Goal: Task Accomplishment & Management: Manage account settings

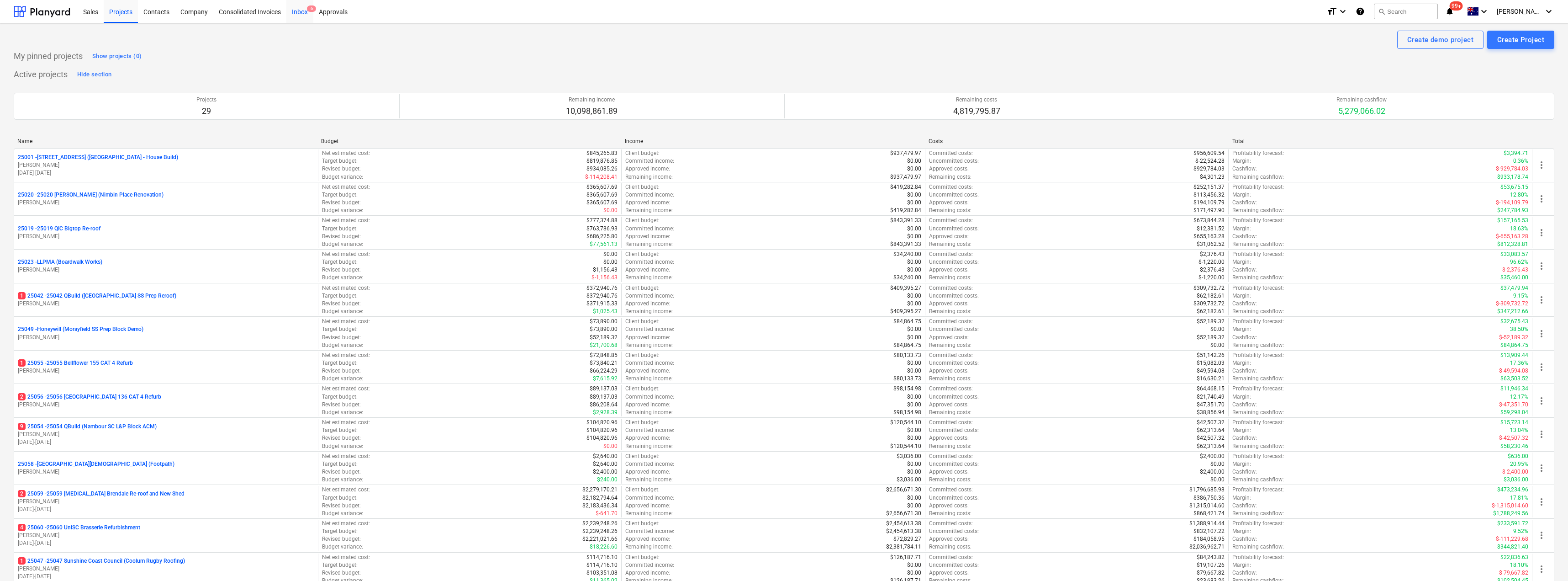
click at [302, 14] on div "Inbox 6" at bounding box center [299, 11] width 27 height 23
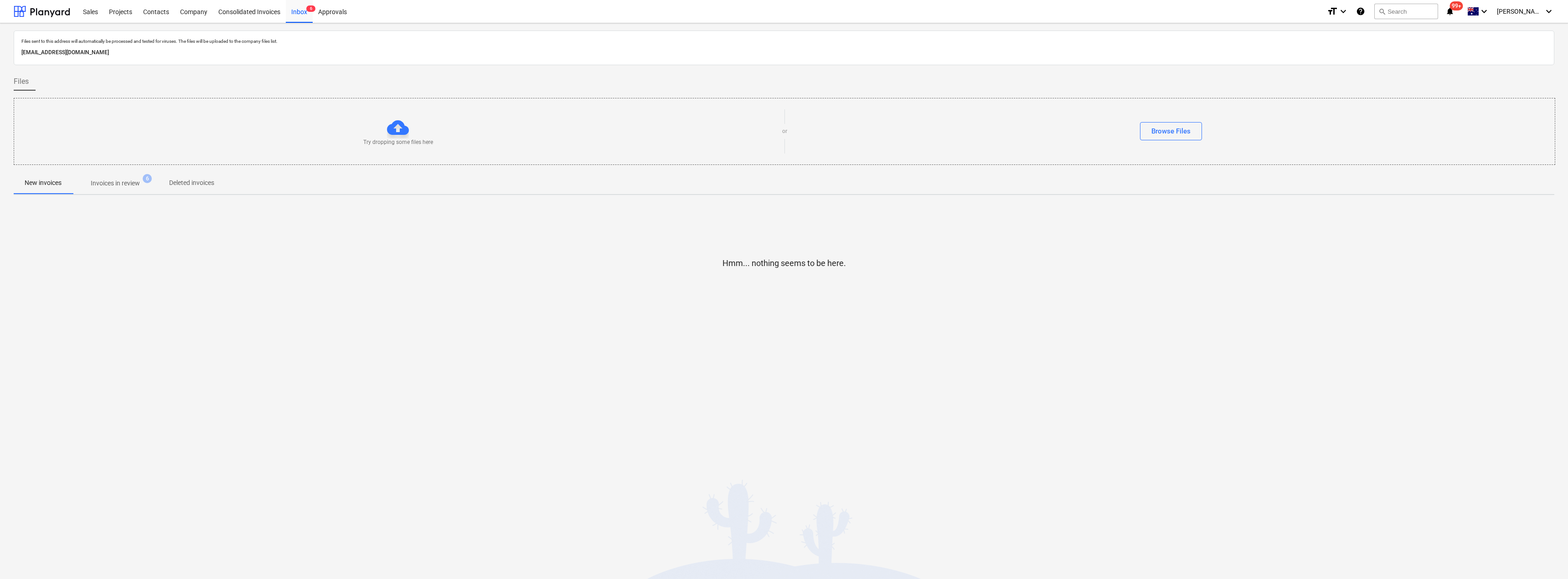
click at [131, 182] on p "Invoices in review" at bounding box center [115, 183] width 49 height 9
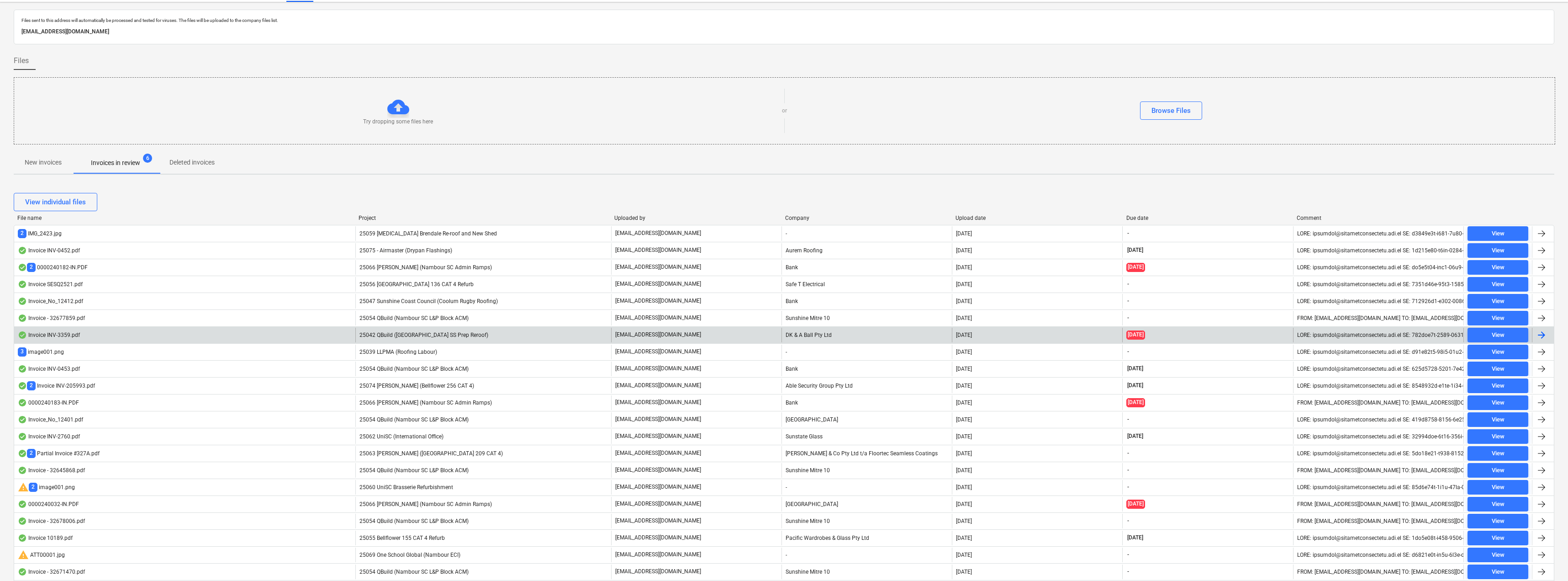
scroll to position [6, 0]
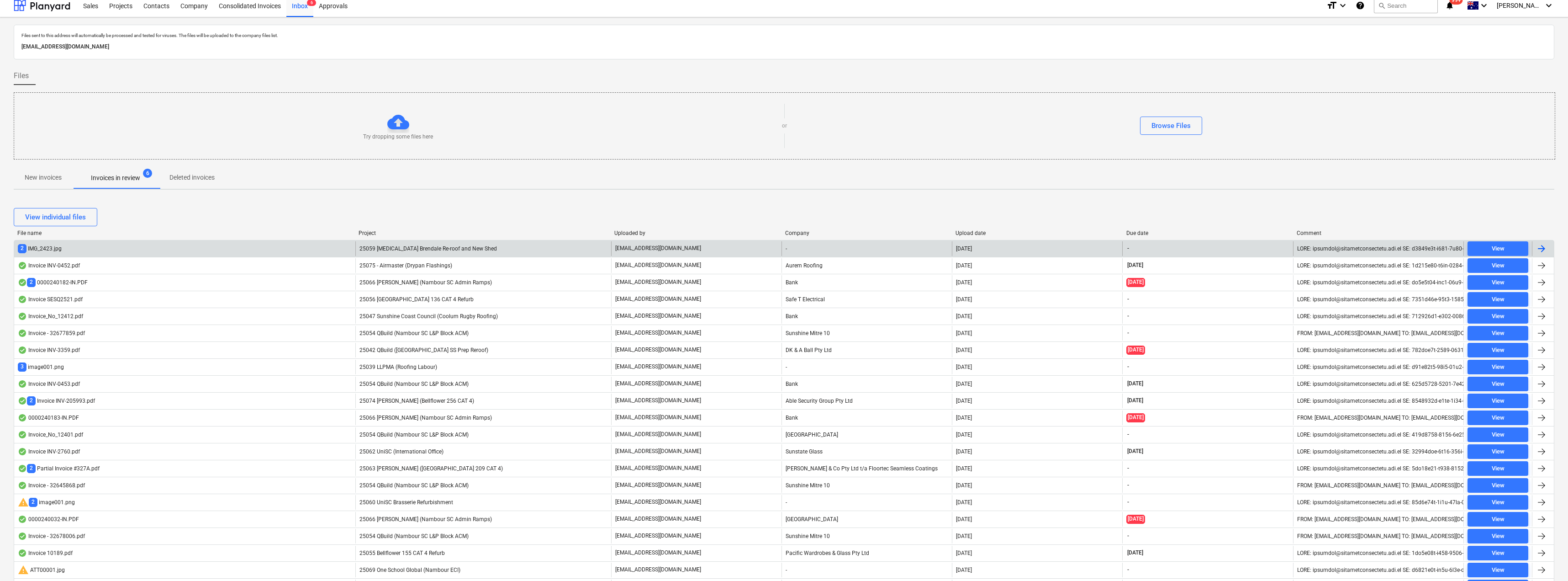
click at [457, 247] on span "25059 [MEDICAL_DATA] Brendale Re-roof and New Shed" at bounding box center [428, 248] width 137 height 7
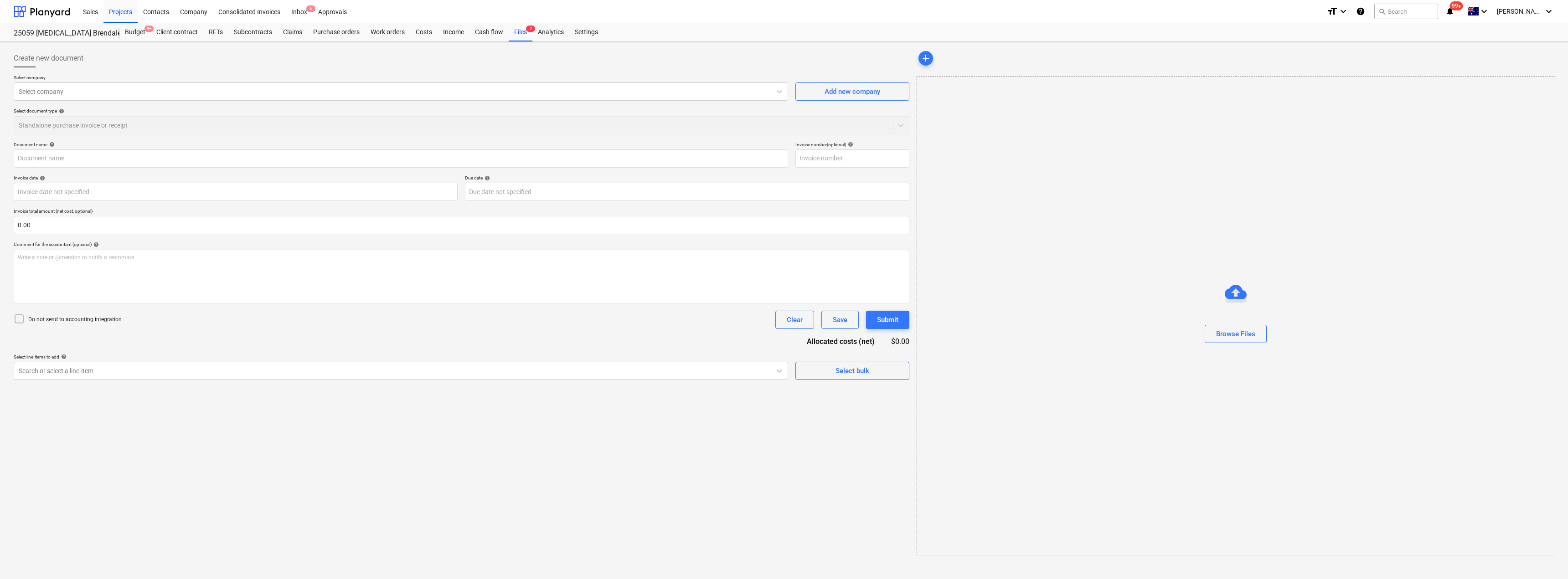
type input "image001.png"
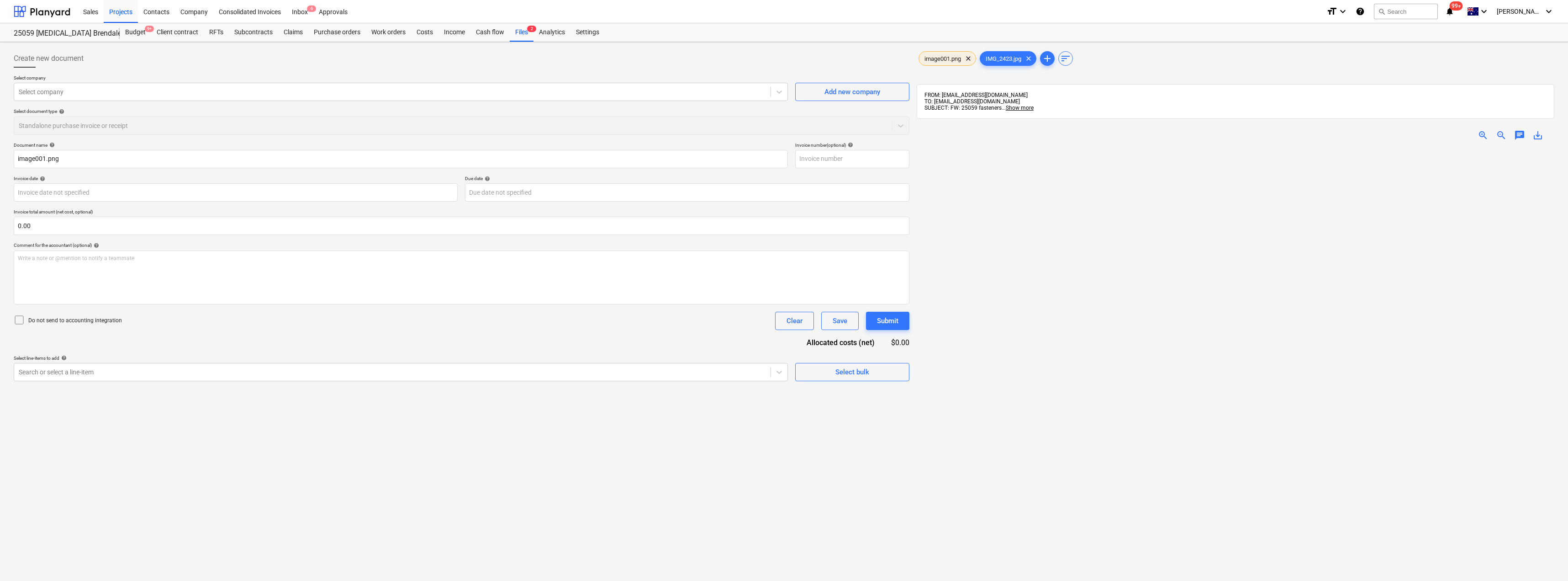
click at [937, 59] on span "image001.png" at bounding box center [942, 58] width 47 height 7
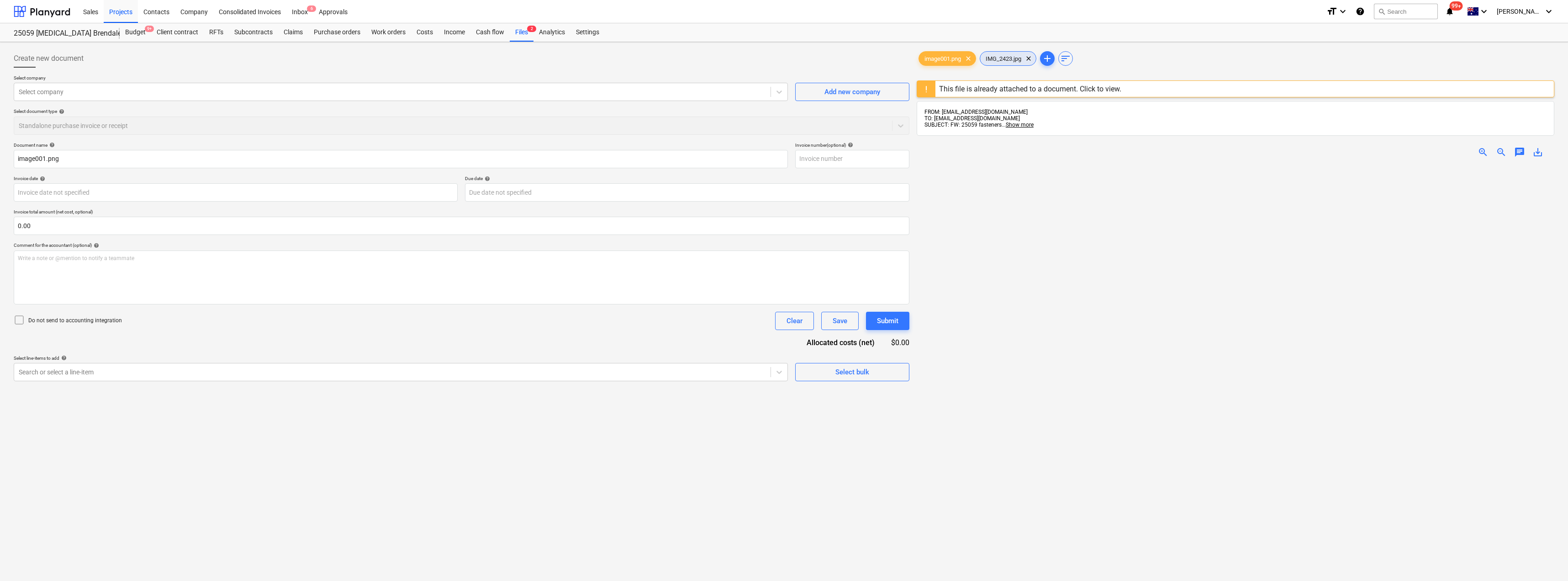
click at [1010, 58] on span "IMG_2423.jpg" at bounding box center [1003, 58] width 47 height 7
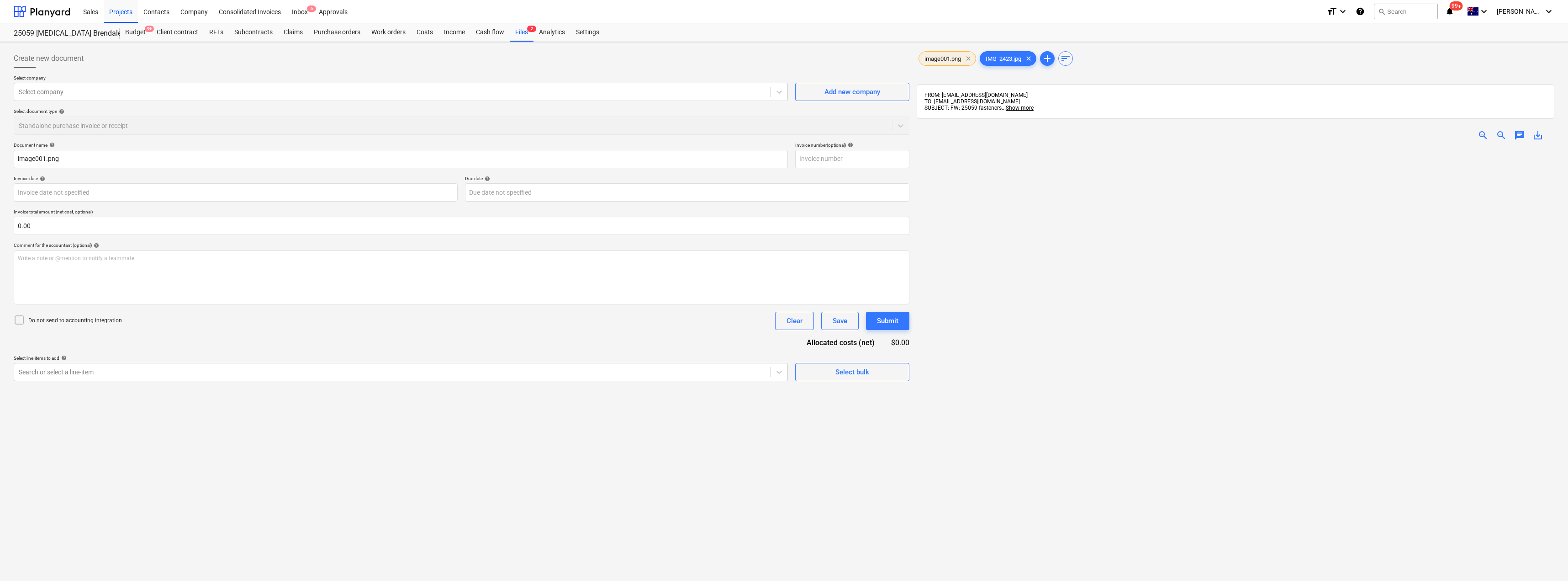
click at [968, 60] on span "clear" at bounding box center [968, 58] width 11 height 11
click at [1484, 136] on span "zoom_in" at bounding box center [1483, 135] width 11 height 11
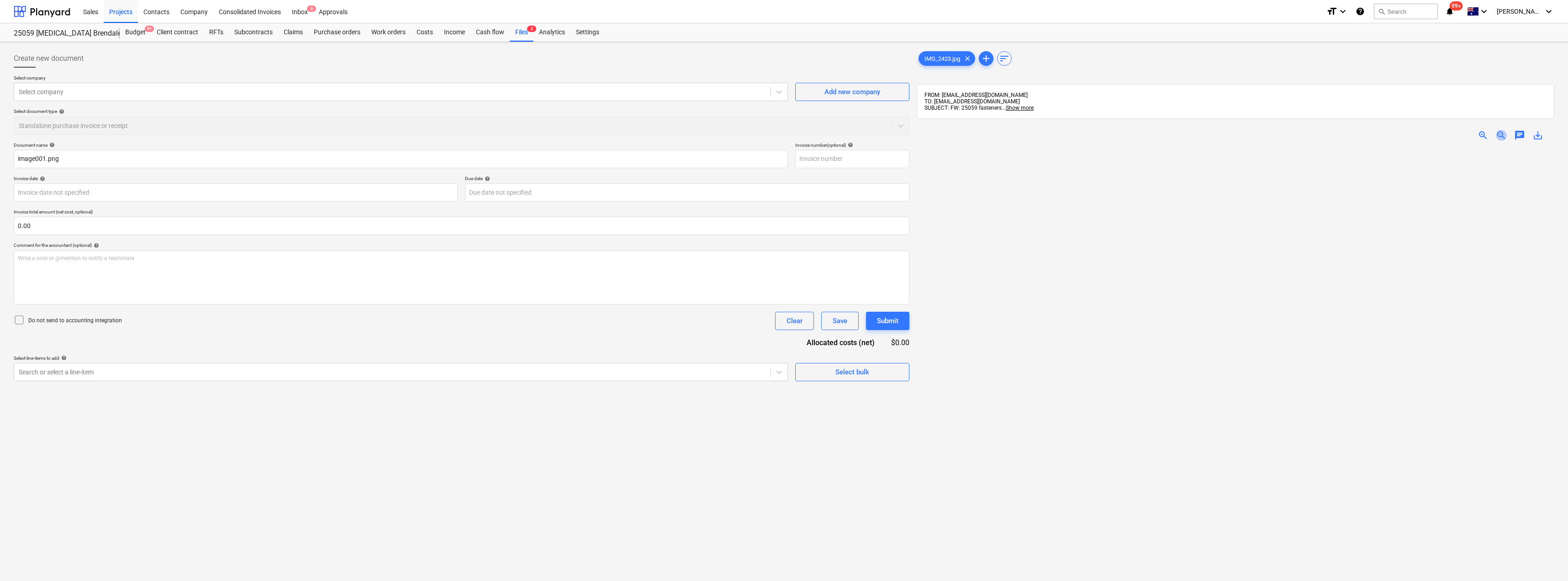
click at [1501, 139] on span "zoom_out" at bounding box center [1501, 135] width 11 height 11
click at [136, 87] on div at bounding box center [393, 92] width 747 height 9
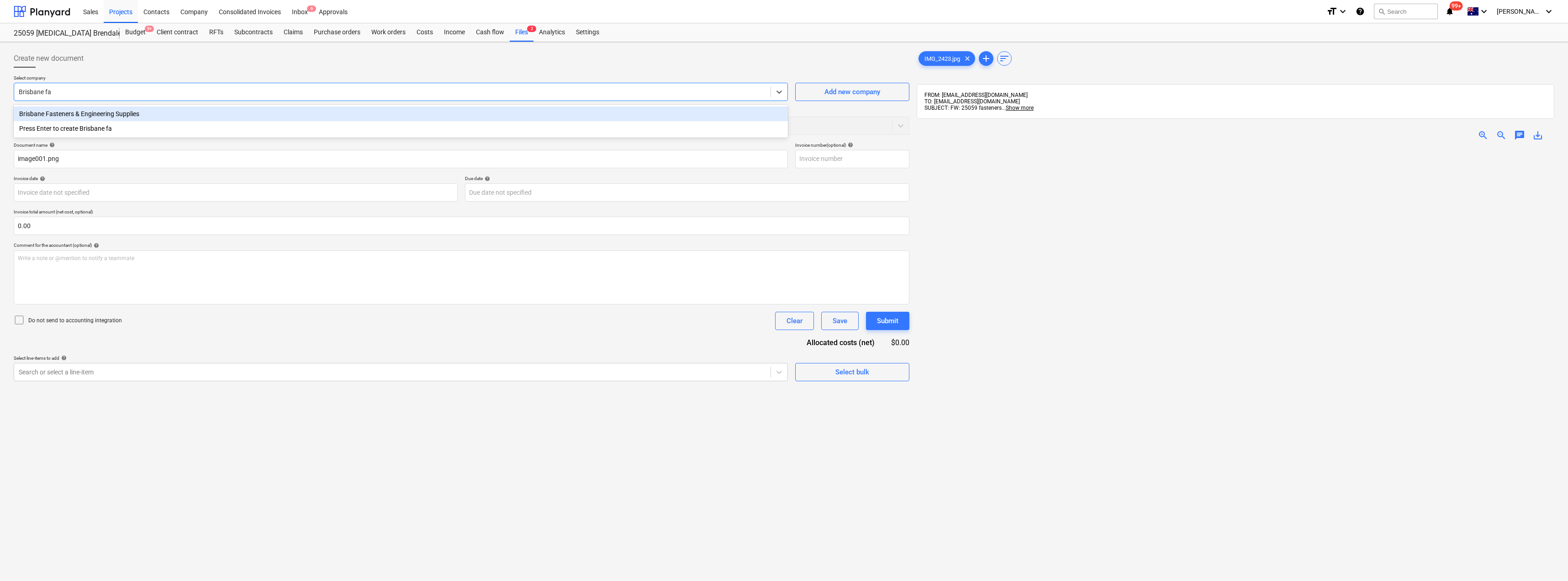
type input "Brisbane fas"
click at [84, 113] on div "Brisbane Fasteners & Engineering Supplies" at bounding box center [401, 113] width 774 height 15
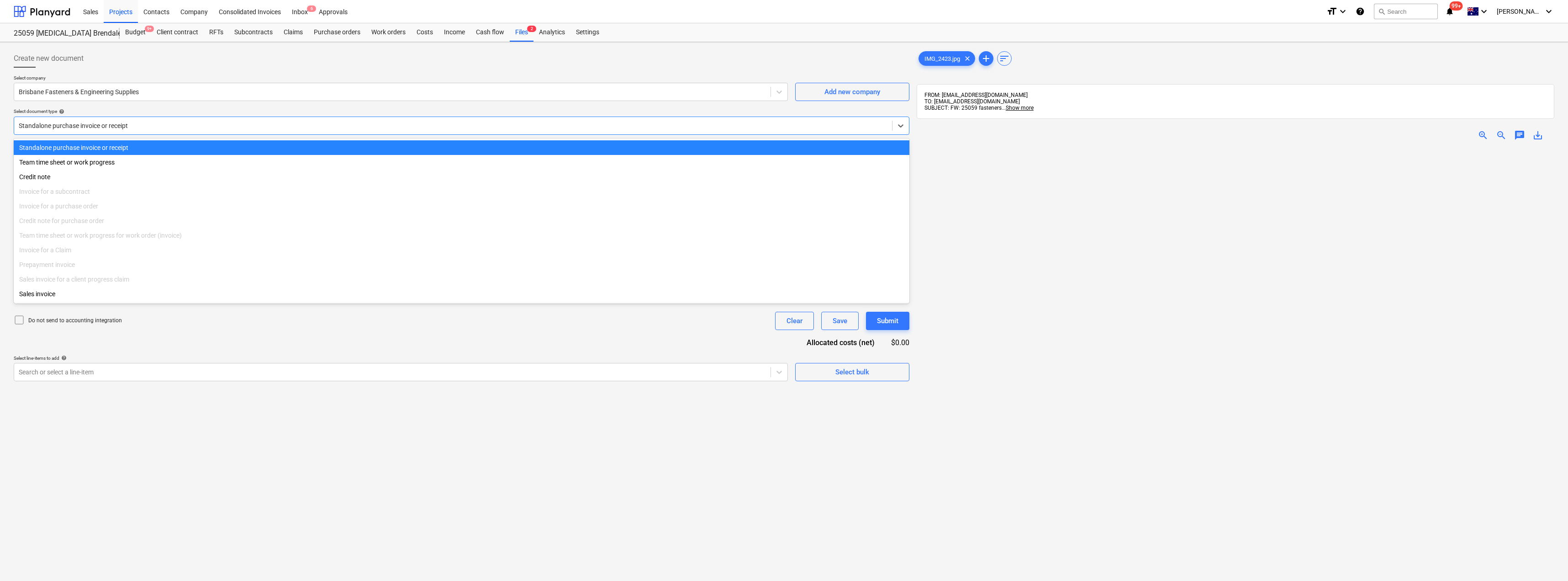
click at [84, 126] on div at bounding box center [453, 126] width 869 height 9
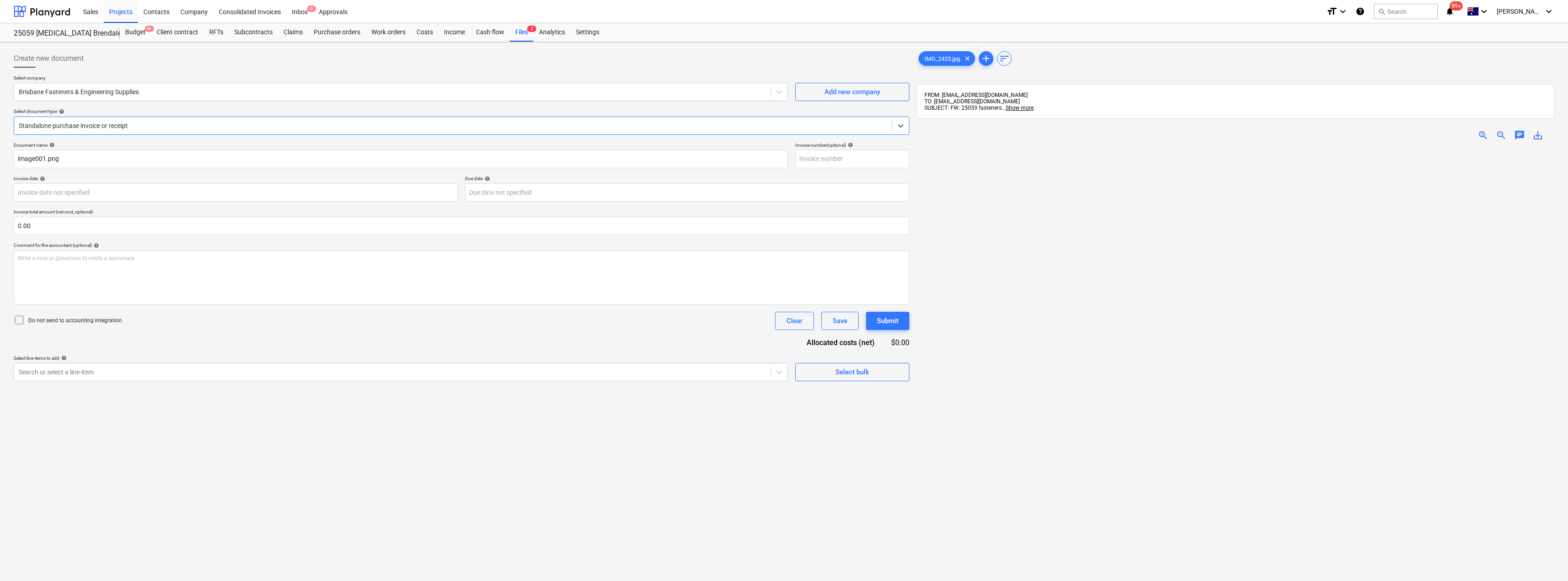
click at [84, 126] on div at bounding box center [453, 126] width 869 height 9
drag, startPoint x: 87, startPoint y: 155, endPoint x: 0, endPoint y: 131, distance: 90.2
click at [0, 131] on div "Create new document Select company Brisbane Fasteners & Engineering Supplies Ad…" at bounding box center [784, 376] width 1568 height 668
drag, startPoint x: 65, startPoint y: 159, endPoint x: 0, endPoint y: 154, distance: 65.2
click at [0, 154] on div "Create new document Select company Brisbane Fasteners & Engineering Supplies Ad…" at bounding box center [784, 376] width 1568 height 668
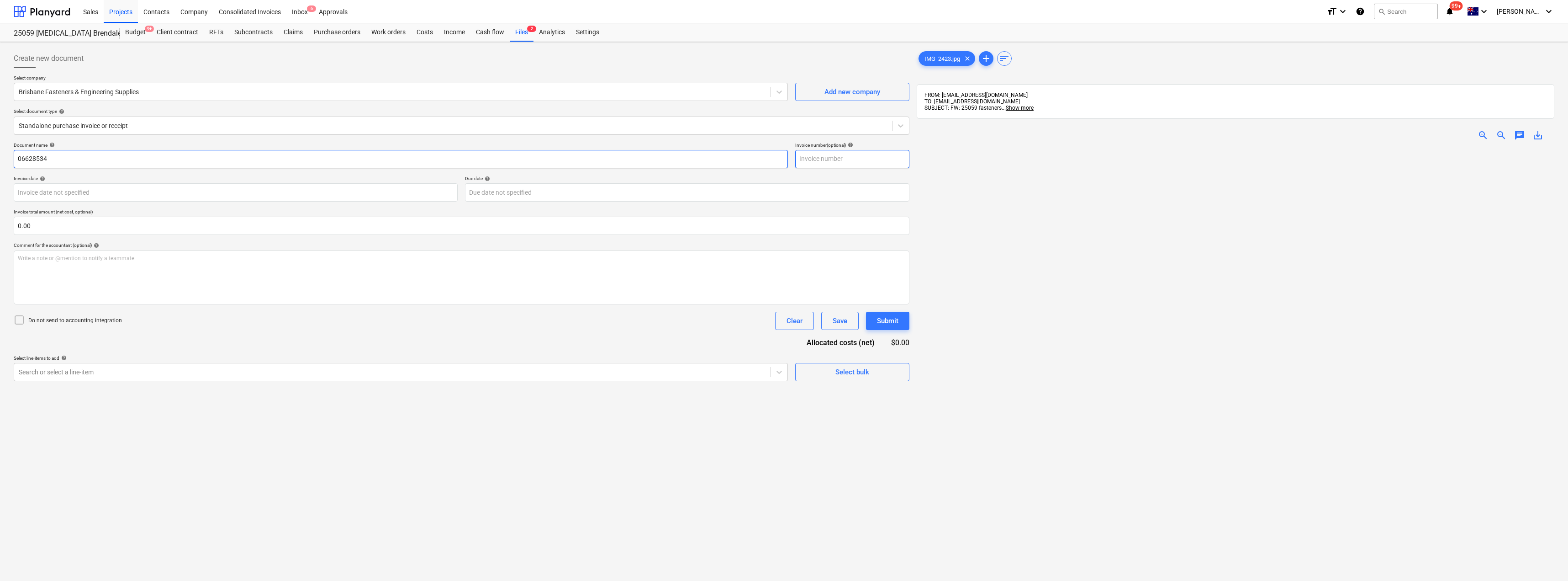
type input "06628534"
click at [840, 159] on input "text" at bounding box center [852, 159] width 114 height 18
paste input "06628534"
type input "06628534"
click at [117, 193] on body "Sales Projects Contacts Company Consolidated Invoices Inbox 6 Approvals format_…" at bounding box center [784, 290] width 1568 height 581
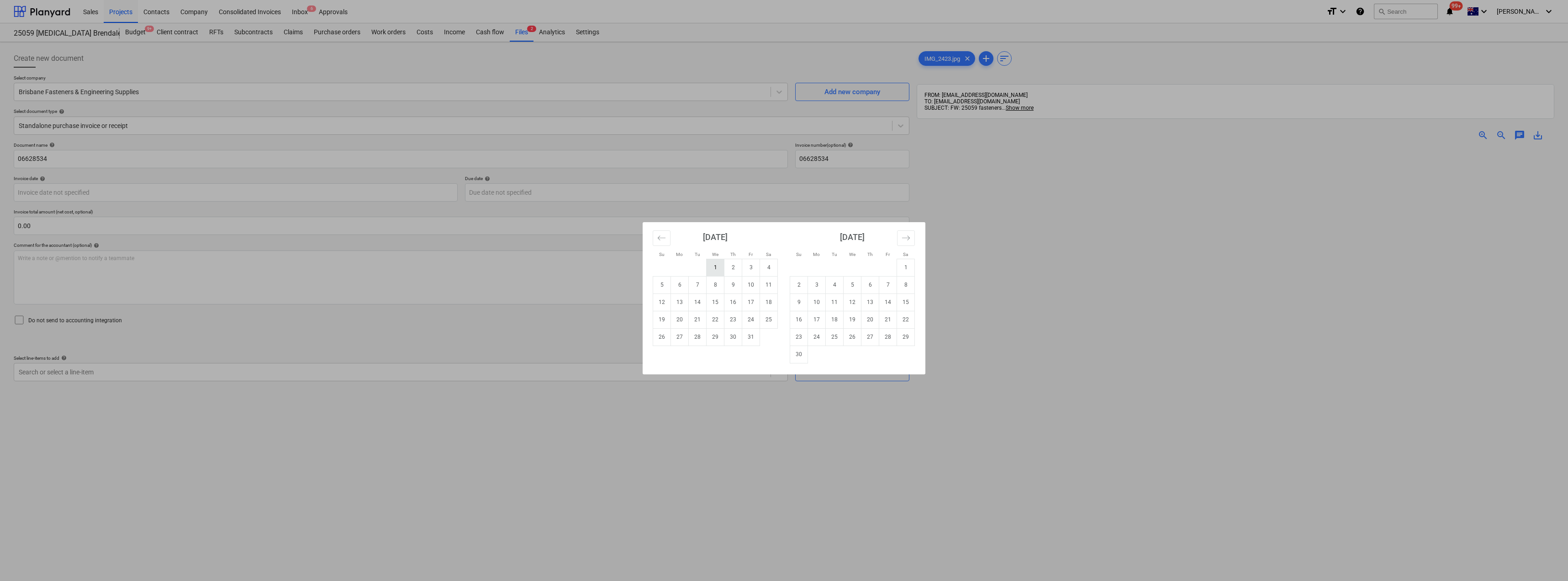
click at [715, 266] on td "1" at bounding box center [715, 268] width 18 height 17
type input "[DATE]"
click at [540, 195] on body "Sales Projects Contacts Company Consolidated Invoices Inbox 6 Approvals format_…" at bounding box center [784, 290] width 1568 height 581
click at [717, 268] on td "1" at bounding box center [715, 268] width 18 height 17
type input "[DATE]"
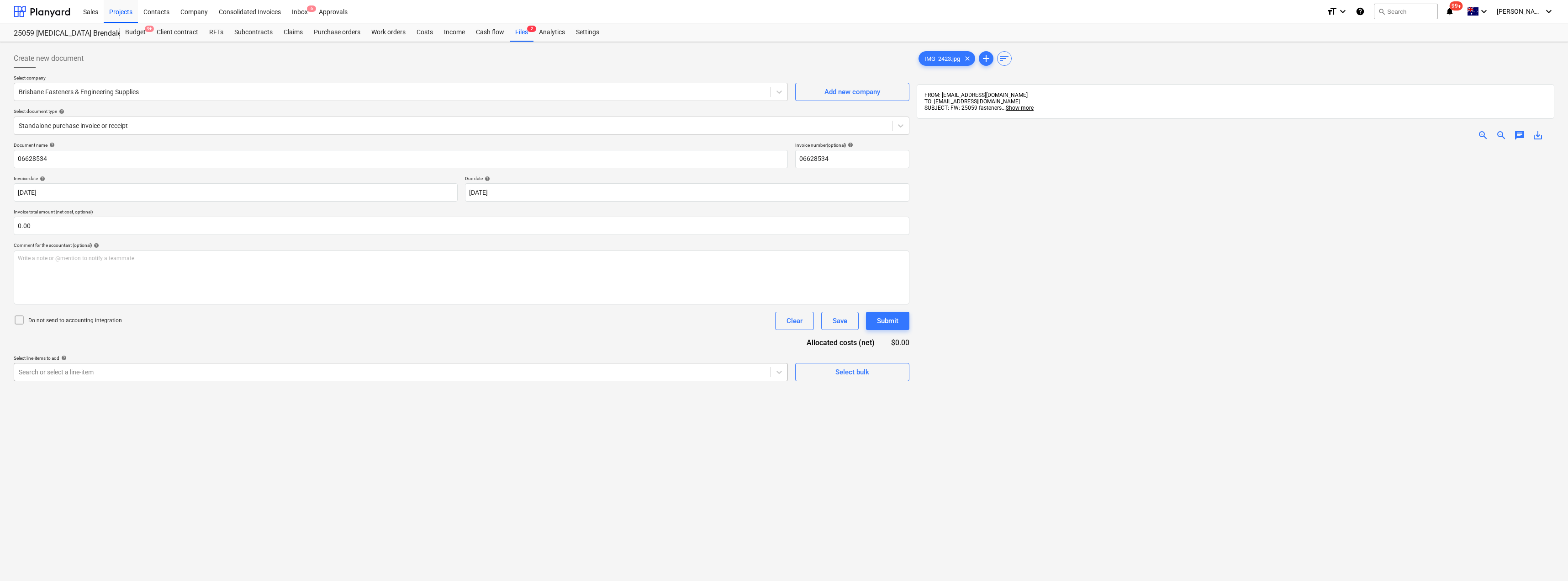
click at [81, 370] on div at bounding box center [393, 372] width 747 height 9
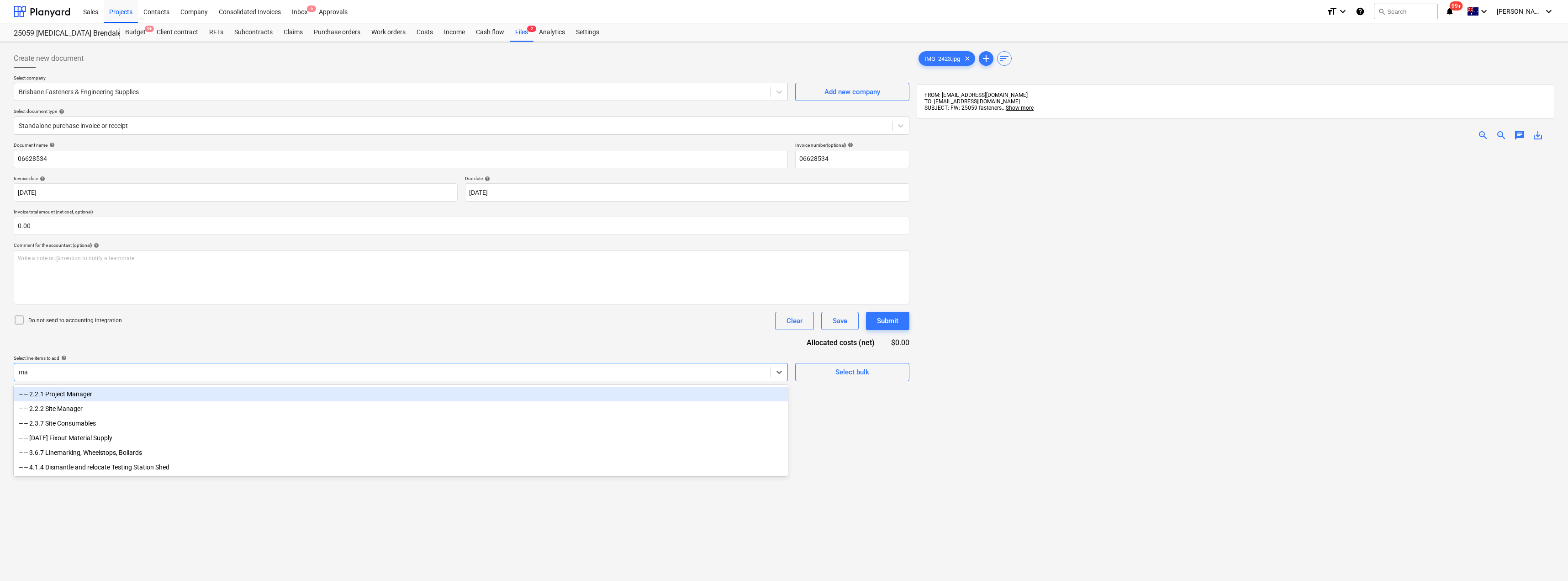
type input "mat"
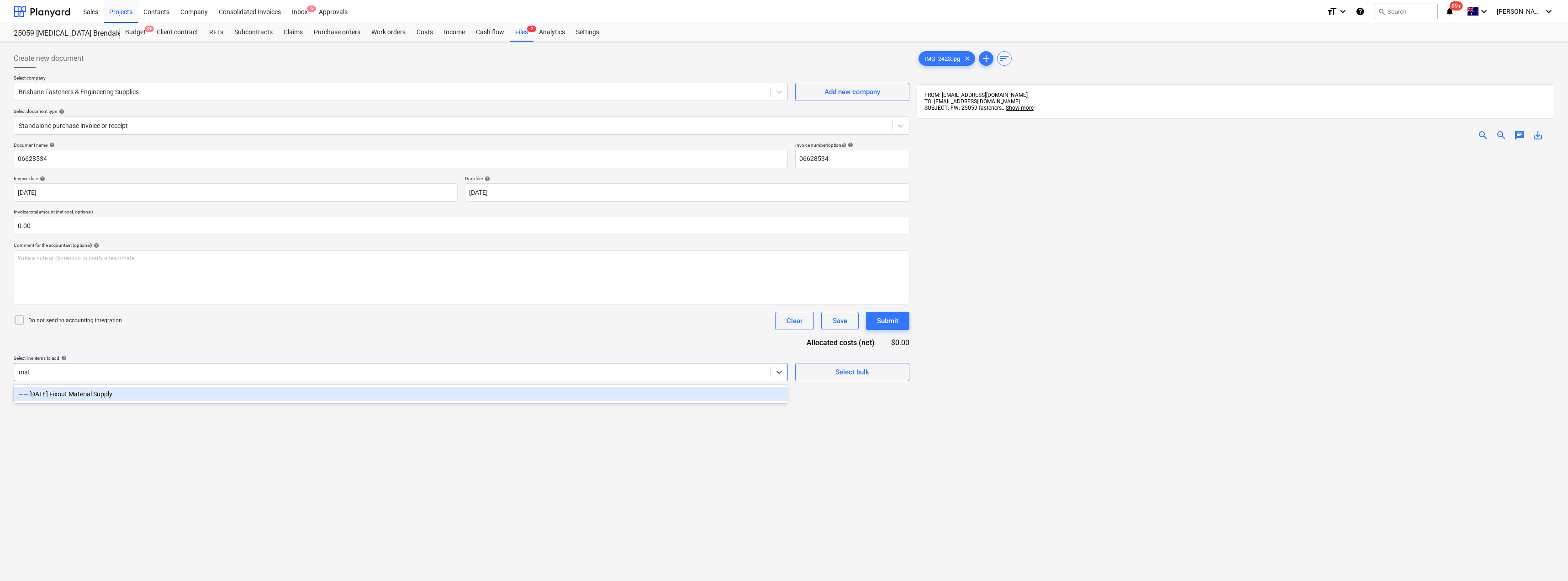
click at [78, 393] on div "-- -- [DATE] Fixout Material Supply" at bounding box center [401, 394] width 774 height 15
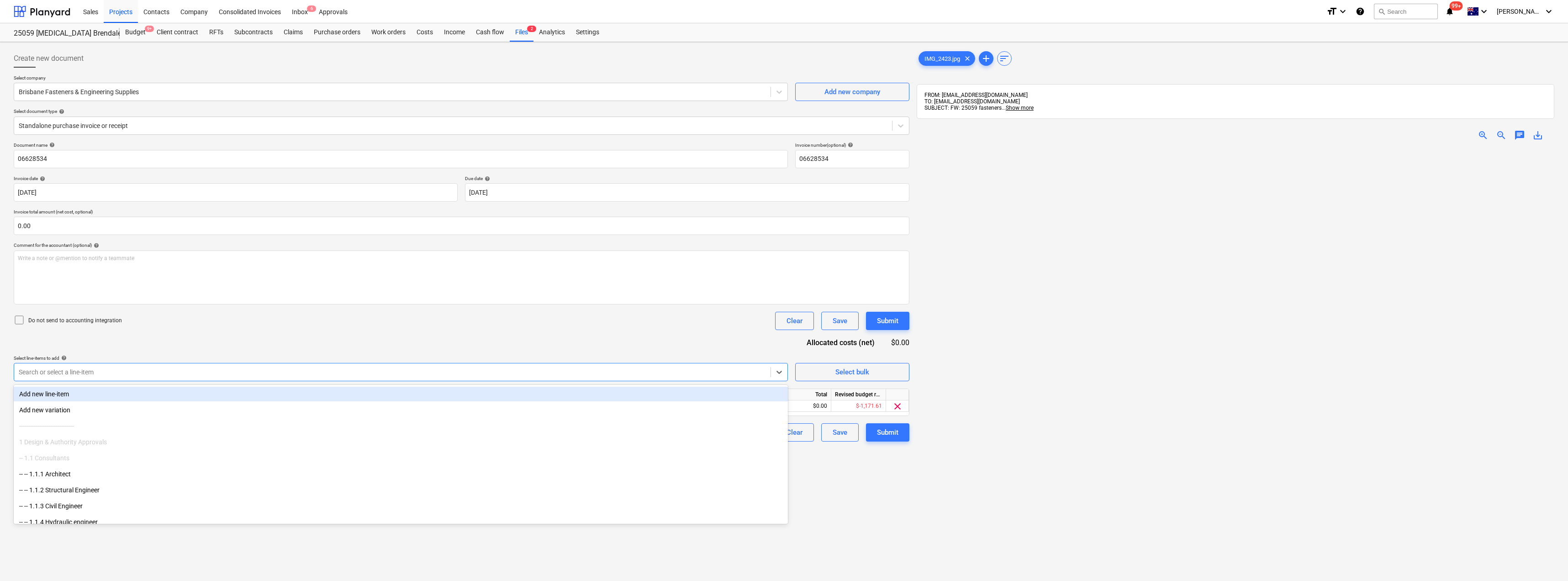
click at [190, 337] on div "Document name help 06628534 Invoice number (optional) help 06628534 Invoice dat…" at bounding box center [462, 292] width 896 height 300
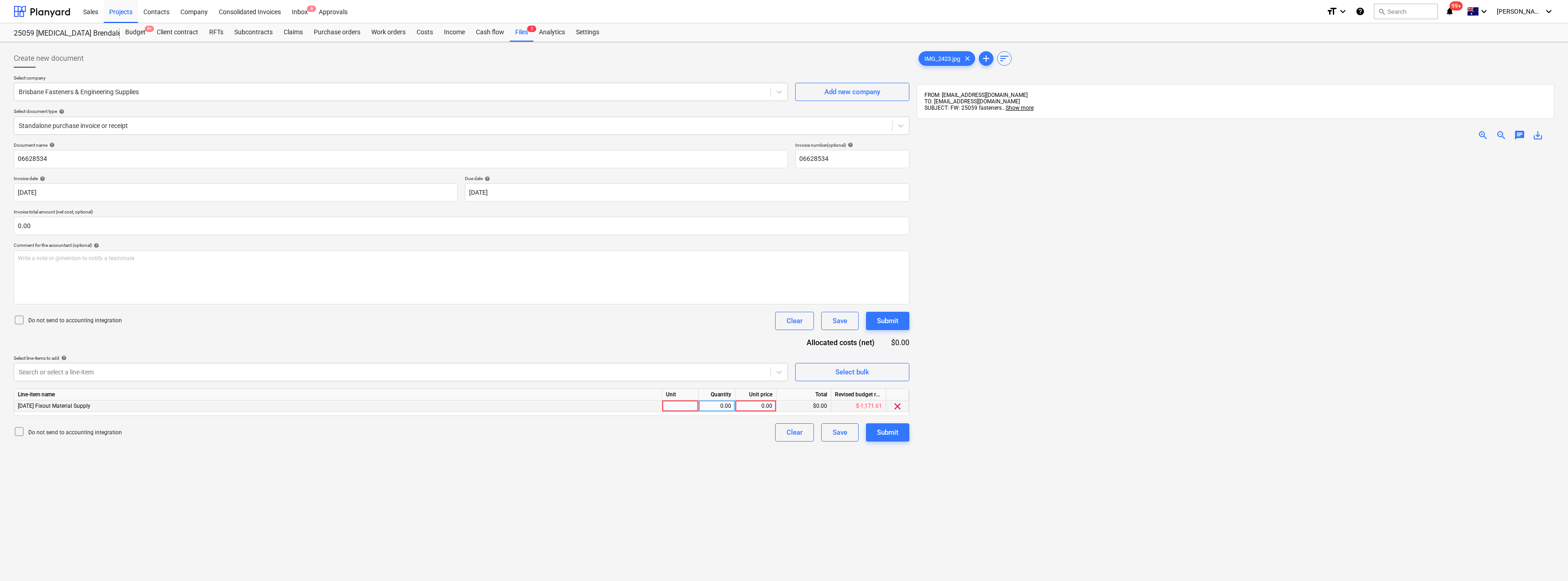
click at [684, 406] on div at bounding box center [680, 406] width 36 height 12
type input "Item"
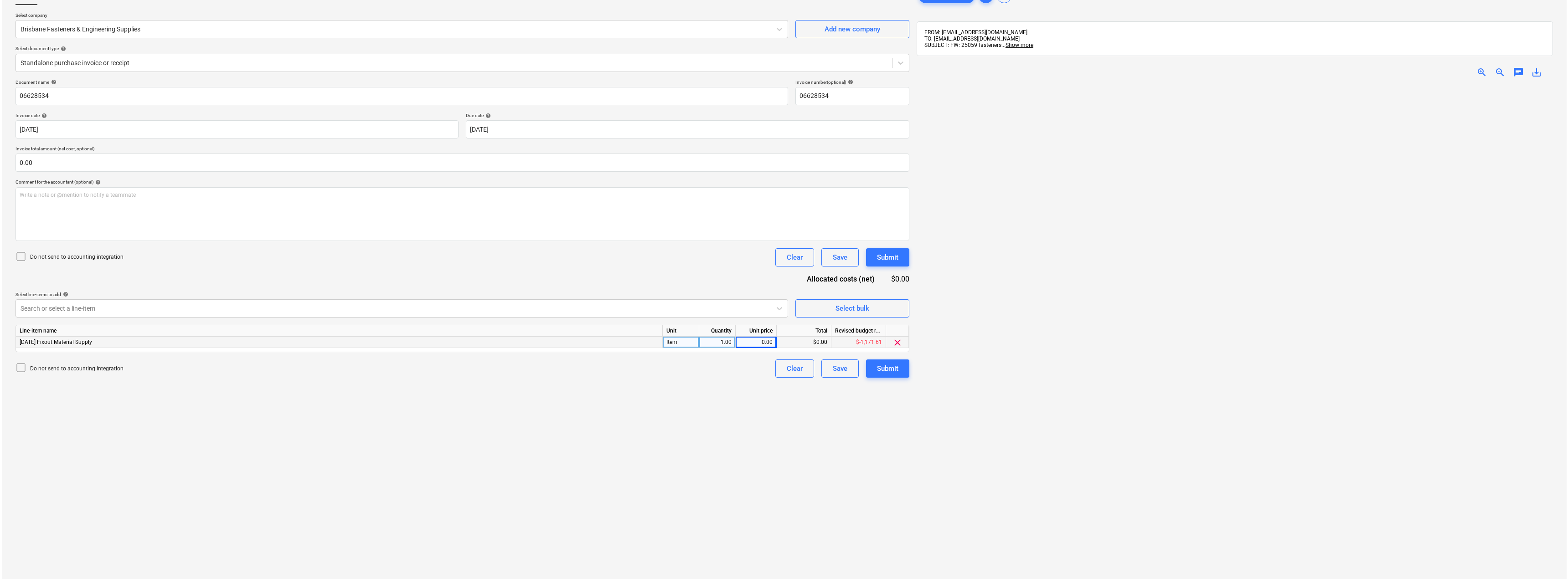
scroll to position [129, 0]
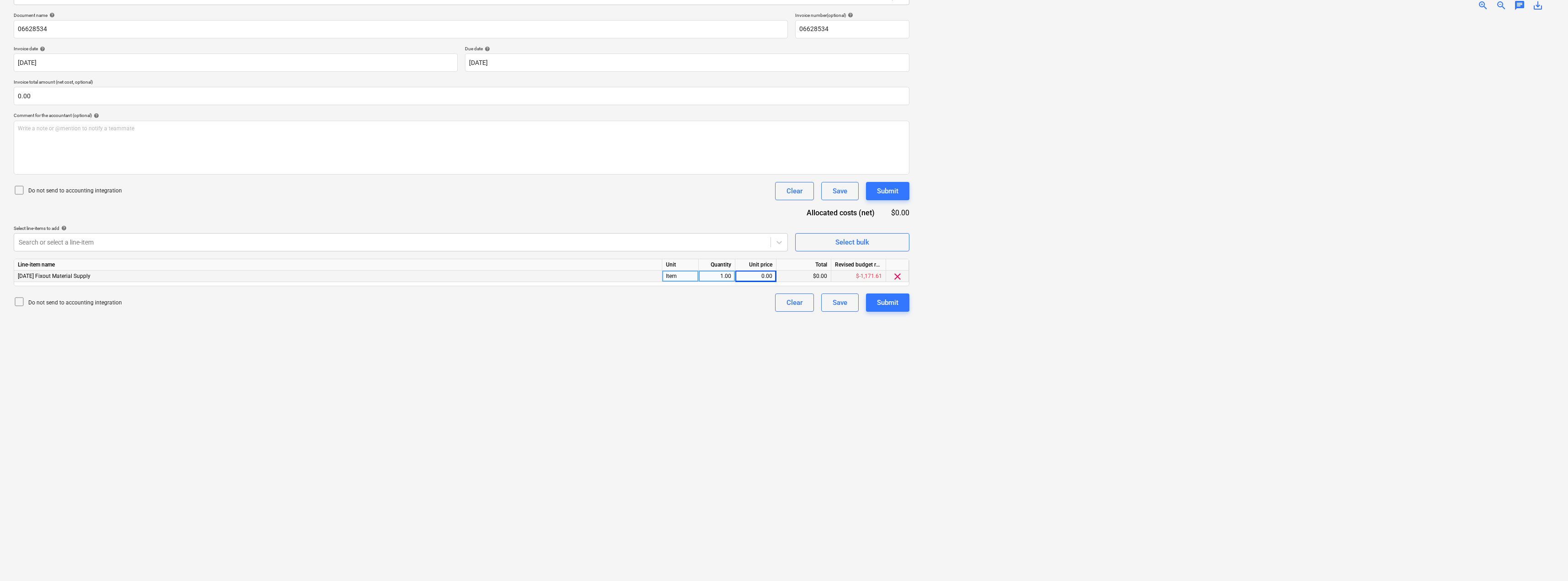
click at [755, 276] on div "0.00" at bounding box center [756, 276] width 33 height 12
type input "1"
type input "167.22"
click at [714, 308] on div "Do not send to accounting integration Clear Save Submit" at bounding box center [462, 302] width 896 height 18
click at [887, 307] on div "Submit" at bounding box center [888, 302] width 22 height 12
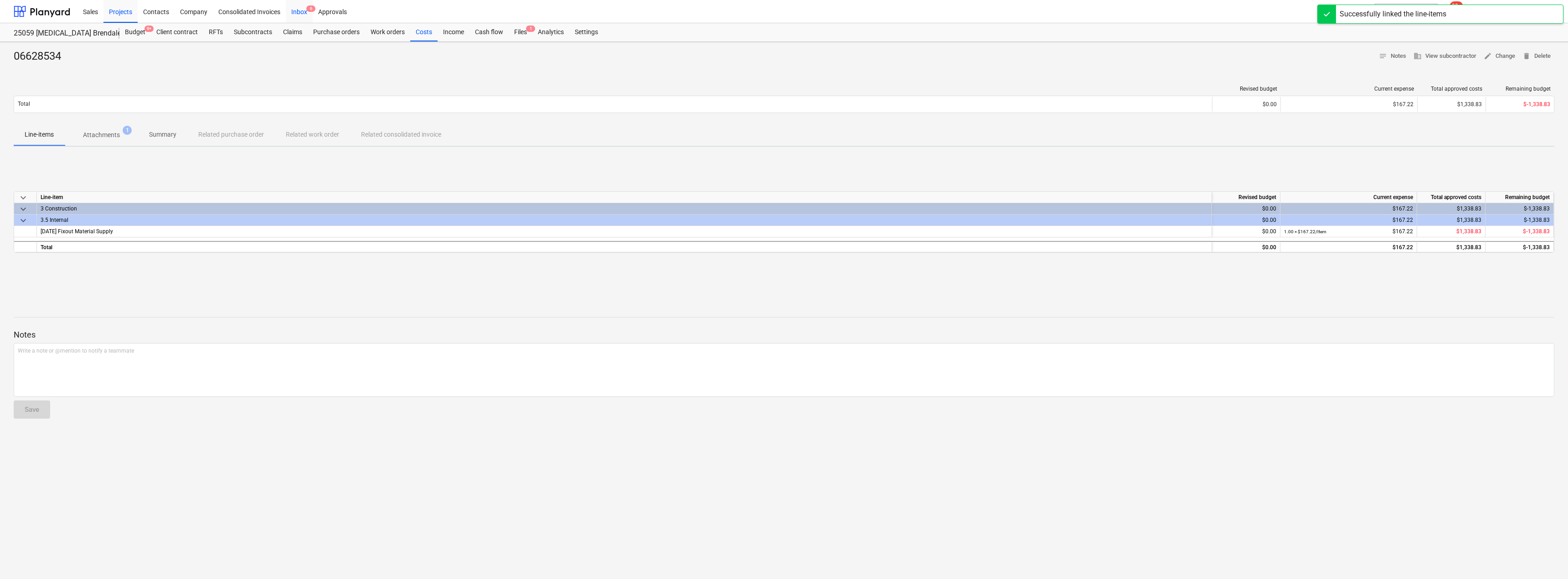
click at [297, 10] on div "Inbox 6" at bounding box center [299, 11] width 27 height 23
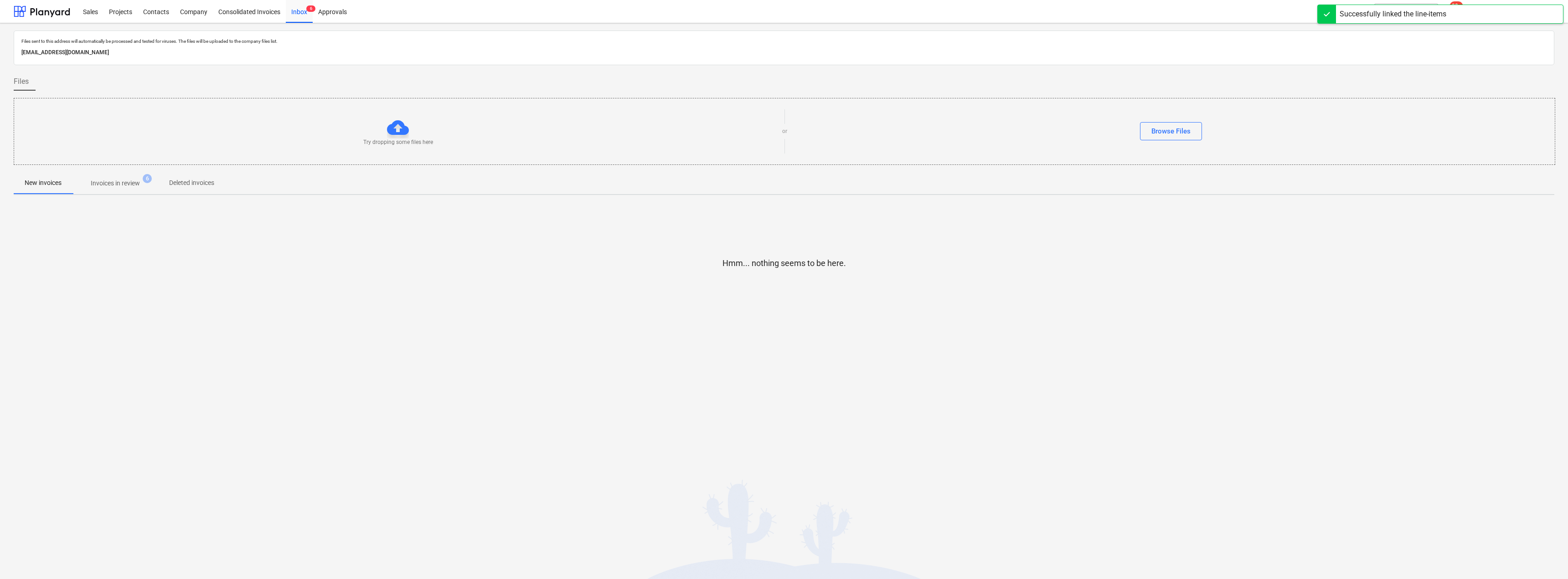
click at [123, 181] on p "Invoices in review" at bounding box center [115, 183] width 49 height 9
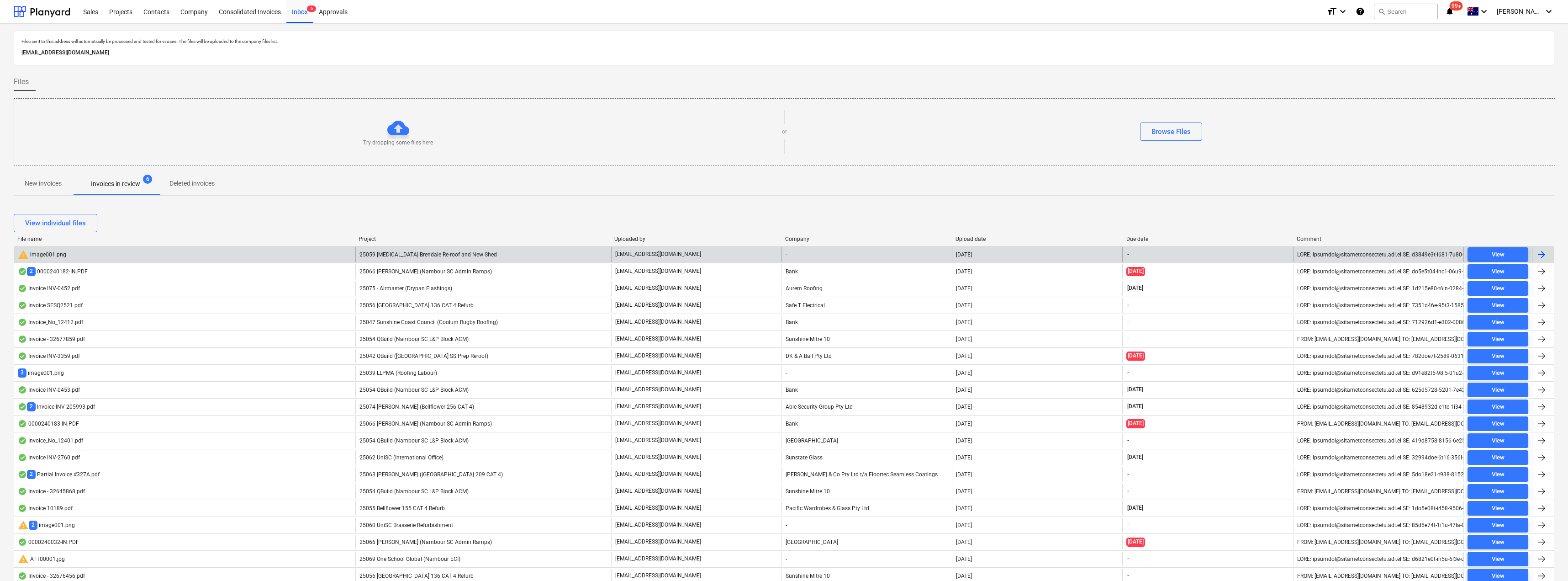
click at [660, 255] on p "[EMAIL_ADDRESS][DOMAIN_NAME]" at bounding box center [658, 254] width 86 height 8
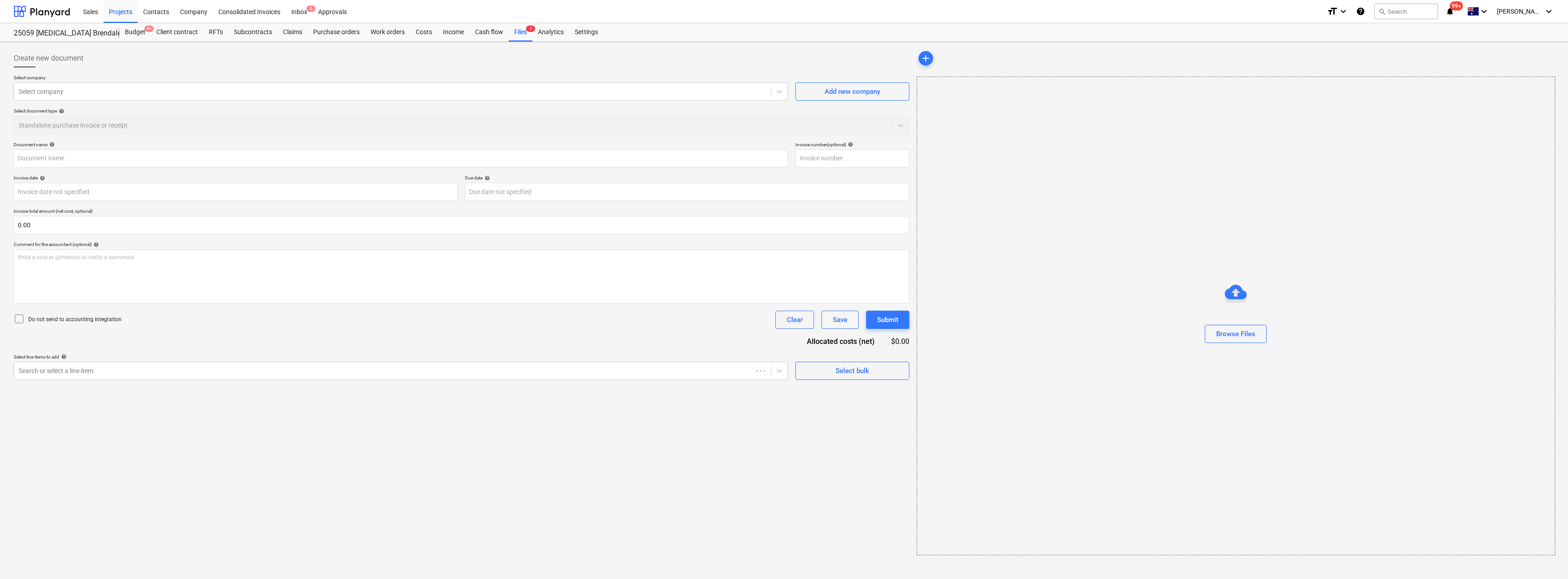
type input "image001.png"
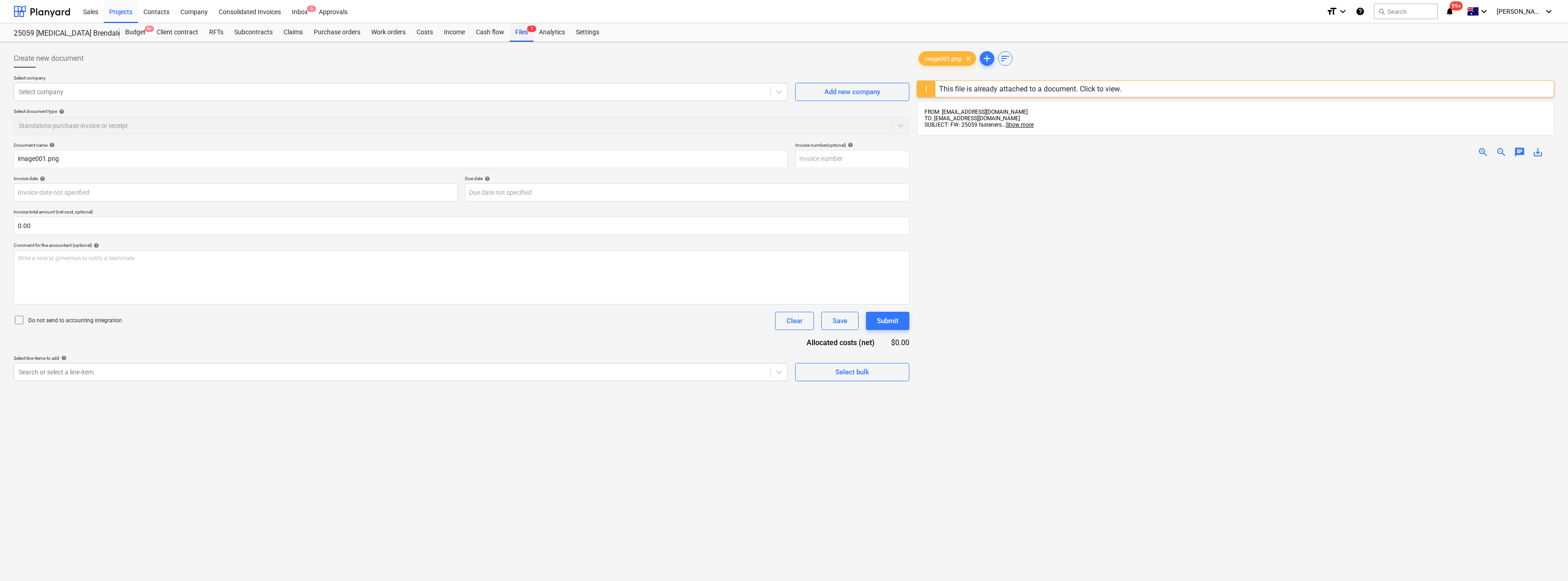
click at [525, 31] on div "Files 1" at bounding box center [521, 32] width 24 height 18
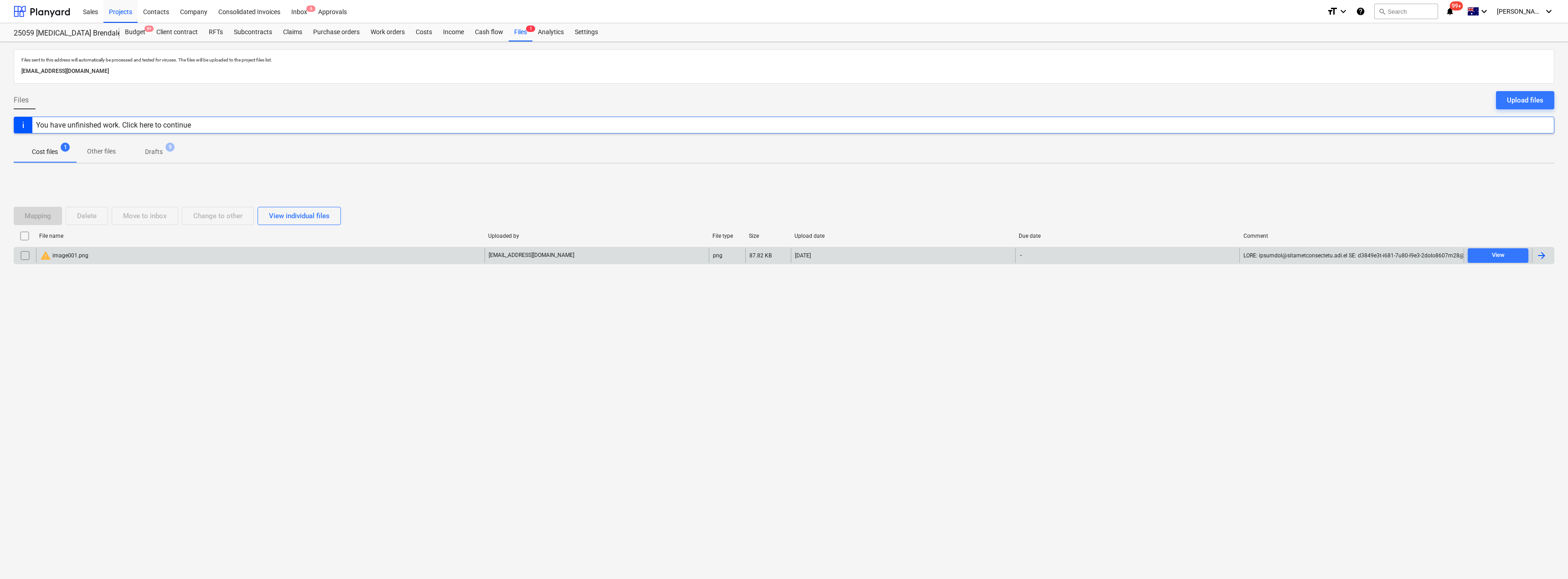
click at [29, 255] on input "checkbox" at bounding box center [25, 255] width 15 height 14
click at [90, 217] on div "Delete" at bounding box center [86, 216] width 20 height 12
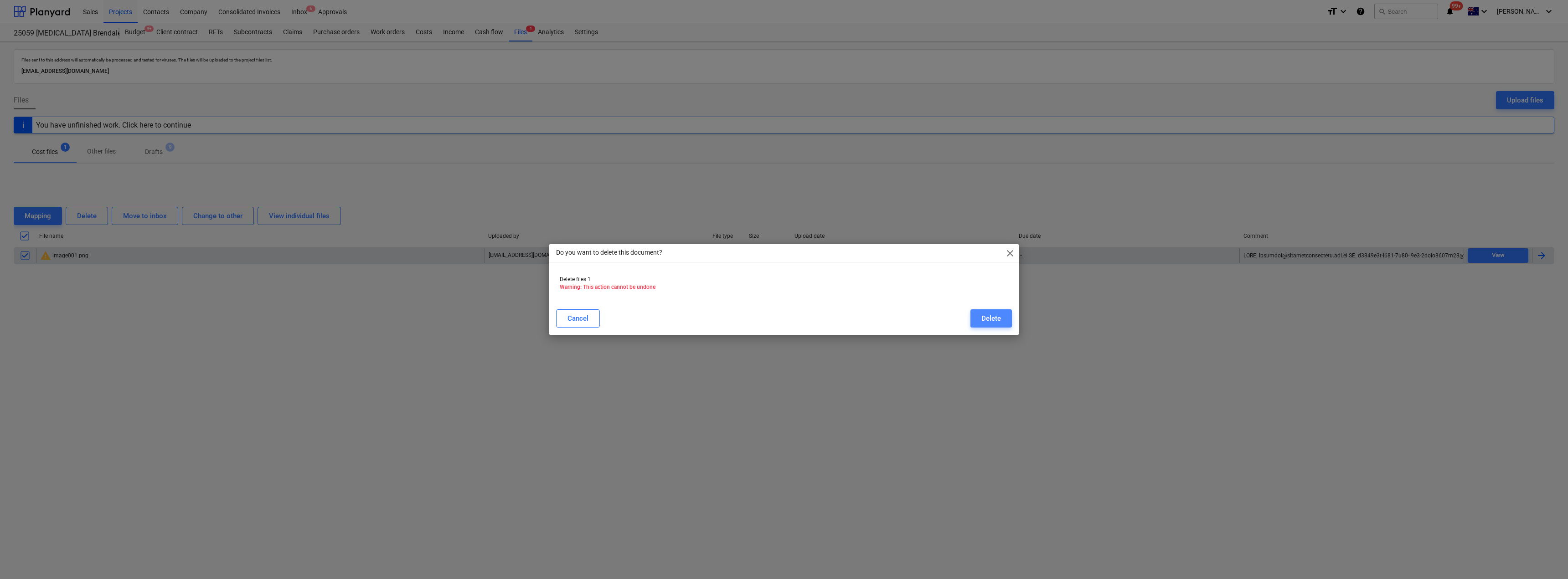
click at [986, 319] on div "Delete" at bounding box center [991, 318] width 20 height 12
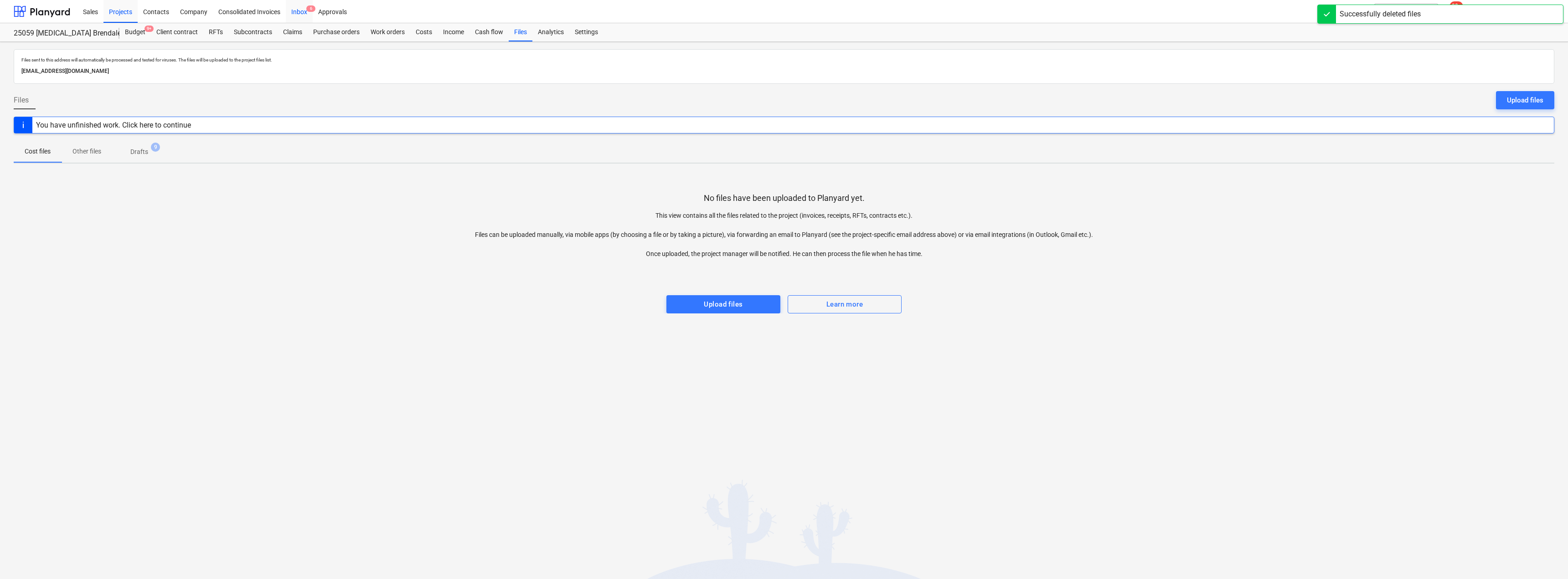
click at [312, 13] on div "Inbox 6" at bounding box center [299, 11] width 27 height 23
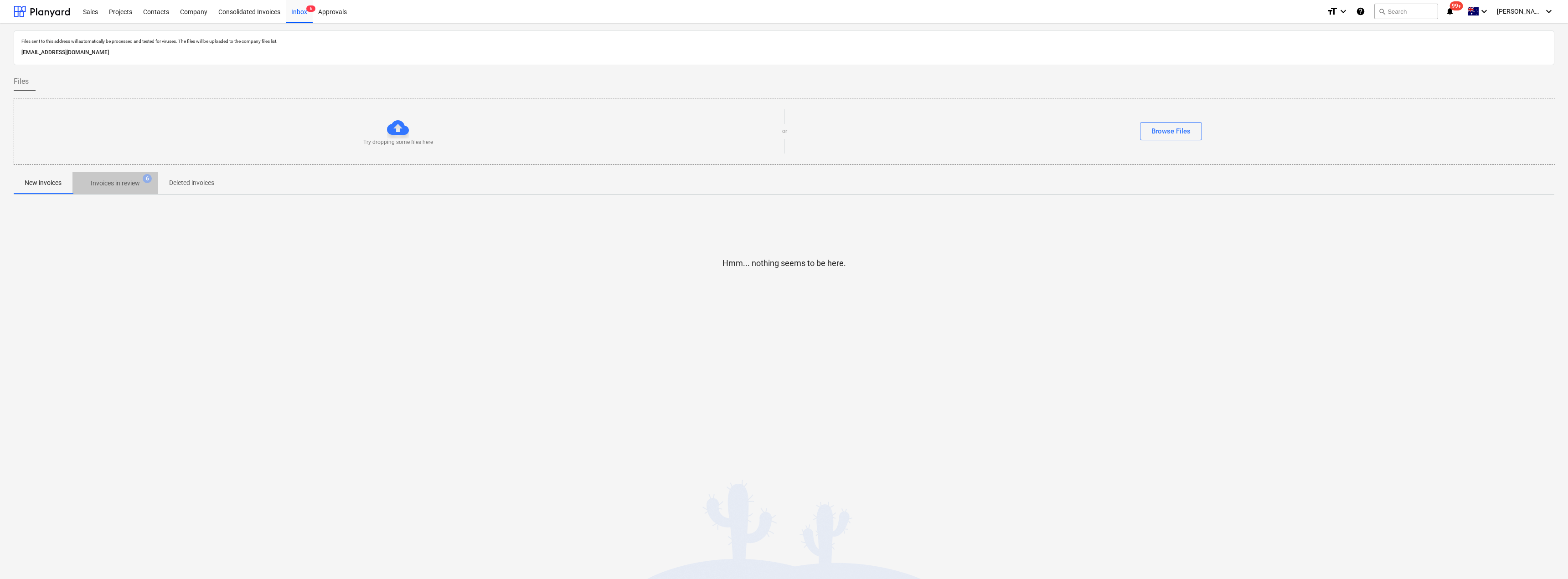
click at [111, 179] on p "Invoices in review" at bounding box center [115, 183] width 49 height 9
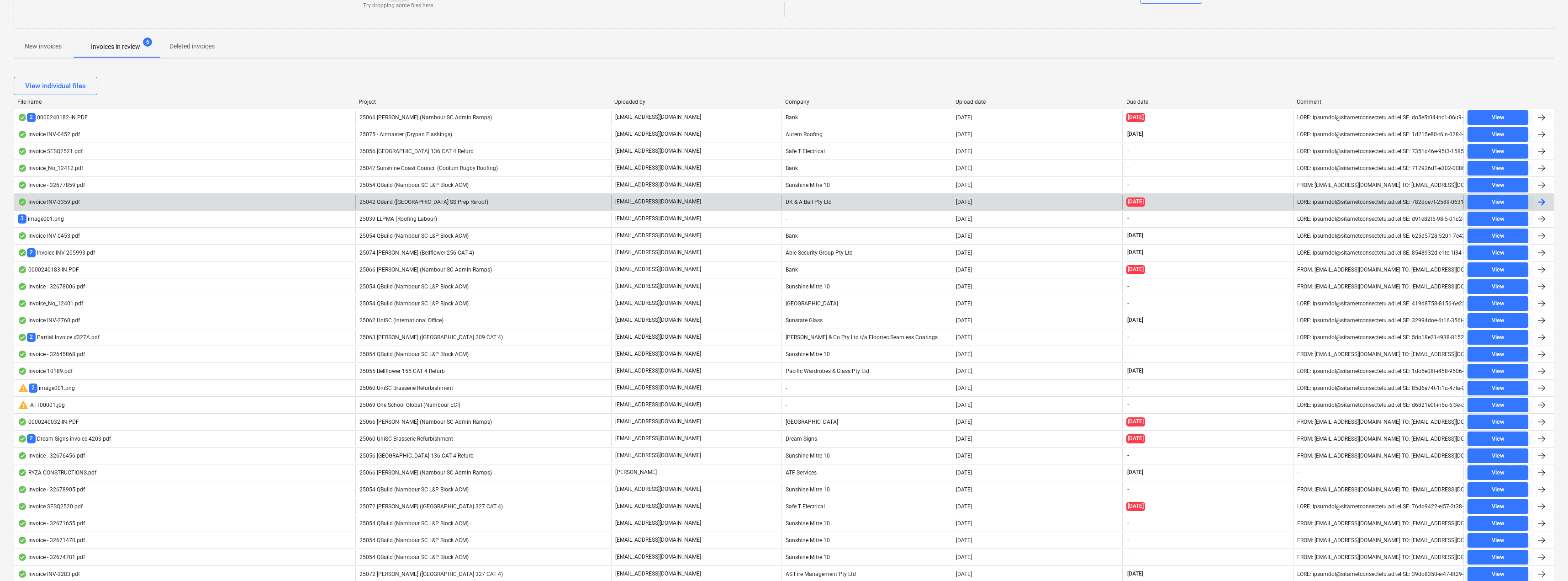
scroll to position [172, 0]
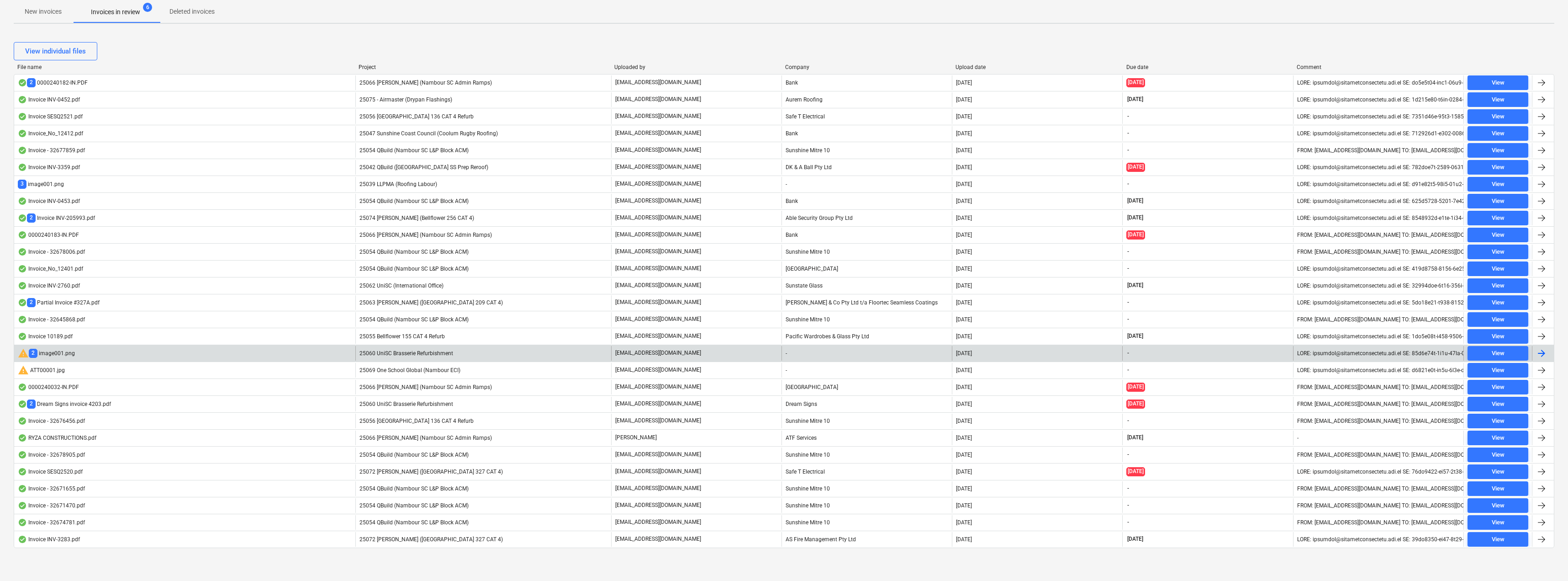
click at [392, 356] on span "25060 UniSC Brasserie Refurbishment" at bounding box center [406, 353] width 94 height 7
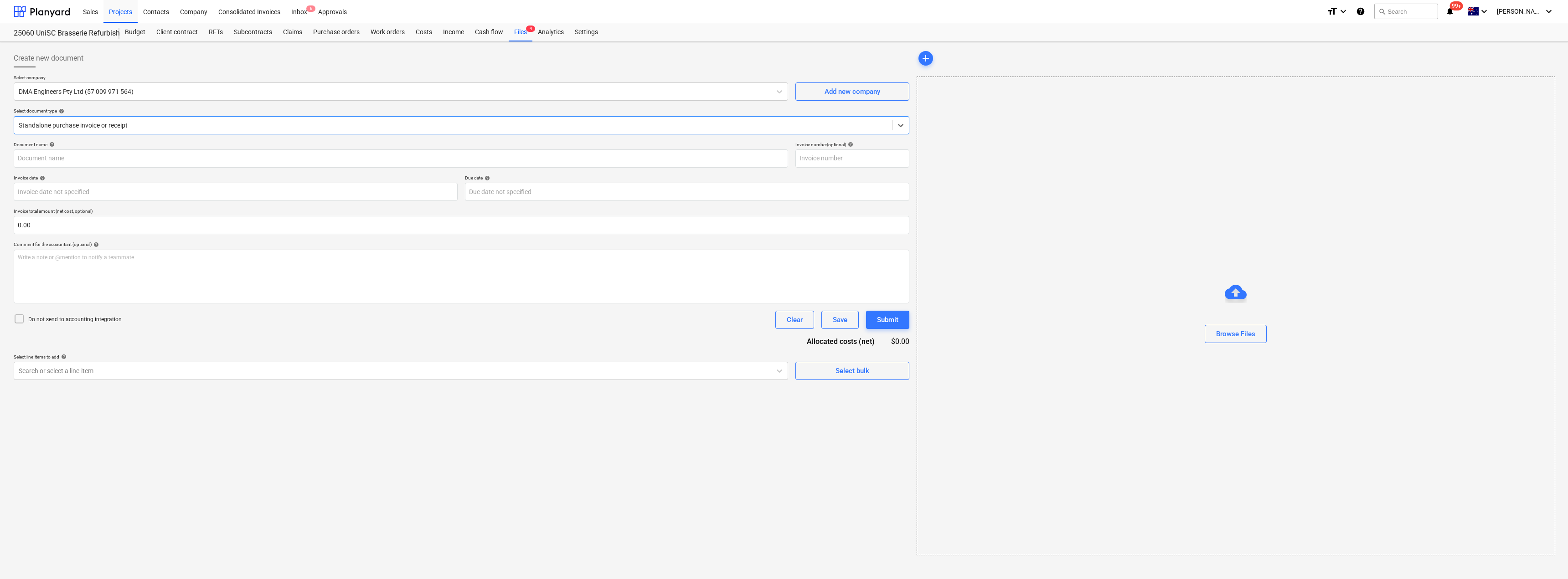
type input "DMA22466"
type input "[DATE]"
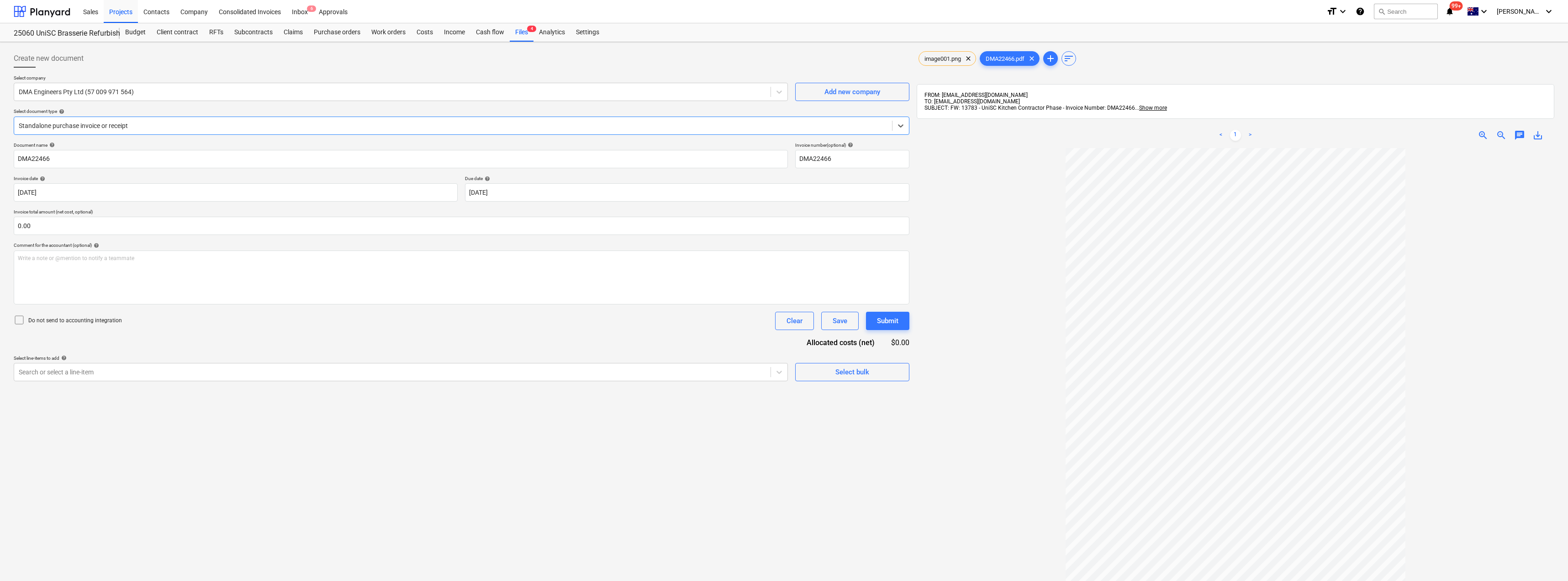
click at [99, 125] on div at bounding box center [453, 126] width 869 height 9
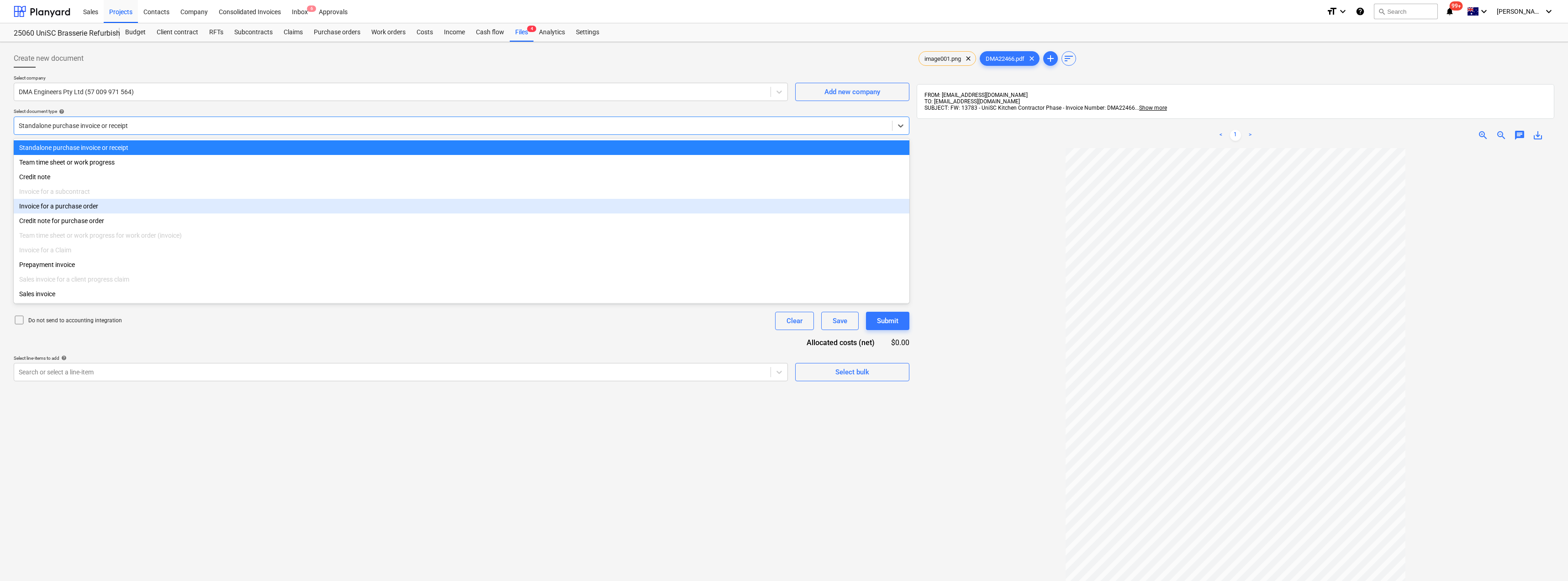
click at [77, 207] on div "Invoice for a purchase order" at bounding box center [462, 206] width 896 height 15
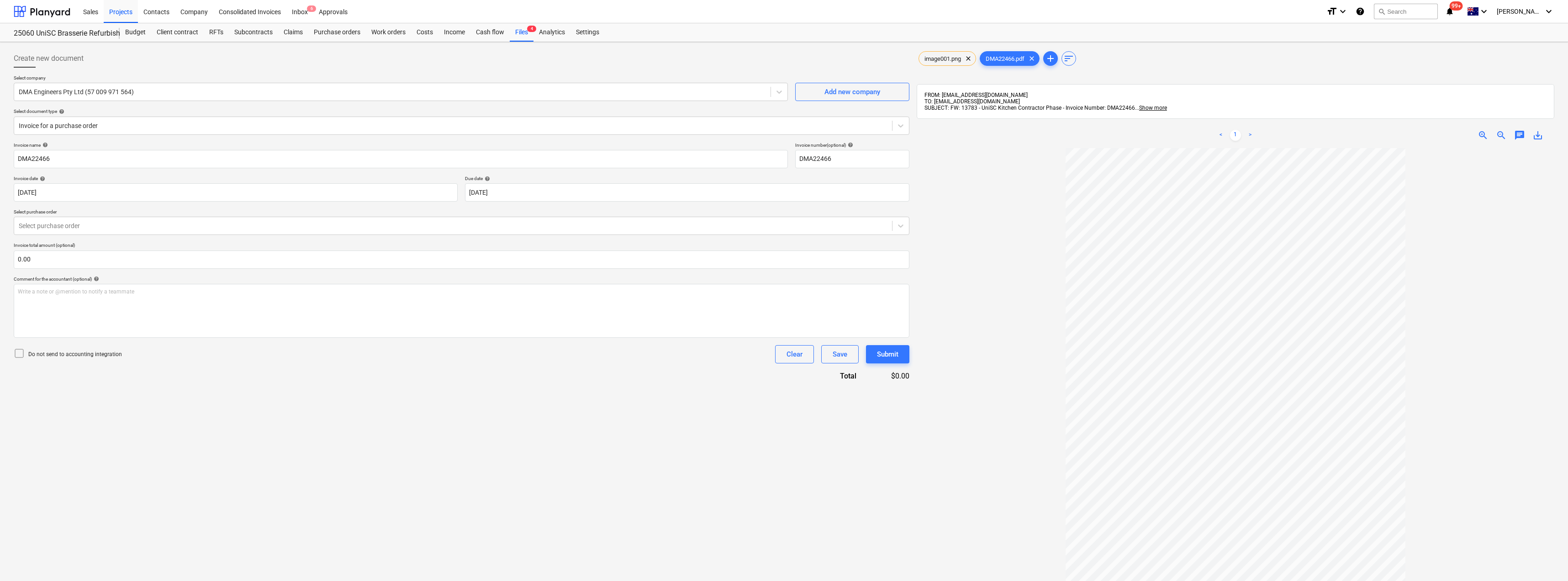
click at [83, 214] on p "Select purchase order" at bounding box center [462, 212] width 896 height 8
click at [82, 225] on div at bounding box center [453, 225] width 869 height 9
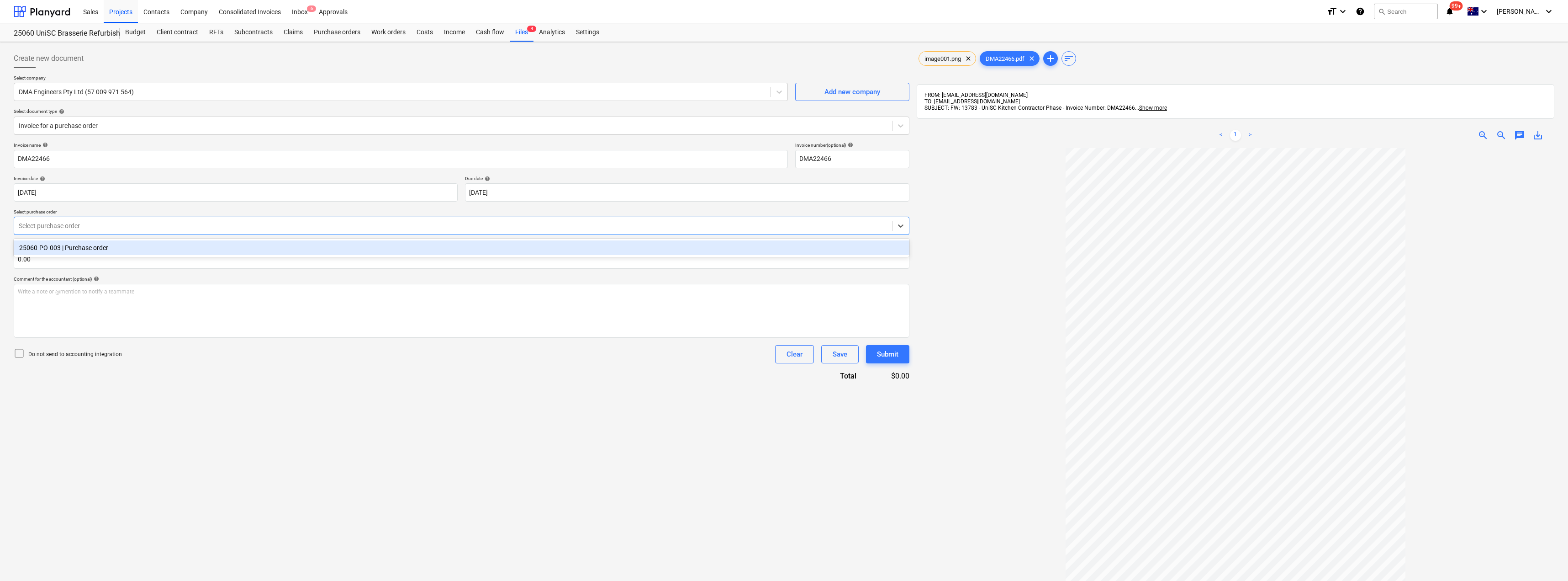
click at [81, 249] on div "25060-PO-003 | Purchase order" at bounding box center [462, 248] width 896 height 15
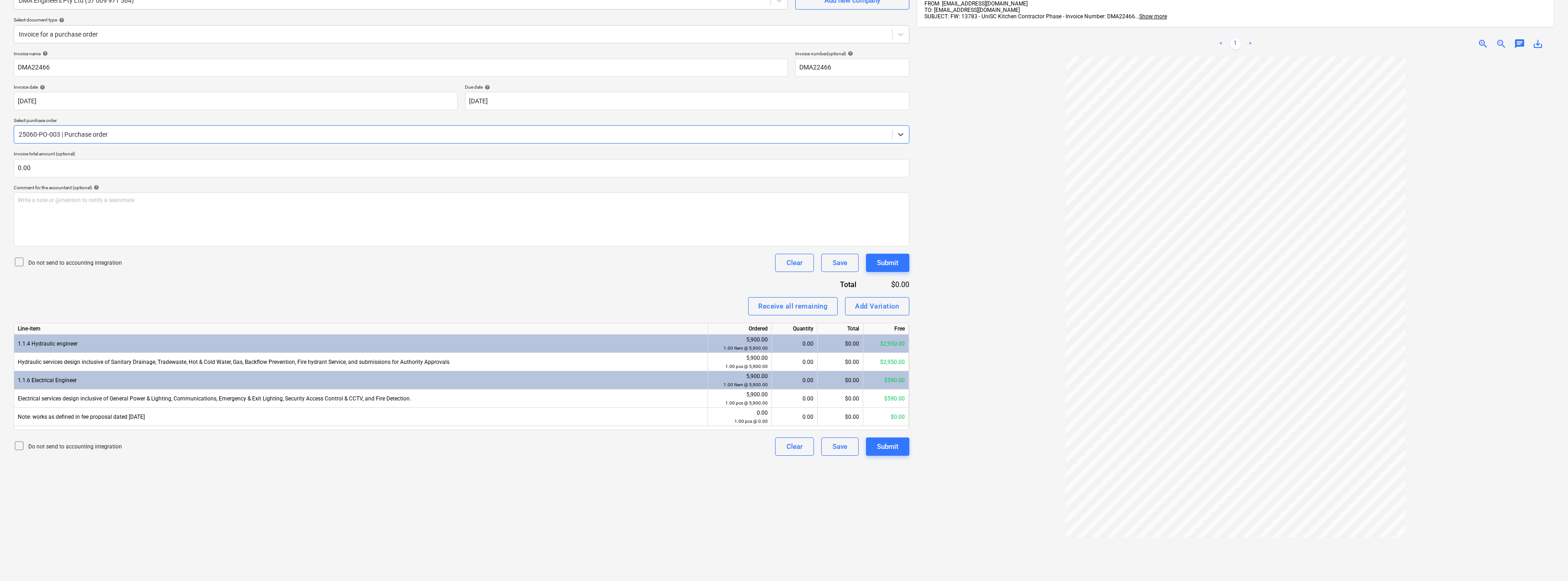
scroll to position [129, 0]
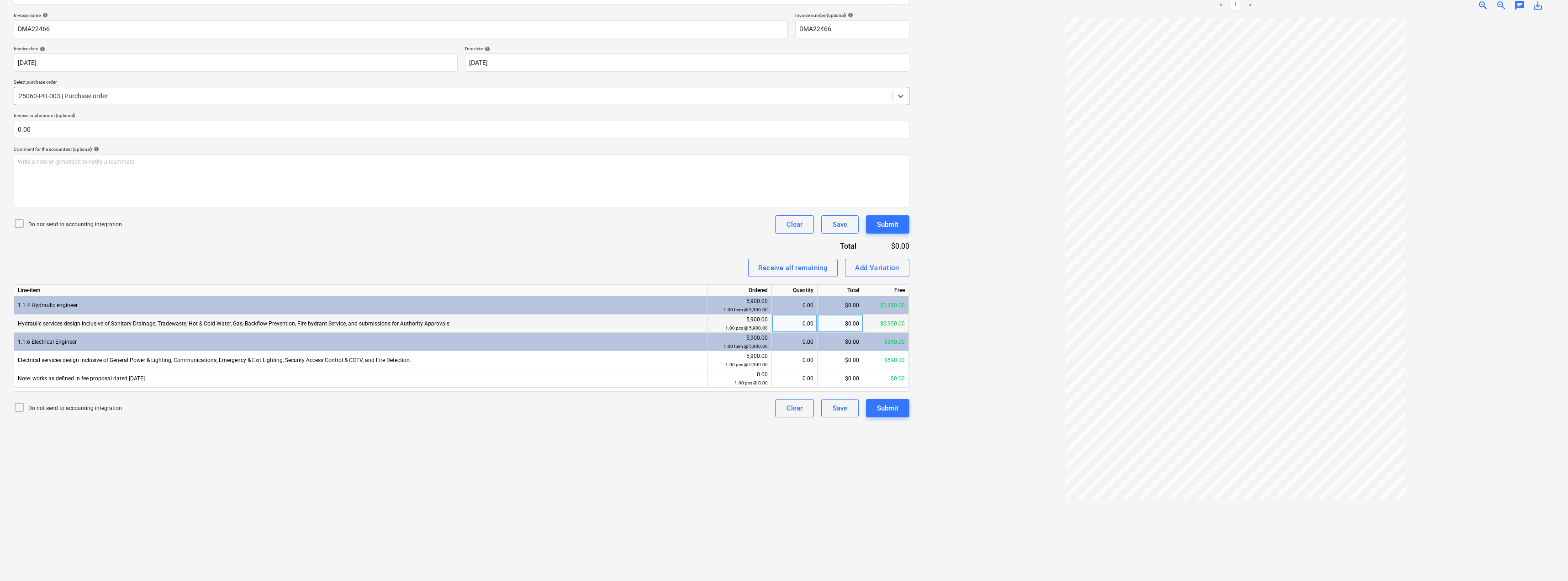
click at [795, 324] on div "0.00" at bounding box center [795, 323] width 38 height 18
type input "1"
click at [797, 364] on div "0.00" at bounding box center [795, 360] width 38 height 18
click at [658, 244] on div "Invoice name help DMA22466 Invoice number (optional) help DMA22466 Invoice date…" at bounding box center [462, 215] width 896 height 405
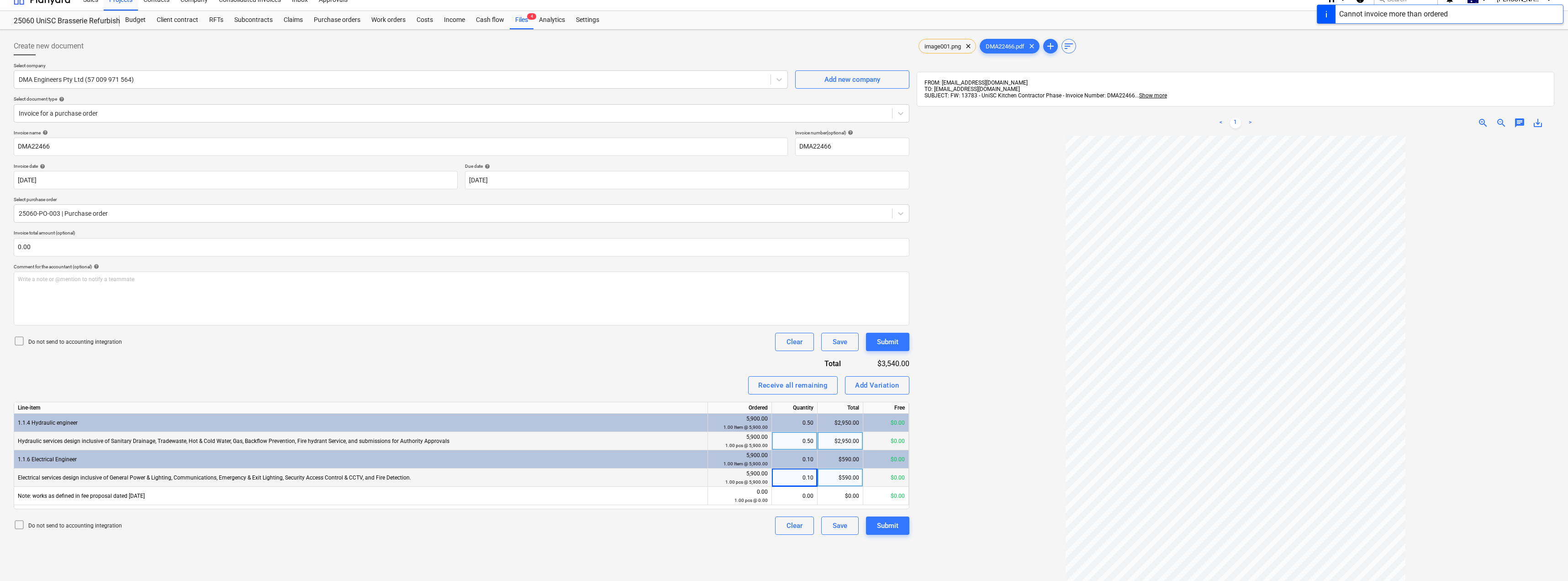
scroll to position [0, 0]
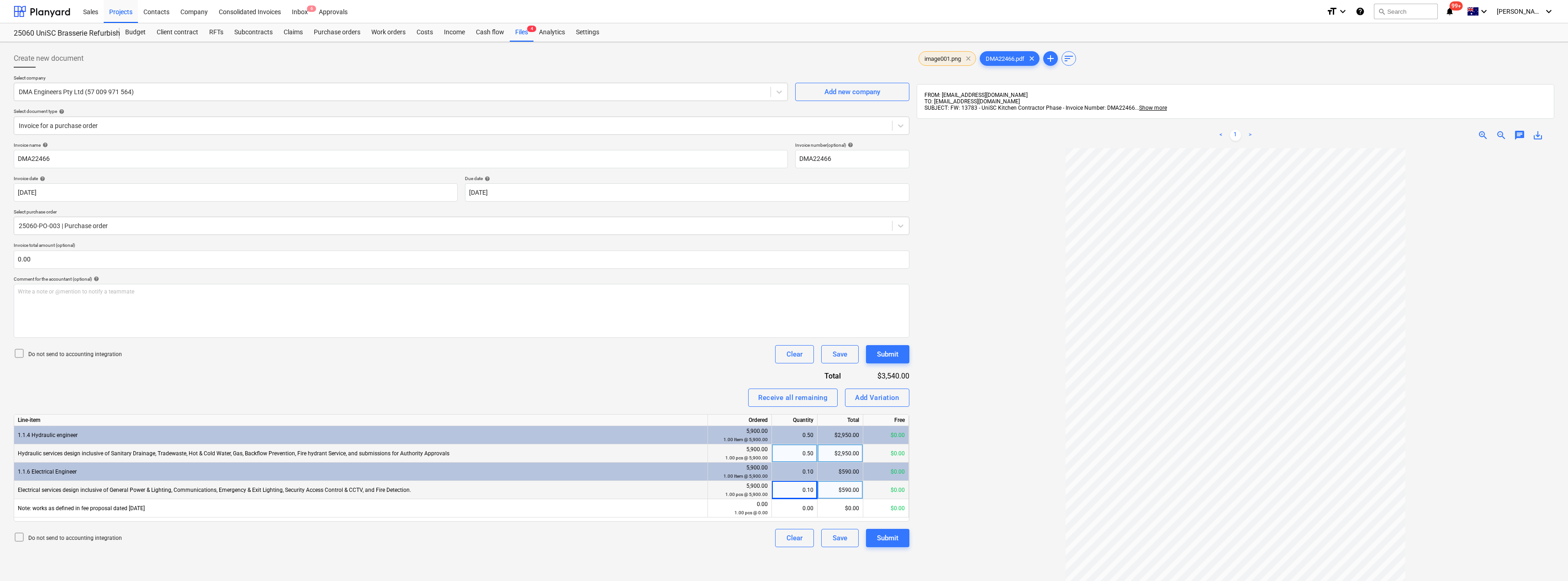
click at [970, 57] on span "clear" at bounding box center [968, 58] width 11 height 11
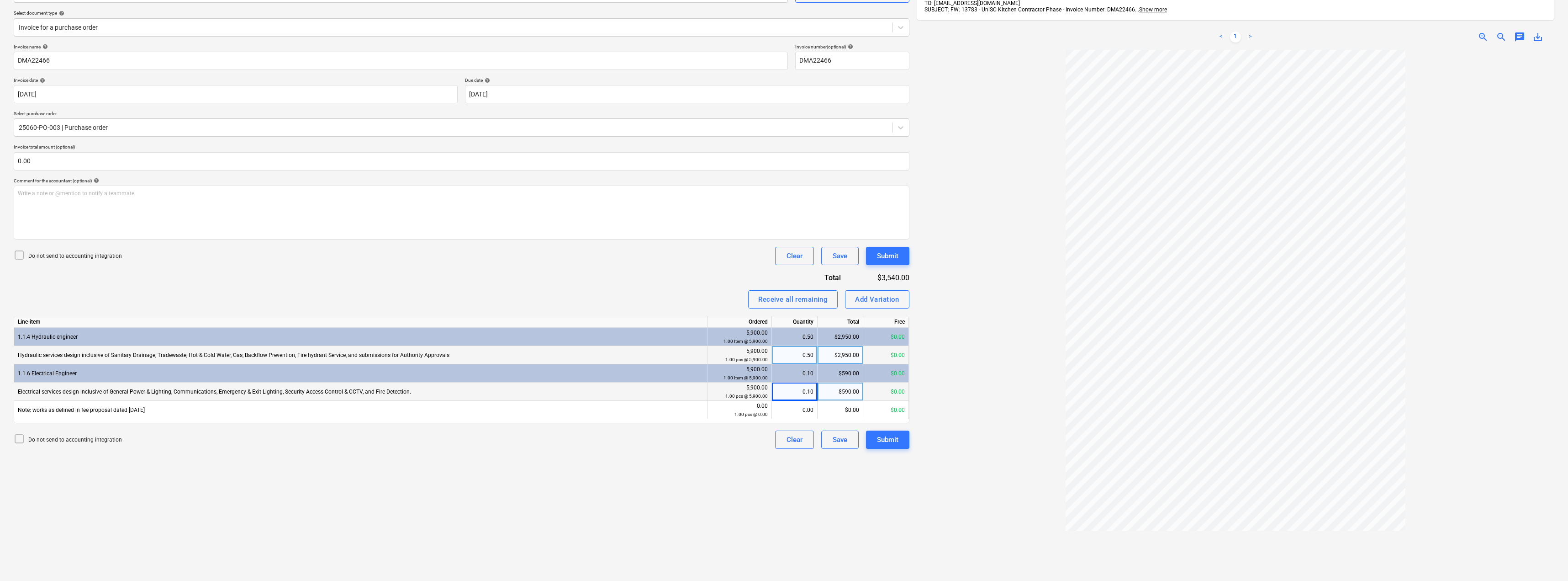
scroll to position [84, 0]
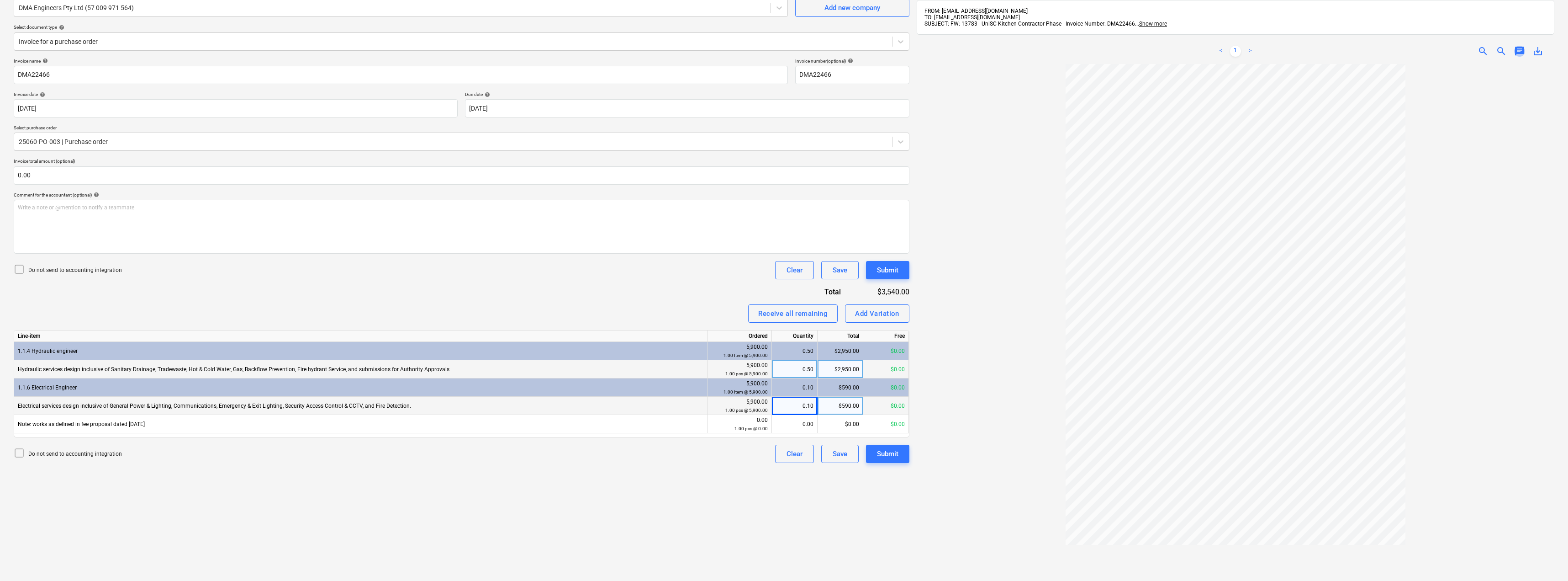
click at [1520, 52] on span "chat" at bounding box center [1519, 51] width 11 height 11
click at [1388, 132] on div "Write a note or @mention to notify a teammate [PERSON_NAME]" at bounding box center [1455, 147] width 182 height 54
click at [1406, 128] on span "Application payemtn is nto incliuded in PO" at bounding box center [1421, 128] width 105 height 7
drag, startPoint x: 1427, startPoint y: 126, endPoint x: 1414, endPoint y: 137, distance: 17.0
click at [1414, 137] on div "Application payment is nto incliuded in PO" at bounding box center [1455, 147] width 182 height 54
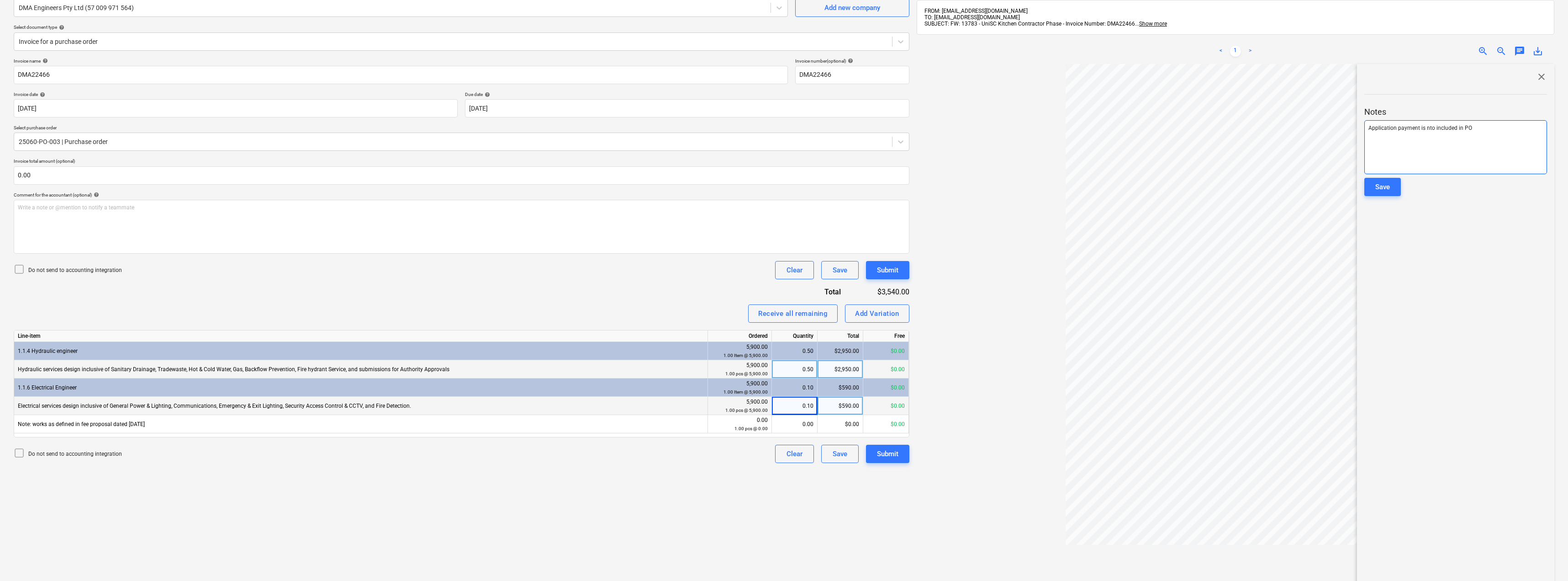
click at [1432, 127] on span "Application payment is nto included in PO" at bounding box center [1420, 128] width 104 height 7
click at [1391, 185] on button "Save" at bounding box center [1383, 186] width 36 height 18
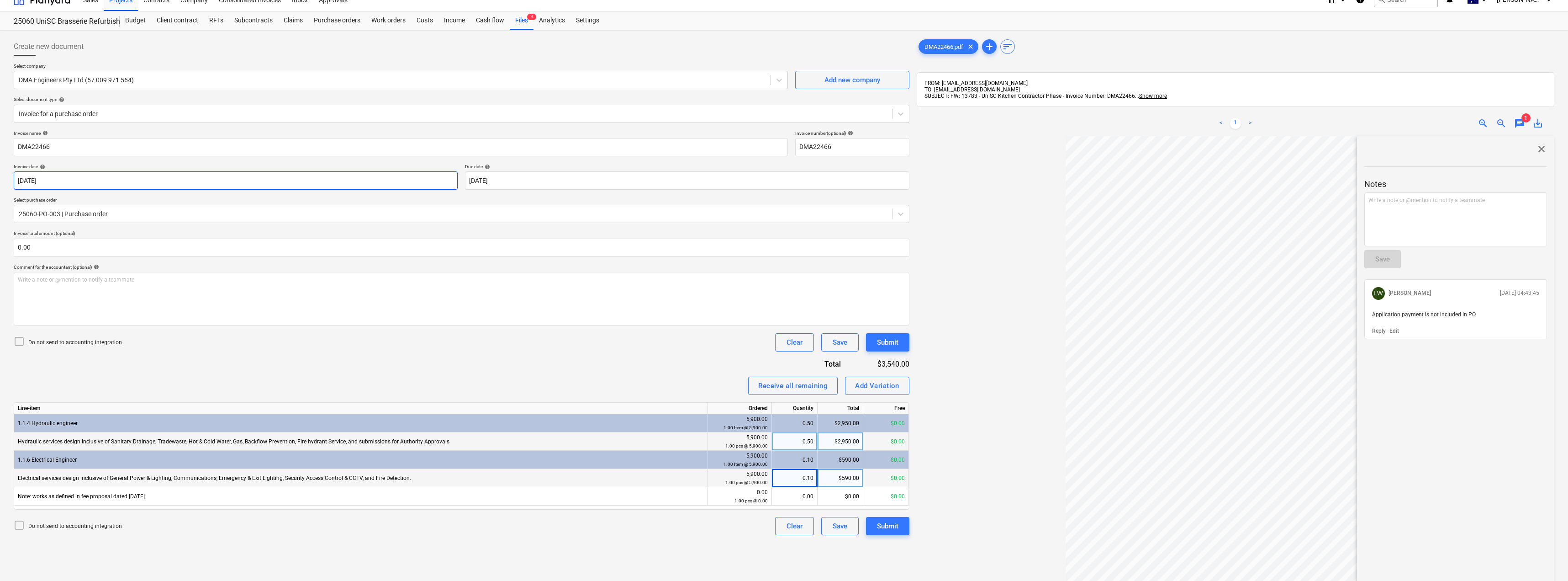
scroll to position [0, 0]
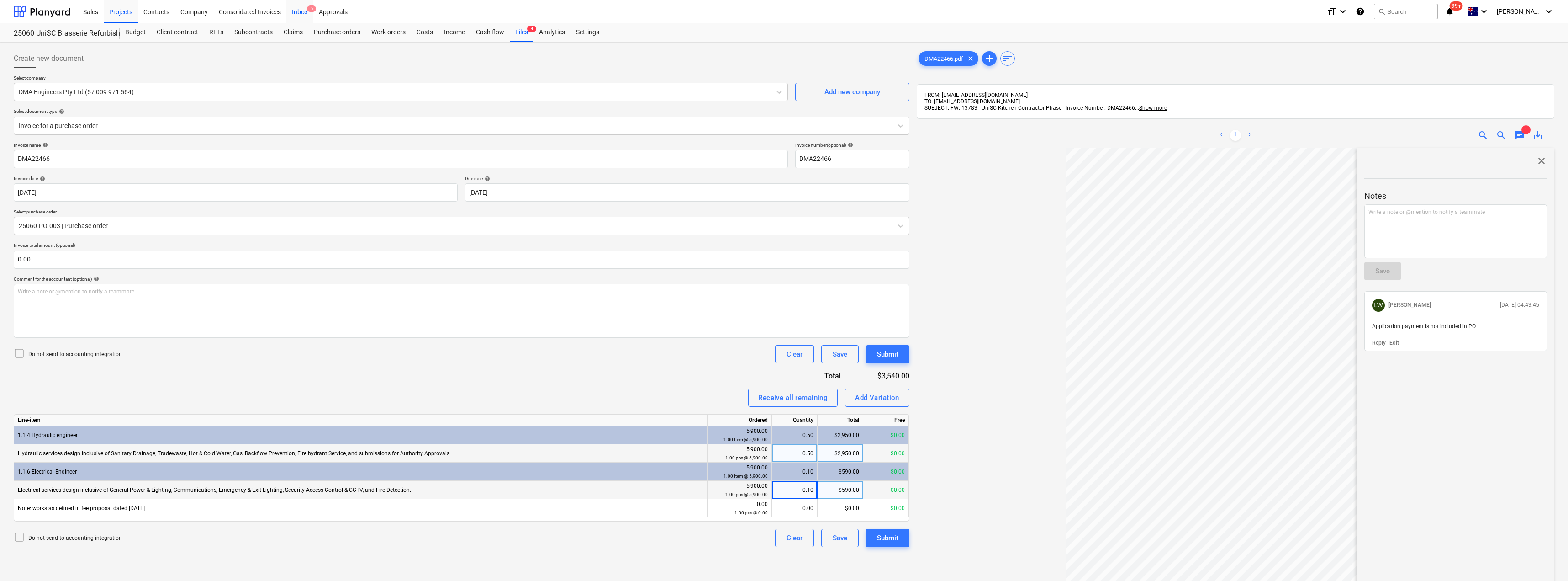
click at [296, 7] on div "Inbox 6" at bounding box center [299, 11] width 27 height 23
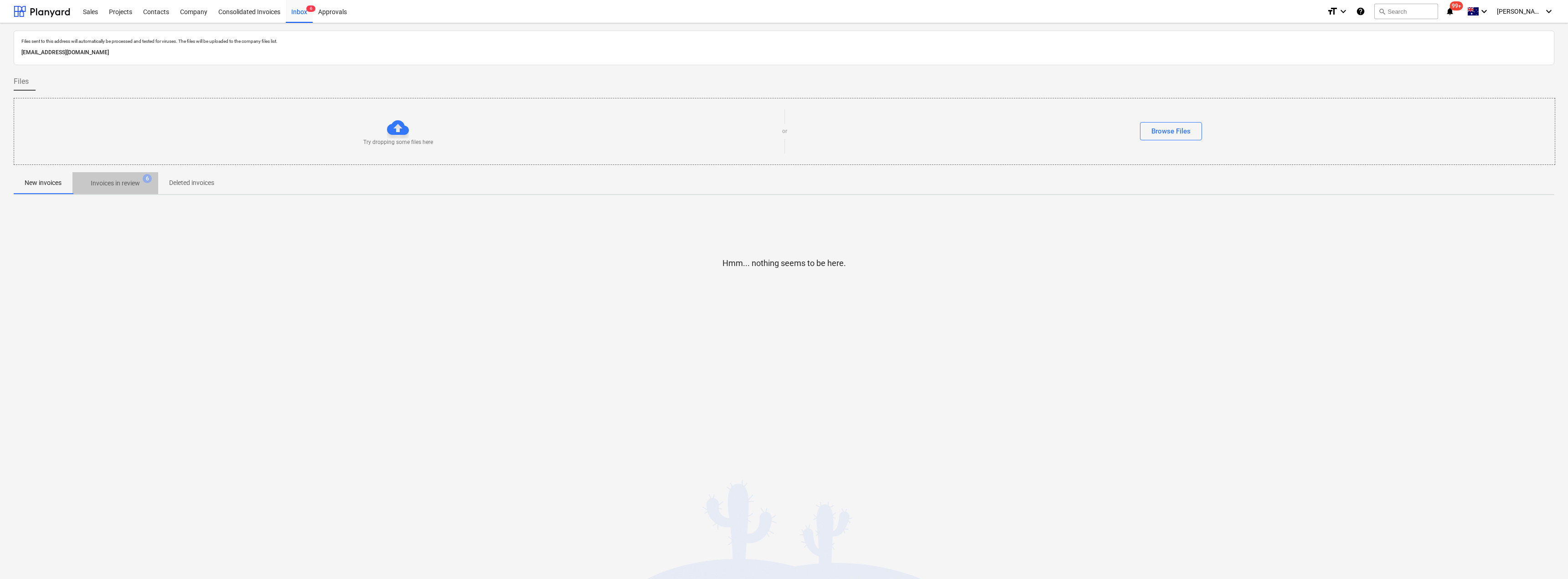
click at [125, 178] on span "Invoices in review 6" at bounding box center [115, 183] width 86 height 17
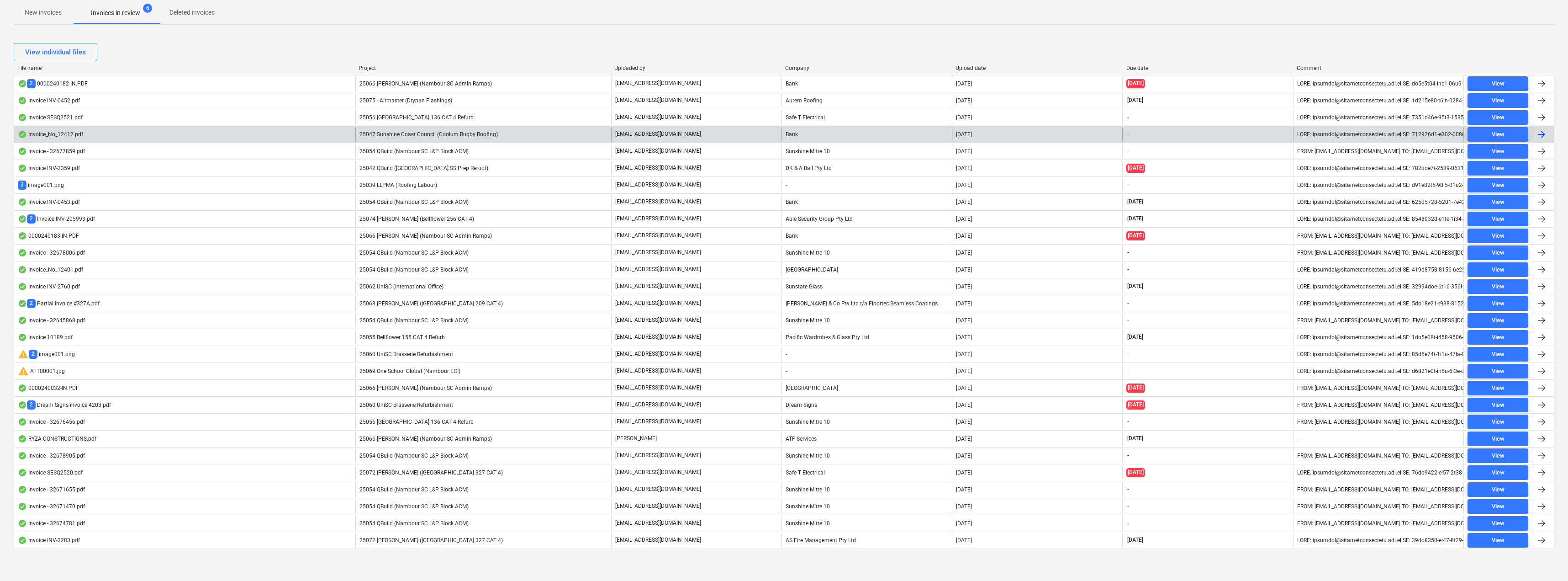
scroll to position [172, 0]
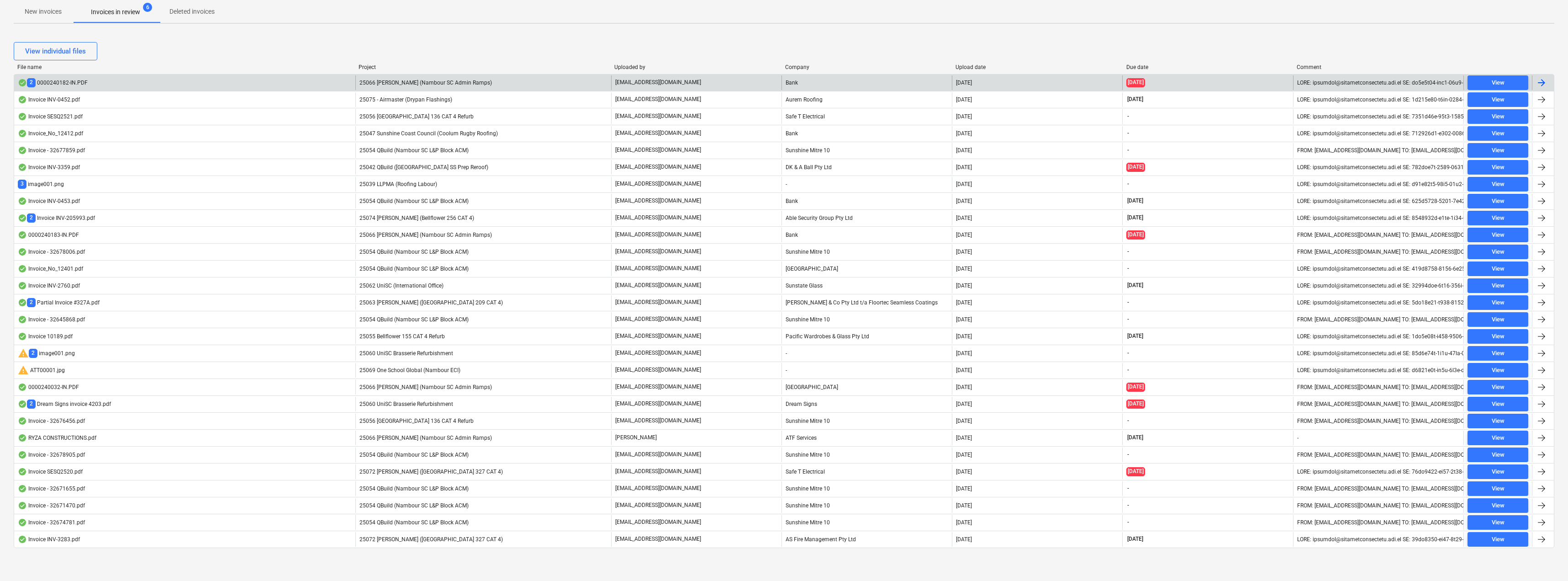
click at [469, 81] on span "25066 [PERSON_NAME] (Nambour SC Admin Ramps)" at bounding box center [426, 82] width 132 height 7
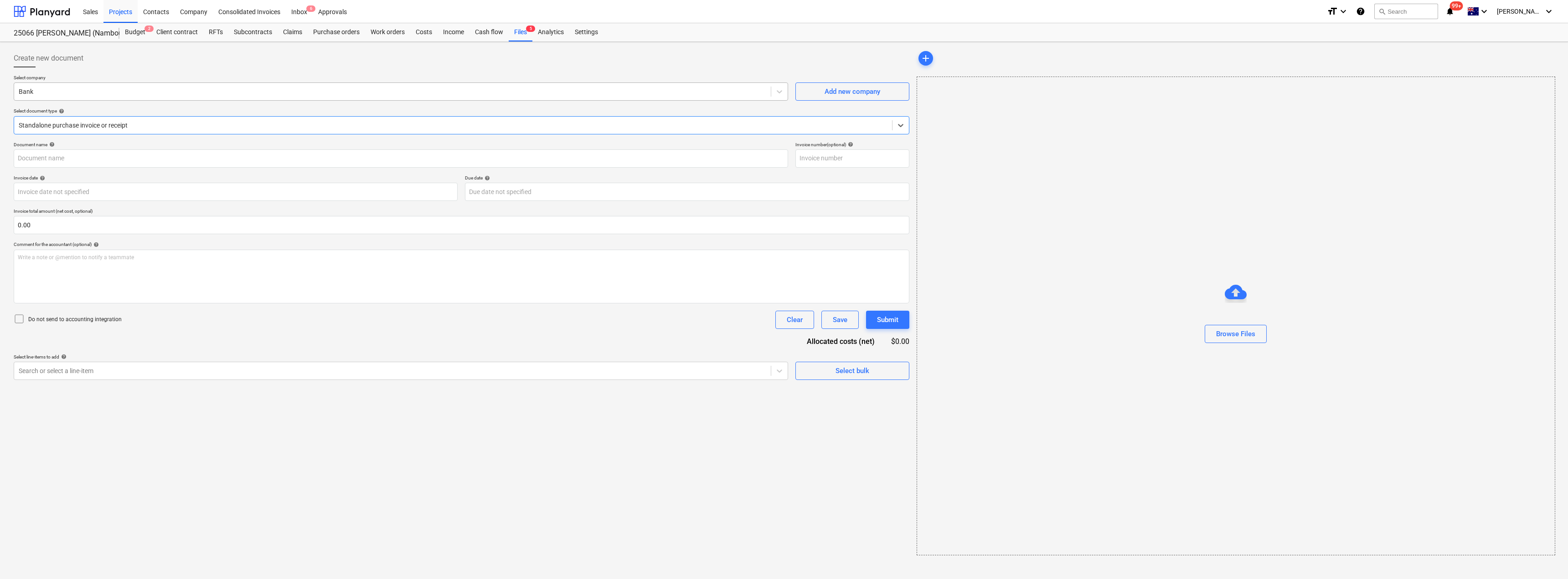
click at [68, 96] on div "Bank" at bounding box center [392, 92] width 756 height 13
type input "0000240182"
type input "[DATE]"
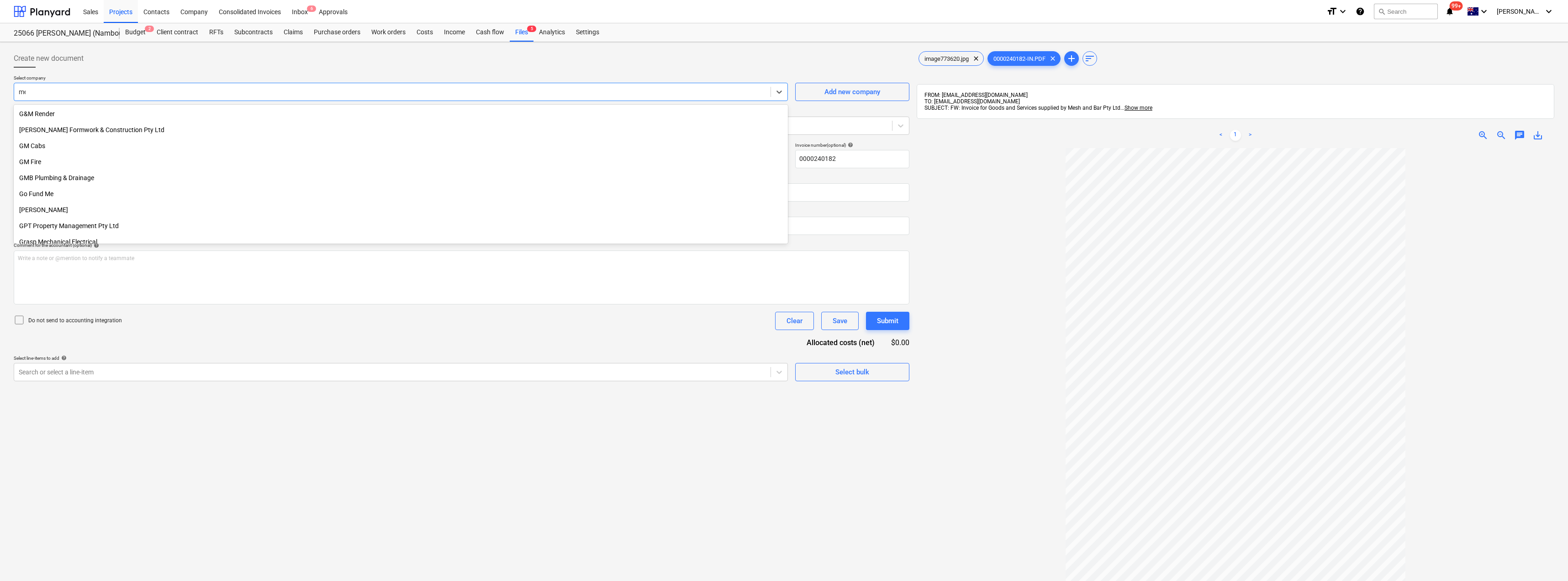
scroll to position [1030, 0]
type input "mesh"
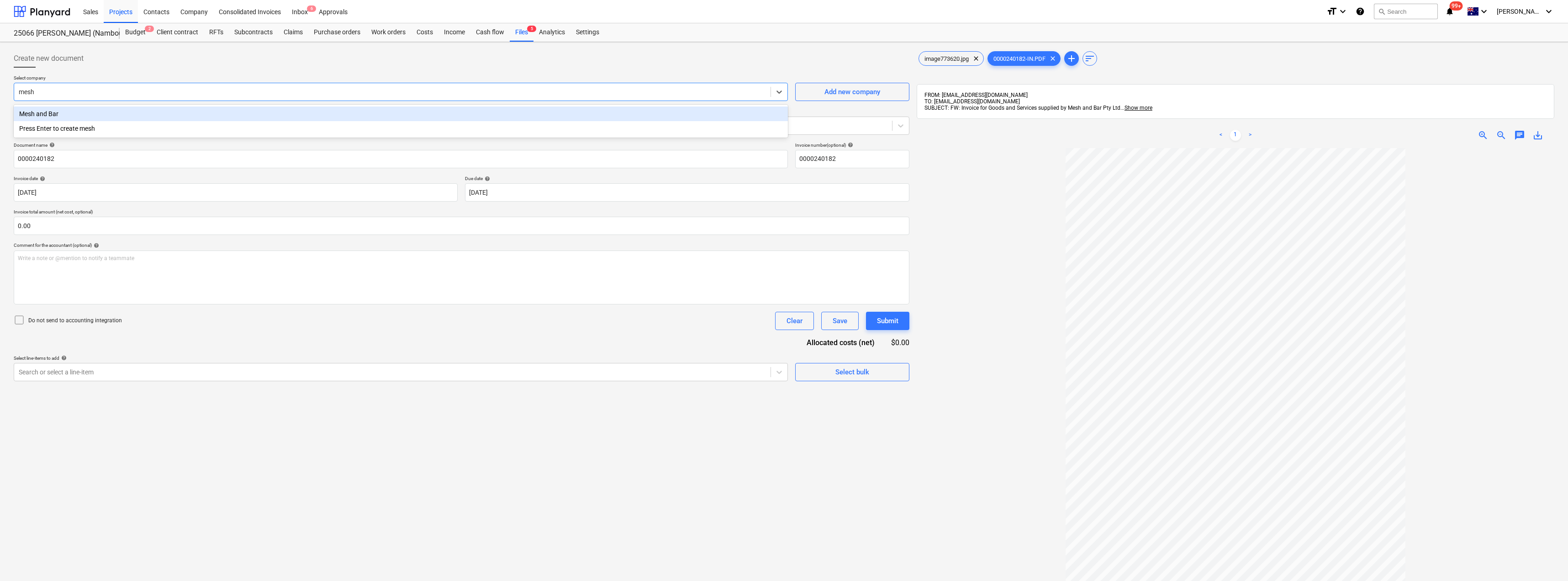
click at [44, 113] on div "Mesh and Bar" at bounding box center [401, 113] width 774 height 15
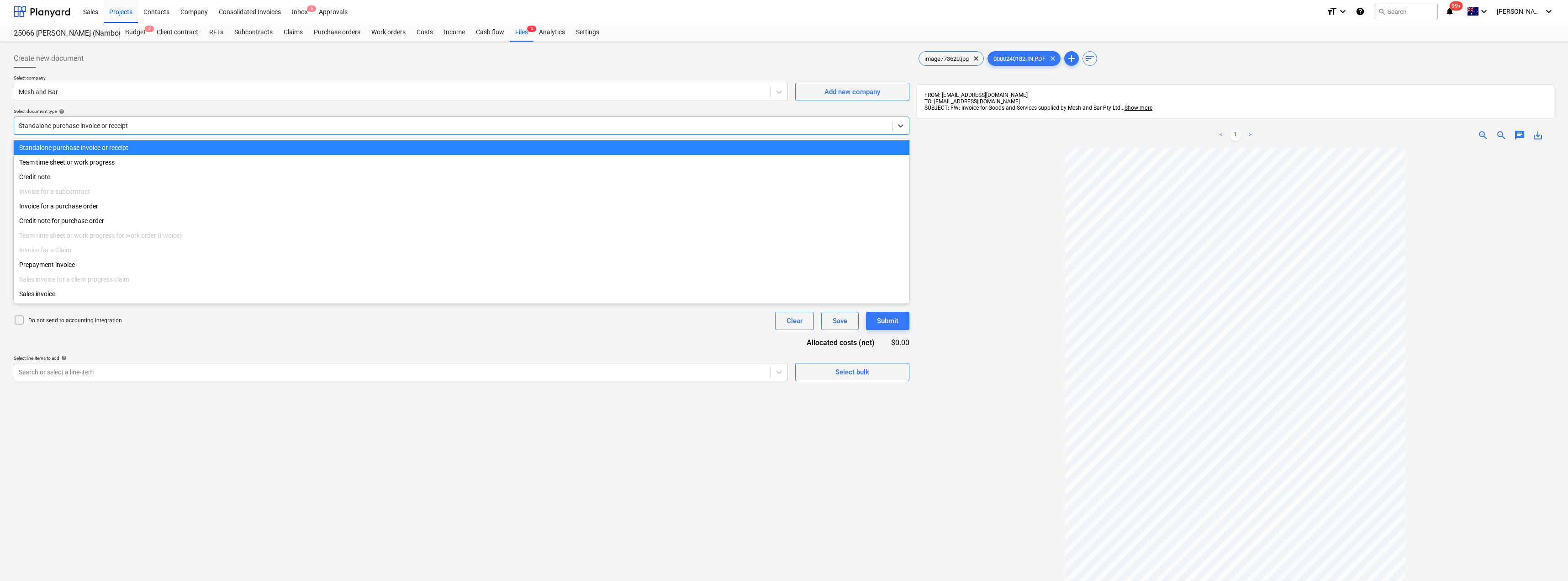
click at [84, 127] on div at bounding box center [453, 126] width 869 height 9
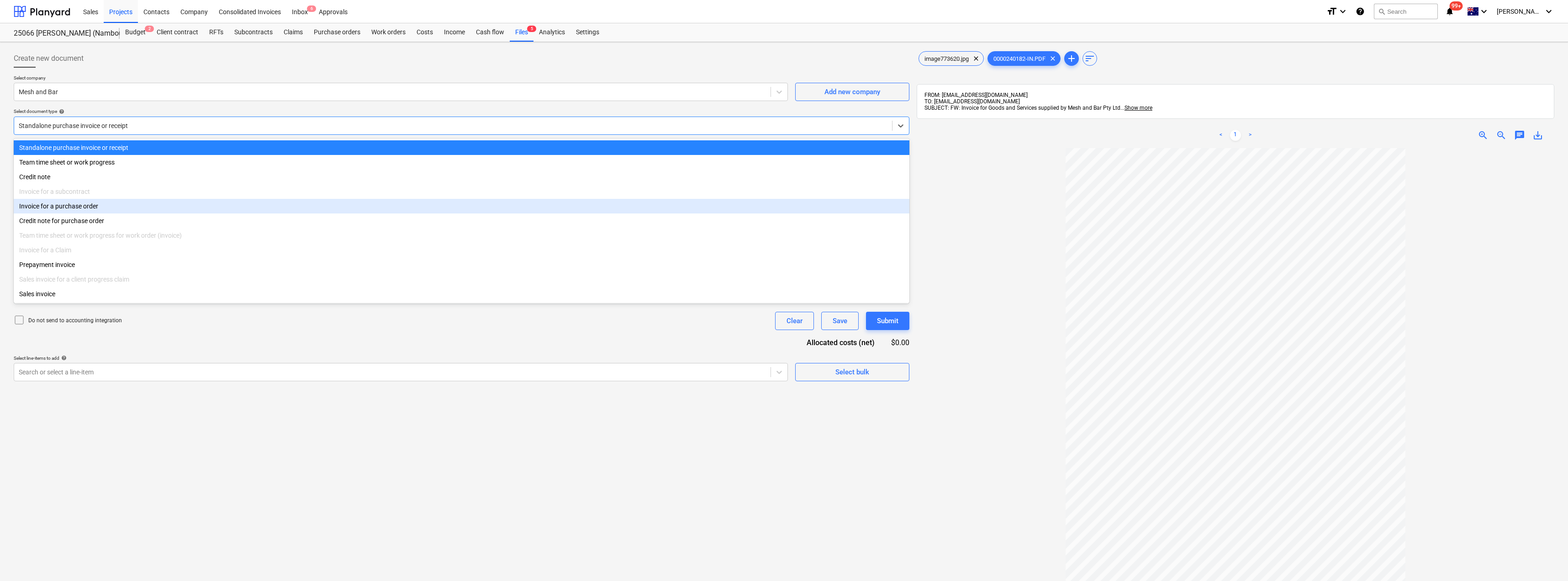
click at [91, 208] on div "Invoice for a purchase order" at bounding box center [462, 206] width 896 height 15
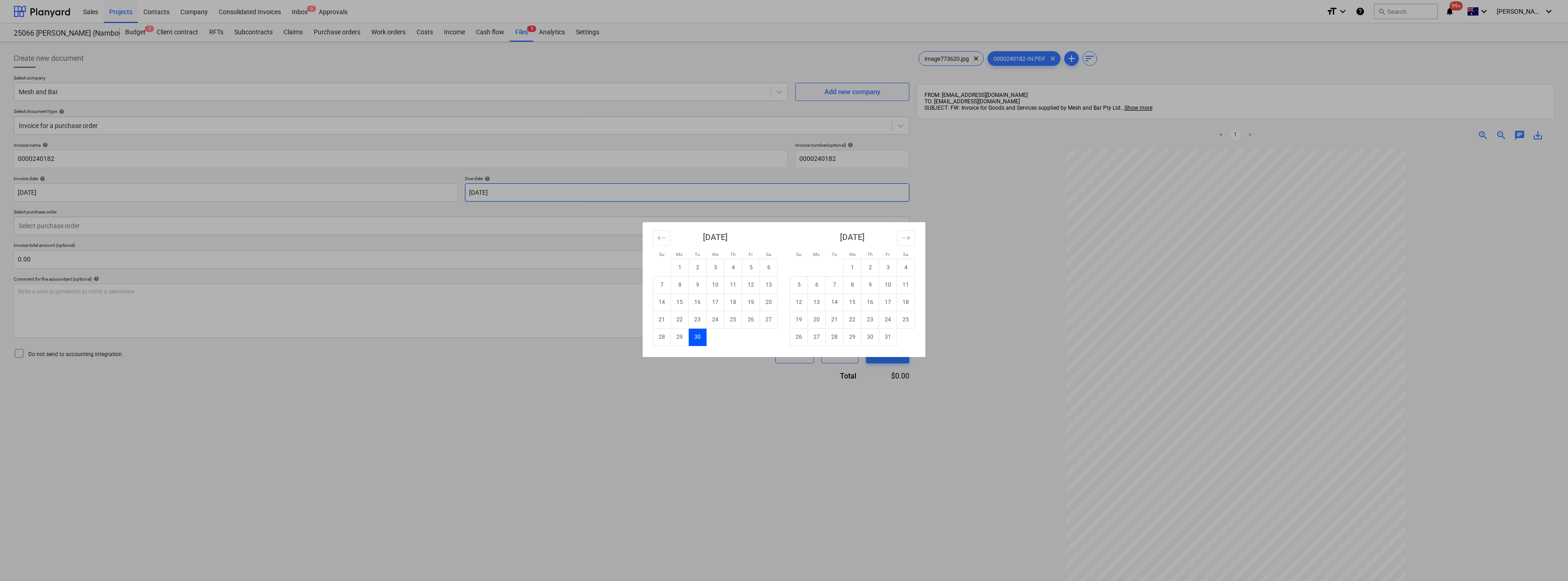
click at [534, 199] on body "Sales Projects Contacts Company Consolidated Invoices Inbox 6 Approvals format_…" at bounding box center [784, 290] width 1568 height 581
click at [875, 334] on td "30" at bounding box center [870, 337] width 18 height 17
type input "[DATE]"
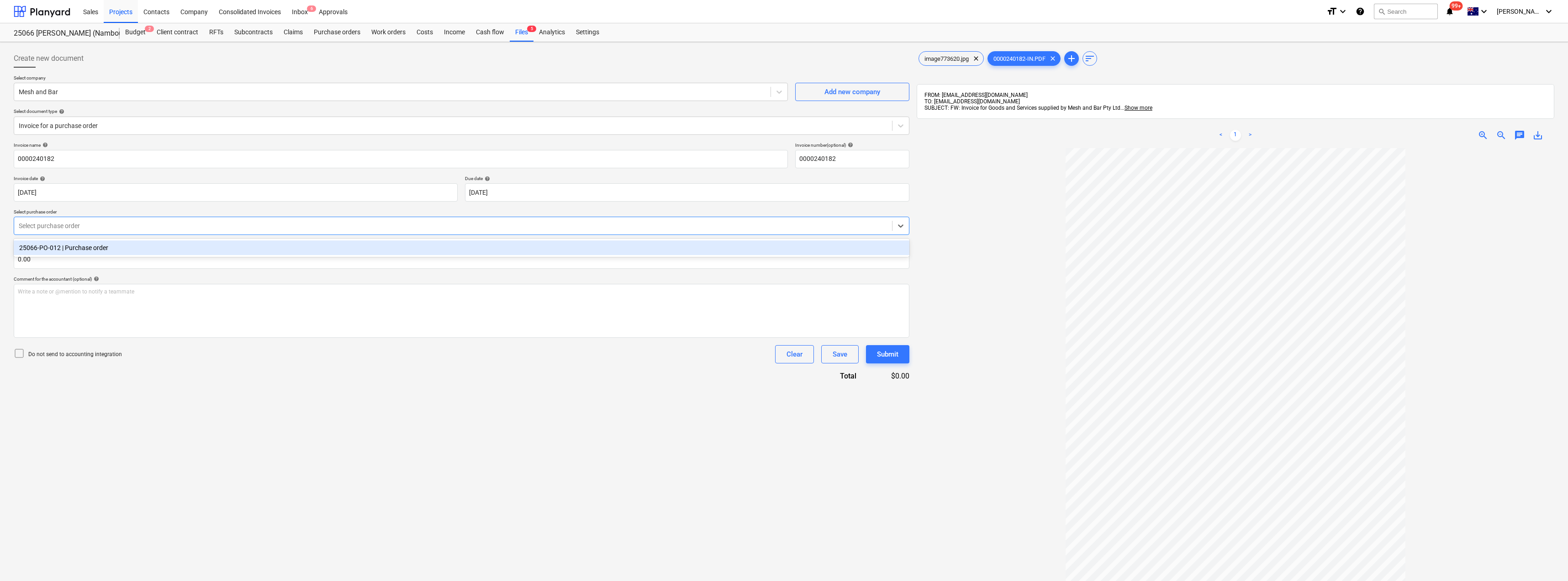
click at [110, 232] on div "Select purchase order" at bounding box center [453, 226] width 878 height 13
click at [111, 247] on div "25066-PO-012 | Purchase order" at bounding box center [462, 248] width 896 height 15
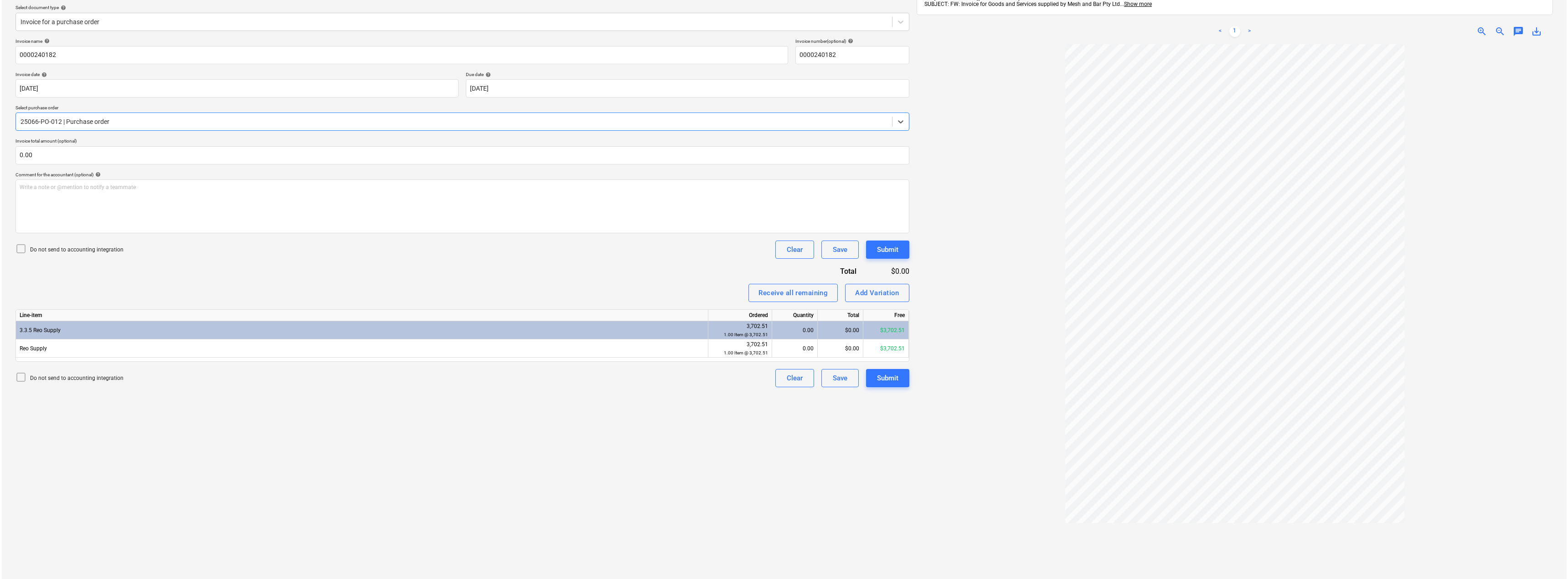
scroll to position [129, 0]
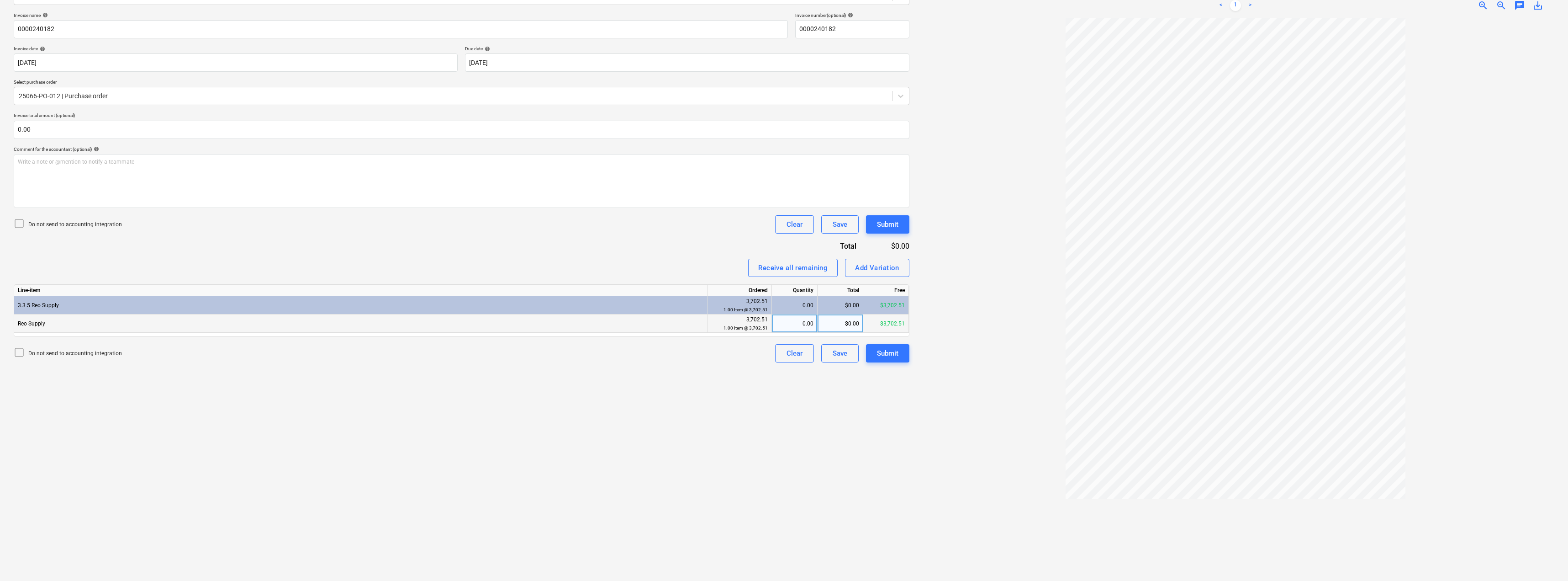
click at [833, 325] on div "$0.00" at bounding box center [840, 323] width 46 height 18
type input "529.44"
click at [701, 249] on div "Invoice name help 0000240182 Invoice number (optional) help 0000240182 Invoice …" at bounding box center [462, 187] width 896 height 350
click at [901, 355] on button "Submit" at bounding box center [888, 353] width 44 height 18
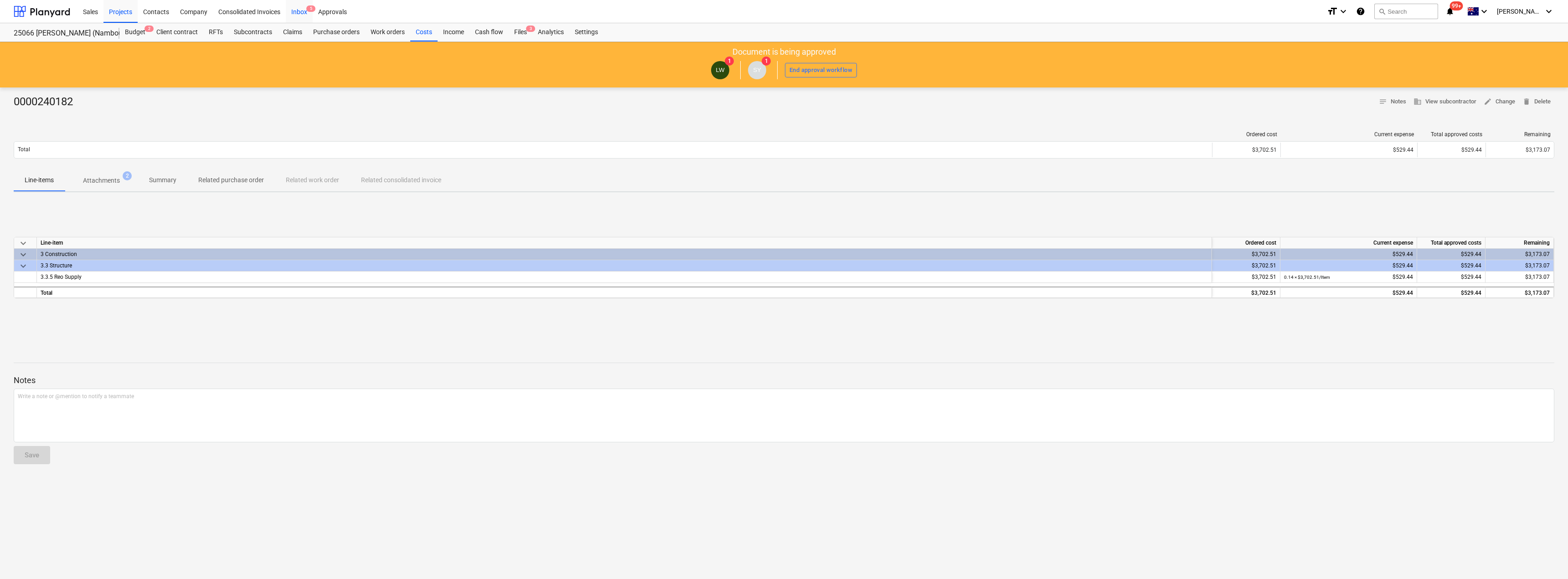
click at [305, 12] on div "Inbox 5" at bounding box center [299, 11] width 27 height 23
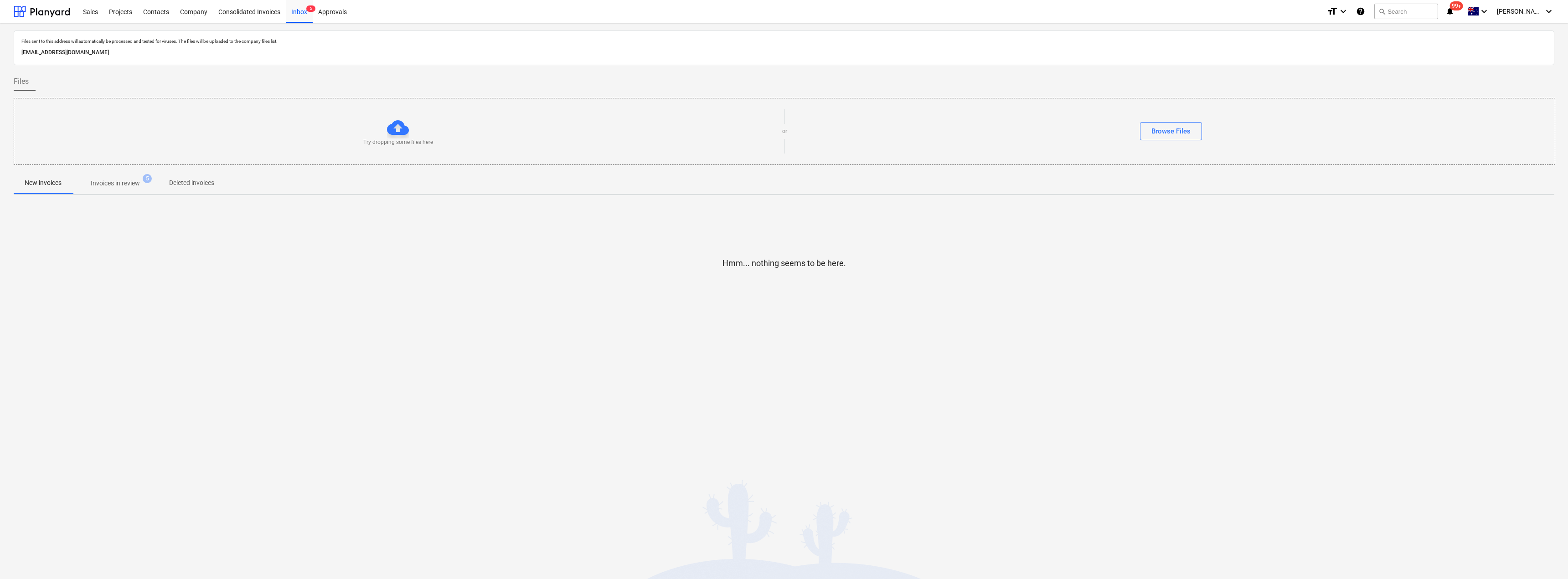
click at [118, 177] on span "Invoices in review 5" at bounding box center [115, 183] width 86 height 17
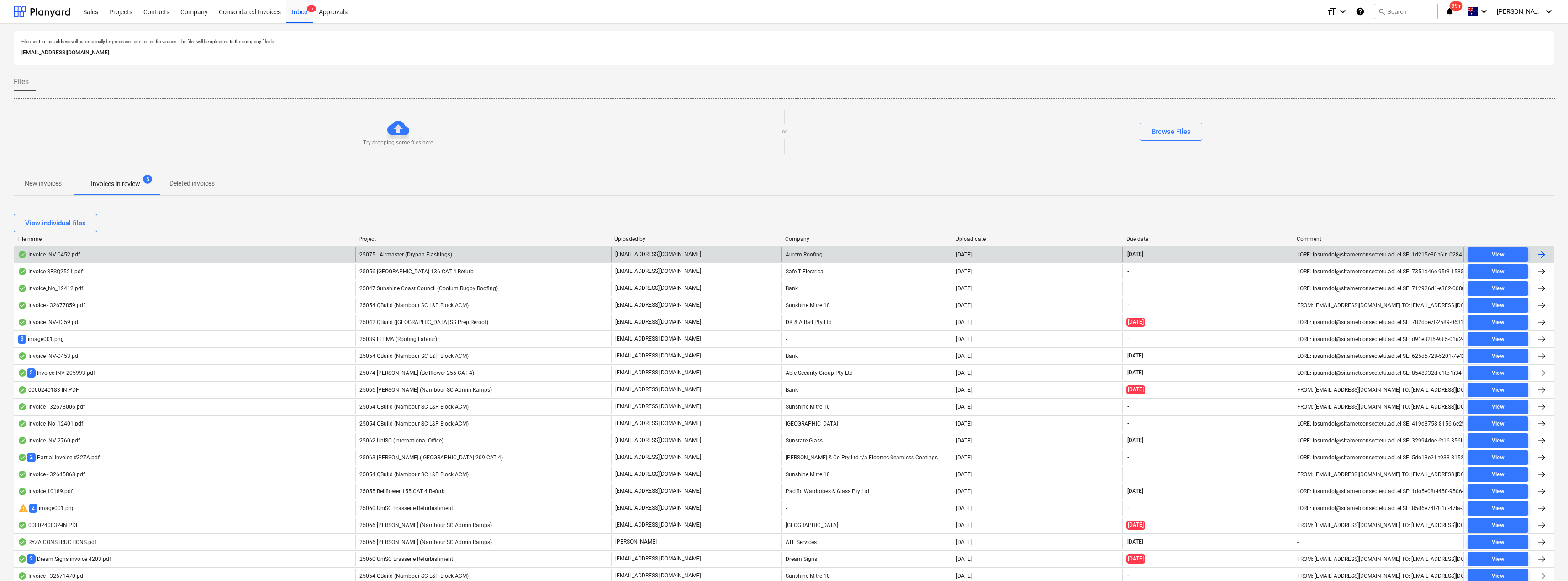
click at [663, 252] on p "[EMAIL_ADDRESS][DOMAIN_NAME]" at bounding box center [658, 254] width 86 height 8
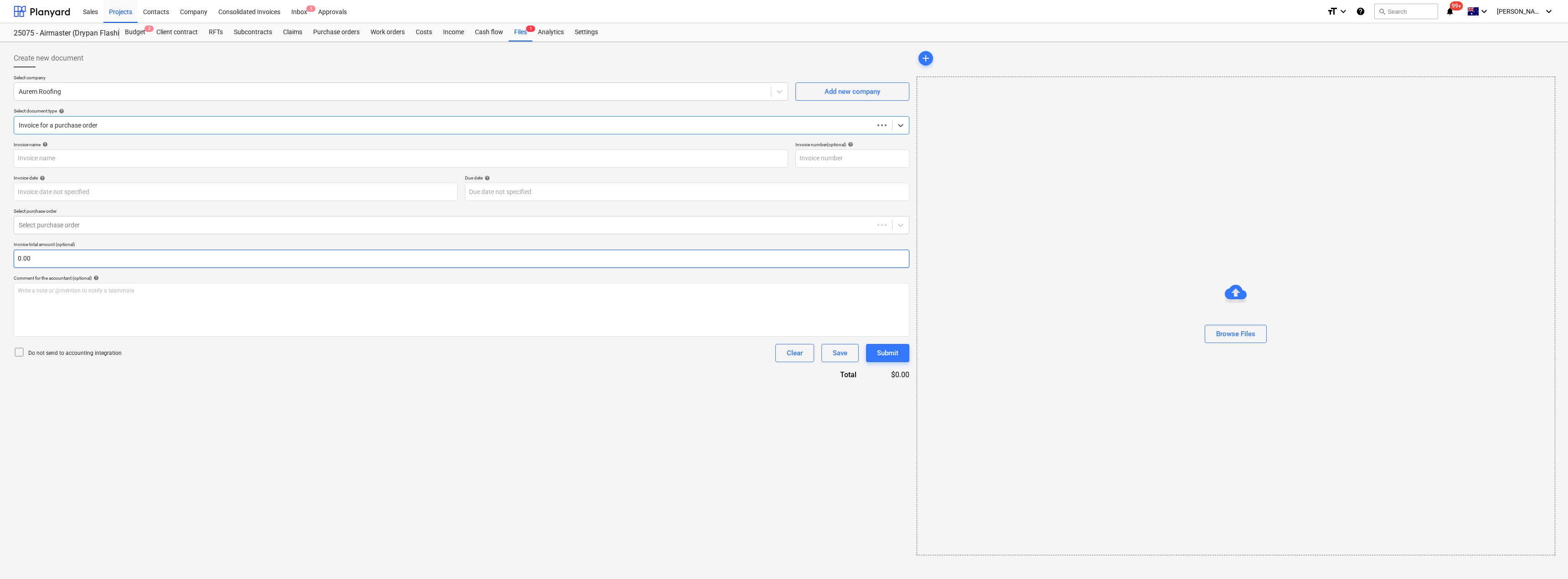
type input "INV-0452"
type input "[DATE]"
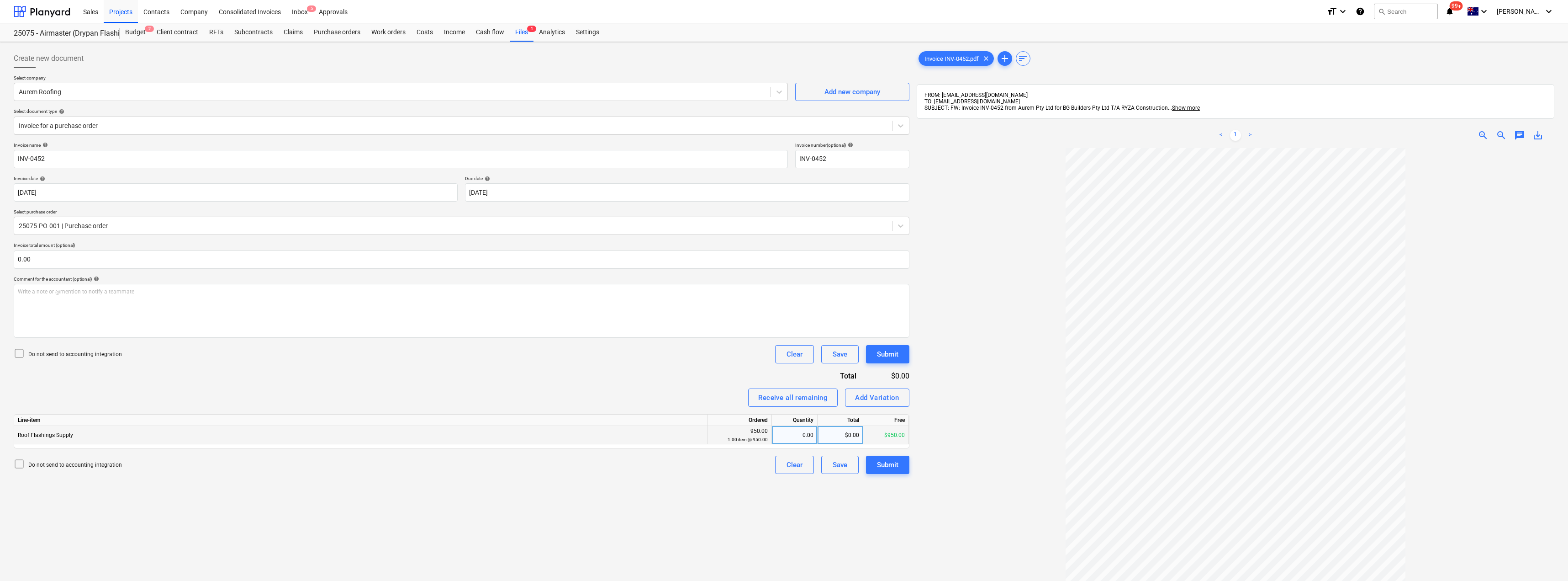
click at [811, 440] on div "0.00" at bounding box center [795, 435] width 38 height 18
type input "1"
click at [487, 357] on div "Do not send to accounting integration Clear Save Submit" at bounding box center [462, 353] width 896 height 18
click at [877, 460] on div "Submit" at bounding box center [888, 465] width 22 height 12
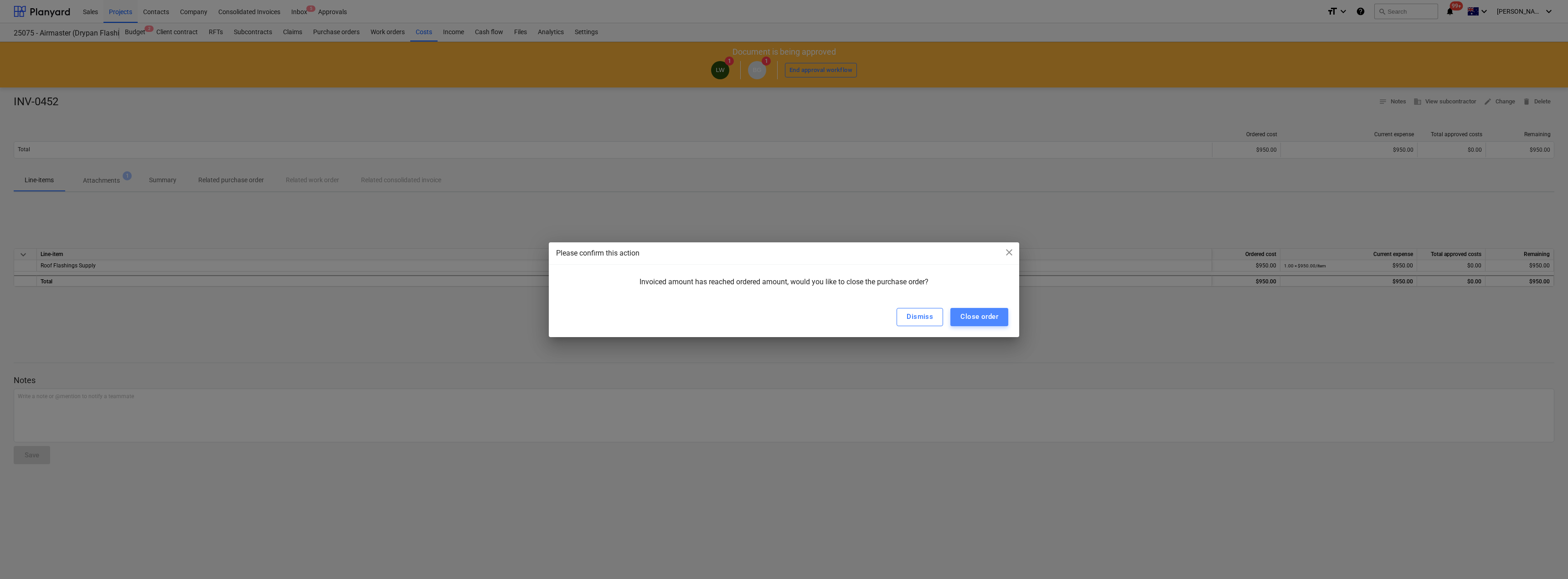
click at [970, 318] on div "Close order" at bounding box center [979, 317] width 38 height 12
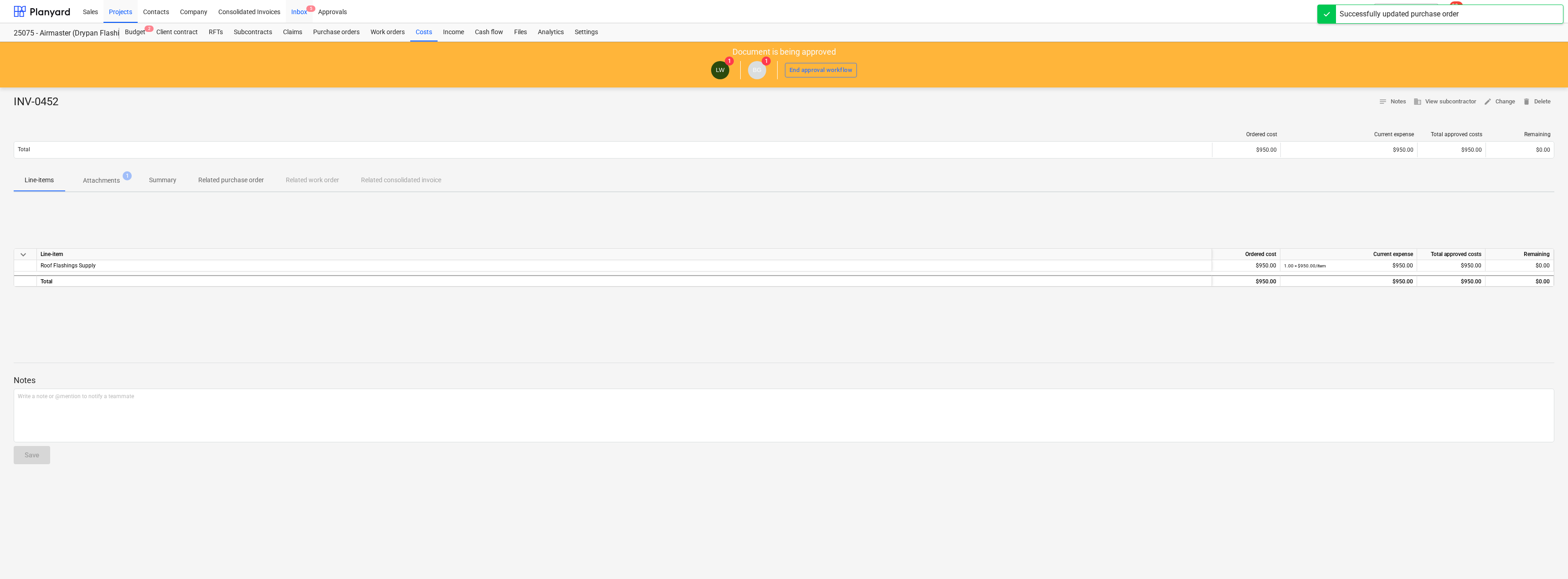
click at [302, 7] on div "Inbox 5" at bounding box center [299, 11] width 27 height 23
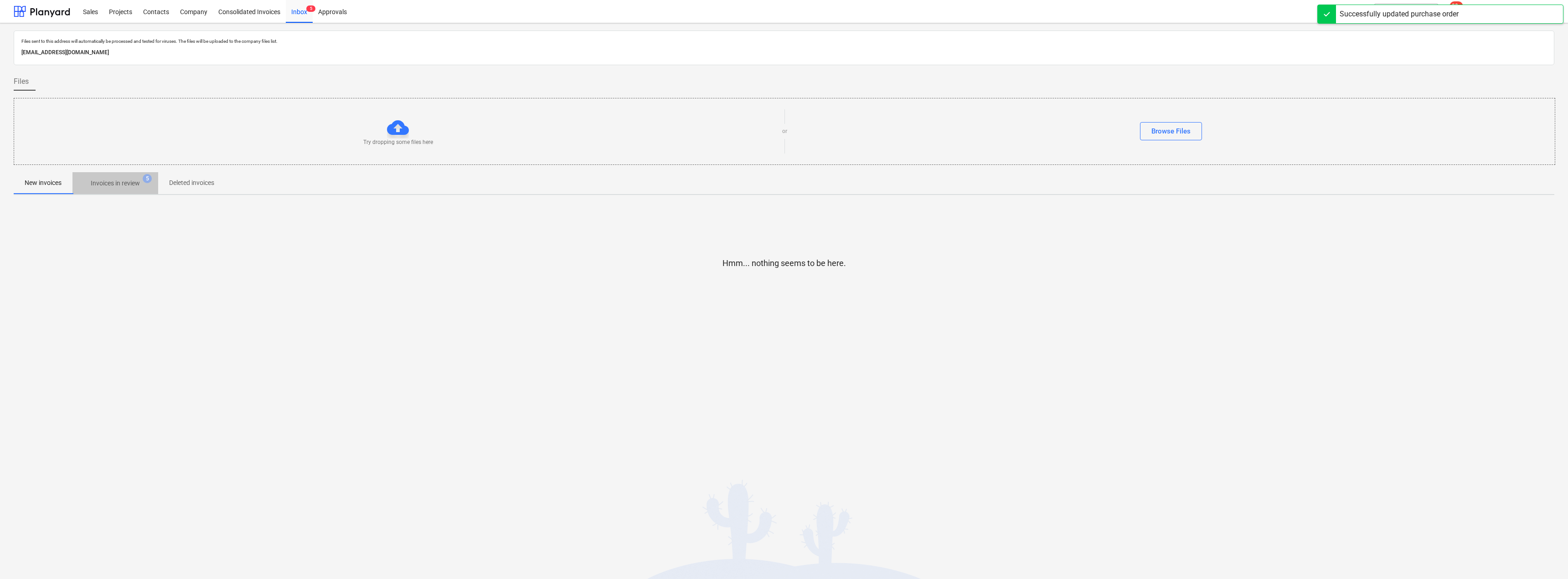
click at [118, 182] on p "Invoices in review" at bounding box center [115, 183] width 49 height 9
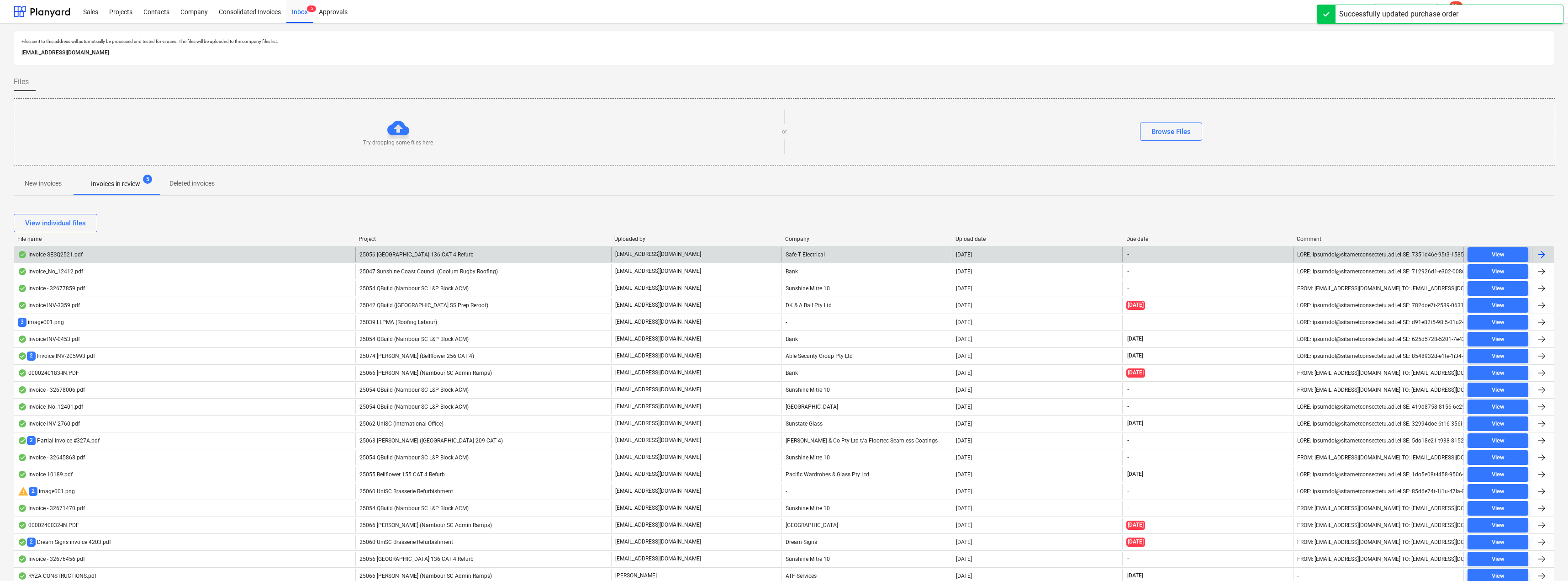
click at [484, 254] on div "25056 [GEOGRAPHIC_DATA] 136 CAT 4 Refurb" at bounding box center [483, 255] width 256 height 15
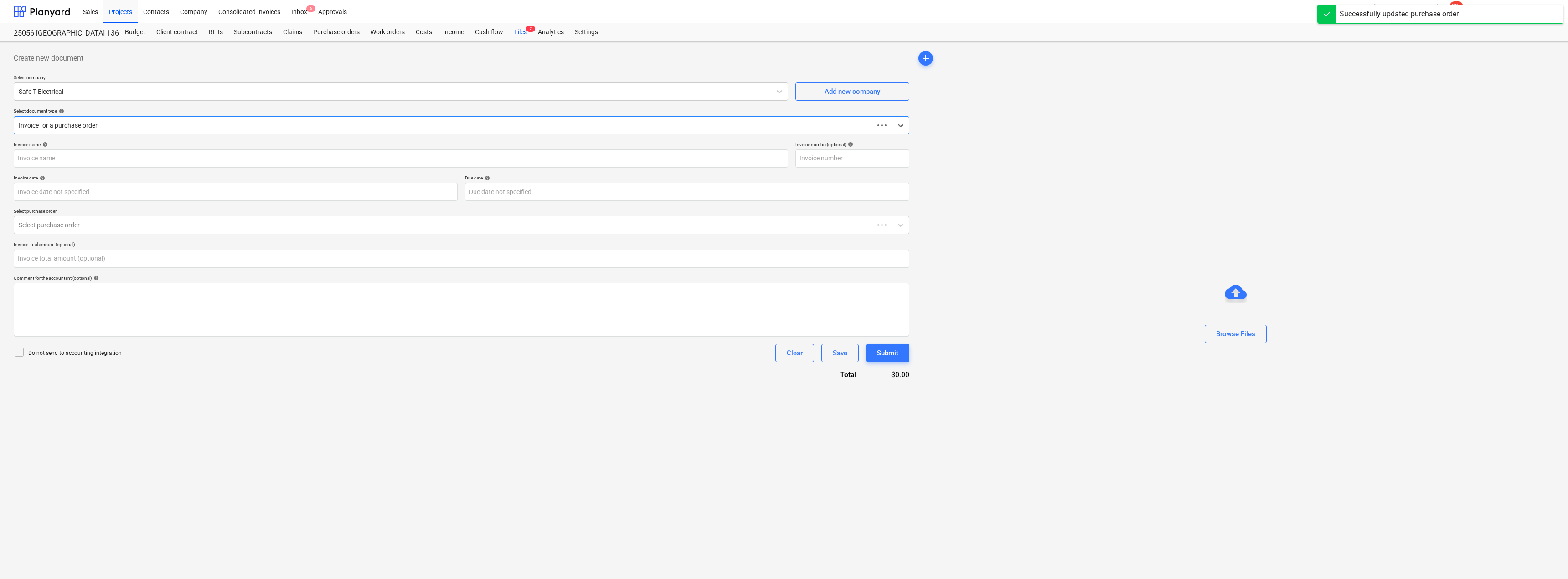
type input "0.00"
type input "SESQ2521"
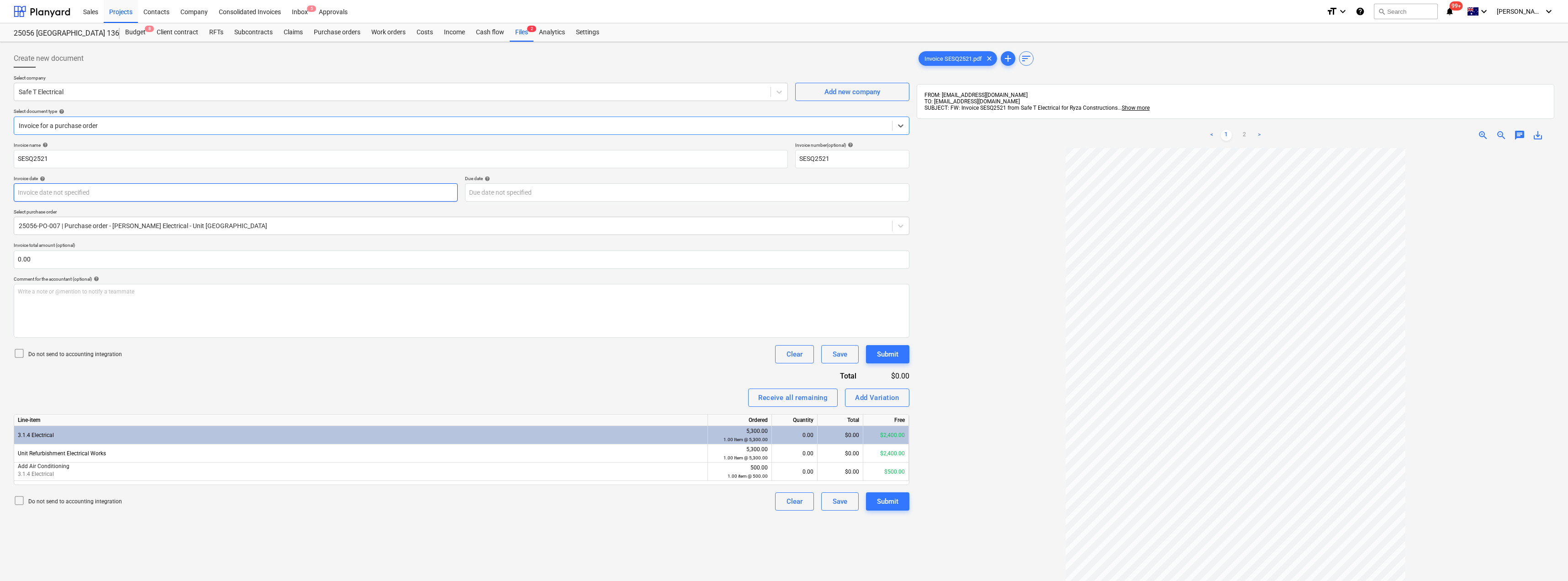
click at [84, 193] on body "Sales Projects Contacts Company Consolidated Invoices Inbox 5 Approvals format_…" at bounding box center [784, 290] width 1568 height 581
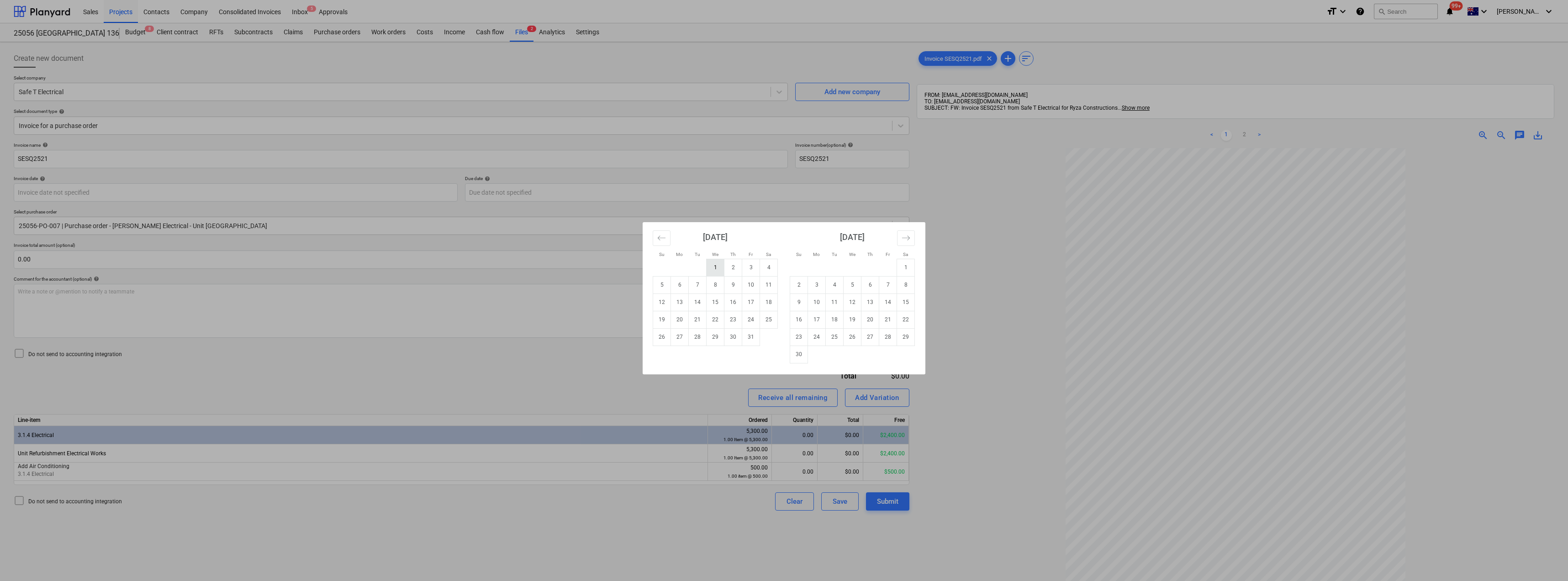
click at [717, 260] on td "1" at bounding box center [715, 268] width 18 height 17
type input "[DATE]"
click at [512, 190] on body "Sales Projects Contacts Company Consolidated Invoices Inbox 5 Approvals format_…" at bounding box center [784, 290] width 1568 height 581
click at [718, 301] on td "15" at bounding box center [715, 302] width 18 height 17
type input "[DATE]"
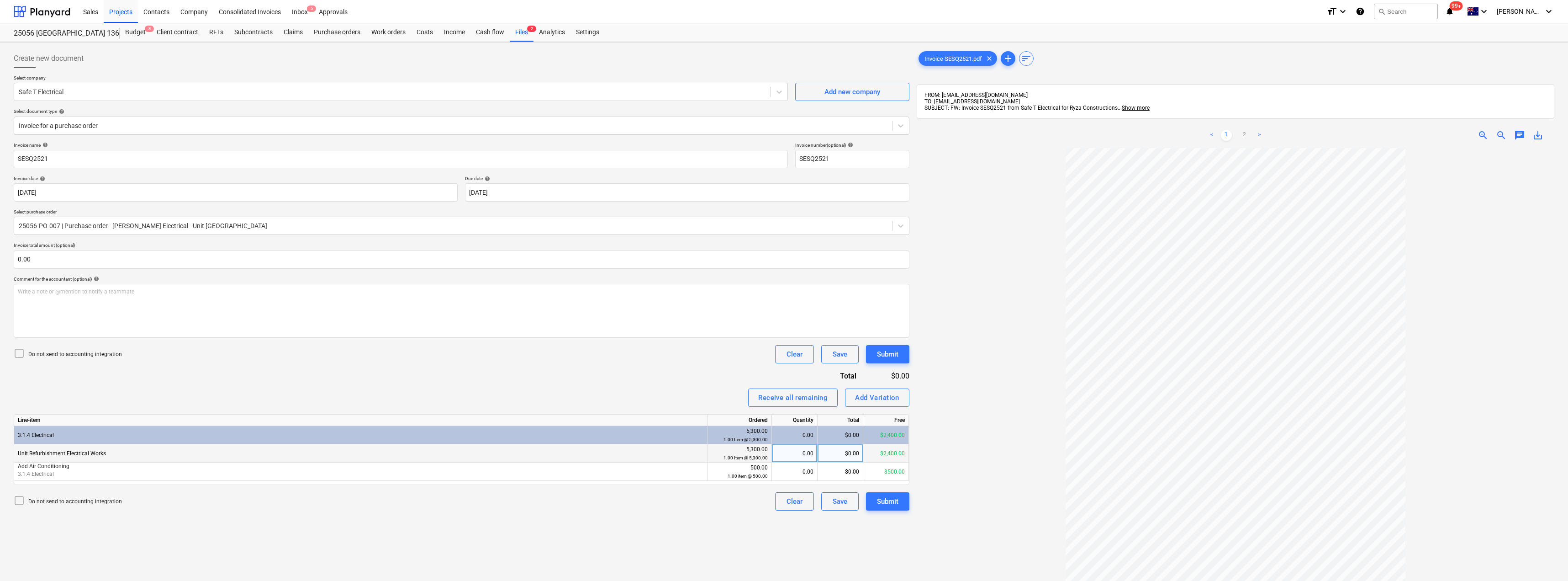
click at [809, 453] on div "0.00" at bounding box center [795, 453] width 38 height 18
type input "1"
click at [810, 471] on div "0.00" at bounding box center [795, 471] width 38 height 18
type input "1"
click at [680, 396] on div "Receive all remaining Add Variation" at bounding box center [462, 397] width 896 height 18
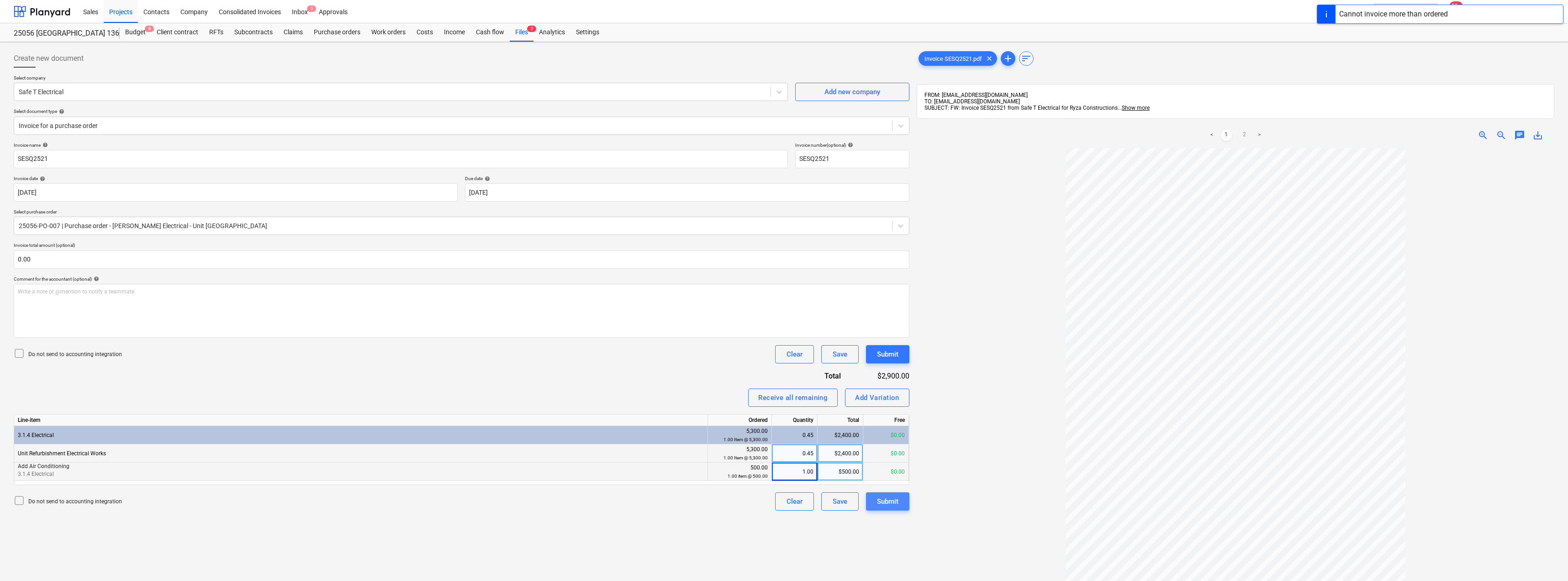
click at [888, 495] on div "Submit" at bounding box center [888, 501] width 22 height 12
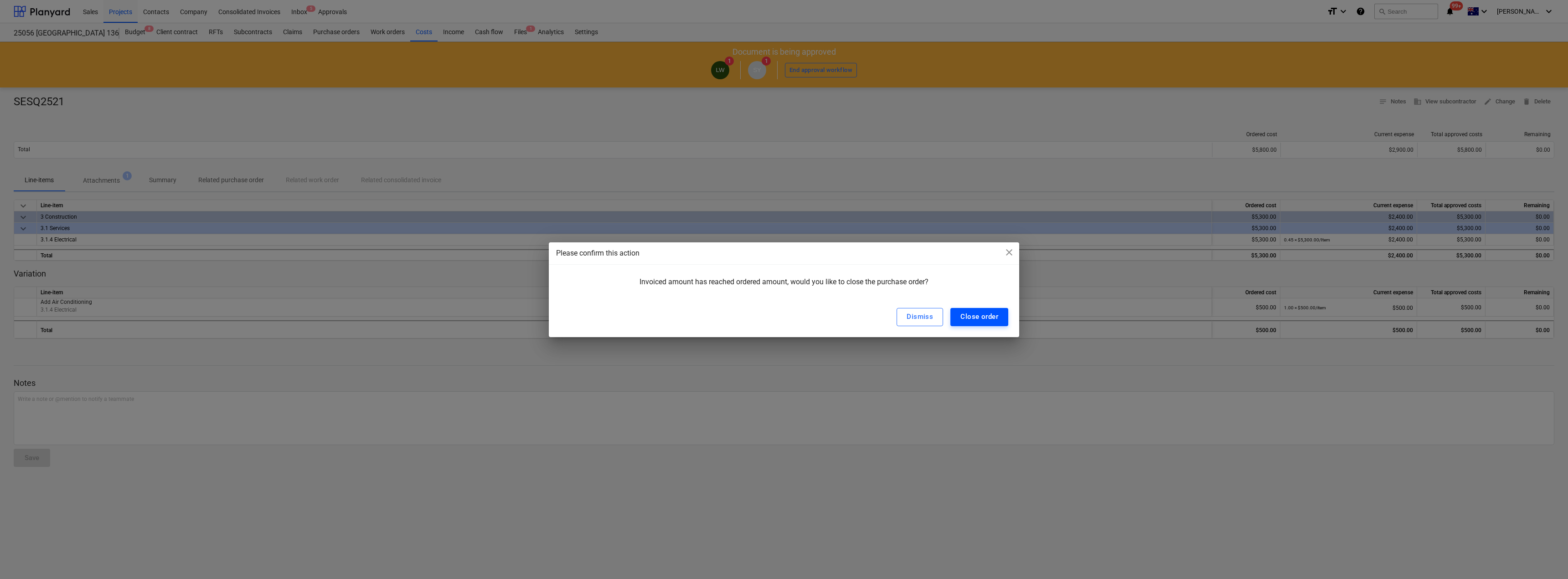
click at [978, 318] on div "Close order" at bounding box center [979, 317] width 38 height 12
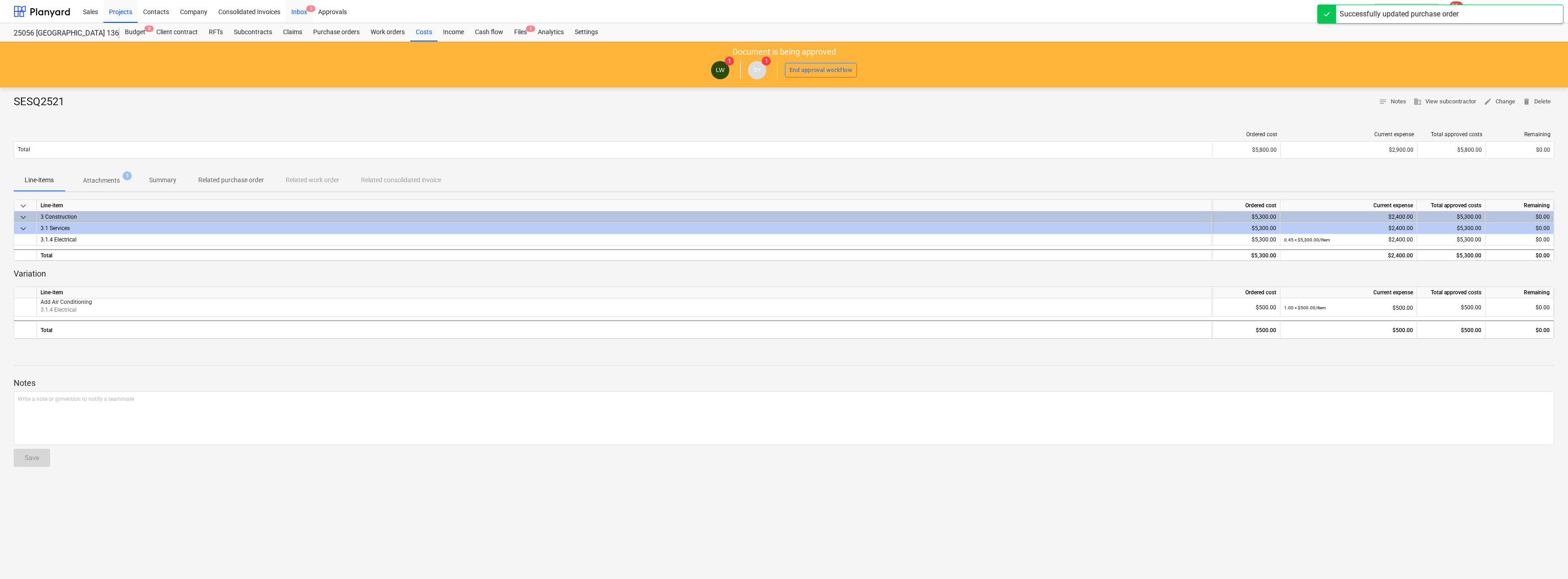
click at [305, 11] on div "Inbox 5" at bounding box center [299, 11] width 27 height 23
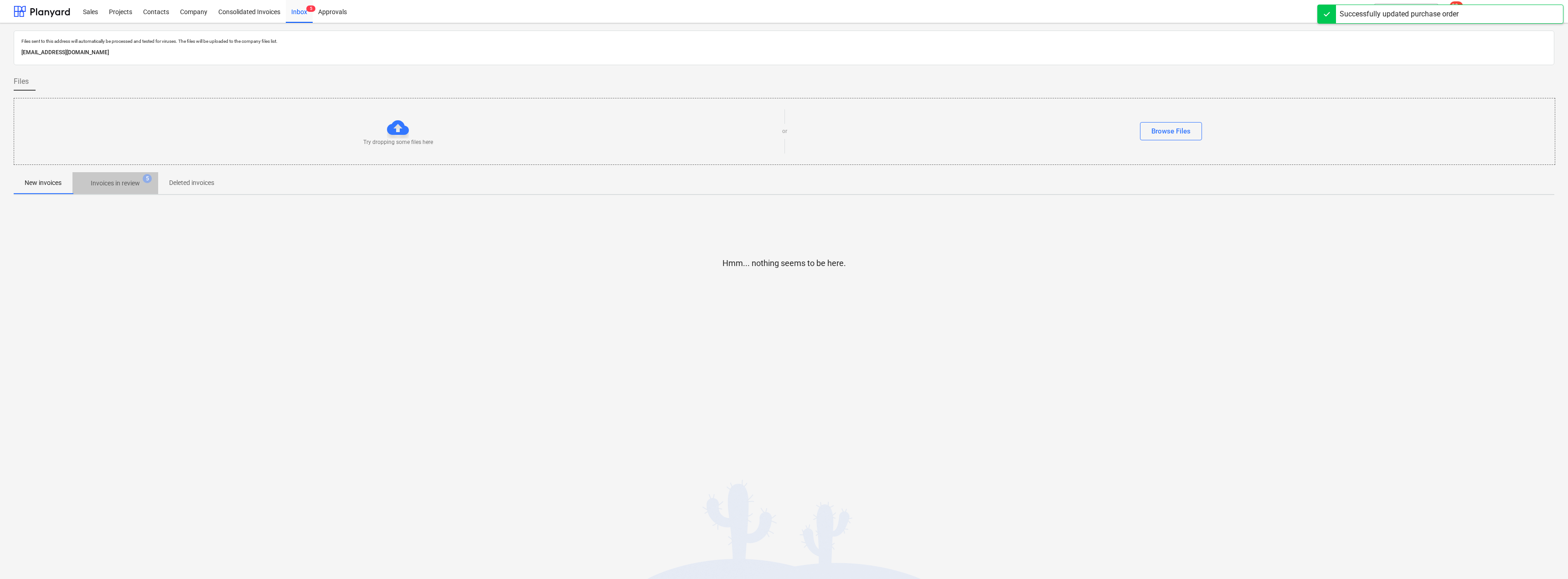
click at [123, 183] on p "Invoices in review" at bounding box center [115, 183] width 49 height 9
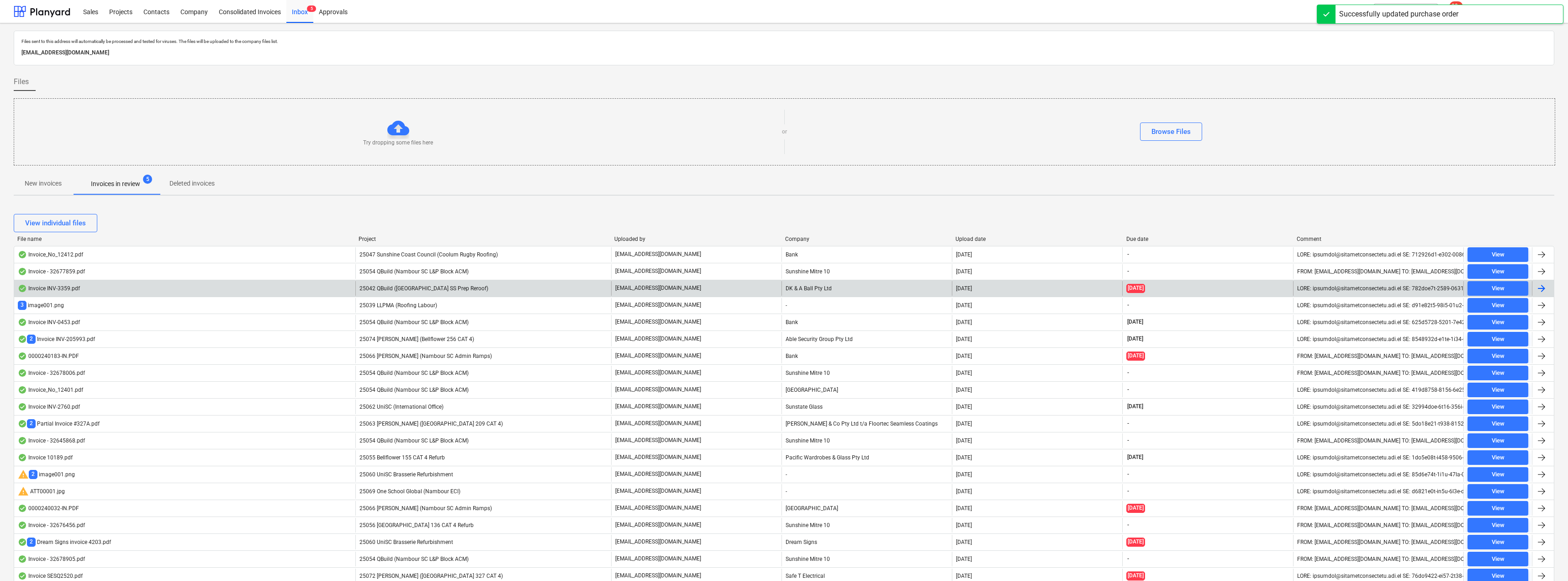
click at [821, 291] on div "DK & A Ball Pty Ltd" at bounding box center [867, 288] width 170 height 15
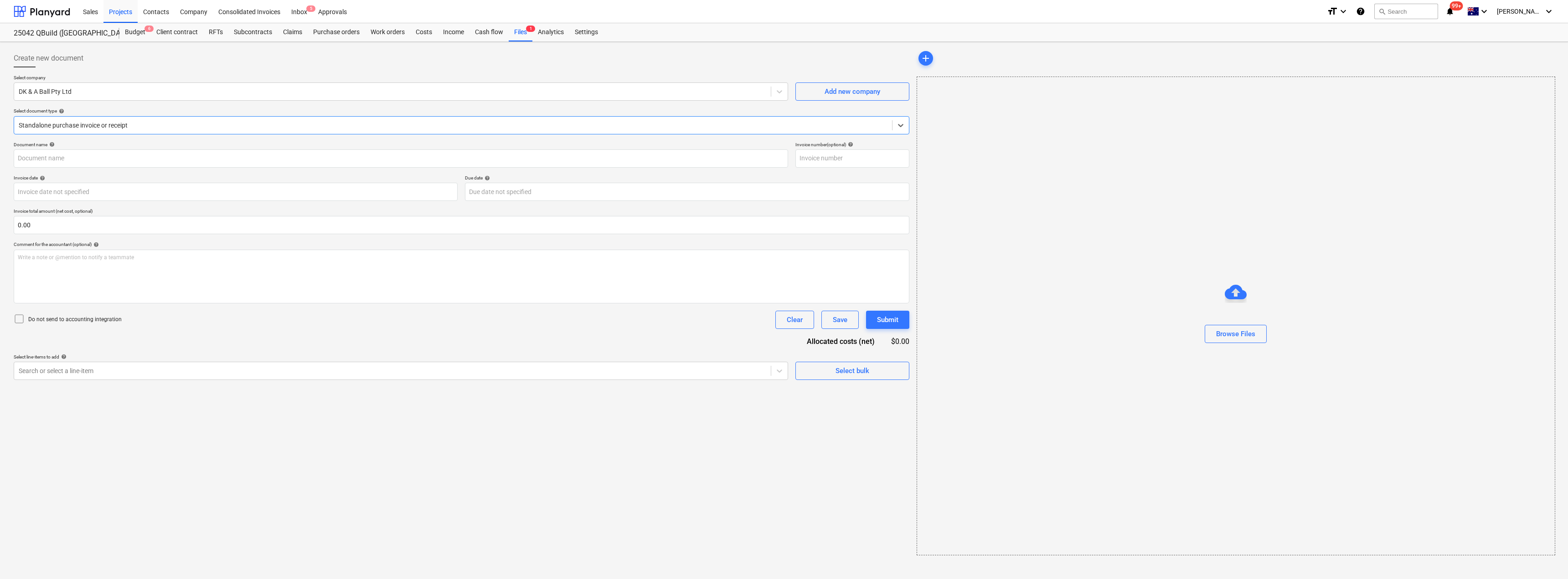
type input "INV-3359"
type input "[DATE]"
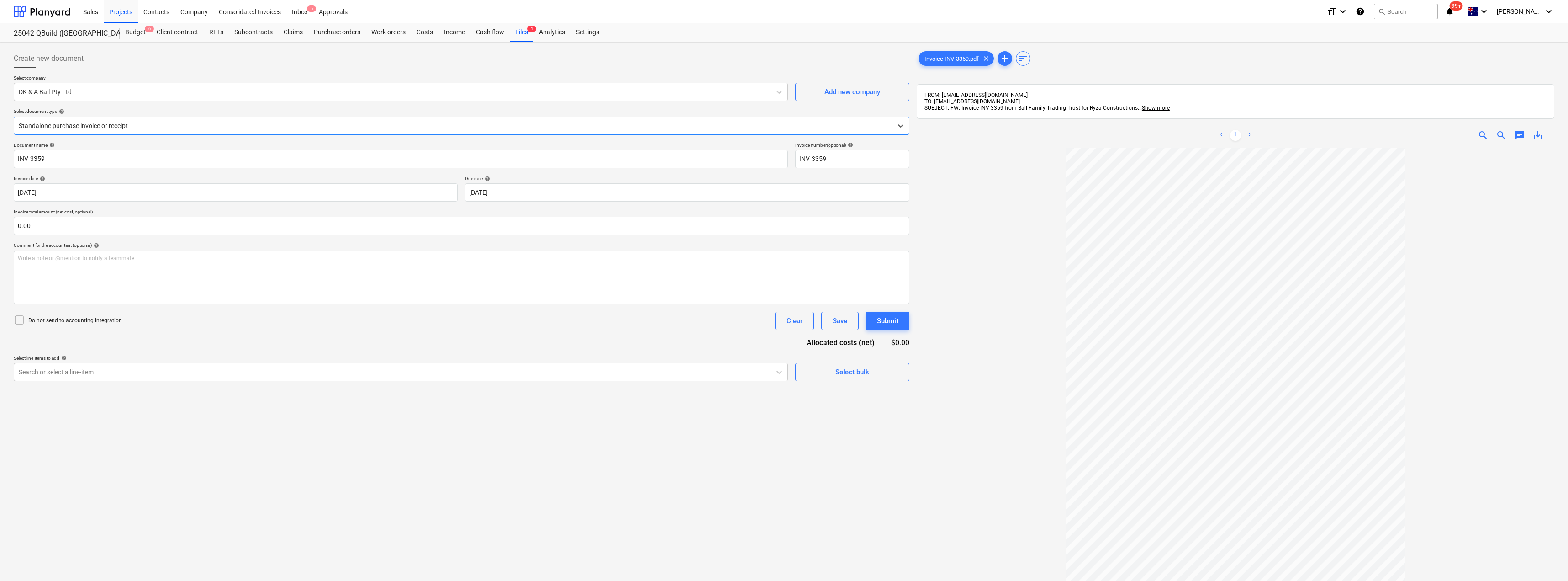
click at [108, 126] on div at bounding box center [453, 126] width 869 height 9
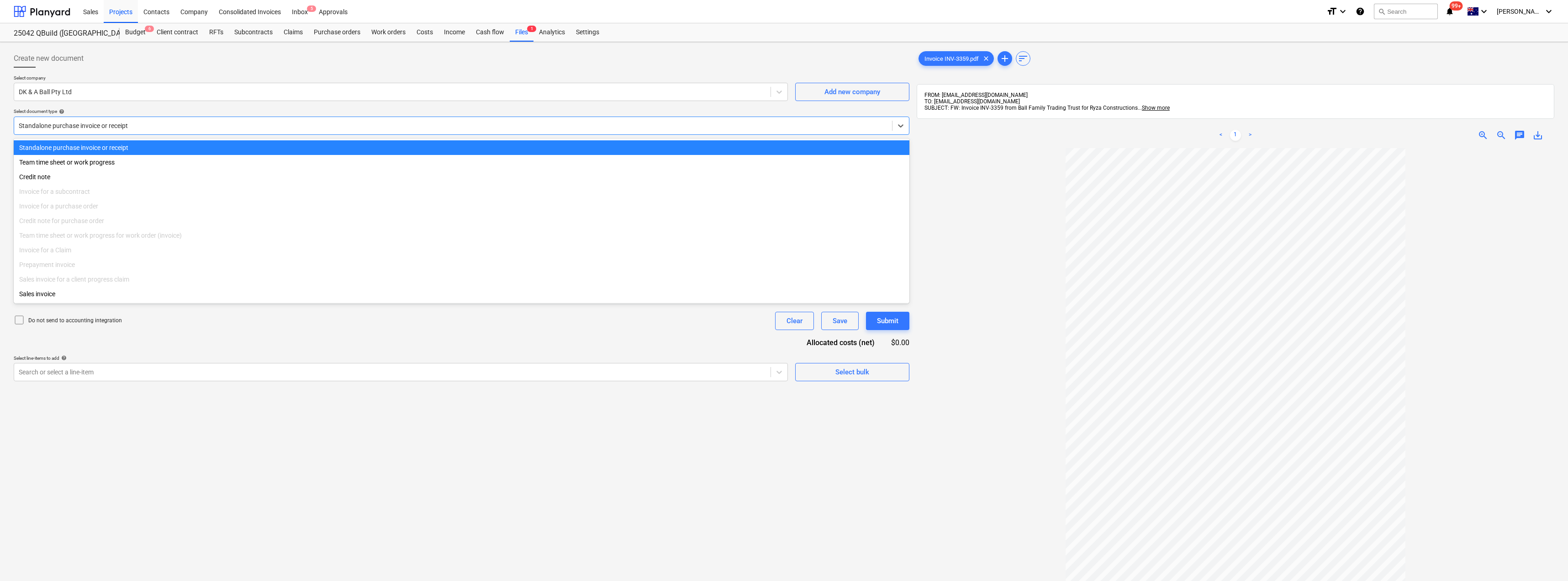
click at [108, 126] on div at bounding box center [453, 126] width 869 height 9
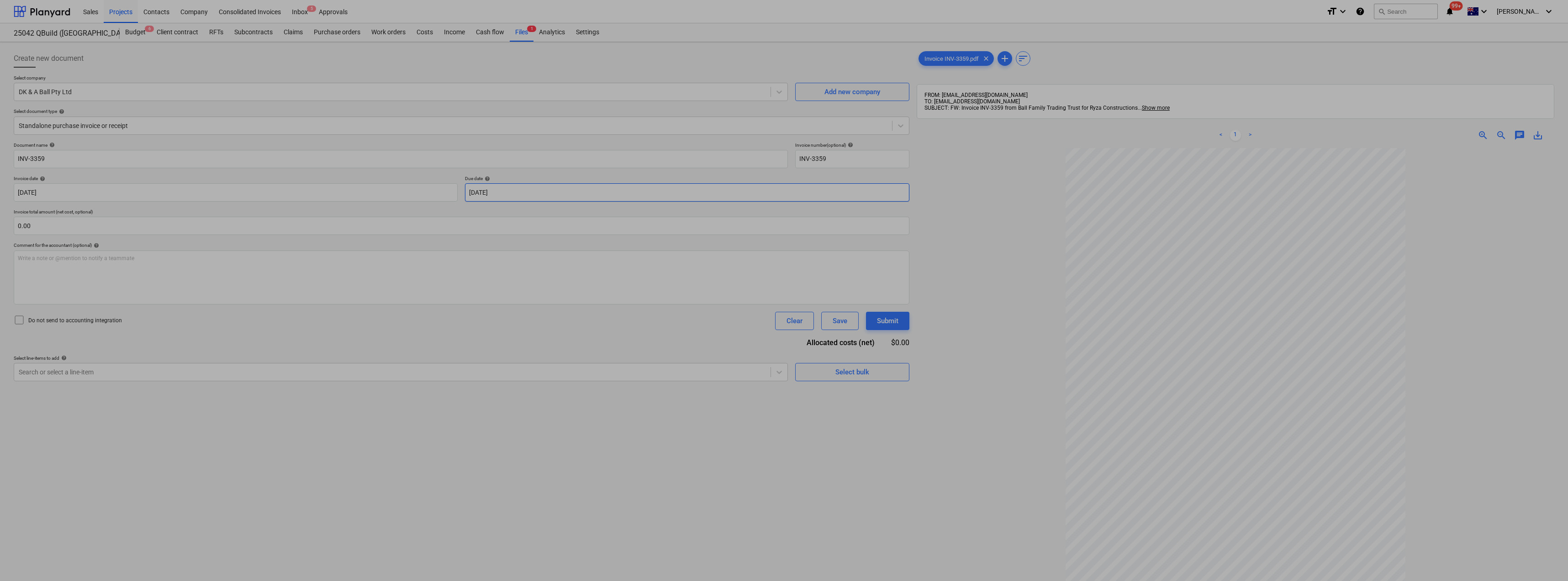
click at [510, 189] on body "Sales Projects Contacts Company Consolidated Invoices Inbox 5 Approvals format_…" at bounding box center [784, 290] width 1568 height 581
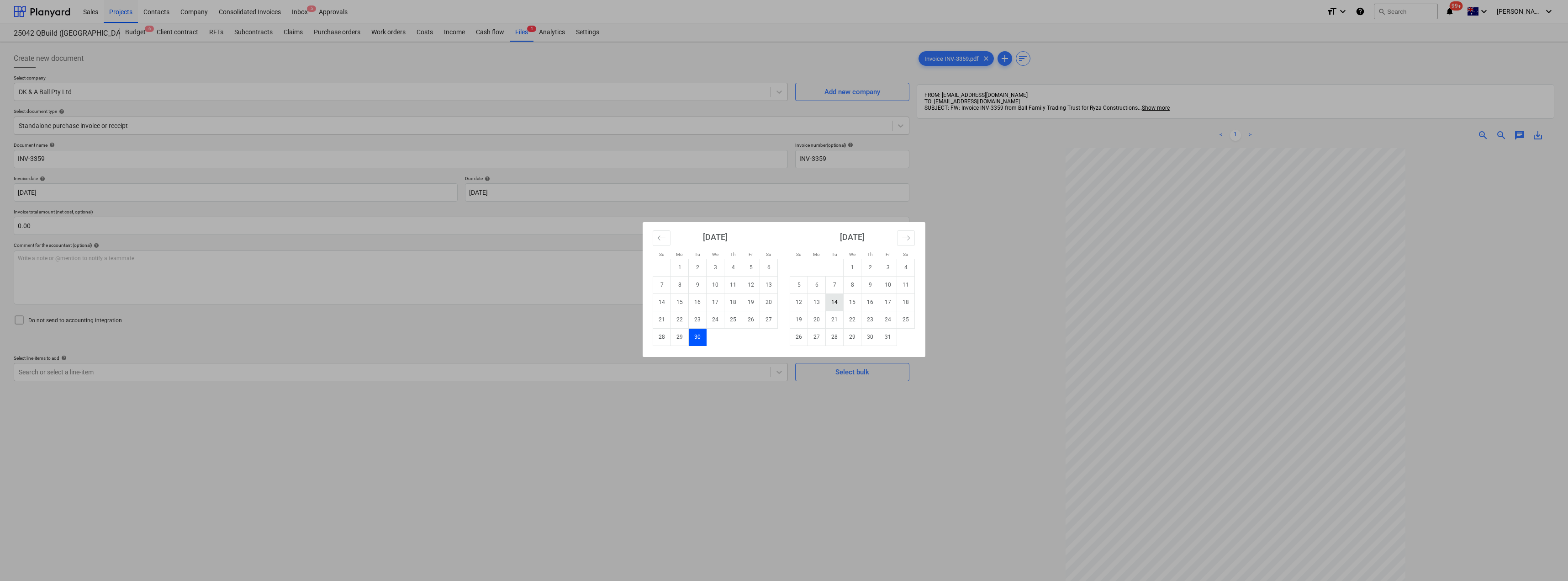
click at [832, 300] on td "14" at bounding box center [835, 302] width 18 height 17
type input "[DATE]"
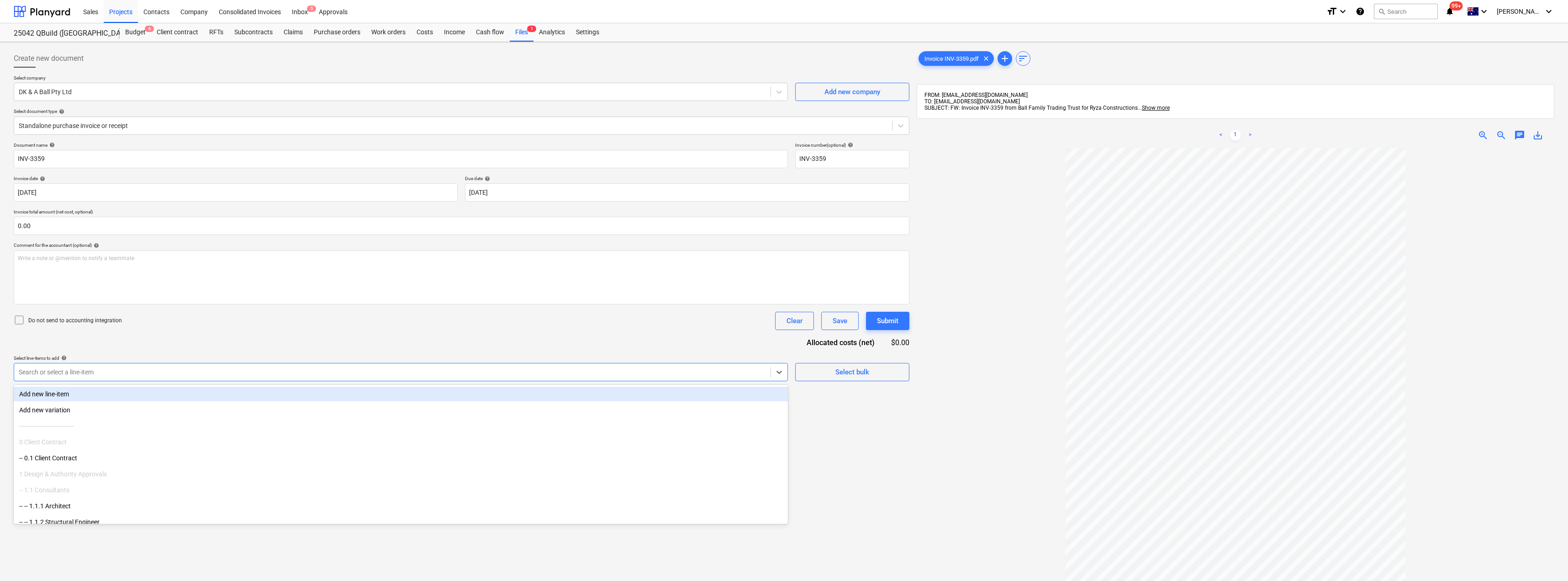
click at [410, 374] on div at bounding box center [393, 372] width 747 height 9
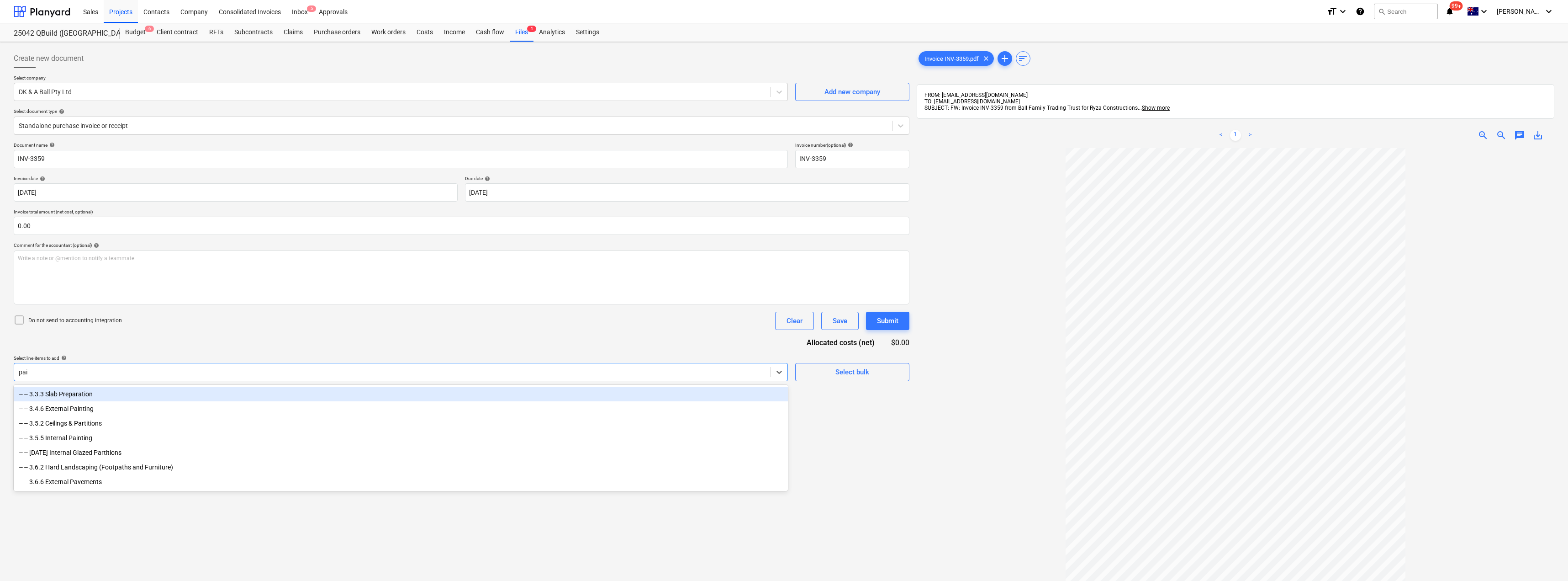
type input "pain"
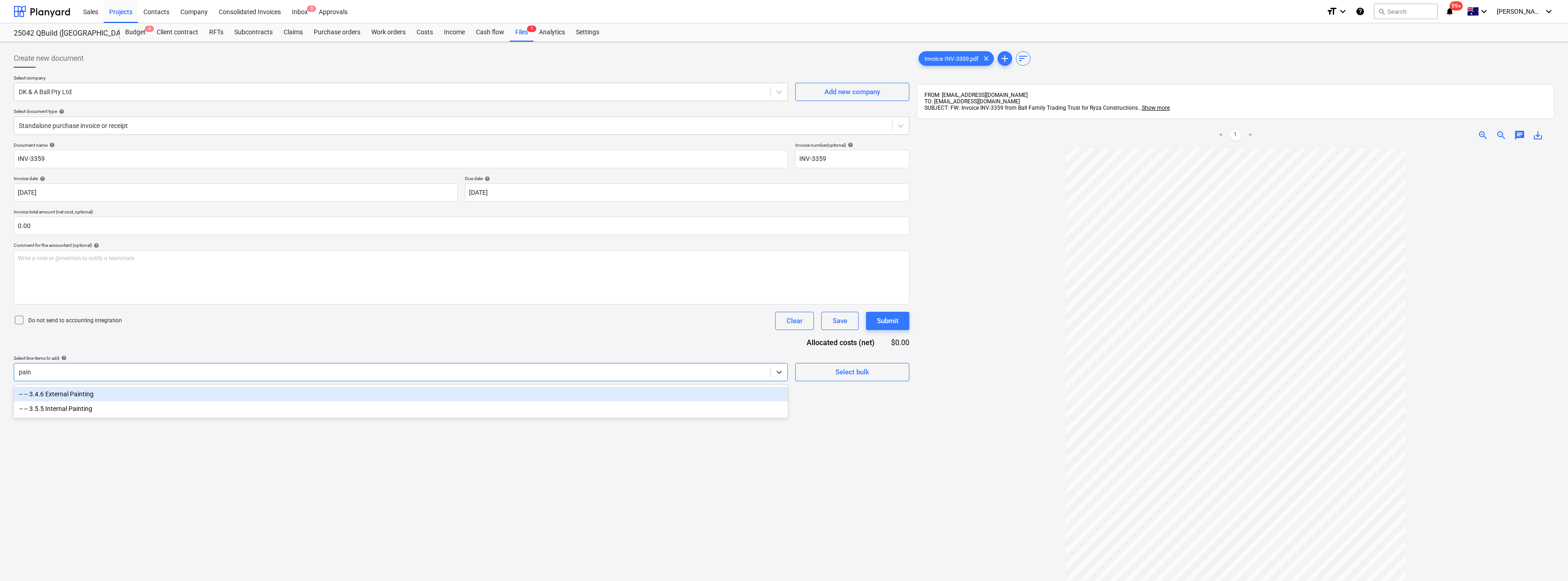
click at [97, 398] on div "-- -- 3.4.6 External Painting" at bounding box center [401, 394] width 774 height 15
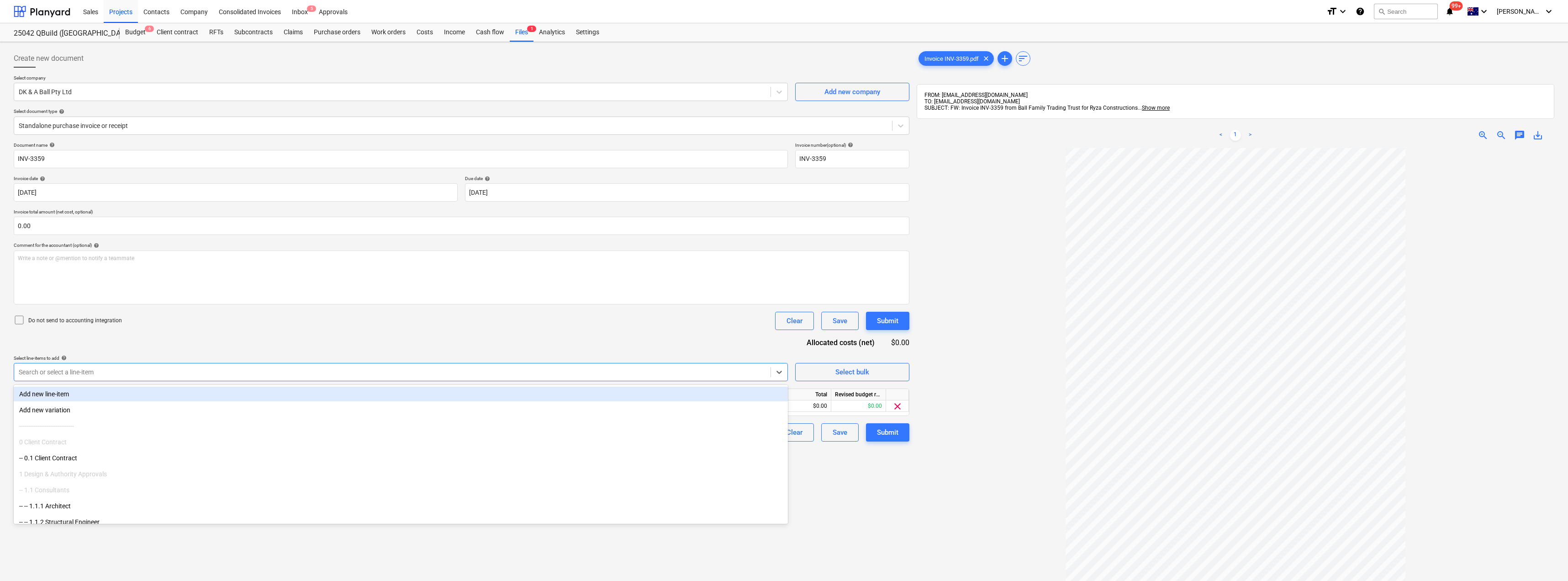
click at [196, 340] on div "Document name help INV-3359 Invoice number (optional) help INV-3359 Invoice dat…" at bounding box center [462, 292] width 896 height 300
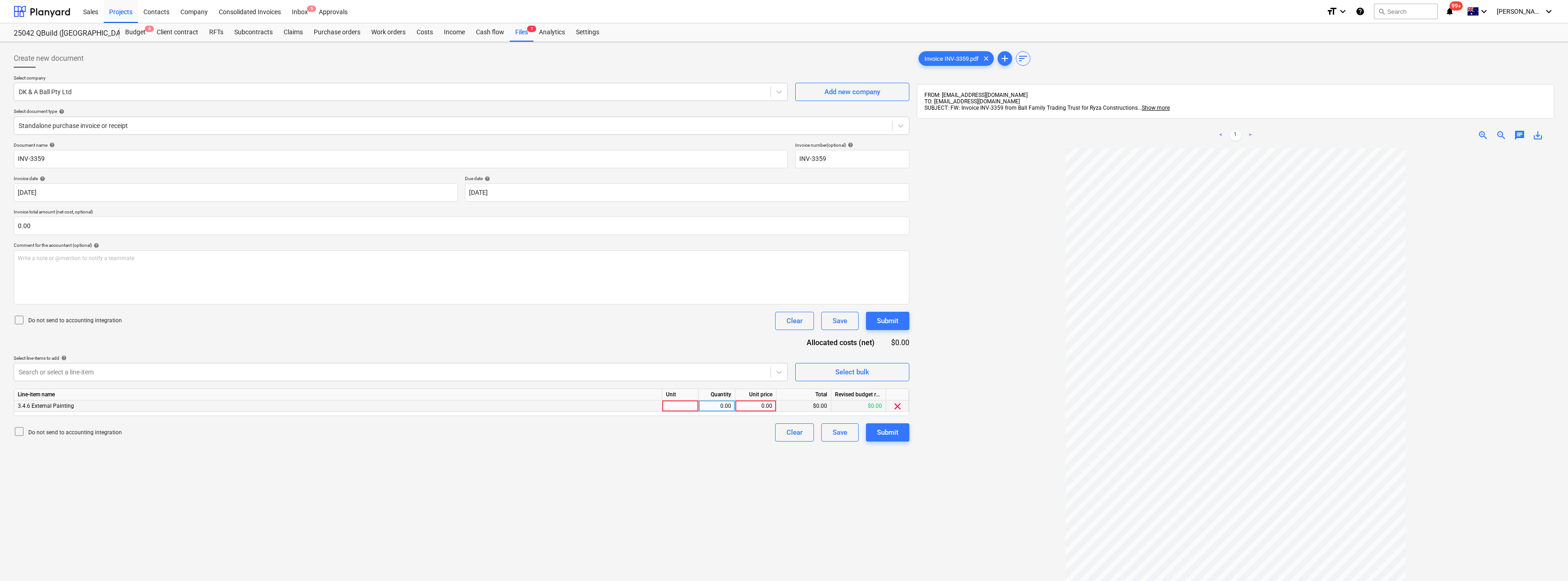
click at [673, 409] on div at bounding box center [680, 406] width 36 height 12
type input "Item"
type input "17000"
click at [670, 317] on div "Do not send to accounting integration Clear Save Submit" at bounding box center [462, 321] width 896 height 18
click at [896, 435] on div "Submit" at bounding box center [888, 432] width 22 height 12
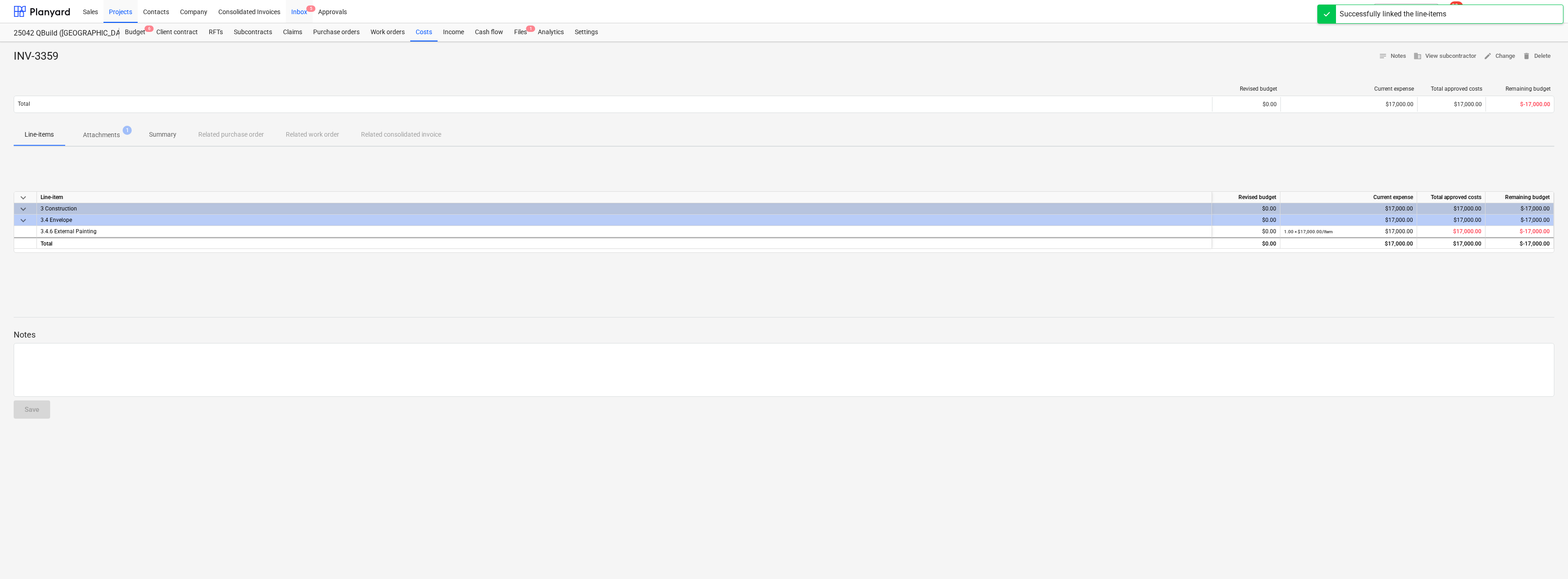
click at [299, 12] on div "Inbox 5" at bounding box center [299, 11] width 27 height 23
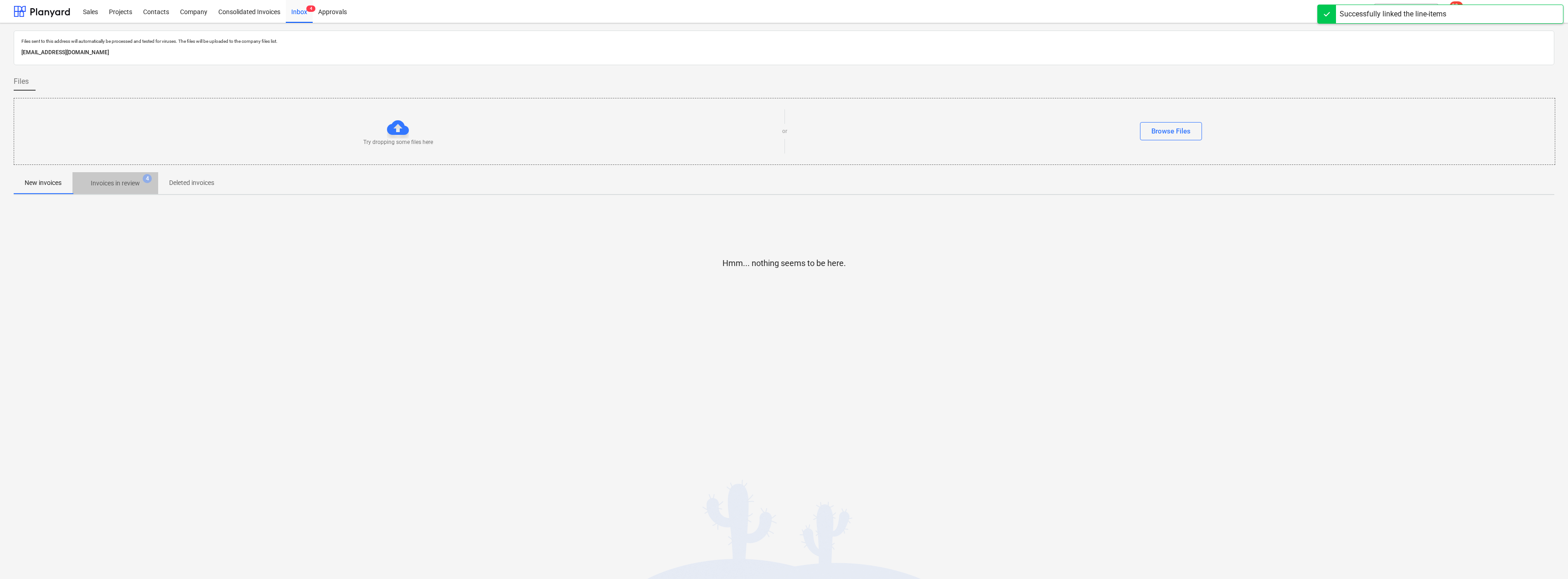
click at [116, 186] on p "Invoices in review" at bounding box center [115, 183] width 49 height 9
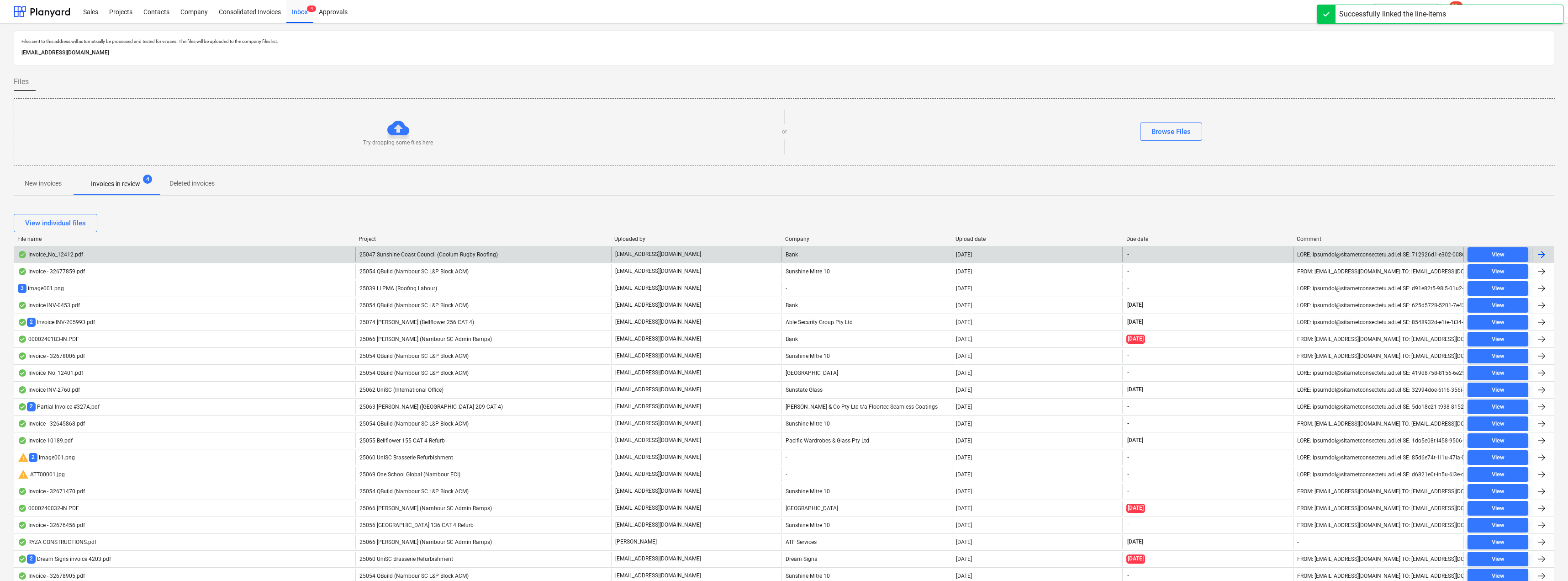
click at [675, 255] on p "[EMAIL_ADDRESS][DOMAIN_NAME]" at bounding box center [658, 254] width 86 height 8
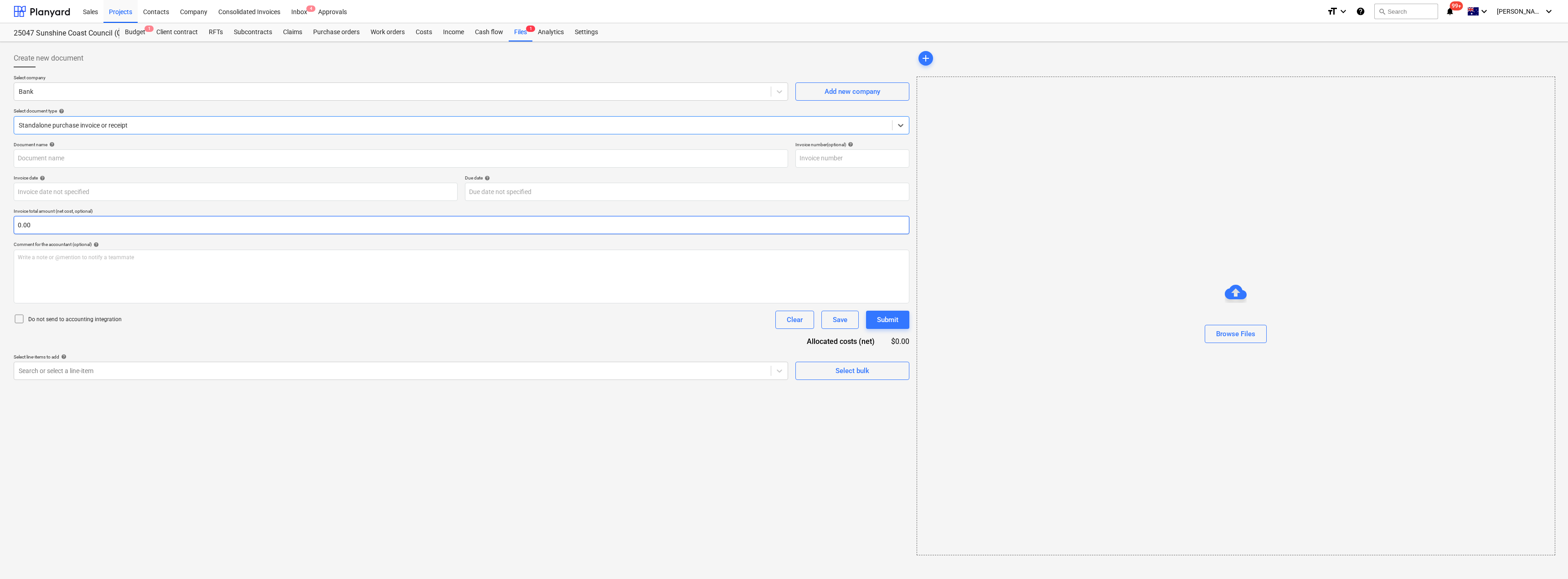
type input "Invoice_No_12412.pdf"
type input "[DATE]"
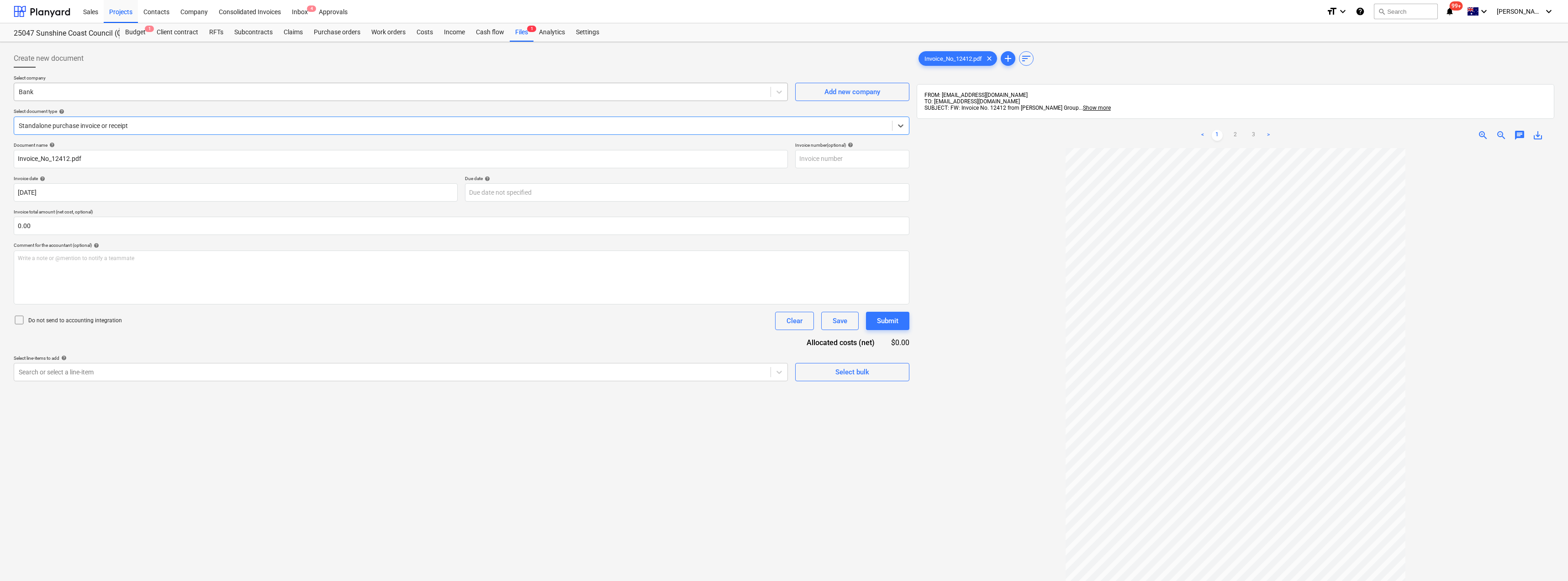
click at [56, 95] on div at bounding box center [393, 92] width 747 height 9
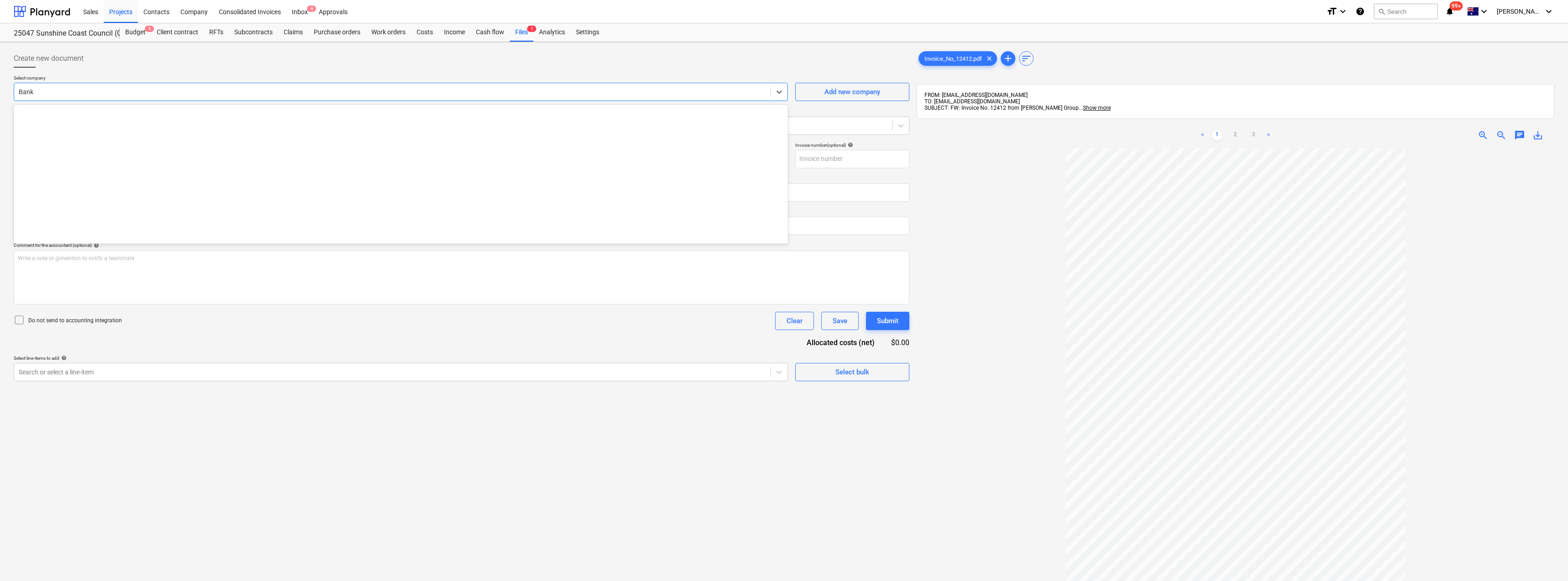
scroll to position [1759, 0]
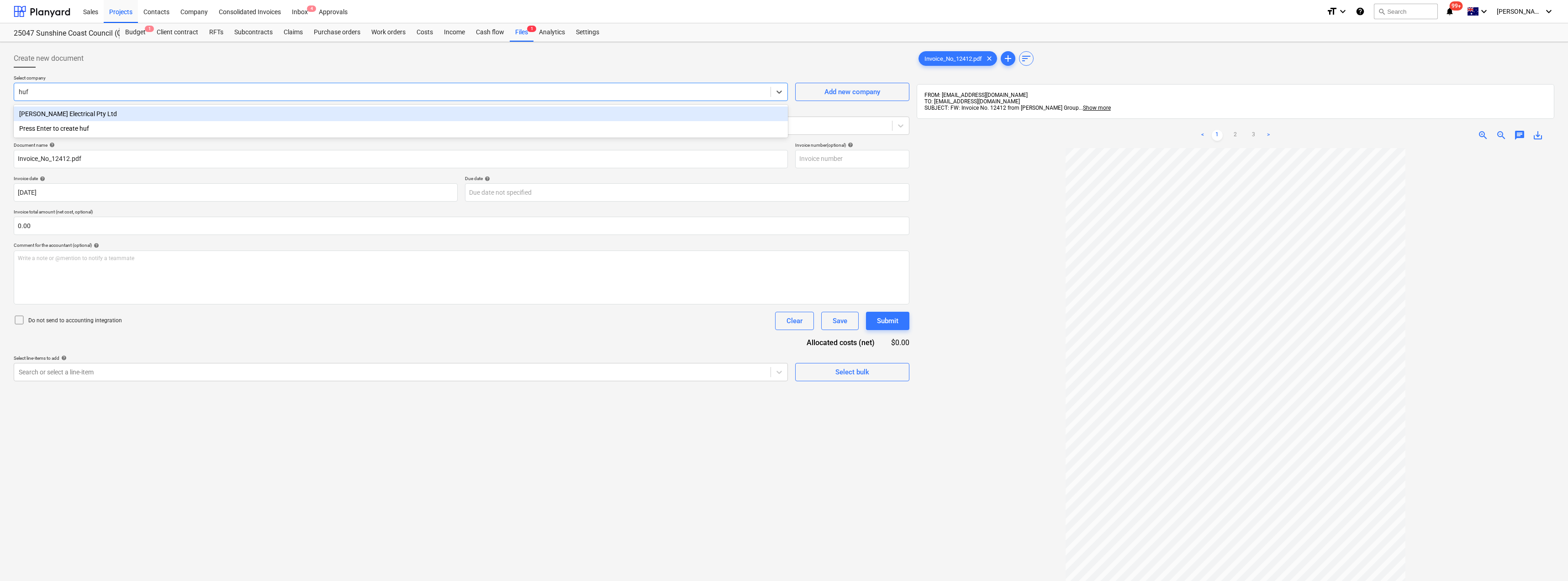
type input "[PERSON_NAME]"
click at [54, 113] on div "[PERSON_NAME] Electrical Pty Ltd" at bounding box center [401, 113] width 774 height 15
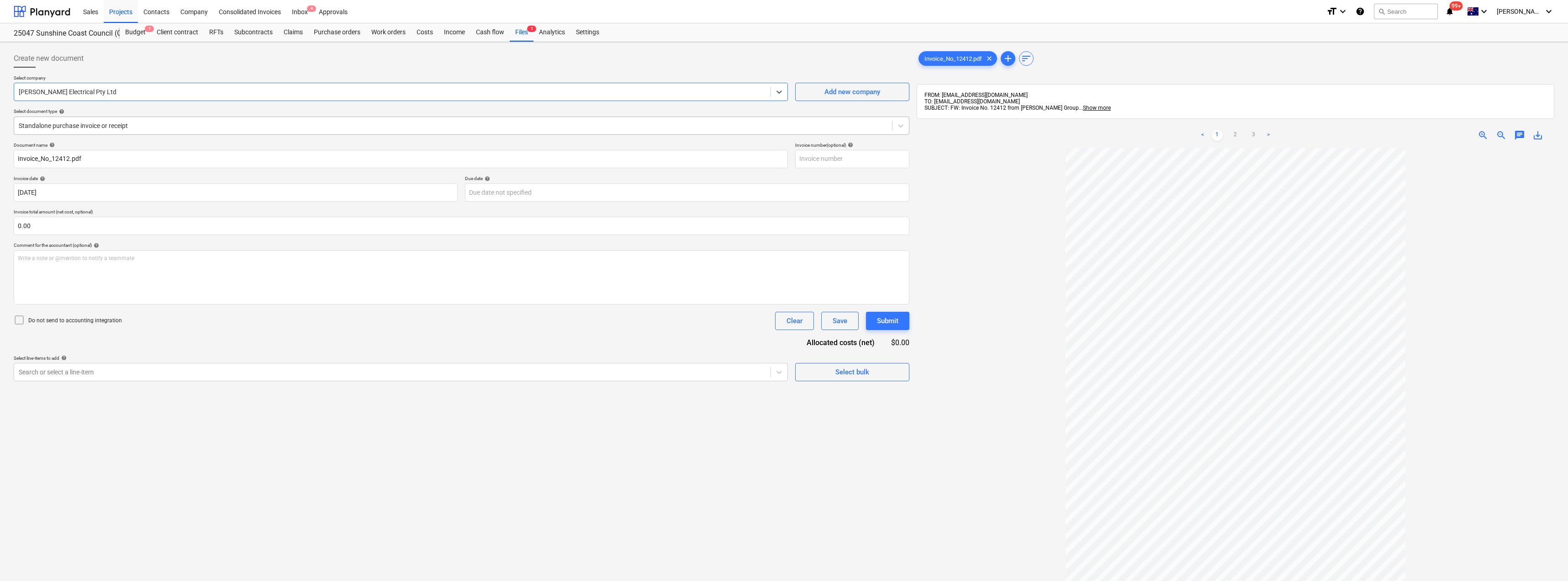
click at [90, 127] on div at bounding box center [453, 126] width 869 height 9
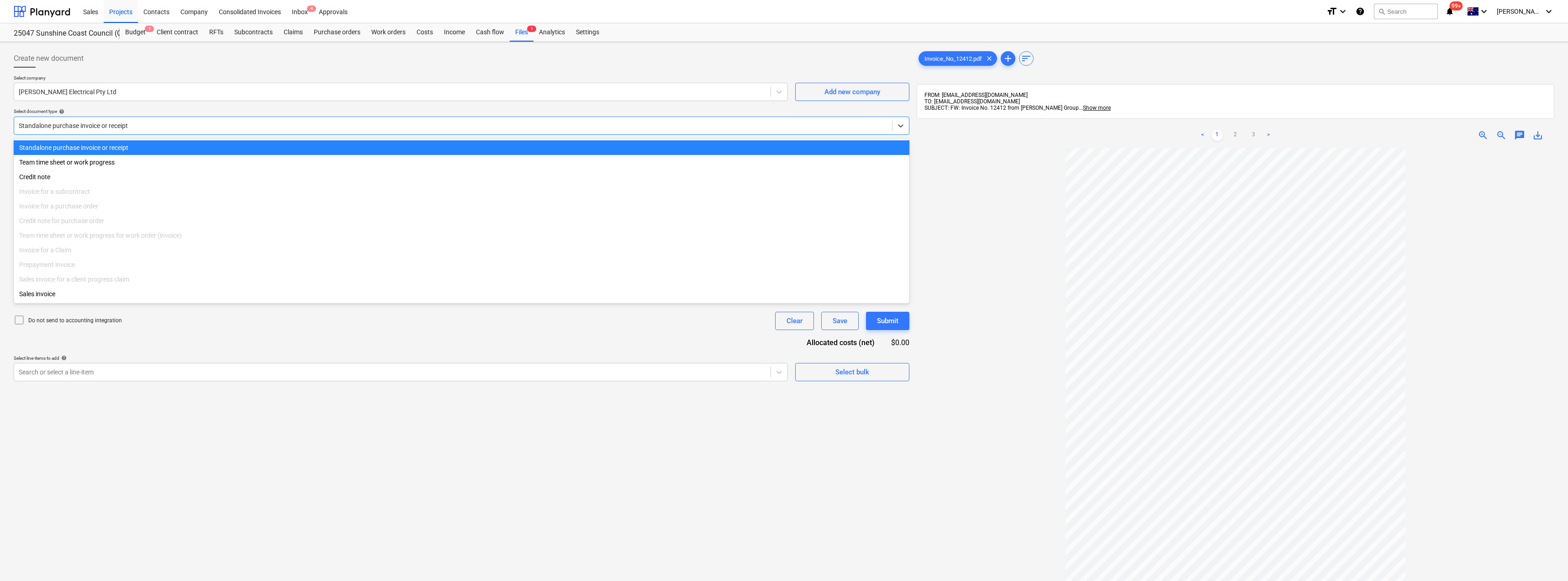
click at [90, 127] on div at bounding box center [453, 126] width 869 height 9
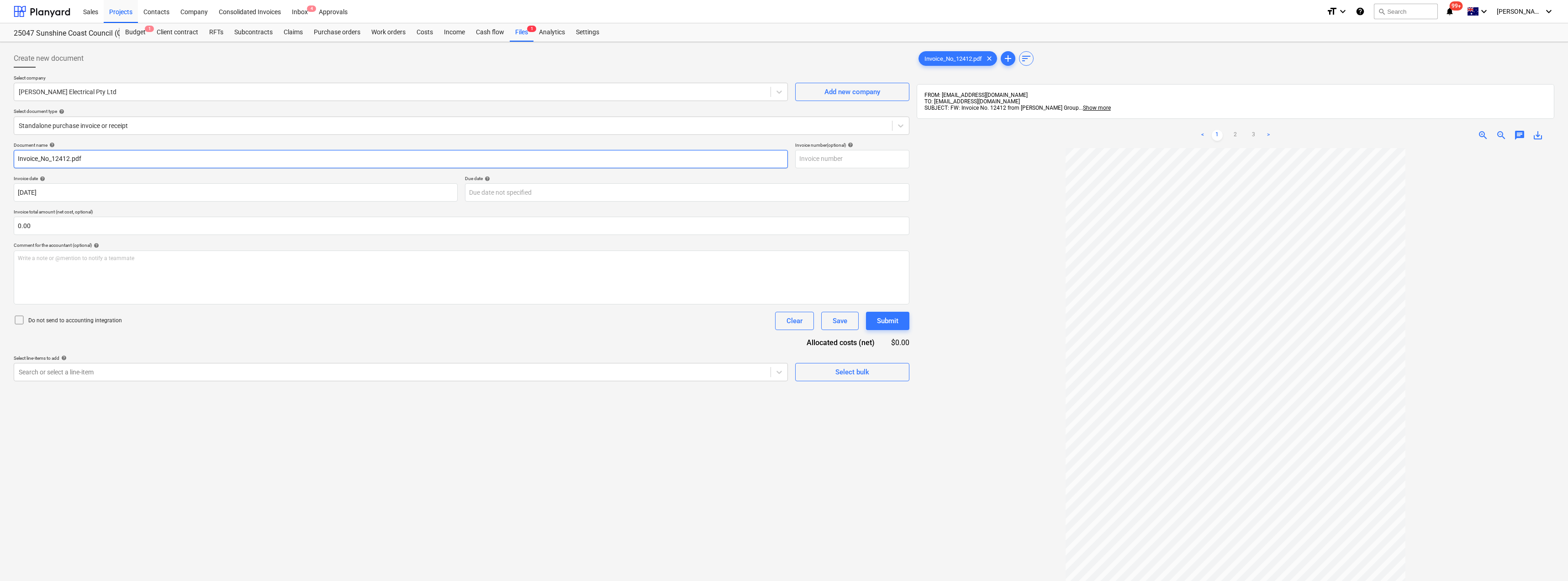
drag, startPoint x: 89, startPoint y: 161, endPoint x: 71, endPoint y: 159, distance: 18.1
click at [71, 159] on input "Invoice_No_12412.pdf" at bounding box center [401, 159] width 774 height 18
drag, startPoint x: 52, startPoint y: 157, endPoint x: 0, endPoint y: 152, distance: 52.2
click at [0, 152] on div "Create new document Select company [PERSON_NAME] Electrical Pty Ltd Add new com…" at bounding box center [784, 376] width 1568 height 668
drag, startPoint x: 55, startPoint y: 160, endPoint x: 0, endPoint y: 153, distance: 55.4
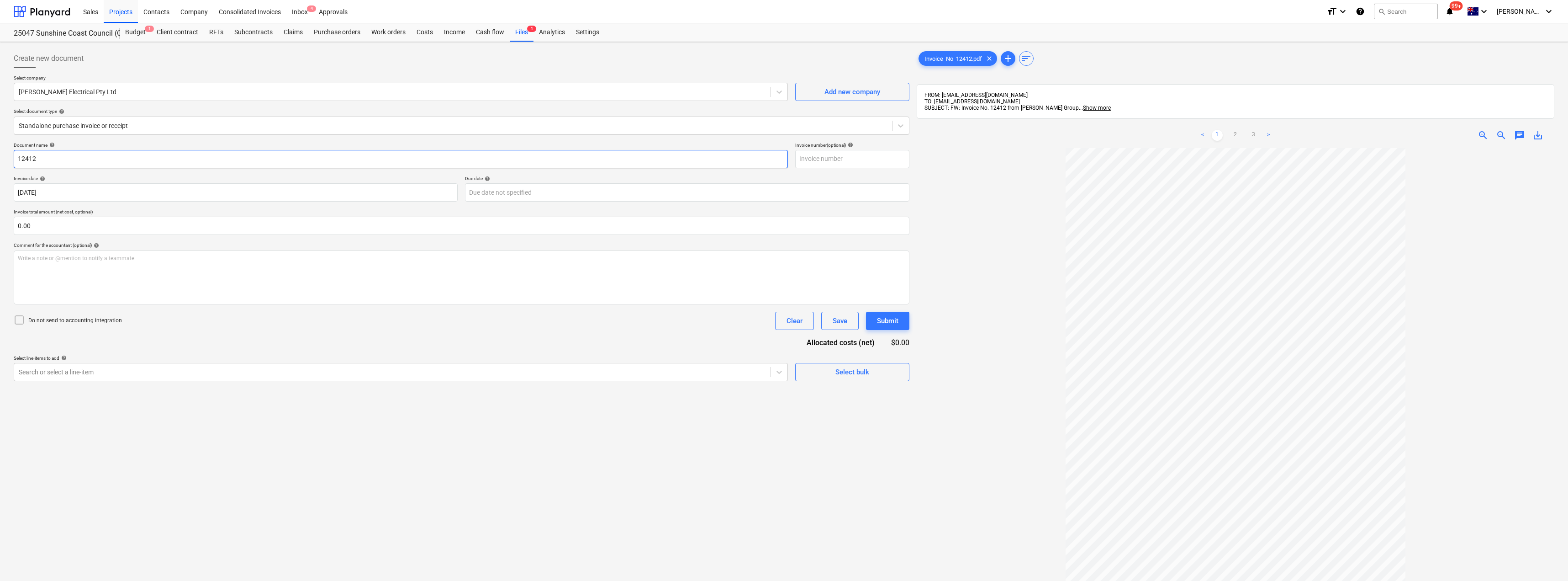
click at [0, 153] on div "Create new document Select company [PERSON_NAME] Electrical Pty Ltd Add new com…" at bounding box center [784, 376] width 1568 height 668
type input "12412"
click at [837, 158] on input "text" at bounding box center [852, 159] width 114 height 18
paste input "12412"
type input "12412"
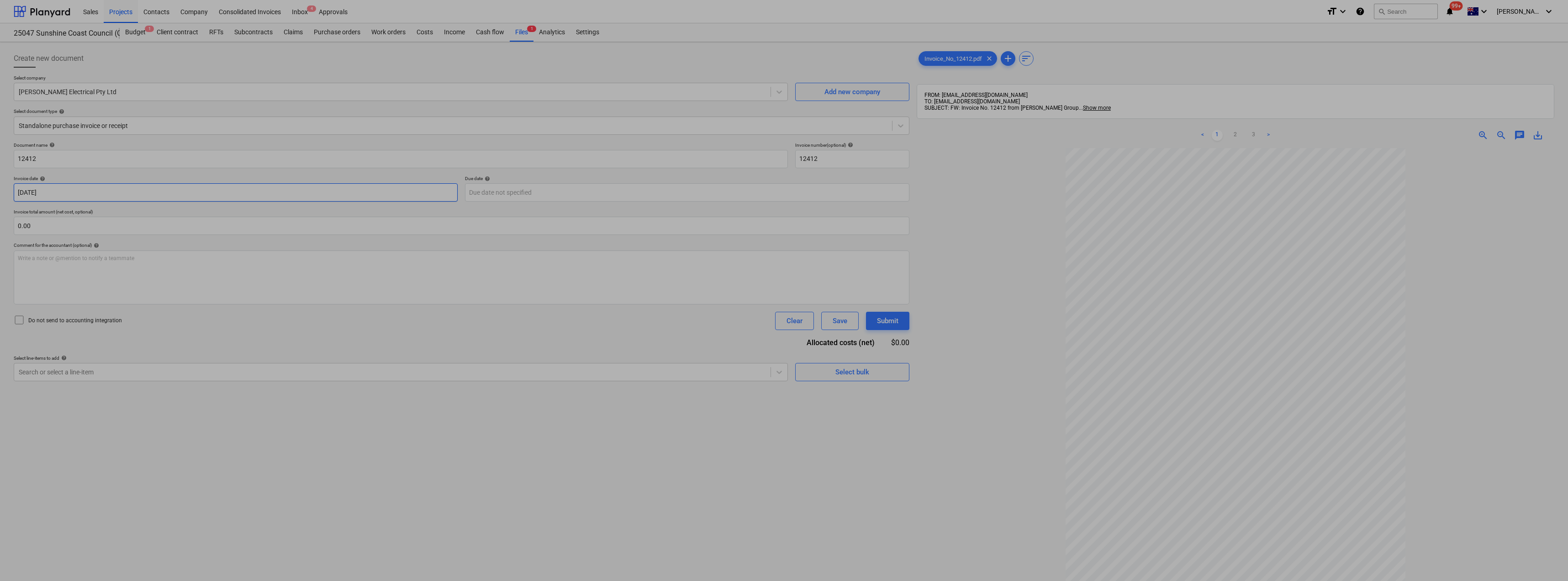
click at [371, 189] on body "Sales Projects Contacts Company Consolidated Invoices Inbox 4 Approvals format_…" at bounding box center [784, 290] width 1568 height 581
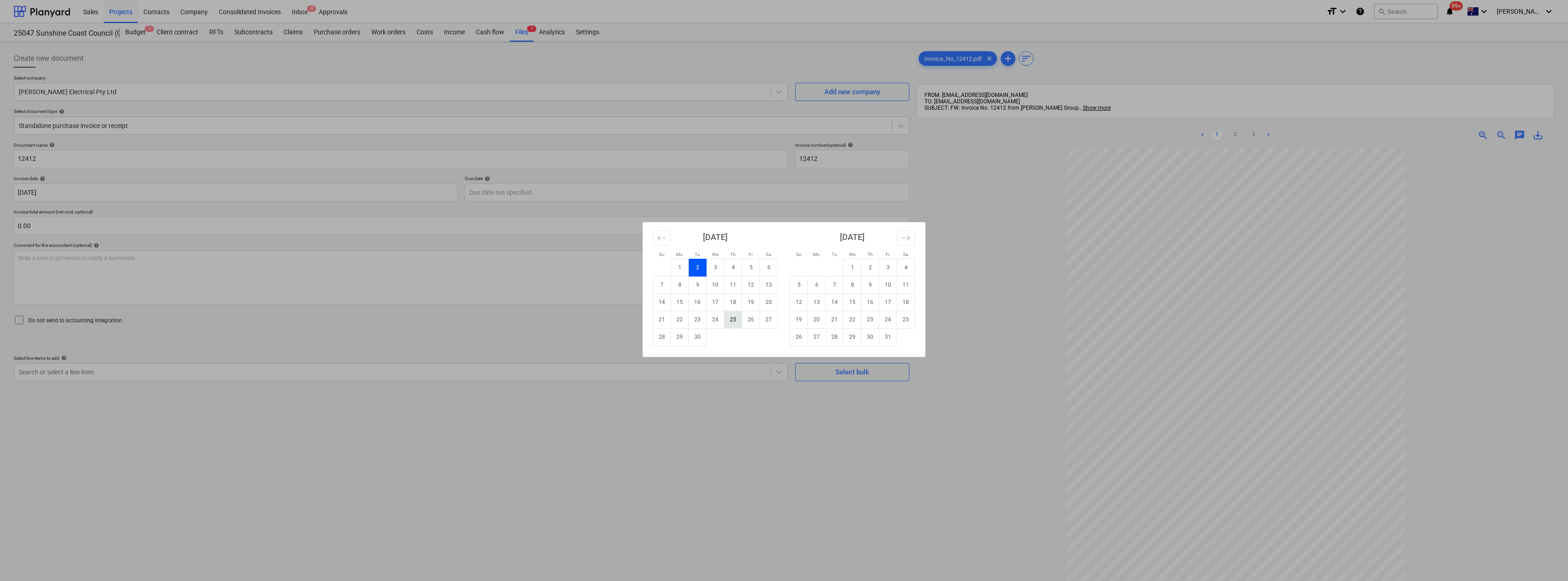
click at [736, 318] on td "25" at bounding box center [733, 319] width 18 height 17
type input "[DATE]"
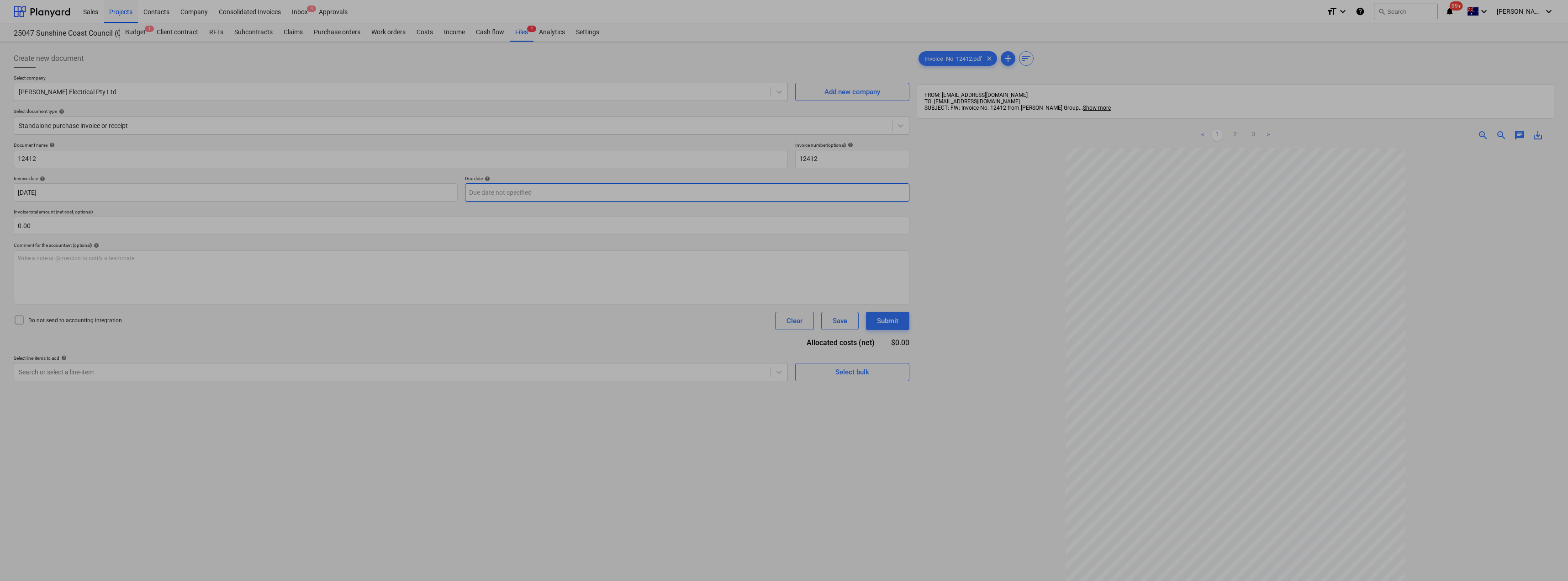
click at [599, 198] on body "Sales Projects Contacts Company Consolidated Invoices Inbox 4 Approvals format_…" at bounding box center [784, 290] width 1568 height 581
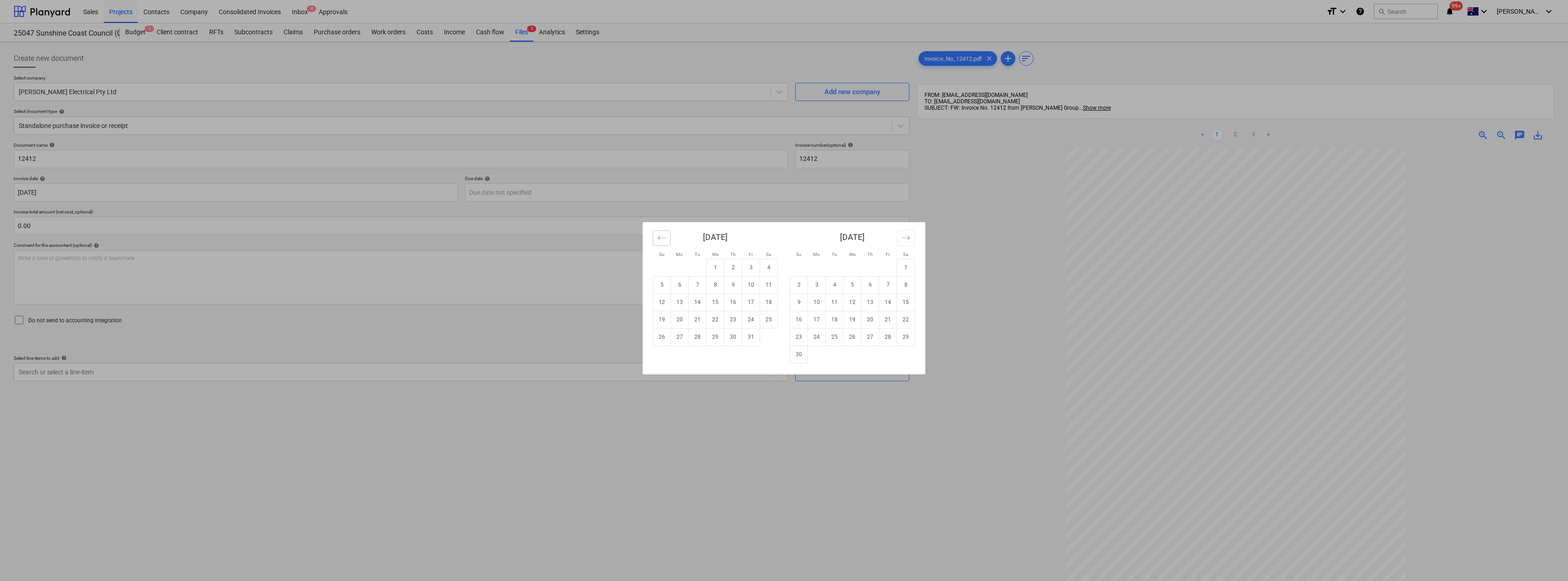
click at [664, 237] on icon "Move backward to switch to the previous month." at bounding box center [662, 238] width 9 height 9
click at [867, 284] on td "9" at bounding box center [870, 285] width 18 height 17
type input "[DATE]"
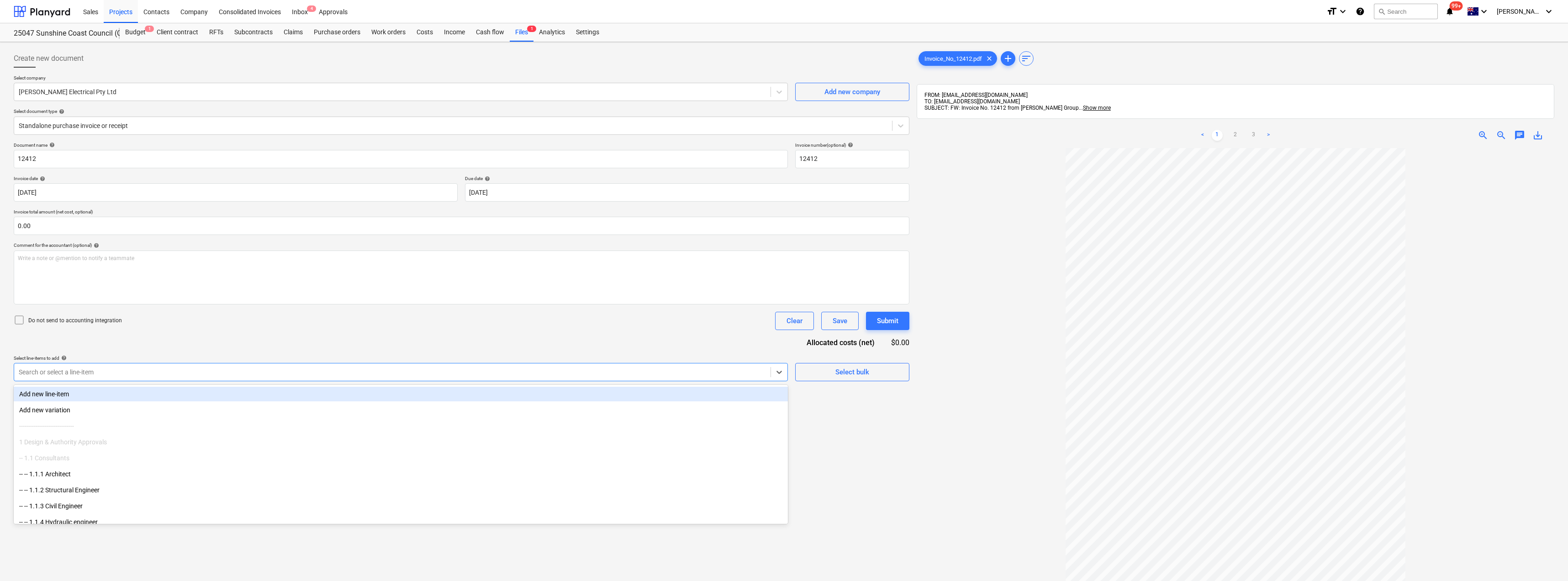
click at [124, 370] on div at bounding box center [393, 372] width 747 height 9
type input "ele"
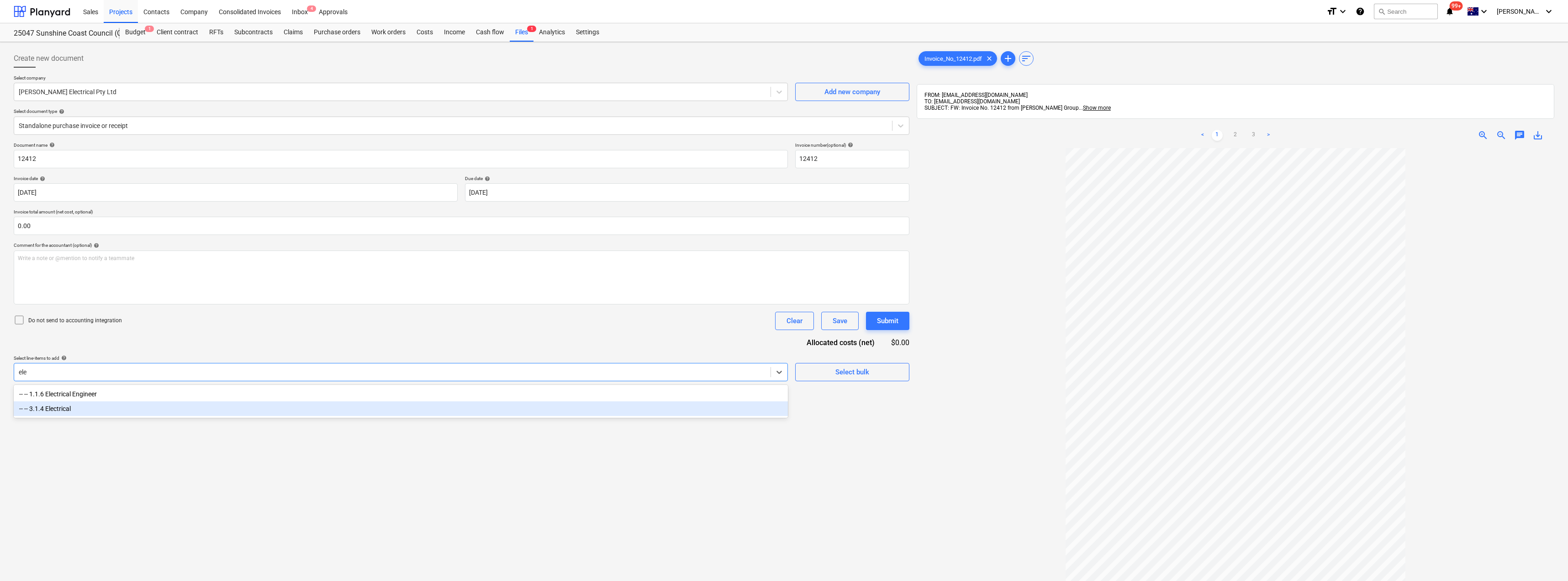
click at [71, 411] on div "-- -- 3.1.4 Electrical" at bounding box center [401, 409] width 774 height 15
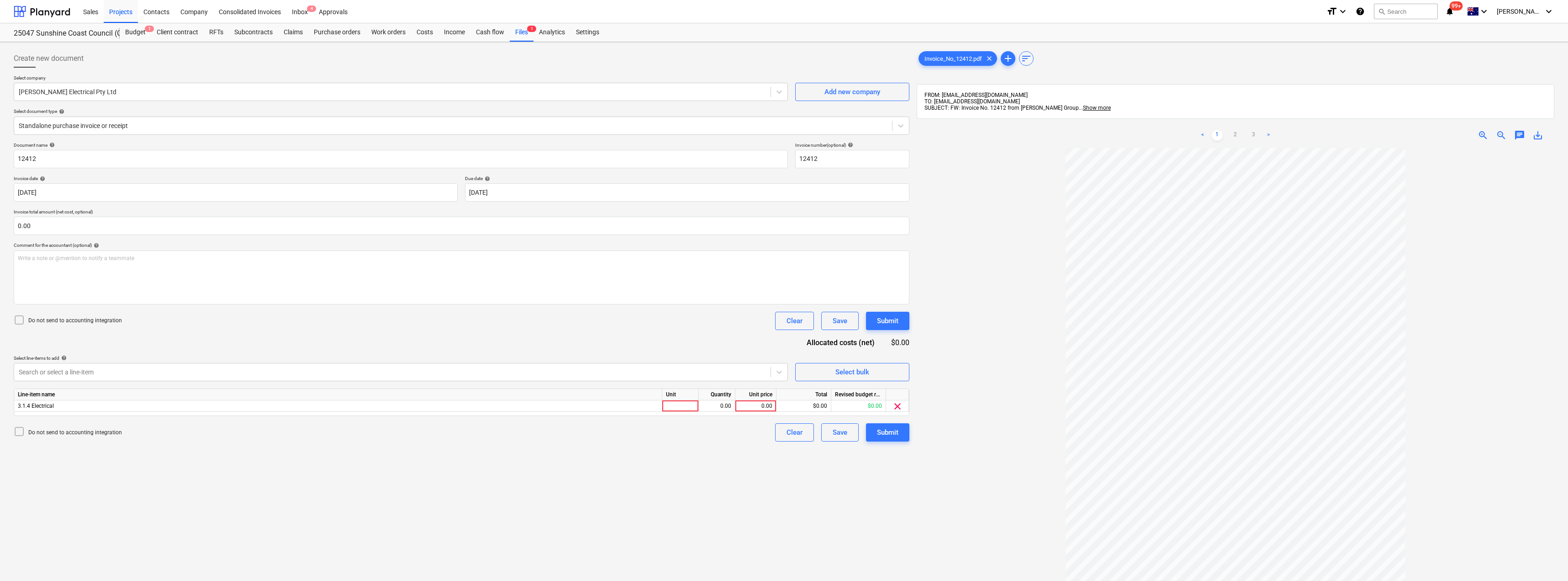
click at [241, 328] on div "Do not send to accounting integration Clear Save Submit" at bounding box center [462, 321] width 896 height 18
click at [685, 406] on div at bounding box center [680, 406] width 36 height 12
type input "Item"
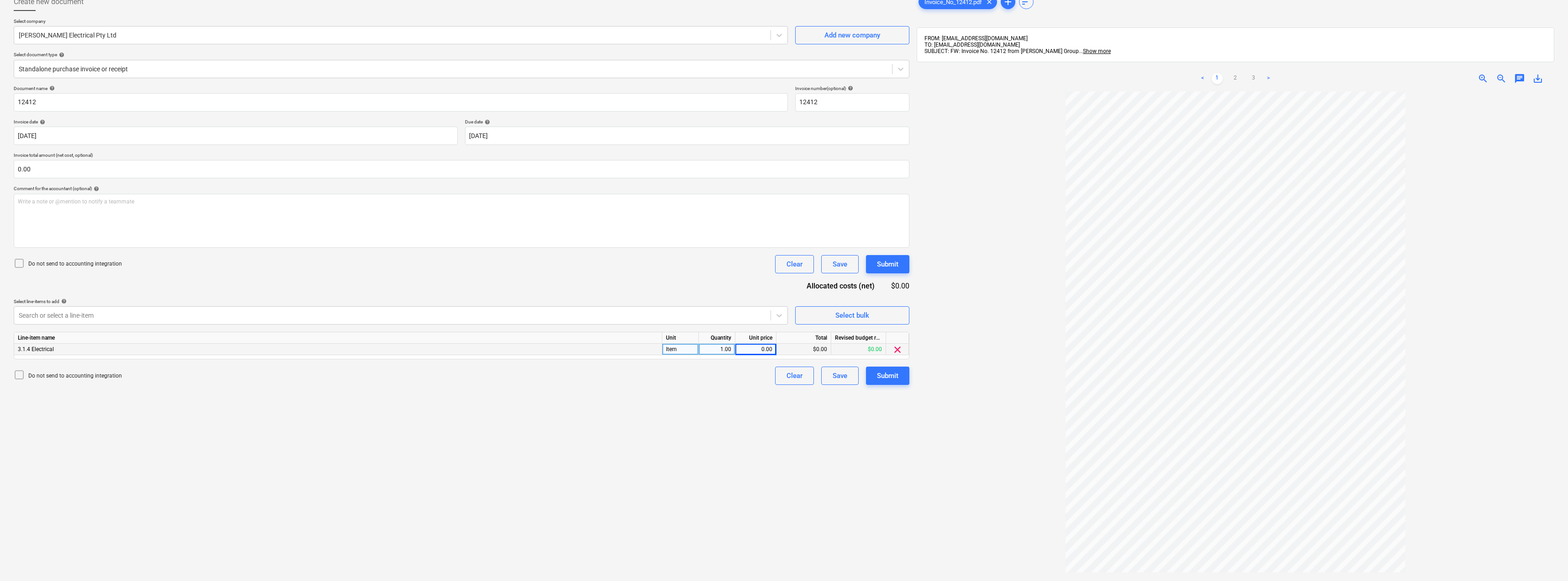
scroll to position [129, 0]
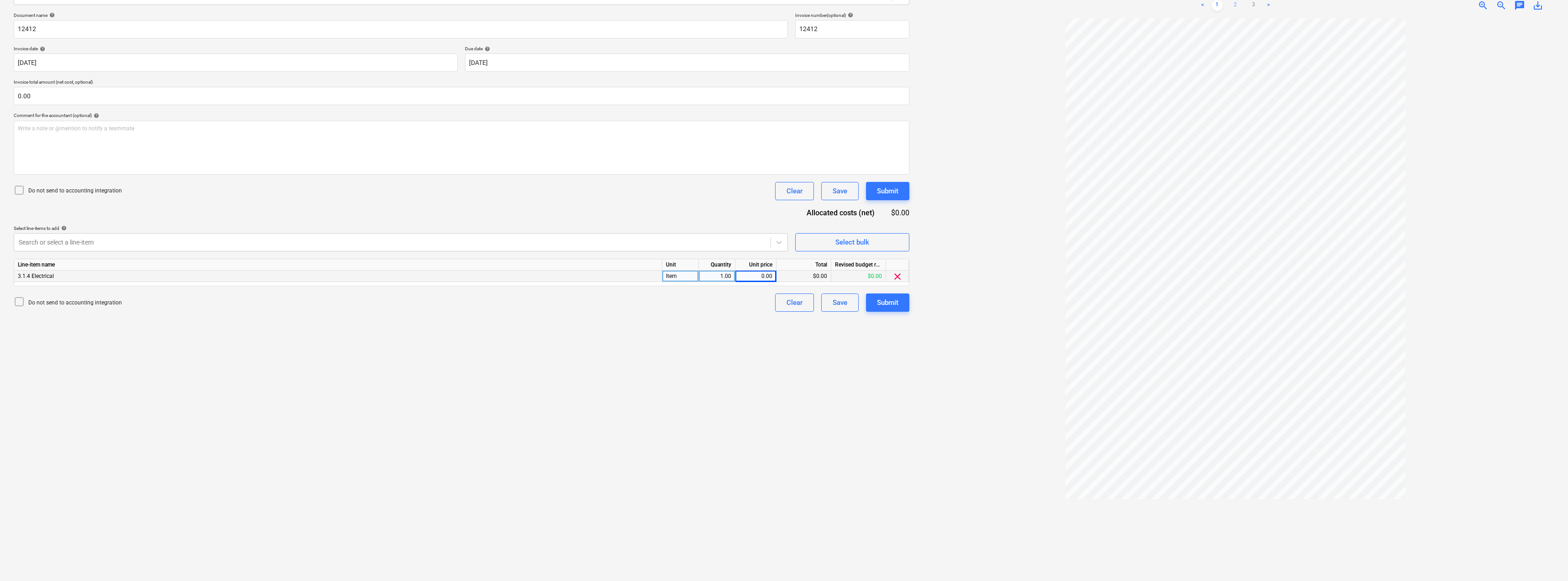
click at [1237, 7] on link "2" at bounding box center [1235, 5] width 11 height 11
click at [1252, 6] on link "3" at bounding box center [1253, 5] width 11 height 11
click at [1236, 4] on link "2" at bounding box center [1235, 5] width 11 height 11
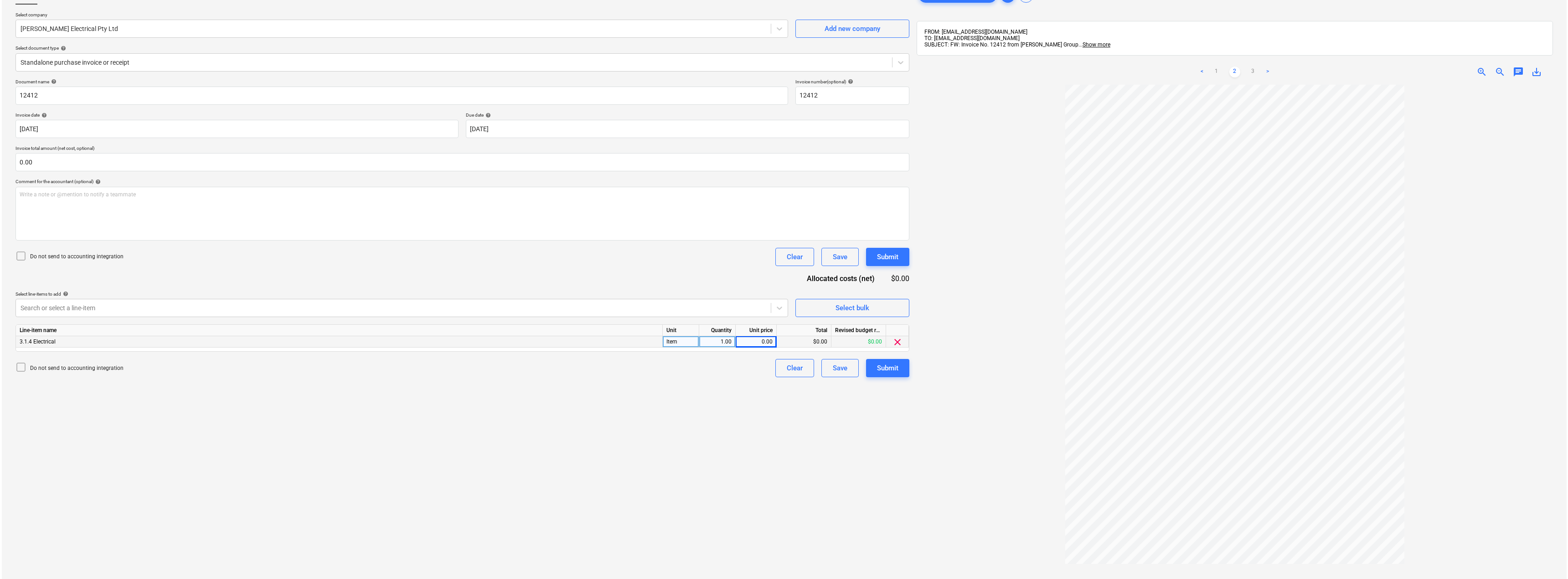
scroll to position [38, 0]
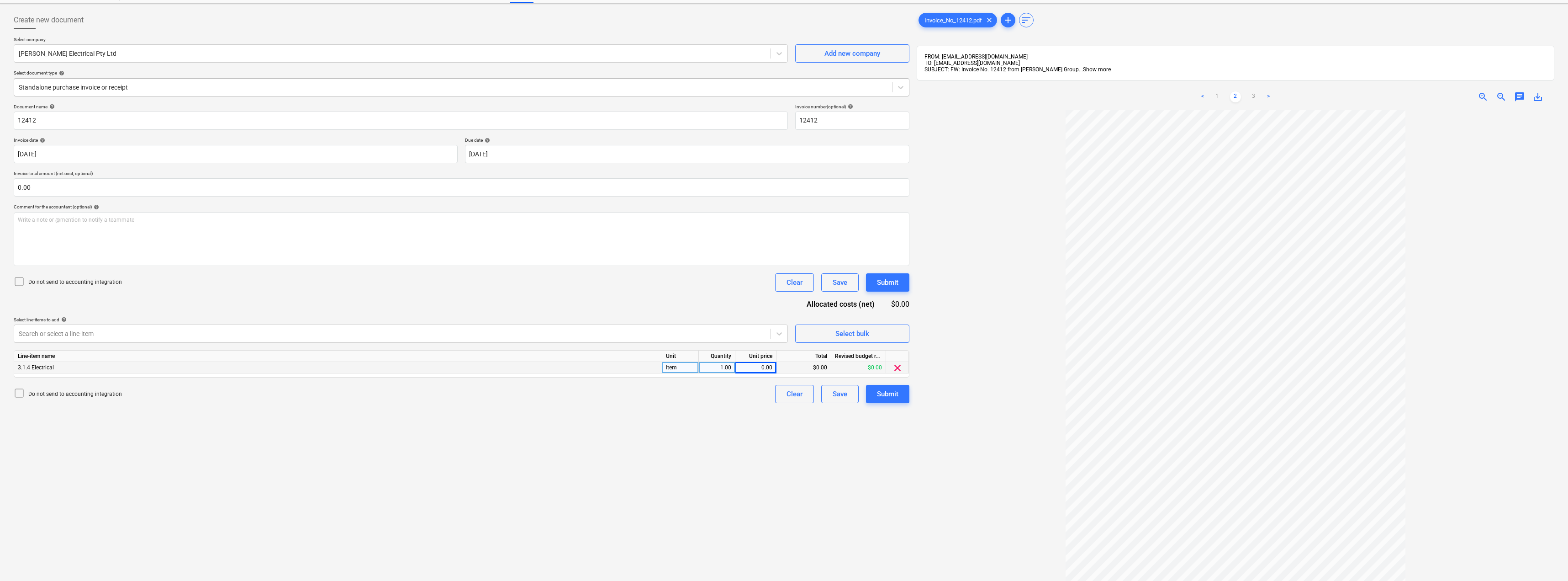
click at [99, 83] on div at bounding box center [453, 87] width 869 height 9
click at [759, 366] on div "0.00" at bounding box center [756, 368] width 33 height 12
type input "545"
click at [736, 299] on div "Document name help 12412 Invoice number (optional) help 12412 Invoice date help…" at bounding box center [462, 254] width 896 height 300
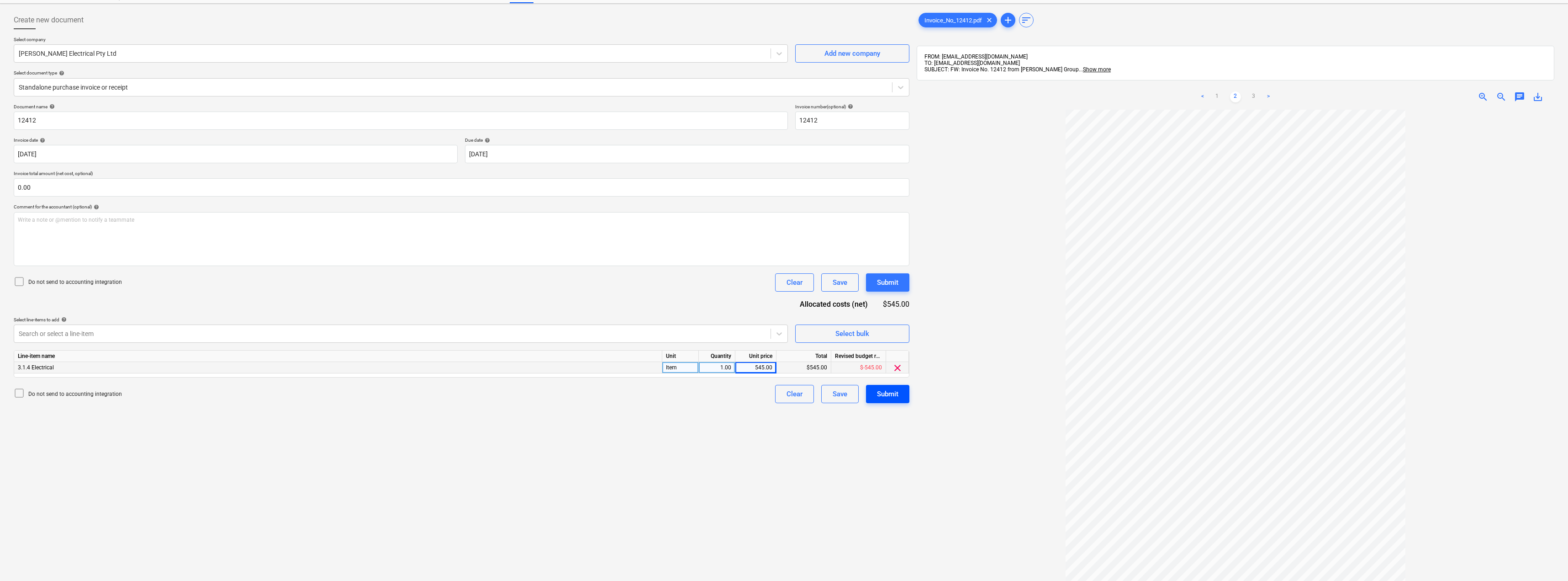
click at [885, 391] on div "Submit" at bounding box center [888, 393] width 22 height 12
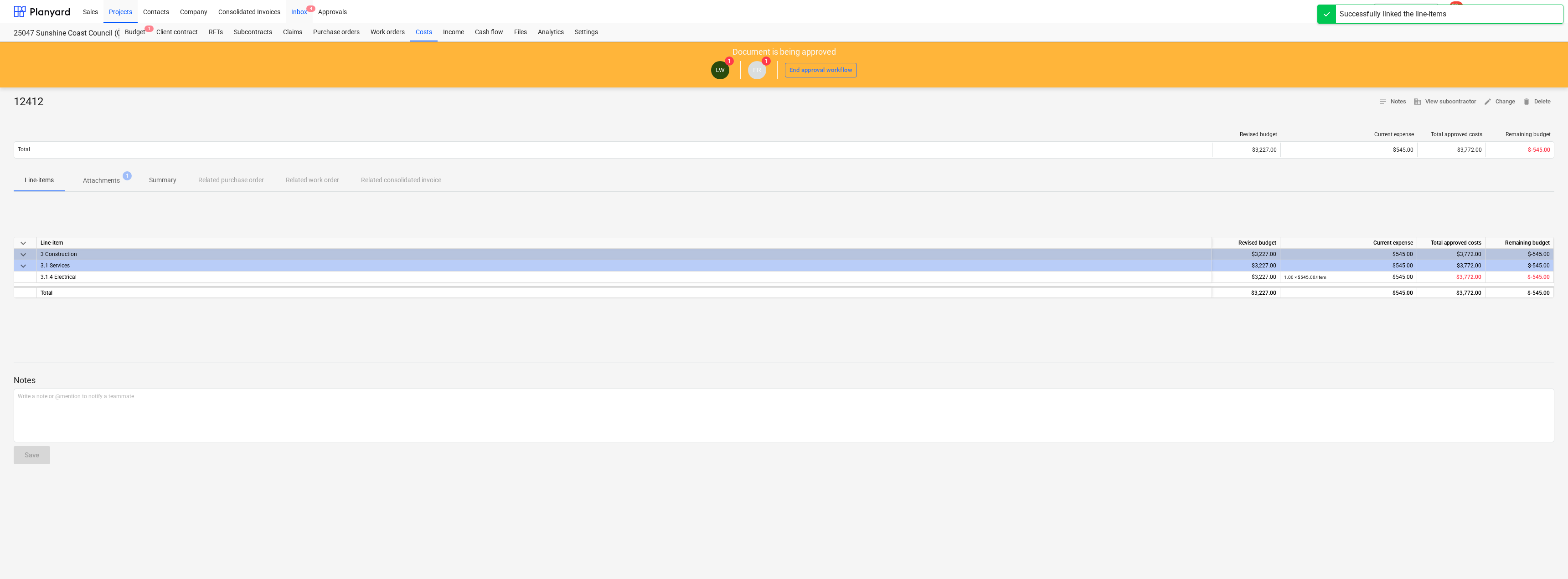
click at [301, 9] on div "Inbox 4" at bounding box center [299, 11] width 27 height 23
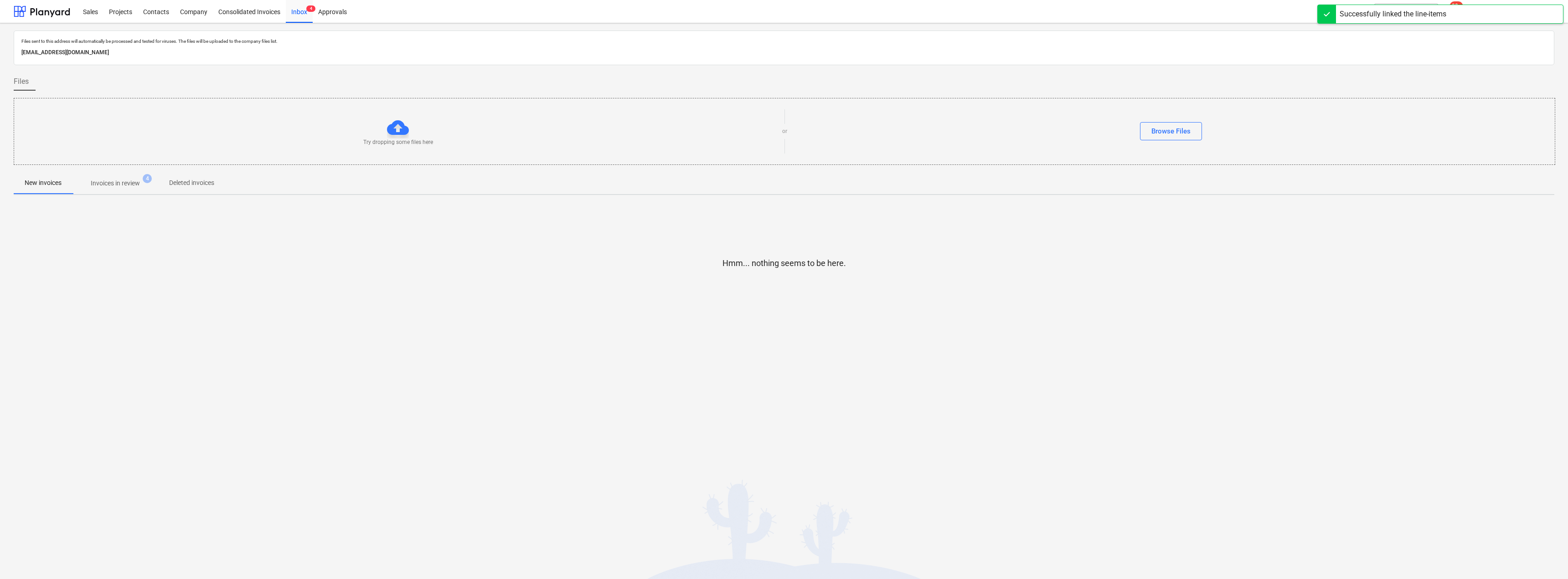
click at [113, 182] on p "Invoices in review" at bounding box center [115, 183] width 49 height 9
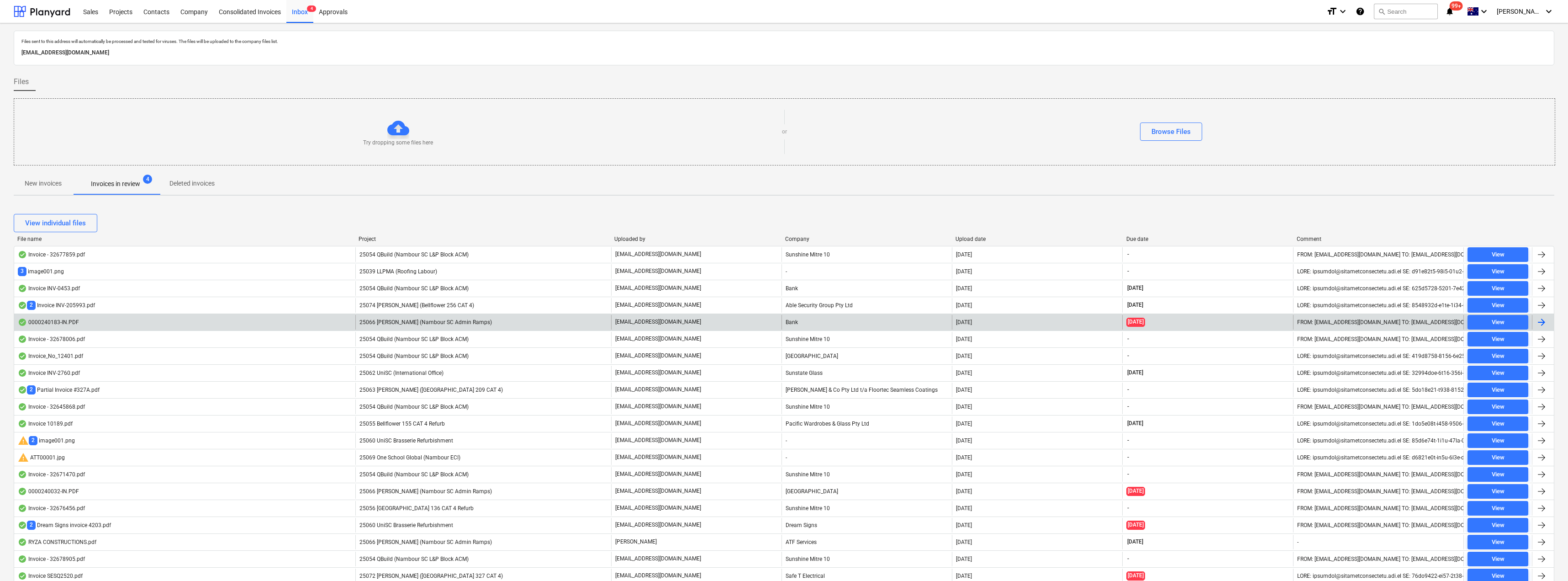
click at [811, 323] on div "Bank" at bounding box center [867, 322] width 170 height 15
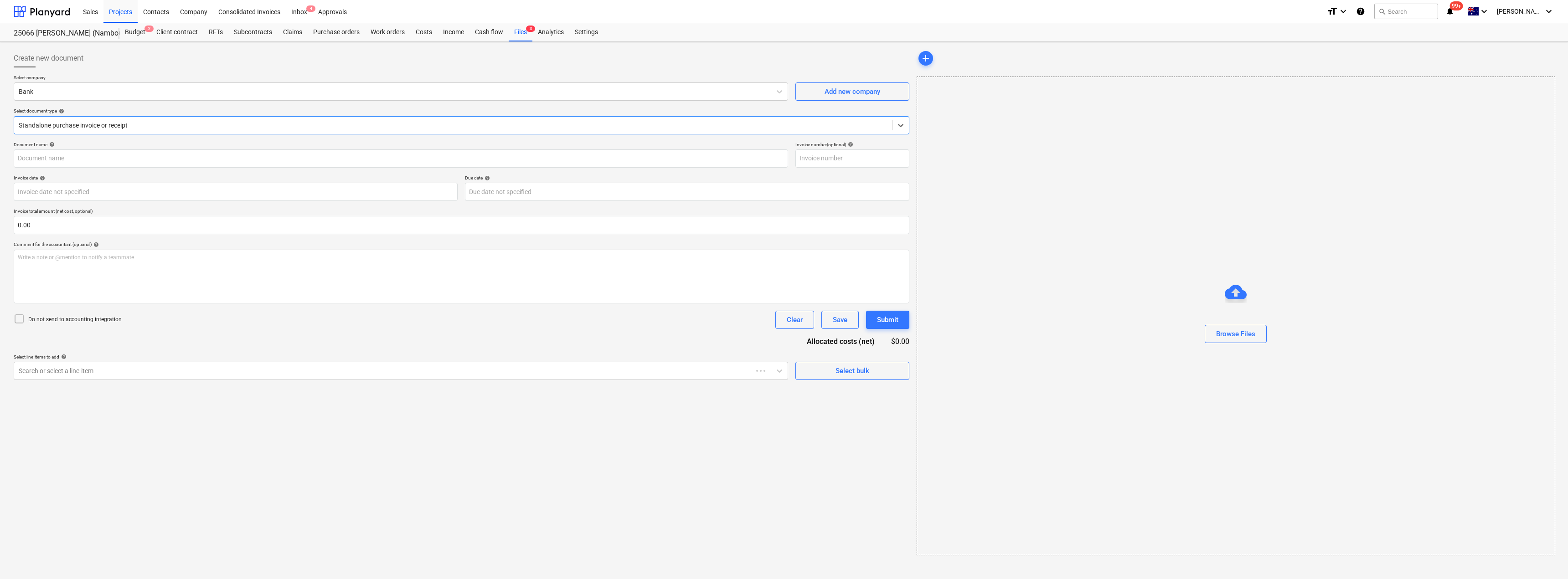
type input "0000240183"
type input "[DATE]"
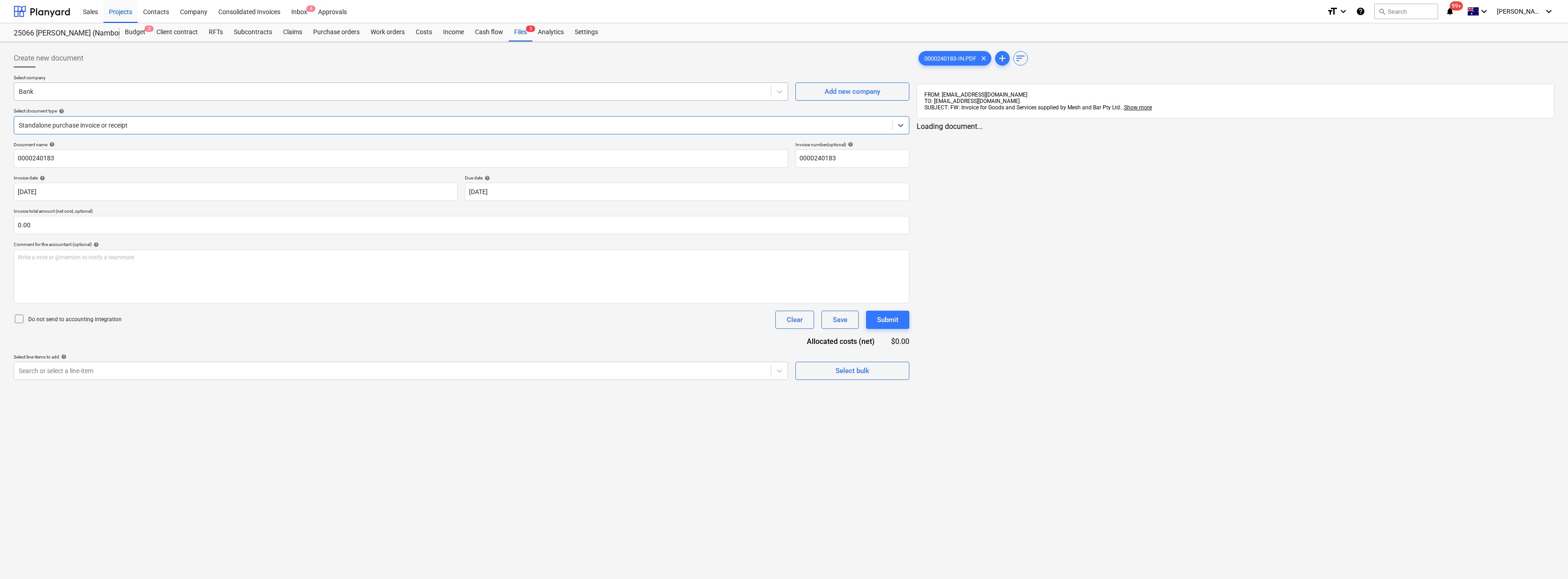
click at [102, 93] on div at bounding box center [392, 91] width 748 height 9
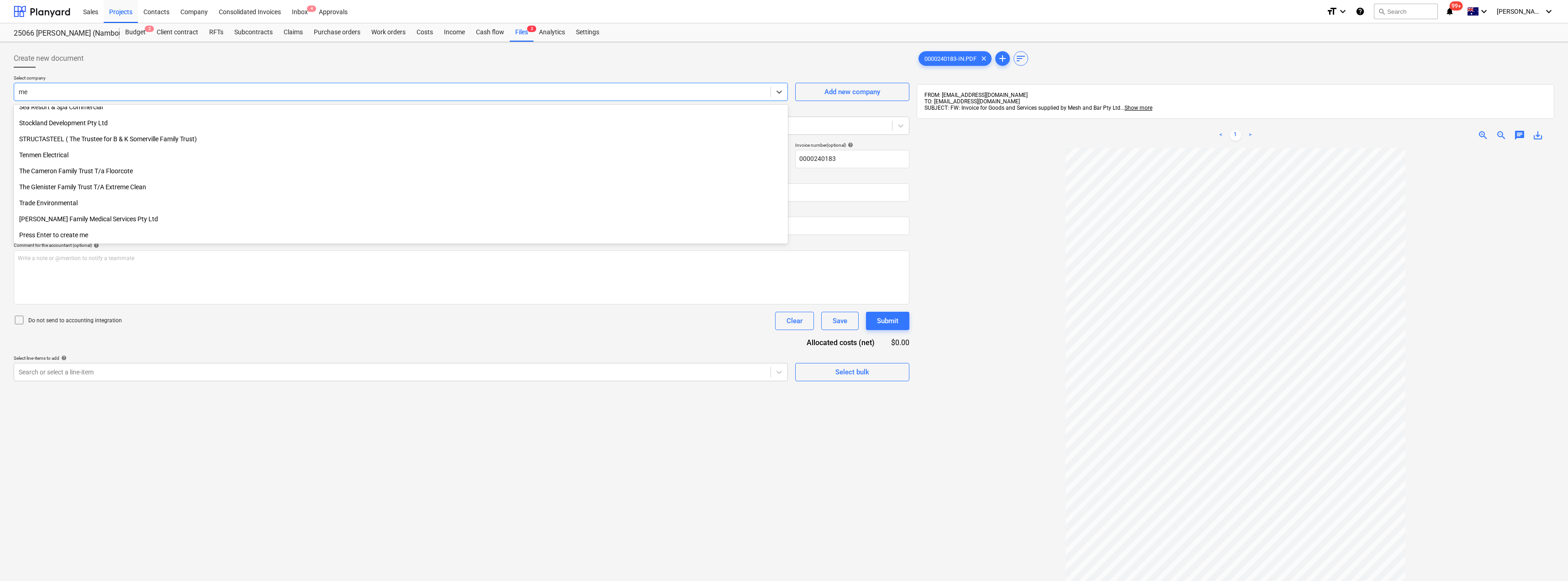
scroll to position [1030, 0]
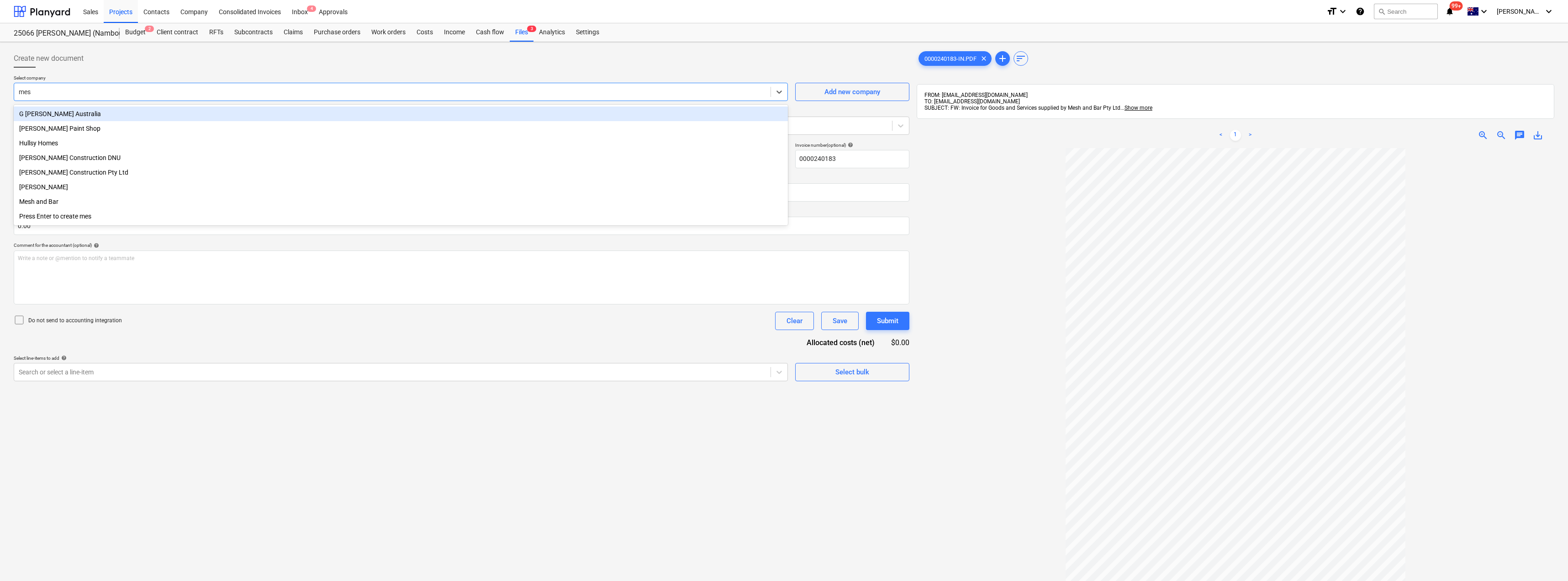
type input "mesh"
click at [102, 116] on div "Mesh and Bar" at bounding box center [401, 113] width 774 height 15
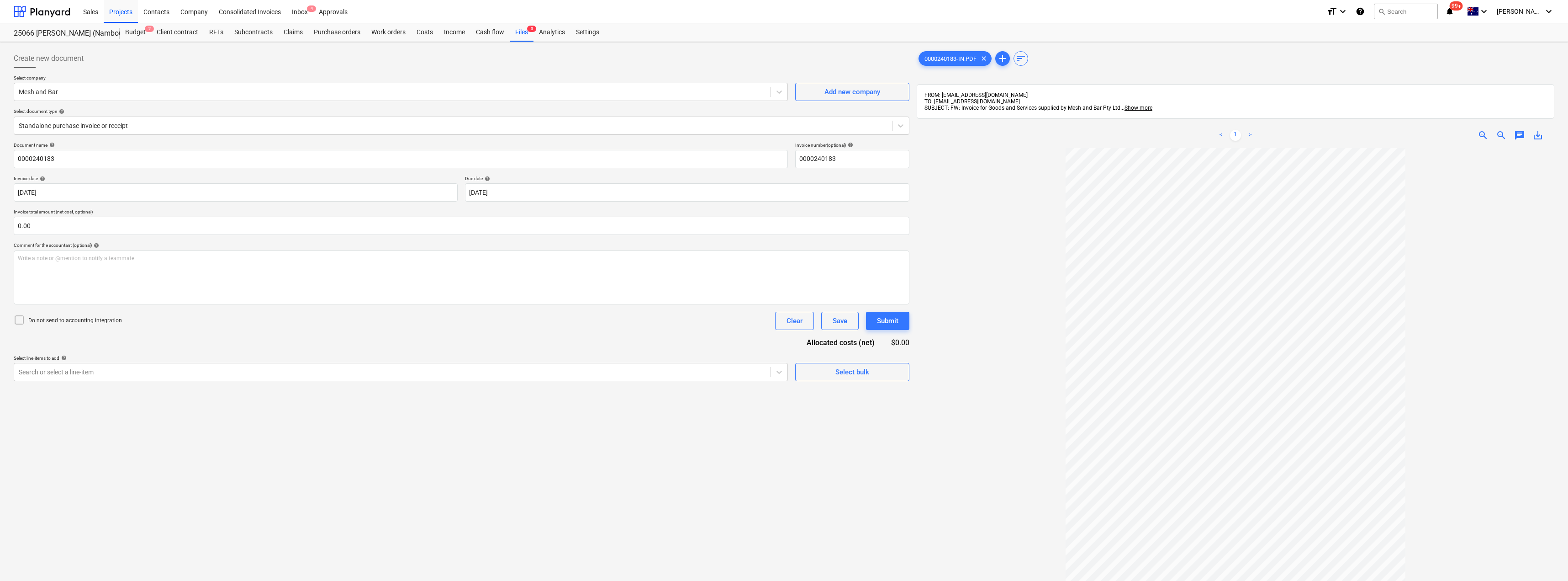
click at [121, 63] on div "Create new document" at bounding box center [462, 58] width 896 height 18
click at [109, 122] on div at bounding box center [453, 126] width 869 height 9
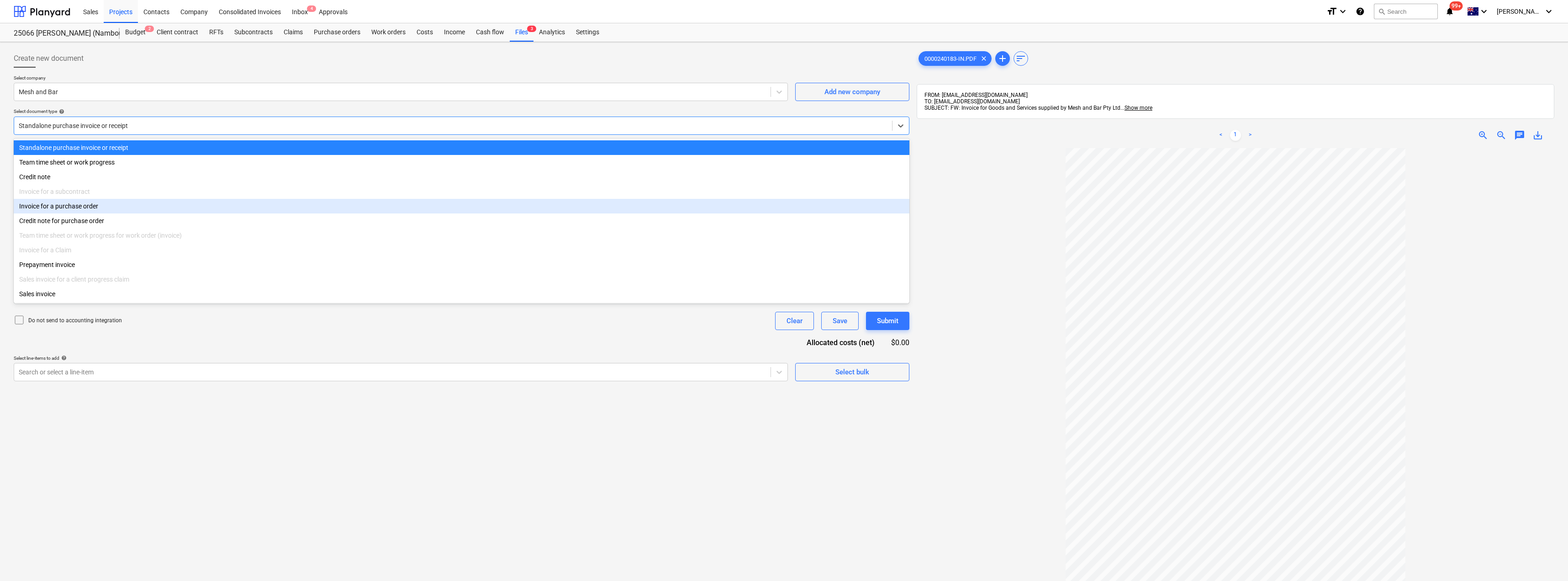
click at [78, 209] on div "Invoice for a purchase order" at bounding box center [462, 206] width 896 height 15
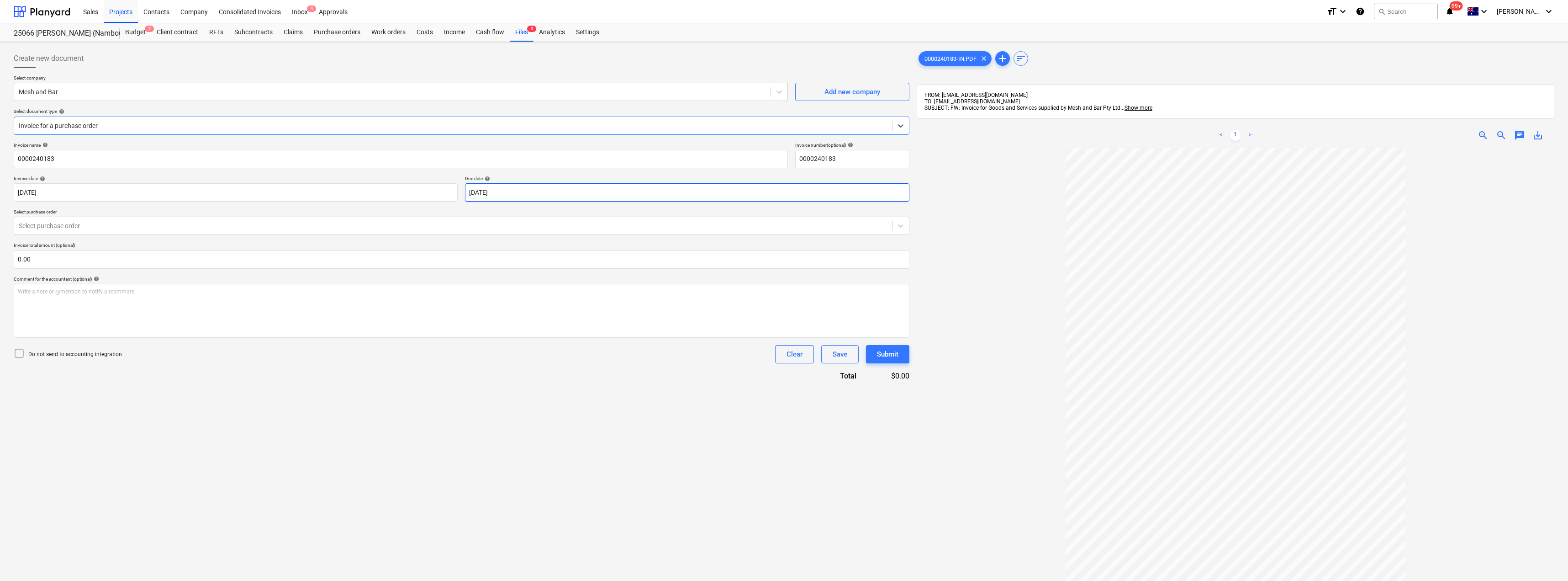
click at [547, 194] on body "Sales Projects Contacts Company Consolidated Invoices Inbox 4 Approvals format_…" at bounding box center [784, 290] width 1568 height 581
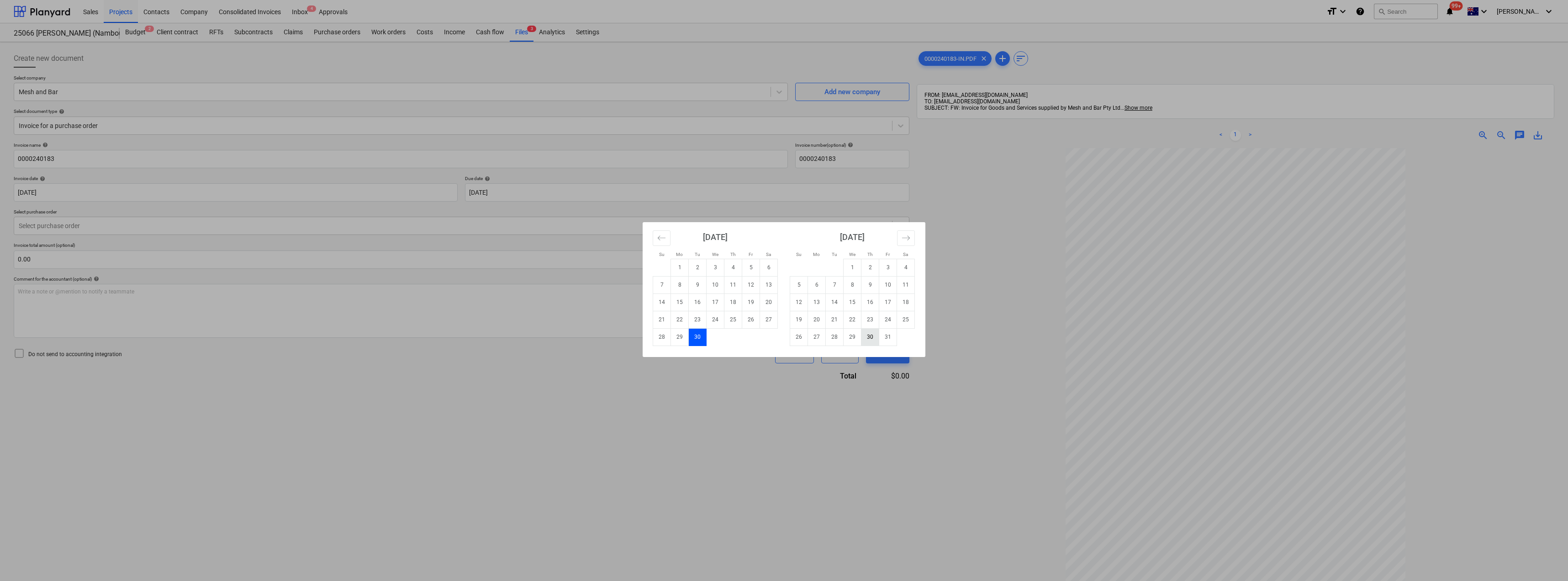
click at [867, 337] on td "30" at bounding box center [870, 337] width 18 height 17
type input "[DATE]"
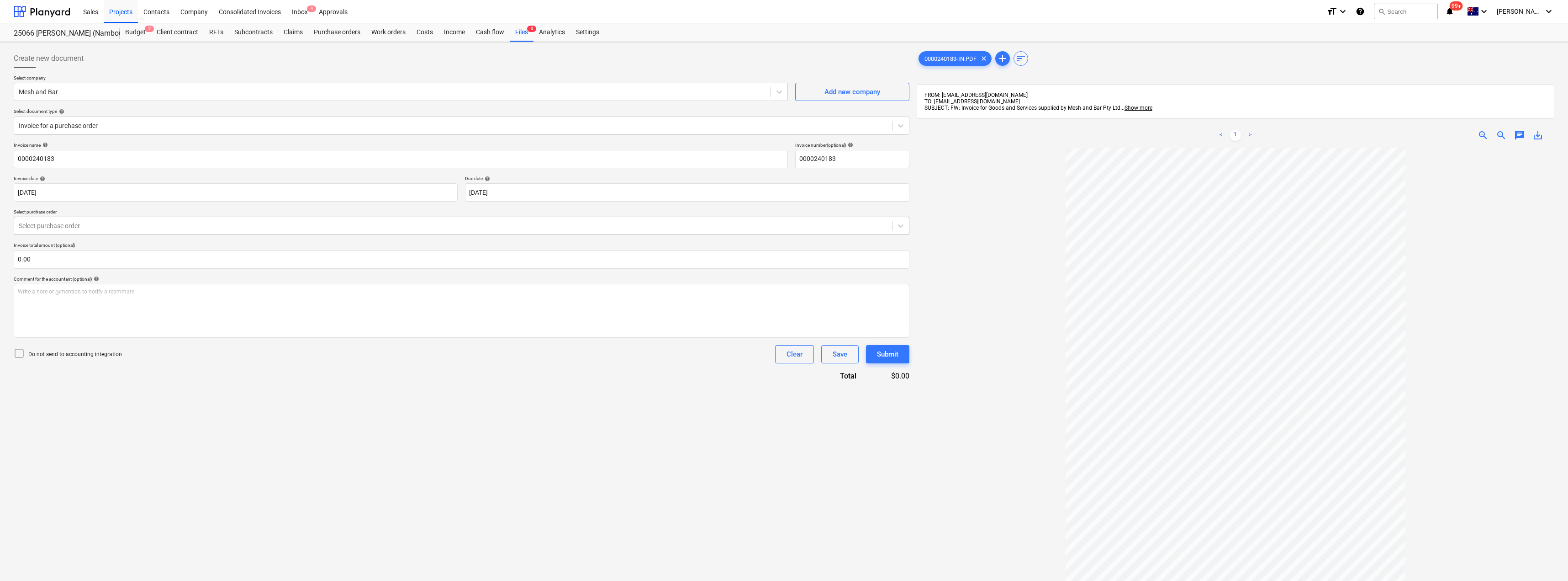
click at [102, 220] on div "Select purchase order" at bounding box center [453, 226] width 878 height 13
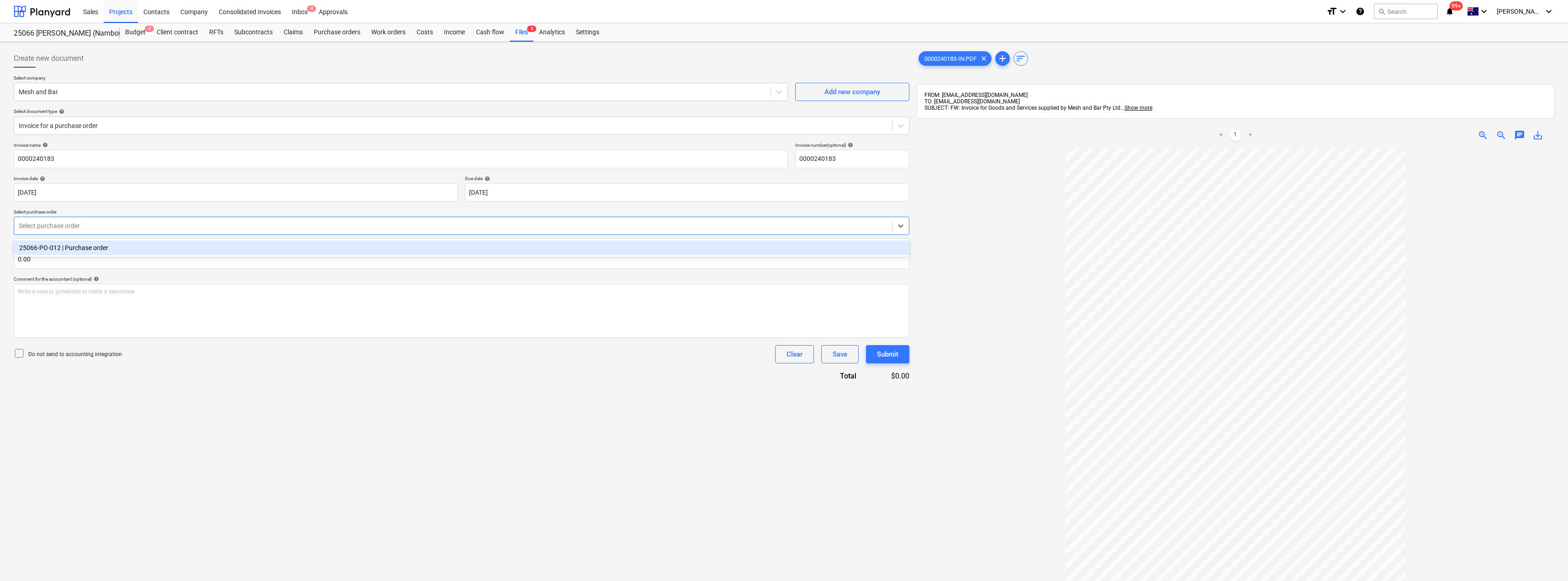
click at [107, 250] on div "25066-PO-012 | Purchase order" at bounding box center [462, 248] width 896 height 15
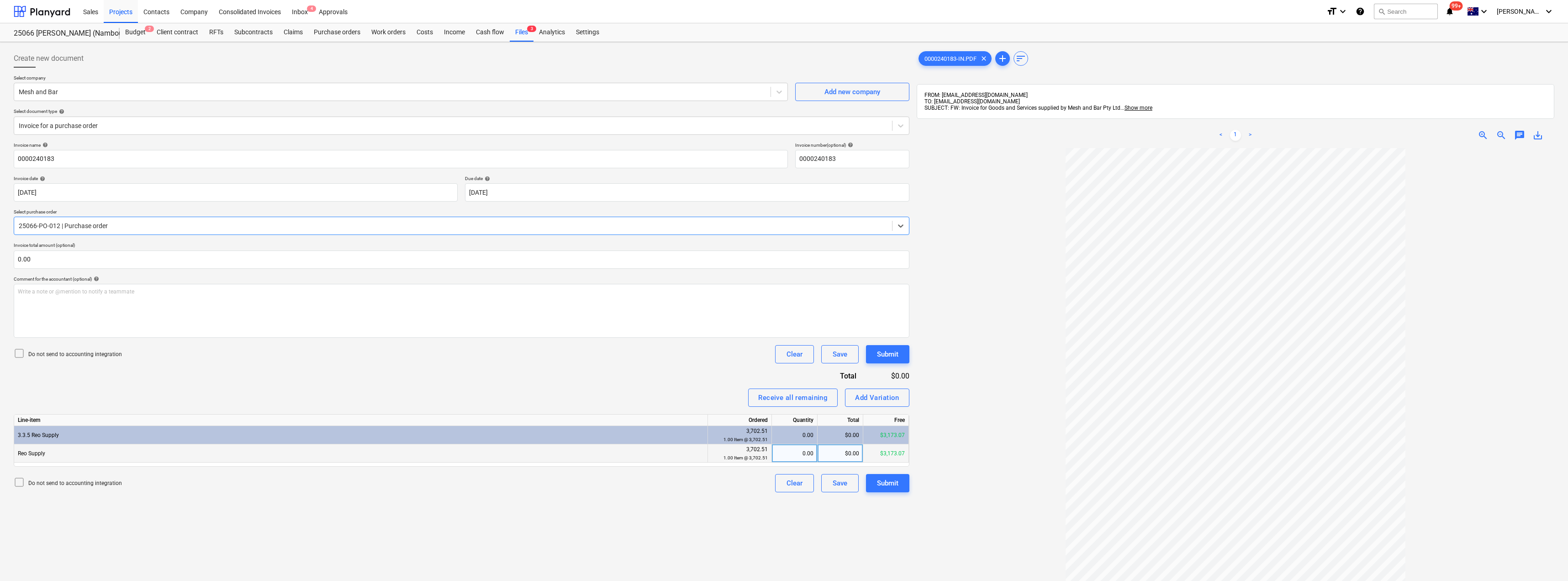
click at [837, 455] on div "$0.00" at bounding box center [840, 453] width 46 height 18
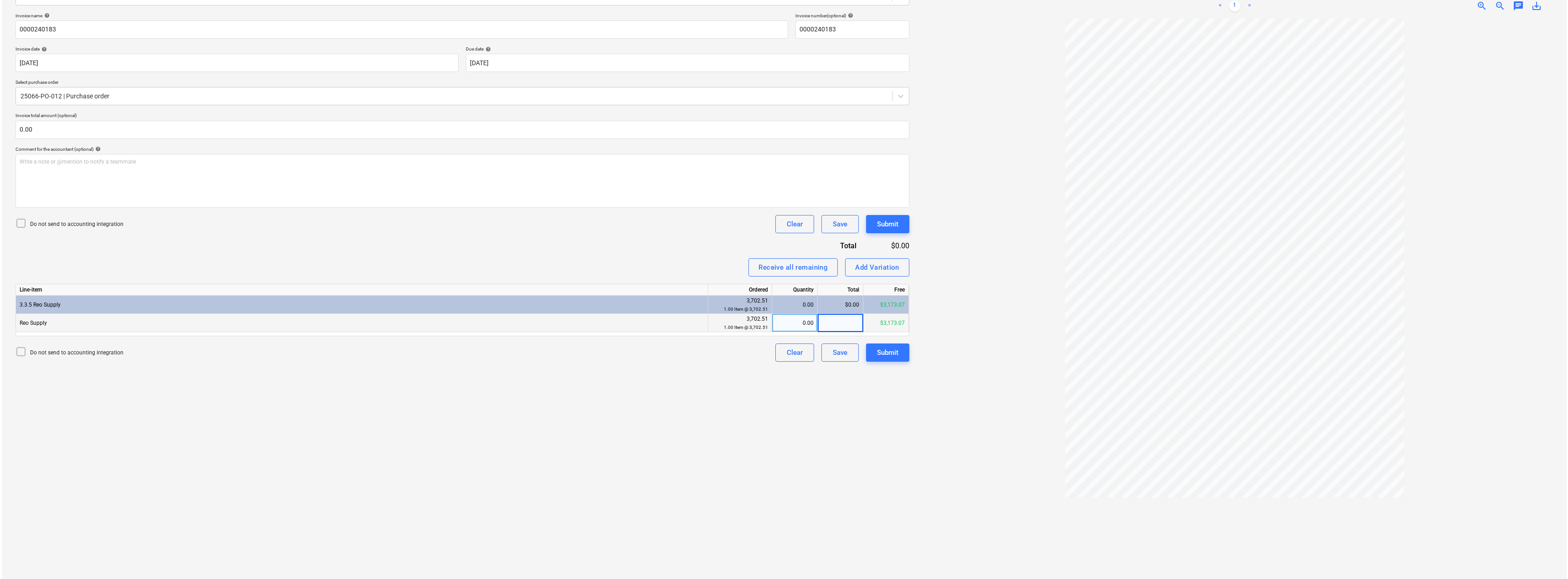
scroll to position [129, 0]
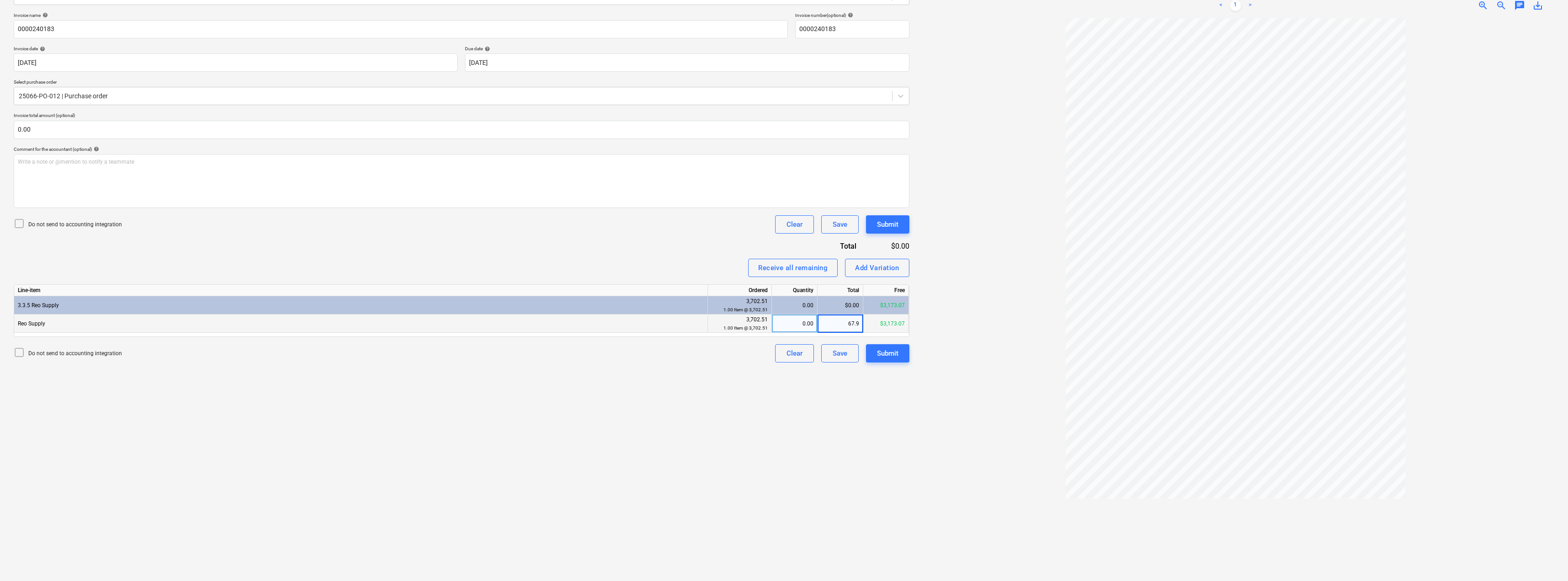
type input "67.90"
click at [964, 340] on div at bounding box center [1235, 295] width 638 height 555
click at [894, 353] on div "Submit" at bounding box center [888, 353] width 22 height 12
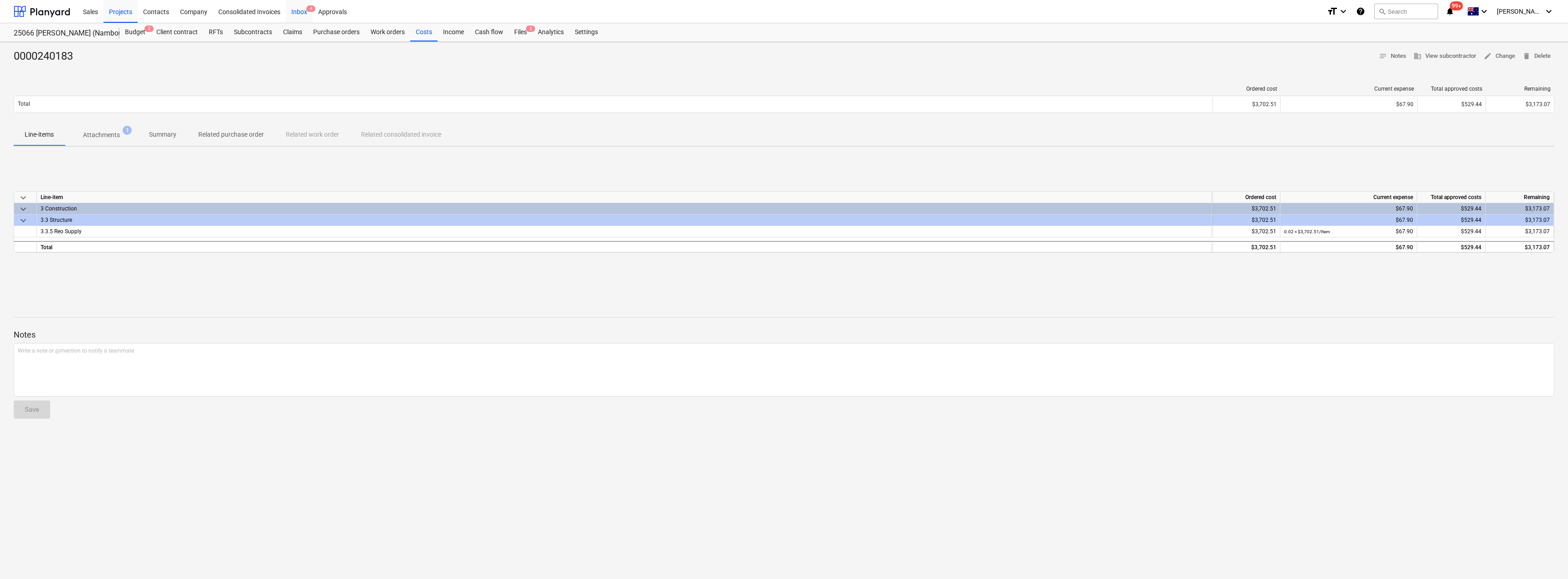
click at [292, 1] on div "Inbox 4" at bounding box center [299, 11] width 27 height 23
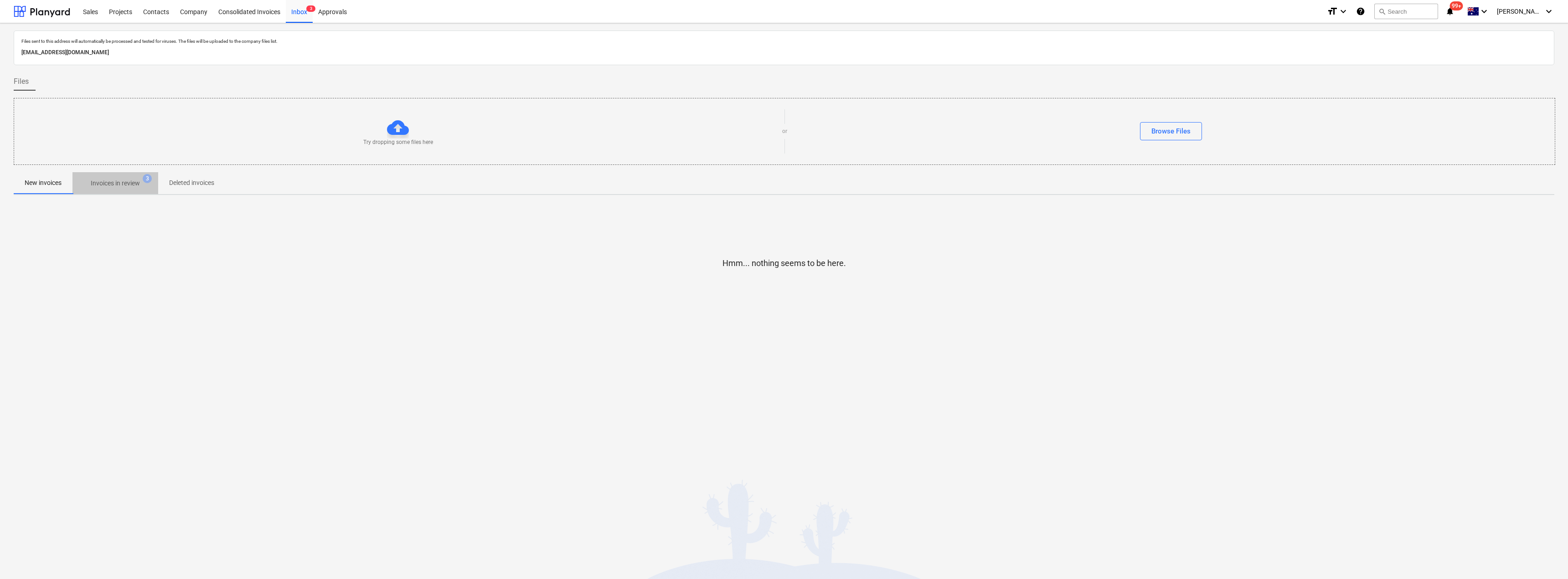
click at [134, 186] on p "Invoices in review" at bounding box center [115, 183] width 49 height 9
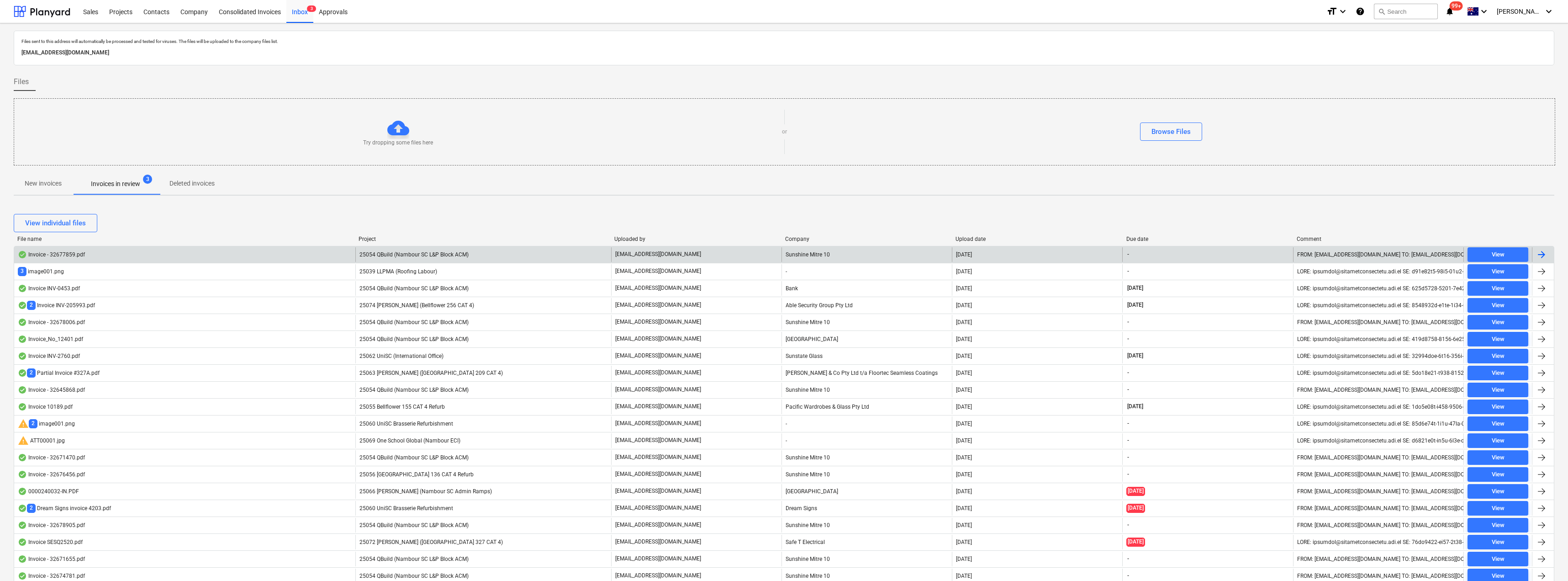
click at [651, 249] on div "[EMAIL_ADDRESS][DOMAIN_NAME]" at bounding box center [696, 255] width 170 height 15
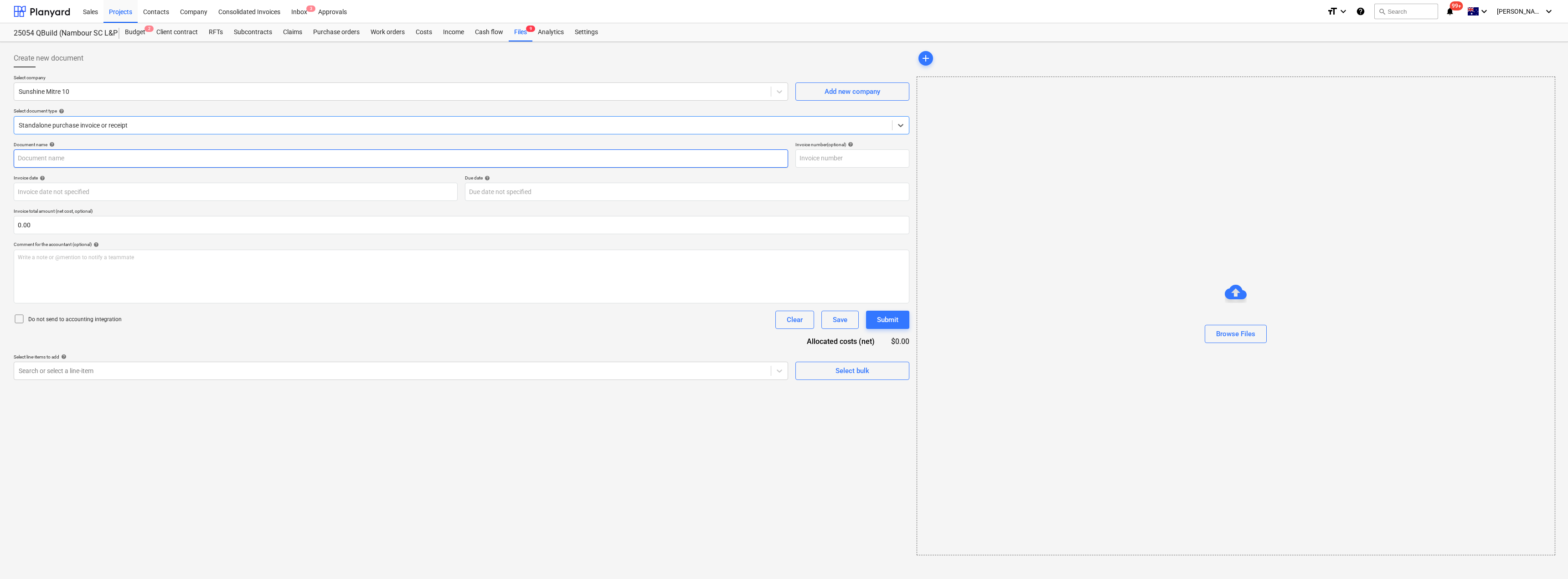
type input "32677859"
type input "[DATE]"
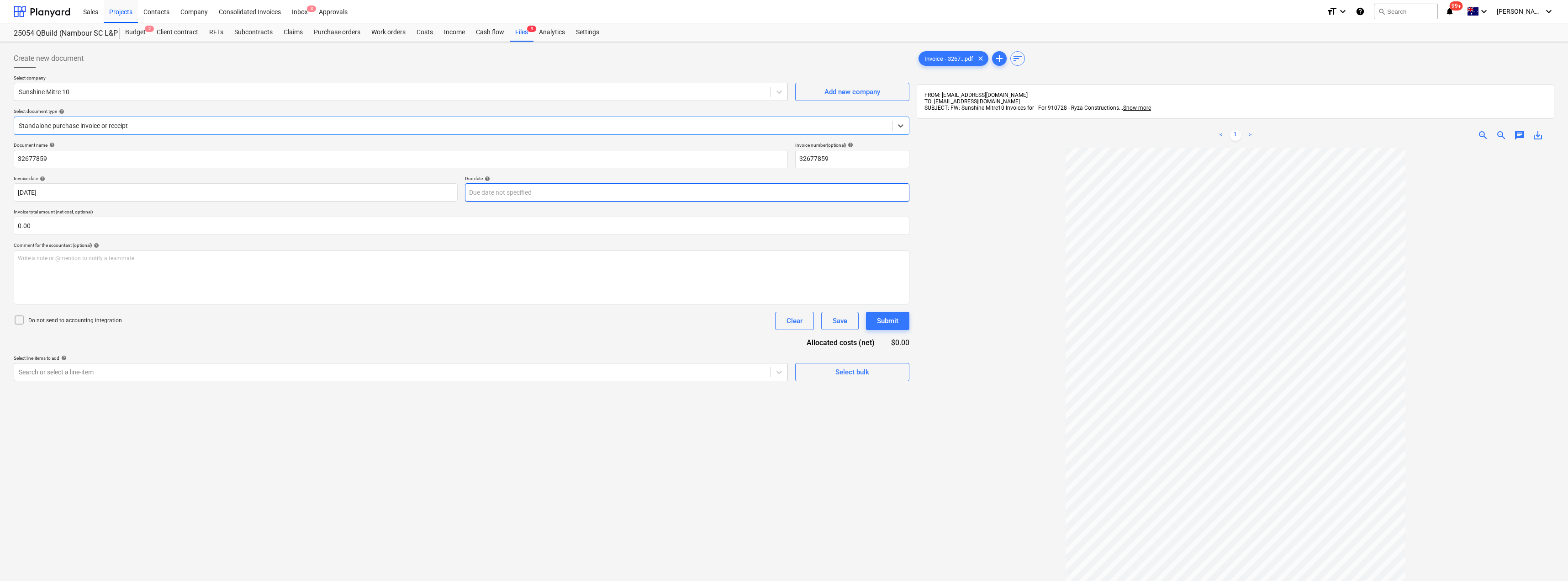
click at [518, 199] on body "Sales Projects Contacts Company Consolidated Invoices Inbox 3 Approvals format_…" at bounding box center [784, 290] width 1568 height 581
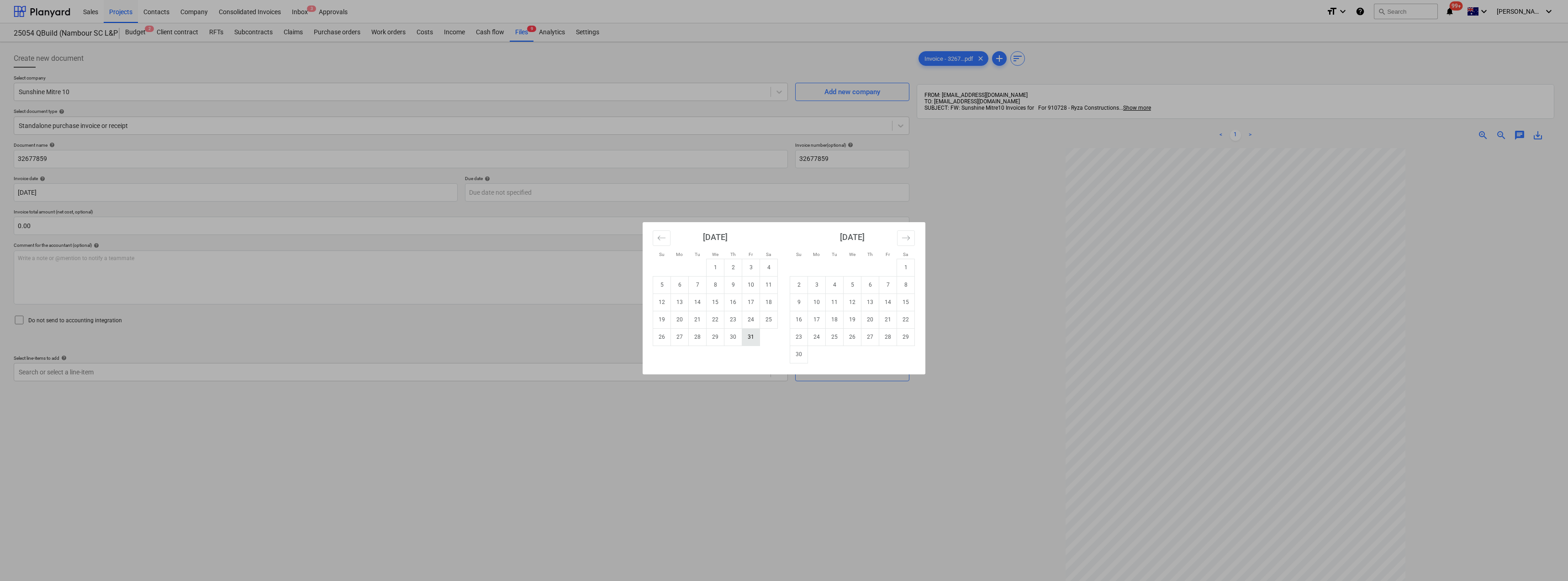
click at [755, 339] on td "31" at bounding box center [751, 337] width 18 height 17
type input "[DATE]"
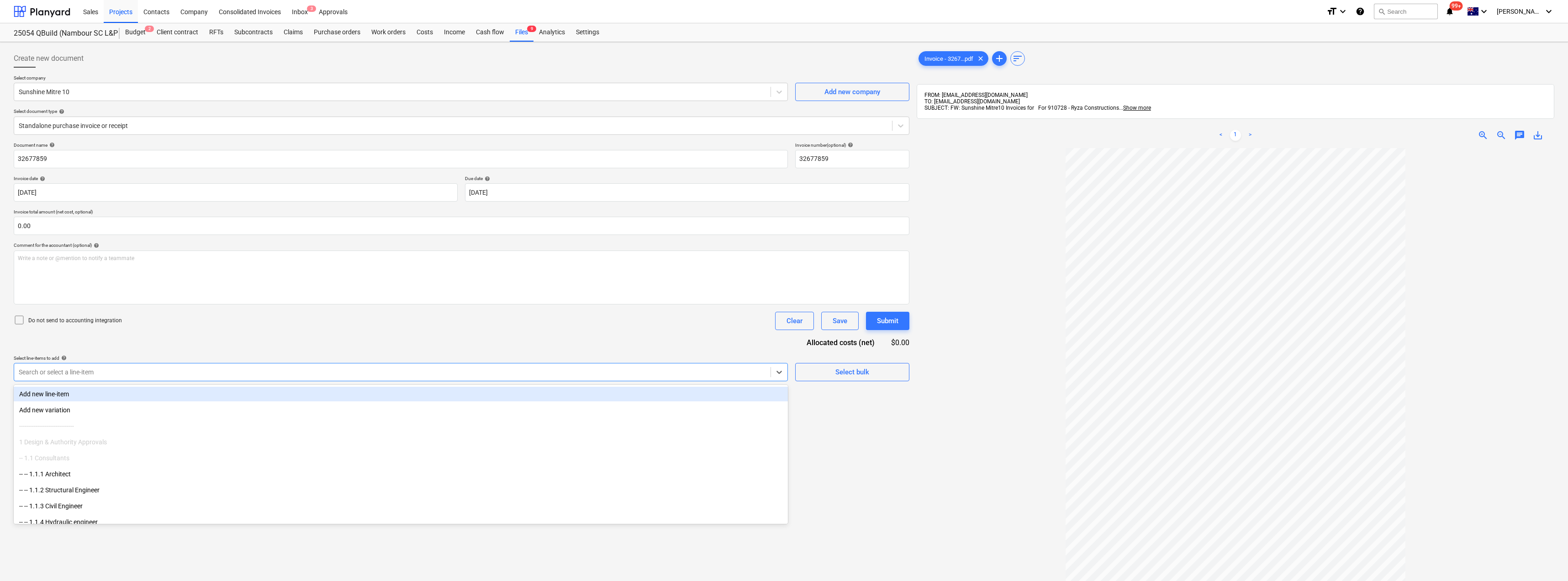
click at [97, 377] on div "Search or select a line-item" at bounding box center [392, 372] width 757 height 13
type input "mat"
click at [308, 317] on div "Do not send to accounting integration Clear Save Submit" at bounding box center [462, 321] width 896 height 18
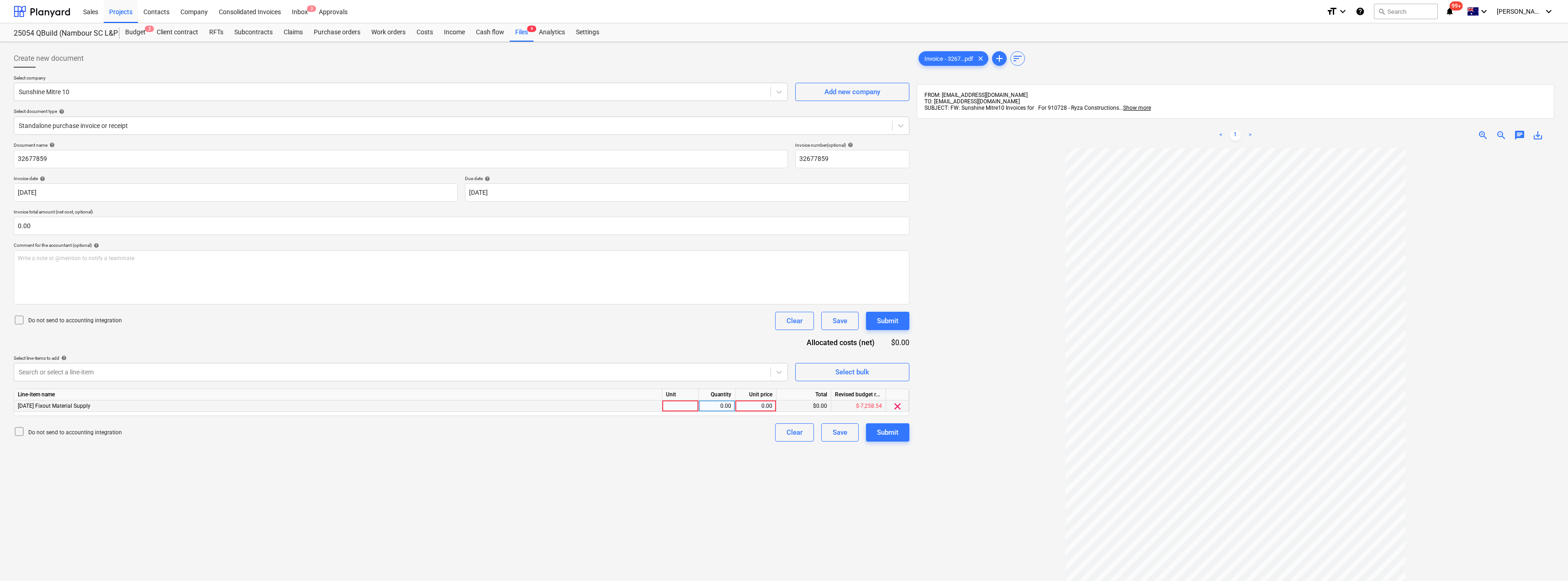
click at [678, 403] on div at bounding box center [680, 406] width 36 height 12
type input "Item"
type input "71.08"
click at [897, 432] on div "Submit" at bounding box center [888, 432] width 22 height 12
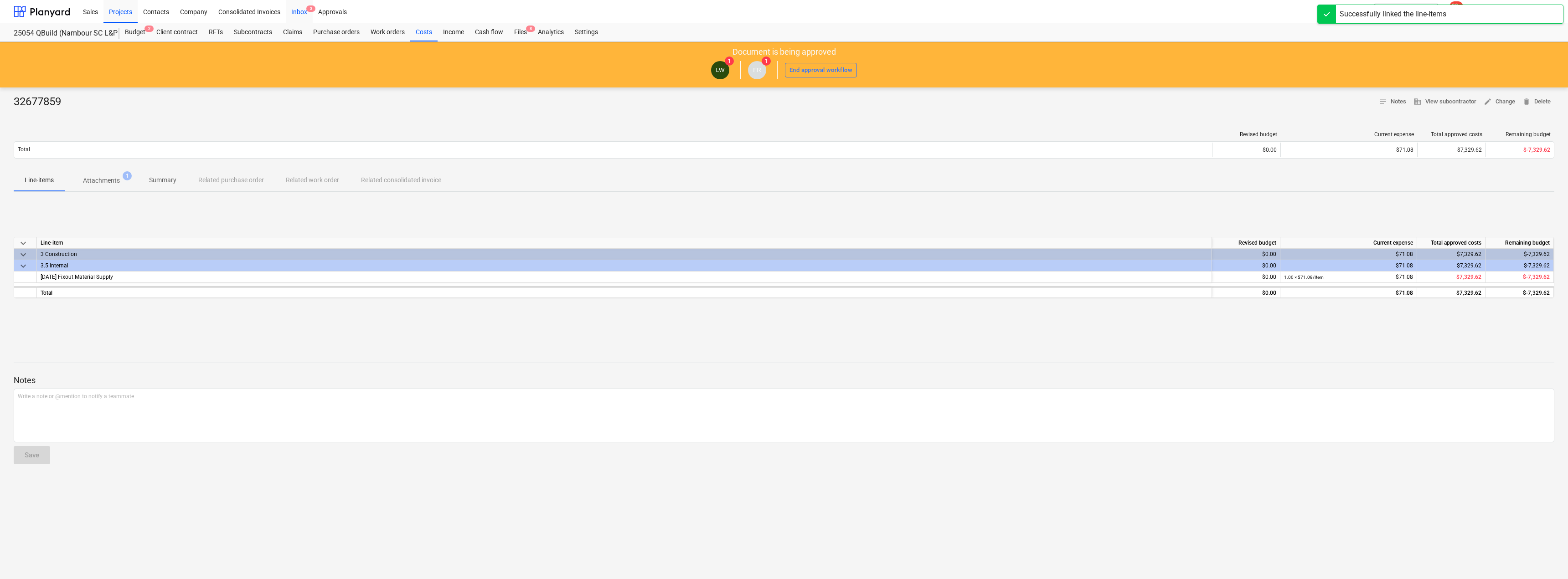
click at [301, 13] on div "Inbox 3" at bounding box center [299, 11] width 27 height 23
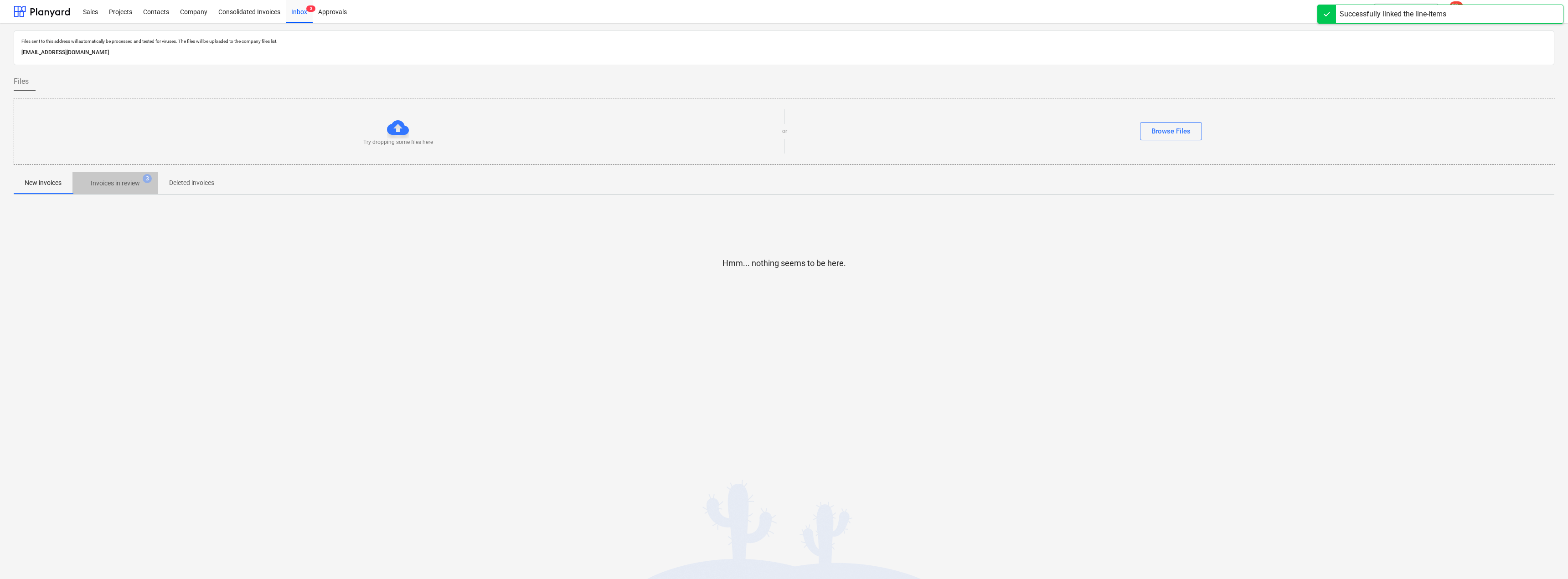
click at [119, 179] on p "Invoices in review" at bounding box center [115, 183] width 49 height 9
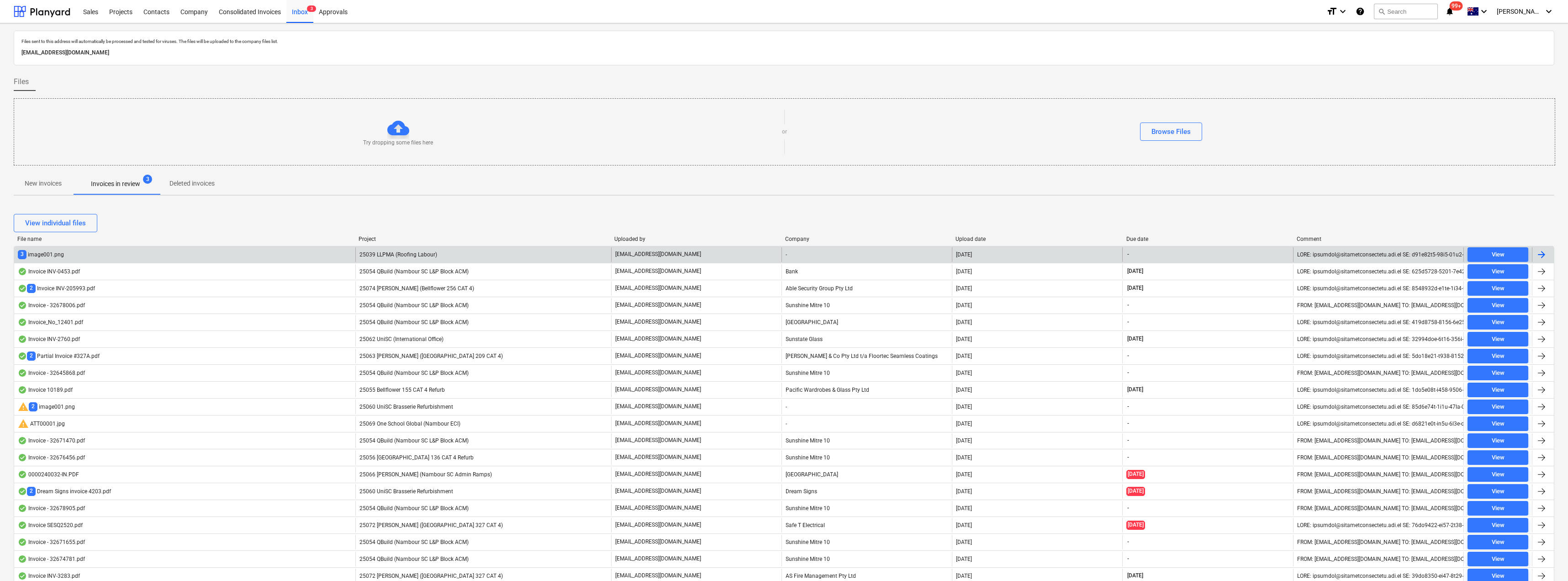
click at [395, 257] on span "25039 LLPMA (Roofing Labour)" at bounding box center [398, 255] width 78 height 7
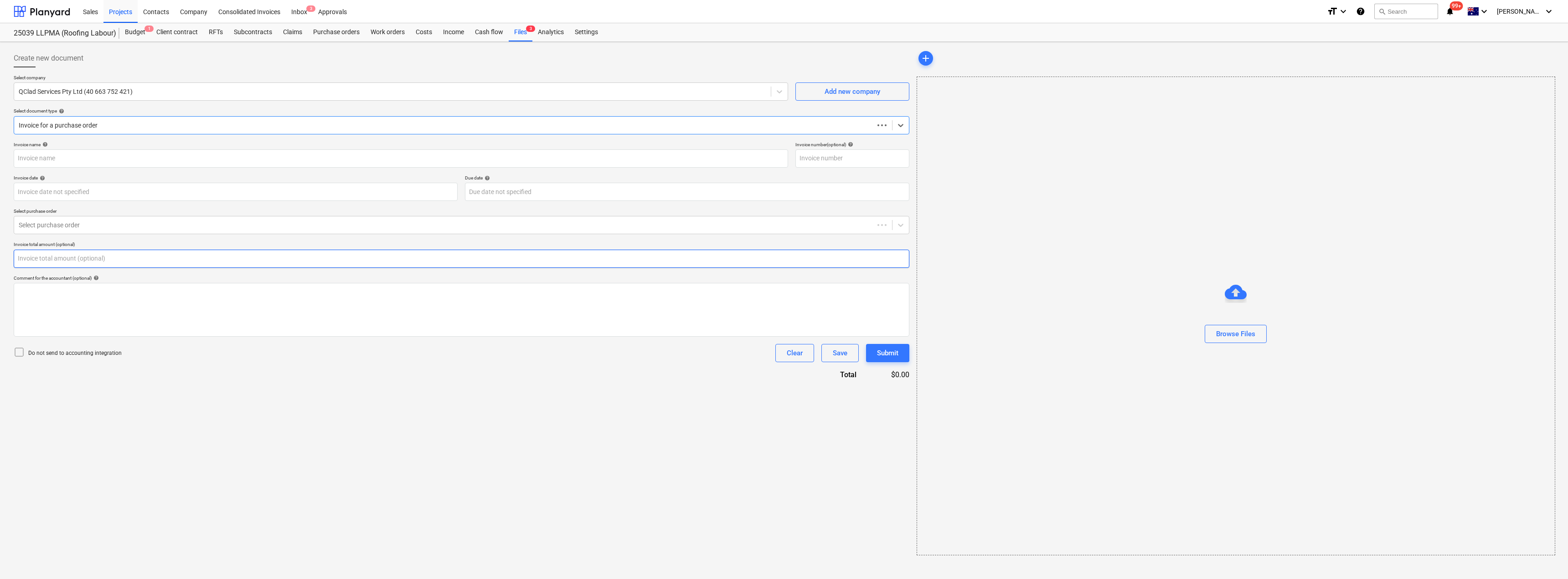
type input "0.00"
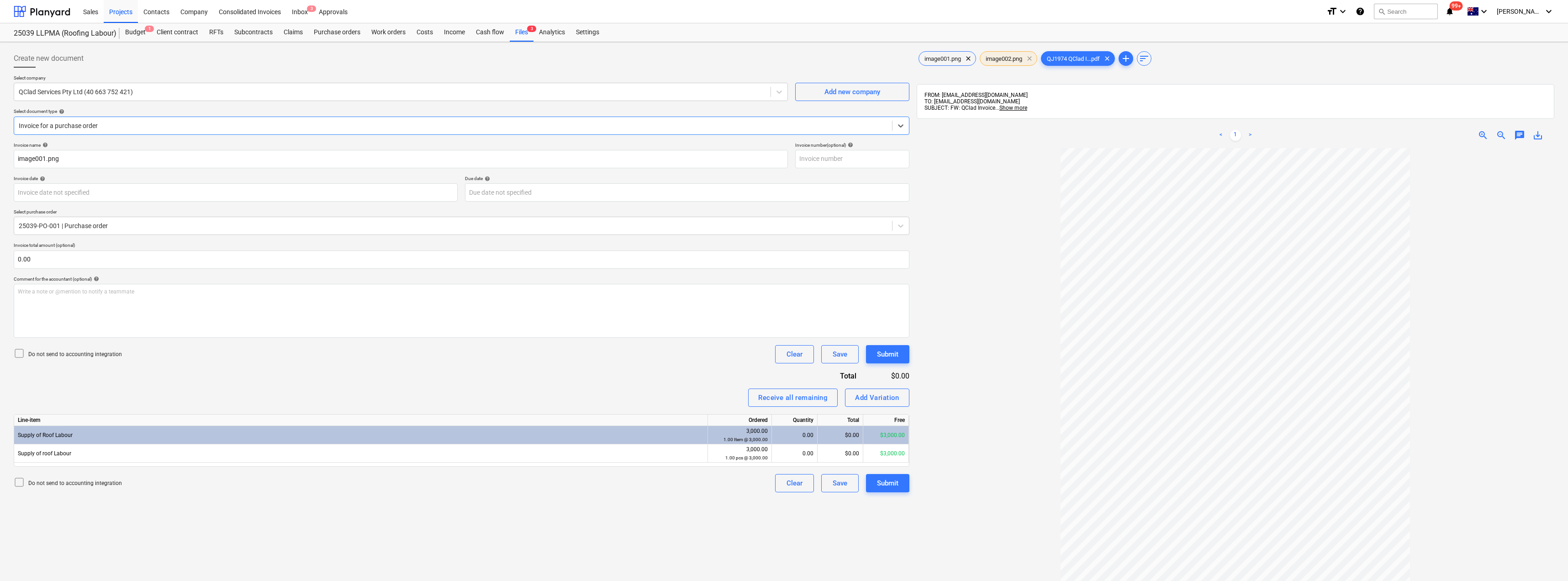
click at [1032, 58] on span "clear" at bounding box center [1029, 58] width 11 height 11
click at [966, 57] on span "clear" at bounding box center [968, 58] width 11 height 11
drag, startPoint x: 119, startPoint y: 158, endPoint x: 0, endPoint y: 132, distance: 121.8
click at [0, 132] on div "Create new document Select company QClad Services Pty Ltd (40 663 752 421) Add …" at bounding box center [784, 376] width 1568 height 668
drag, startPoint x: 47, startPoint y: 164, endPoint x: 0, endPoint y: 153, distance: 48.3
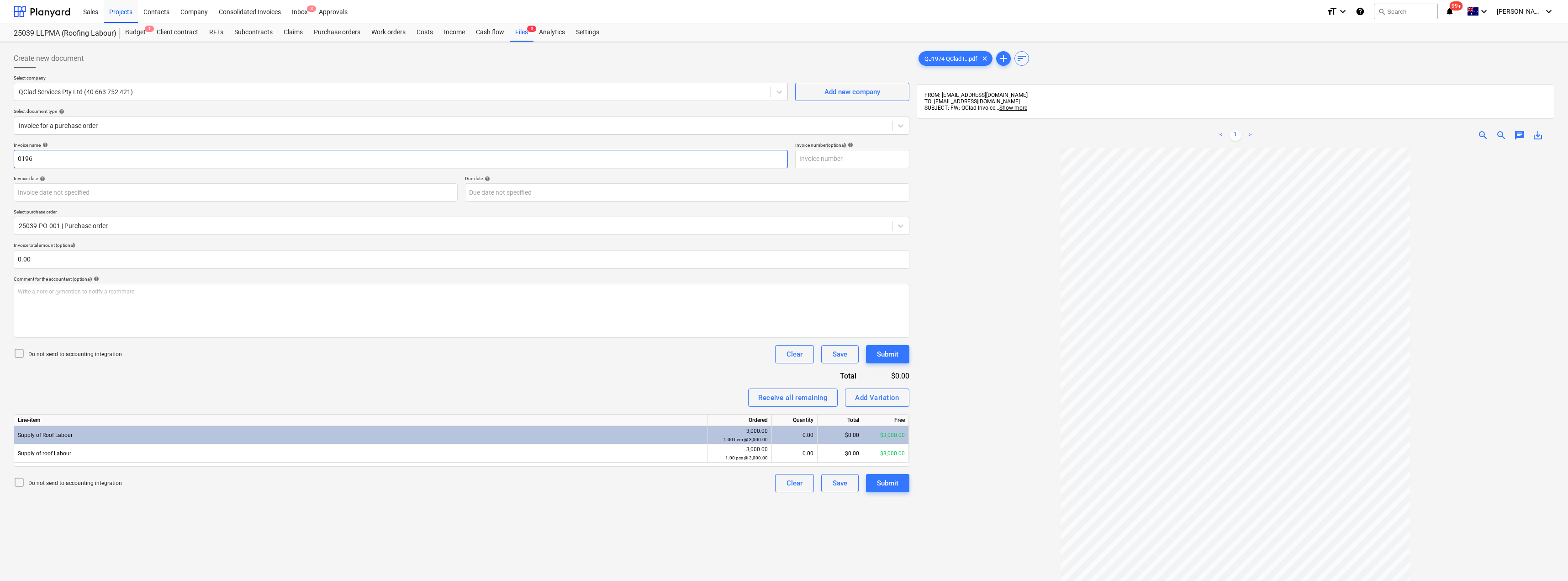
click at [0, 153] on div "Create new document Select company QClad Services Pty Ltd (40 663 752 421) Add …" at bounding box center [784, 376] width 1568 height 668
type input "0196"
click at [824, 156] on input "text" at bounding box center [852, 159] width 114 height 18
paste input "0196"
type input "0196"
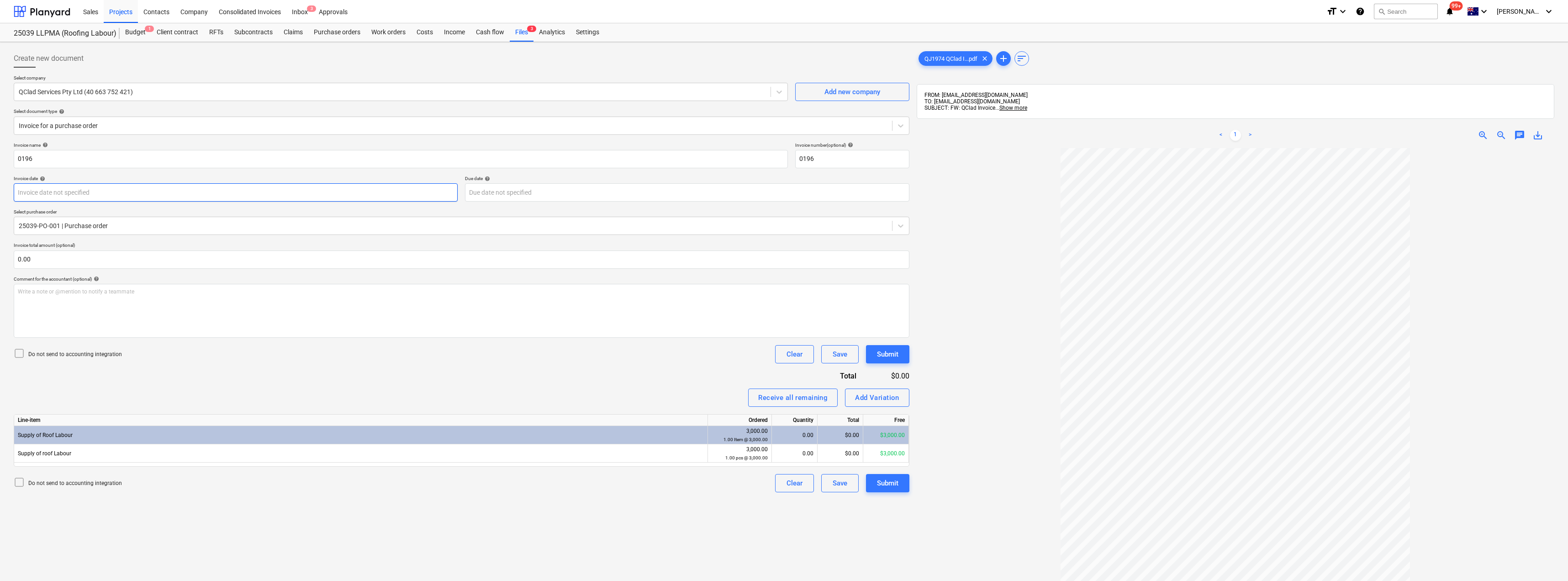
click at [282, 189] on body "Sales Projects Contacts Company Consolidated Invoices Inbox 3 Approvals format_…" at bounding box center [784, 290] width 1568 height 581
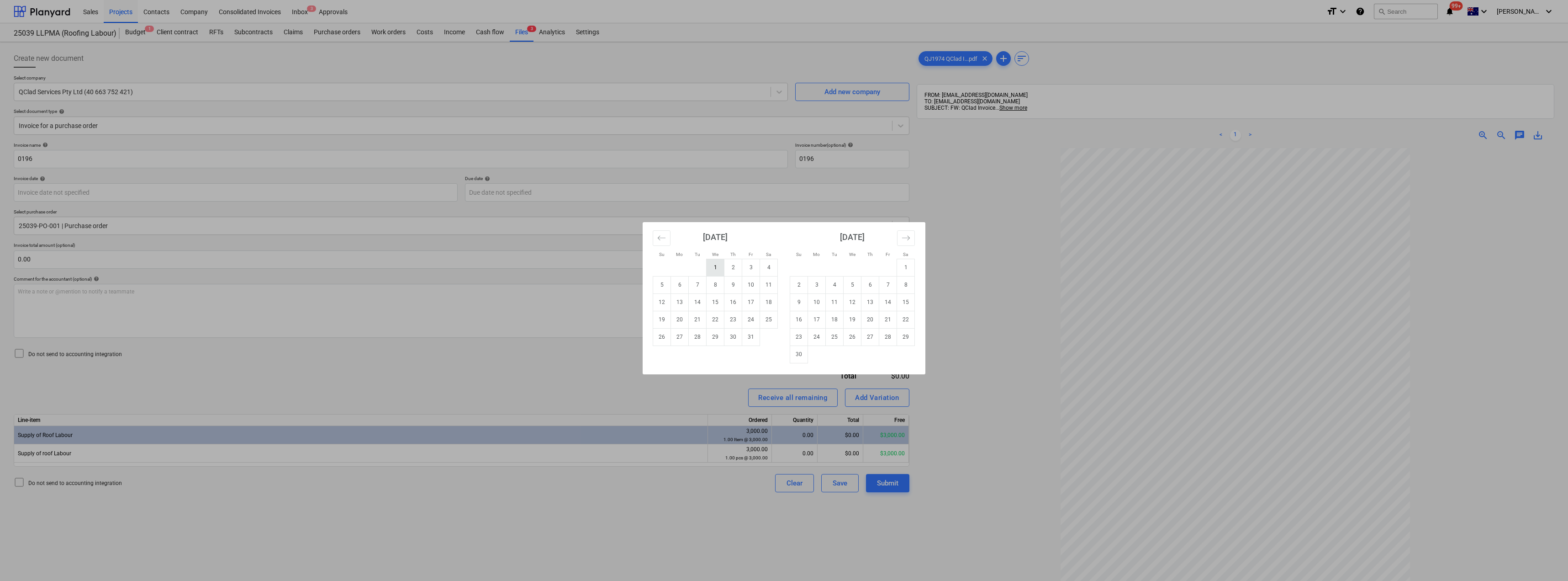
click at [720, 268] on td "1" at bounding box center [715, 268] width 18 height 17
type input "[DATE]"
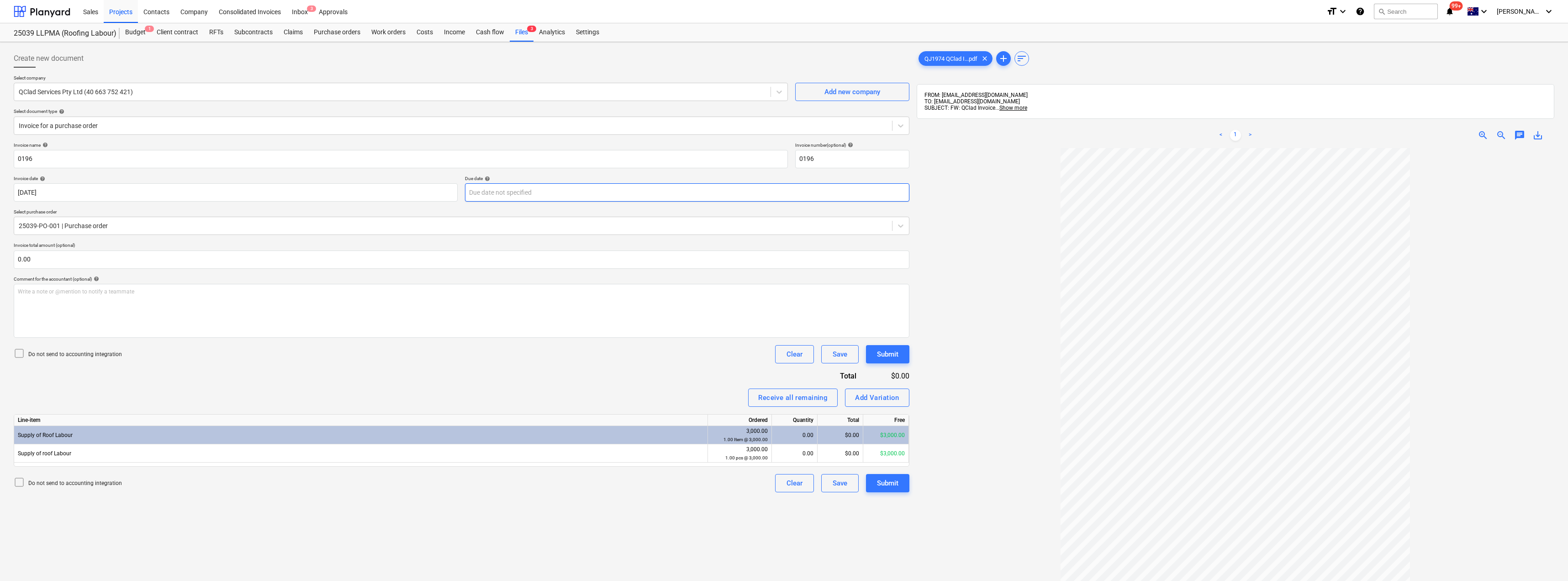
click at [579, 195] on body "Sales Projects Contacts Company Consolidated Invoices Inbox 3 Approvals format_…" at bounding box center [784, 290] width 1568 height 581
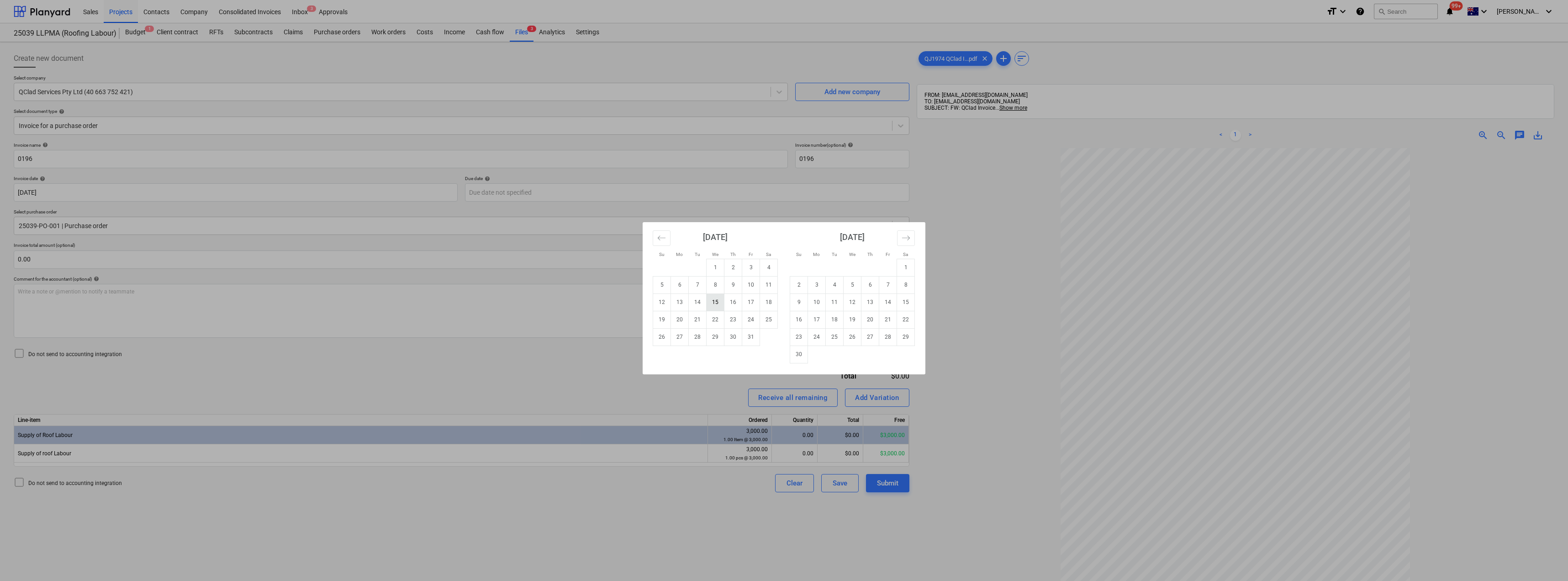
click at [715, 303] on td "15" at bounding box center [715, 302] width 18 height 17
type input "[DATE]"
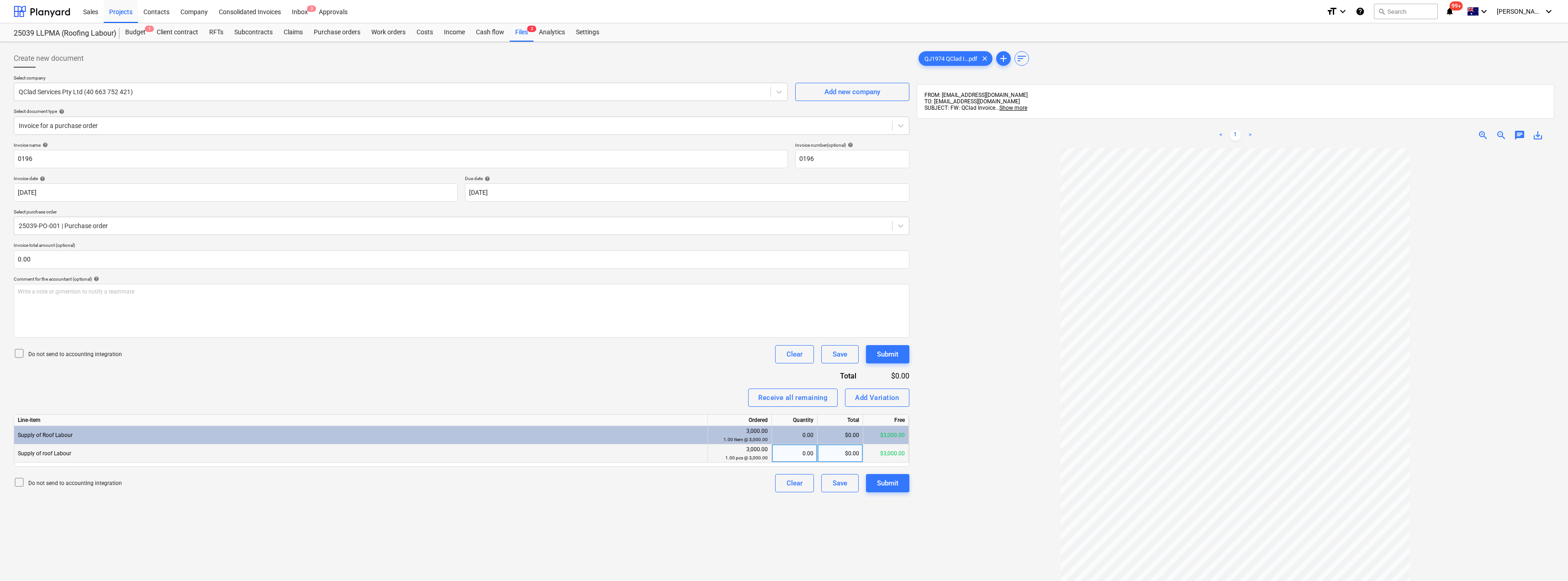
click at [835, 452] on div "$0.00" at bounding box center [840, 453] width 46 height 18
type input "4640"
click at [996, 414] on div at bounding box center [1235, 425] width 638 height 555
click at [1520, 133] on span "chat" at bounding box center [1519, 135] width 11 height 11
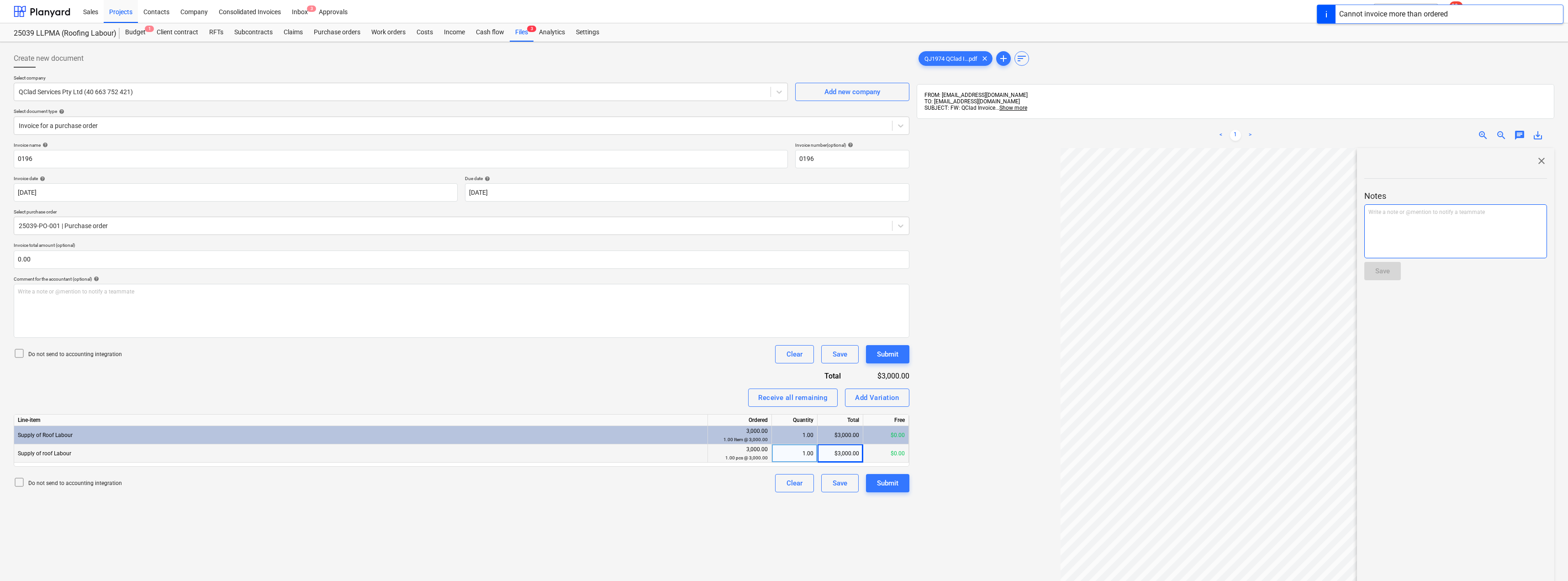
click at [1421, 219] on div "Write a note or @mention to notify a teammate [PERSON_NAME]" at bounding box center [1455, 231] width 182 height 54
click at [1390, 267] on div "Save" at bounding box center [1383, 271] width 15 height 12
click at [1537, 161] on span "close" at bounding box center [1541, 161] width 11 height 11
click at [294, 3] on div "Inbox 3" at bounding box center [299, 11] width 27 height 23
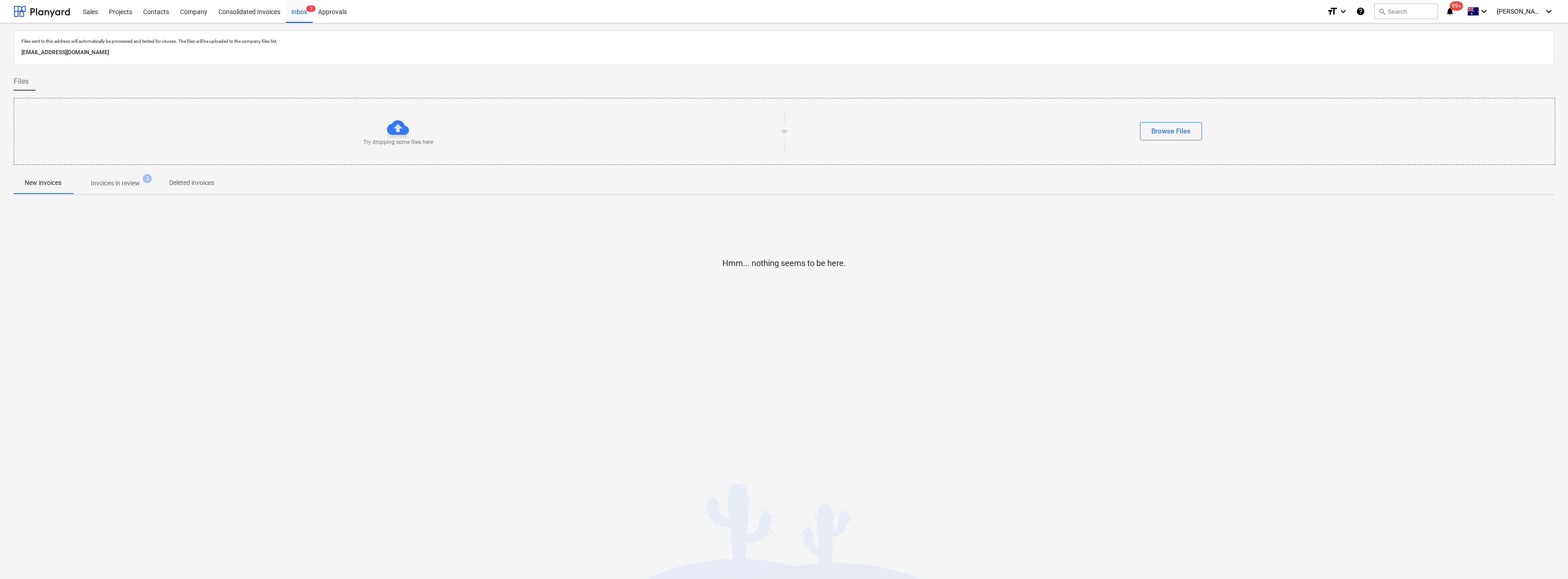
click at [136, 183] on p "Invoices in review" at bounding box center [115, 183] width 49 height 9
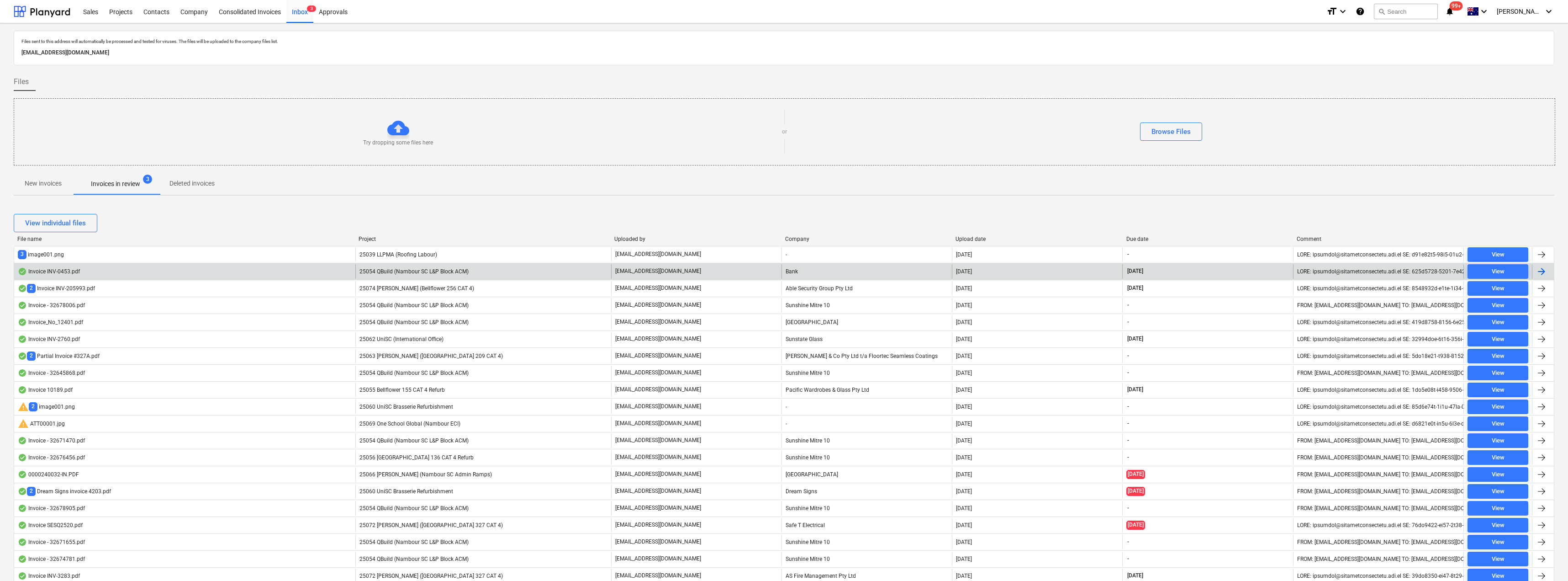
click at [674, 271] on p "[EMAIL_ADDRESS][DOMAIN_NAME]" at bounding box center [658, 271] width 86 height 8
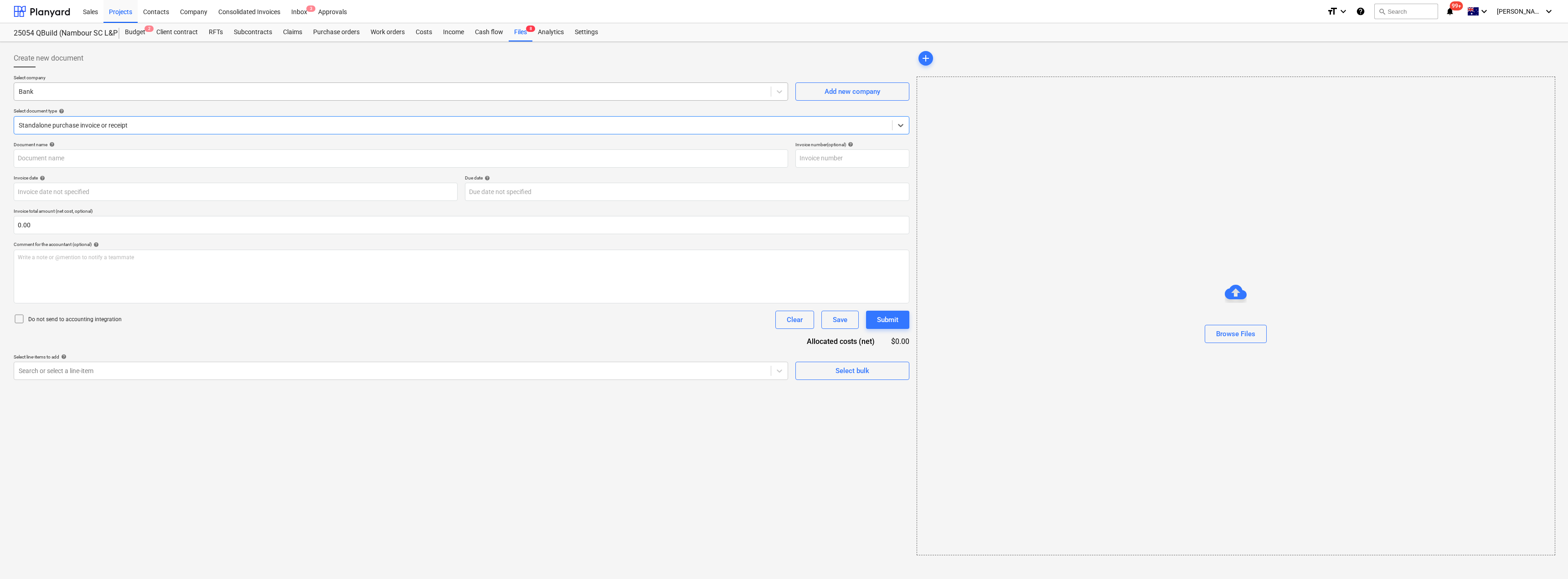
type input "INV-0453"
type input "[DATE]"
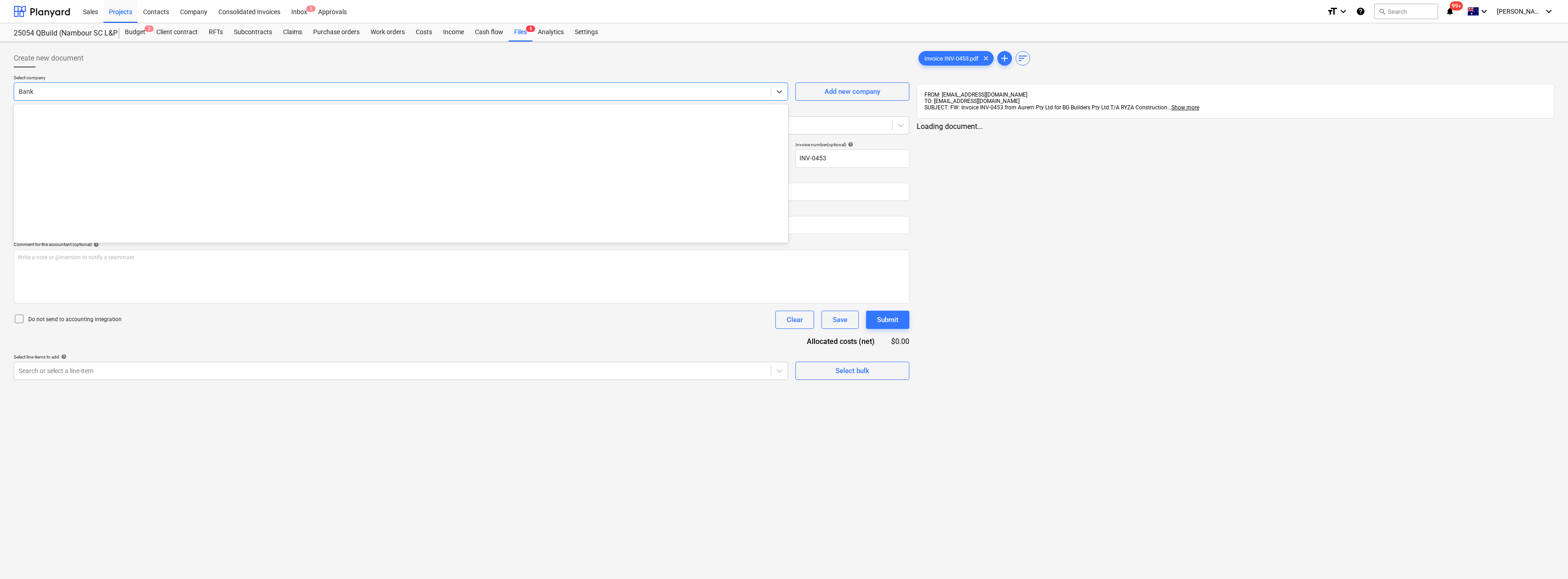
click at [46, 94] on div at bounding box center [392, 91] width 748 height 9
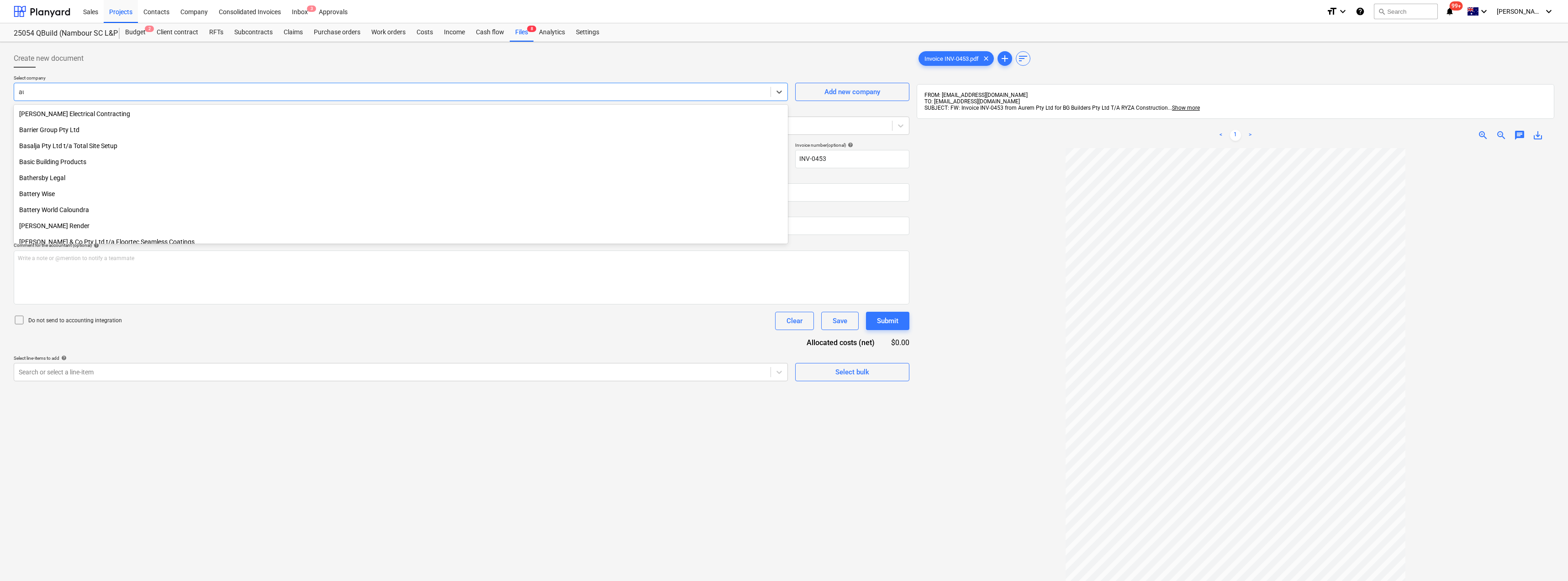
scroll to position [1094, 0]
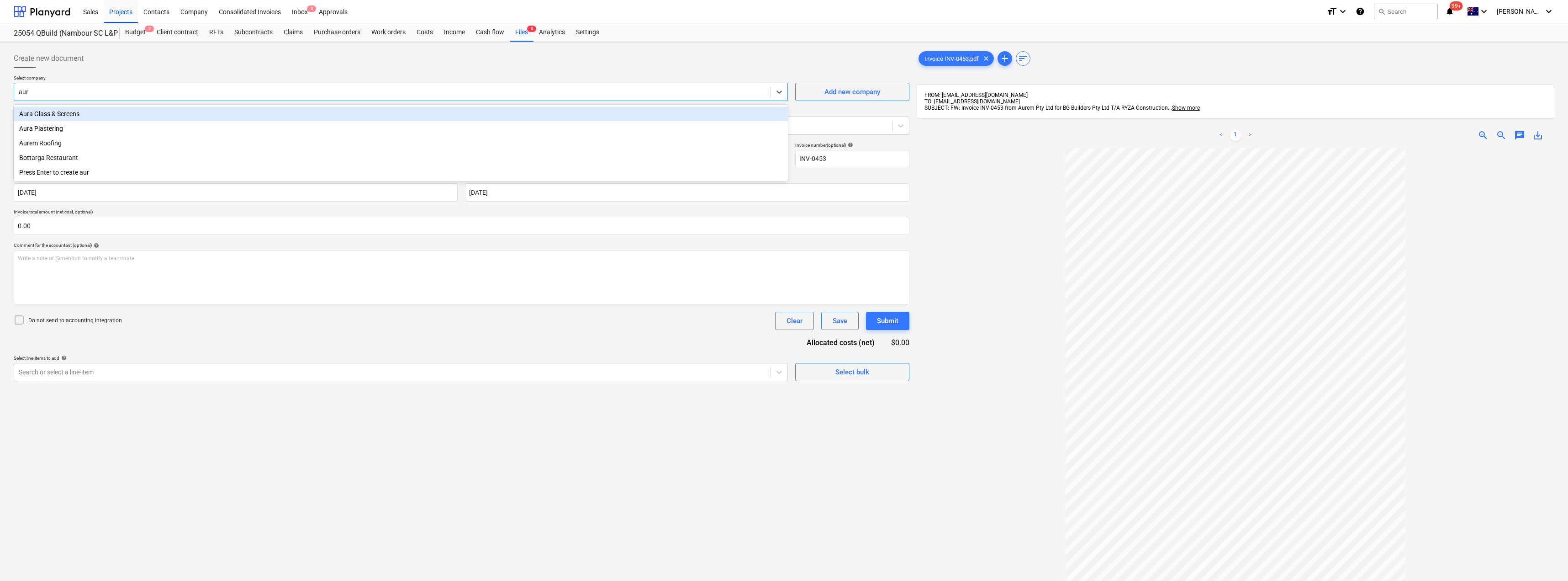
type input "aure"
click at [51, 113] on div "Aurem Roofing" at bounding box center [401, 113] width 774 height 15
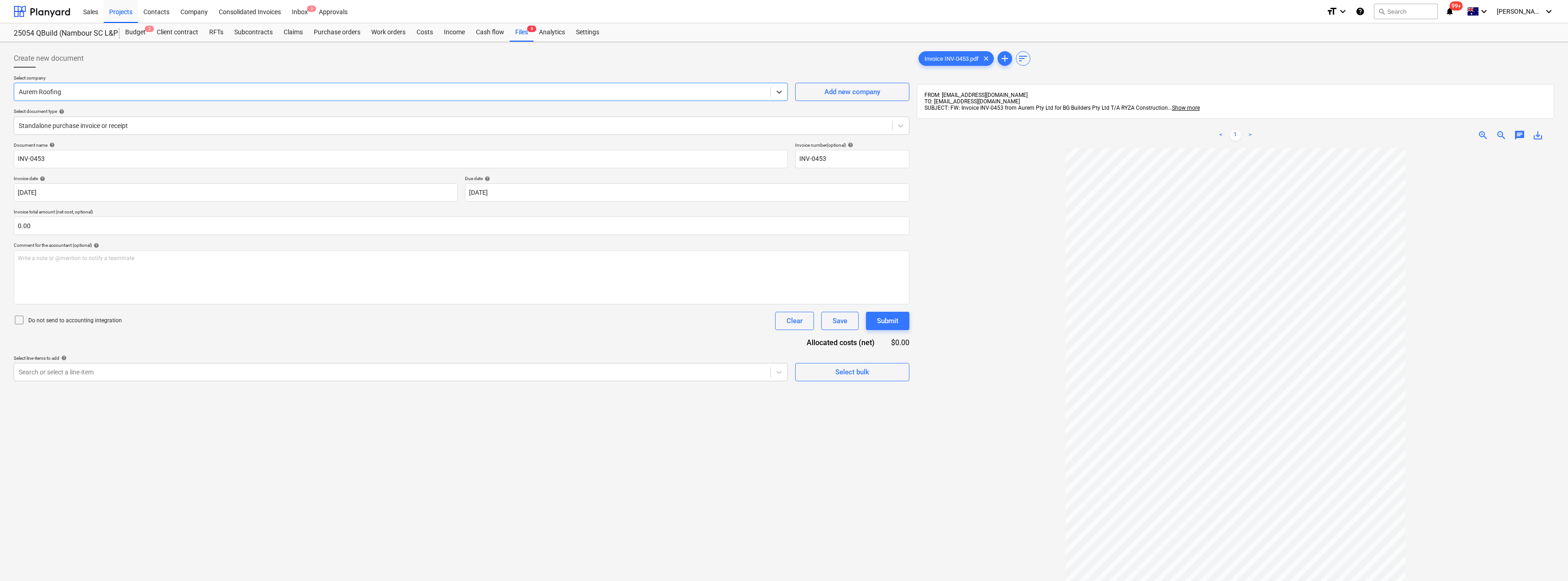
click at [114, 63] on div "Create new document" at bounding box center [462, 58] width 896 height 18
click at [96, 126] on div at bounding box center [453, 126] width 869 height 9
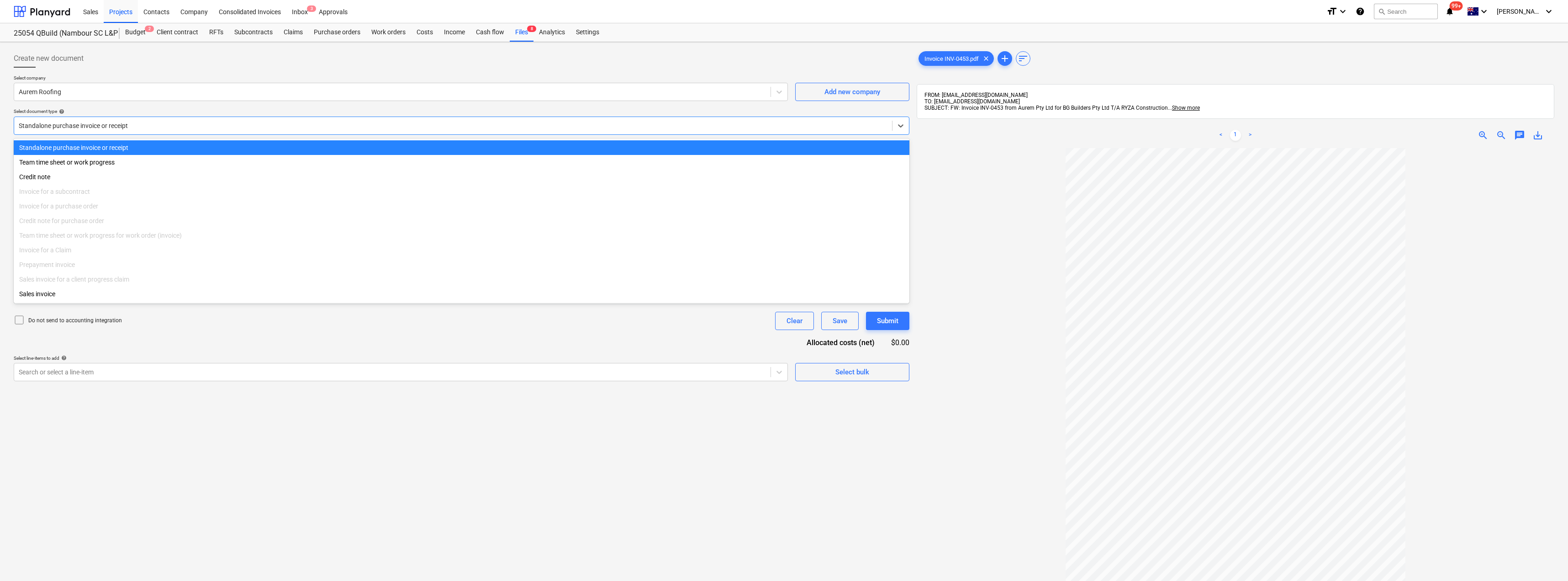
click at [90, 125] on div at bounding box center [453, 126] width 869 height 9
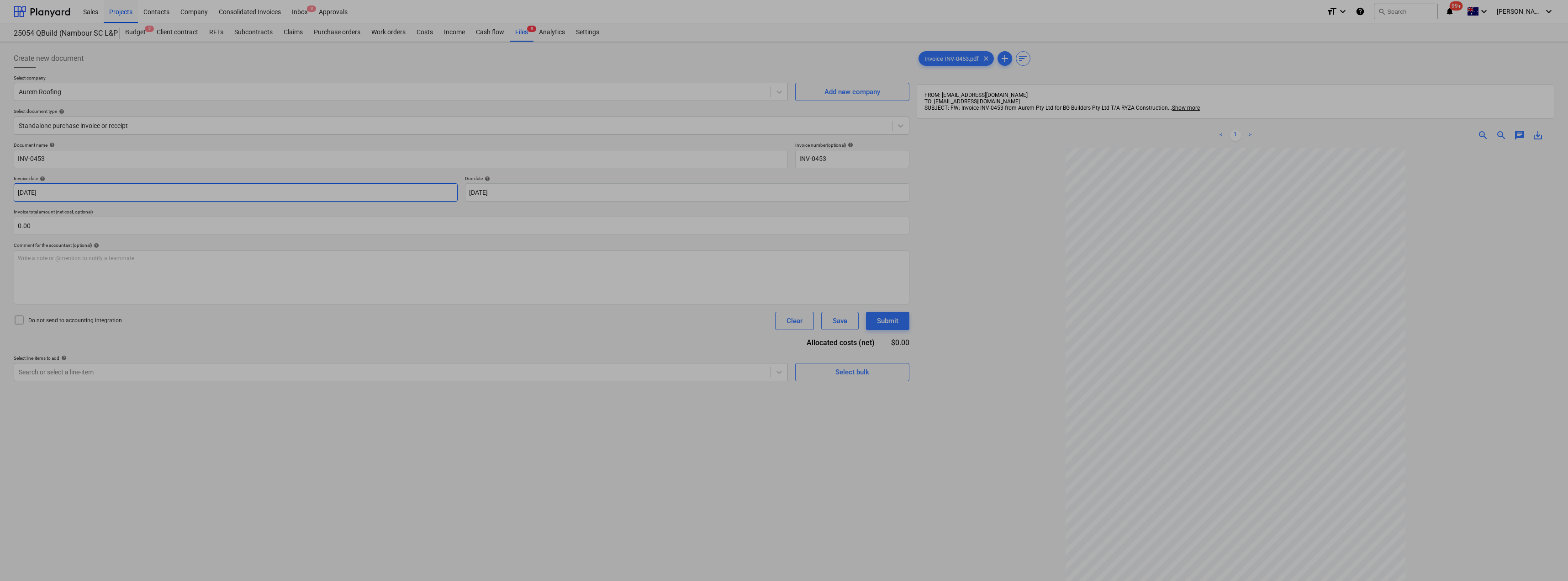
click at [65, 188] on body "Sales Projects Contacts Company Consolidated Invoices Inbox 3 Approvals format_…" at bounding box center [784, 290] width 1568 height 581
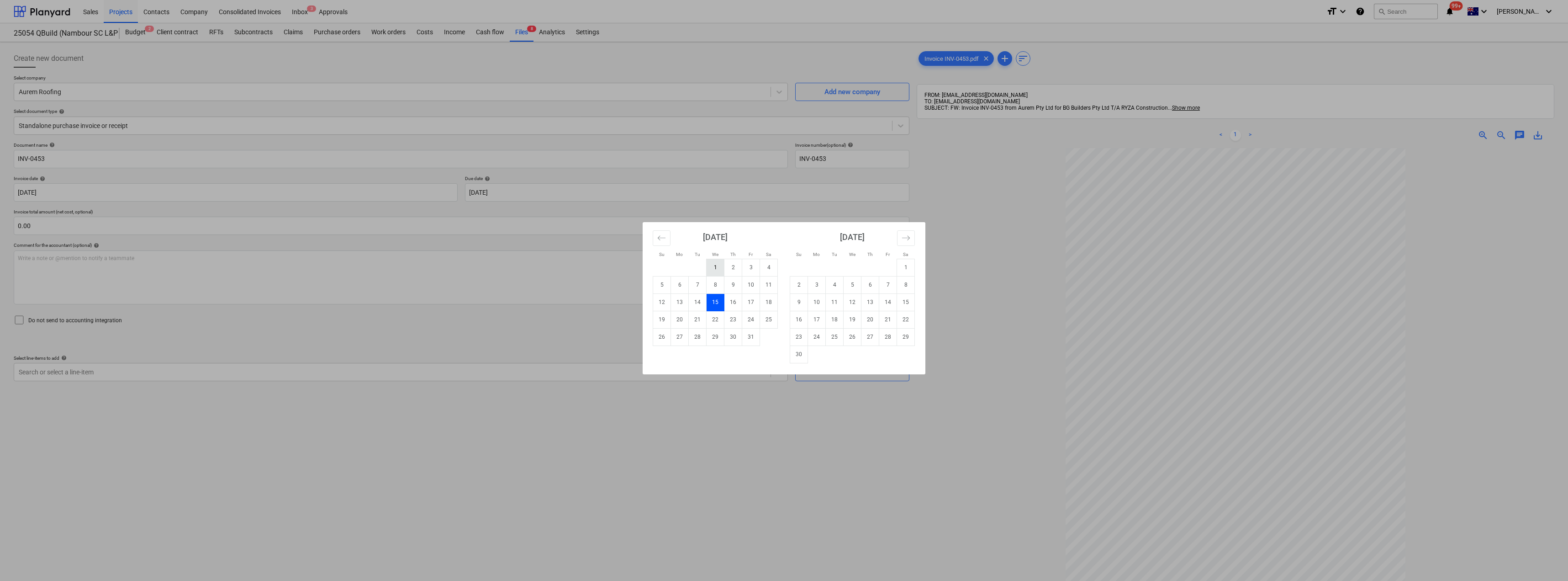
click at [721, 265] on td "1" at bounding box center [715, 268] width 18 height 17
type input "[DATE]"
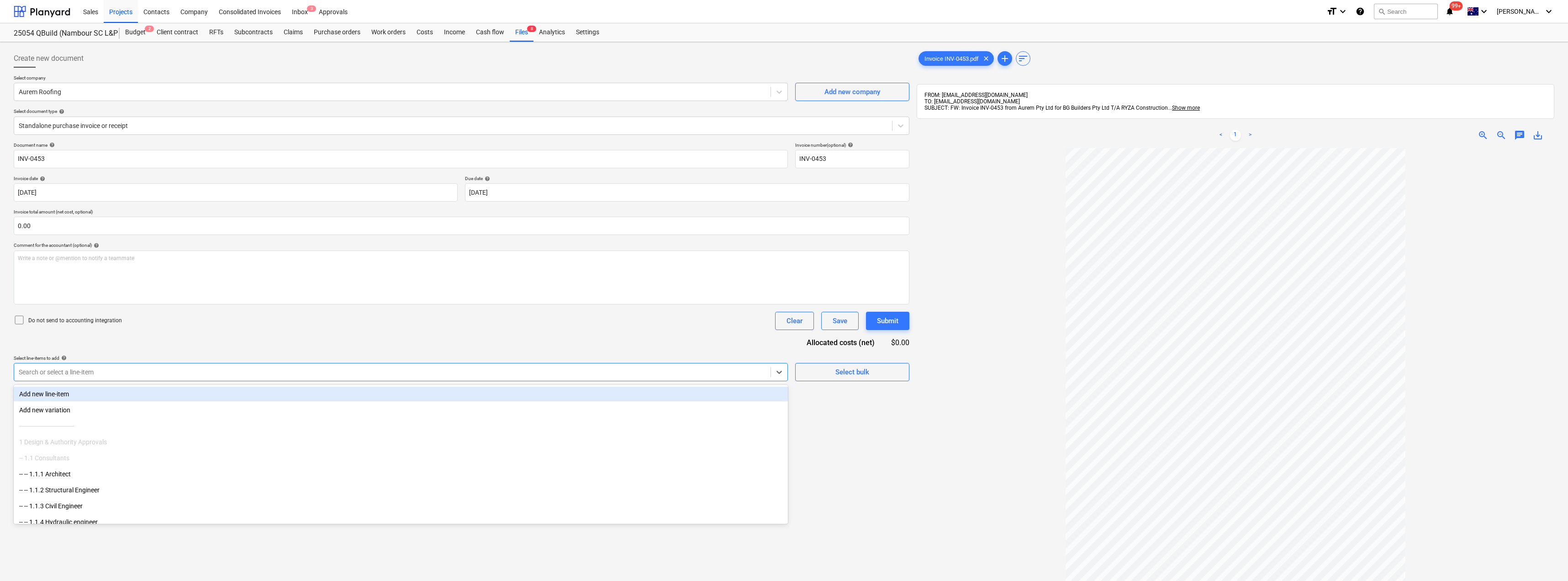
click at [121, 372] on div at bounding box center [393, 372] width 747 height 9
type input "roo"
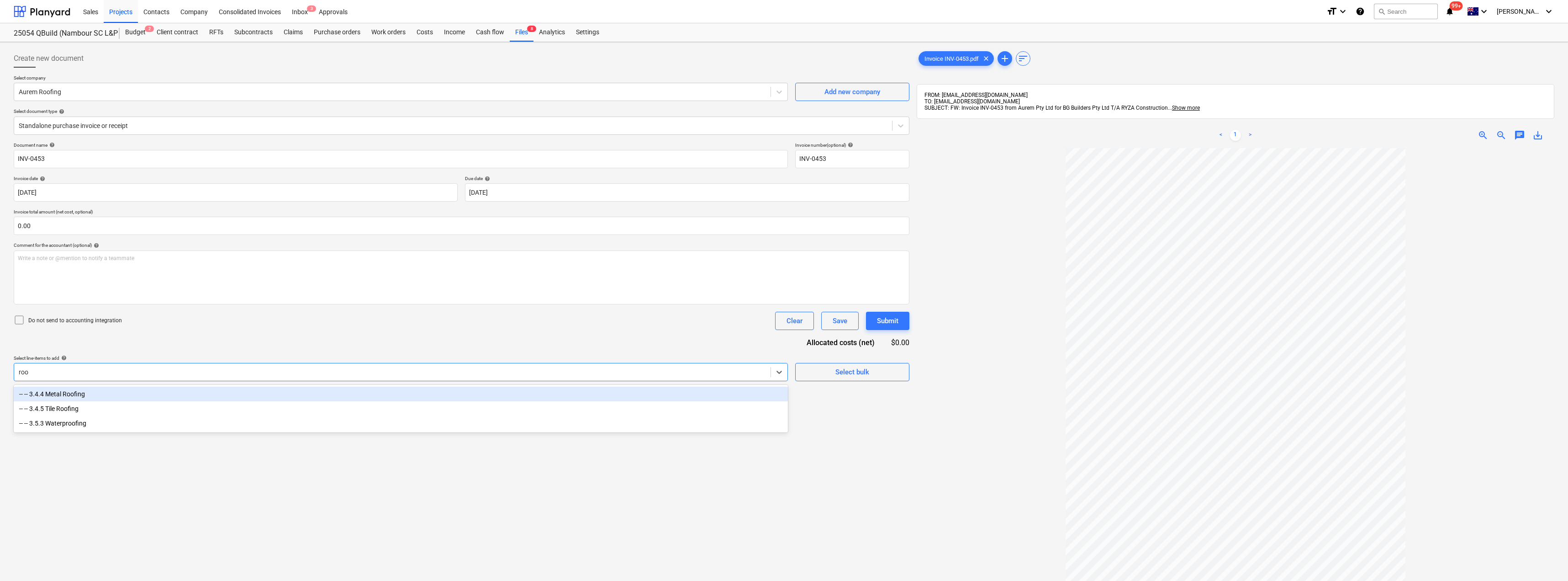
click at [87, 394] on div "-- -- 3.4.4 Metal Roofing" at bounding box center [401, 394] width 774 height 15
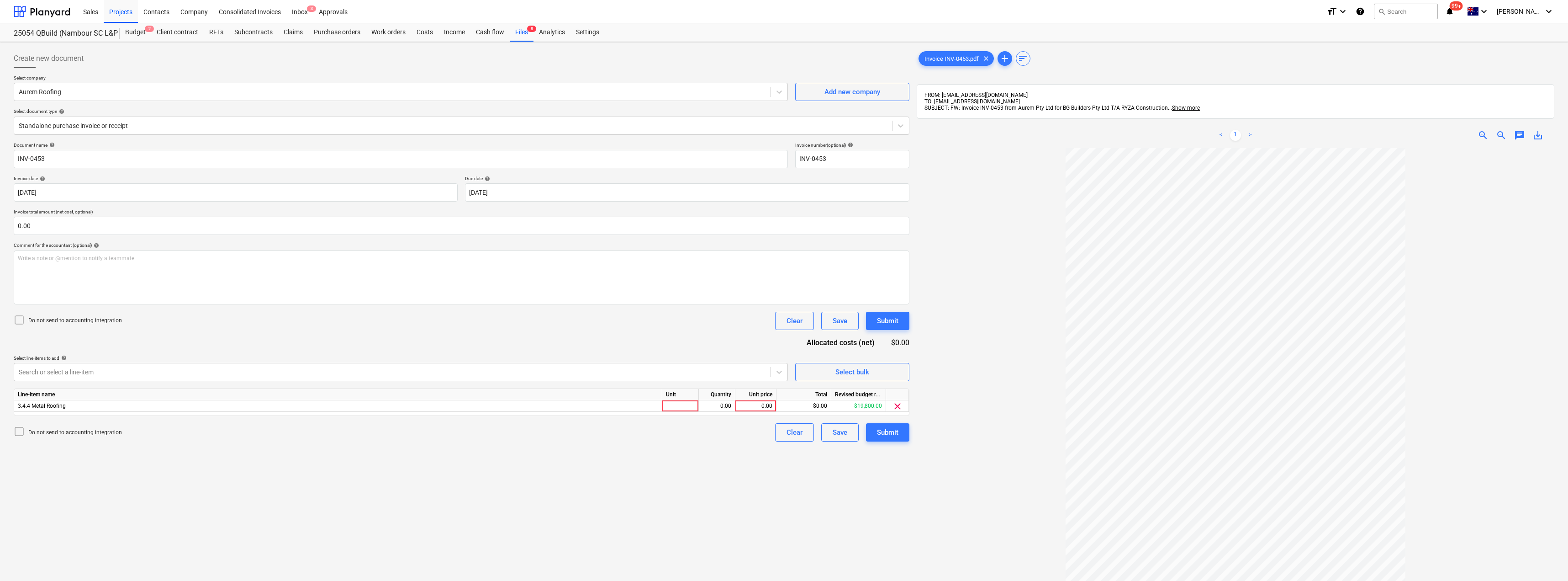
click at [143, 340] on div "Document name help INV-0453 Invoice number (optional) help INV-0453 Invoice dat…" at bounding box center [462, 292] width 896 height 300
click at [679, 409] on div at bounding box center [680, 406] width 36 height 12
type input "Item"
type input "6807.93"
click at [890, 436] on div "Submit" at bounding box center [888, 432] width 22 height 12
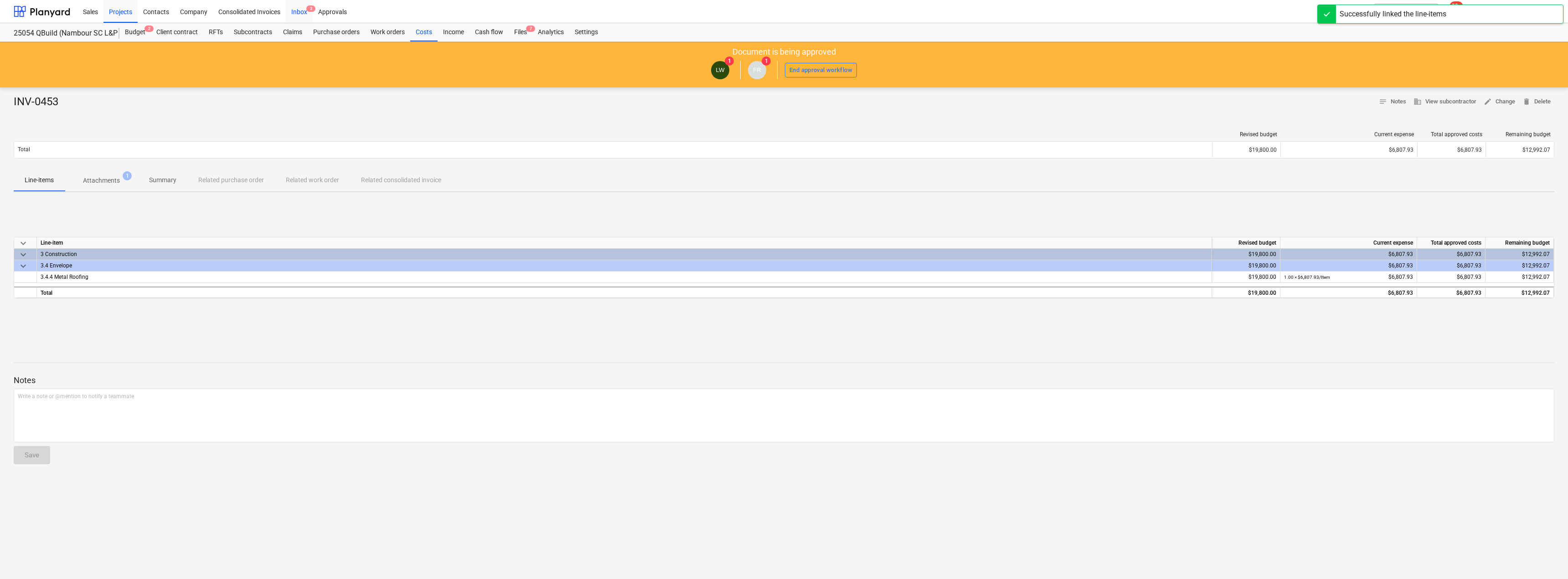
click at [304, 9] on div "Inbox 3" at bounding box center [299, 11] width 27 height 23
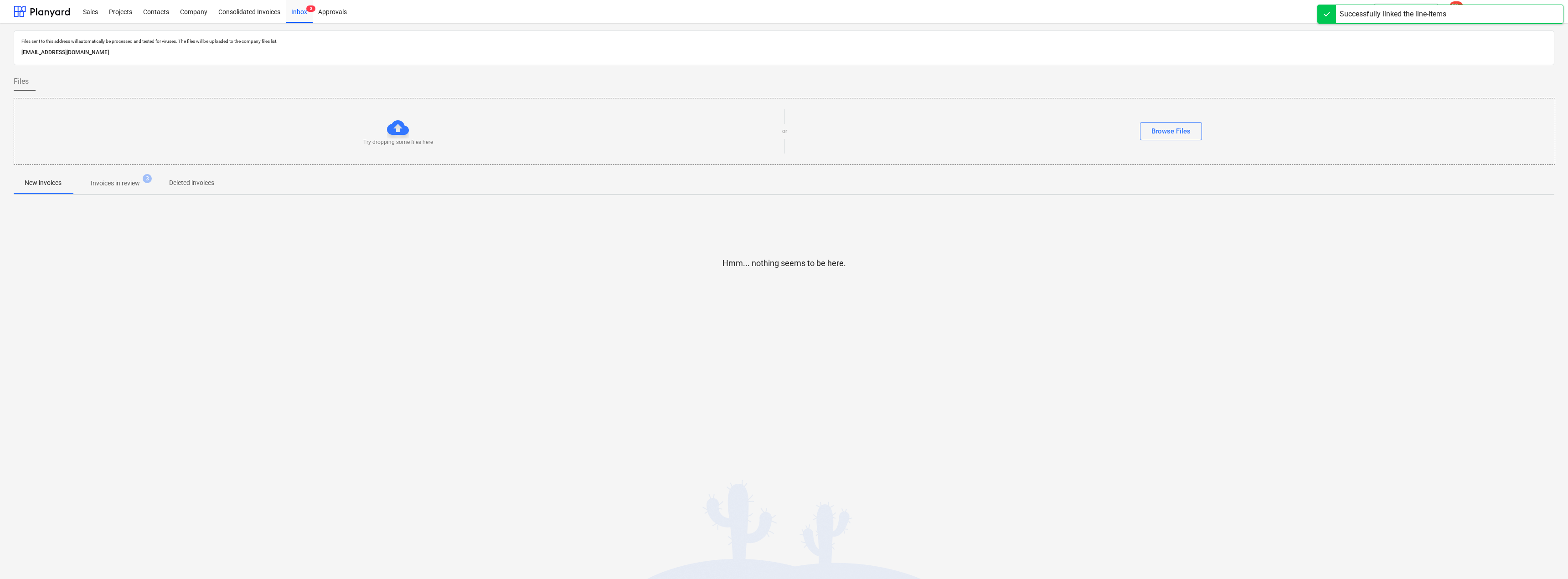
click at [132, 183] on p "Invoices in review" at bounding box center [115, 183] width 49 height 9
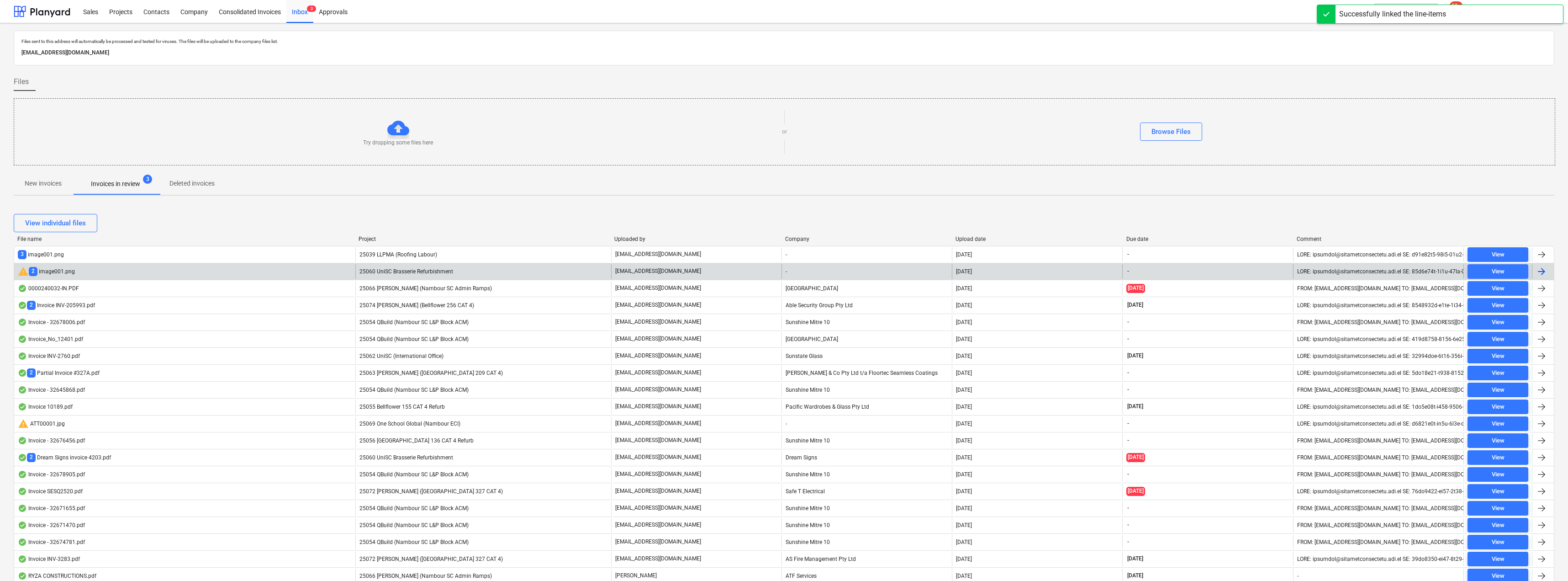
click at [683, 269] on p "[EMAIL_ADDRESS][DOMAIN_NAME]" at bounding box center [658, 271] width 86 height 8
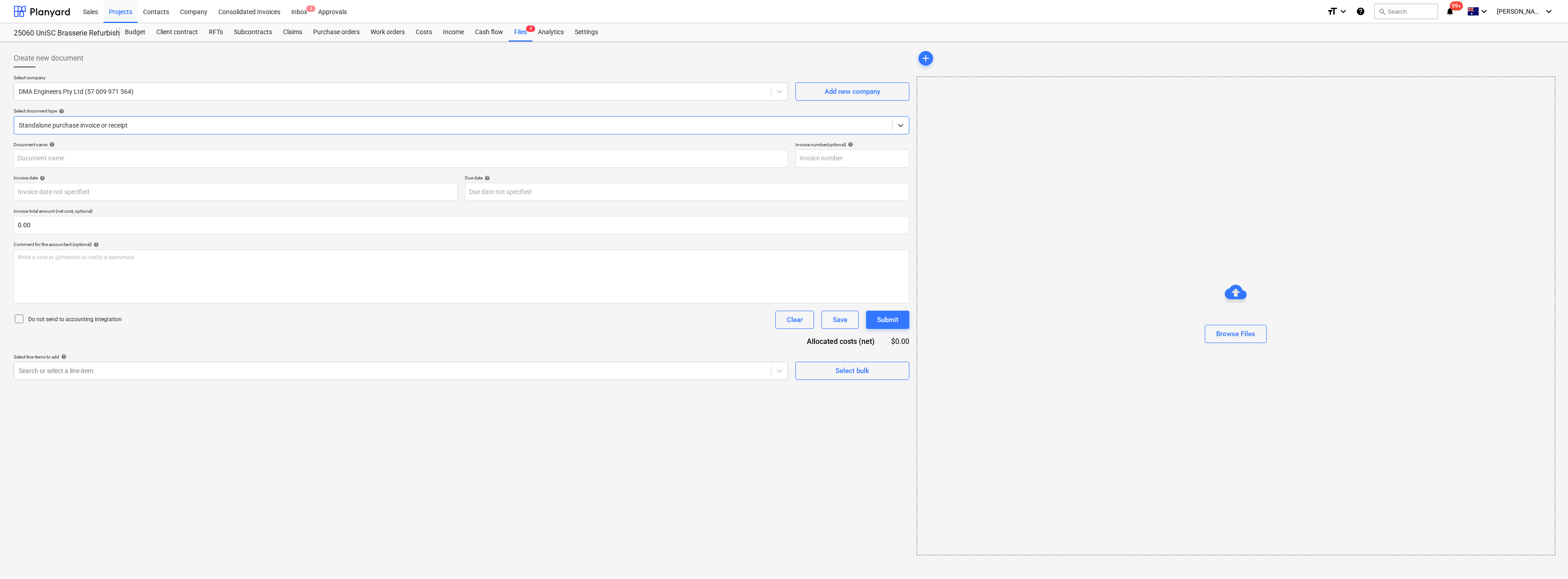
type input "DMA22466"
type input "[DATE]"
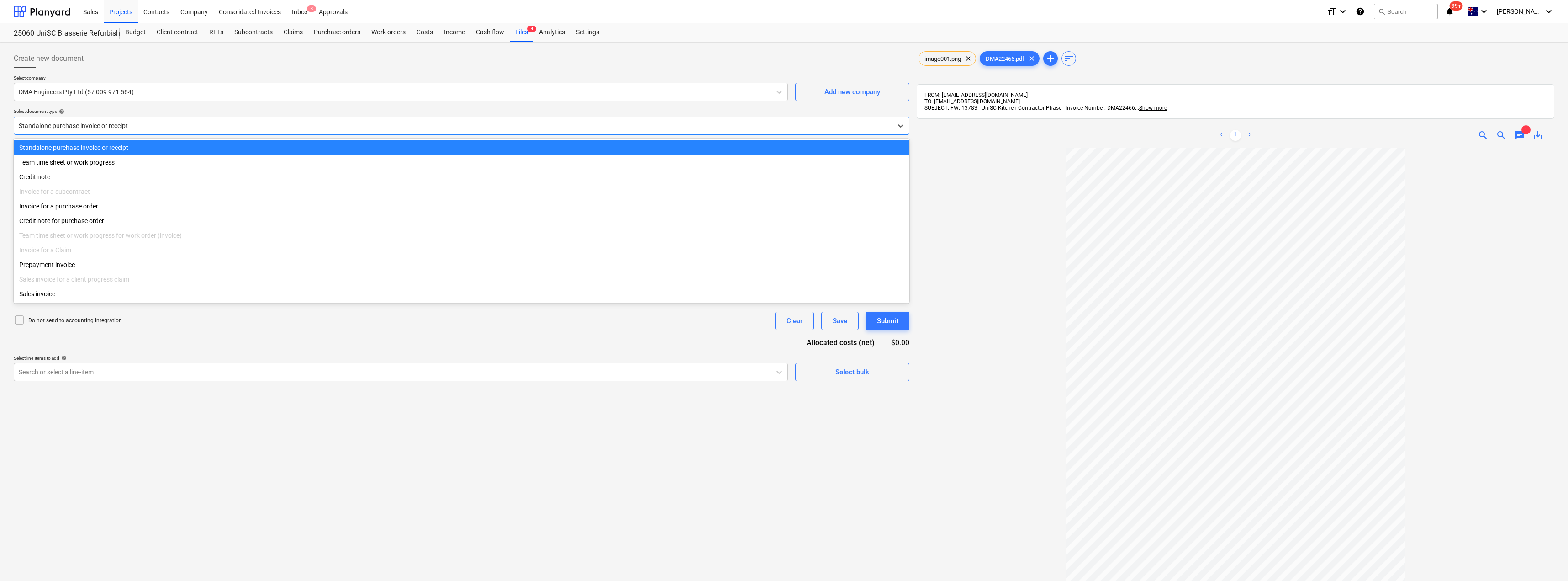
click at [120, 123] on div at bounding box center [453, 126] width 869 height 9
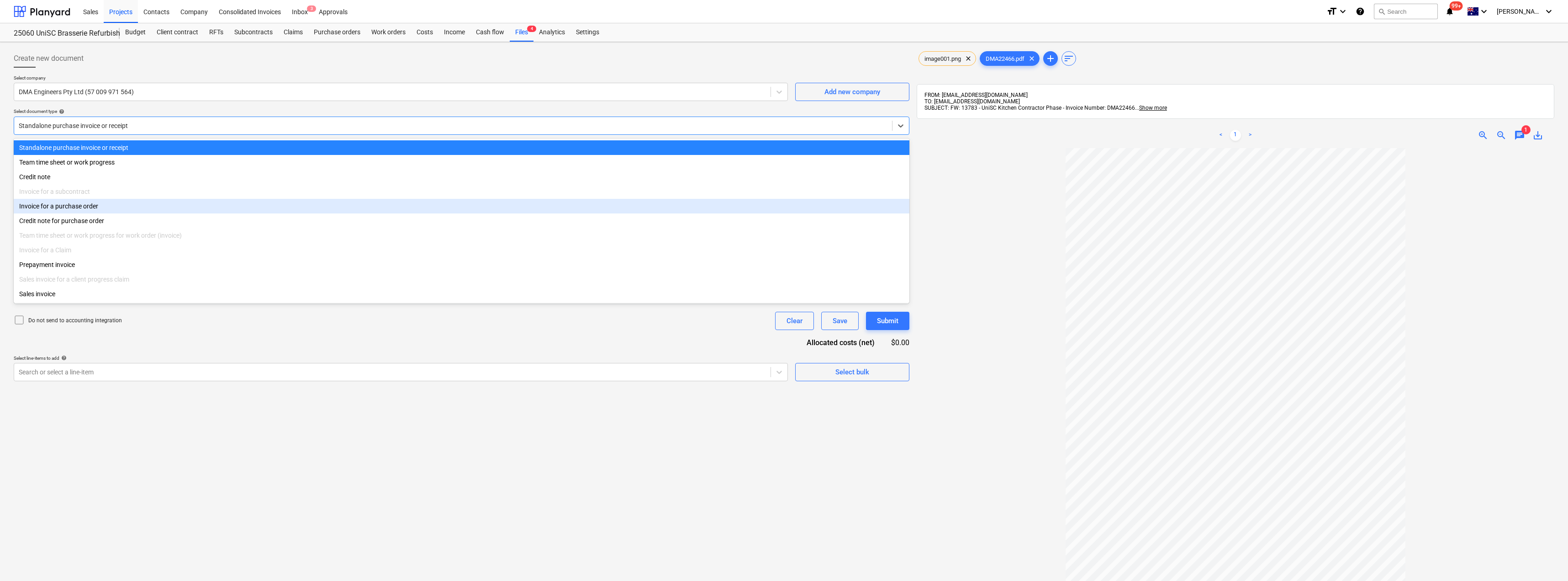
click at [86, 207] on div "Invoice for a purchase order" at bounding box center [462, 206] width 896 height 15
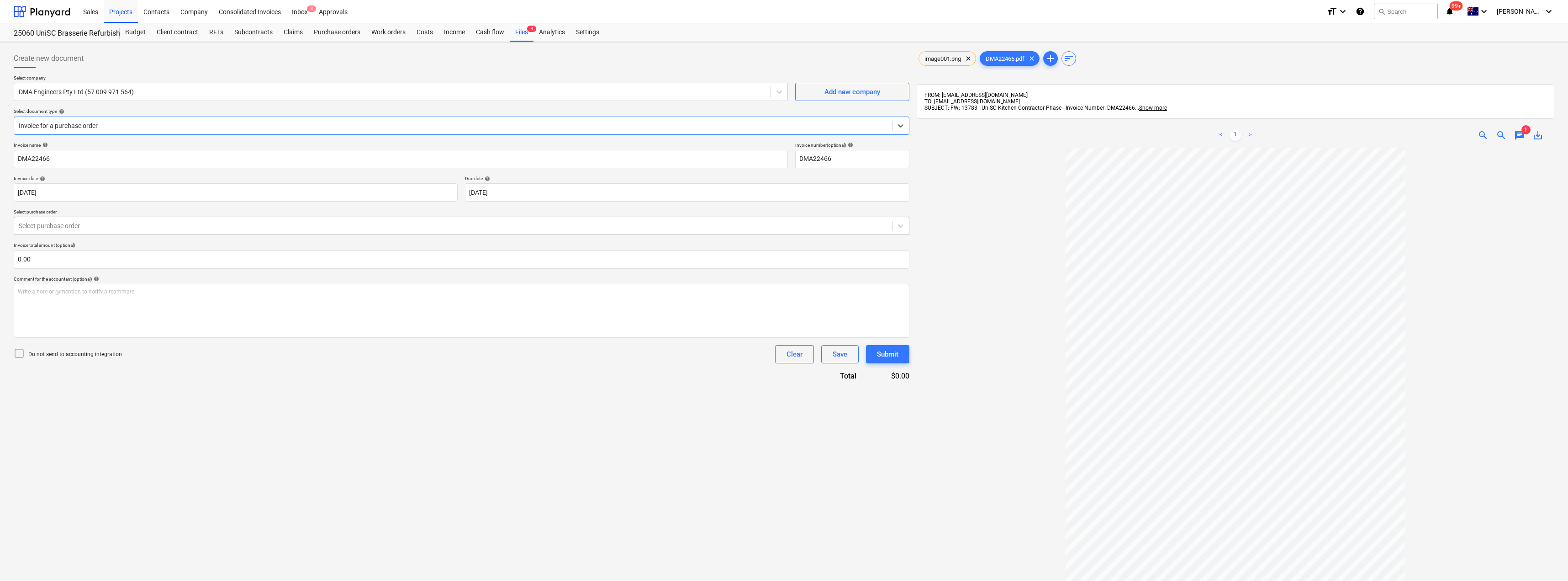
click at [70, 225] on div at bounding box center [453, 225] width 869 height 9
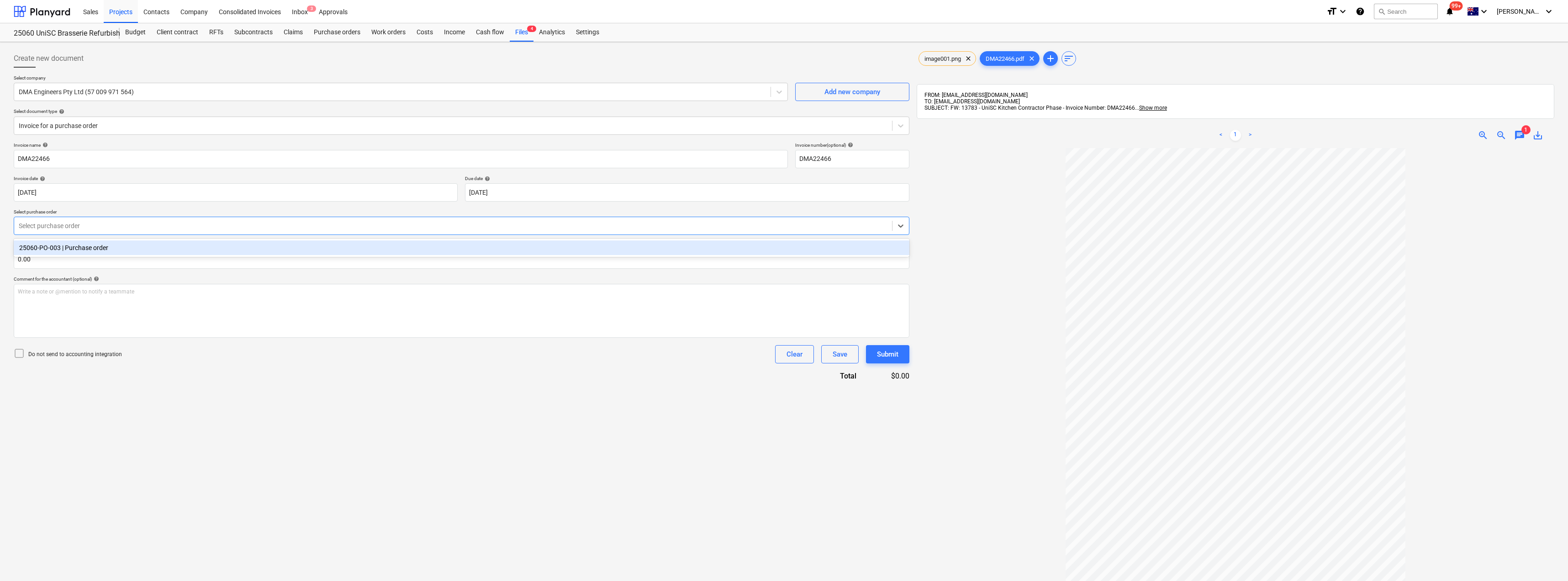
click at [94, 250] on div "25060-PO-003 | Purchase order" at bounding box center [462, 248] width 896 height 15
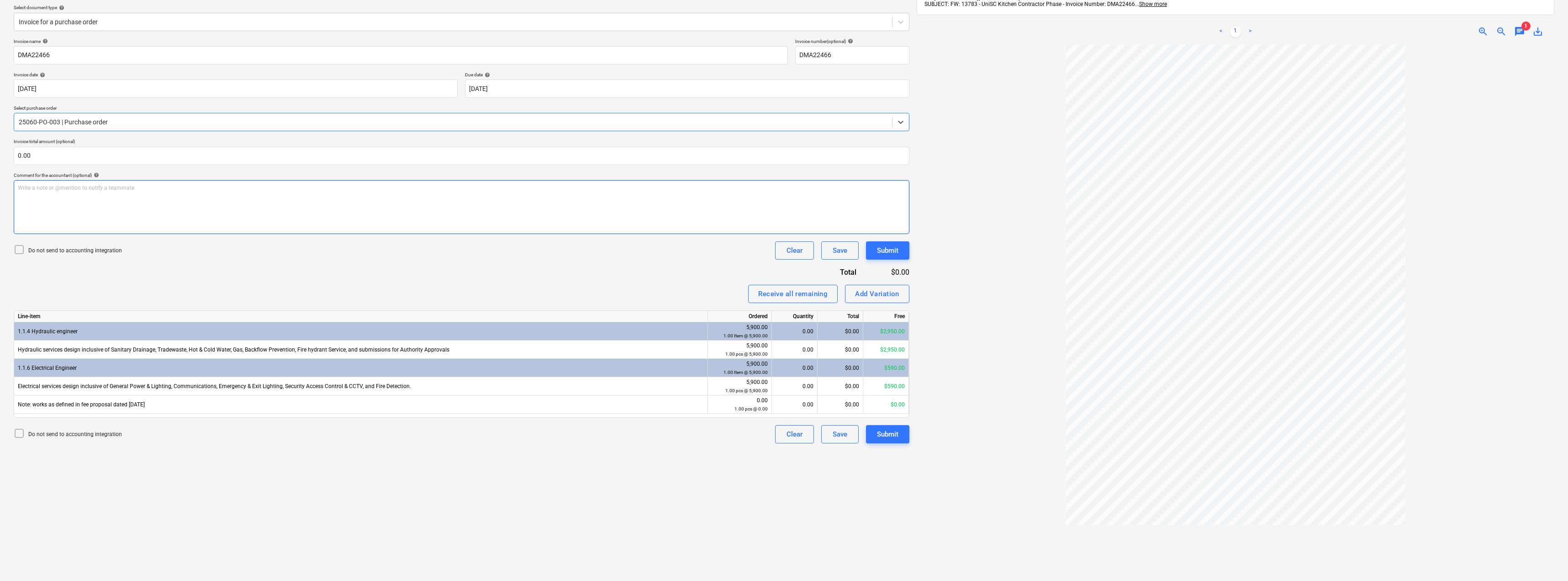
scroll to position [129, 0]
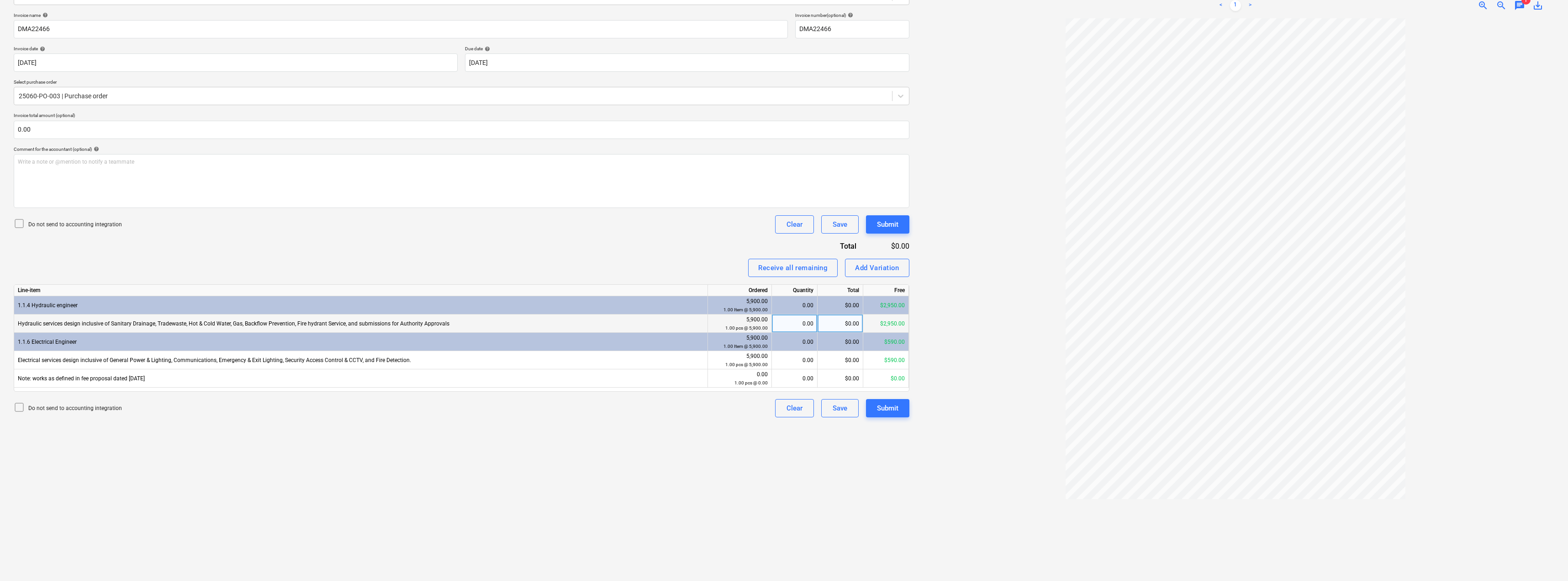
click at [810, 324] on div "0.00" at bounding box center [795, 323] width 38 height 18
type input "1"
click at [800, 362] on div "0.00" at bounding box center [795, 360] width 38 height 18
click at [950, 305] on div at bounding box center [1235, 295] width 638 height 555
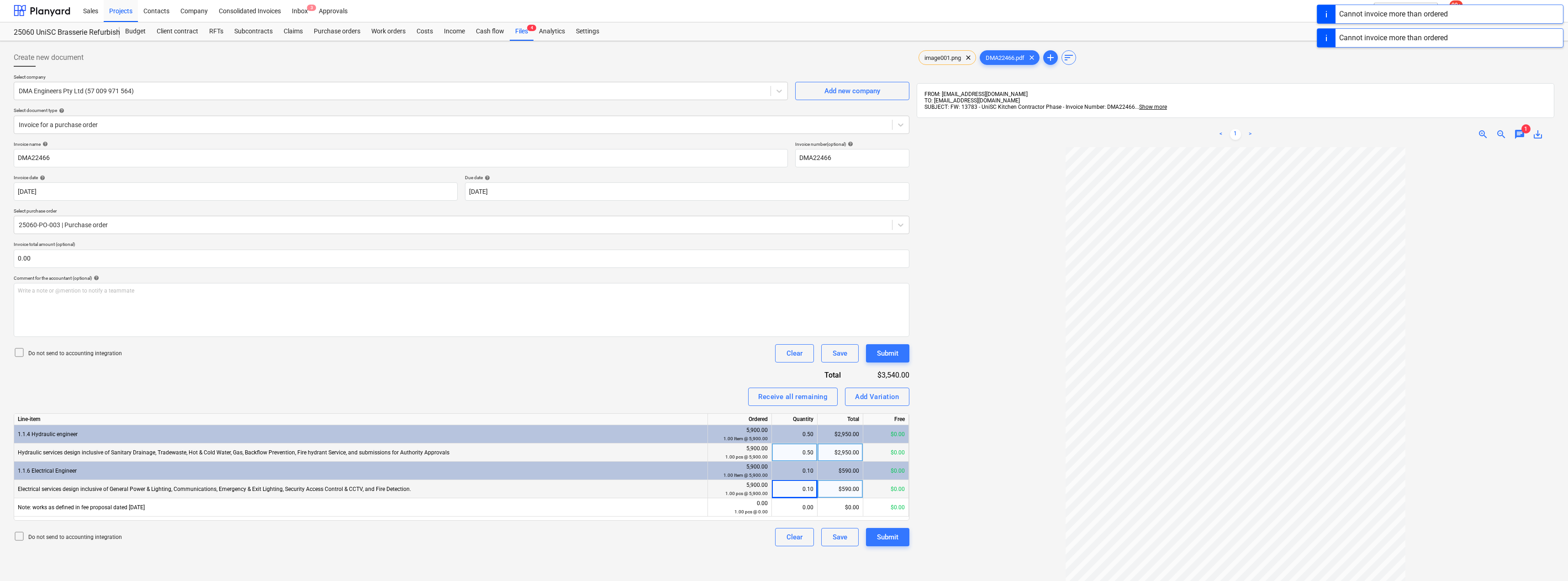
scroll to position [0, 0]
click at [294, 9] on div "Inbox 3" at bounding box center [299, 11] width 27 height 23
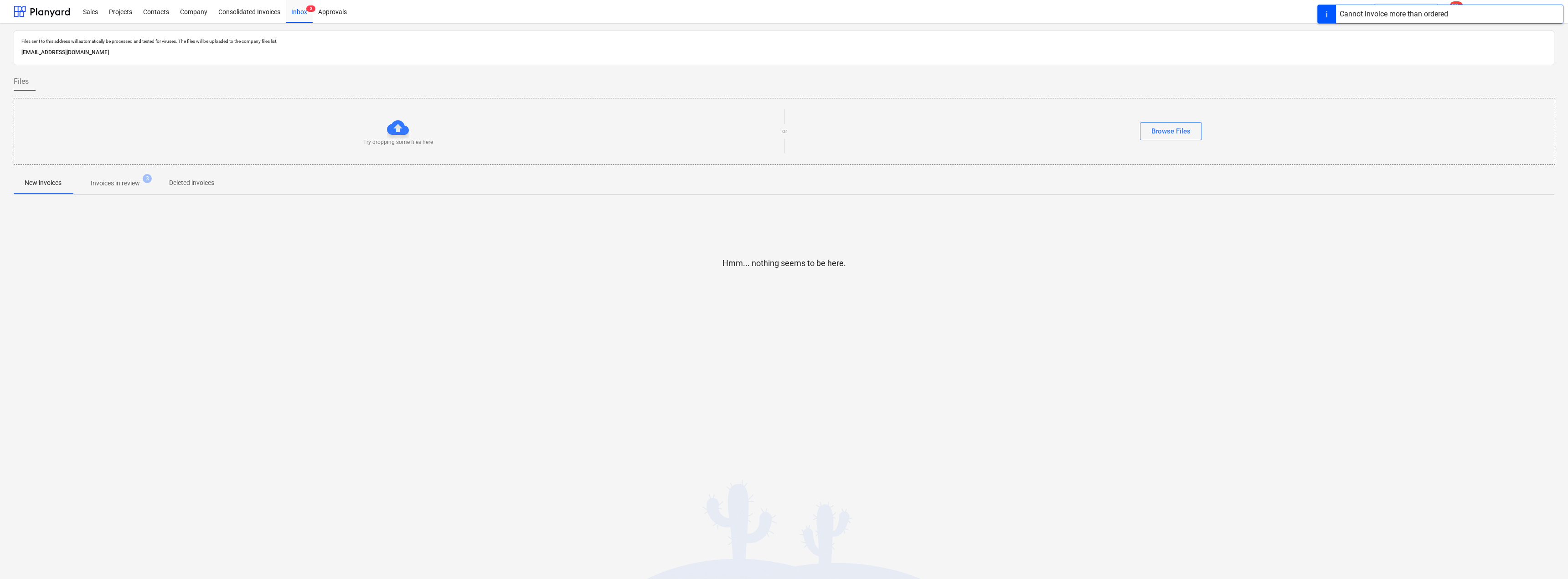
click at [131, 180] on p "Invoices in review" at bounding box center [115, 183] width 49 height 9
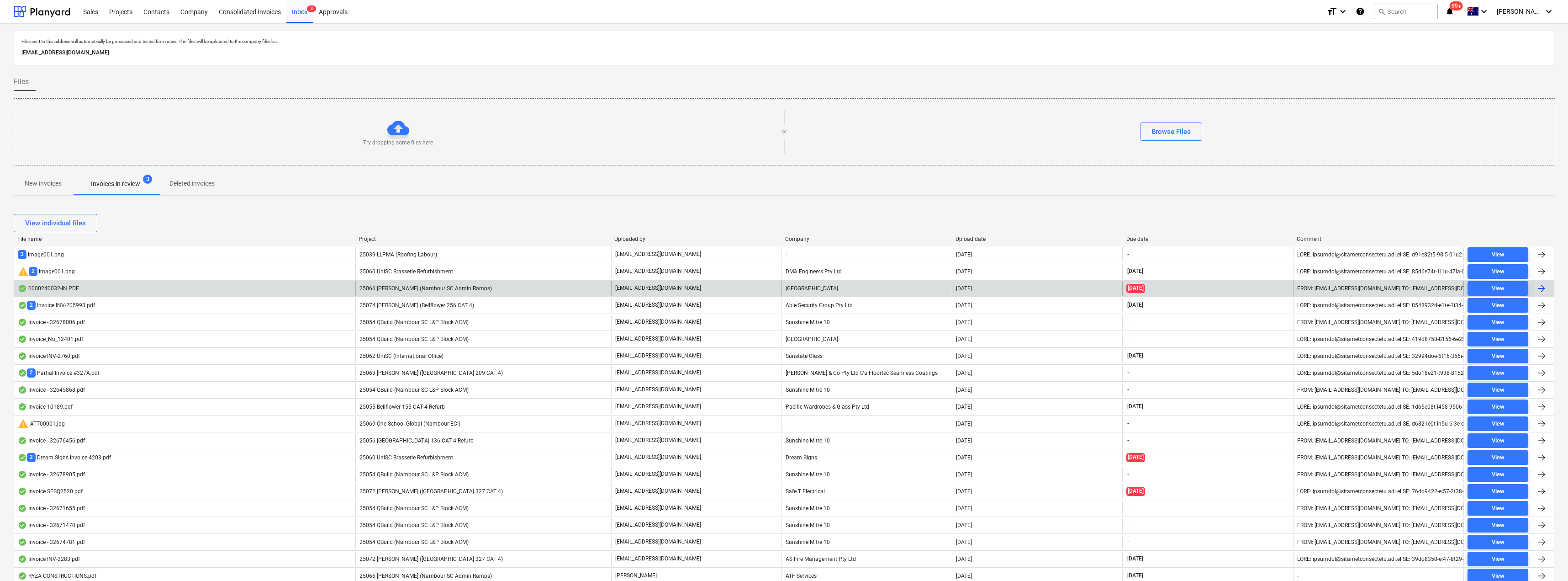
click at [684, 286] on p "[EMAIL_ADDRESS][DOMAIN_NAME]" at bounding box center [658, 288] width 86 height 8
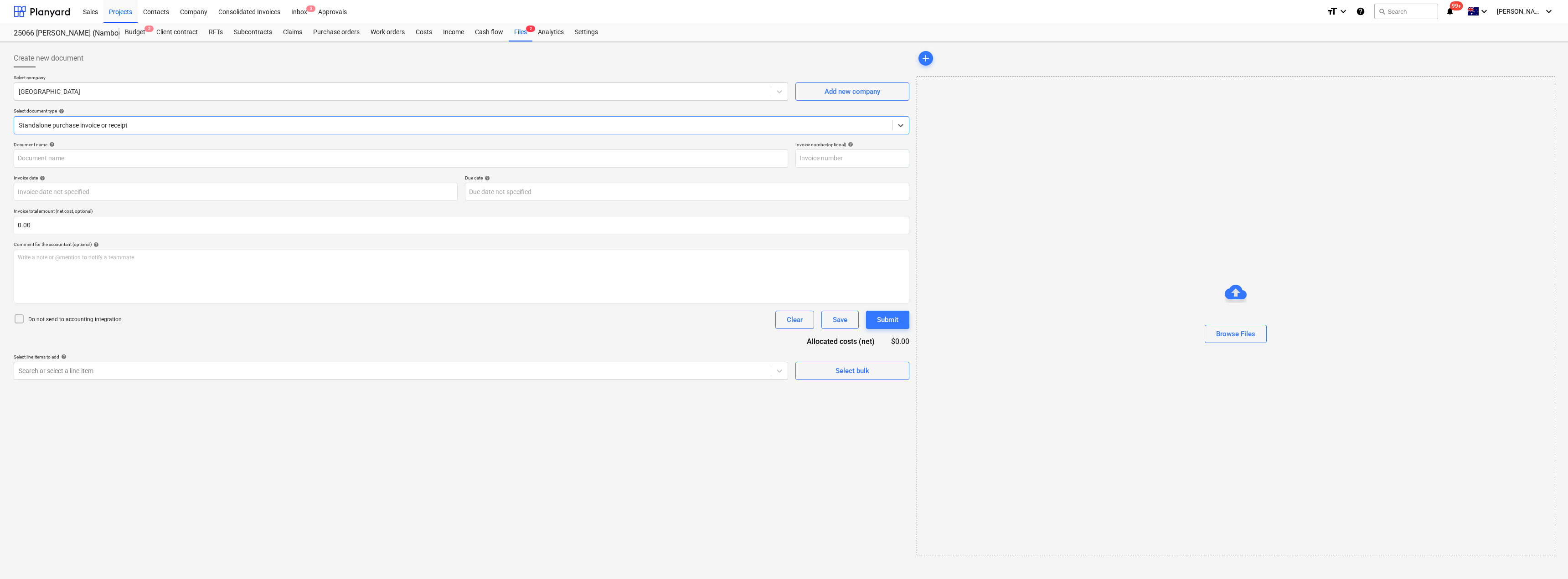
type input "0000240032"
type input "[DATE]"
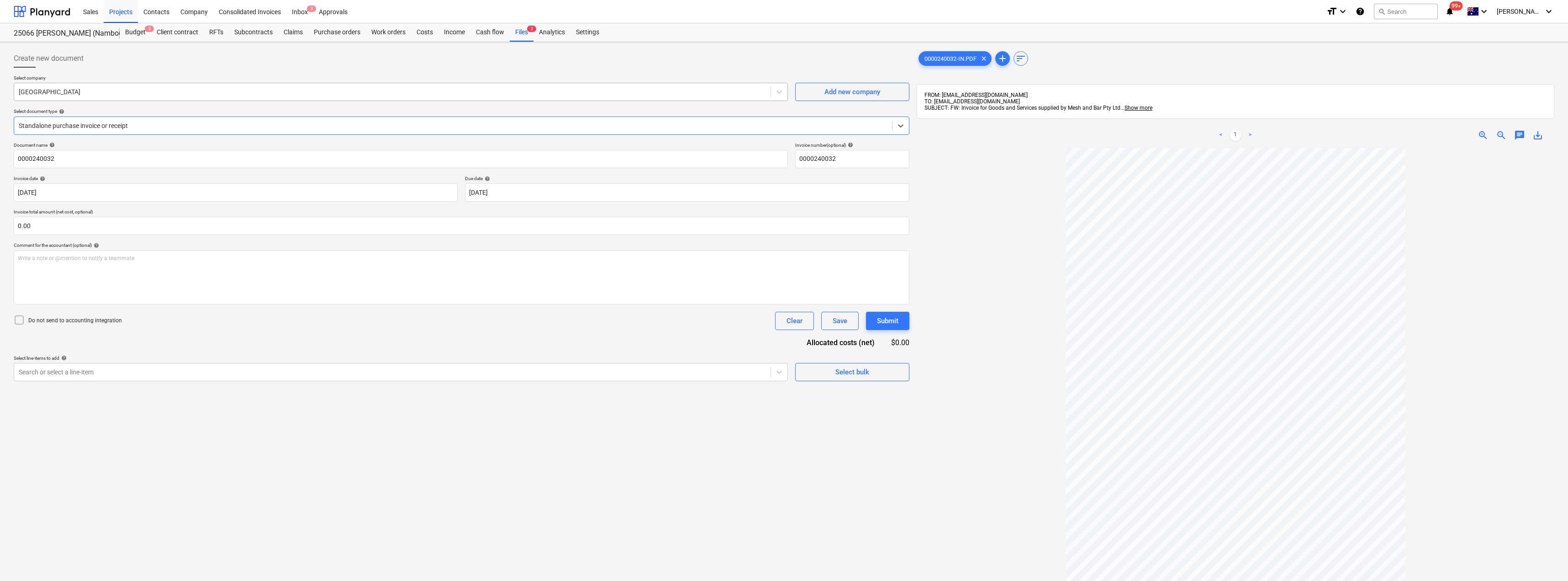
click at [109, 87] on div "[GEOGRAPHIC_DATA]" at bounding box center [392, 92] width 757 height 13
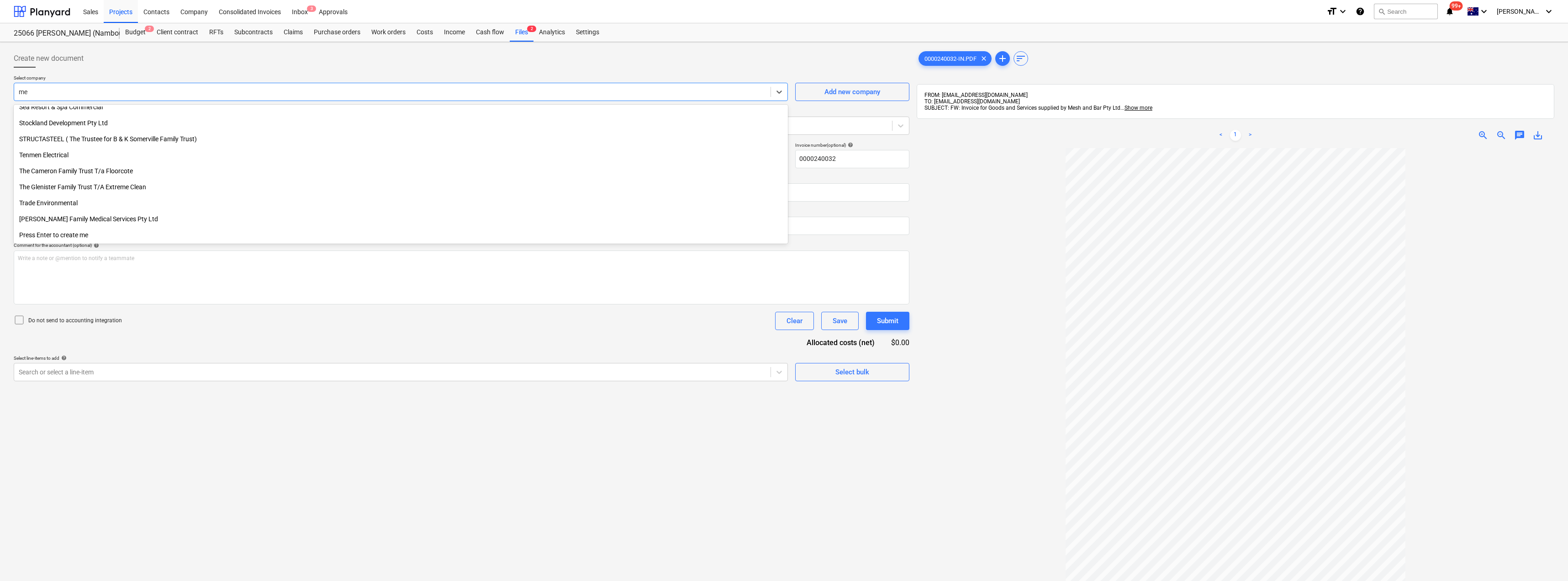
scroll to position [1030, 0]
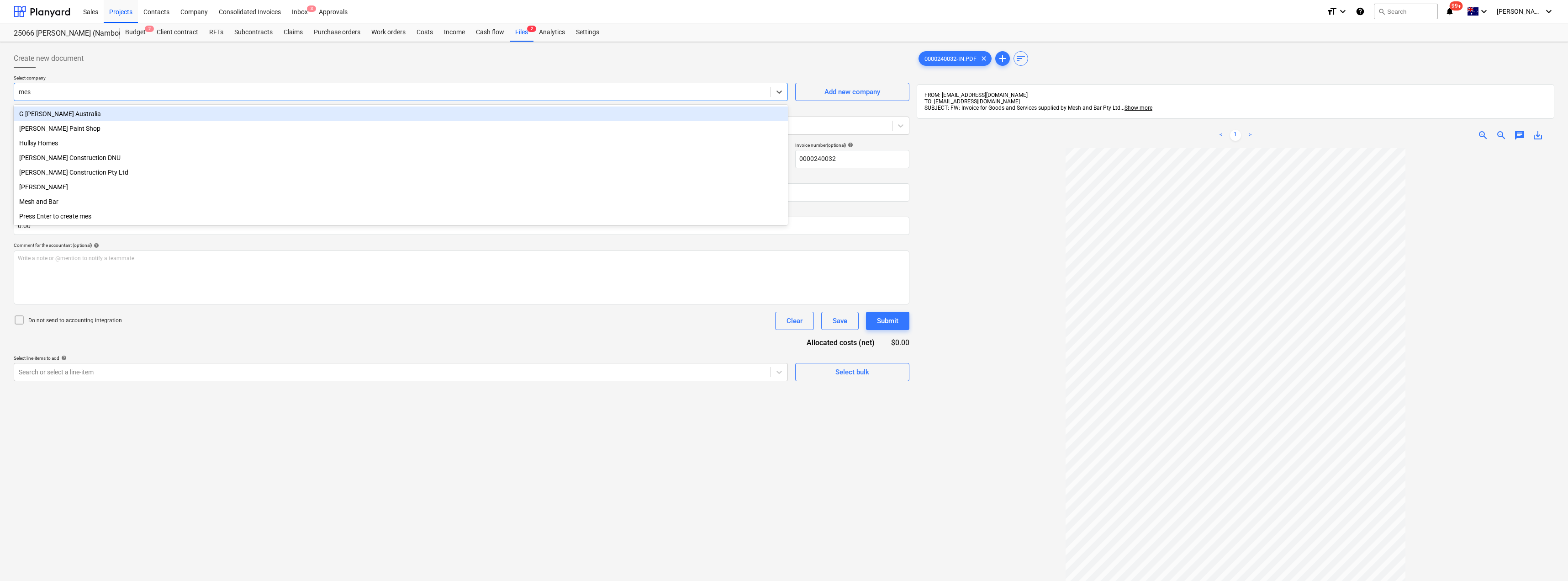
type input "mesh"
click at [65, 116] on div "Mesh and Bar" at bounding box center [401, 113] width 774 height 15
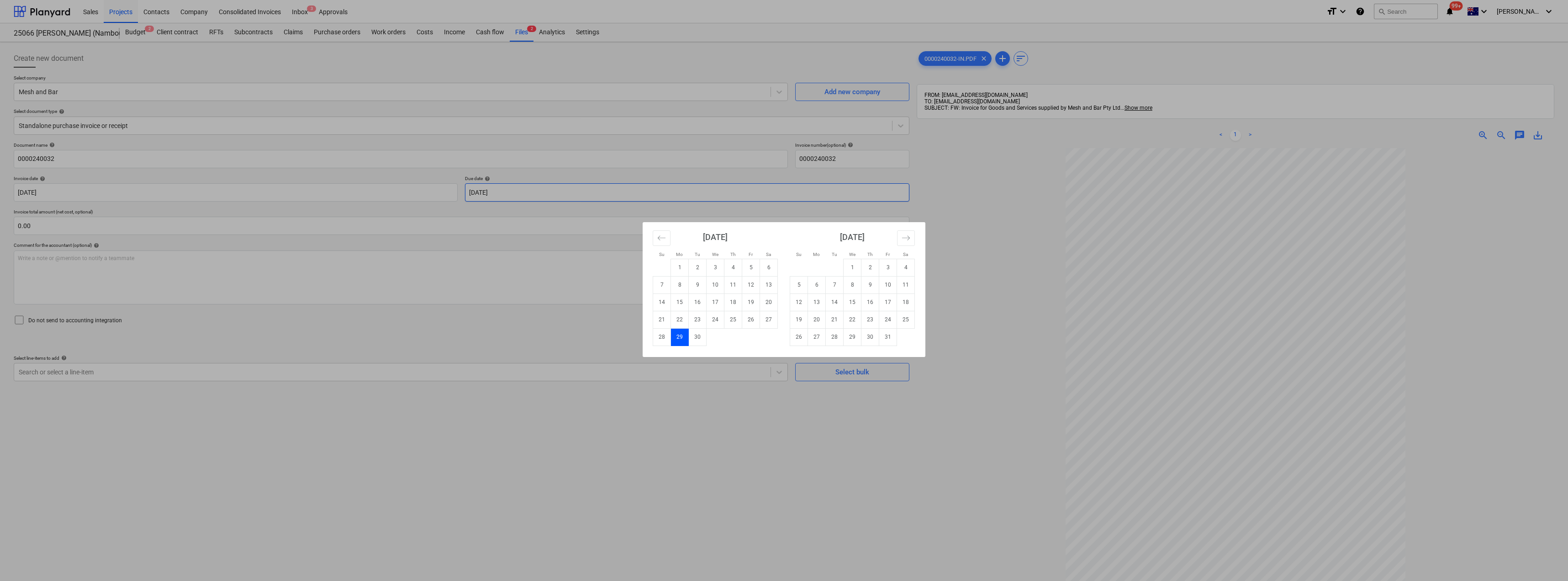
click at [574, 193] on body "Sales Projects Contacts Company Consolidated Invoices Inbox 3 Approvals format_…" at bounding box center [784, 290] width 1568 height 581
click at [875, 336] on td "30" at bounding box center [870, 337] width 18 height 17
type input "[DATE]"
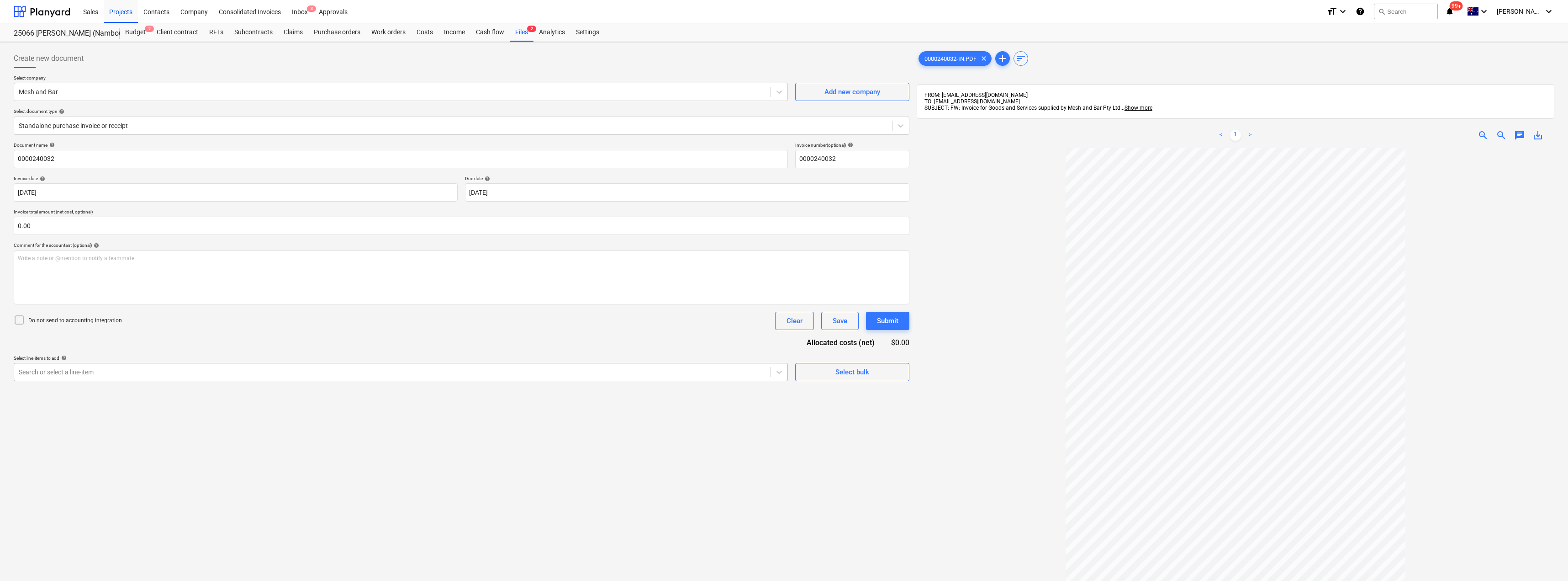
click at [212, 374] on div at bounding box center [393, 372] width 747 height 9
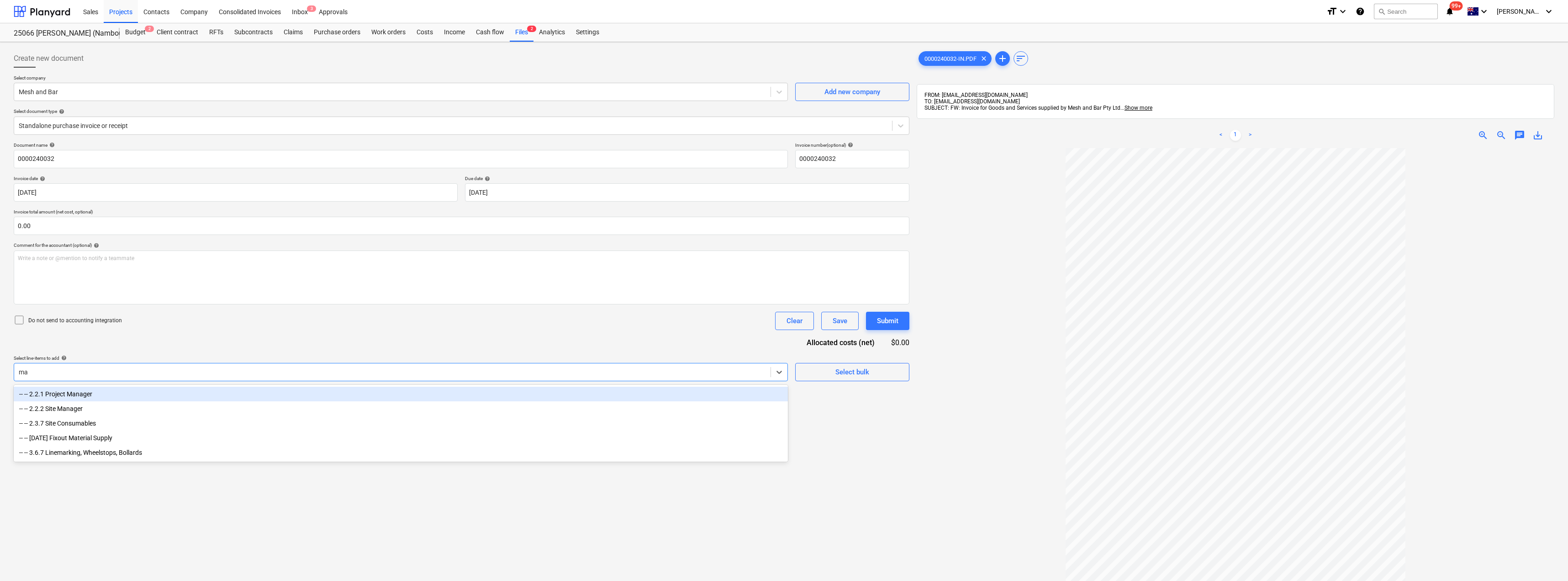
type input "mat"
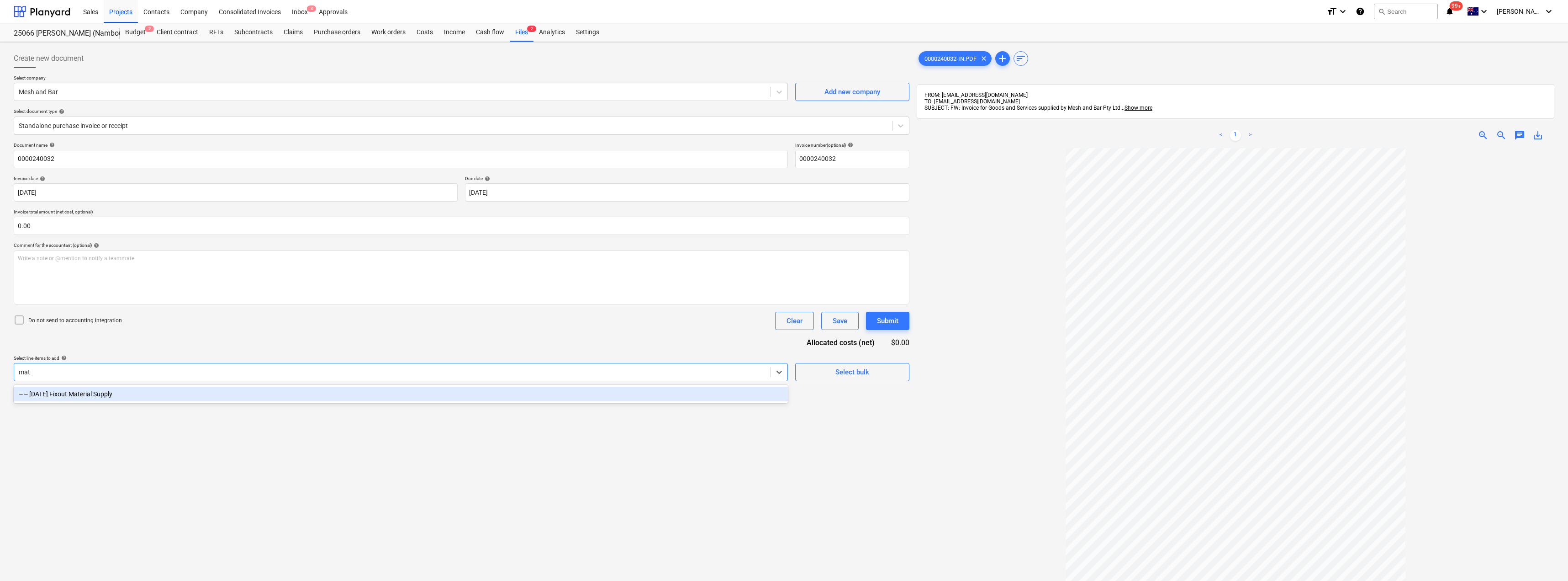
click at [89, 394] on div "-- -- [DATE] Fixout Material Supply" at bounding box center [401, 394] width 774 height 15
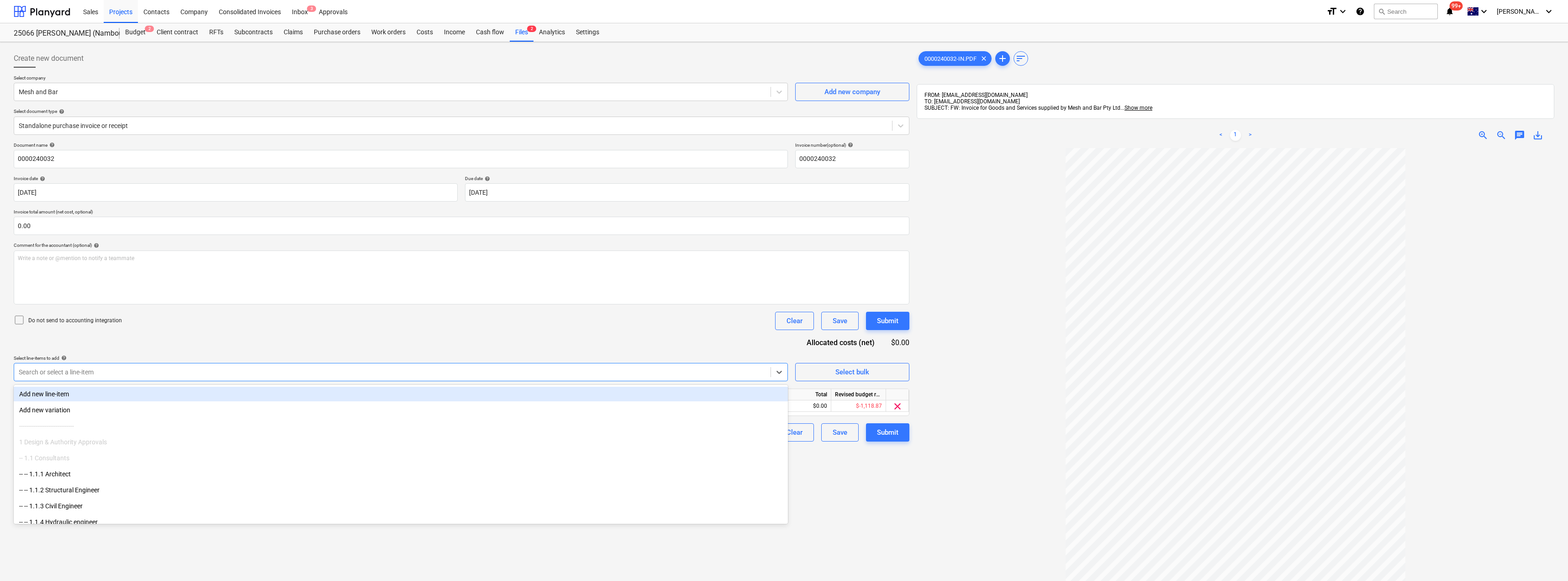
click at [236, 339] on div "Document name help 0000240032 Invoice number (optional) help 0000240032 Invoice…" at bounding box center [462, 292] width 896 height 300
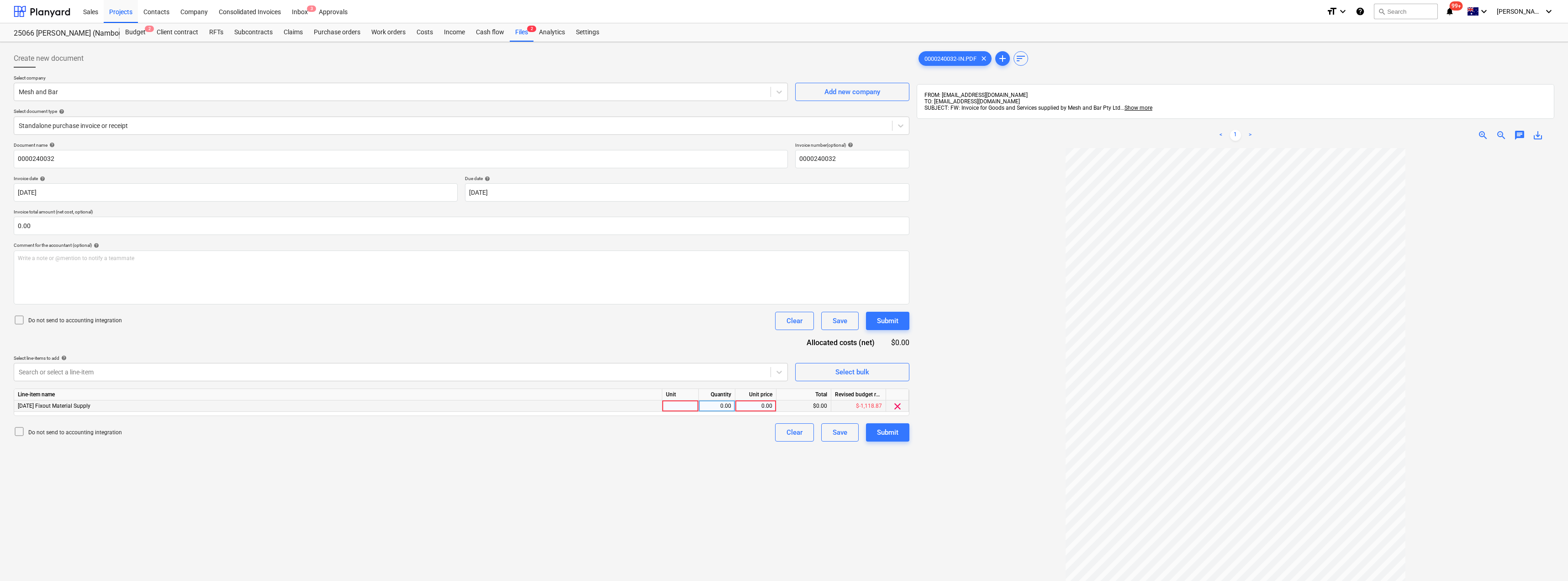
click at [65, 409] on div "[DATE] Fixout Material Supply" at bounding box center [338, 406] width 648 height 12
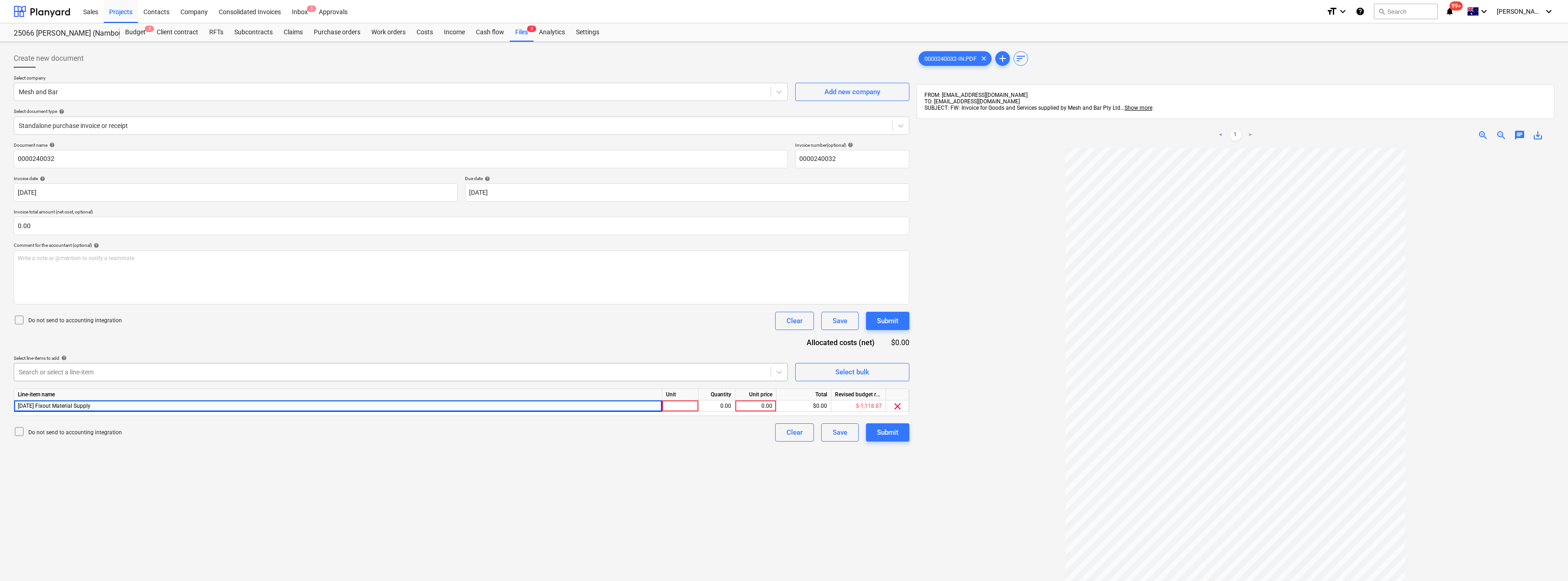
click at [84, 371] on div at bounding box center [393, 372] width 747 height 9
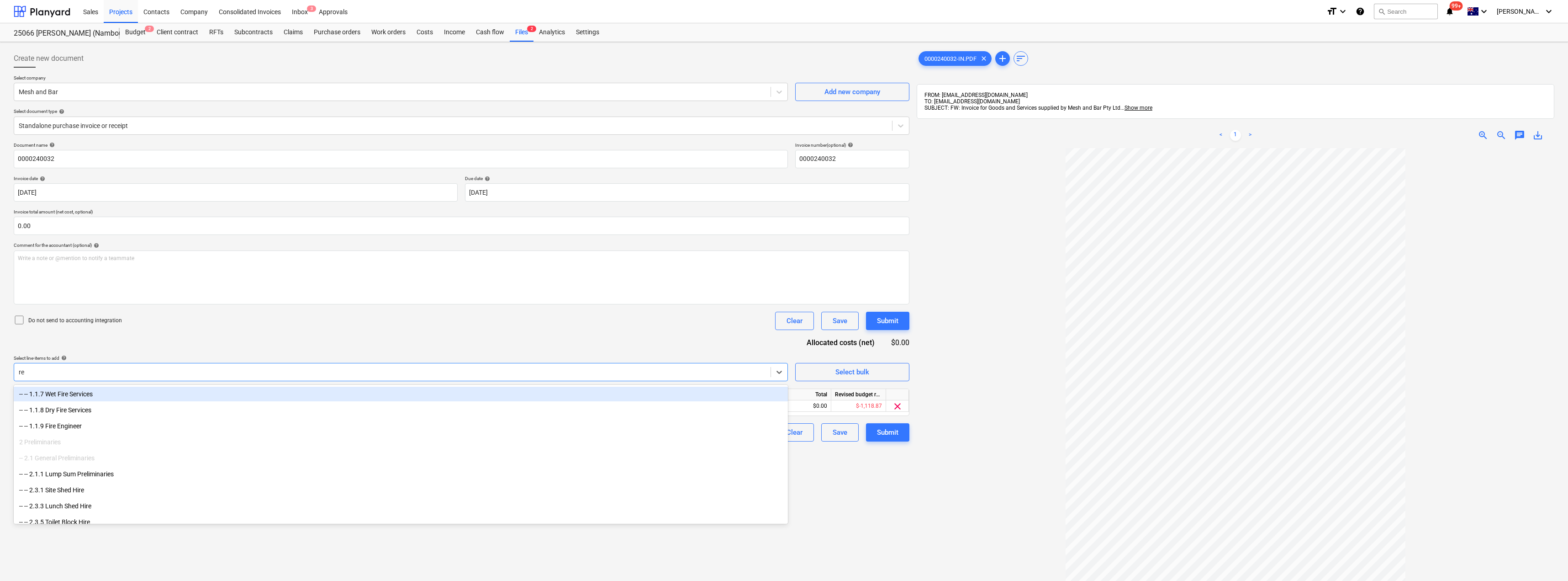
type input "reo"
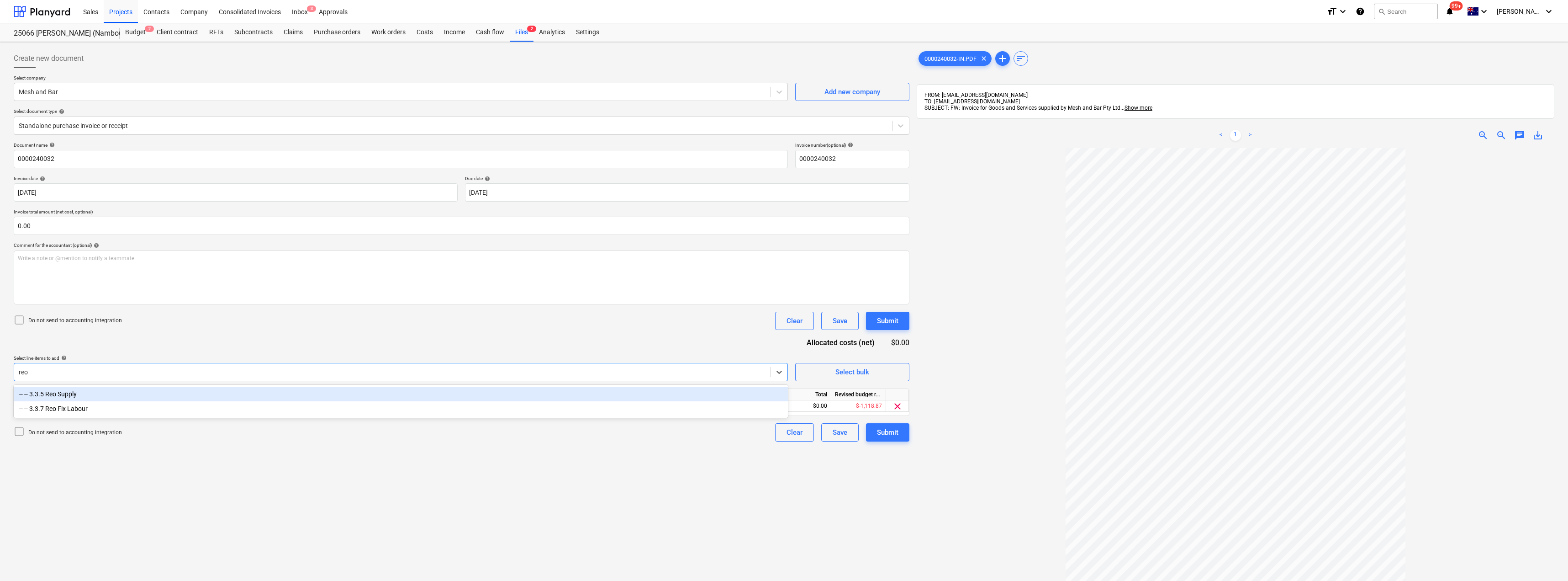
click at [71, 395] on div "-- -- 3.3.5 Reo Supply" at bounding box center [401, 394] width 774 height 15
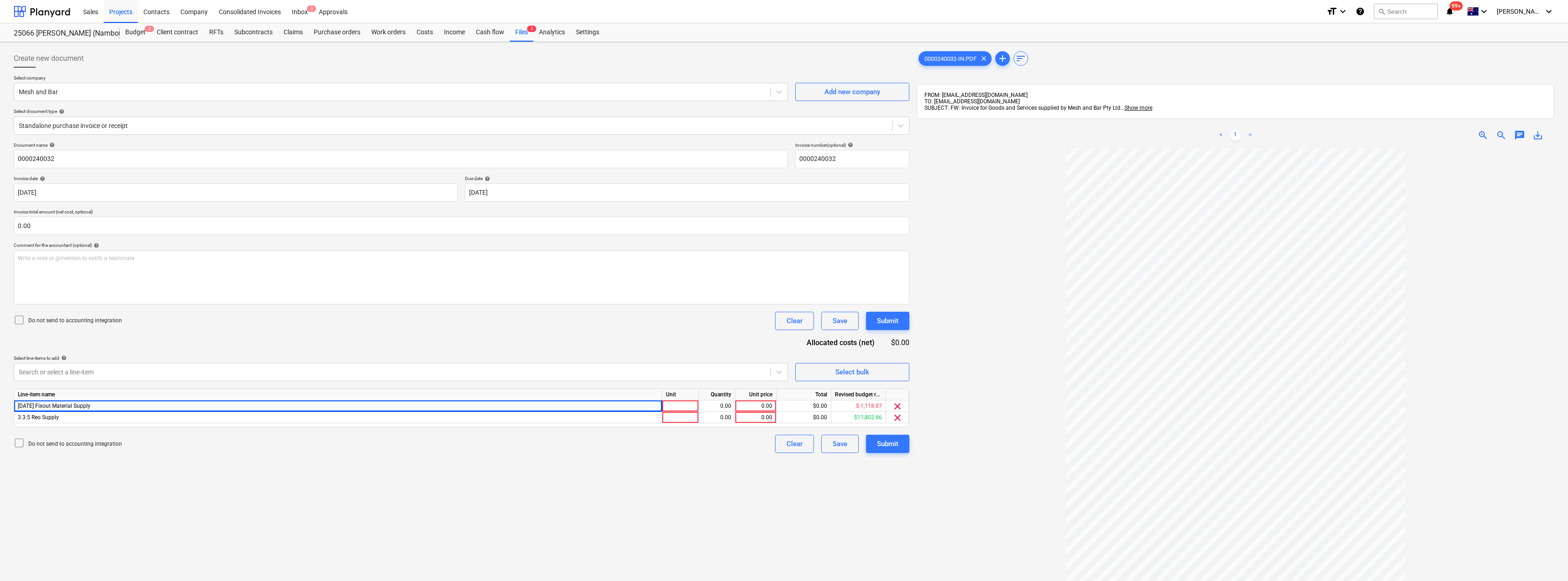
click at [307, 337] on div "Document name help 0000240032 Invoice number (optional) help 0000240032 Invoice…" at bounding box center [462, 297] width 896 height 310
click at [901, 406] on span "clear" at bounding box center [897, 406] width 11 height 11
click at [683, 404] on div at bounding box center [680, 406] width 36 height 12
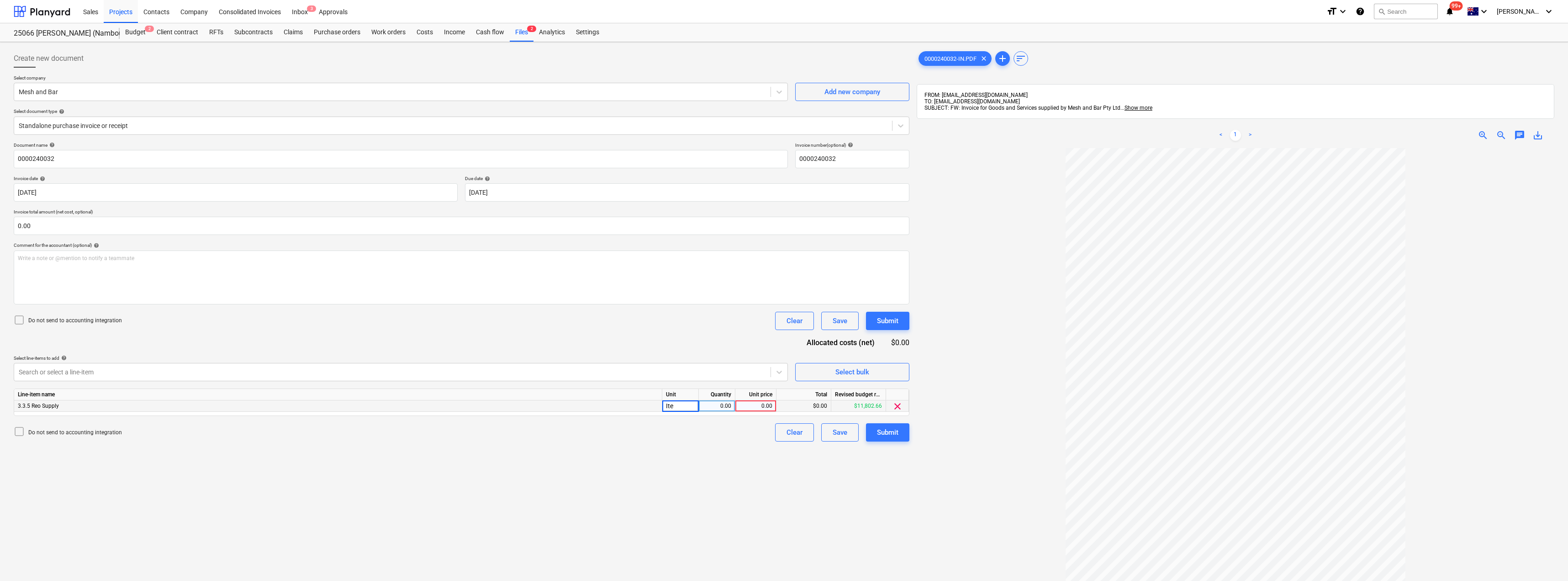
type input "Item"
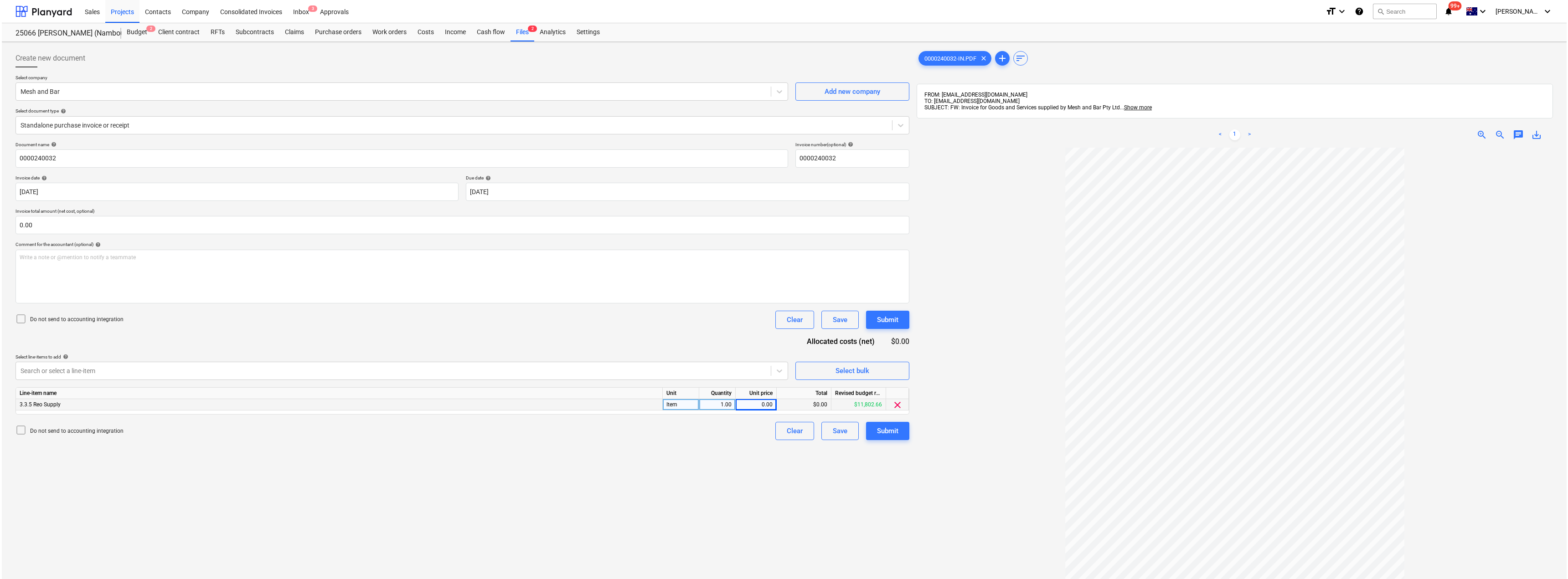
scroll to position [129, 0]
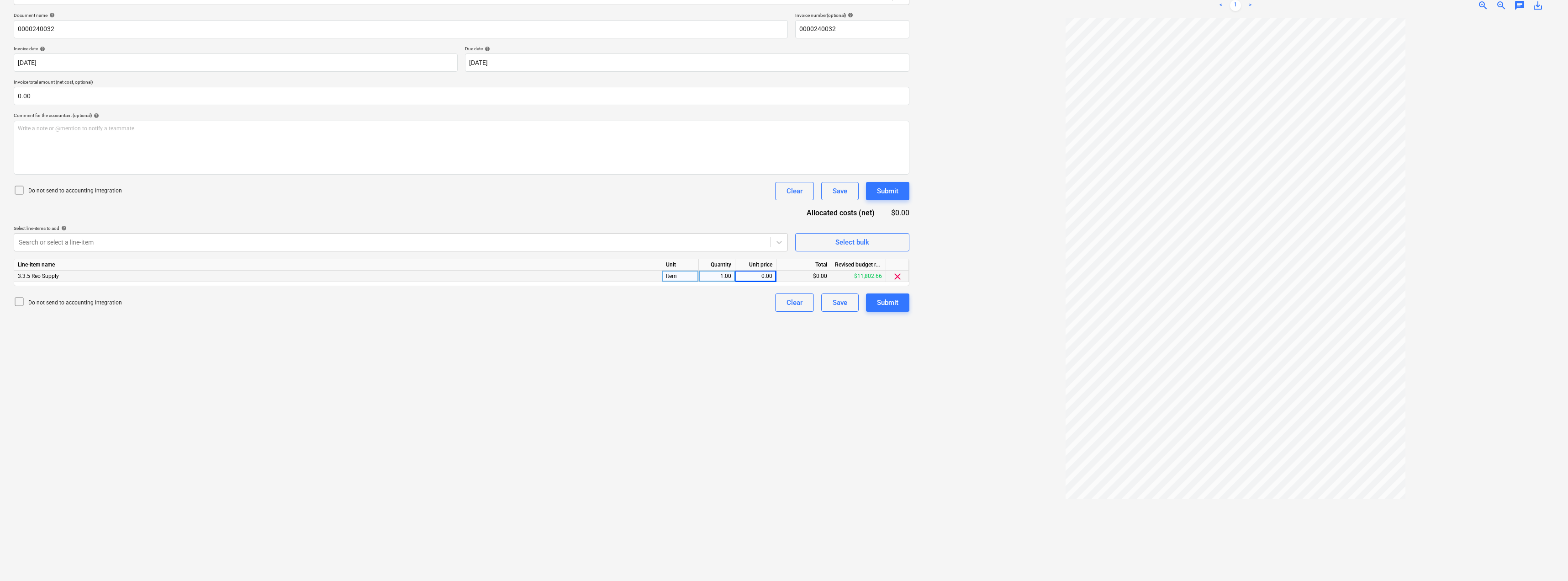
click at [757, 278] on div "0.00" at bounding box center [756, 276] width 33 height 12
type input "3173.08"
click at [893, 302] on div "Submit" at bounding box center [888, 302] width 22 height 12
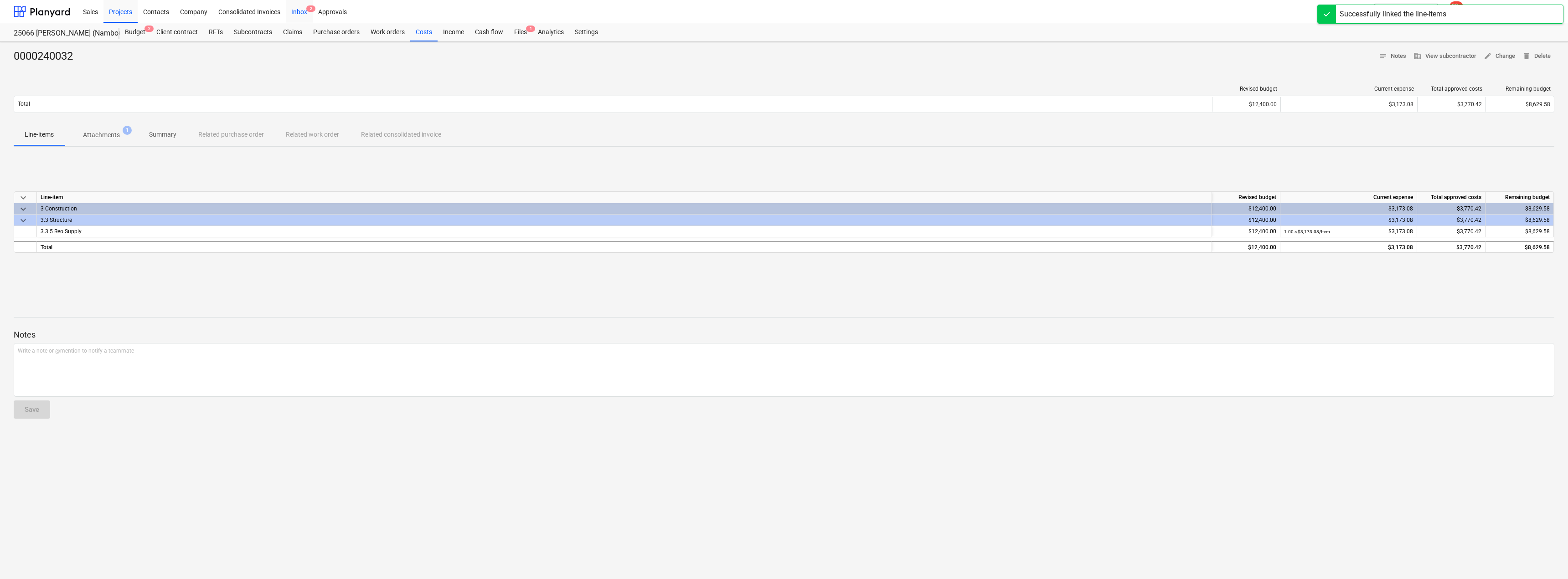
click at [291, 12] on div "Inbox 2" at bounding box center [299, 11] width 27 height 23
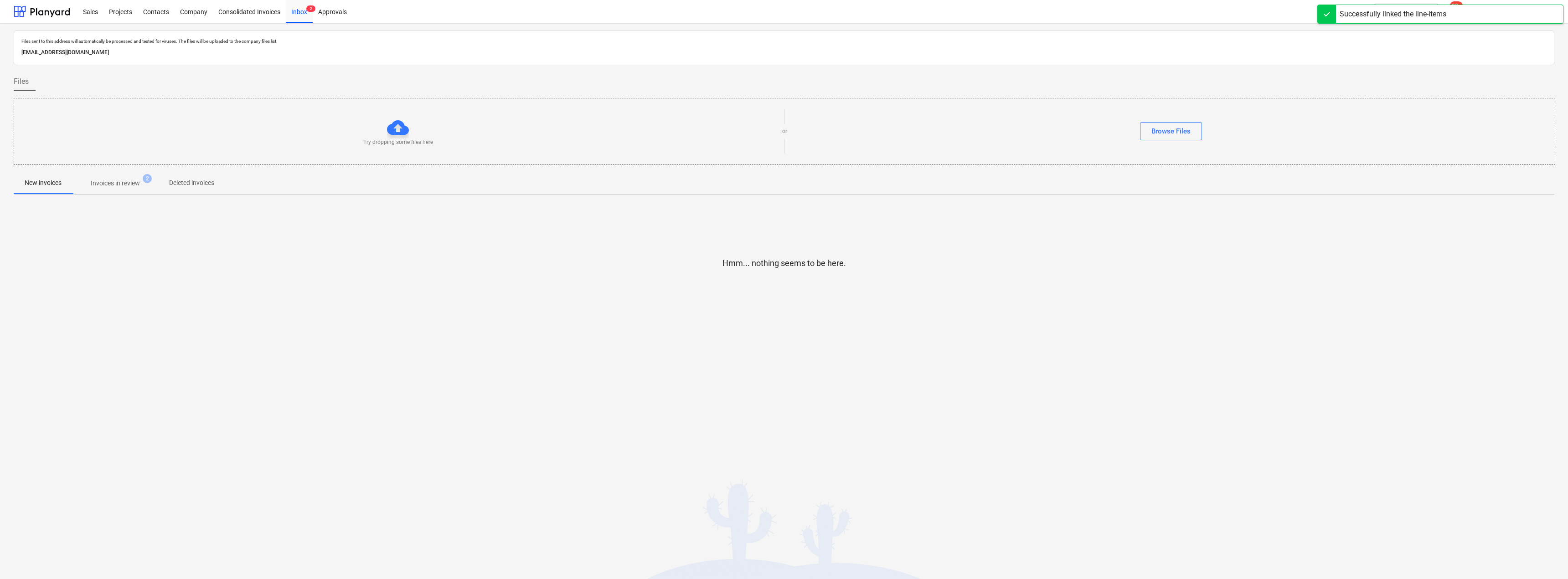
click at [134, 186] on p "Invoices in review" at bounding box center [115, 183] width 49 height 9
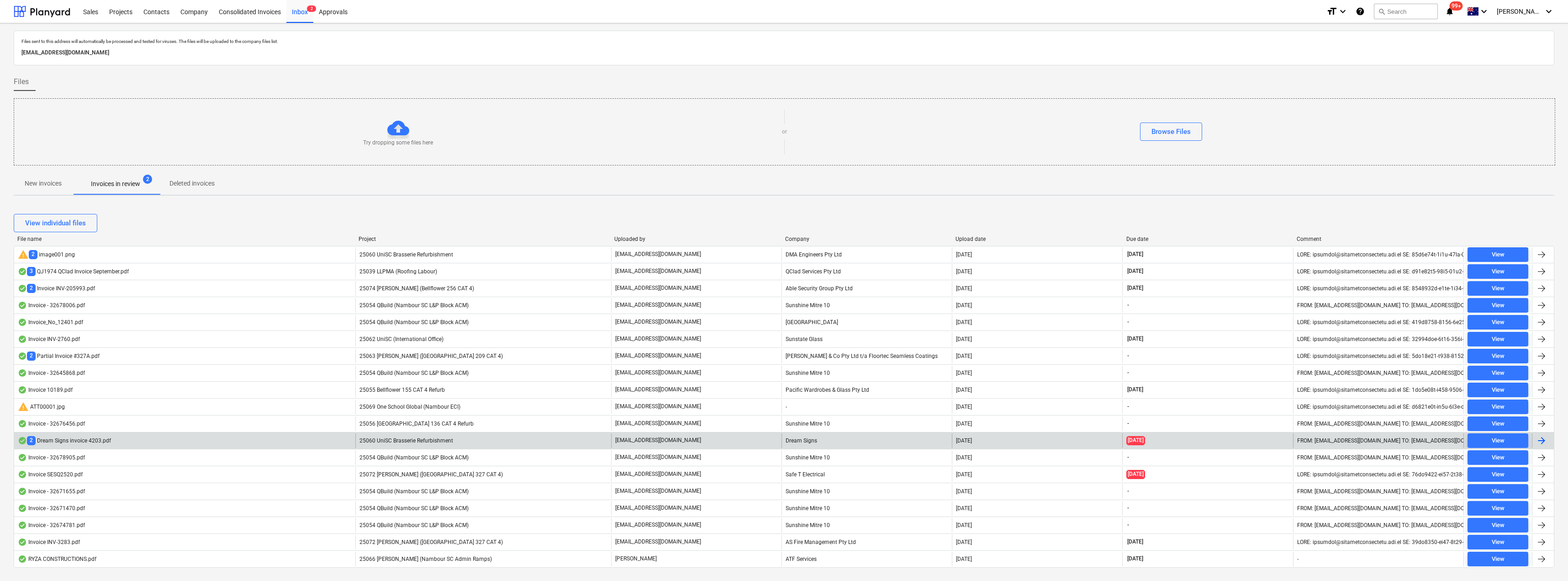
click at [803, 440] on div "Dream Signs" at bounding box center [867, 441] width 170 height 15
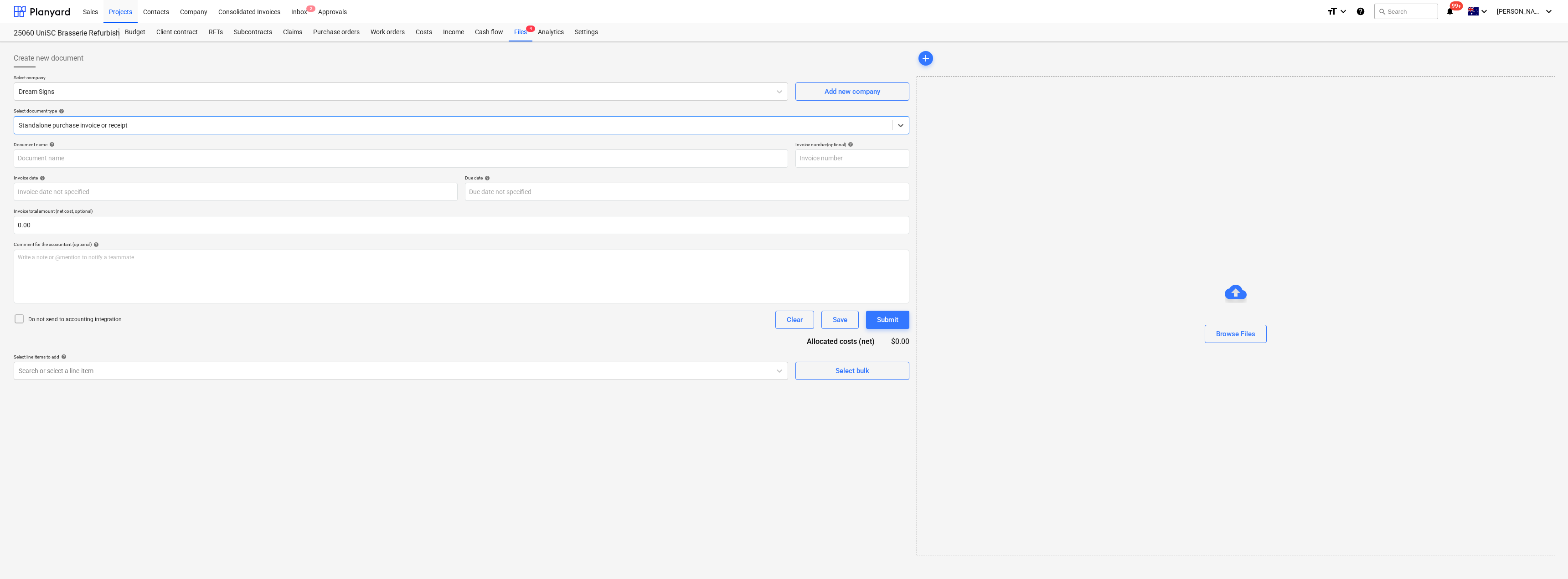
type input "4203"
type input "[DATE]"
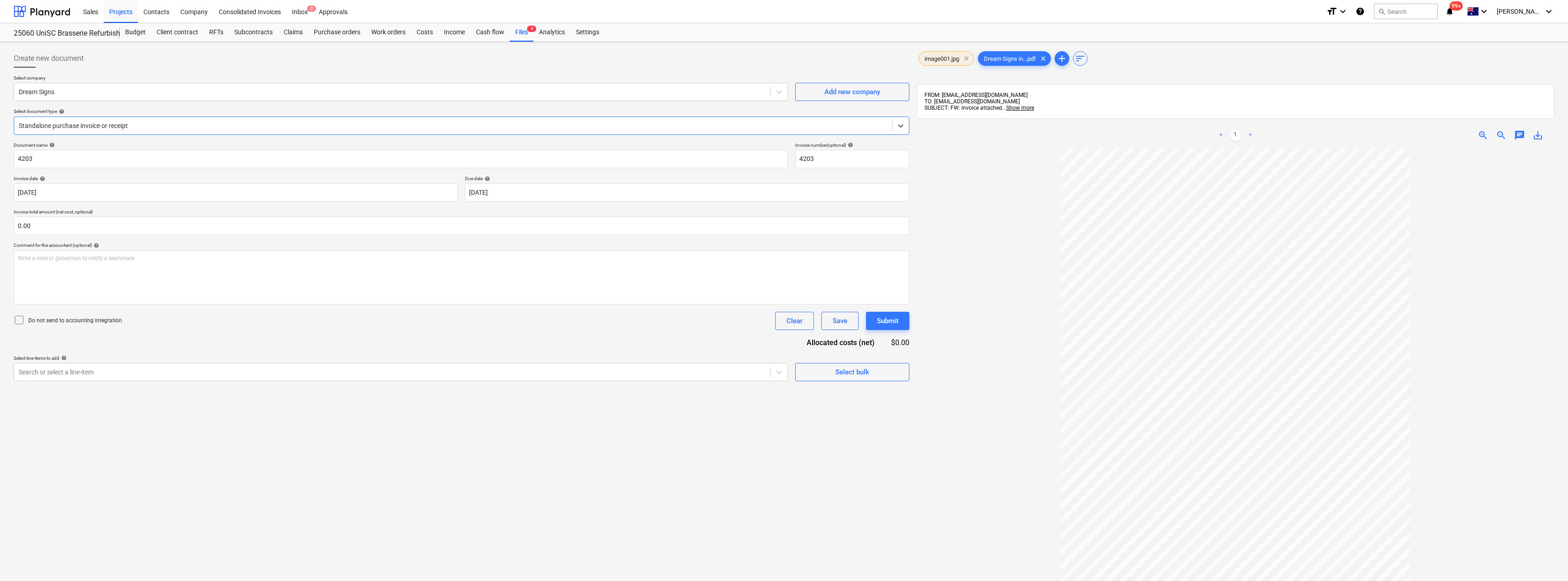
click at [968, 60] on span "clear" at bounding box center [966, 58] width 11 height 11
click at [79, 125] on div at bounding box center [453, 126] width 869 height 9
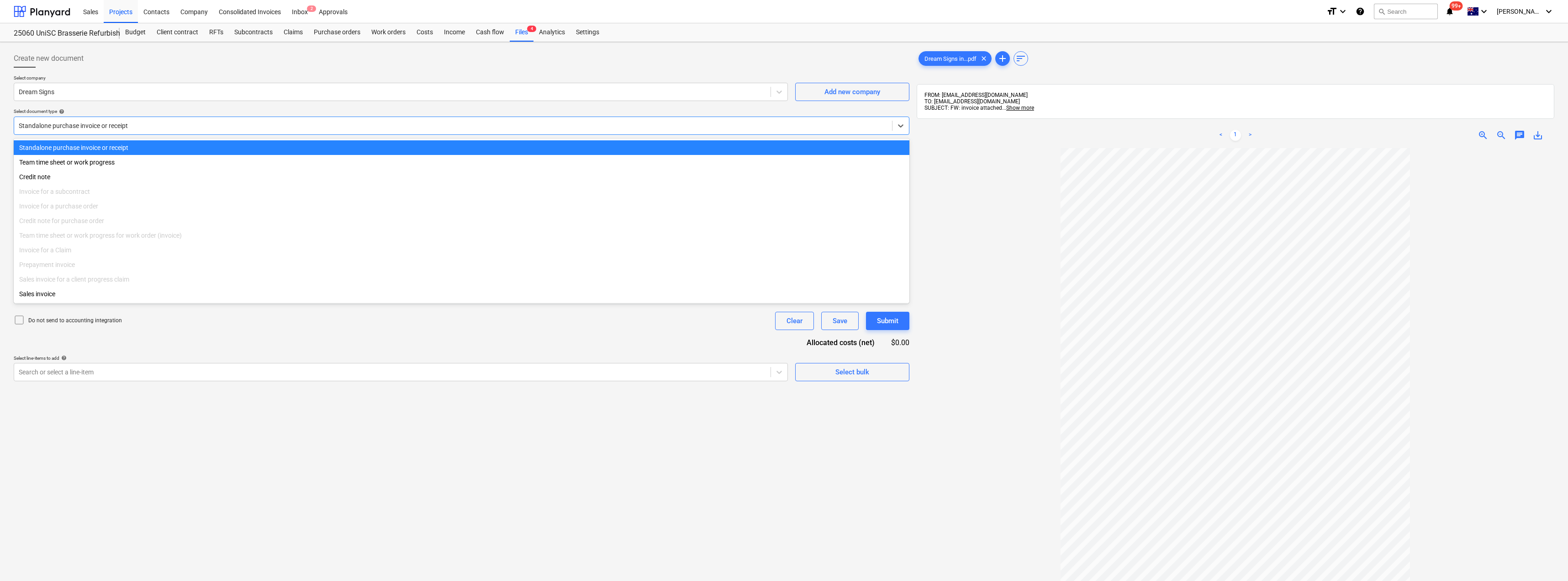
click at [79, 125] on div at bounding box center [453, 126] width 869 height 9
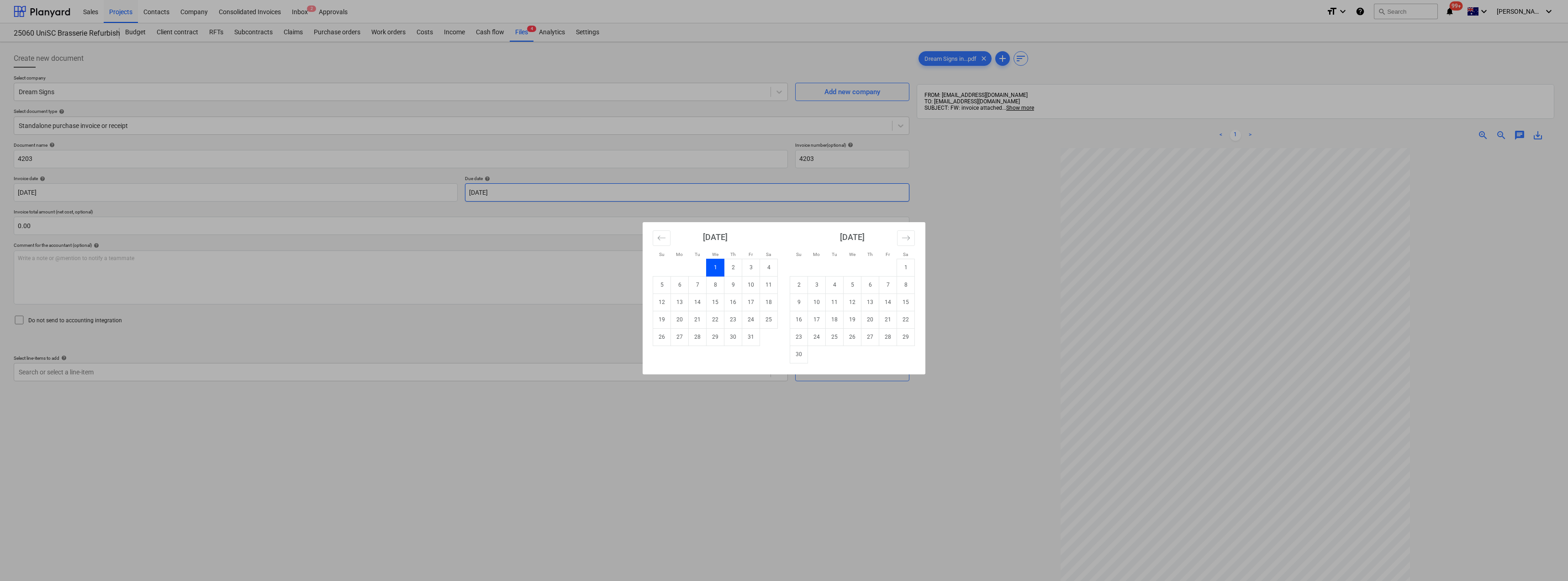
click at [536, 195] on body "Sales Projects Contacts Company Consolidated Invoices Inbox 2 Approvals format_…" at bounding box center [784, 290] width 1568 height 581
click at [717, 302] on td "15" at bounding box center [715, 302] width 18 height 17
type input "[DATE]"
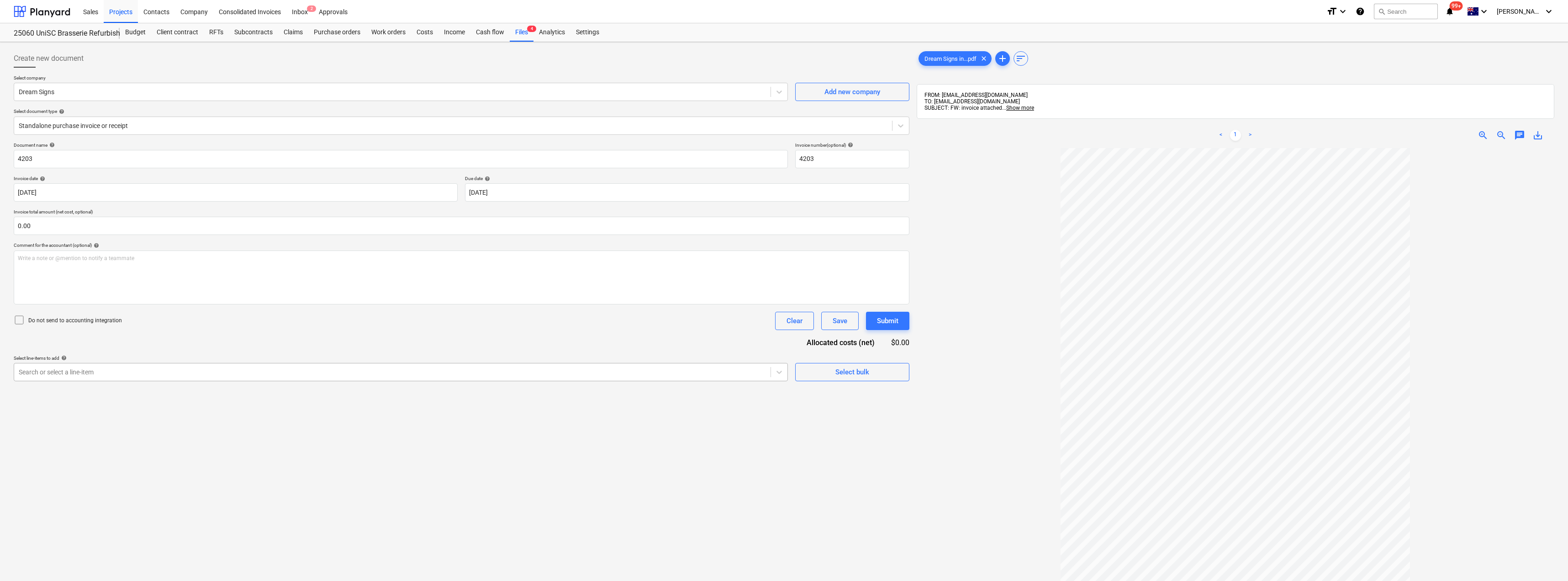
click at [57, 372] on div at bounding box center [393, 372] width 747 height 9
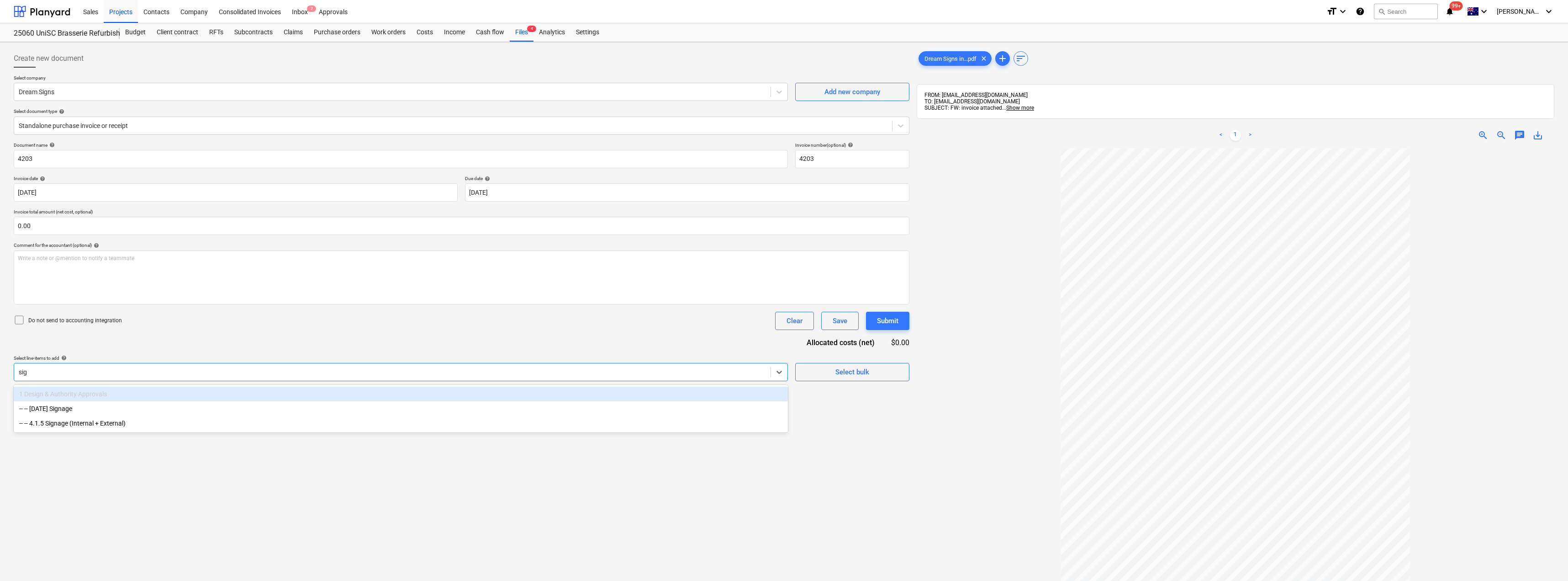
type input "sign"
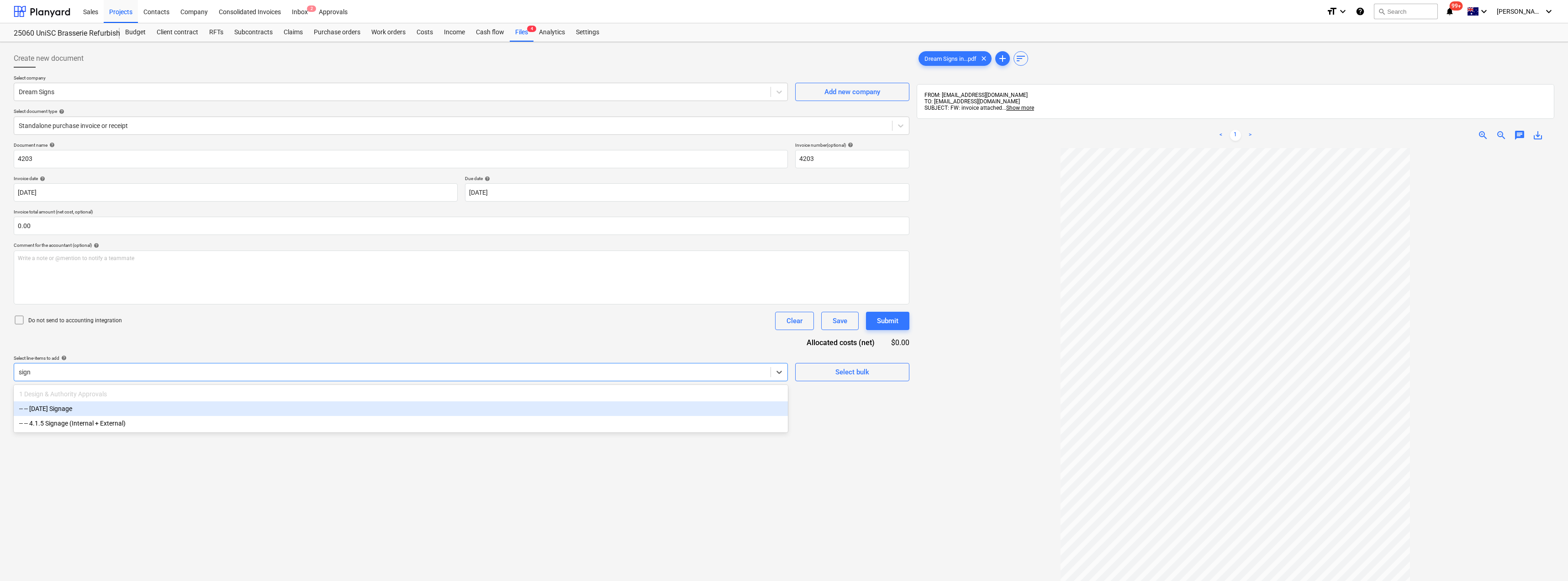
click at [97, 412] on div "-- -- [DATE] Signage" at bounding box center [401, 409] width 774 height 15
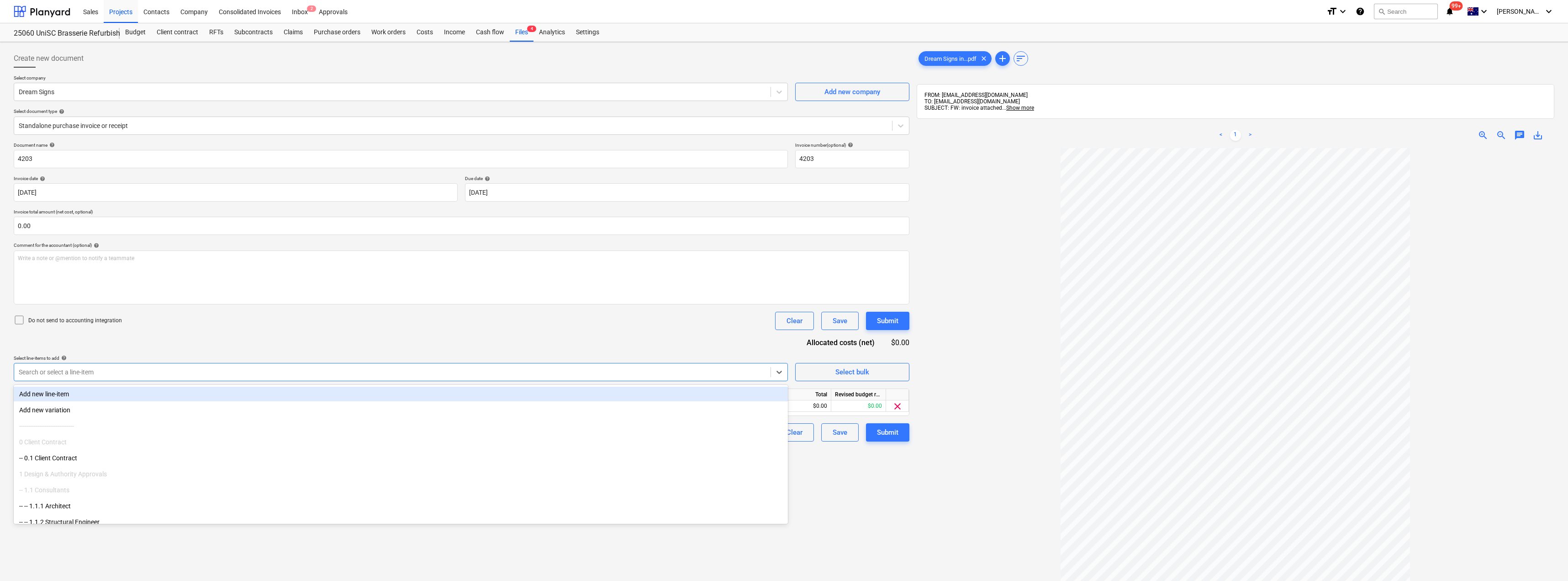
click at [355, 326] on div "Do not send to accounting integration Clear Save Submit" at bounding box center [462, 321] width 896 height 18
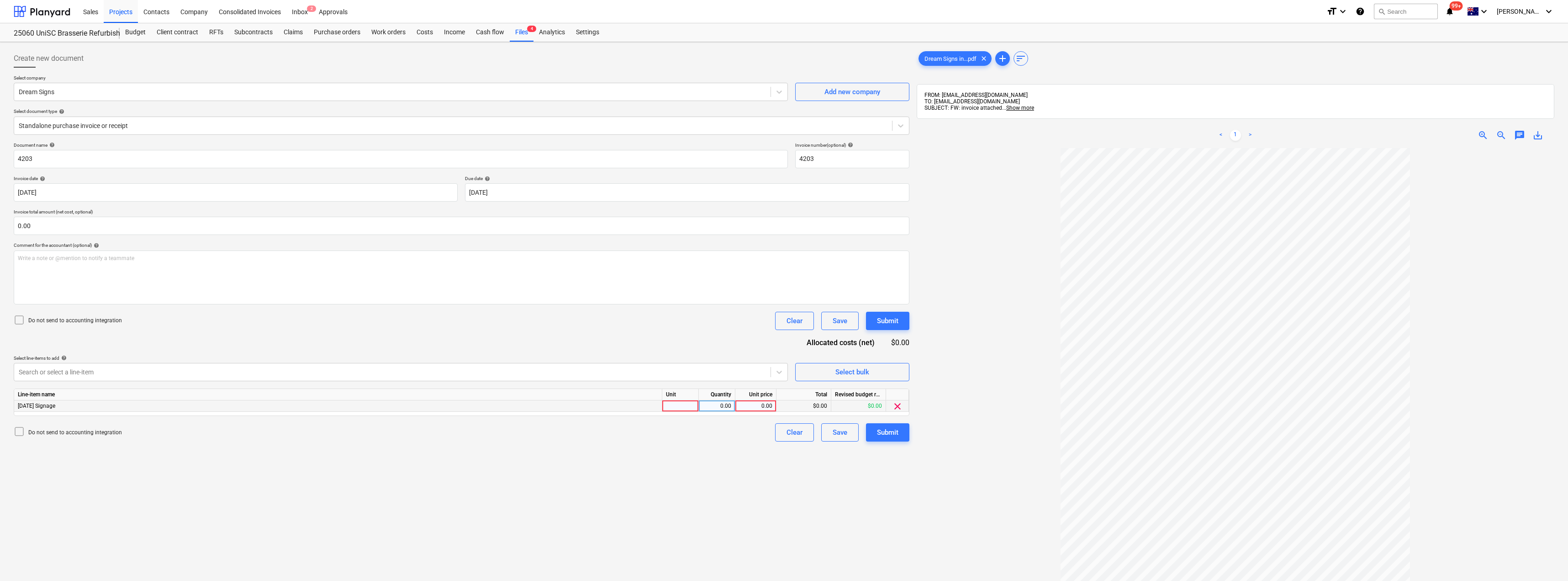
click at [682, 406] on div at bounding box center [680, 406] width 36 height 12
type input "Item"
type input "420"
click at [902, 438] on button "Submit" at bounding box center [888, 432] width 44 height 18
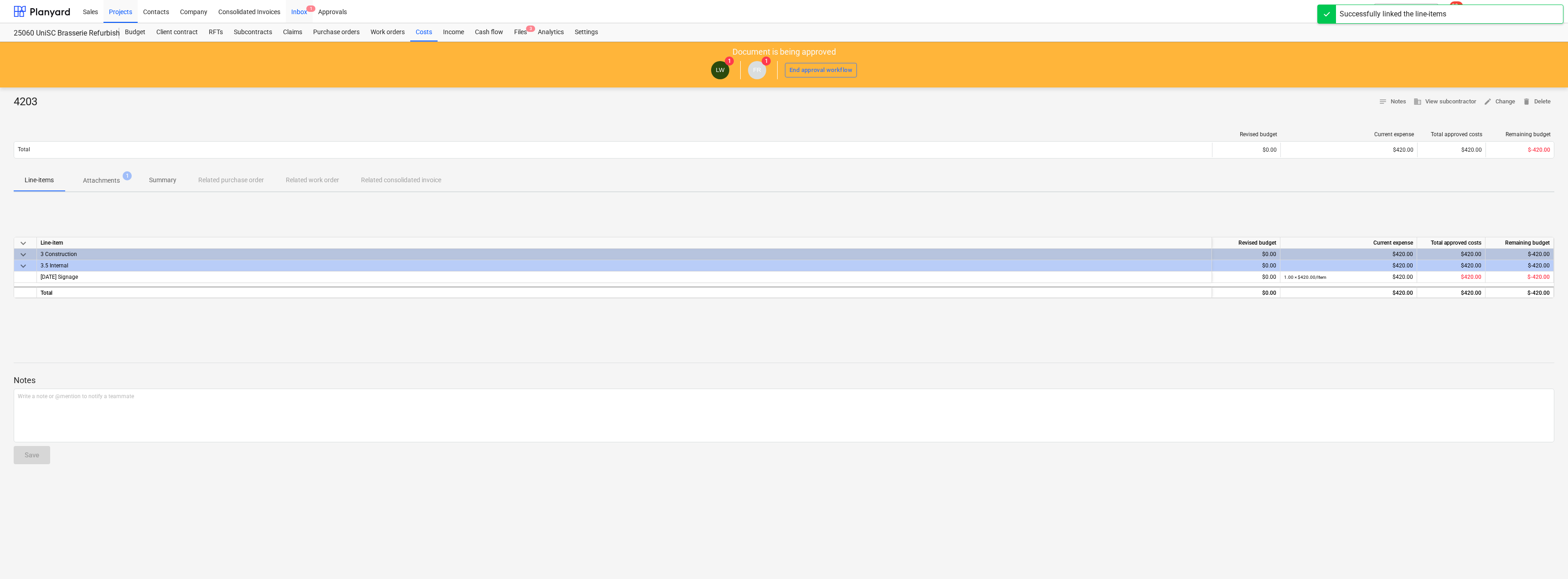
click at [297, 7] on div "Inbox 1" at bounding box center [299, 11] width 27 height 23
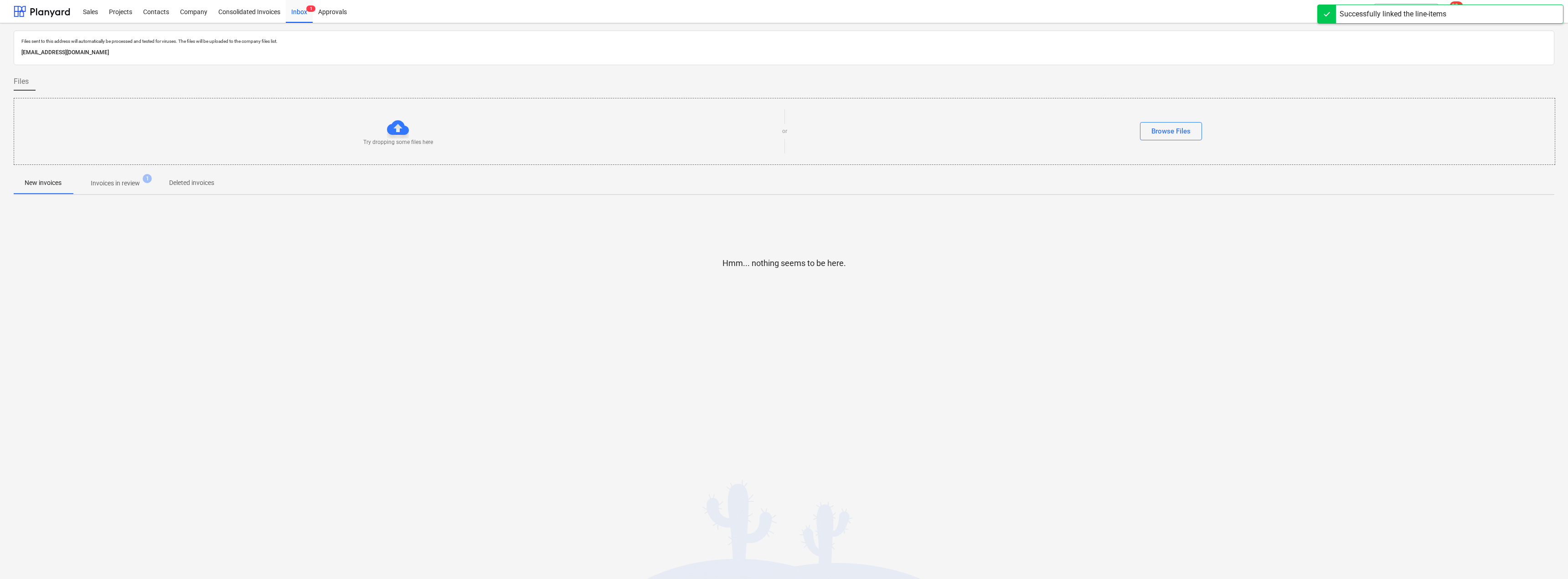
click at [125, 186] on p "Invoices in review" at bounding box center [115, 183] width 49 height 9
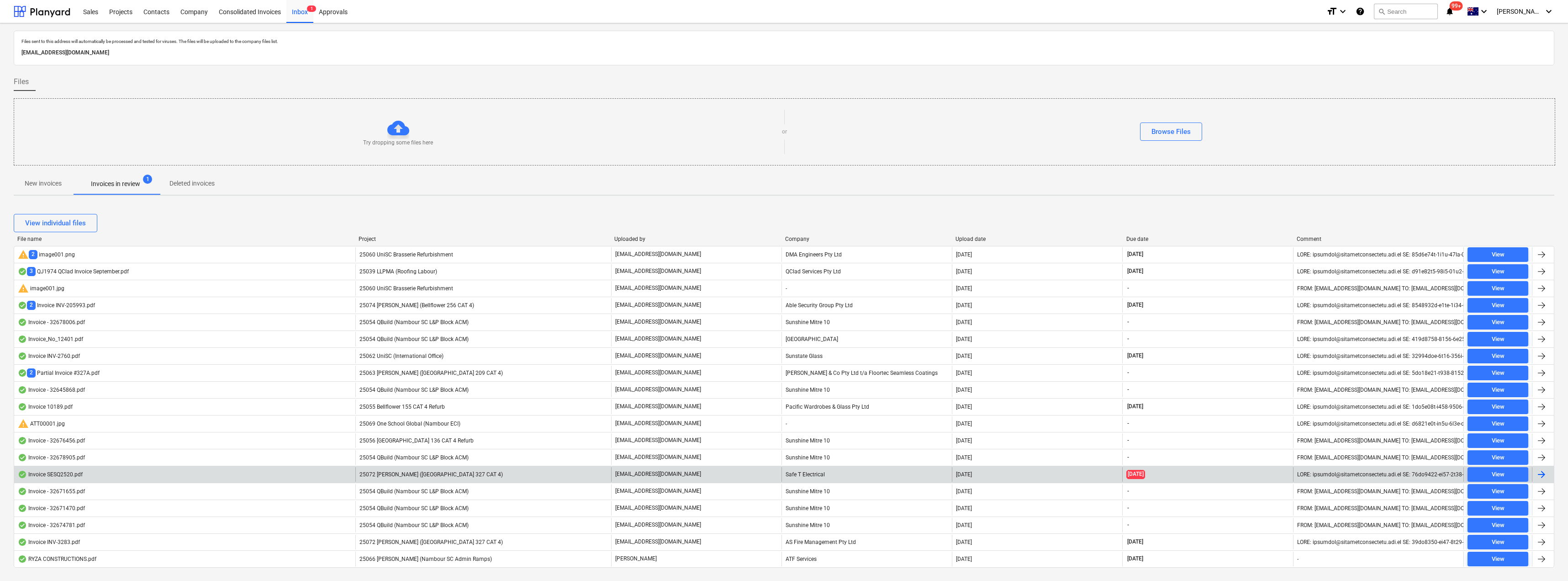
click at [789, 476] on div "Safe T Electrical" at bounding box center [867, 474] width 170 height 15
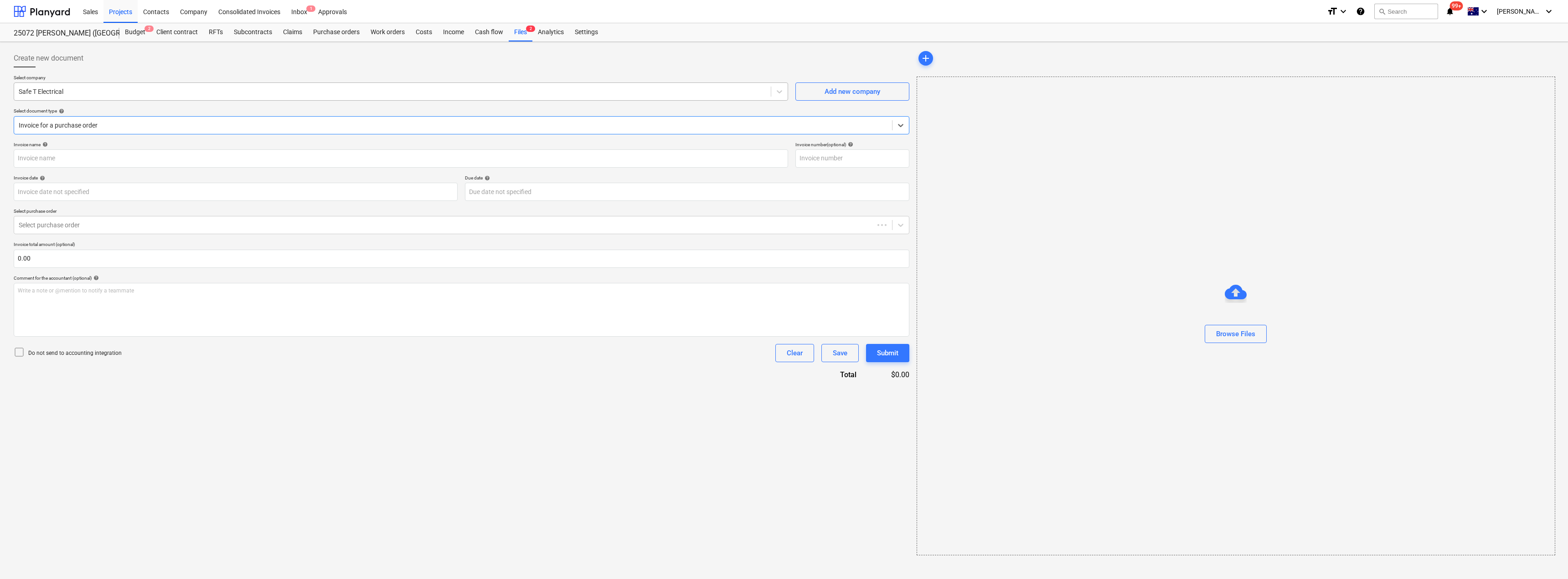
type input "SESQ2520"
type input "[DATE]"
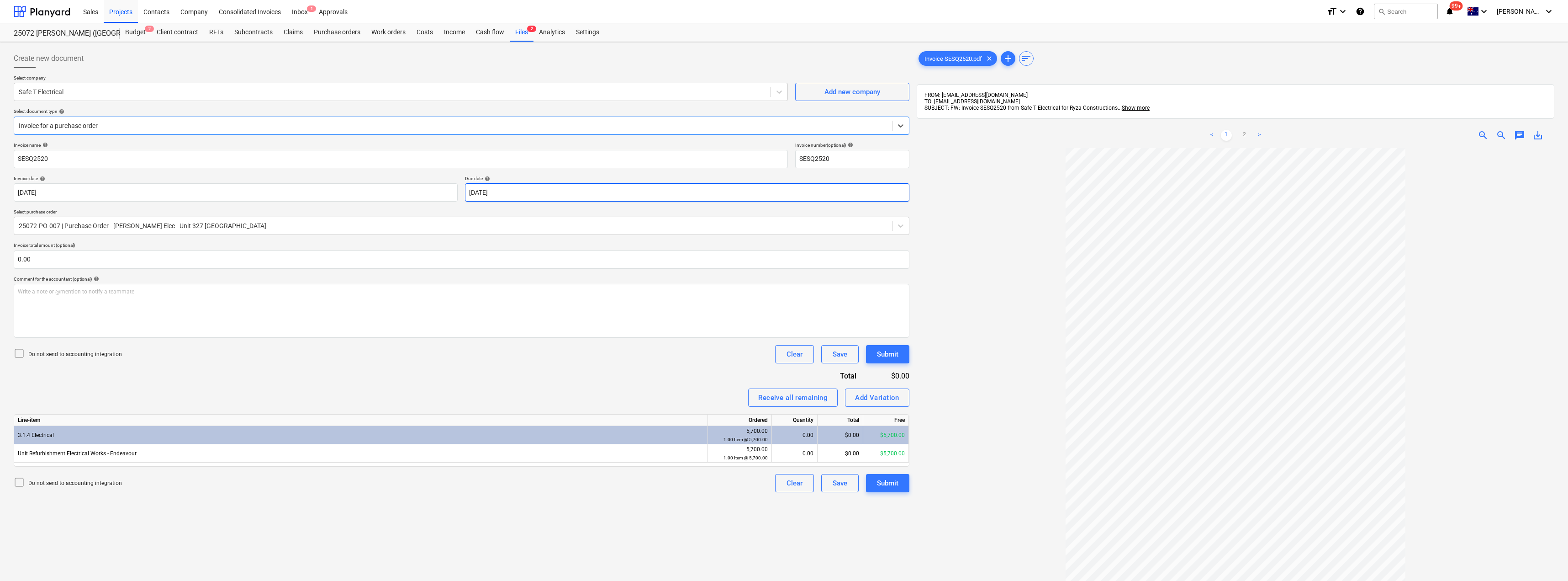
click at [508, 192] on body "Sales Projects Contacts Company Consolidated Invoices Inbox 1 Approvals format_…" at bounding box center [784, 290] width 1568 height 581
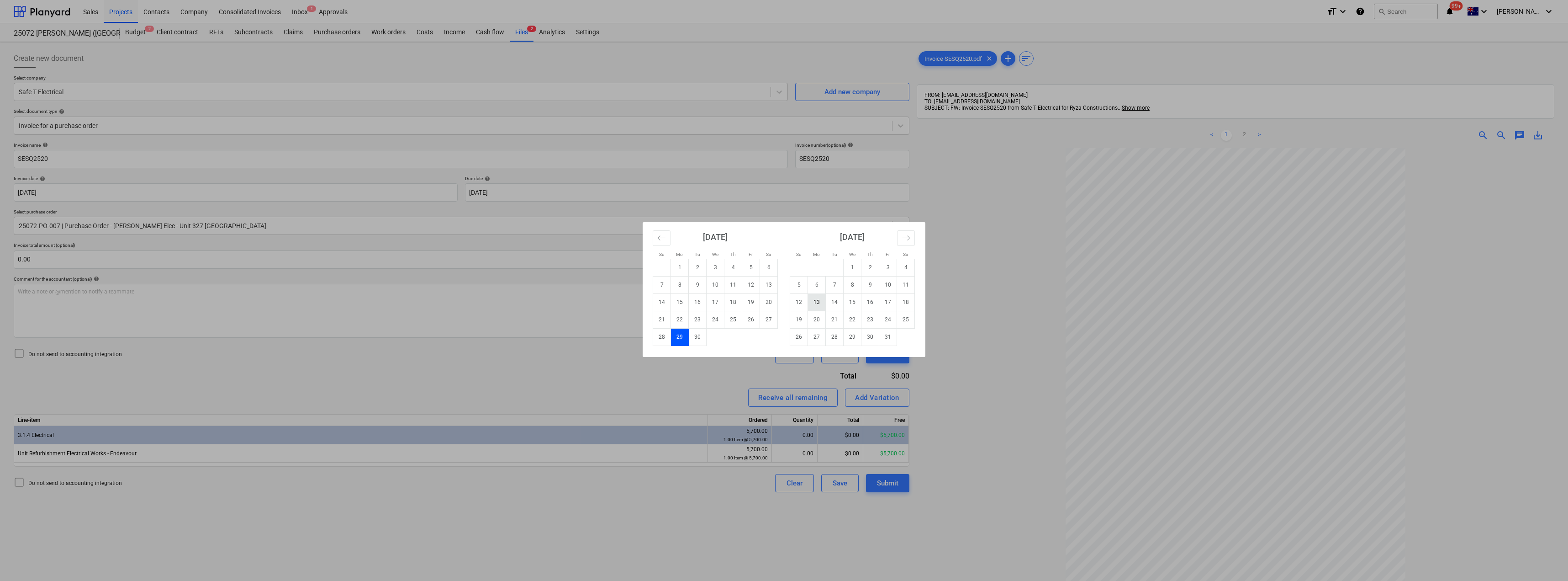
click at [818, 297] on td "13" at bounding box center [817, 302] width 18 height 17
type input "[DATE]"
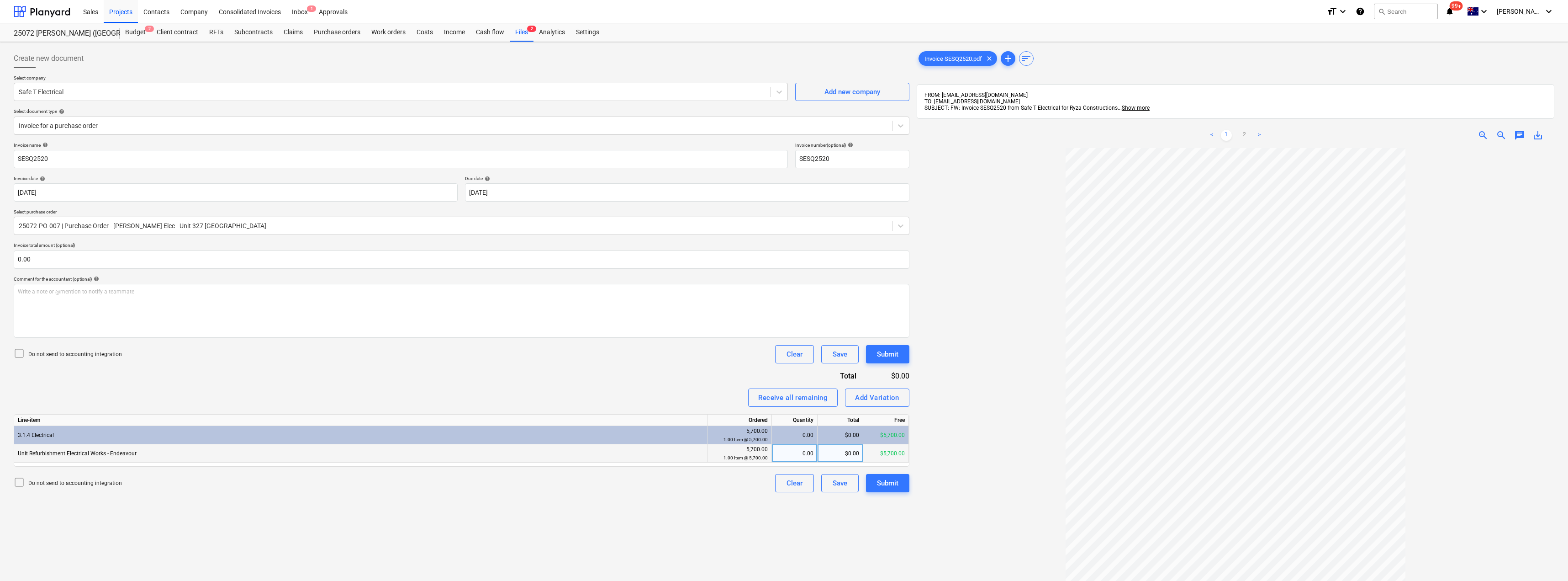
click at [801, 455] on div "0.00" at bounding box center [795, 453] width 38 height 18
type input ".5"
click at [672, 384] on div "Invoice name help SESQ2520 Invoice number (optional) help SESQ2520 Invoice date…" at bounding box center [462, 316] width 896 height 350
click at [884, 481] on div "Submit" at bounding box center [888, 483] width 22 height 12
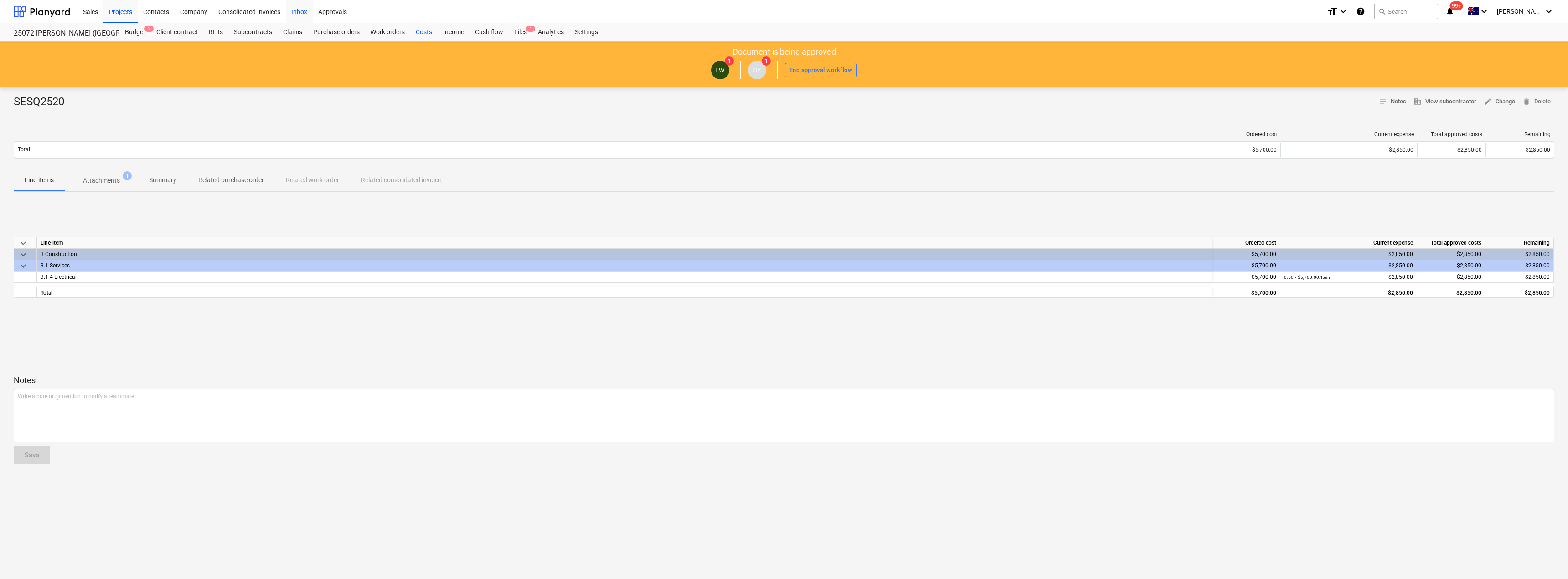
click at [301, 9] on div "Inbox" at bounding box center [299, 11] width 27 height 23
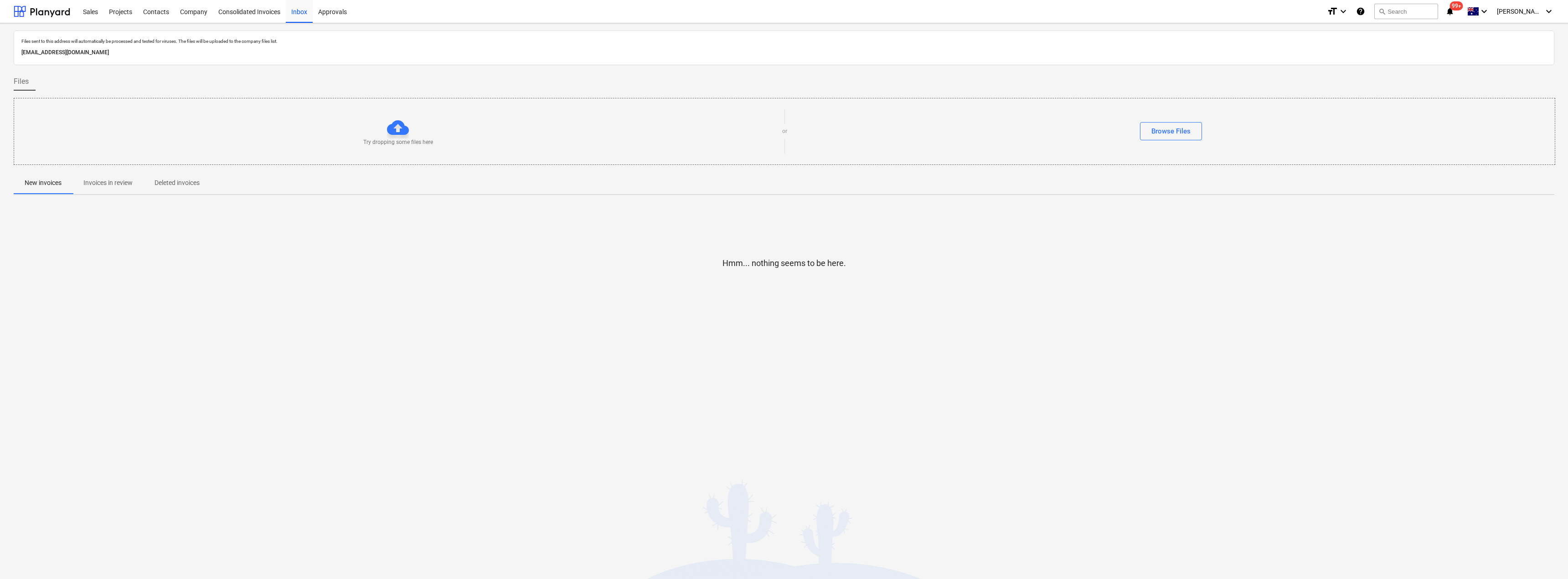
click at [91, 180] on p "Invoices in review" at bounding box center [108, 183] width 49 height 9
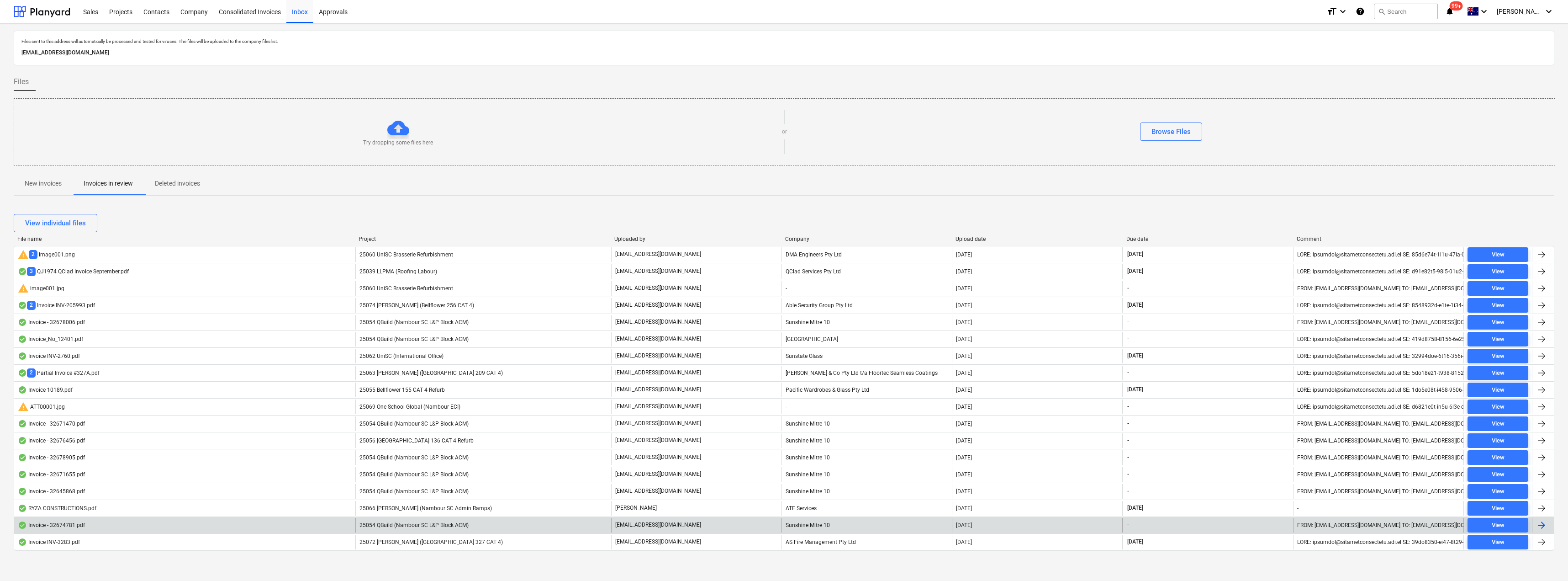
click at [609, 523] on div "25054 QBuild (Nambour SC L&P Block ACM)" at bounding box center [483, 525] width 256 height 15
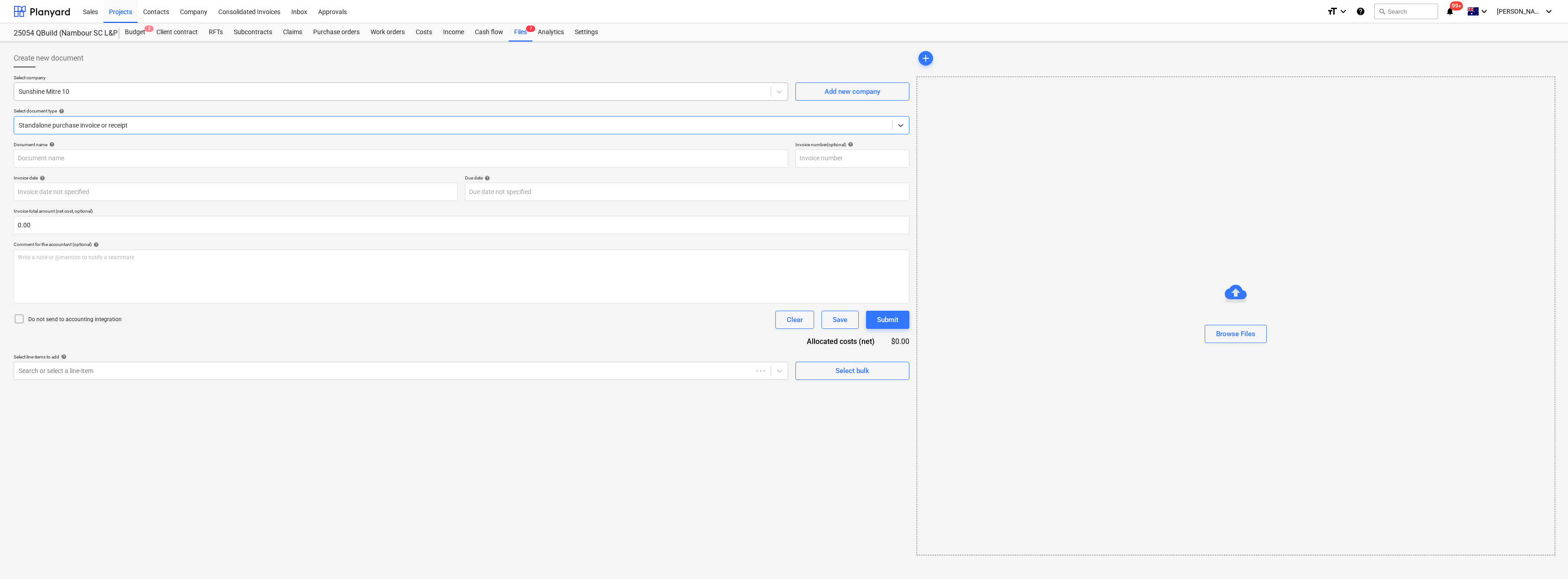
type input "32674781"
type input "[DATE]"
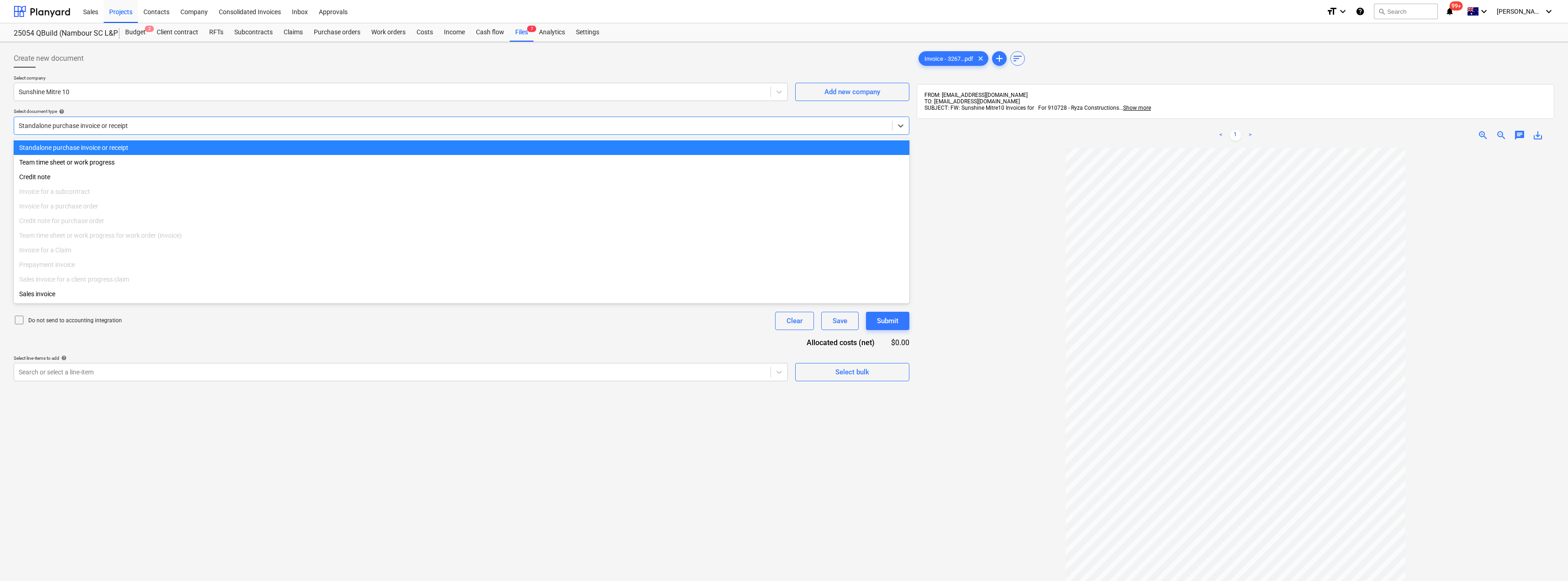
click at [111, 121] on div at bounding box center [453, 126] width 869 height 9
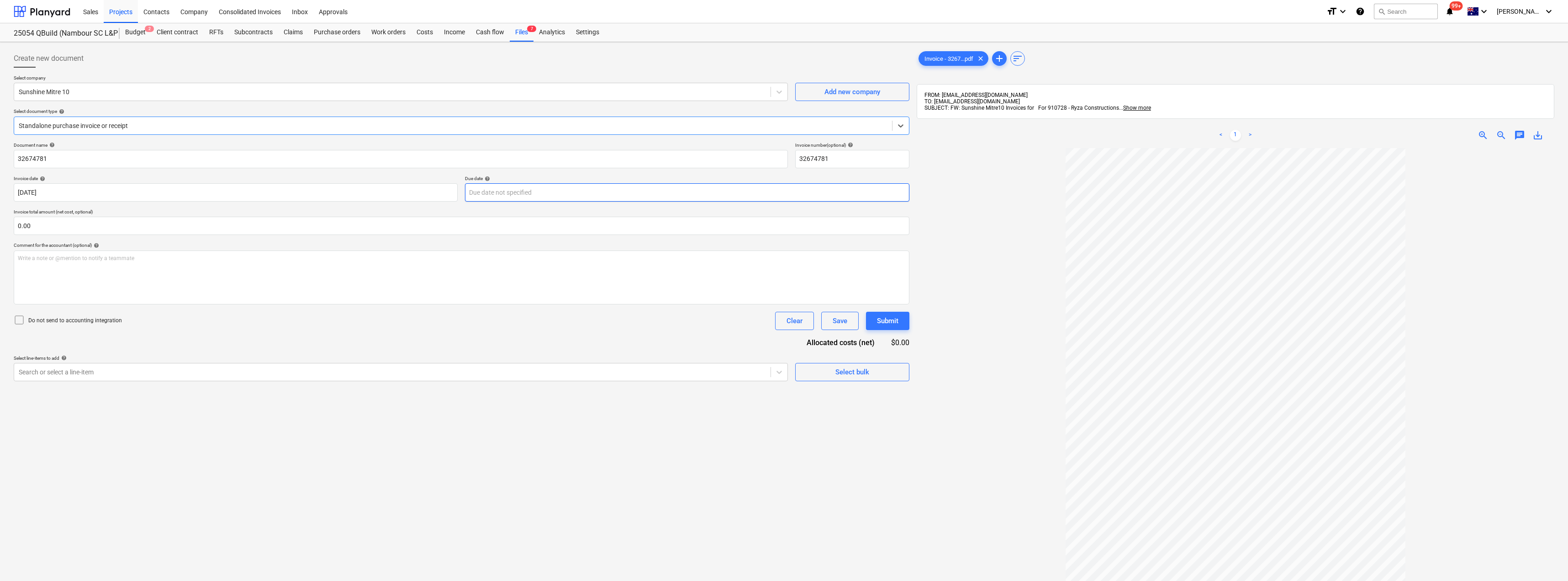
click at [504, 193] on body "Sales Projects Contacts Company Consolidated Invoices Inbox Approvals format_si…" at bounding box center [784, 290] width 1568 height 581
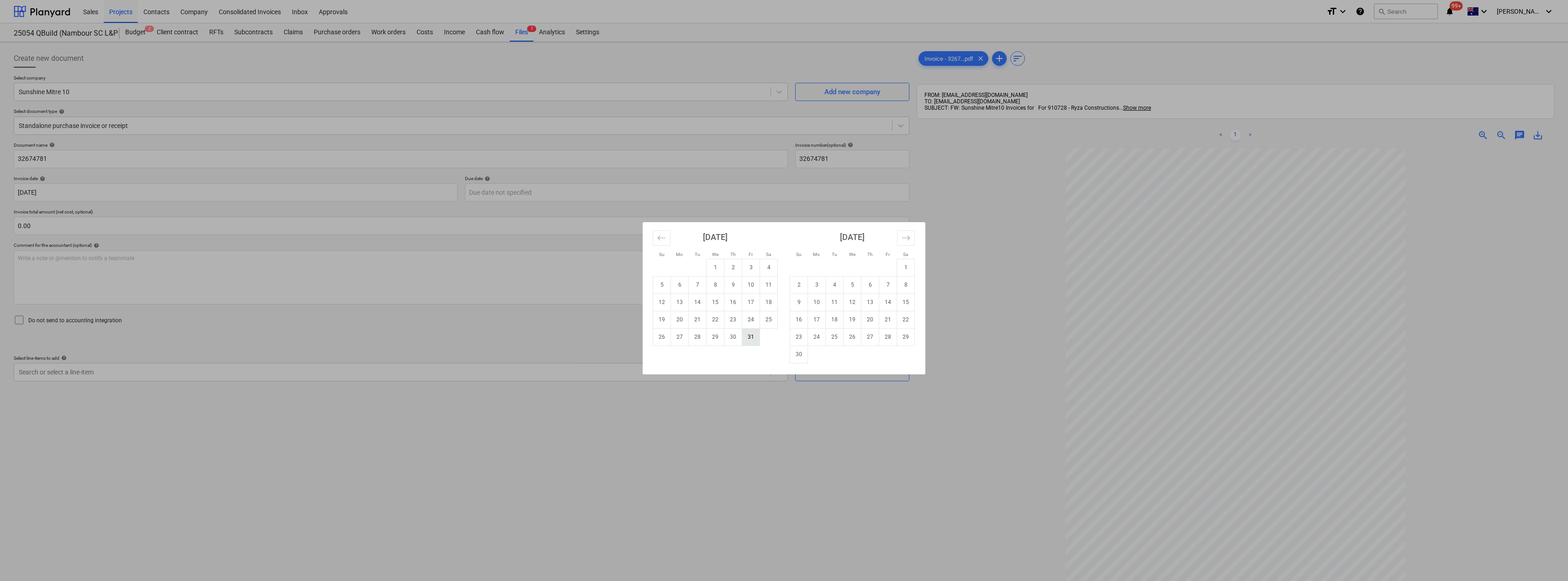
click at [752, 339] on td "31" at bounding box center [751, 337] width 18 height 17
type input "[DATE]"
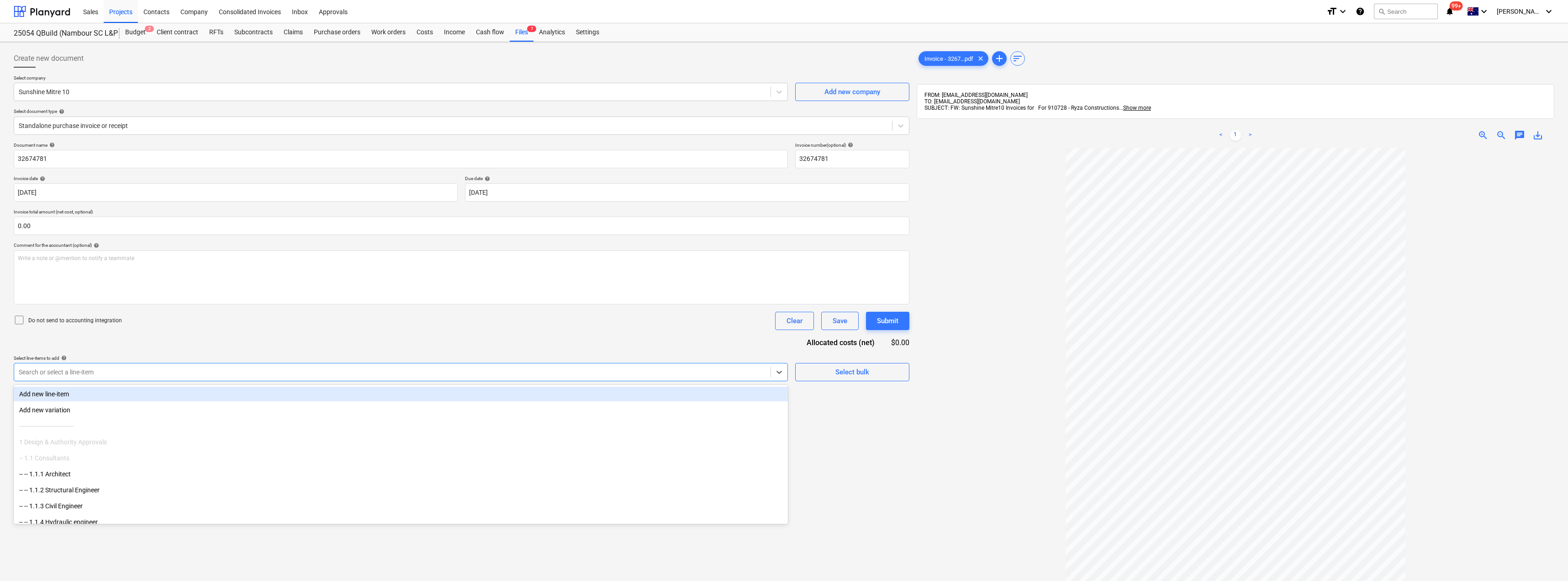
click at [129, 366] on div "Search or select a line-item" at bounding box center [392, 372] width 757 height 13
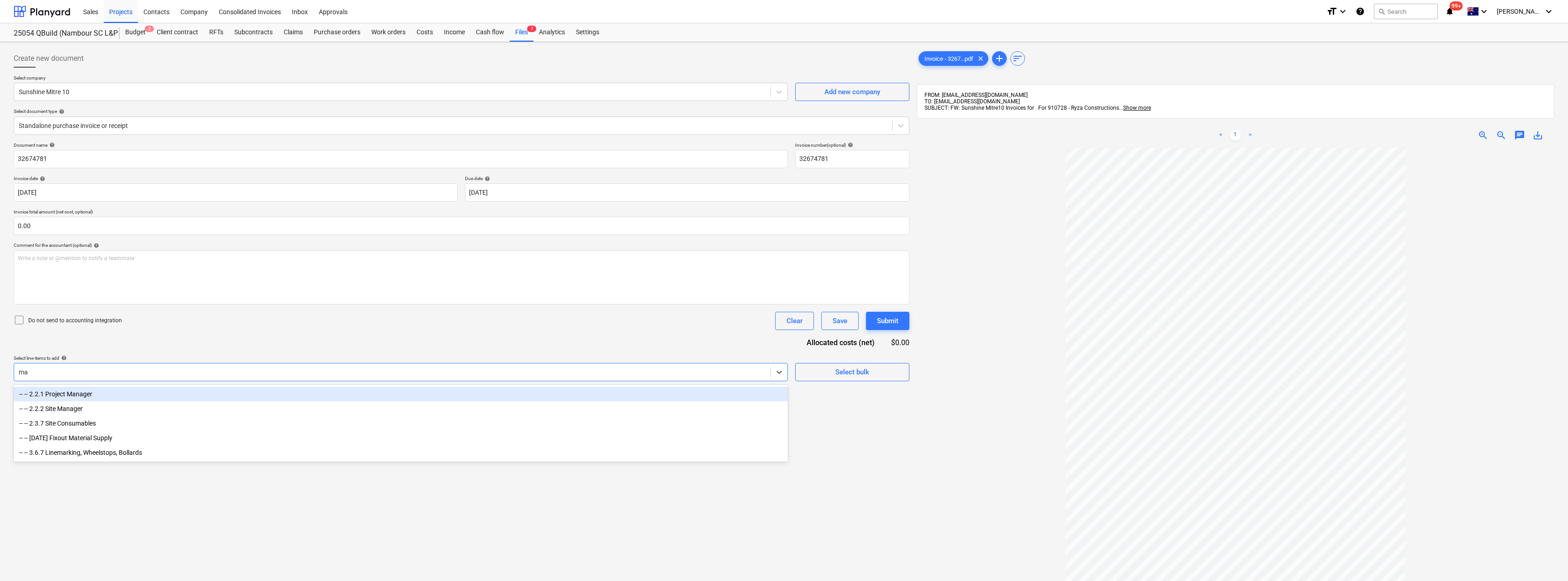
type input "mat"
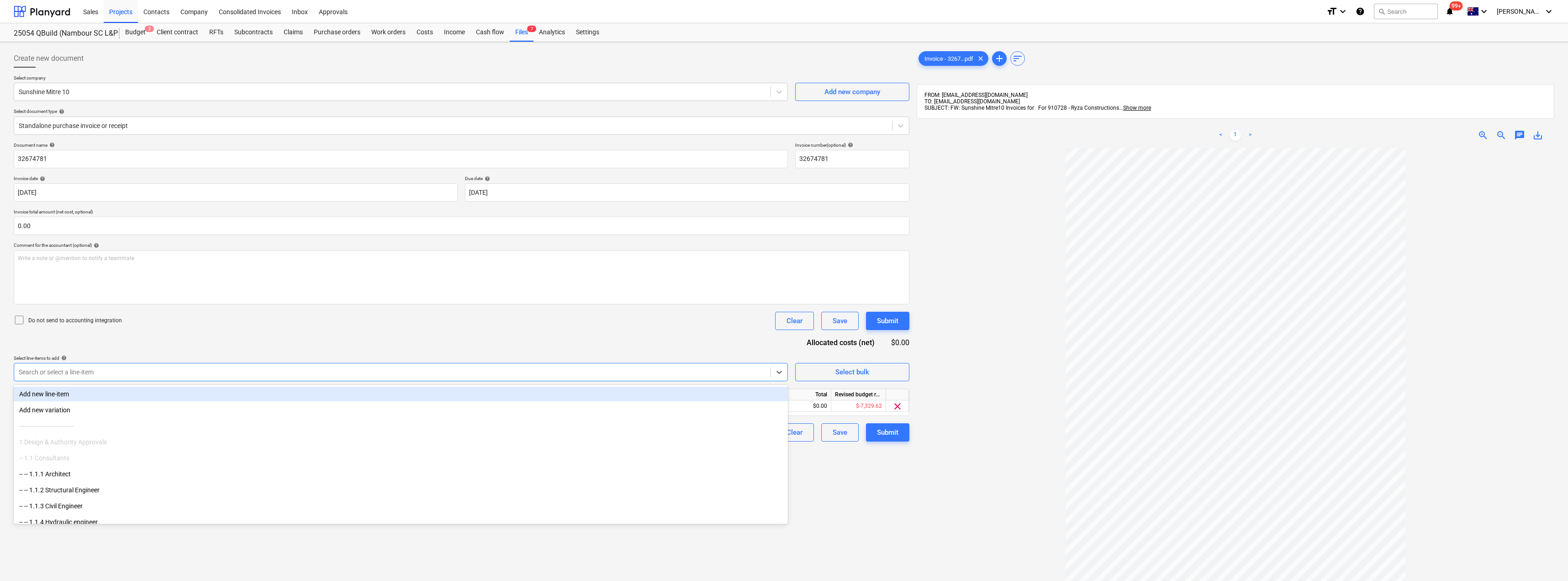
click at [197, 321] on div "Do not send to accounting integration Clear Save Submit" at bounding box center [462, 321] width 896 height 18
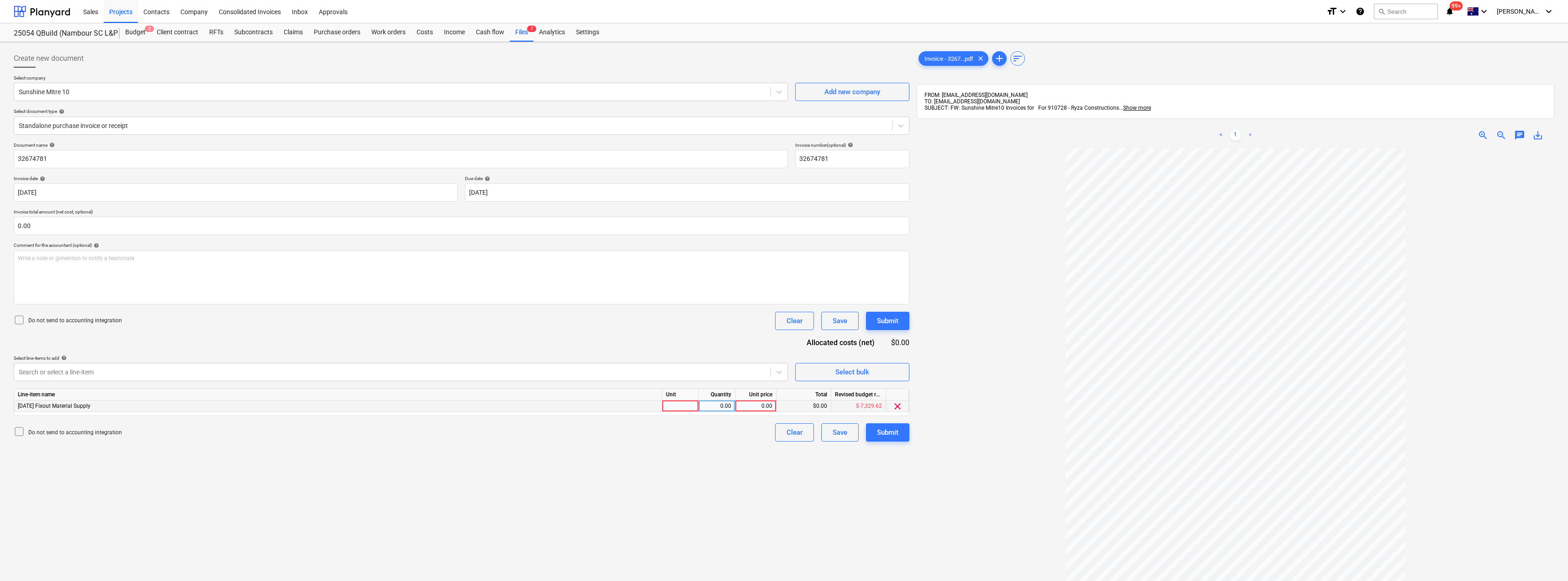
click at [672, 403] on div at bounding box center [680, 406] width 36 height 12
type input "Item"
type input "61.05"
click at [892, 436] on div "Submit" at bounding box center [888, 432] width 22 height 12
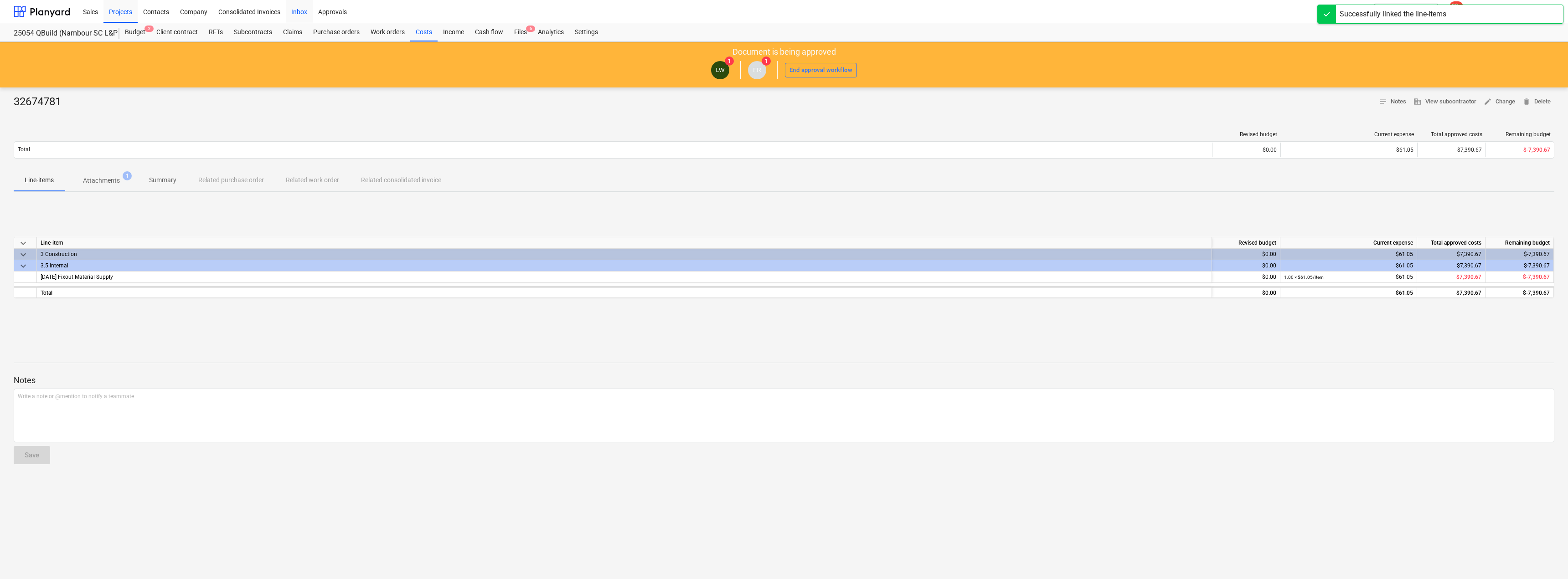
click at [308, 13] on div "Inbox" at bounding box center [299, 11] width 27 height 23
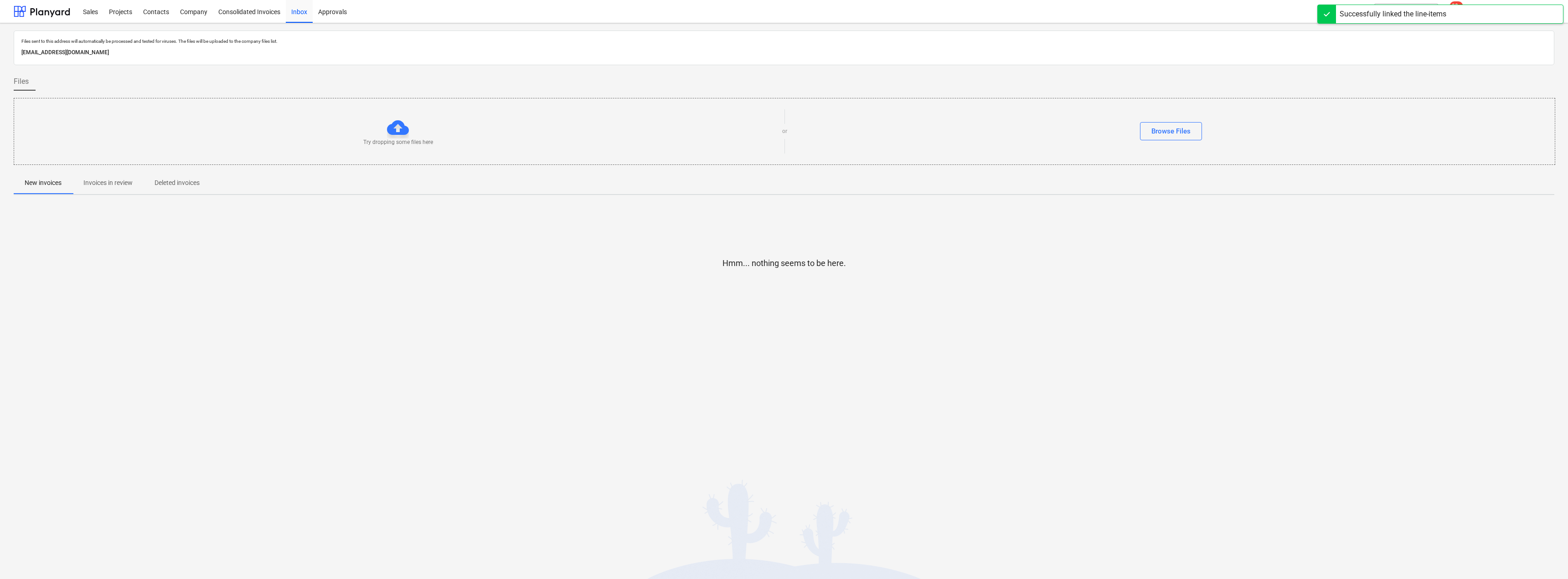
click at [104, 184] on p "Invoices in review" at bounding box center [108, 183] width 49 height 9
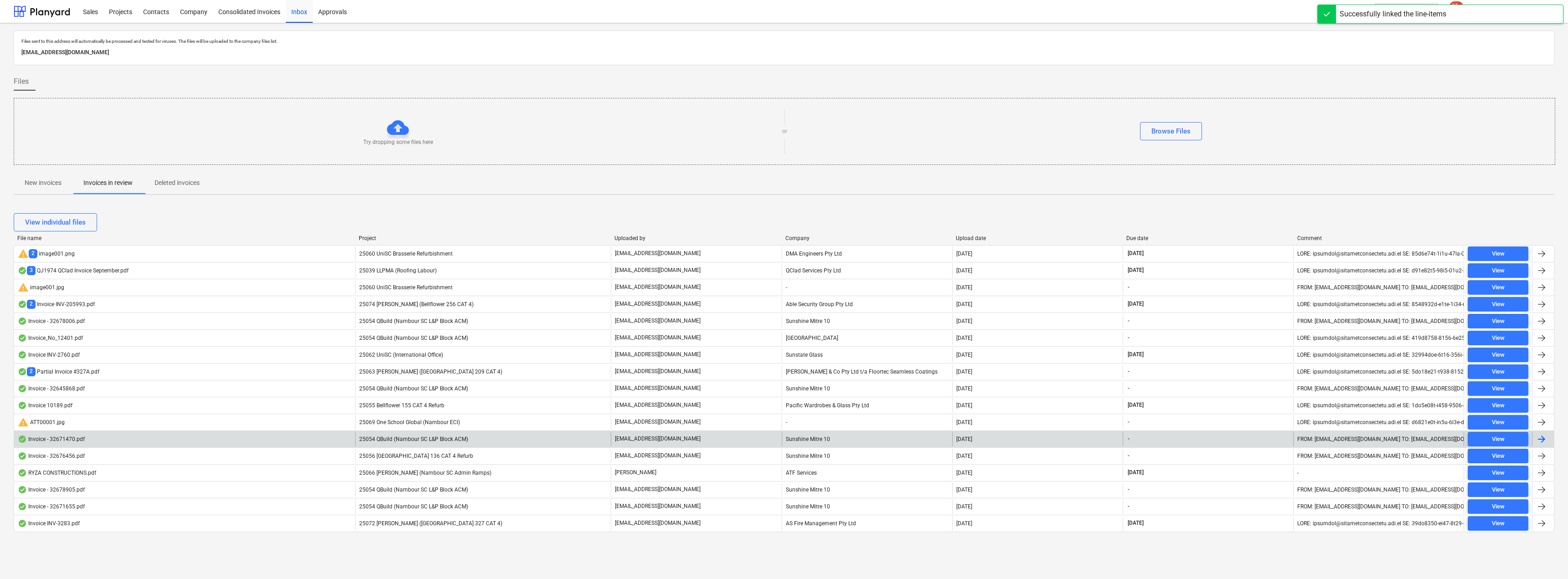
click at [482, 433] on div "25054 QBuild (Nambour SC L&P Block ACM)" at bounding box center [483, 439] width 256 height 14
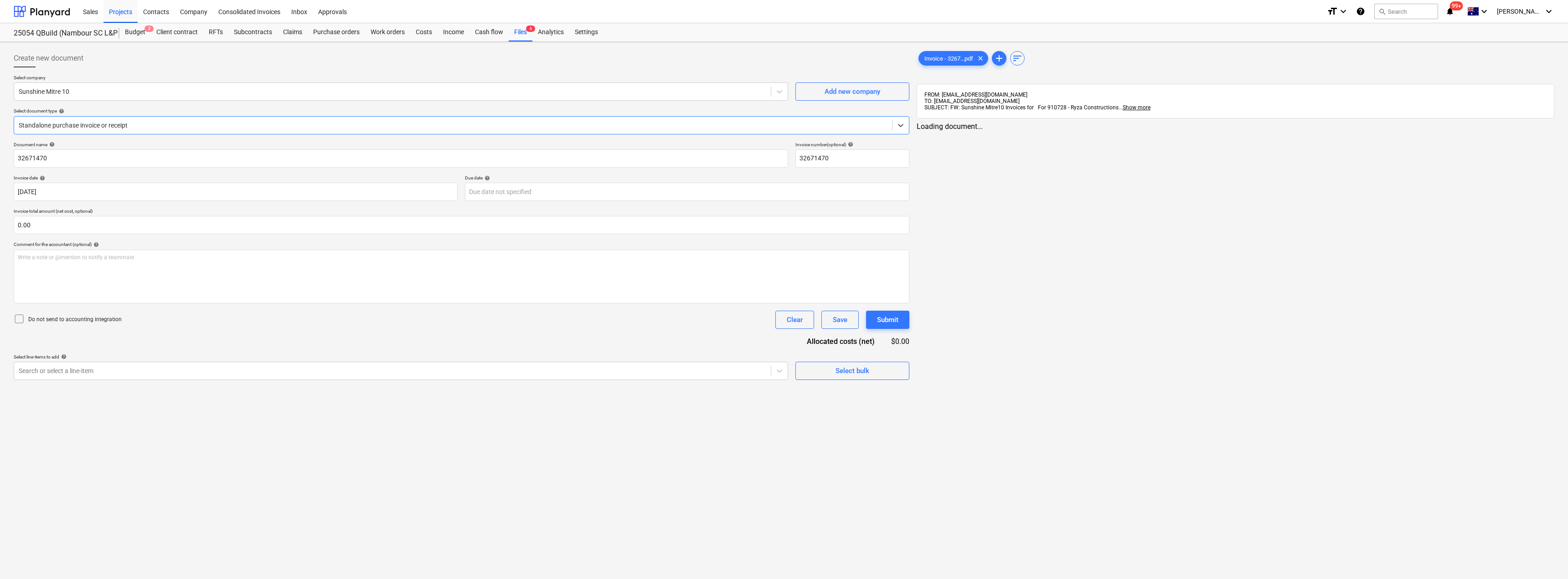
type input "32671470"
type input "[DATE]"
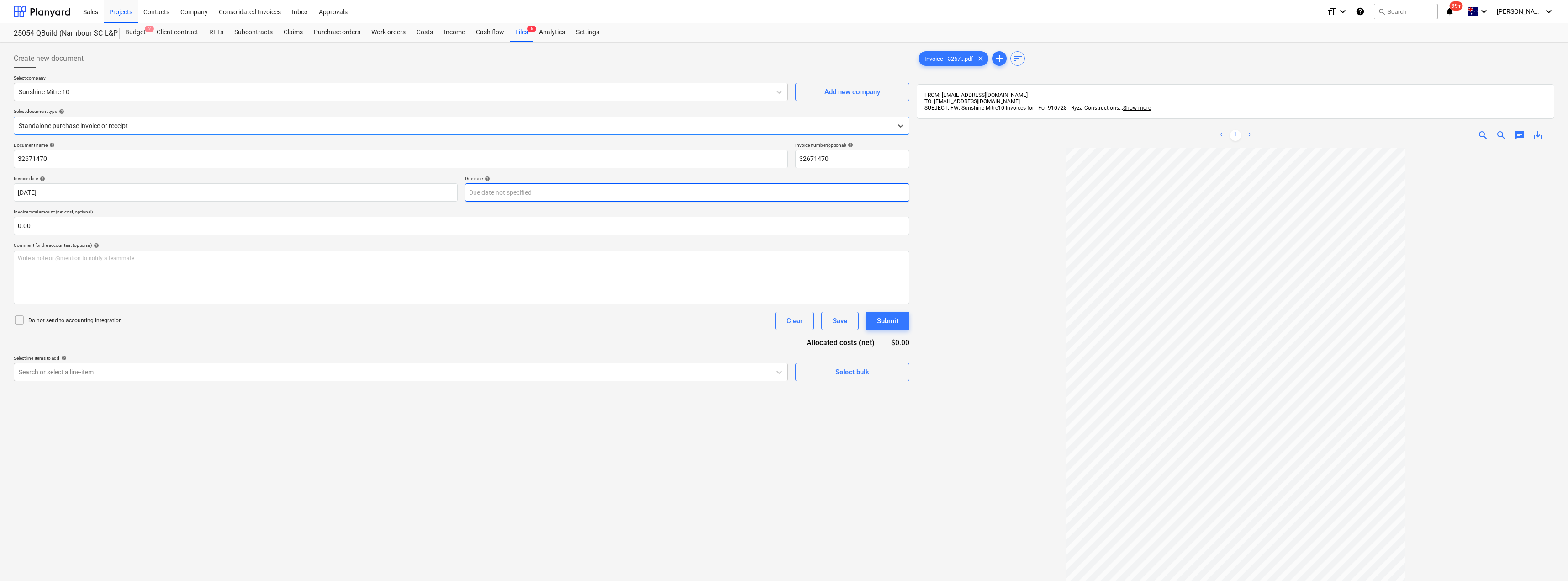
click at [515, 191] on body "Sales Projects Contacts Company Consolidated Invoices Inbox Approvals format_si…" at bounding box center [784, 290] width 1568 height 581
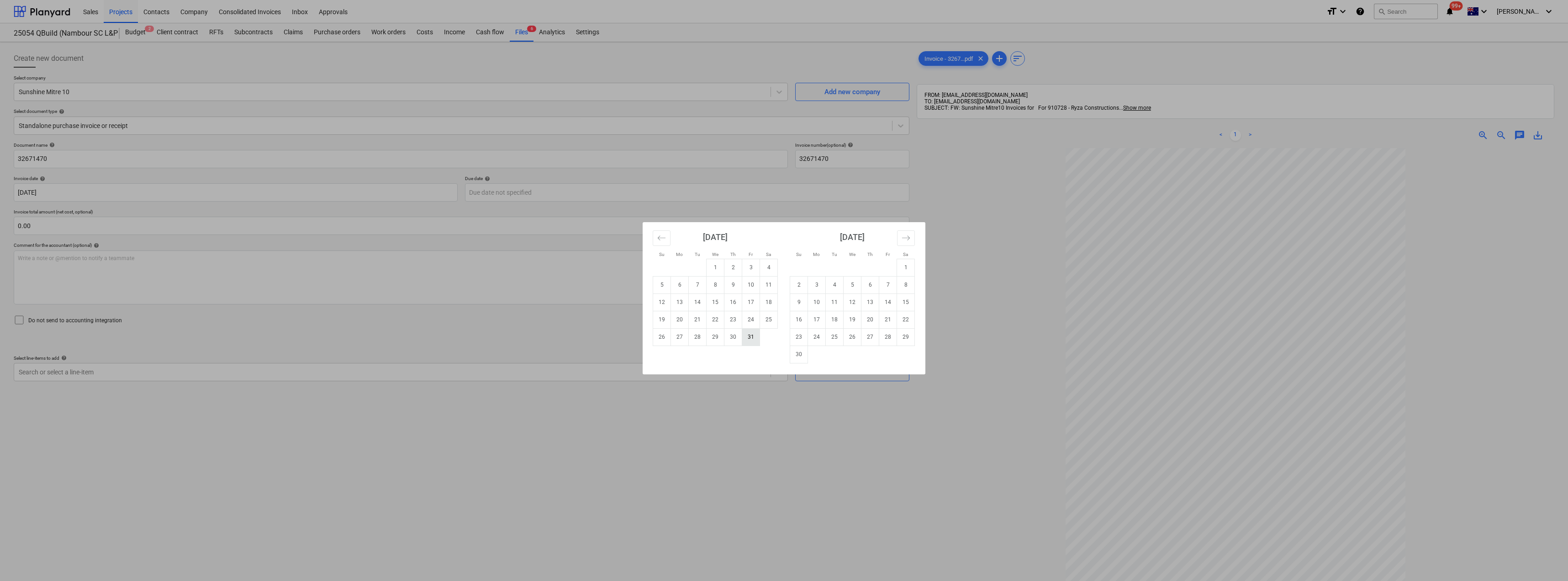
click at [752, 337] on td "31" at bounding box center [751, 337] width 18 height 17
type input "[DATE]"
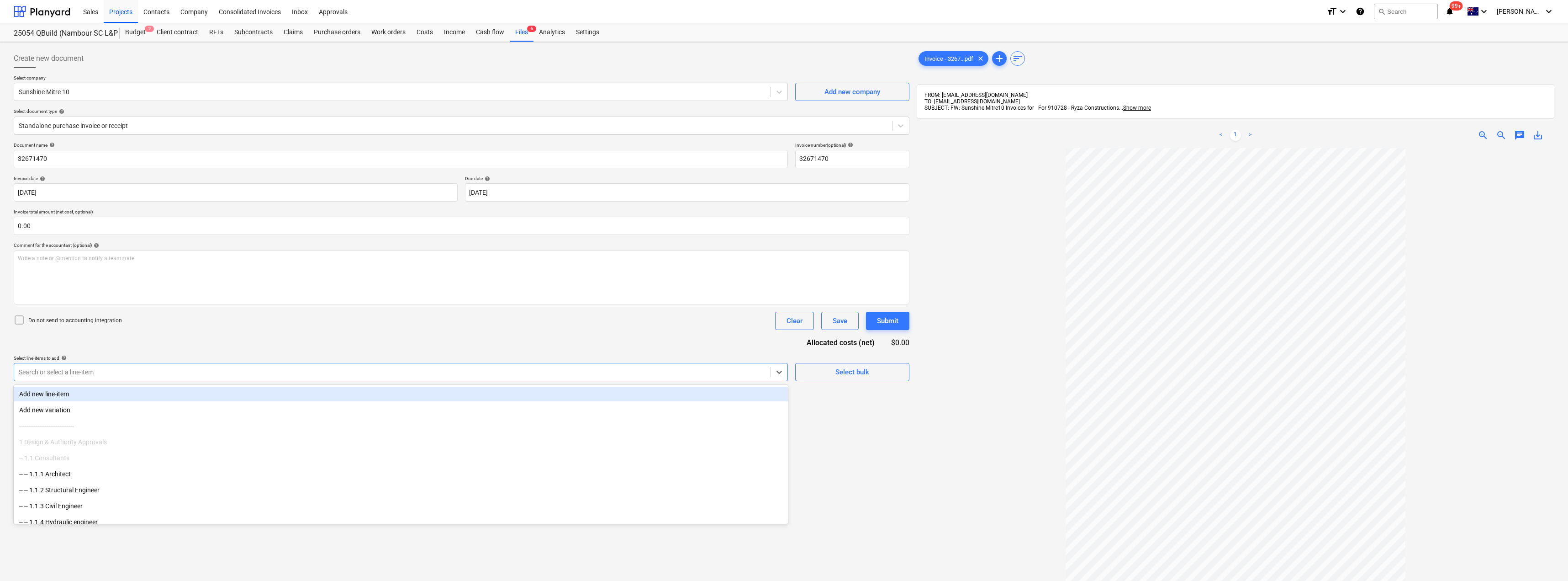
click at [76, 373] on div at bounding box center [393, 372] width 747 height 9
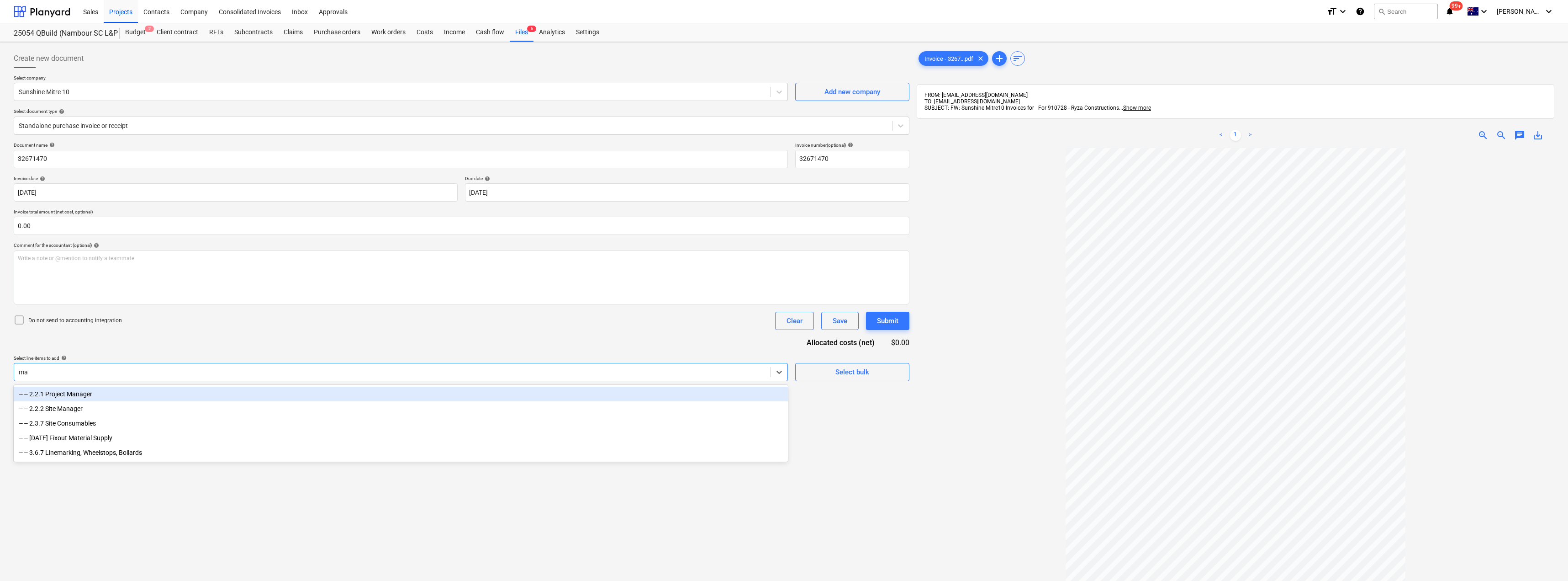
type input "mat"
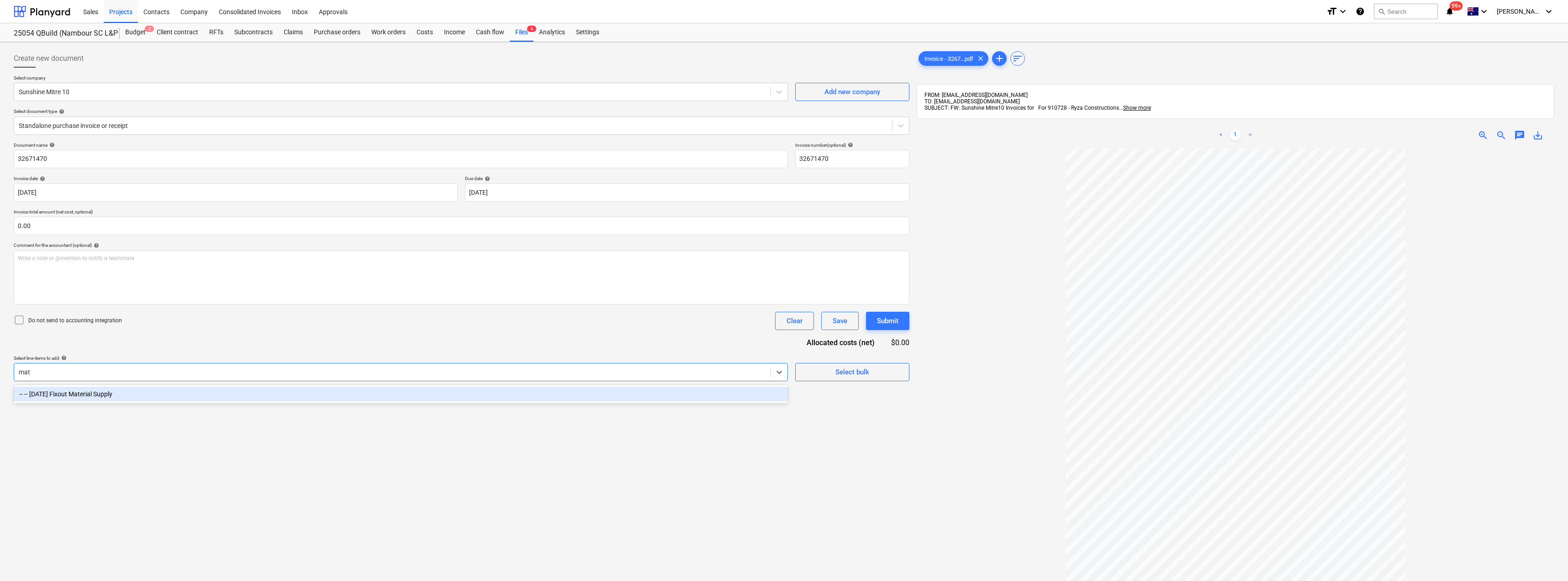
click at [94, 390] on div "-- -- [DATE] Fixout Material Supply" at bounding box center [401, 394] width 774 height 15
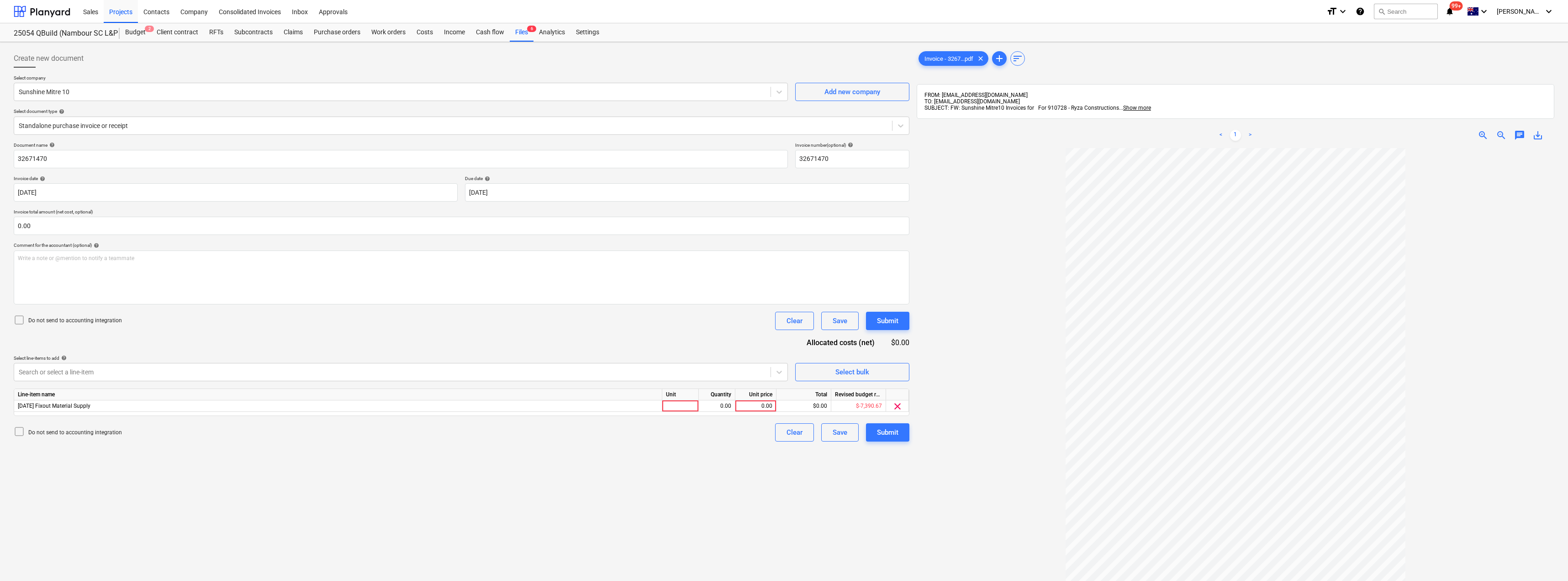
click at [193, 351] on div "Document name help 32671470 Invoice number (optional) help 32671470 Invoice dat…" at bounding box center [462, 292] width 896 height 300
click at [678, 403] on div at bounding box center [680, 406] width 36 height 12
type input "Item"
type input "280.33"
click at [880, 430] on div "Submit" at bounding box center [888, 432] width 22 height 12
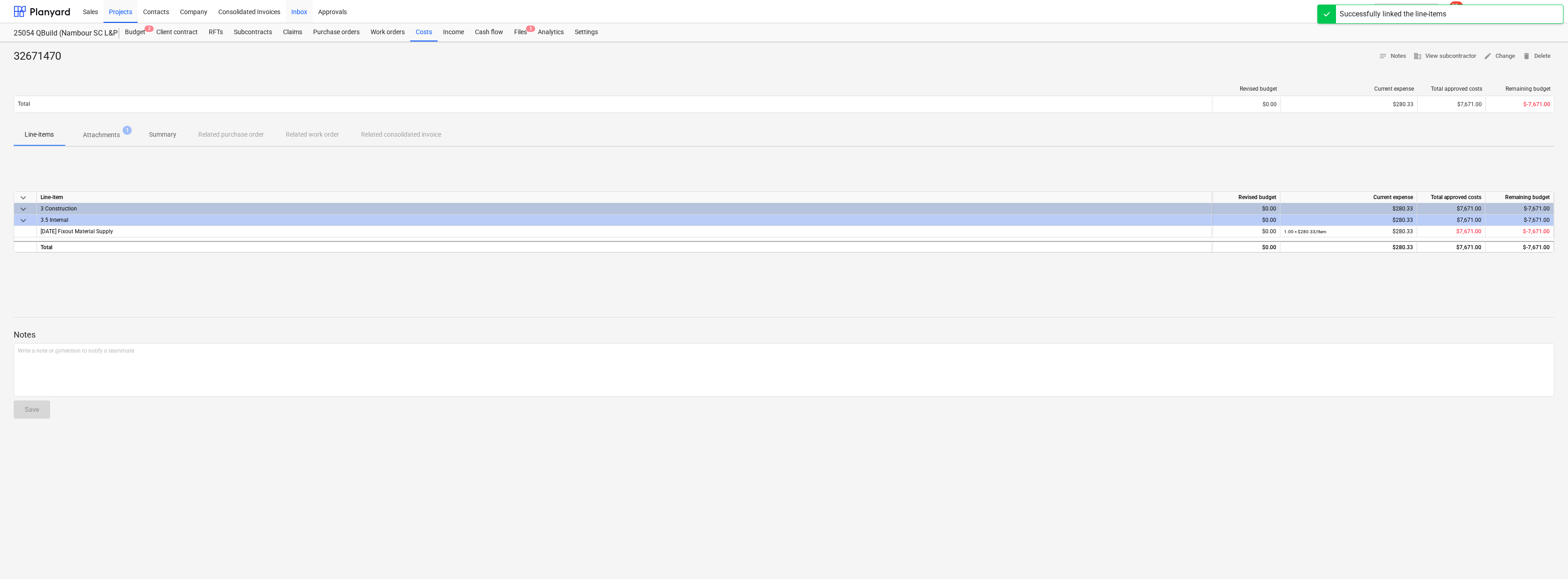
click at [298, 7] on div "Inbox" at bounding box center [299, 11] width 27 height 23
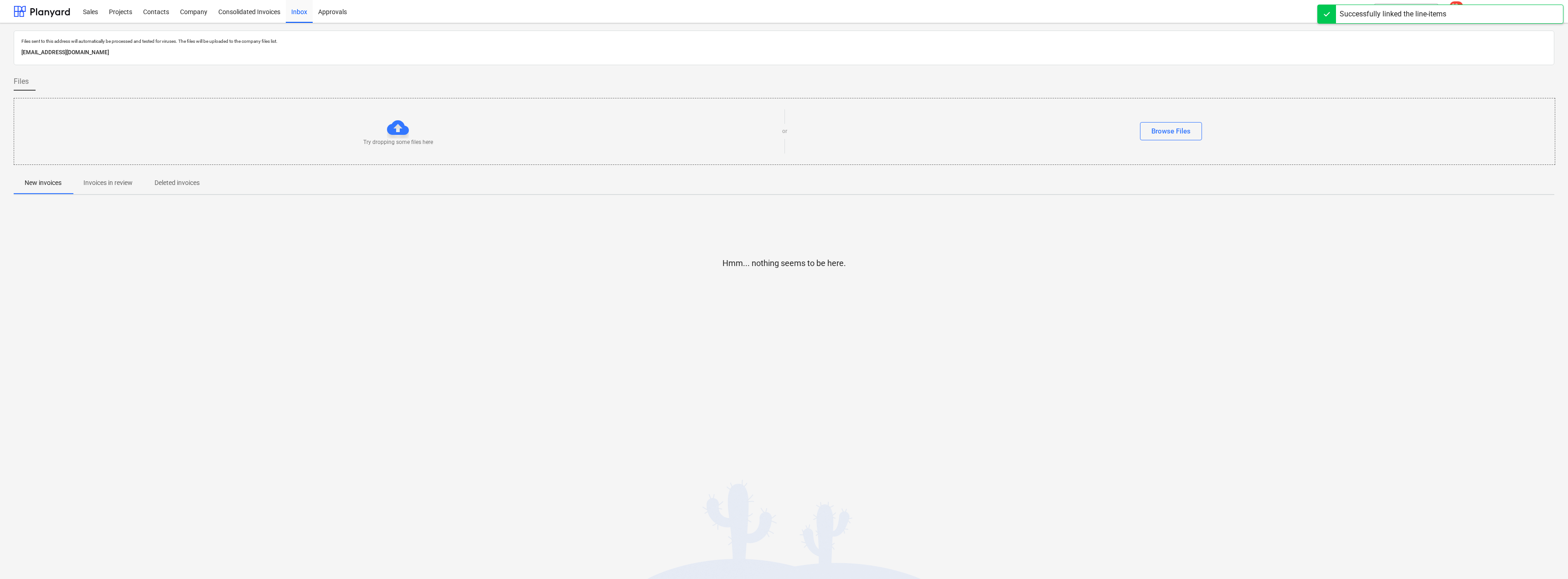
click at [109, 182] on p "Invoices in review" at bounding box center [108, 183] width 49 height 9
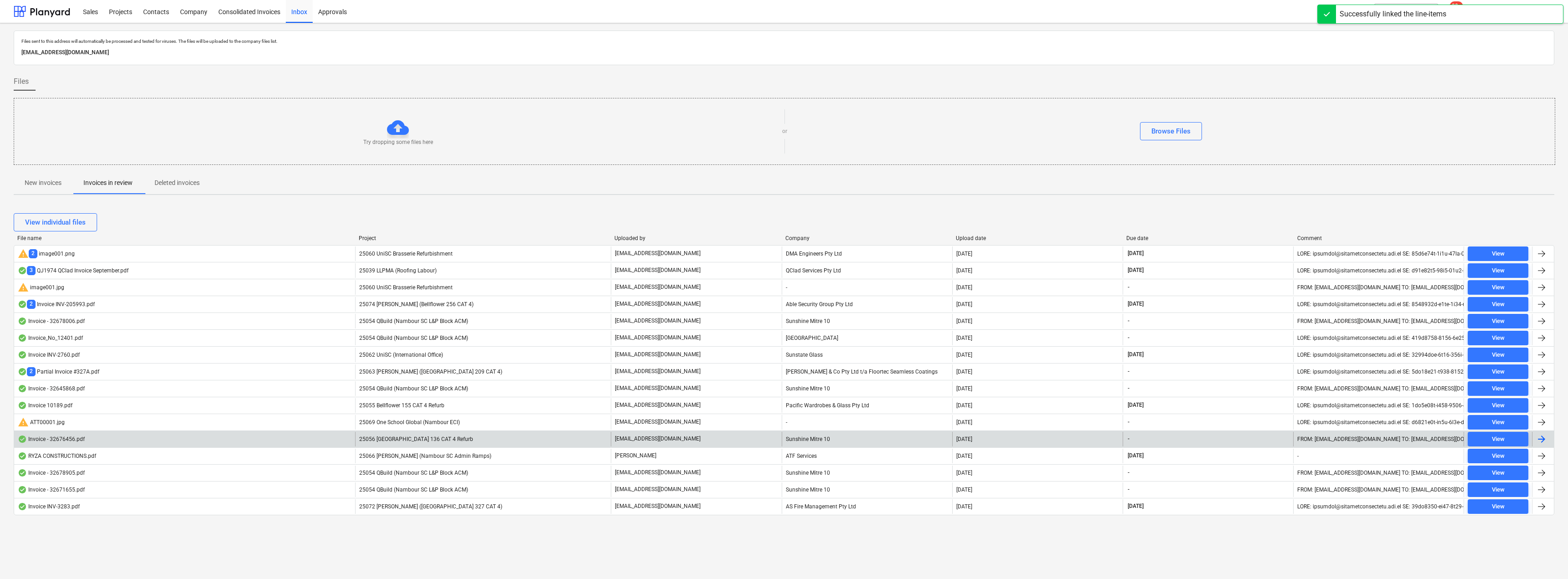
click at [674, 433] on div "[EMAIL_ADDRESS][DOMAIN_NAME]" at bounding box center [696, 439] width 170 height 14
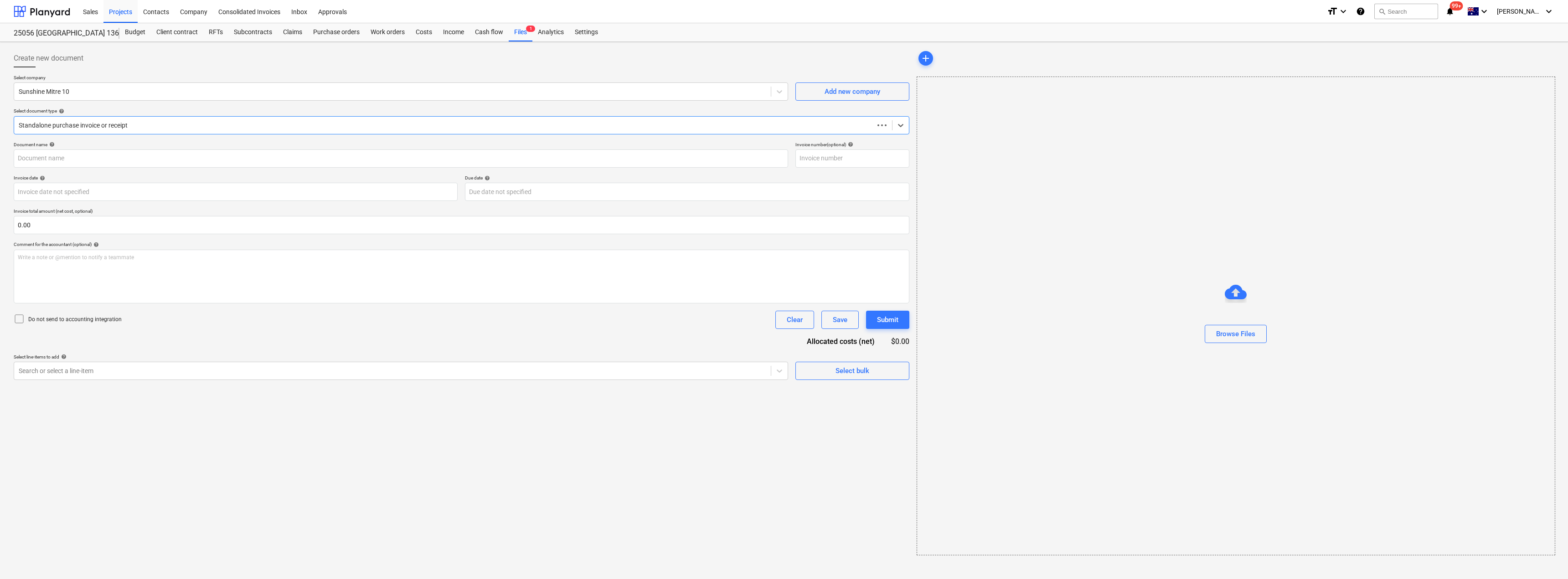
type input "32676456"
type input "[DATE]"
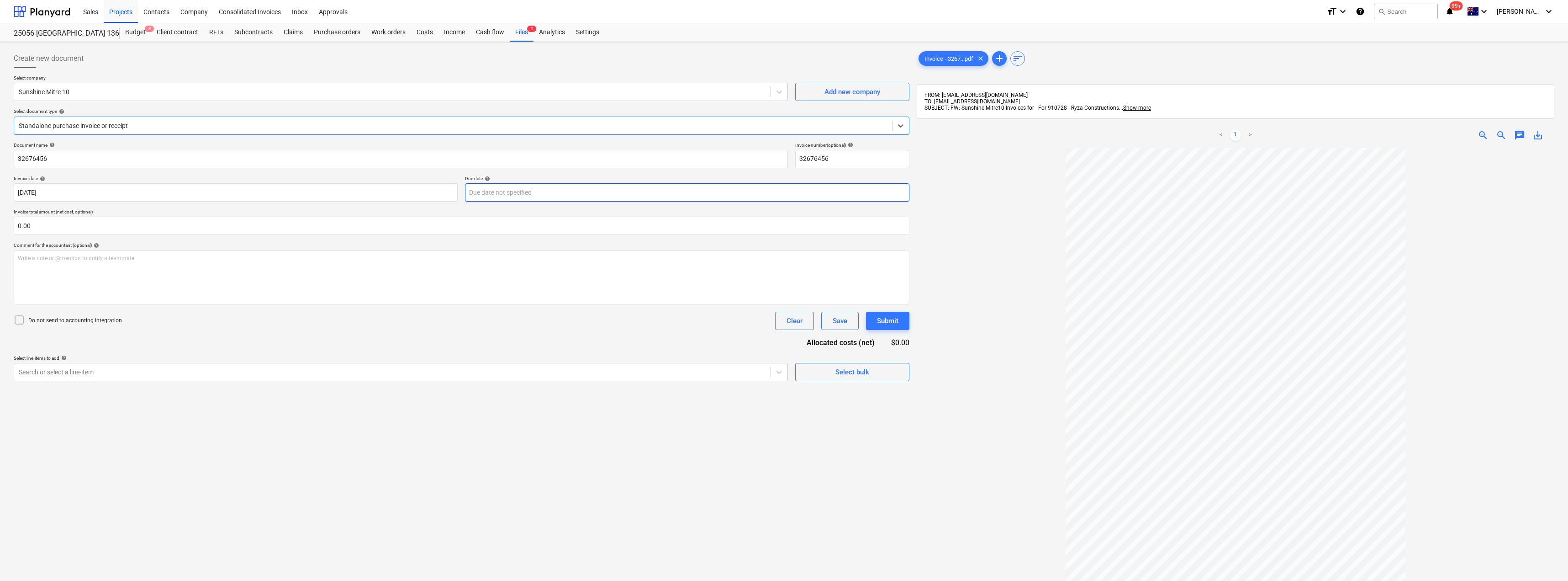
click at [514, 193] on body "Sales Projects Contacts Company Consolidated Invoices Inbox Approvals format_si…" at bounding box center [784, 290] width 1568 height 581
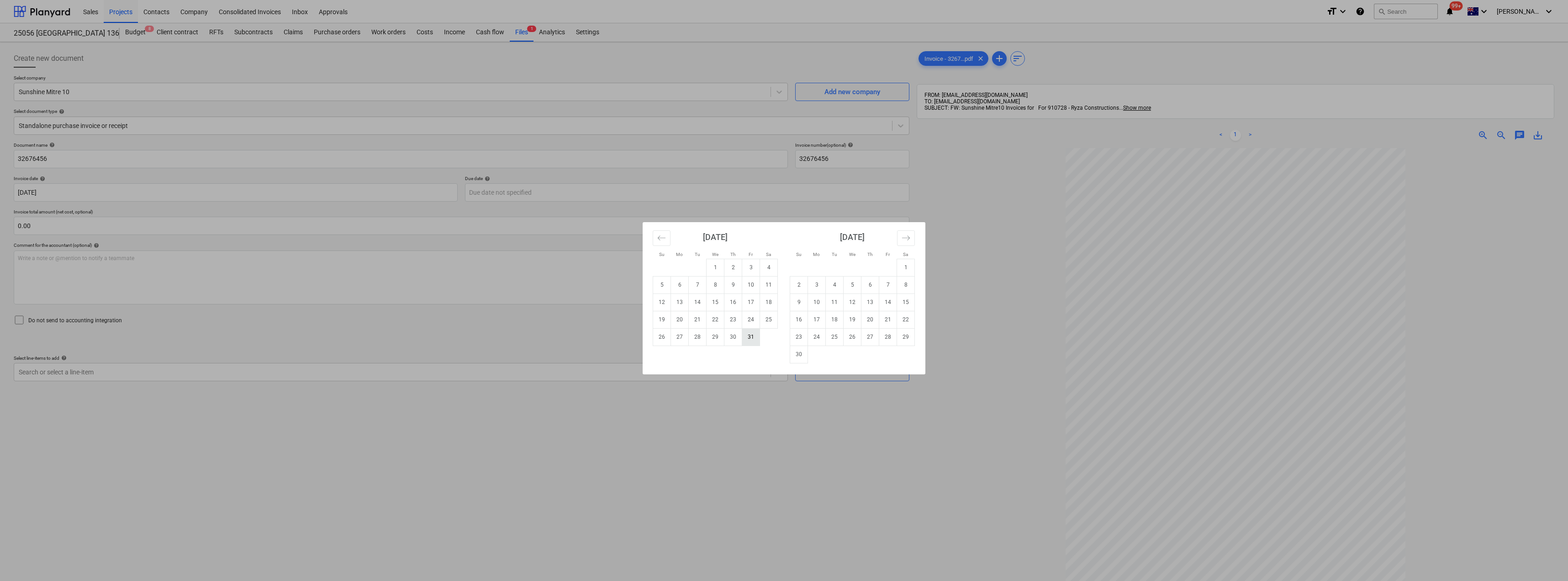
click at [758, 337] on td "31" at bounding box center [751, 337] width 18 height 17
type input "[DATE]"
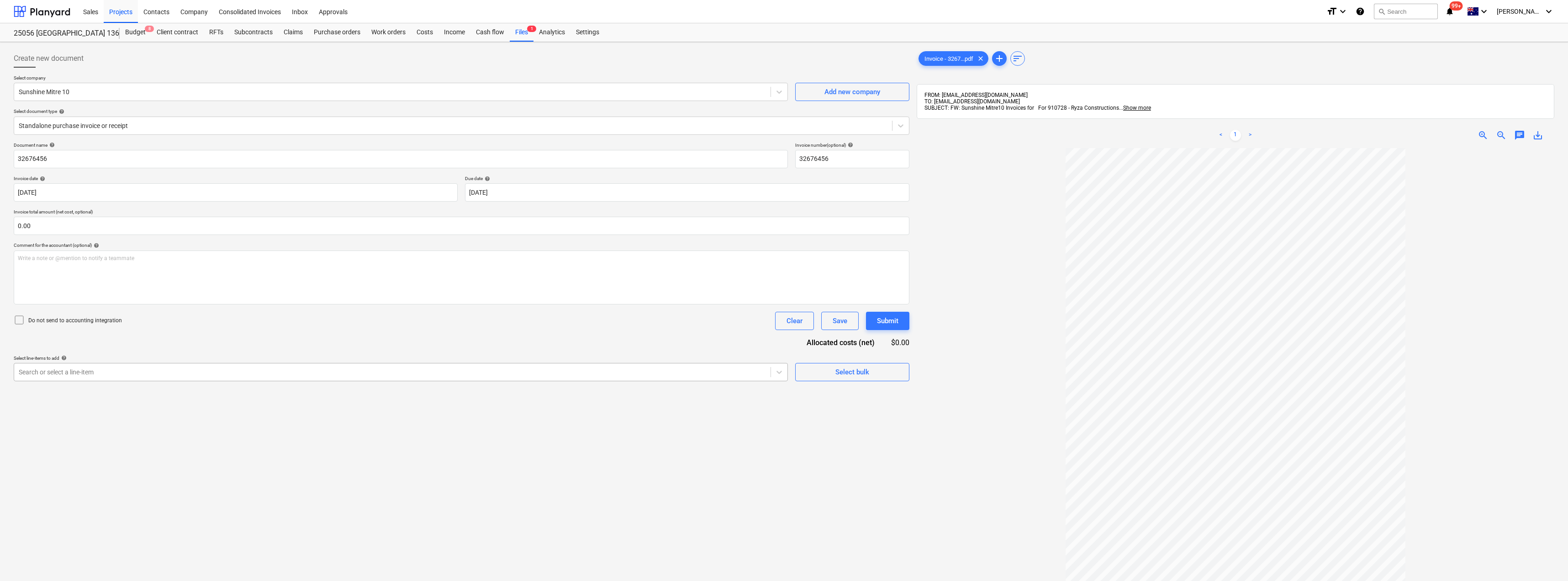
click at [92, 372] on div at bounding box center [393, 372] width 747 height 9
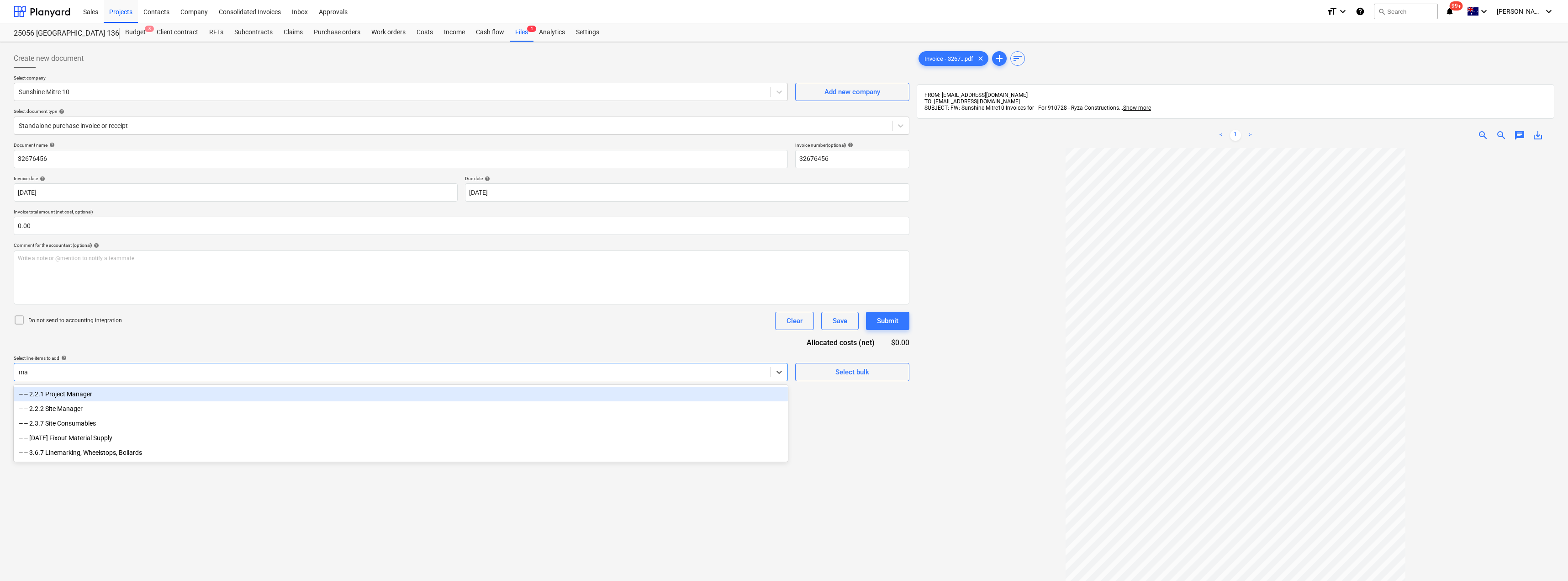
type input "mat"
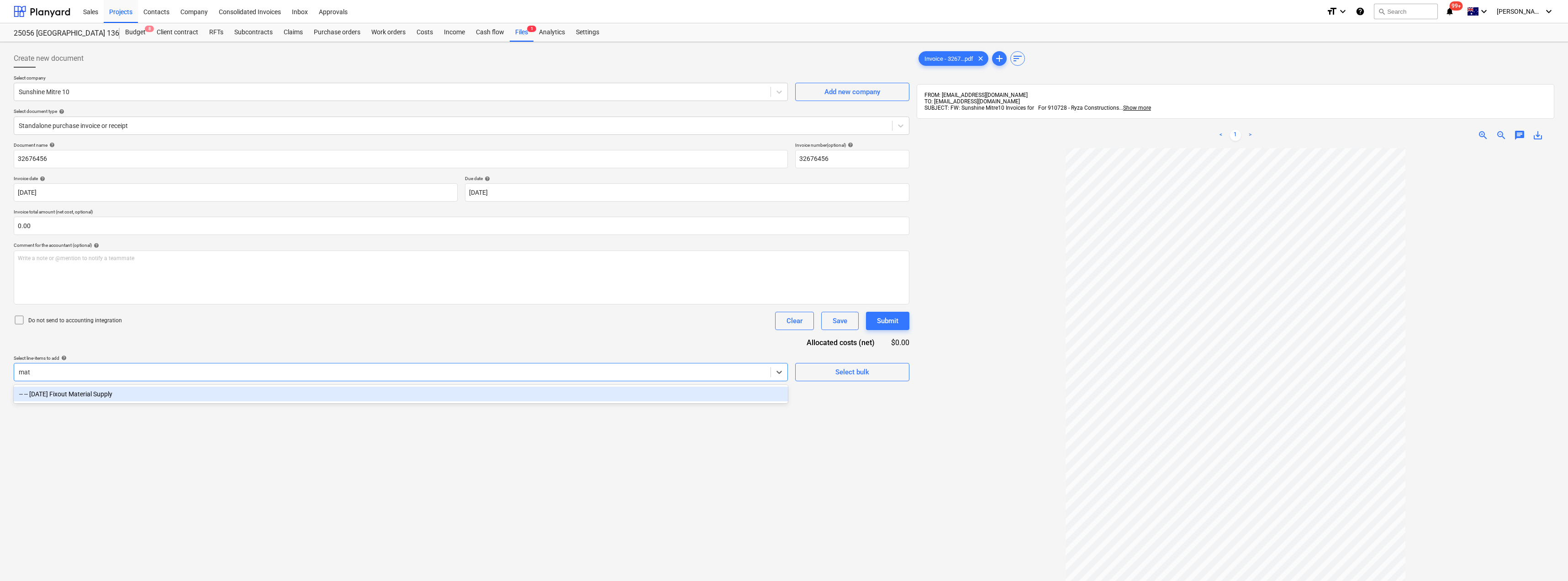
click at [92, 396] on div "-- -- [DATE] Fixout Material Supply" at bounding box center [401, 394] width 774 height 15
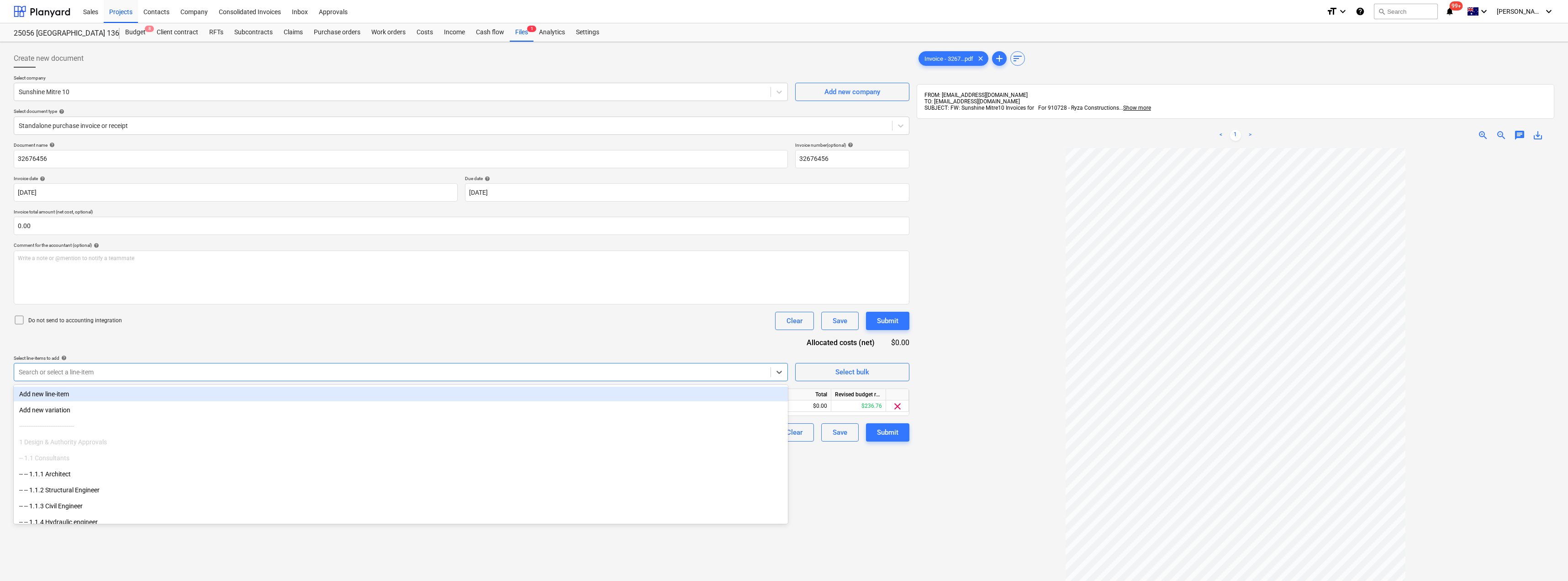
click at [259, 325] on div "Do not send to accounting integration Clear Save Submit" at bounding box center [462, 321] width 896 height 18
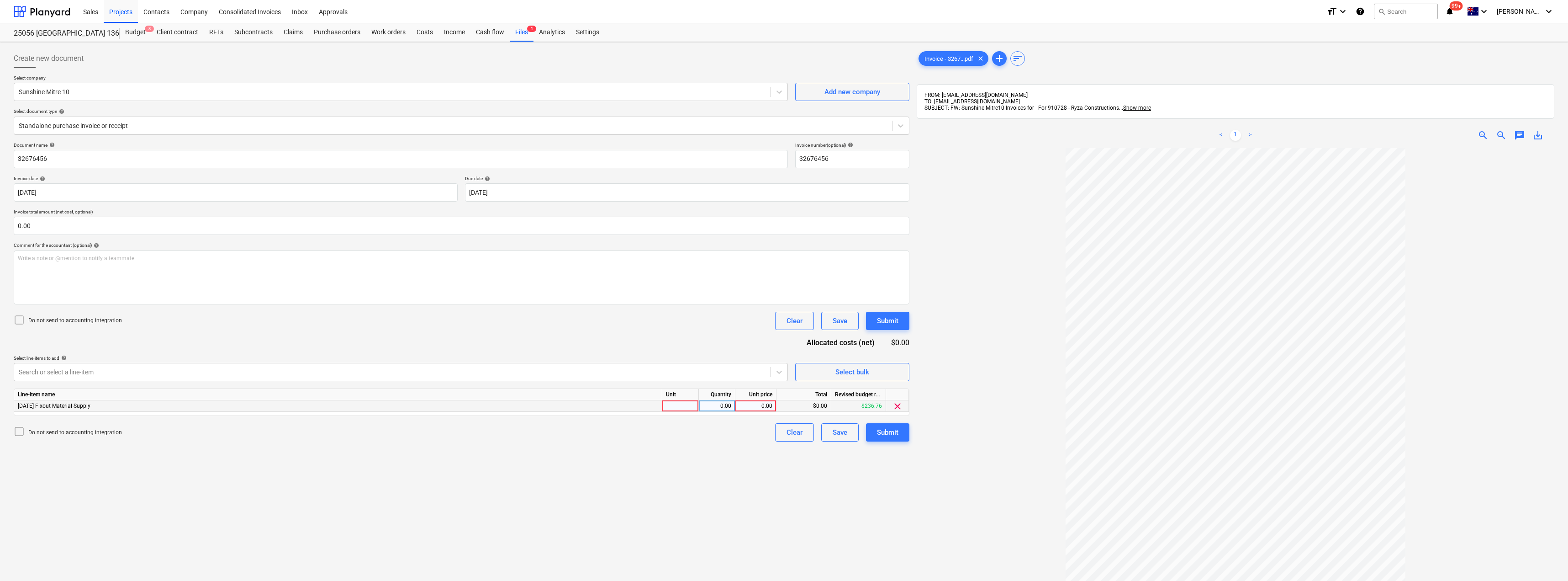
click at [674, 407] on div at bounding box center [680, 406] width 36 height 12
type input "Item"
type input "362.45"
click at [976, 372] on div at bounding box center [1235, 425] width 638 height 555
click at [890, 430] on div "Submit" at bounding box center [888, 432] width 22 height 12
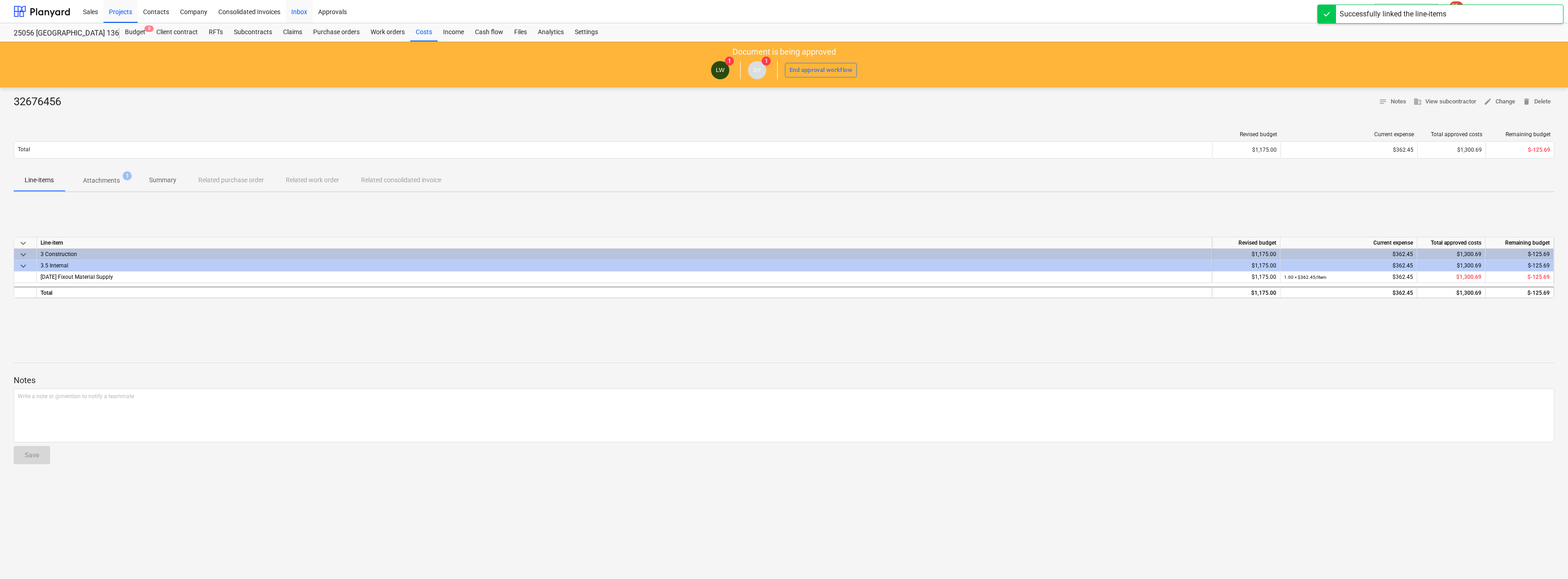
click at [298, 9] on div "Inbox" at bounding box center [299, 11] width 27 height 23
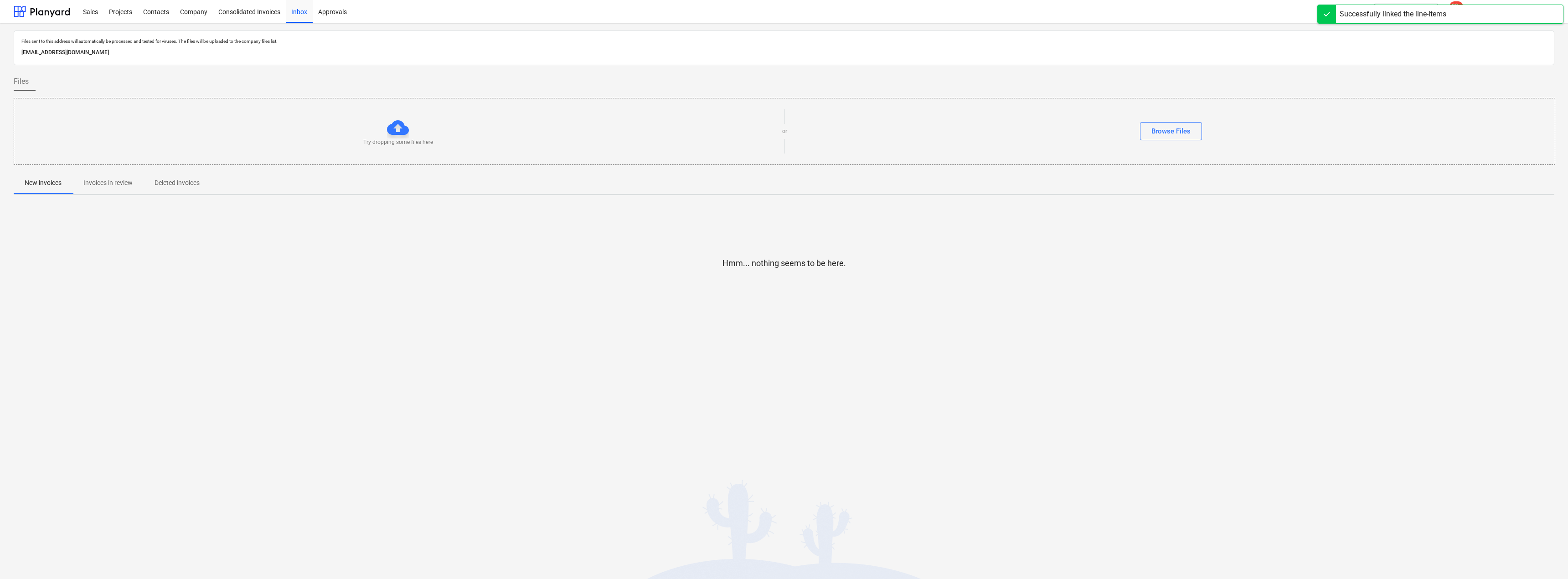
click at [120, 181] on p "Invoices in review" at bounding box center [108, 183] width 49 height 9
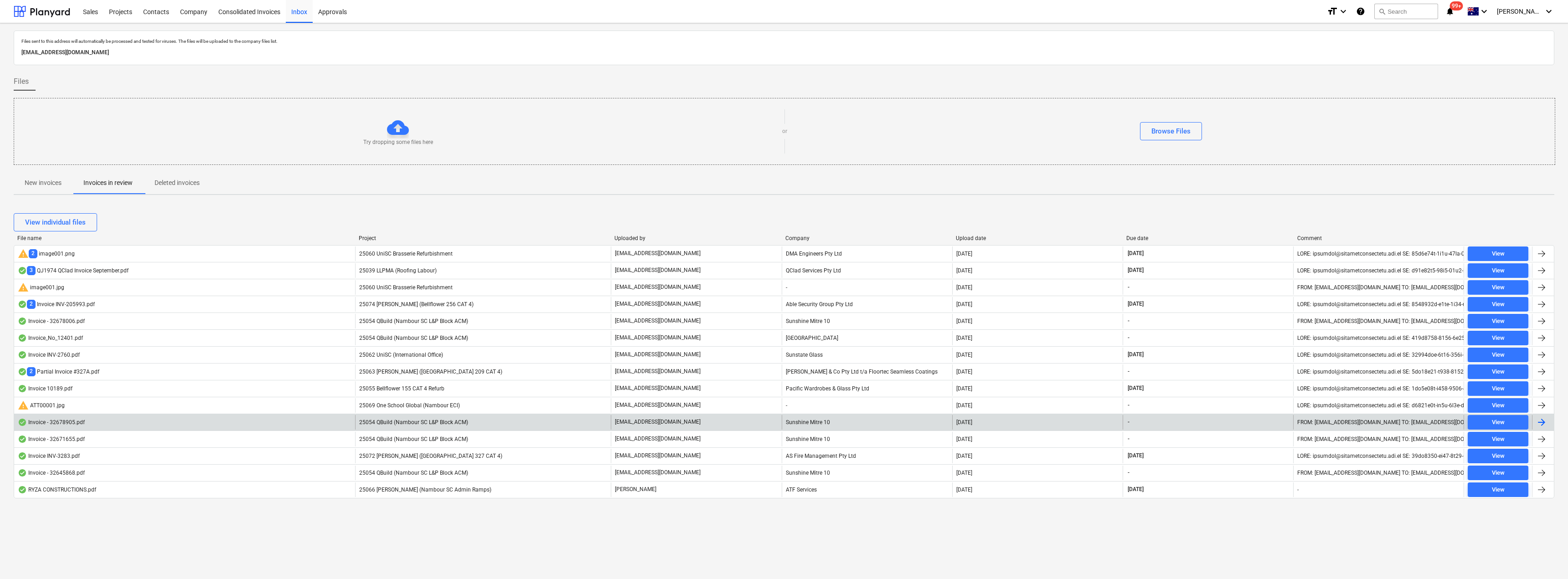
click at [728, 422] on div "[EMAIL_ADDRESS][DOMAIN_NAME]" at bounding box center [696, 422] width 170 height 14
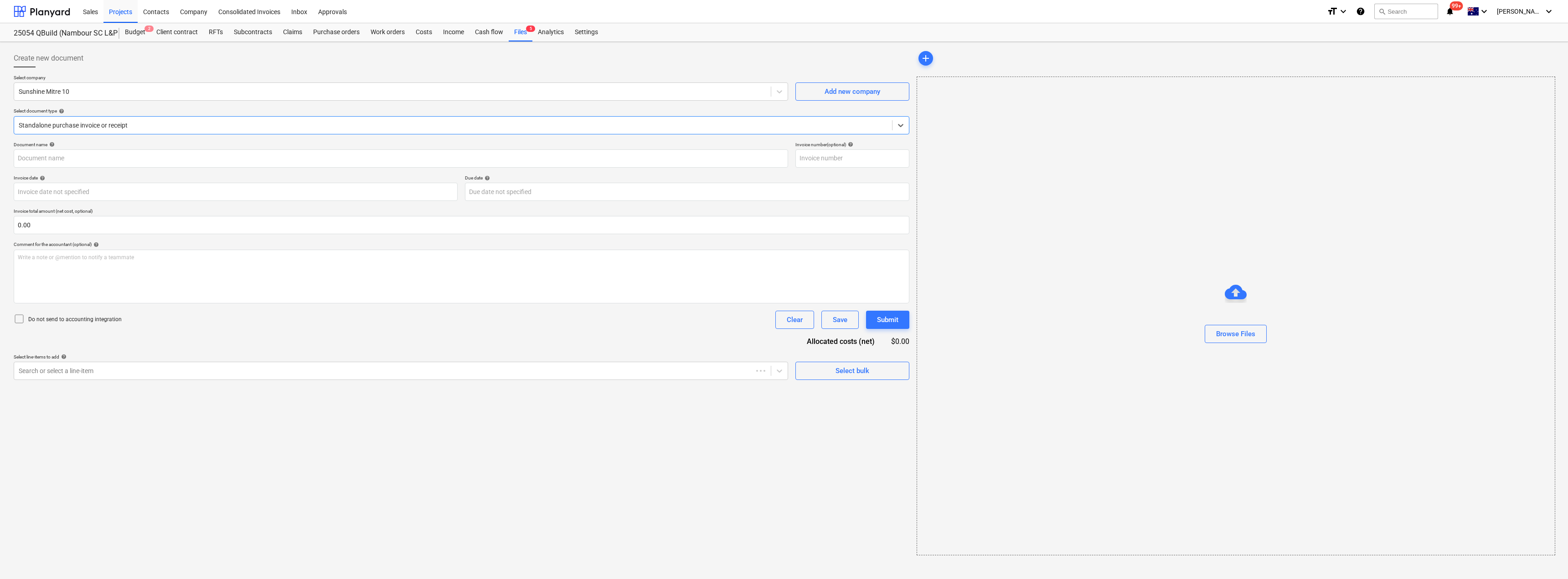
type input "32678905"
type input "[DATE]"
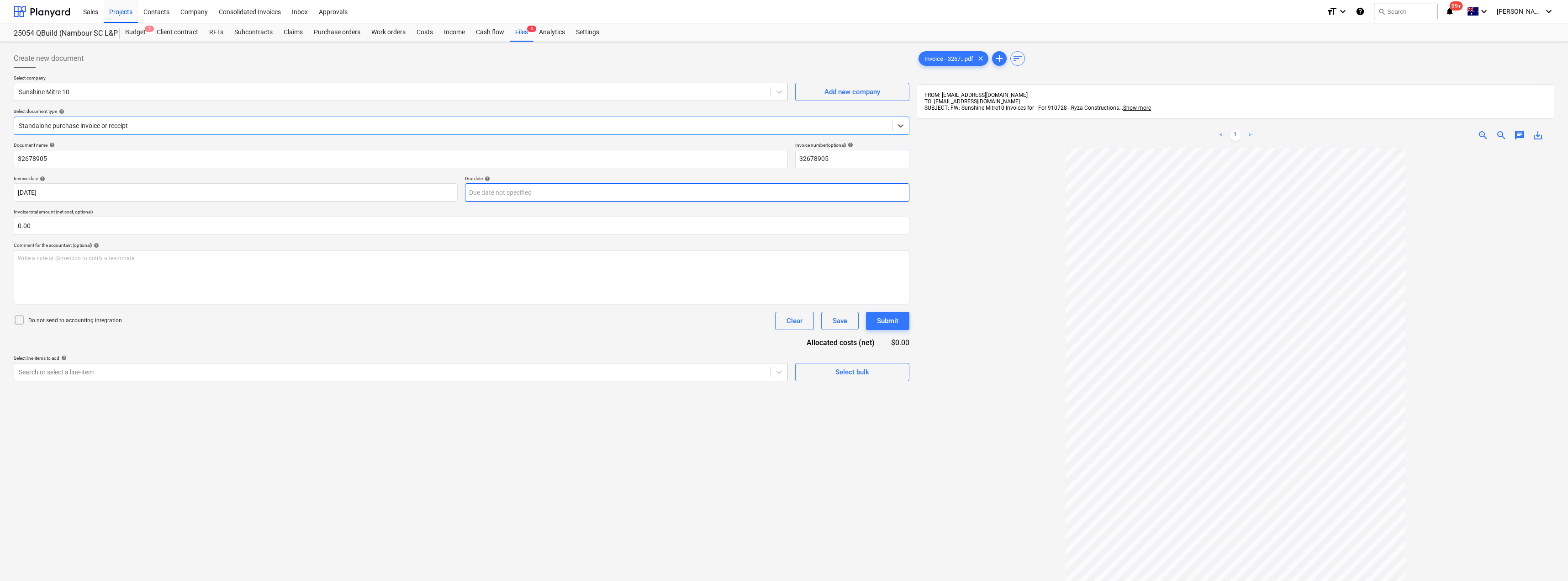
click at [509, 184] on body "Sales Projects Contacts Company Consolidated Invoices Inbox Approvals format_si…" at bounding box center [784, 290] width 1568 height 581
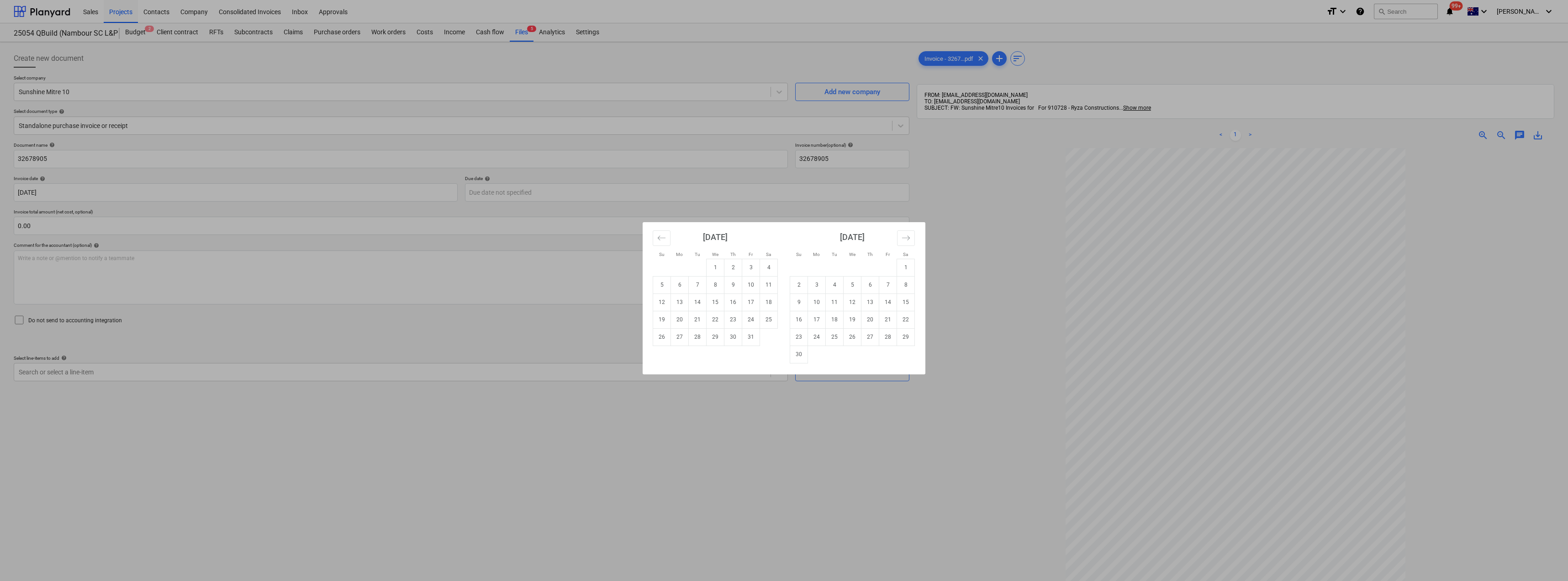
drag, startPoint x: 752, startPoint y: 340, endPoint x: 725, endPoint y: 336, distance: 27.3
click at [752, 340] on td "31" at bounding box center [751, 337] width 18 height 17
type input "[DATE]"
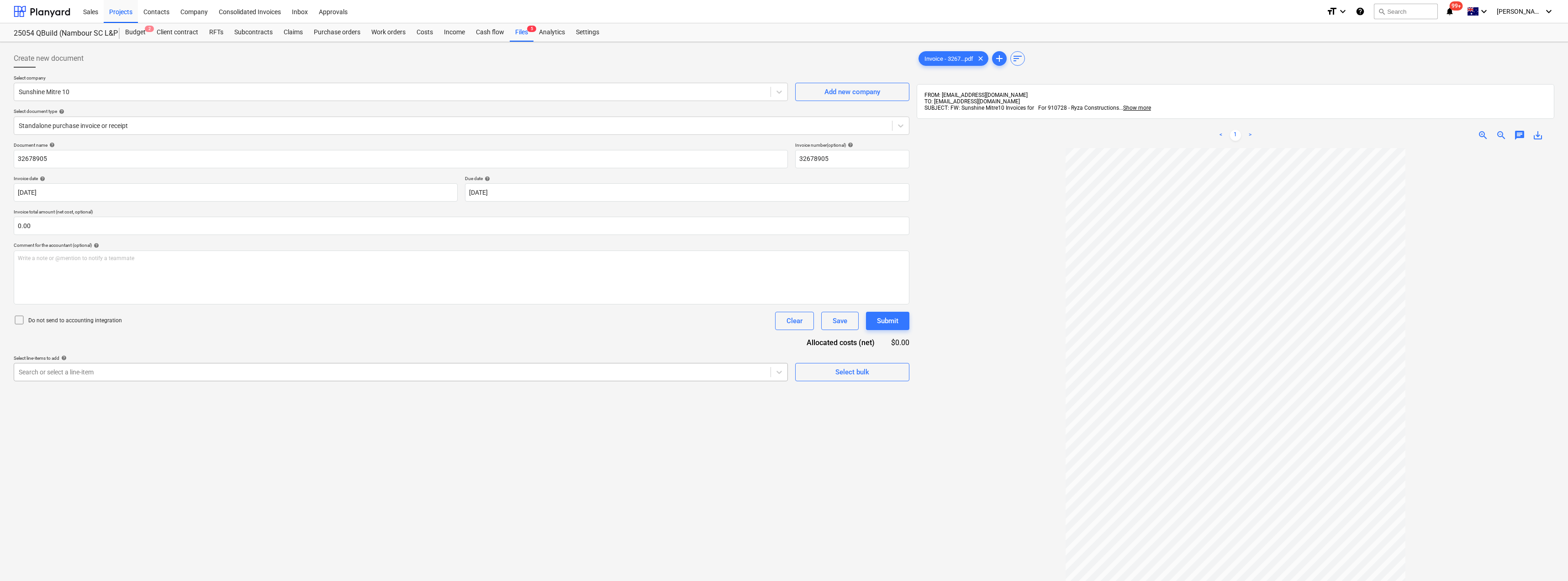
click at [112, 373] on div at bounding box center [393, 372] width 747 height 9
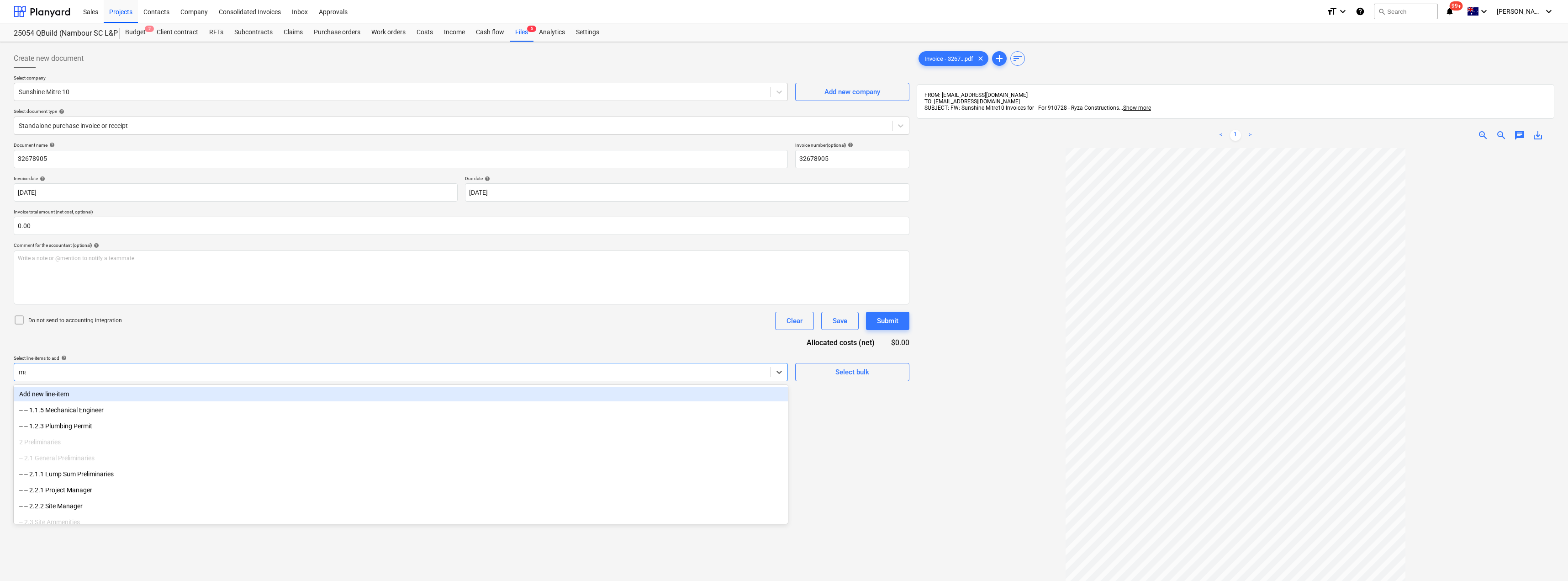
type input "mat"
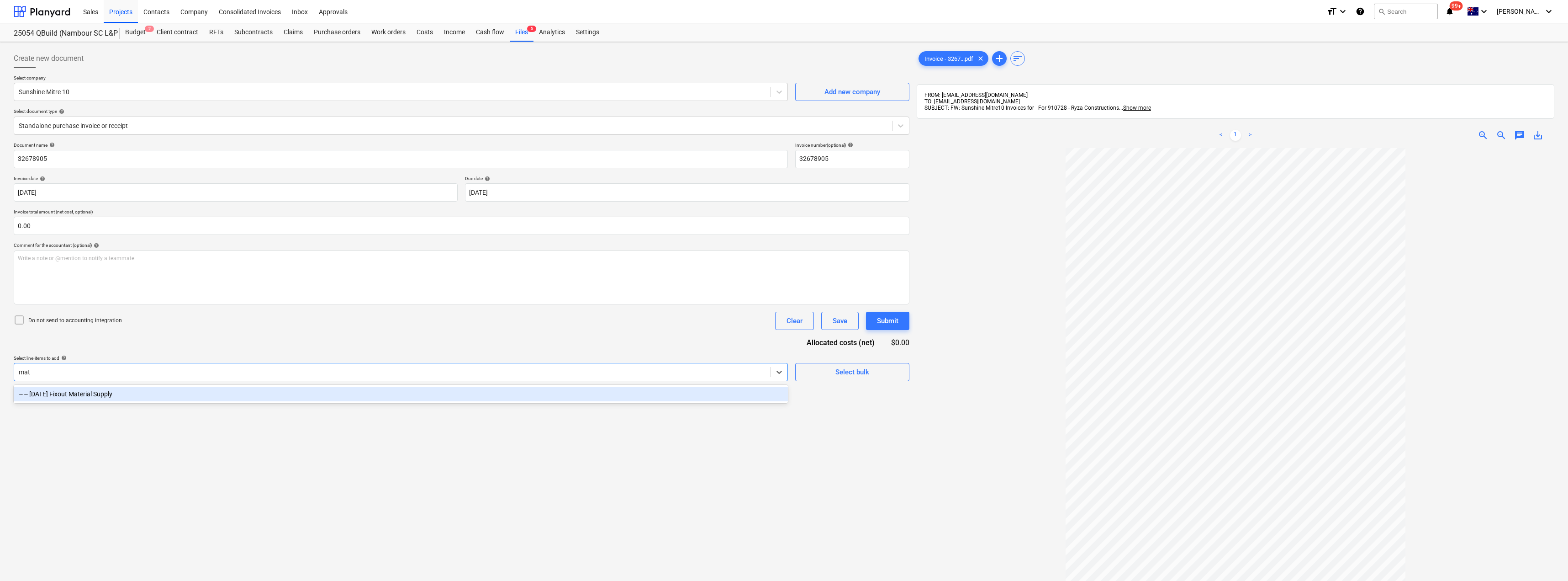
click at [134, 393] on div "-- -- [DATE] Fixout Material Supply" at bounding box center [401, 394] width 774 height 15
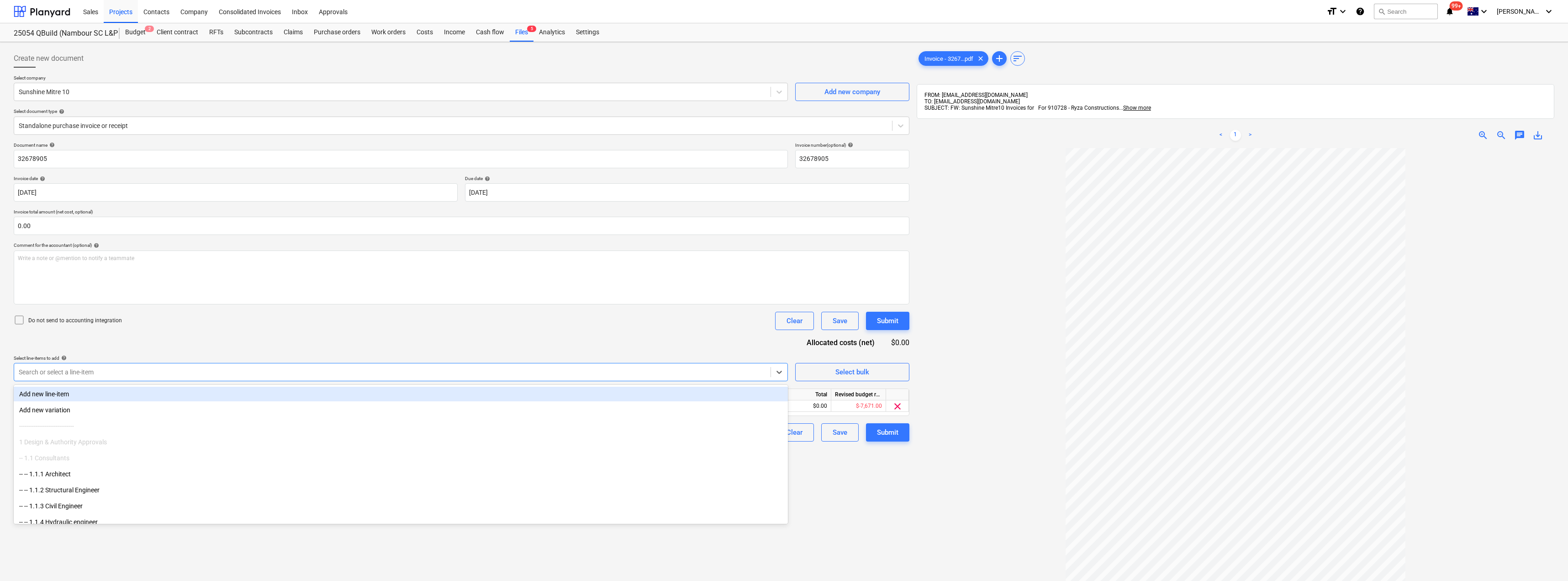
click at [236, 336] on div "Document name help 32678905 Invoice number (optional) help 32678905 Invoice dat…" at bounding box center [462, 292] width 896 height 300
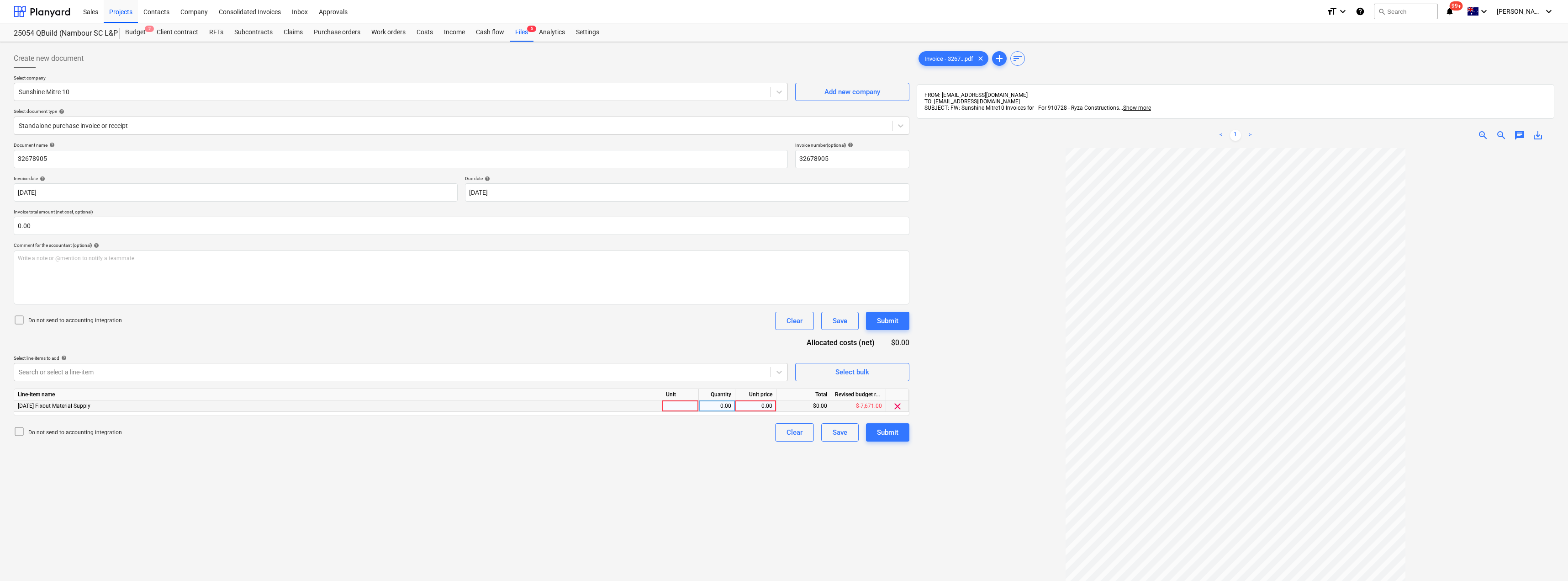
click at [675, 402] on div at bounding box center [680, 406] width 36 height 12
type input "Item"
type input "63.45"
click at [679, 340] on div "Document name help 32678905 Invoice number (optional) help 32678905 Invoice dat…" at bounding box center [462, 292] width 896 height 300
click at [887, 433] on div "Submit" at bounding box center [888, 432] width 22 height 12
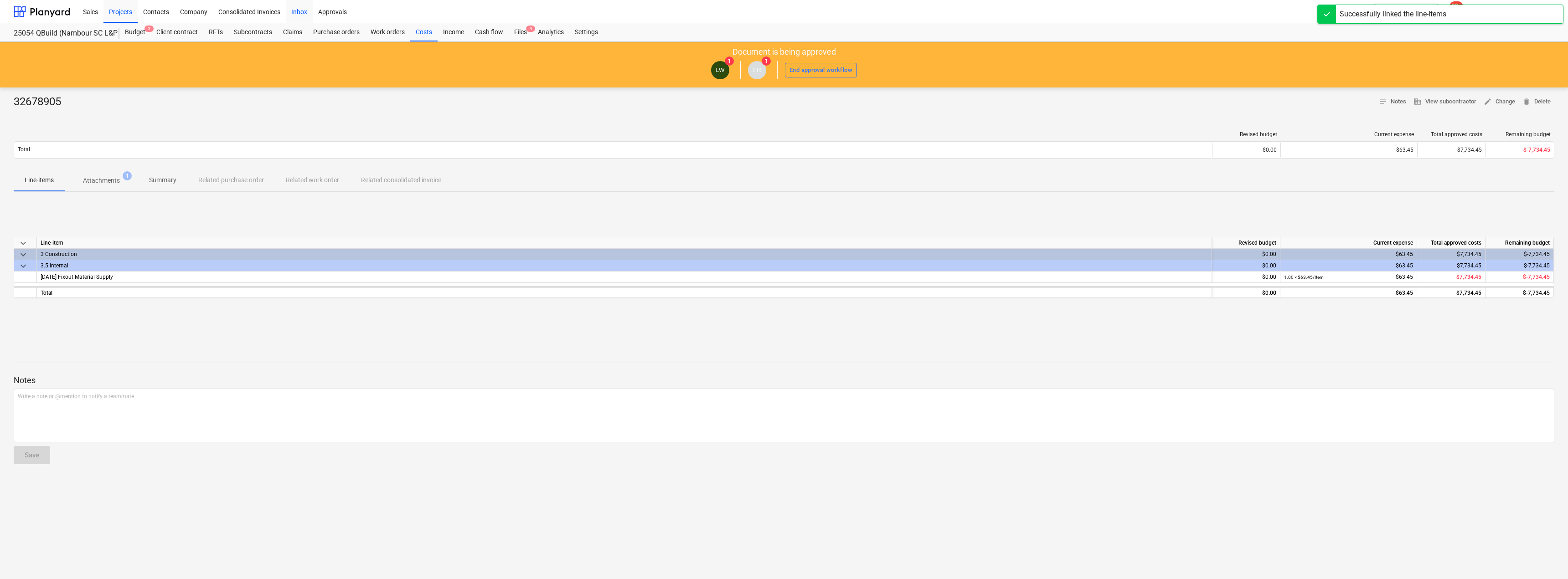
click at [304, 12] on div "Inbox" at bounding box center [299, 11] width 27 height 23
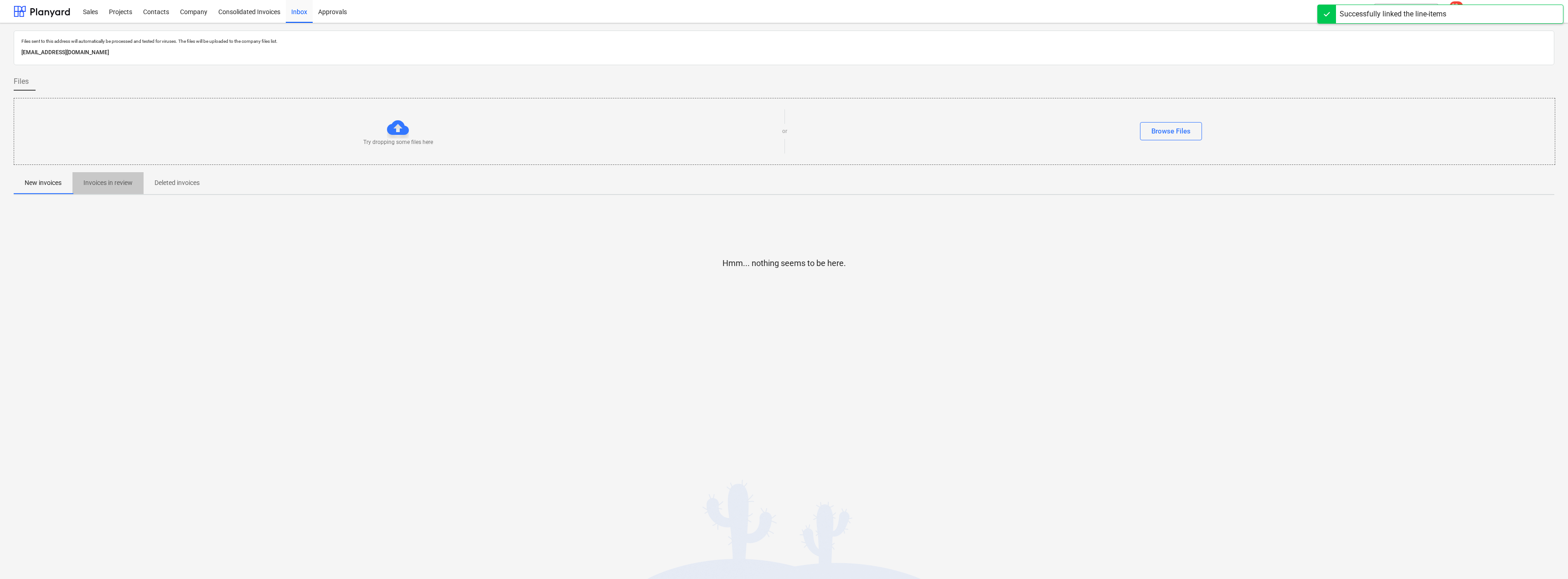
click at [112, 183] on p "Invoices in review" at bounding box center [108, 183] width 49 height 9
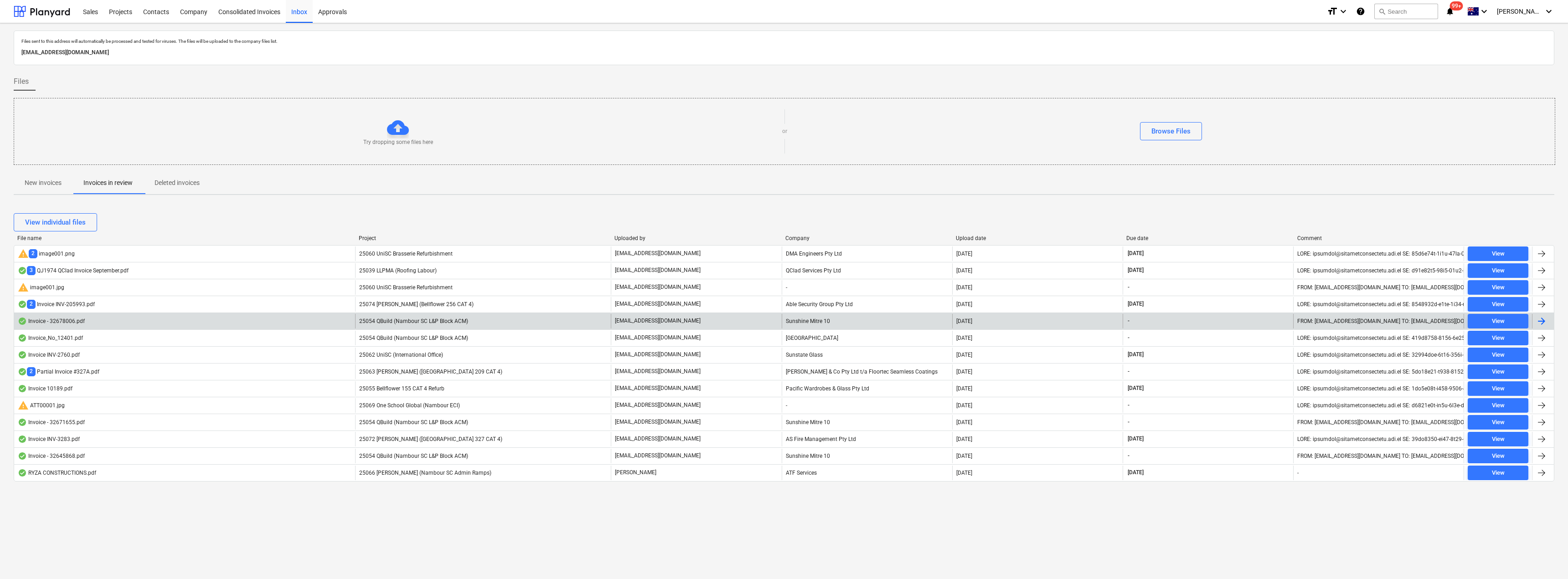
click at [669, 323] on p "[EMAIL_ADDRESS][DOMAIN_NAME]" at bounding box center [658, 320] width 86 height 8
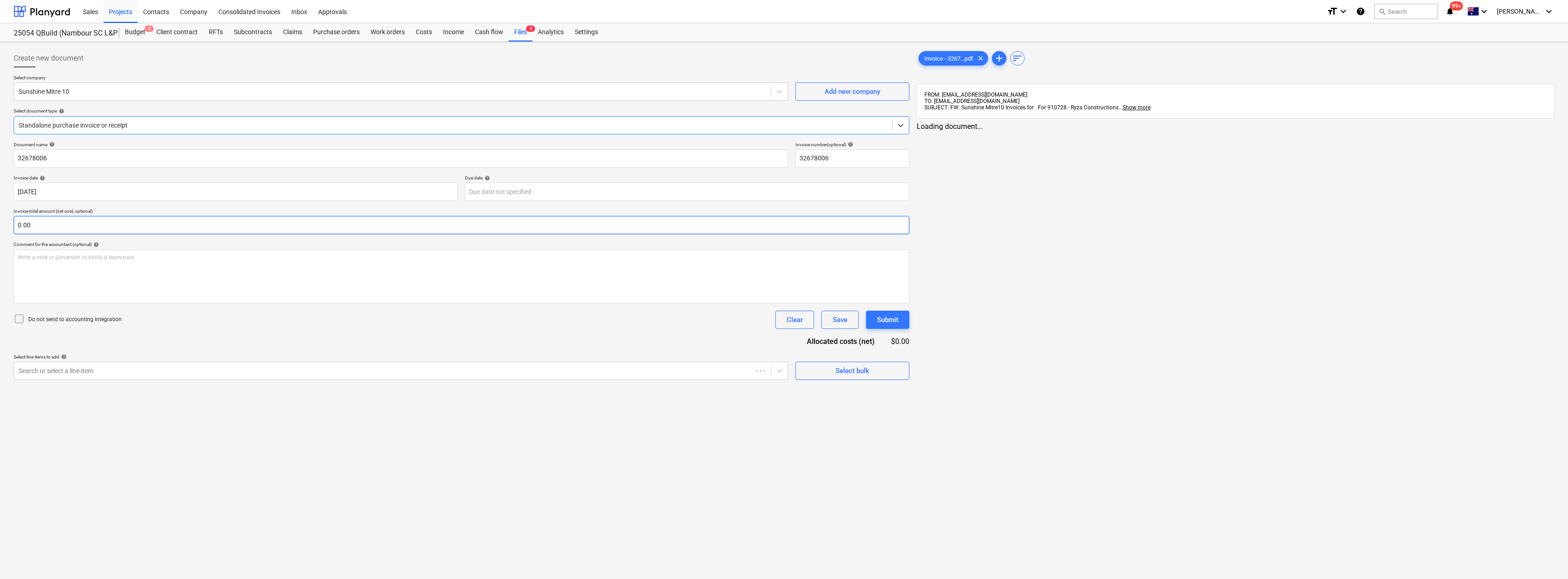
type input "32678006"
type input "[DATE]"
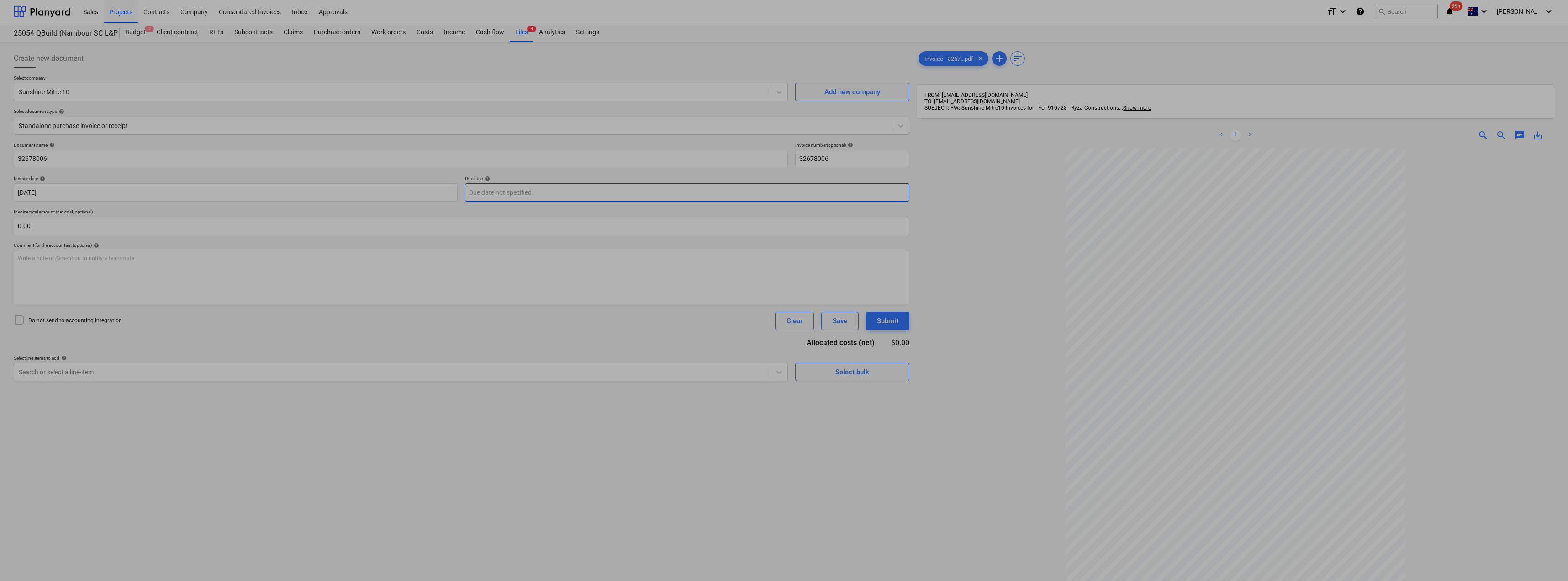
click at [489, 192] on body "Sales Projects Contacts Company Consolidated Invoices Inbox Approvals format_si…" at bounding box center [784, 290] width 1568 height 581
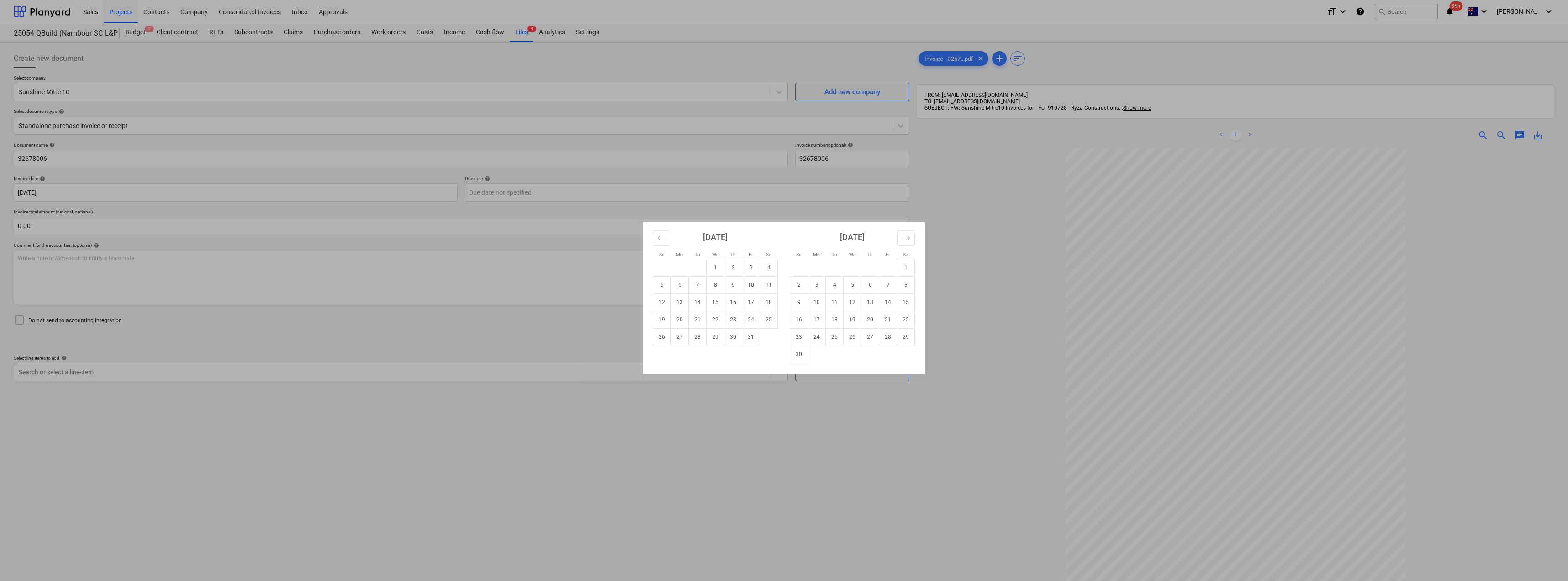
drag, startPoint x: 754, startPoint y: 342, endPoint x: 739, endPoint y: 337, distance: 15.8
click at [754, 341] on td "31" at bounding box center [751, 337] width 18 height 17
type input "[DATE]"
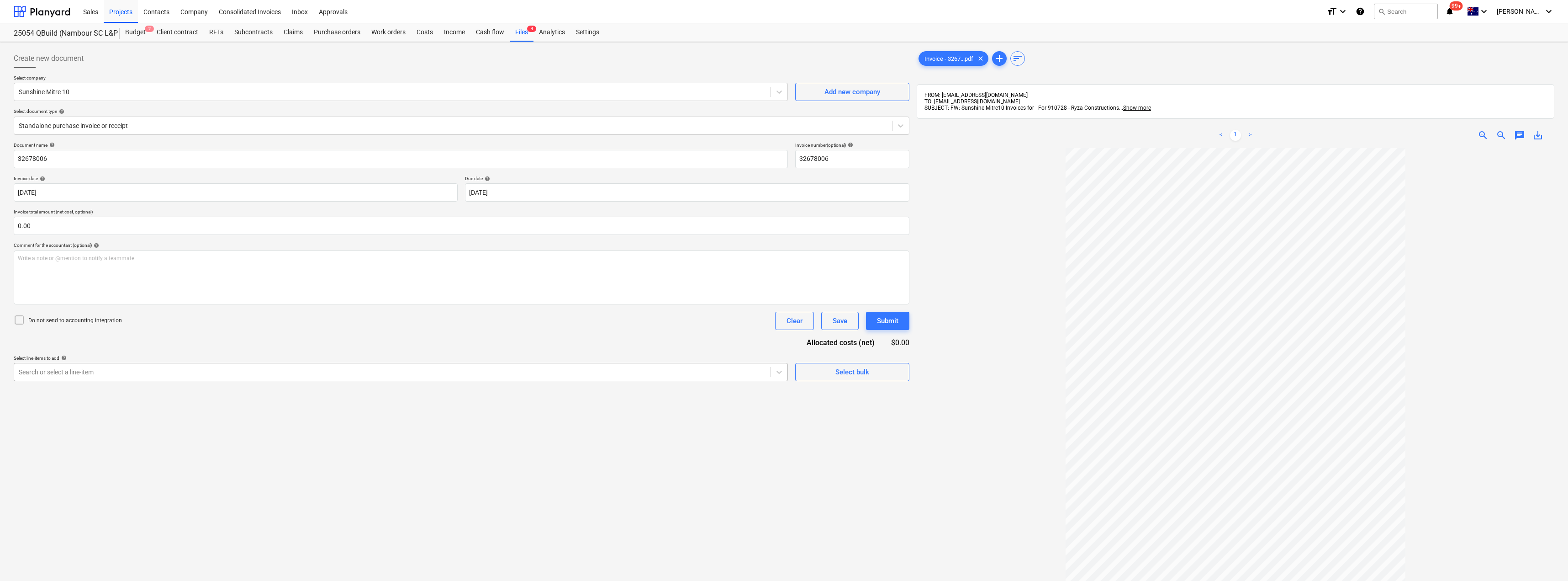
click at [236, 377] on div "Search or select a line-item" at bounding box center [392, 372] width 757 height 13
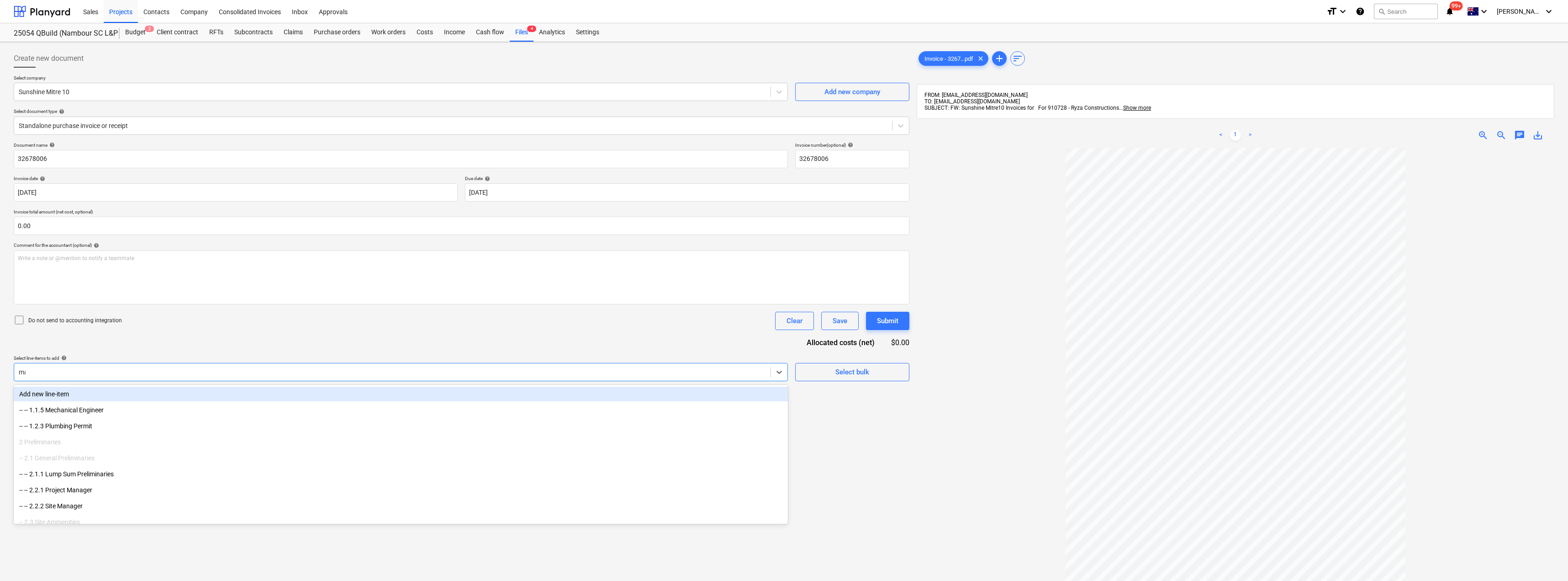
type input "mat"
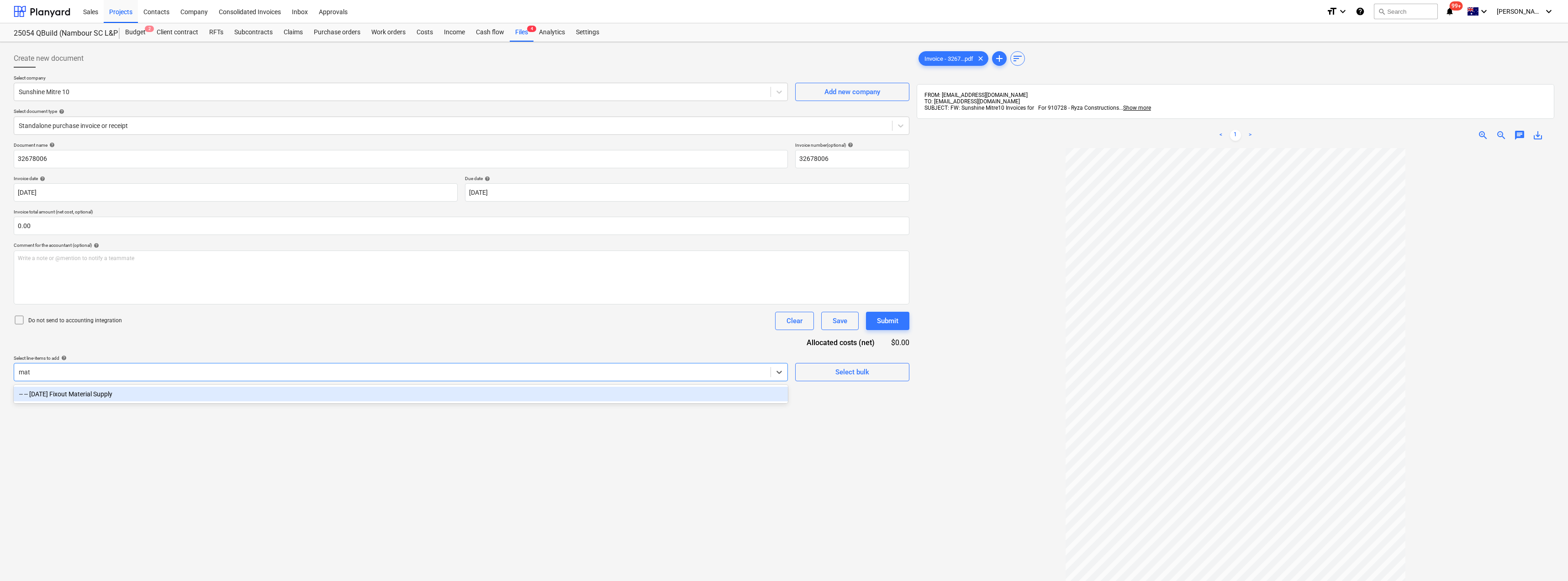
click at [220, 388] on div "-- -- [DATE] Fixout Material Supply" at bounding box center [401, 394] width 774 height 15
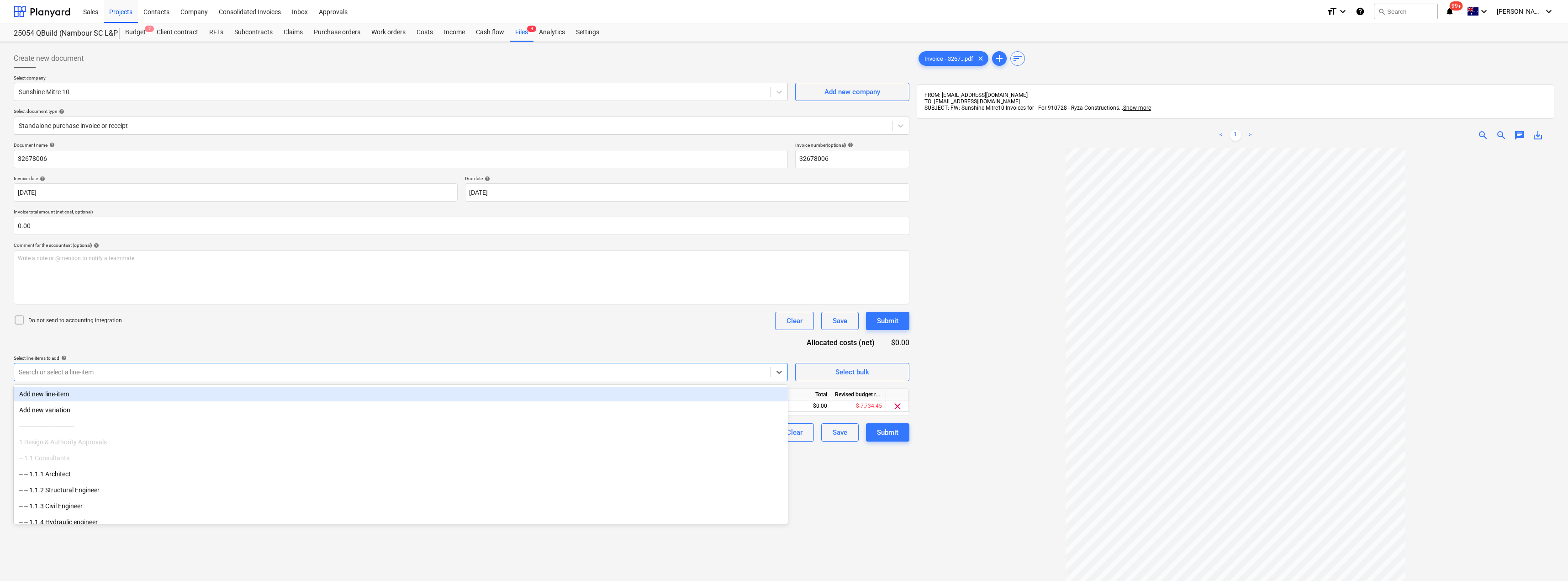
drag, startPoint x: 246, startPoint y: 344, endPoint x: 322, endPoint y: 352, distance: 76.4
click at [246, 344] on div "Document name help 32678006 Invoice number (optional) help 32678006 Invoice dat…" at bounding box center [462, 292] width 896 height 300
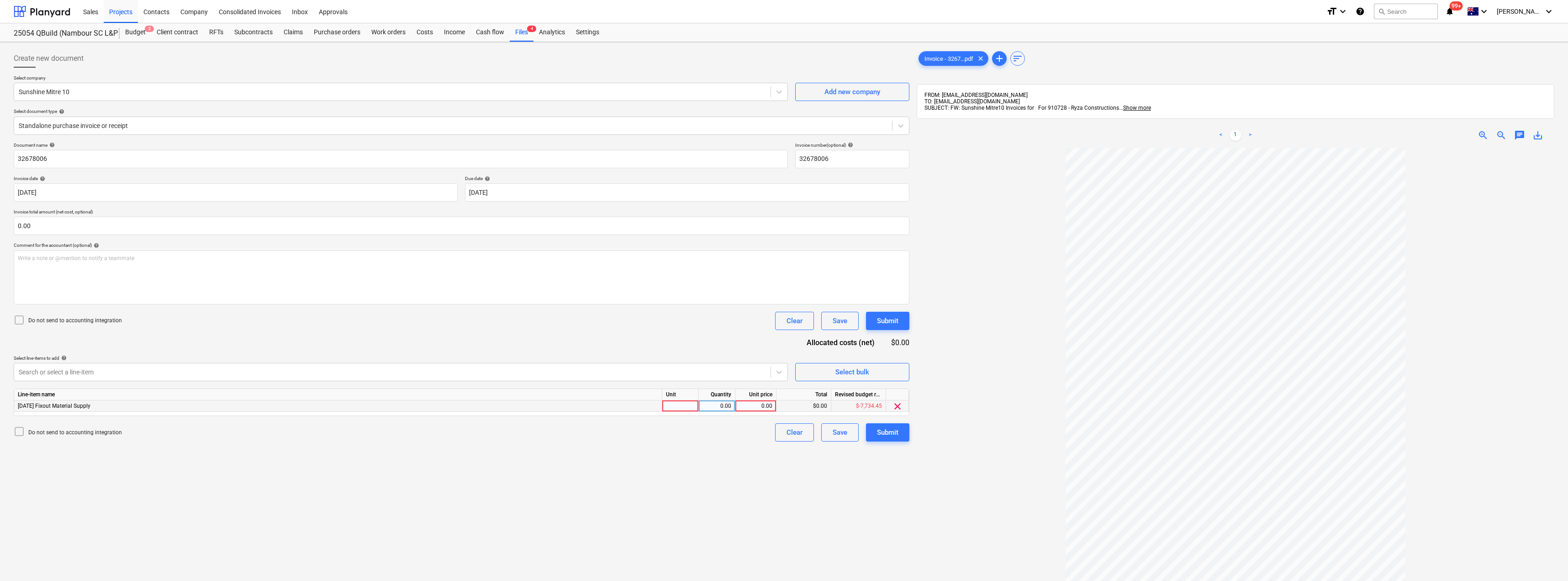
click at [678, 408] on div at bounding box center [680, 406] width 36 height 12
type input "Item"
type input "50.44"
click at [972, 405] on div at bounding box center [1235, 425] width 638 height 555
click at [894, 430] on div "Submit" at bounding box center [888, 432] width 22 height 12
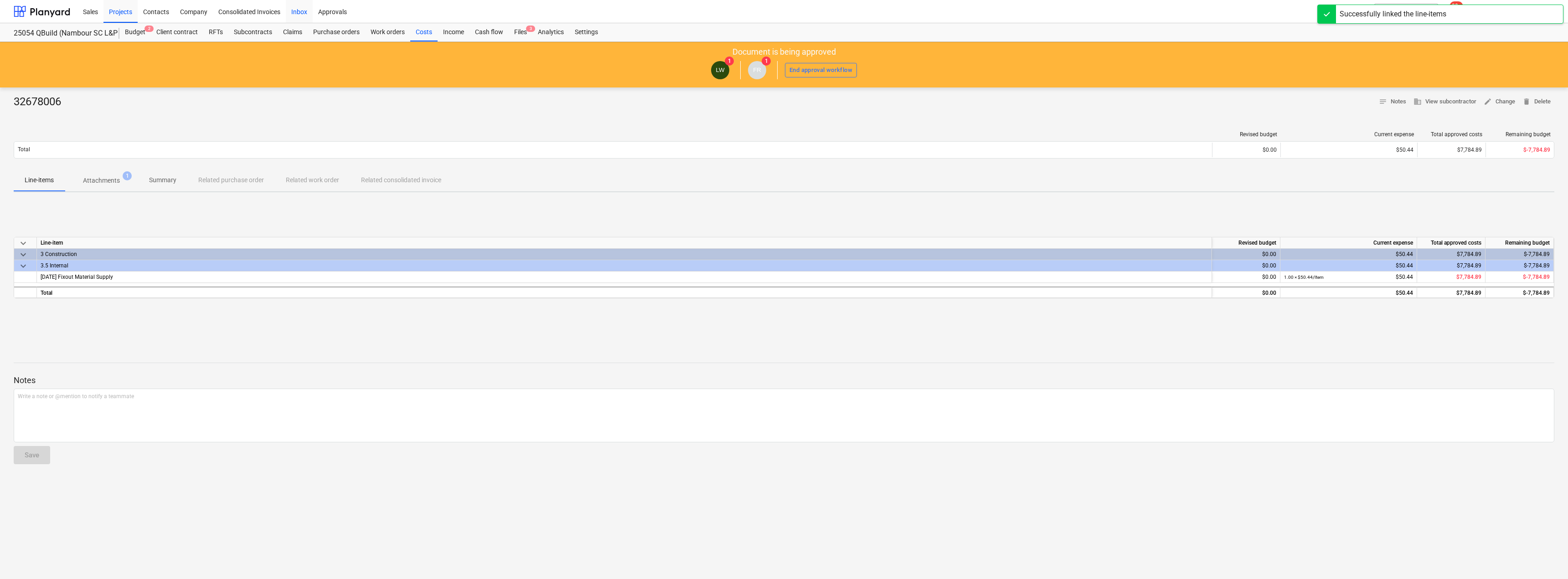
click at [302, 14] on div "Inbox" at bounding box center [299, 11] width 27 height 23
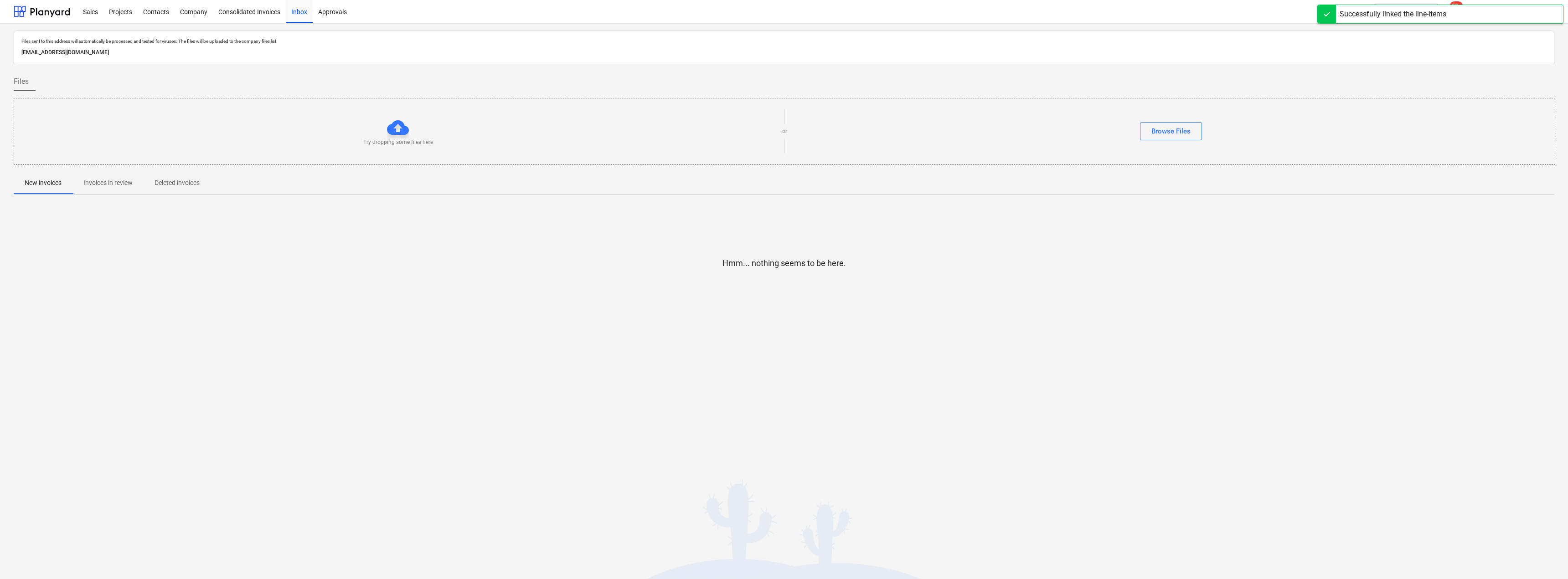
click at [99, 184] on p "Invoices in review" at bounding box center [108, 183] width 49 height 9
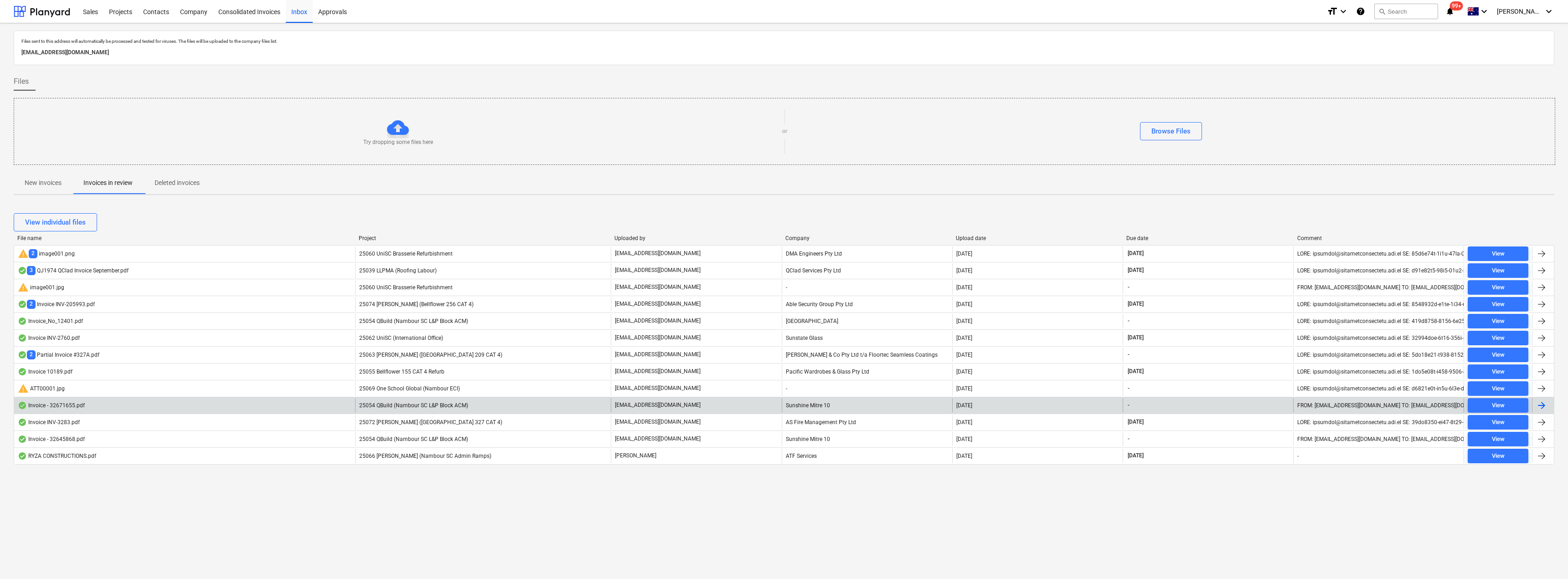
click at [408, 404] on span "25054 QBuild (Nambour SC L&P Block ACM)" at bounding box center [413, 405] width 109 height 7
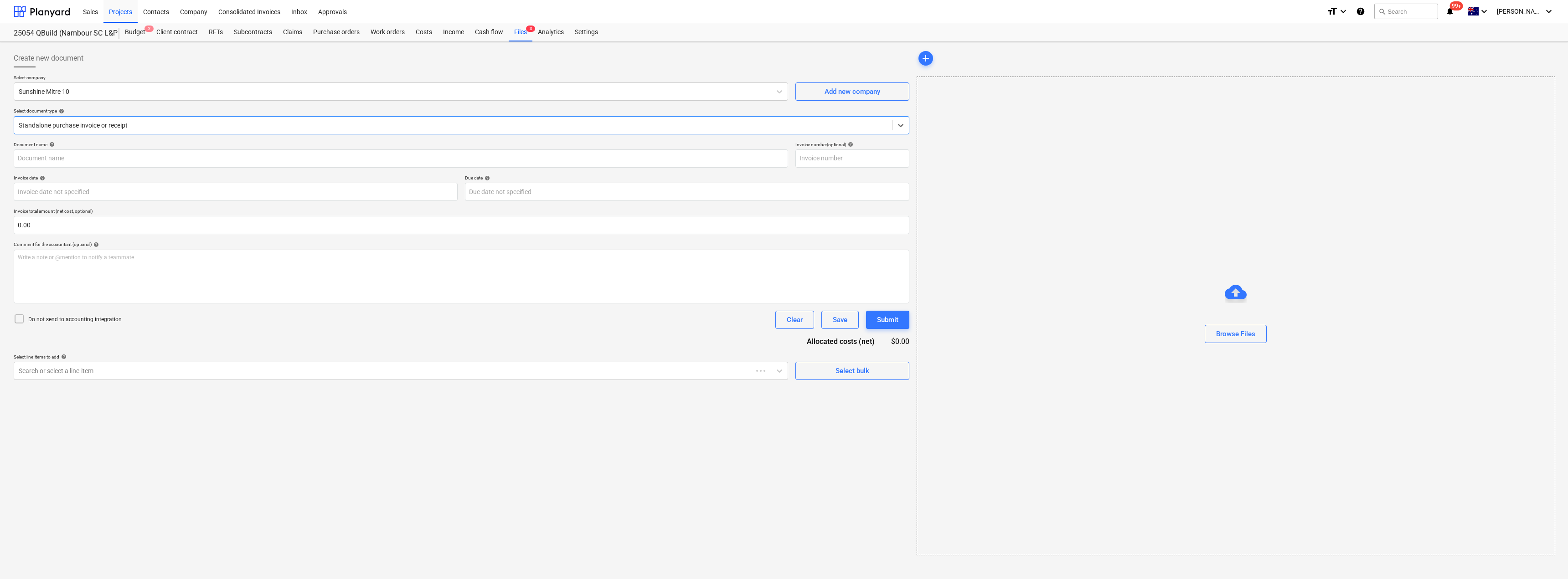
type input "32671655"
type input "[DATE]"
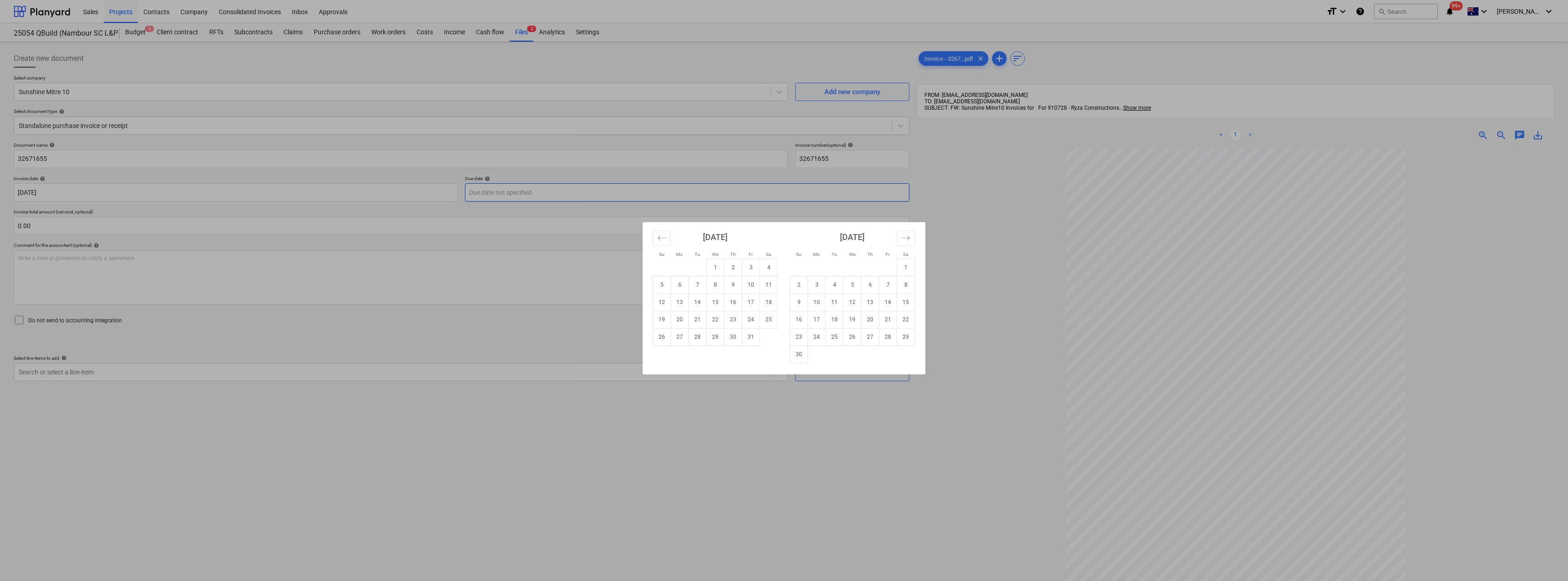
click at [561, 194] on body "Sales Projects Contacts Company Consolidated Invoices Inbox Approvals format_si…" at bounding box center [784, 290] width 1568 height 581
click at [752, 337] on td "31" at bounding box center [751, 337] width 18 height 17
type input "[DATE]"
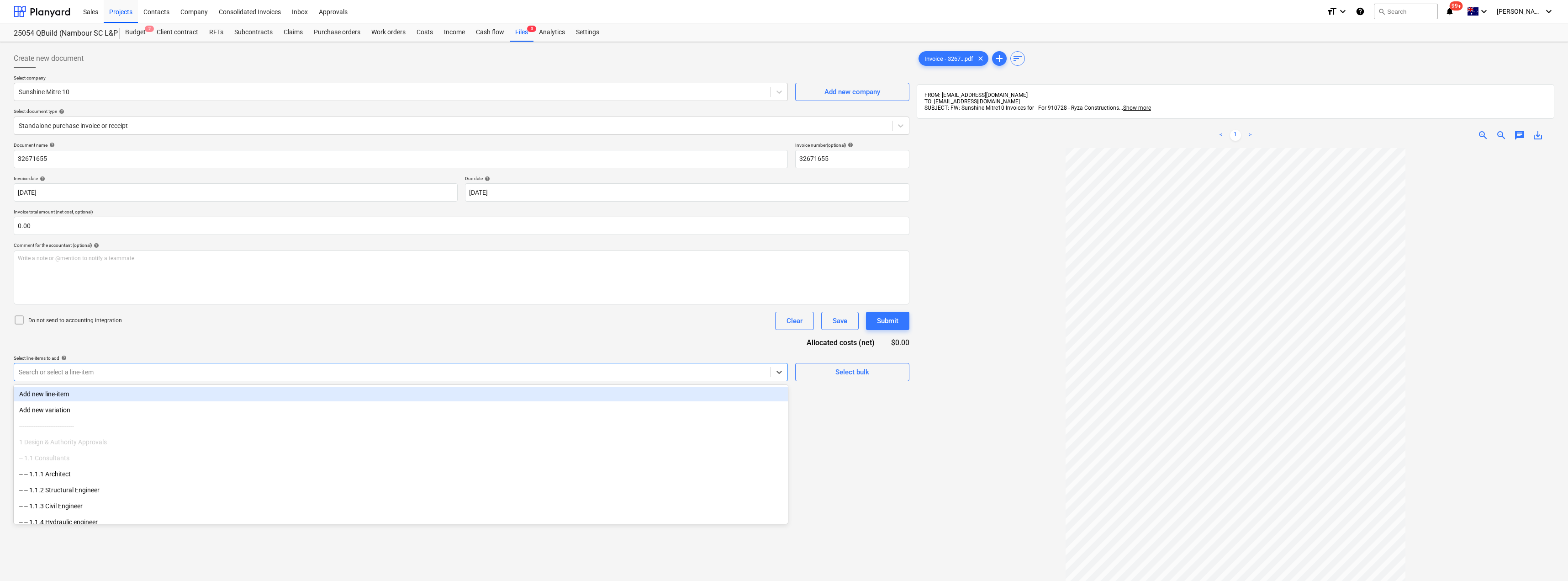
click at [195, 372] on div at bounding box center [393, 372] width 747 height 9
type input "mat"
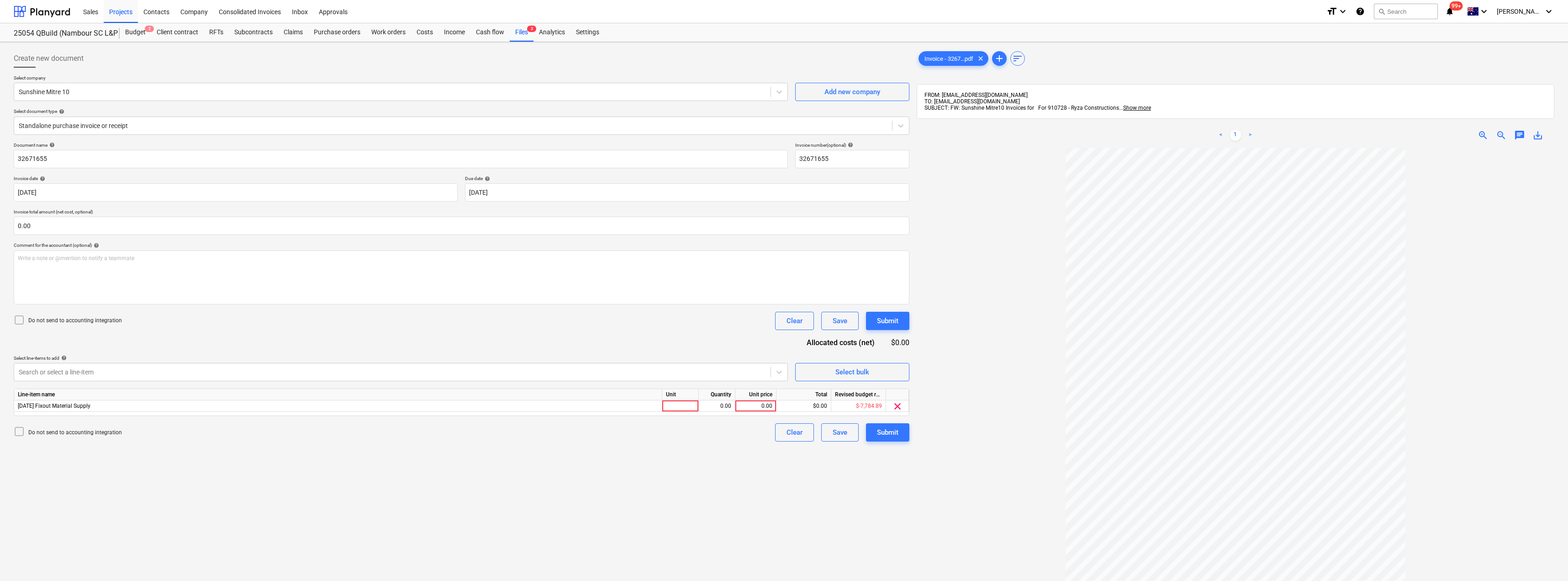
click at [249, 322] on div "Do not send to accounting integration Clear Save Submit" at bounding box center [462, 321] width 896 height 18
click at [681, 406] on div at bounding box center [680, 406] width 36 height 12
type input "Item"
type input "344.18"
click at [893, 431] on div "Submit" at bounding box center [888, 432] width 22 height 12
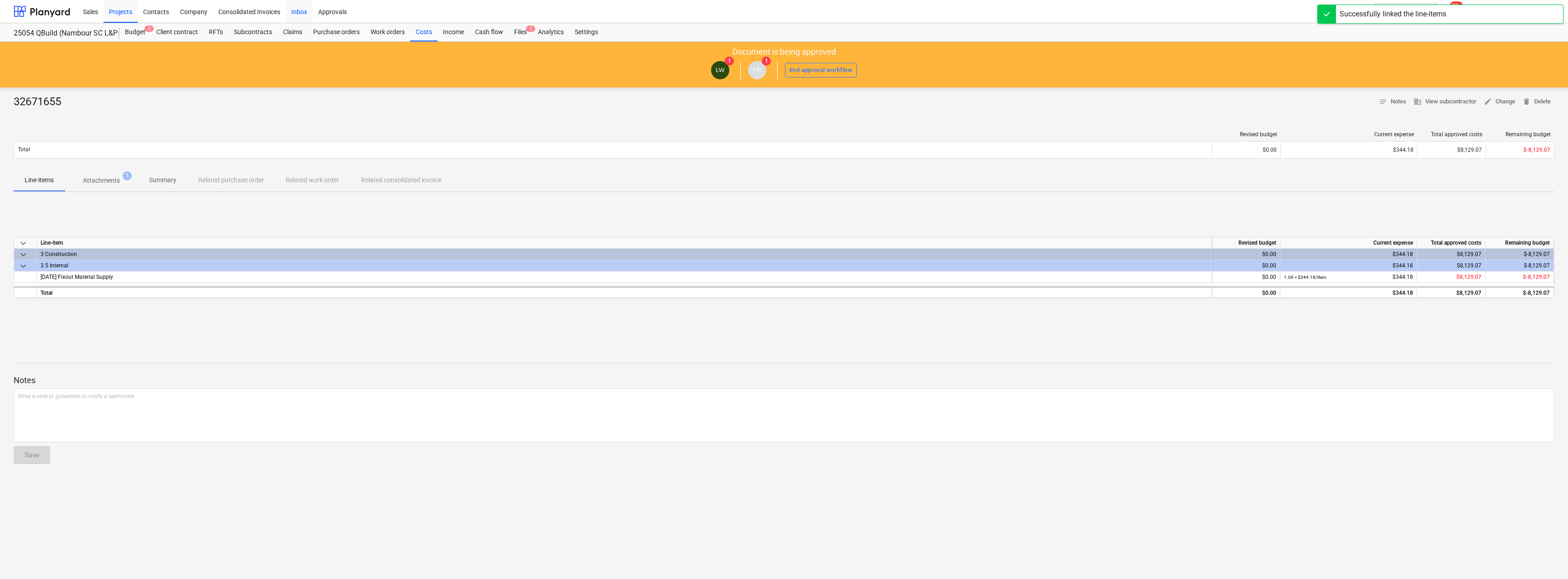
click at [302, 12] on div "Inbox" at bounding box center [299, 11] width 27 height 23
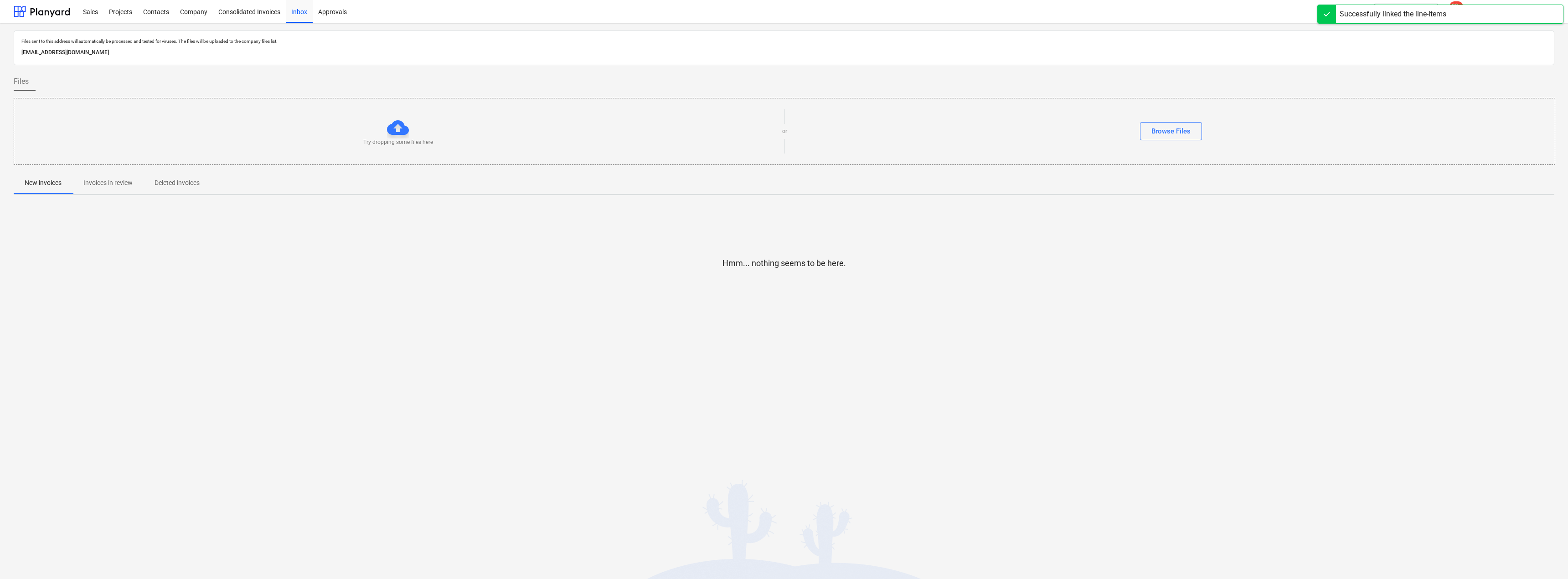
click at [104, 184] on p "Invoices in review" at bounding box center [108, 183] width 49 height 9
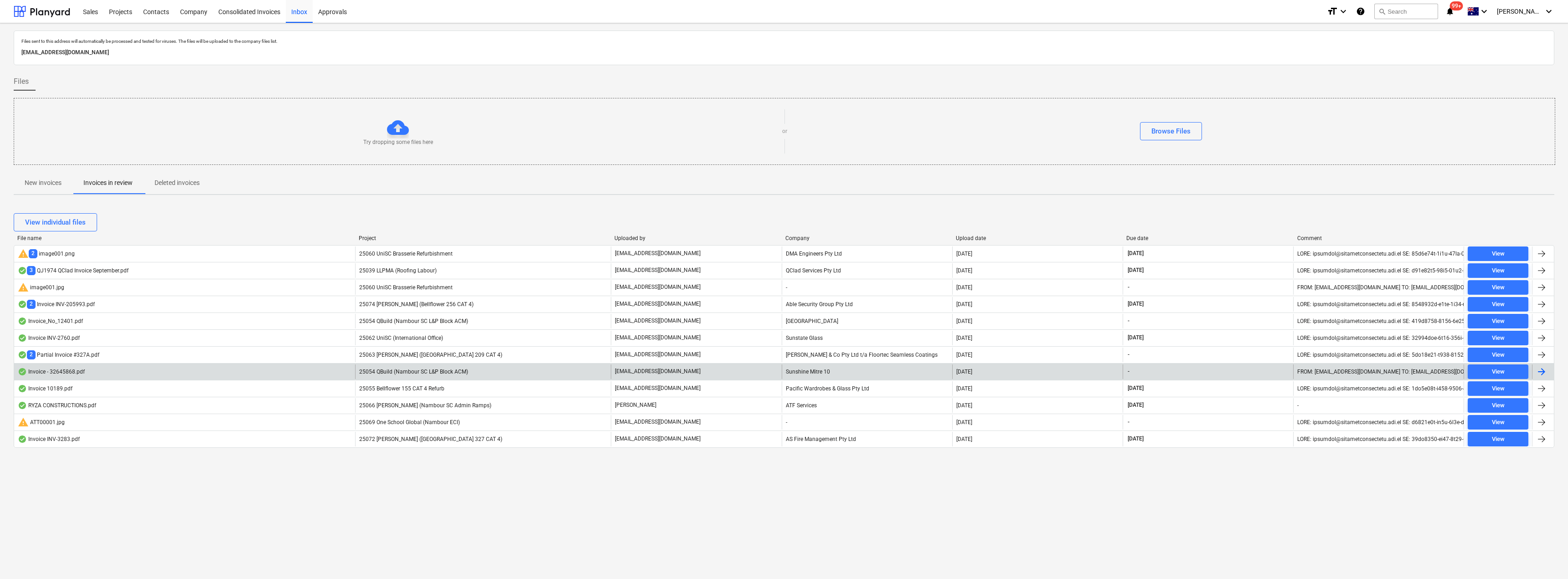
click at [463, 370] on span "25054 QBuild (Nambour SC L&P Block ACM)" at bounding box center [413, 371] width 109 height 7
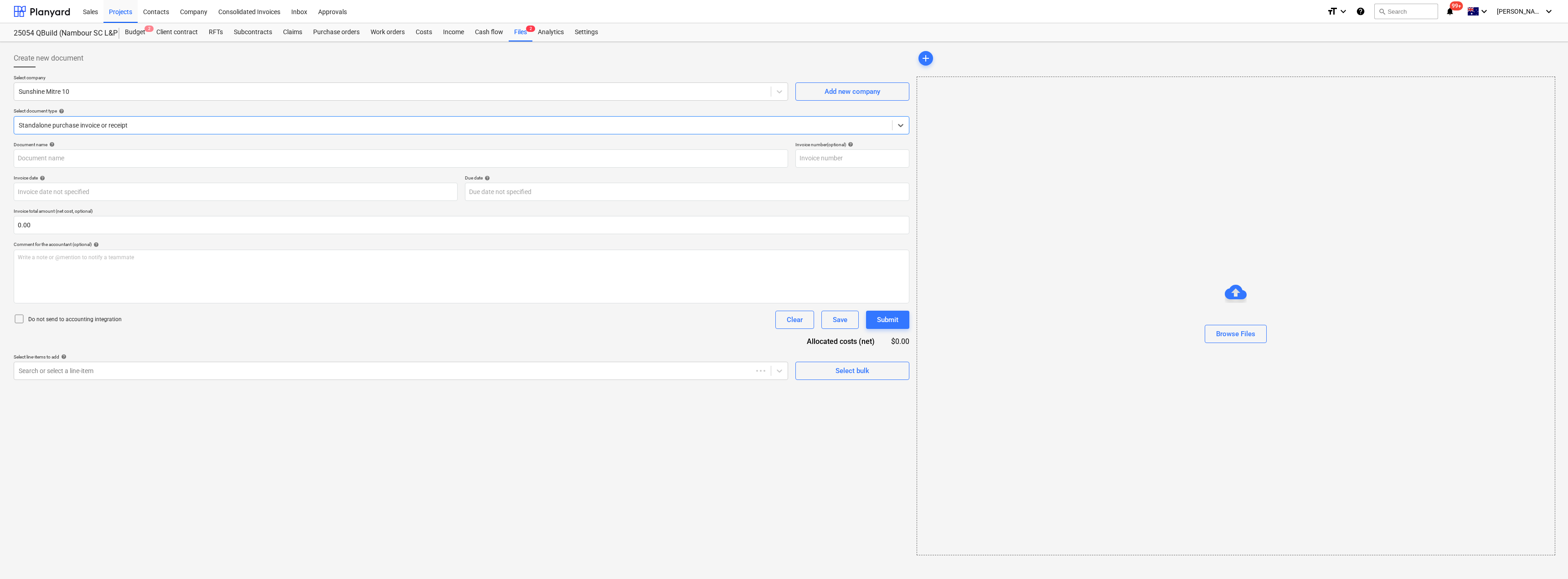
type input "32645868"
type input "[DATE]"
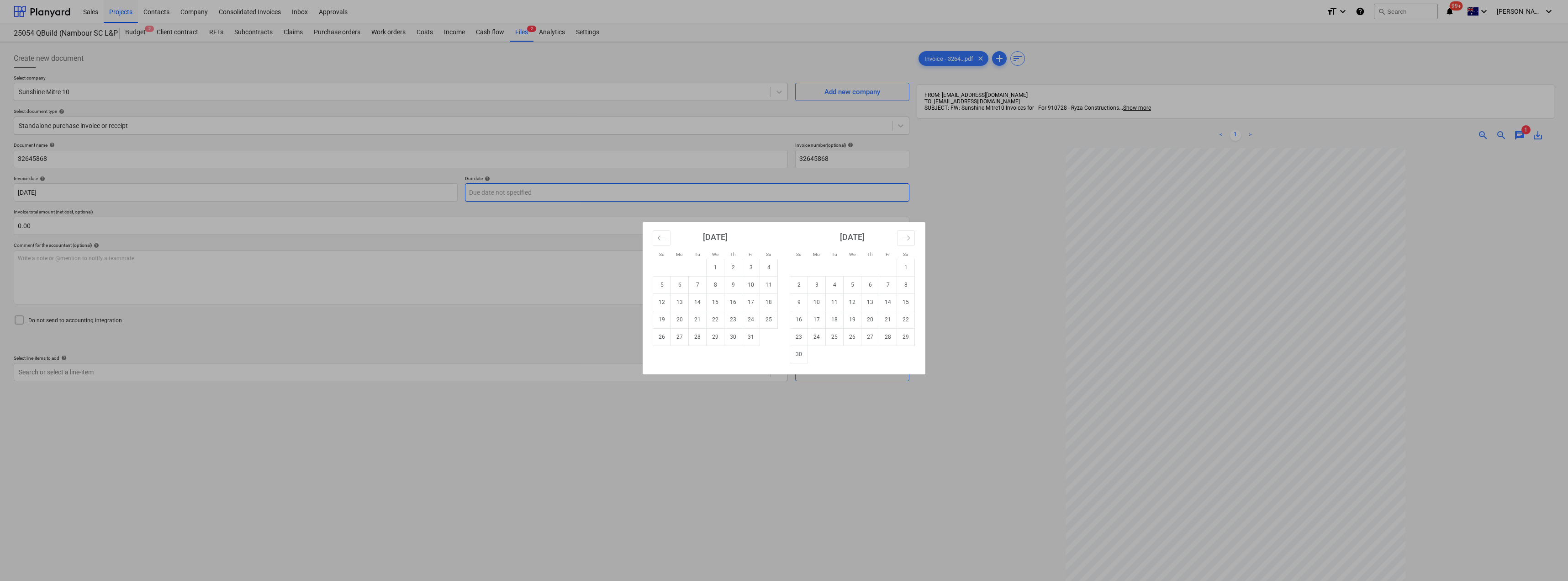
click at [563, 191] on body "Sales Projects Contacts Company Consolidated Invoices Inbox Approvals format_si…" at bounding box center [784, 290] width 1568 height 581
click at [750, 335] on td "31" at bounding box center [751, 337] width 18 height 17
type input "[DATE]"
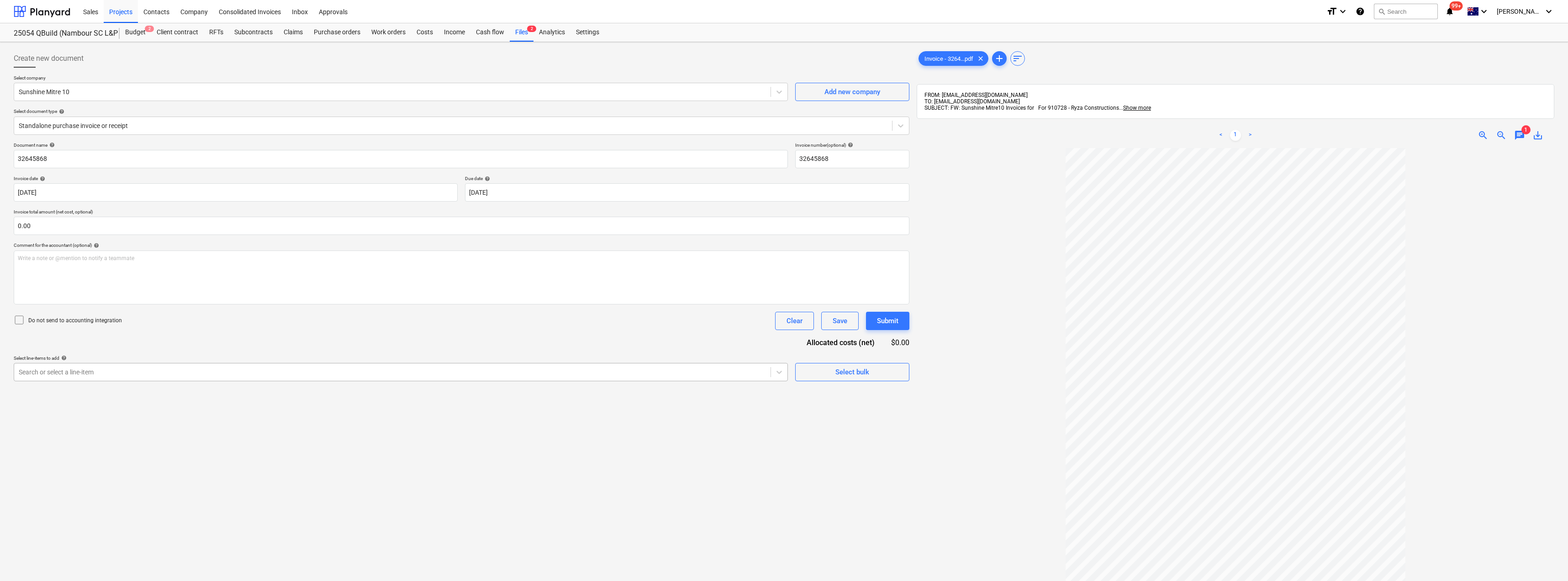
click at [88, 372] on div at bounding box center [393, 372] width 747 height 9
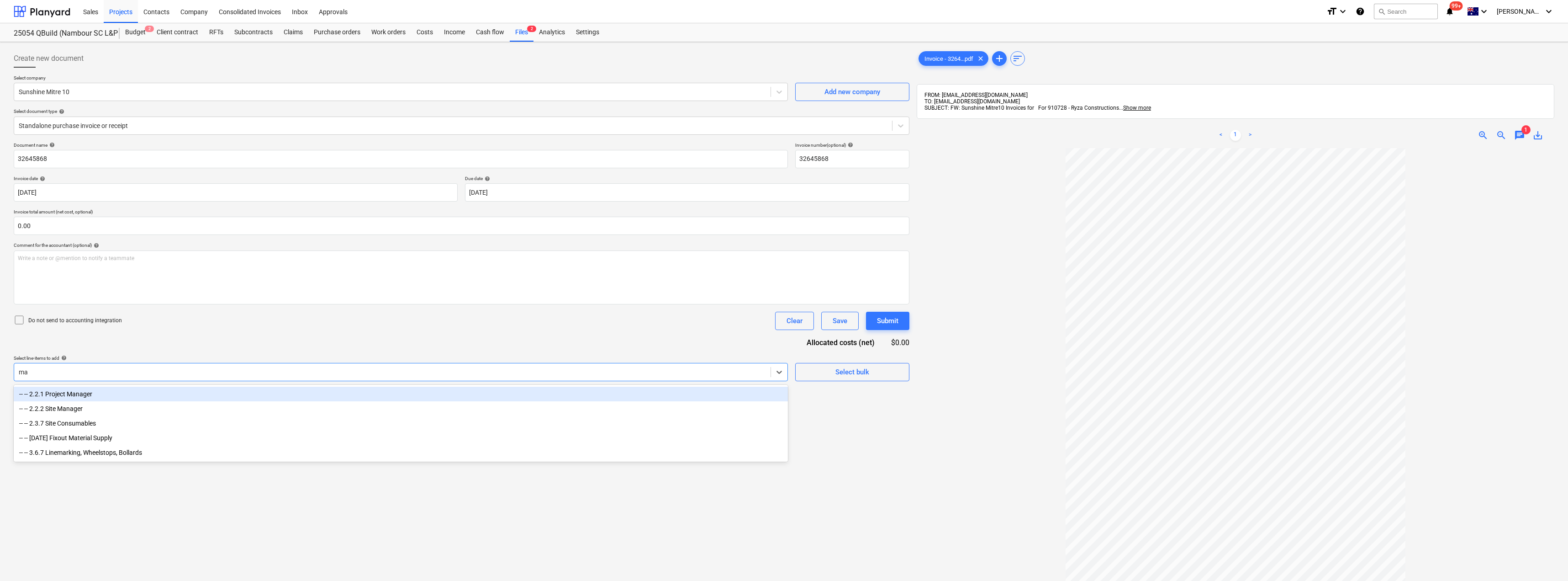
type input "mat"
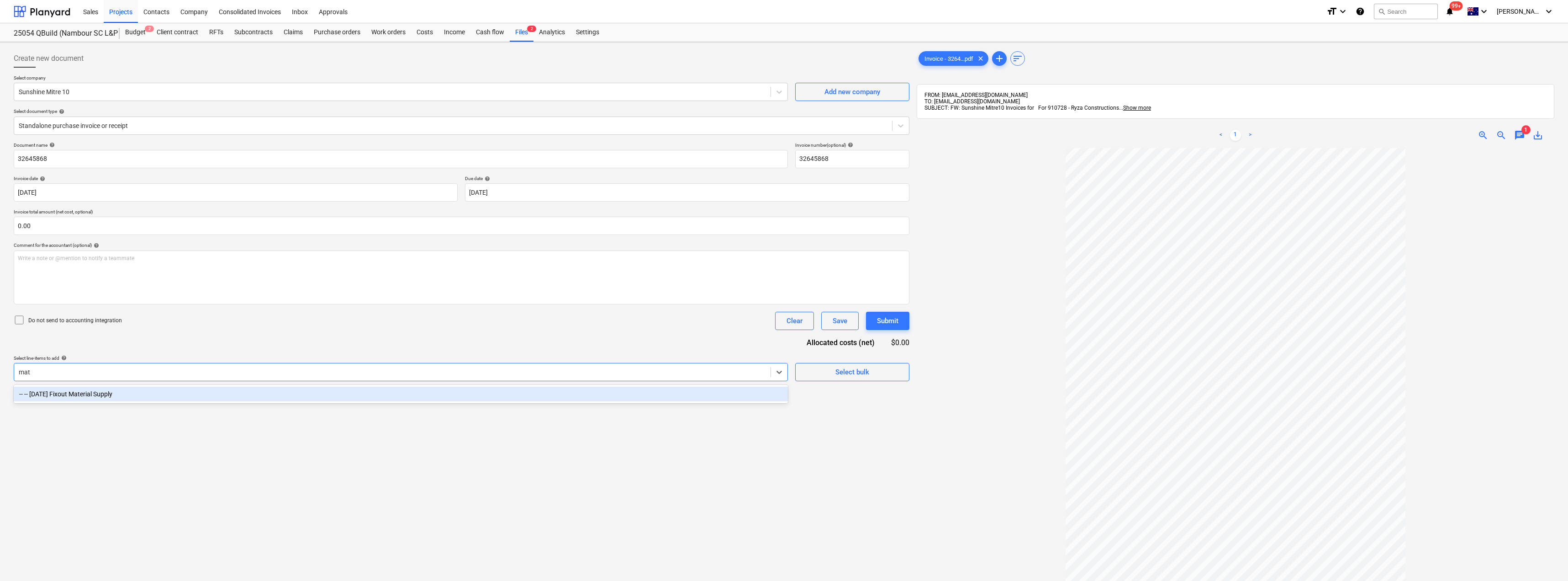
click at [97, 392] on div "-- -- [DATE] Fixout Material Supply" at bounding box center [401, 394] width 774 height 15
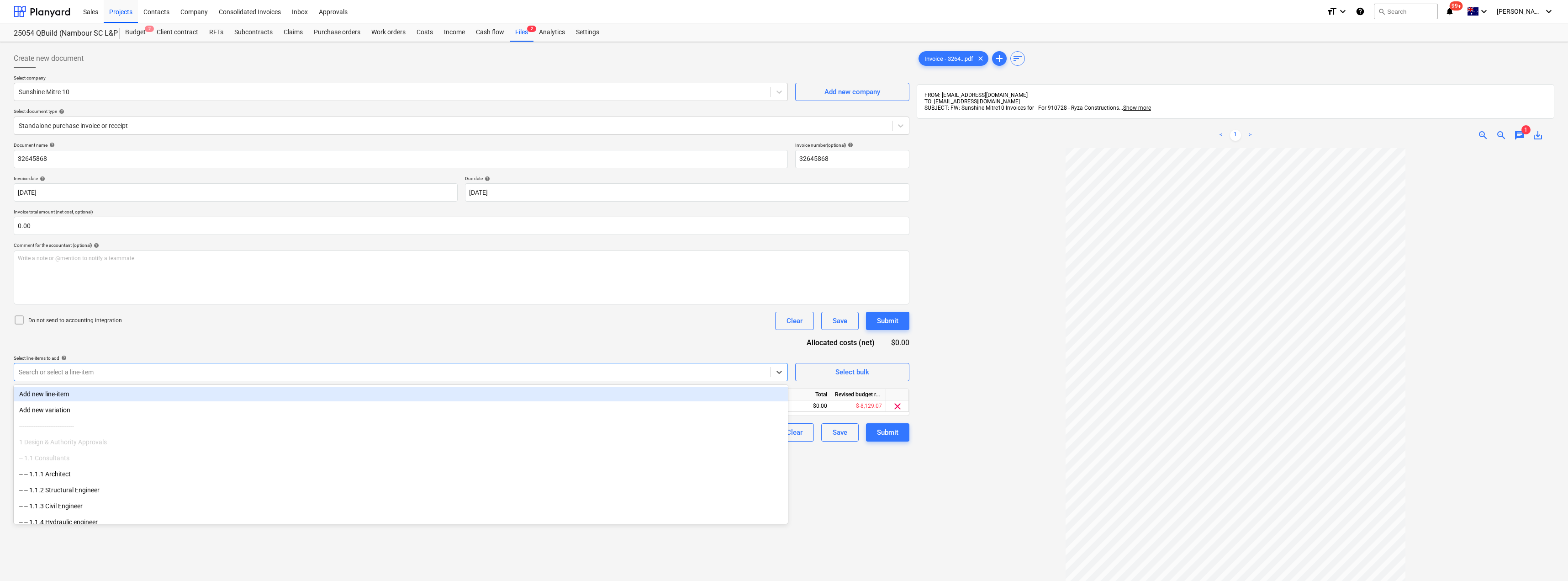
click at [207, 346] on div "Document name help 32645868 Invoice number (optional) help 32645868 Invoice dat…" at bounding box center [462, 292] width 896 height 300
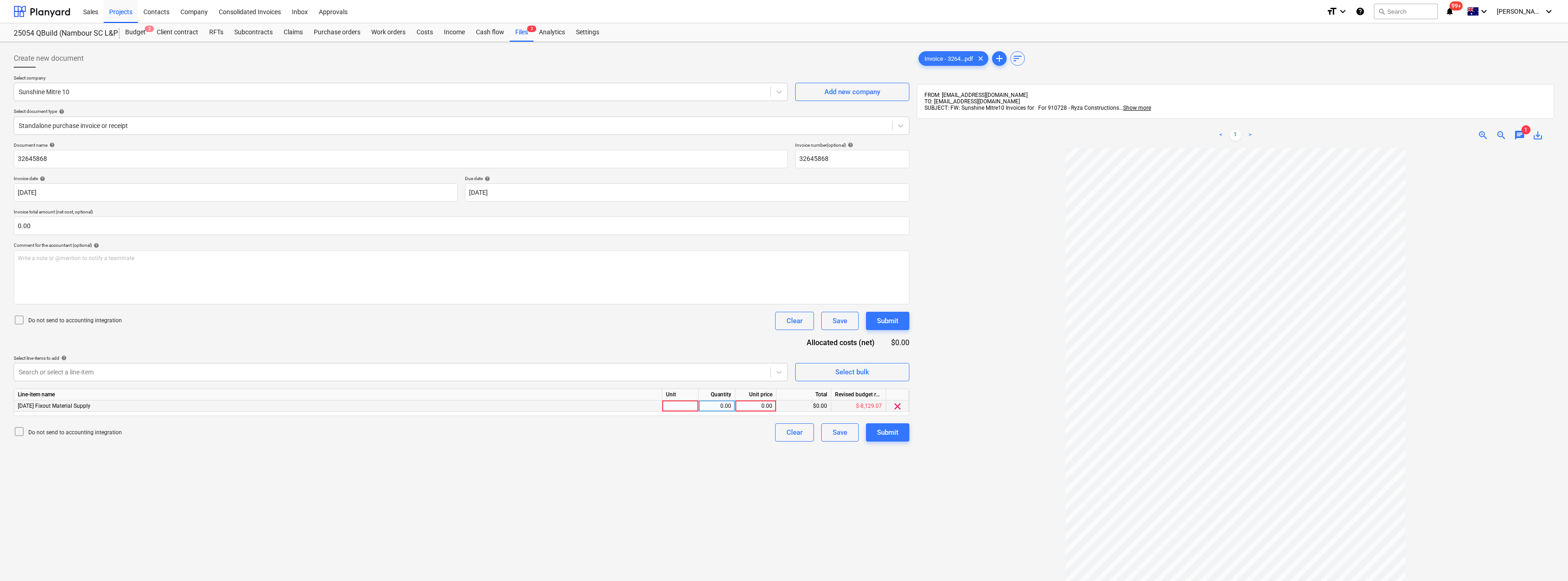
click at [673, 405] on div at bounding box center [680, 406] width 36 height 12
type input "Item"
type input "119.73"
click at [899, 435] on button "Submit" at bounding box center [888, 432] width 44 height 18
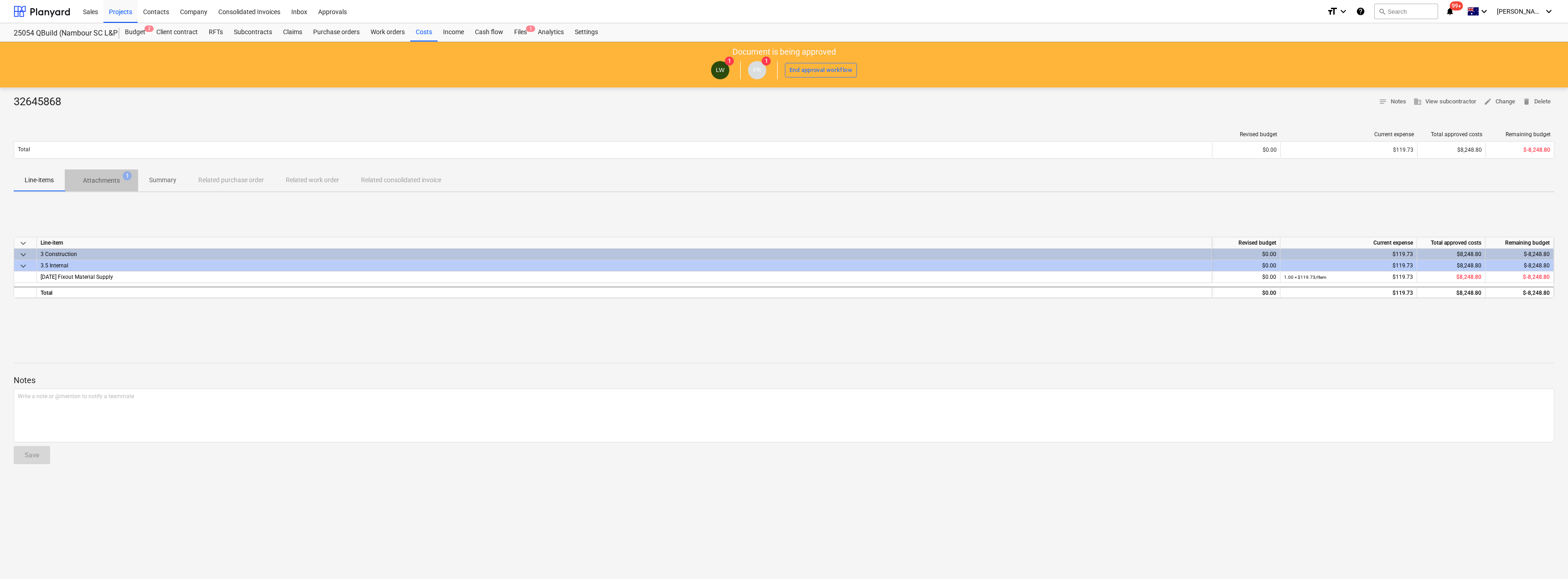
click at [99, 178] on p "Attachments" at bounding box center [101, 180] width 37 height 9
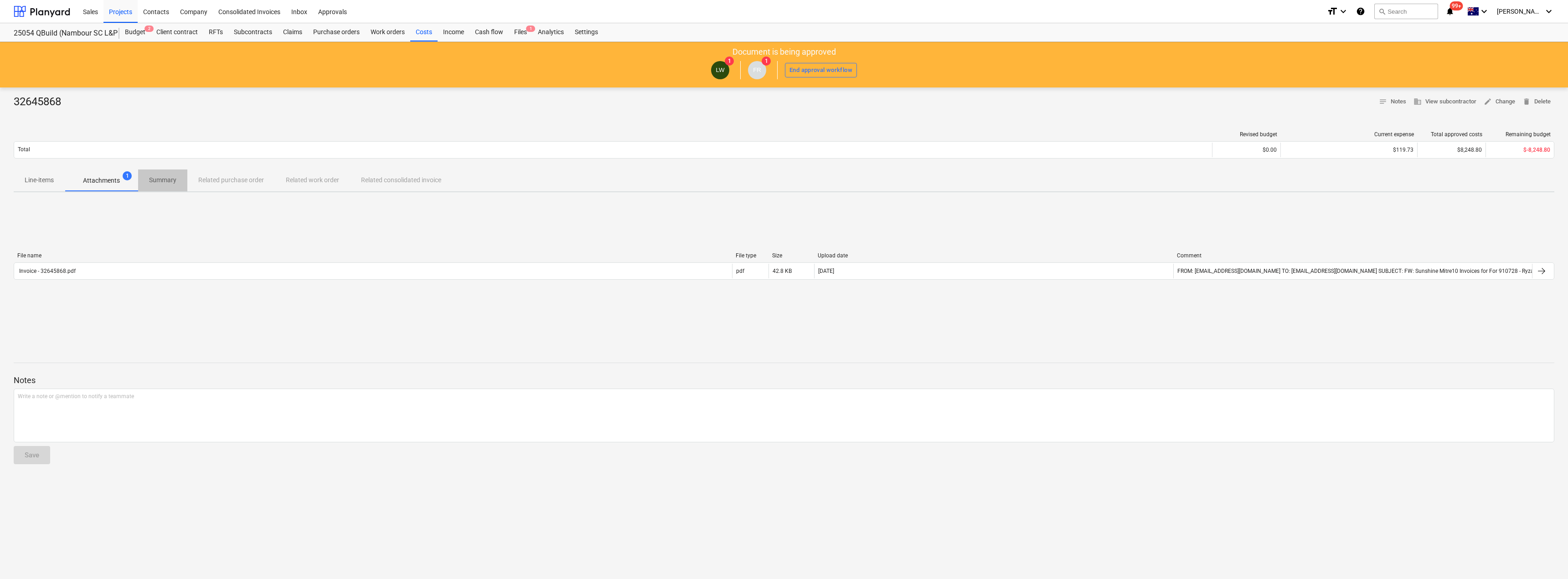
click at [155, 177] on p "Summary" at bounding box center [162, 180] width 28 height 9
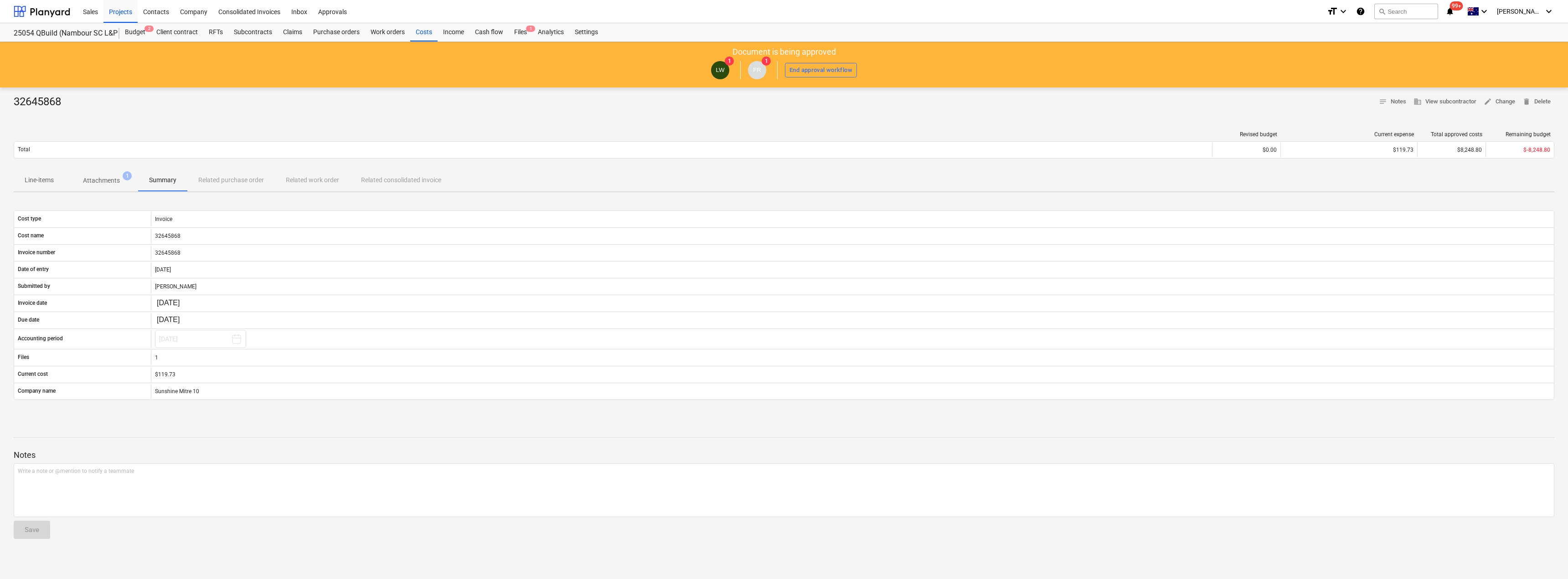
click at [242, 178] on div "Line-items Attachments 1 Summary Related purchase order Related work order Rela…" at bounding box center [784, 180] width 1540 height 22
click at [218, 184] on div "Line-items Attachments 1 Summary Related purchase order Related work order Rela…" at bounding box center [784, 180] width 1540 height 22
click at [1389, 104] on span "notes Notes" at bounding box center [1392, 101] width 28 height 10
click at [1383, 100] on span "notes" at bounding box center [1382, 101] width 8 height 8
click at [1439, 98] on span "business View subcontractor" at bounding box center [1445, 101] width 63 height 10
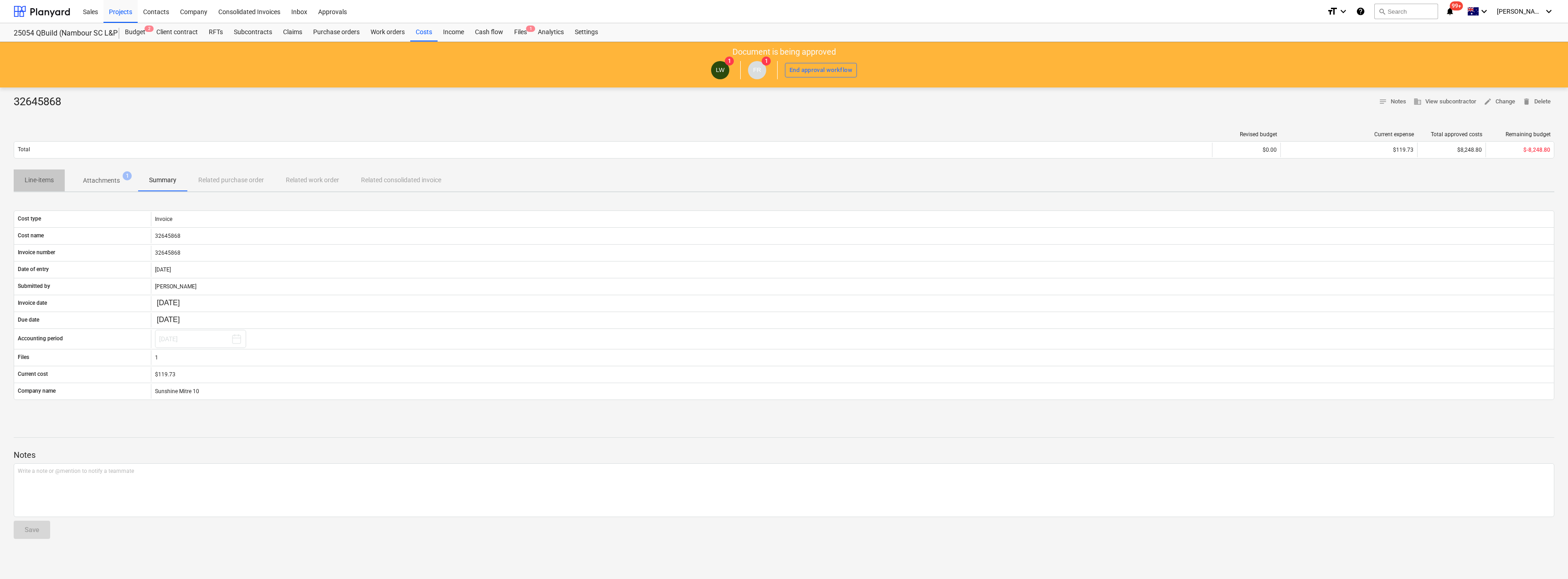
click at [35, 183] on p "Line-items" at bounding box center [39, 180] width 29 height 9
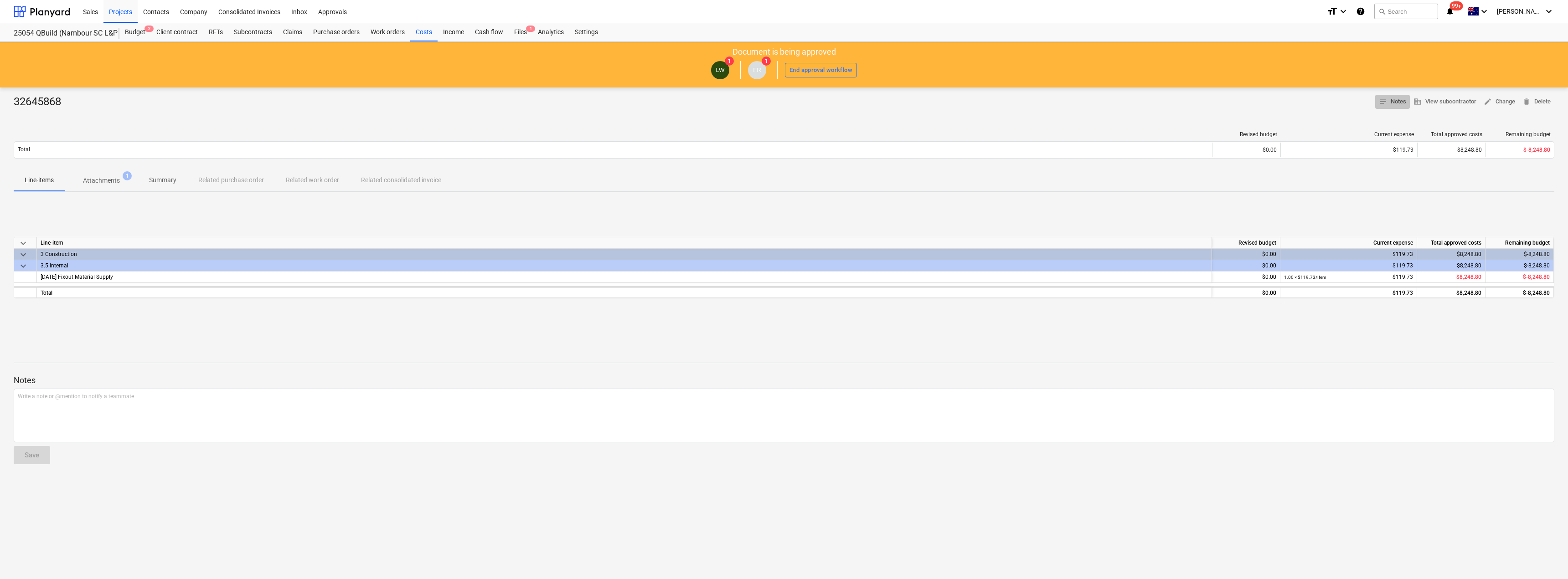
click at [1385, 99] on span "notes Notes" at bounding box center [1392, 101] width 28 height 10
click at [110, 179] on p "Attachments" at bounding box center [101, 180] width 37 height 9
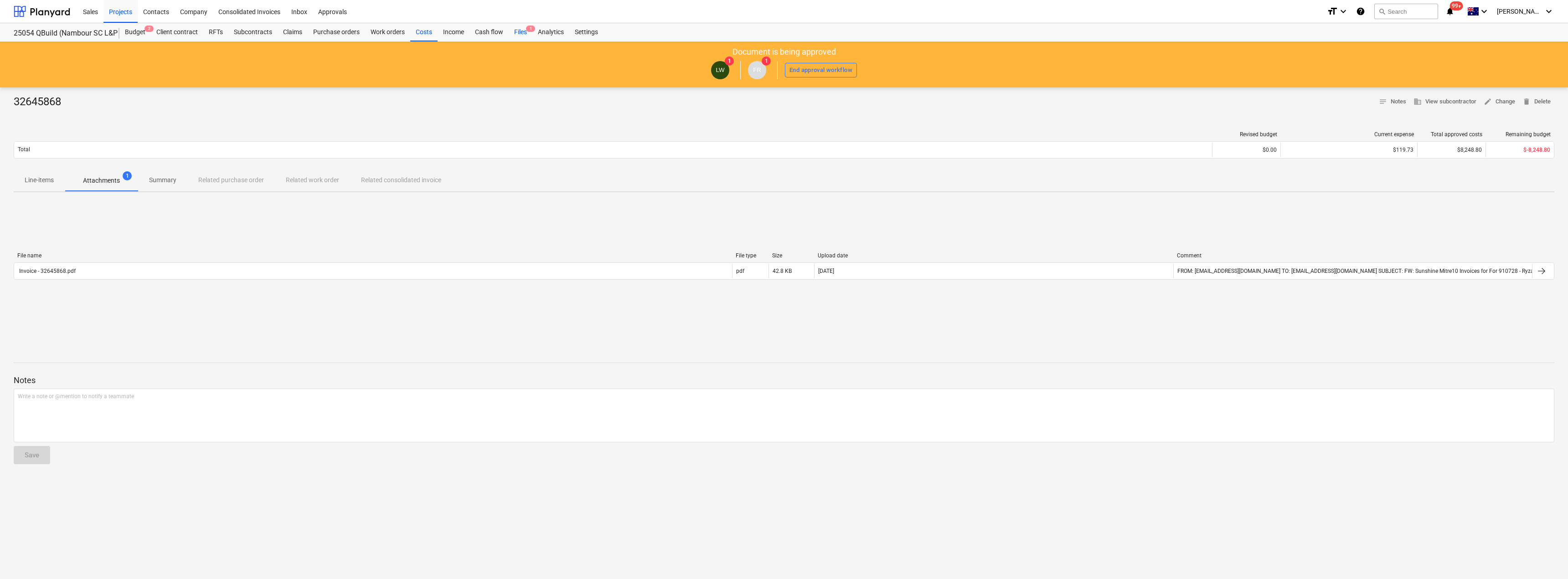
click at [519, 28] on div "Files 1" at bounding box center [520, 32] width 24 height 18
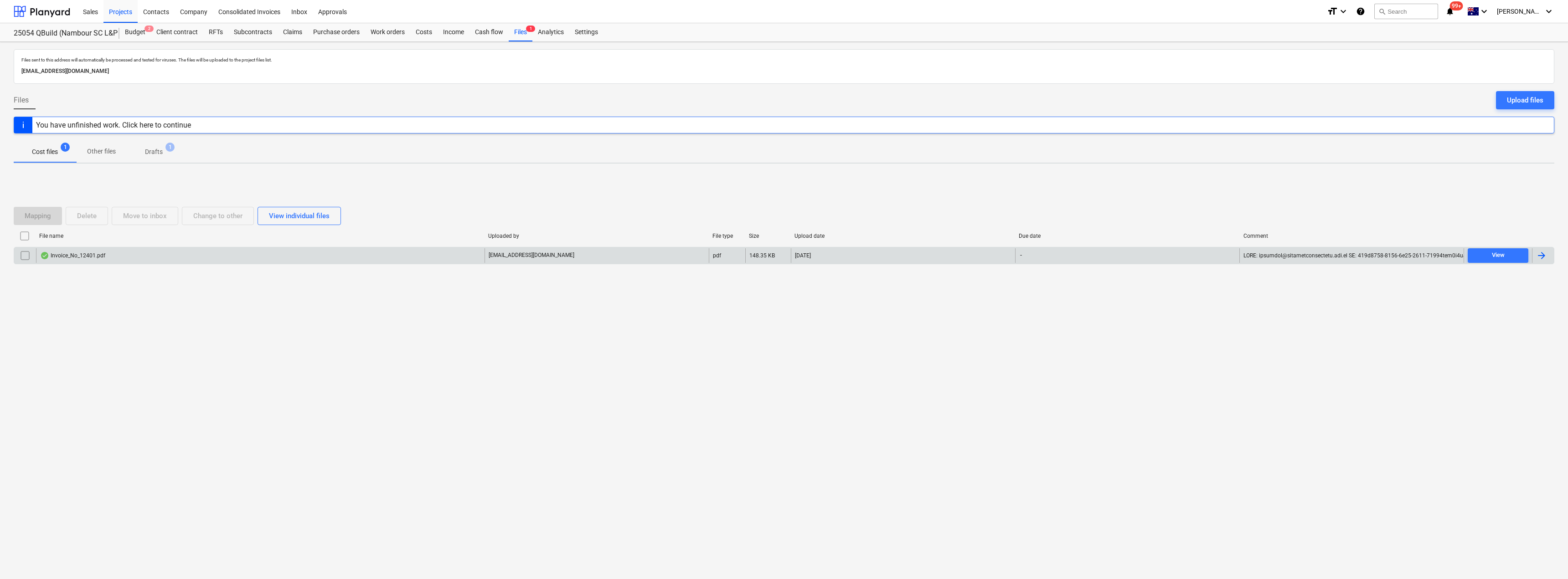
click at [88, 251] on div "Invoice_No_12401.pdf" at bounding box center [73, 255] width 65 height 7
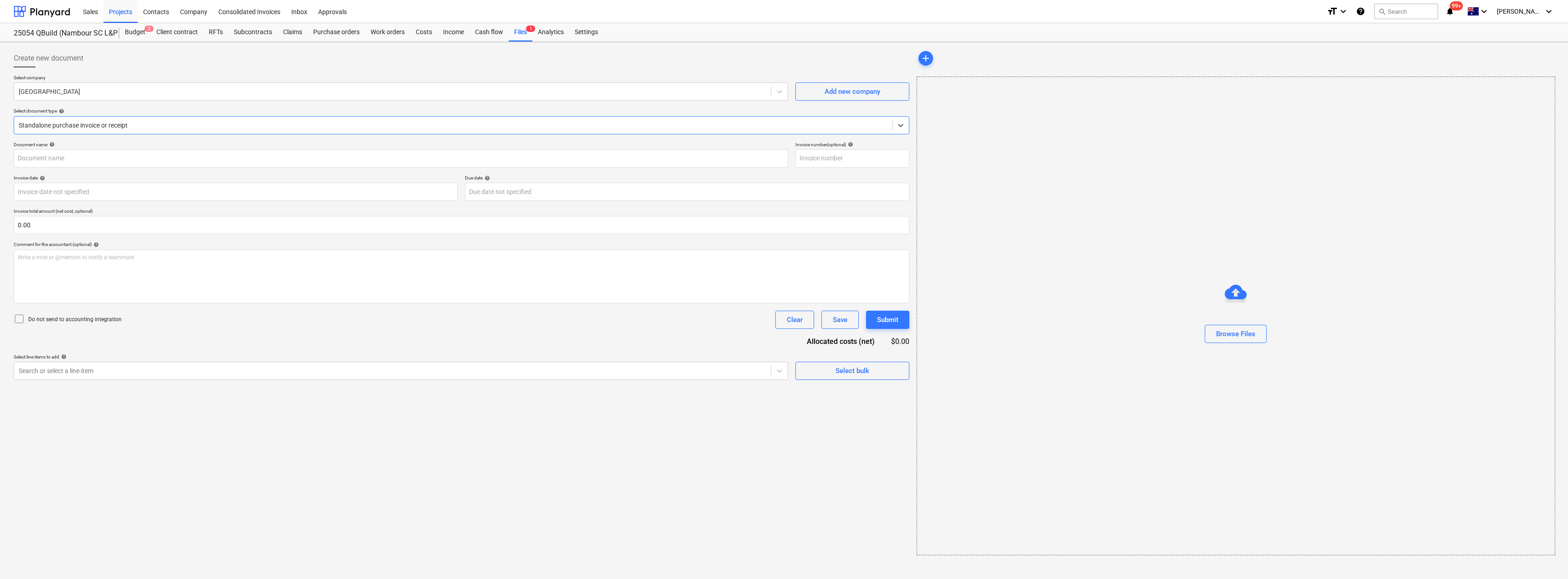
type input "Invoice_No_12401.pdf"
type input "[DATE]"
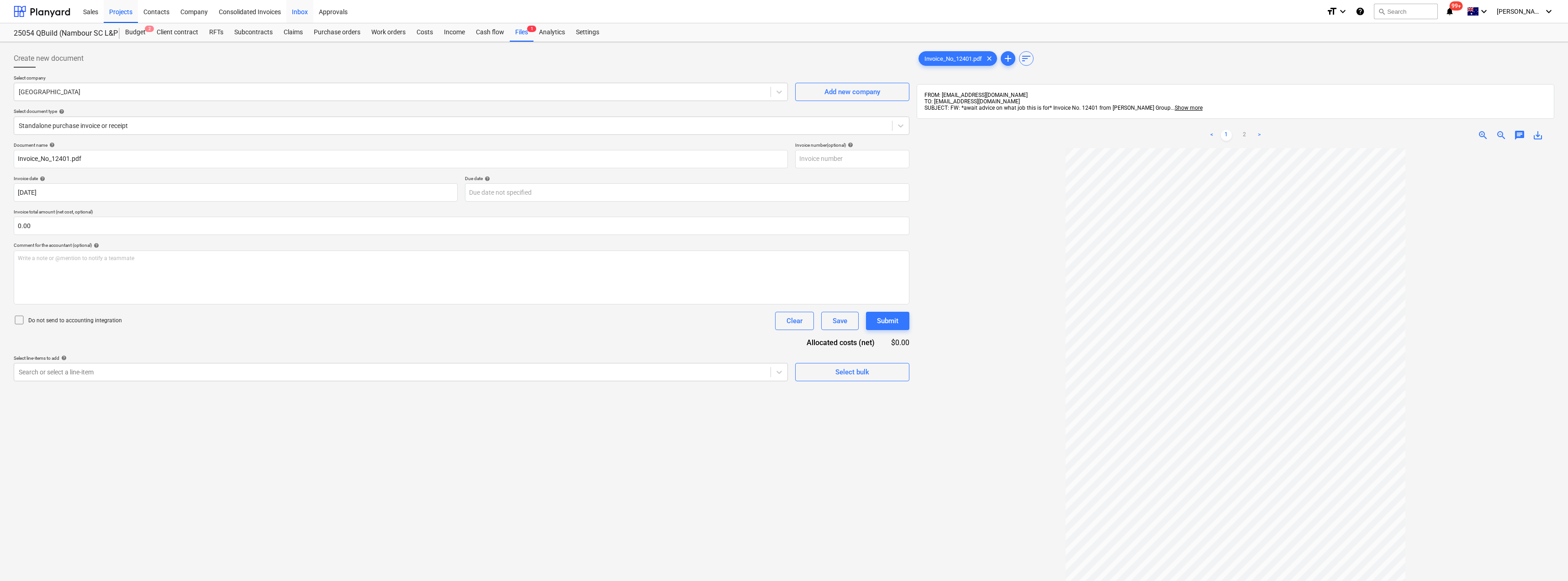
click at [299, 12] on div "Inbox" at bounding box center [299, 11] width 27 height 23
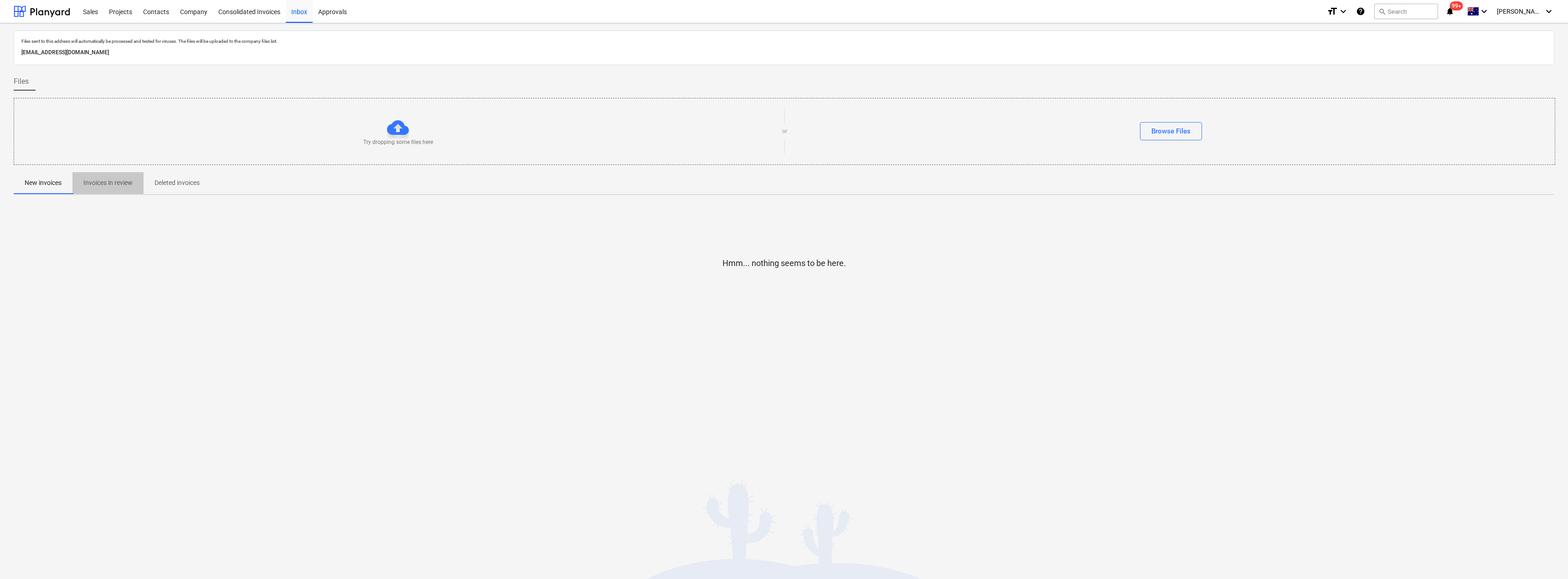
click at [96, 187] on p "Invoices in review" at bounding box center [108, 183] width 49 height 9
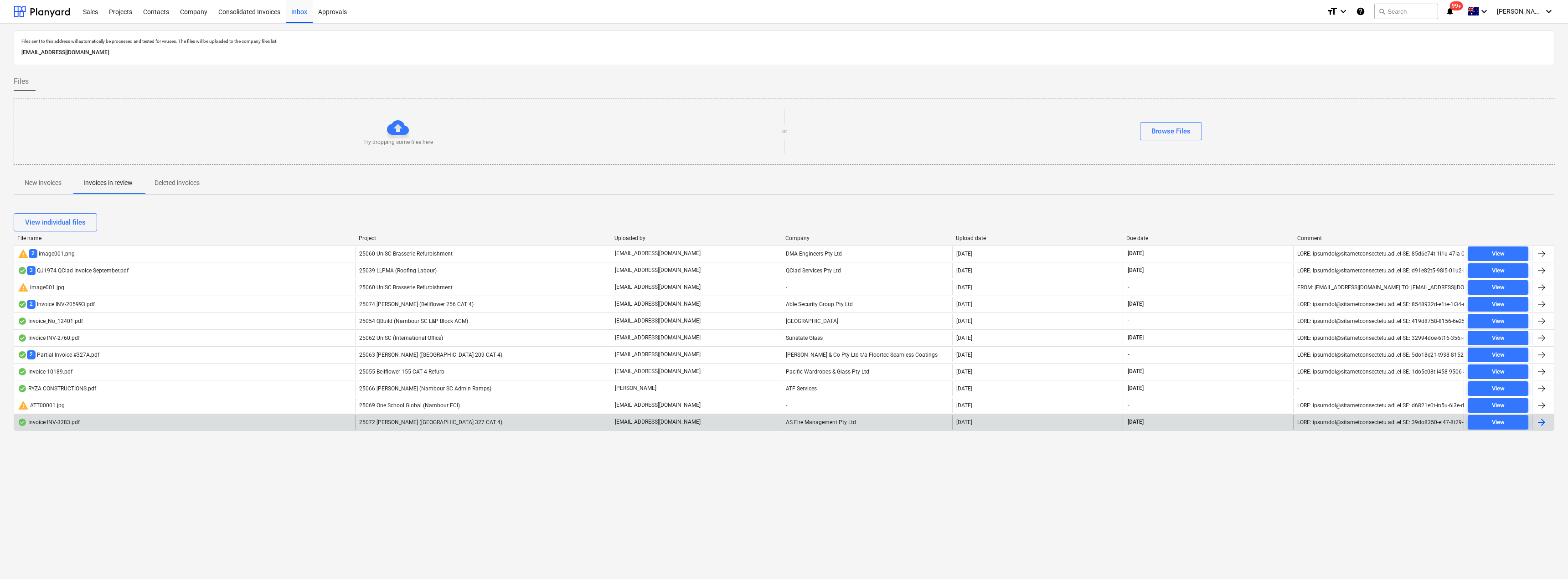
click at [470, 423] on div "25072 [PERSON_NAME] ([GEOGRAPHIC_DATA] 327 CAT 4)" at bounding box center [483, 422] width 256 height 14
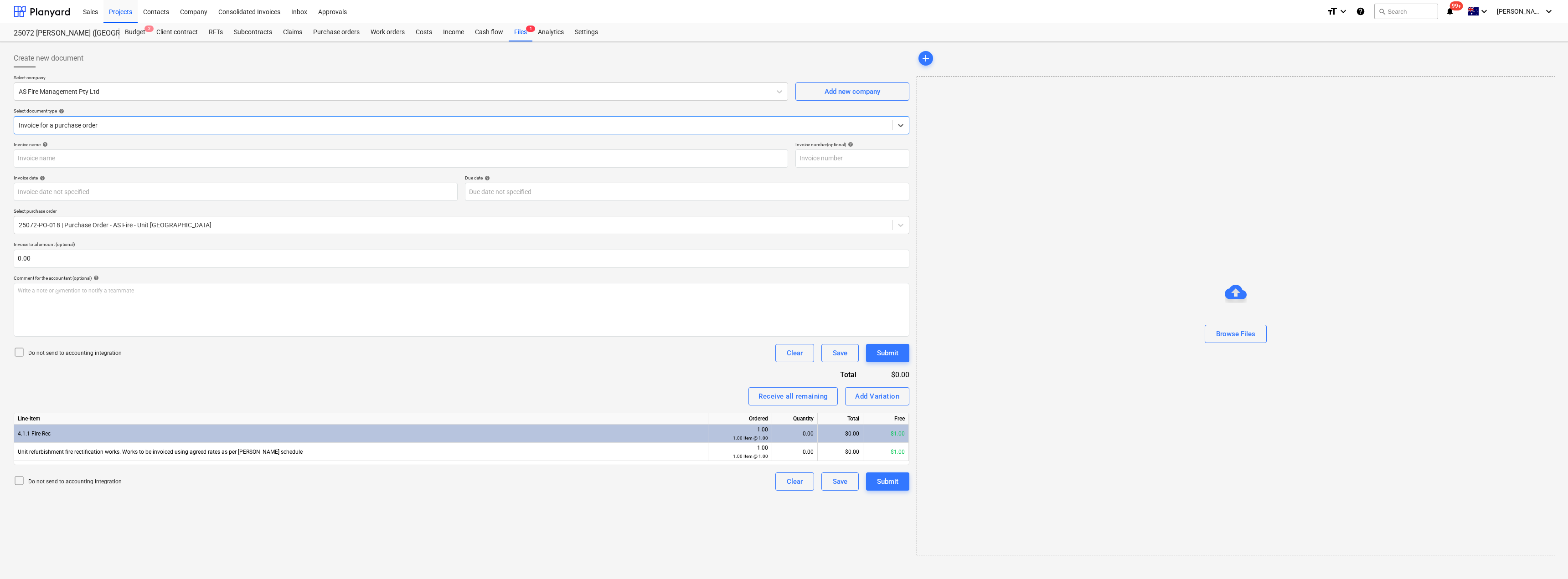
type input "INV-3283"
type input "[DATE]"
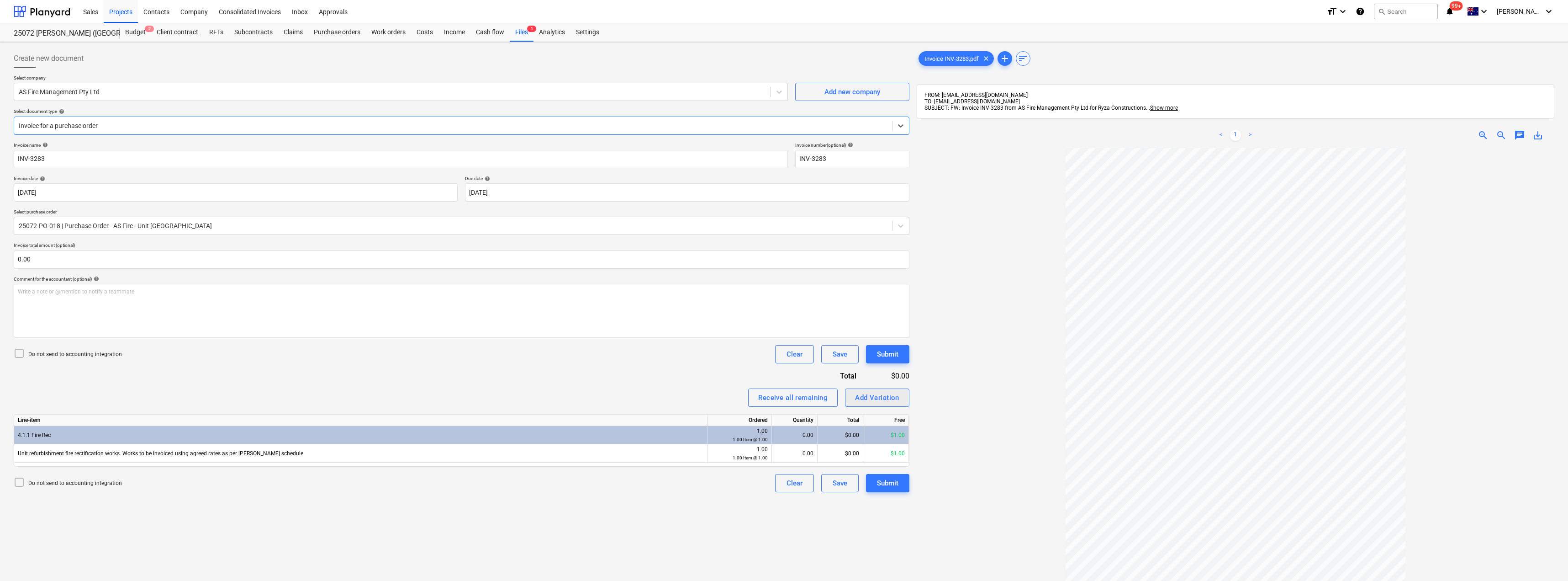
click at [882, 404] on button "Add Variation" at bounding box center [877, 397] width 65 height 18
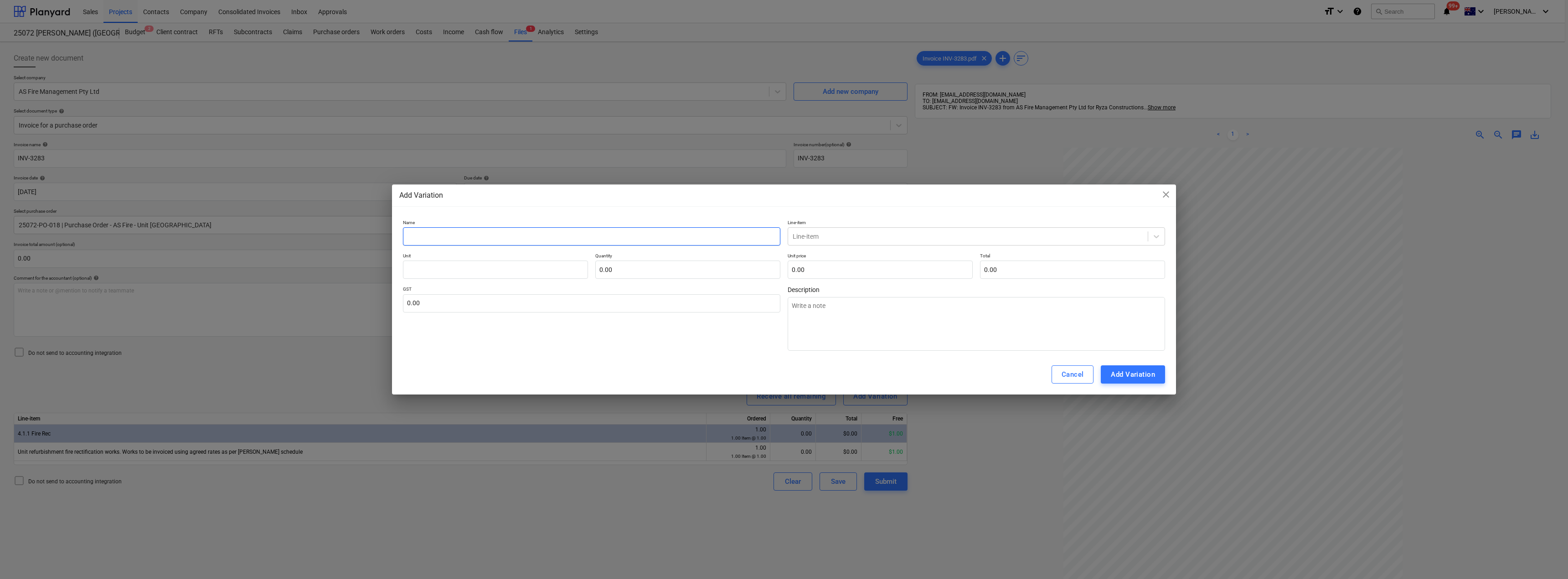
click at [438, 233] on input "text" at bounding box center [591, 236] width 377 height 18
type input "F"
type textarea "x"
type input "Fi"
type textarea "x"
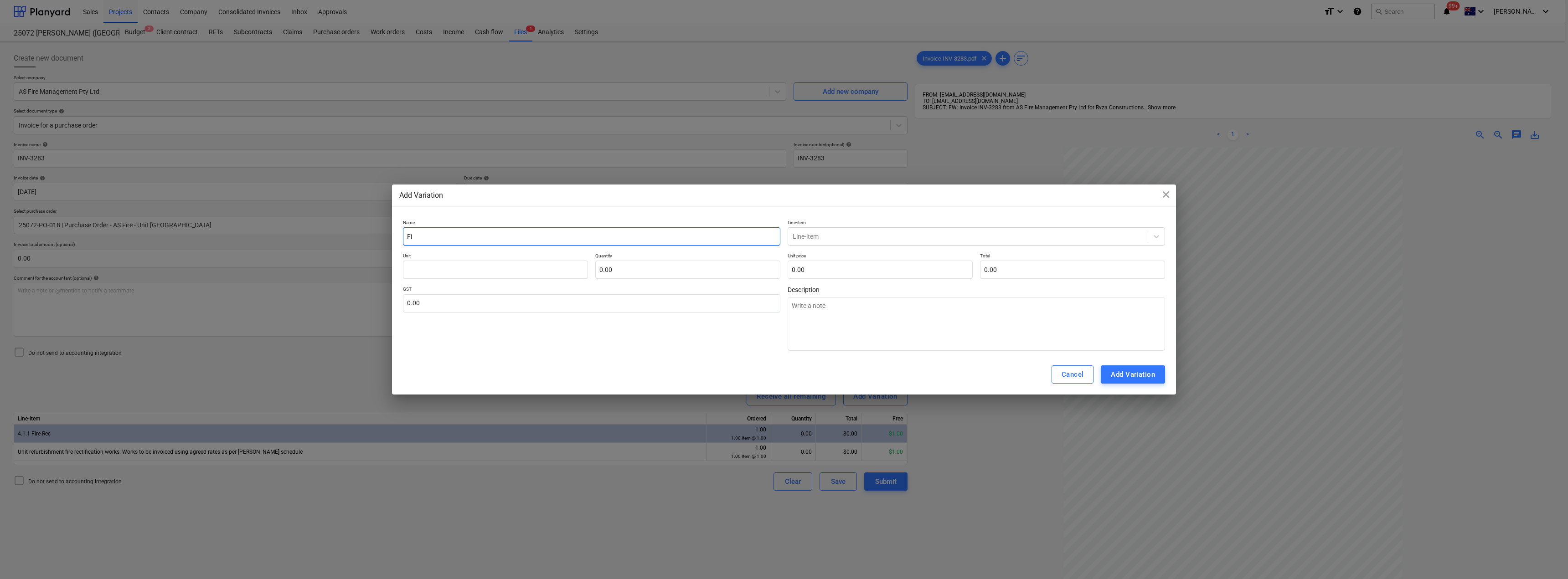
type input "Fir"
type textarea "x"
type input "Fire"
type textarea "x"
type input "Fire"
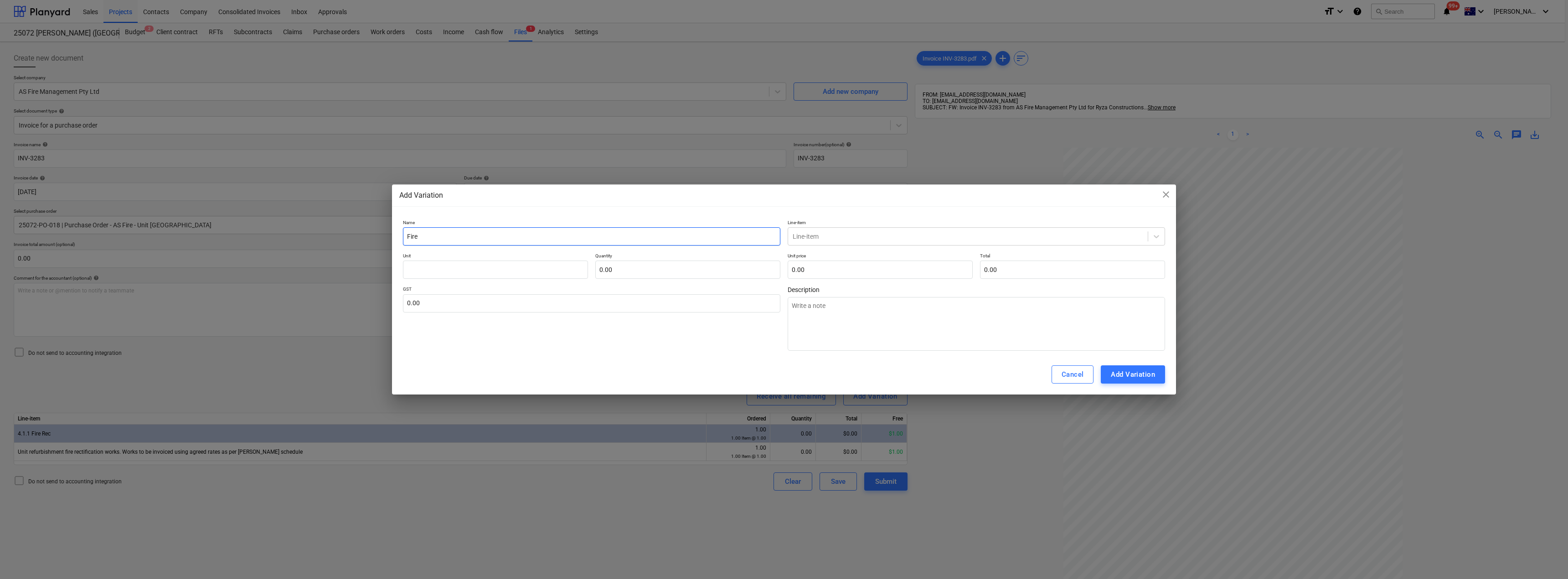
type textarea "x"
type input "Fire R"
type textarea "x"
type input "Fire RE"
type textarea "x"
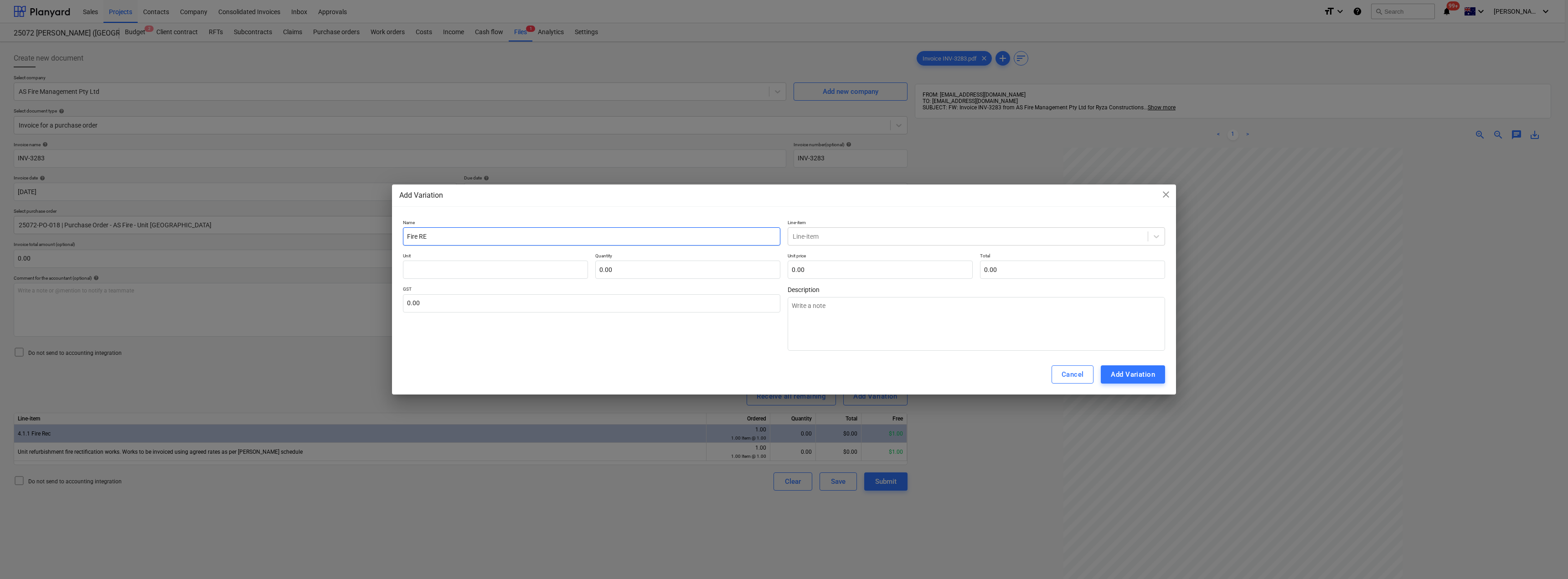
type input "Fire REc"
drag, startPoint x: 445, startPoint y: 233, endPoint x: 402, endPoint y: 232, distance: 43.0
click at [402, 232] on div "Name Fire Rec Line-item Line-item Unit Quantity 0.00 Unit price 0.00 Total 0.00…" at bounding box center [783, 286] width 784 height 139
click at [883, 320] on textarea at bounding box center [976, 324] width 377 height 54
paste textarea "Fire Rec"
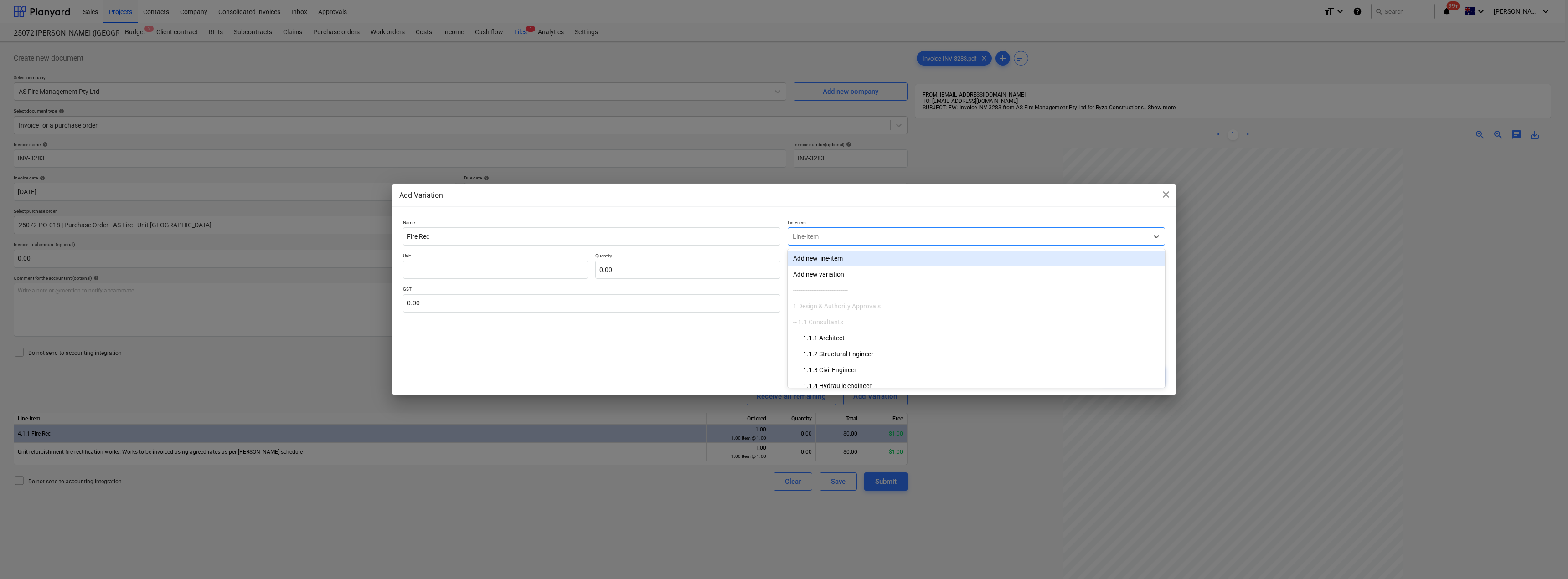
click at [826, 238] on div at bounding box center [967, 236] width 350 height 9
click at [841, 267] on div "-- -- 4.1.1 Fire Rec" at bounding box center [976, 258] width 377 height 18
click at [841, 257] on div "-- -- 4.1.1 Fire Rec" at bounding box center [976, 258] width 377 height 14
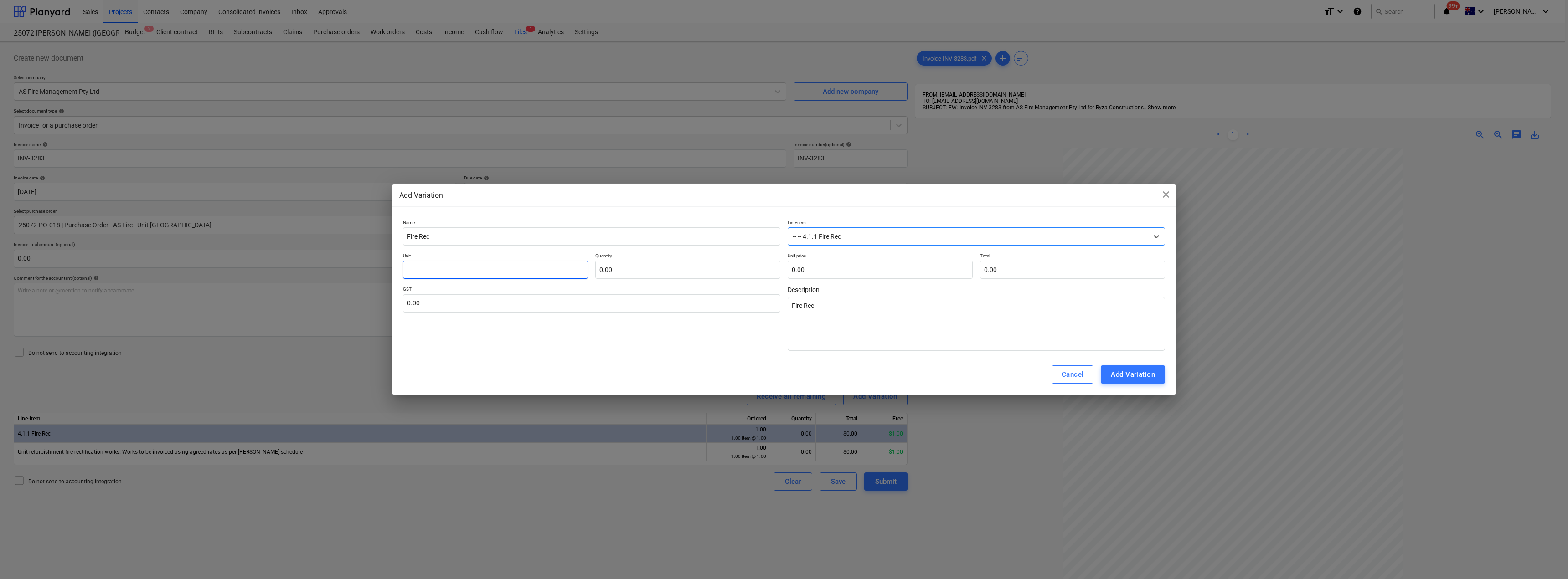
click at [550, 272] on input "text" at bounding box center [495, 269] width 185 height 18
click at [521, 309] on input "text" at bounding box center [591, 303] width 377 height 18
click at [1134, 368] on button "Add Variation" at bounding box center [1133, 374] width 65 height 18
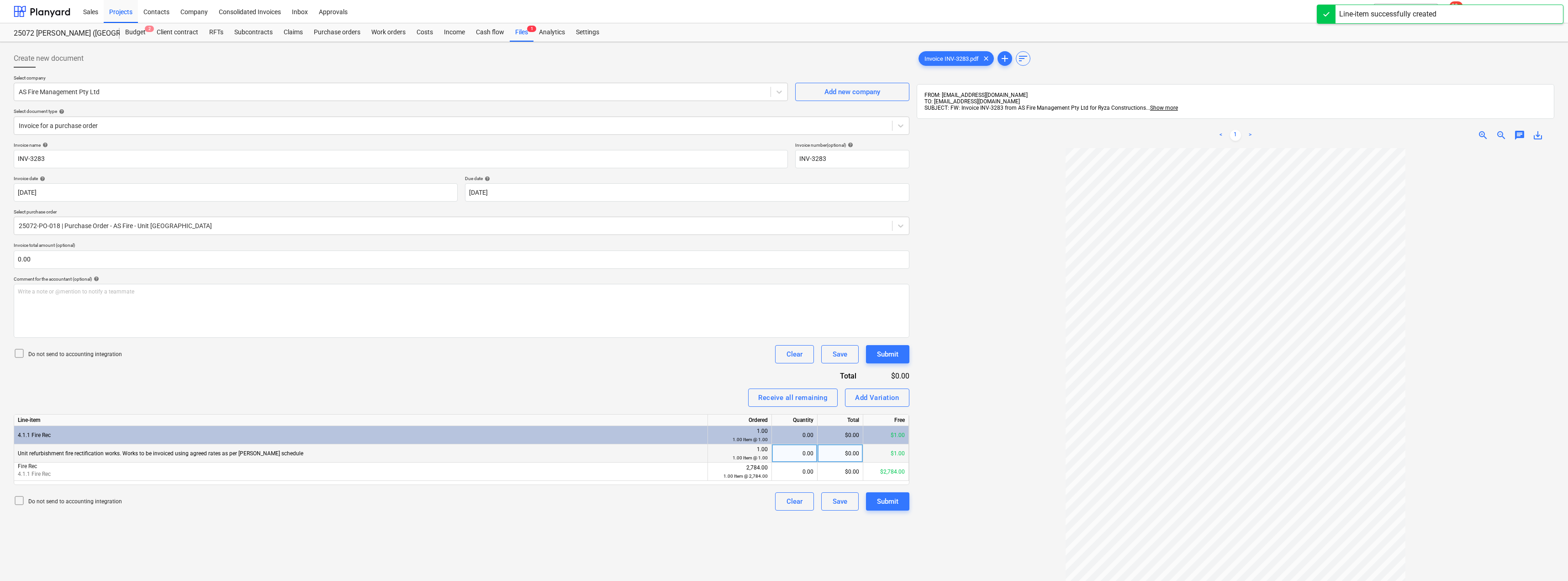
click at [795, 455] on div "0.00" at bounding box center [795, 453] width 38 height 18
click at [801, 474] on div "0.00" at bounding box center [795, 471] width 38 height 18
click at [1040, 412] on div at bounding box center [1235, 425] width 638 height 555
click at [896, 507] on div "Submit" at bounding box center [888, 501] width 22 height 12
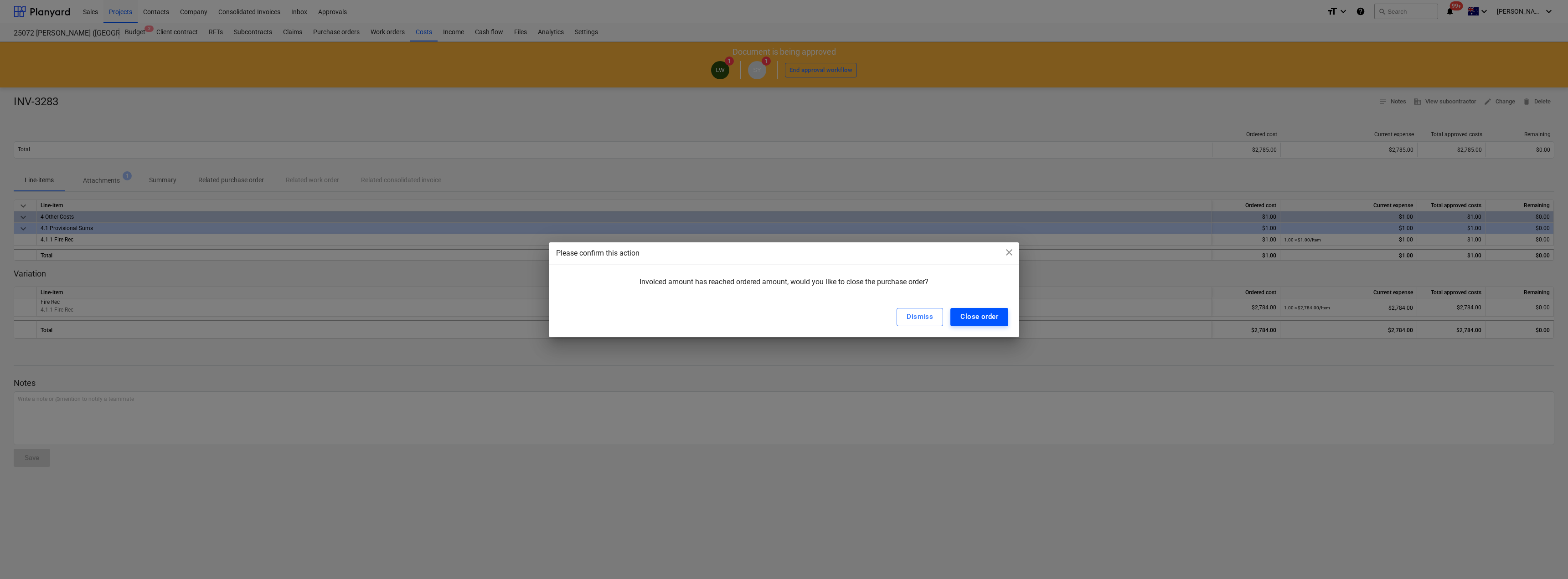
click at [970, 309] on button "Close order" at bounding box center [979, 317] width 58 height 18
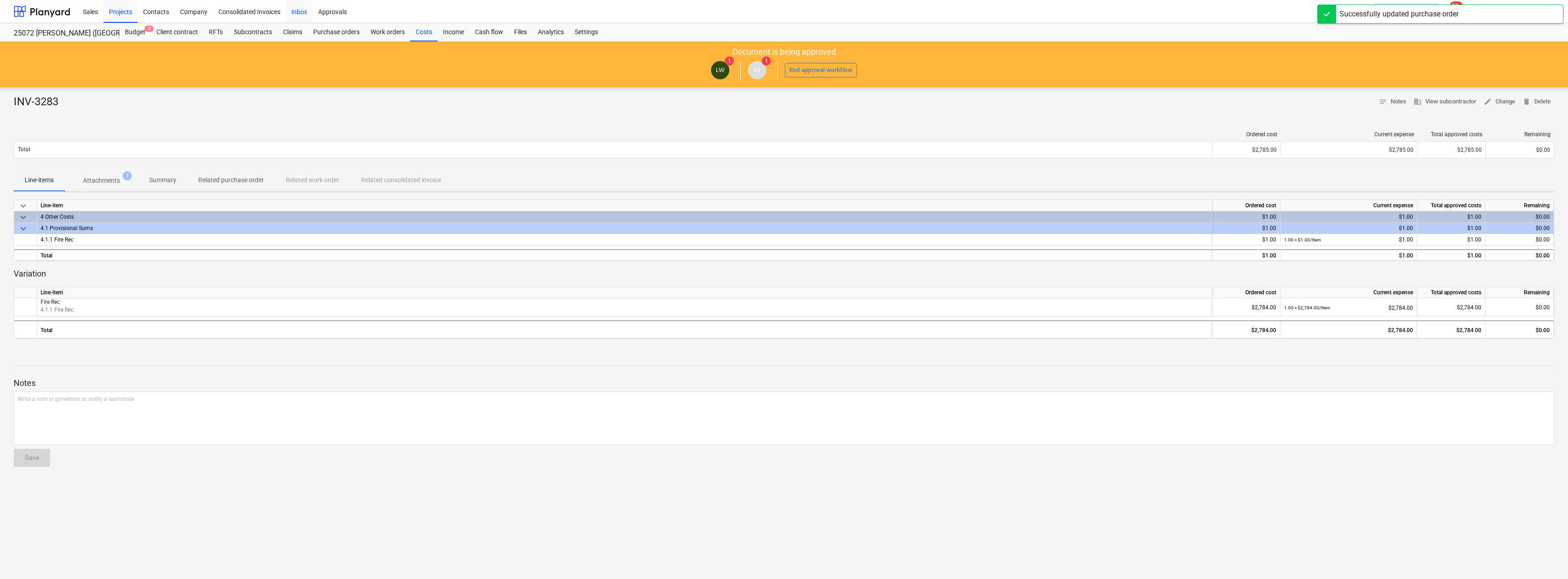
click at [298, 12] on div "Inbox" at bounding box center [299, 11] width 27 height 23
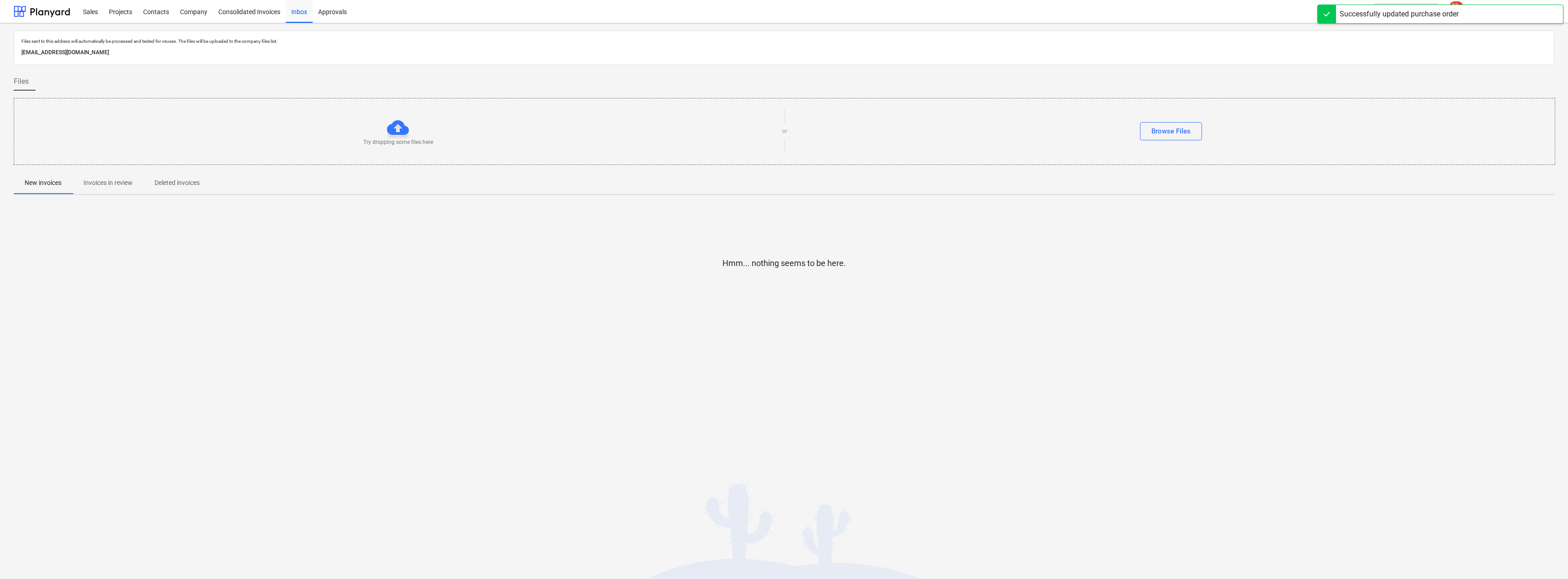
click at [118, 178] on p "Invoices in review" at bounding box center [108, 183] width 49 height 9
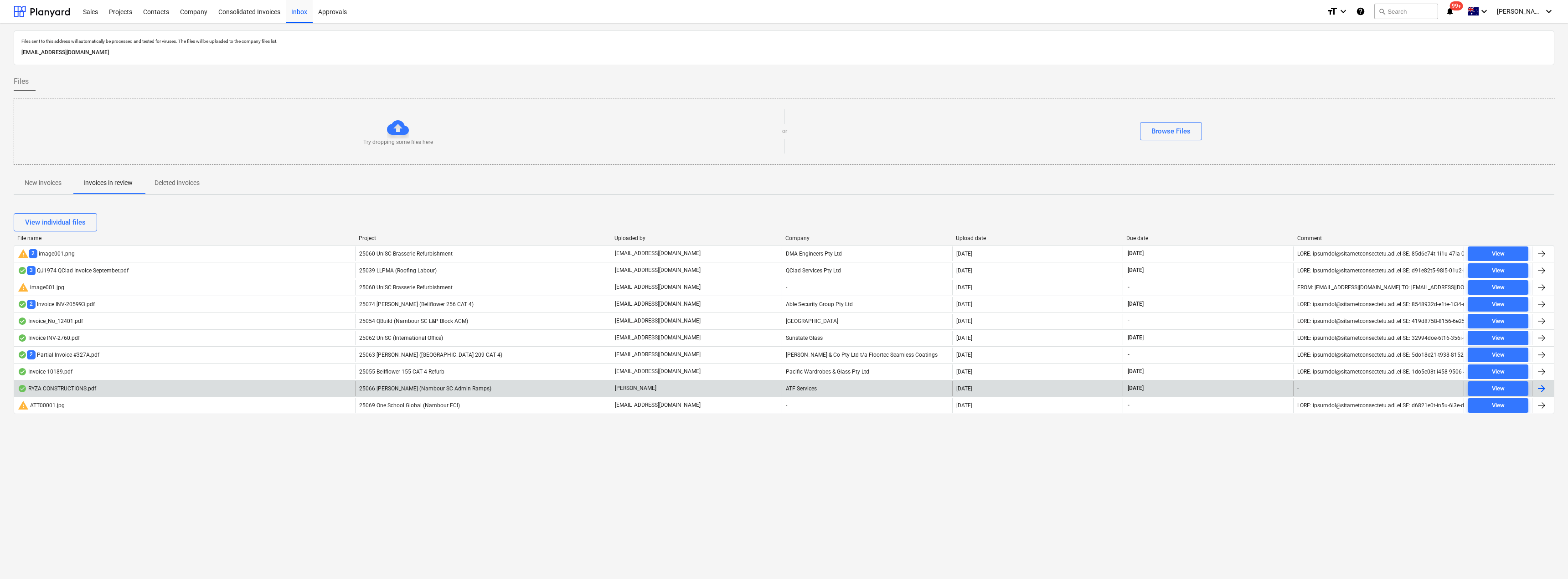
click at [556, 386] on div "25066 [PERSON_NAME] (Nambour SC Admin Ramps)" at bounding box center [483, 388] width 256 height 14
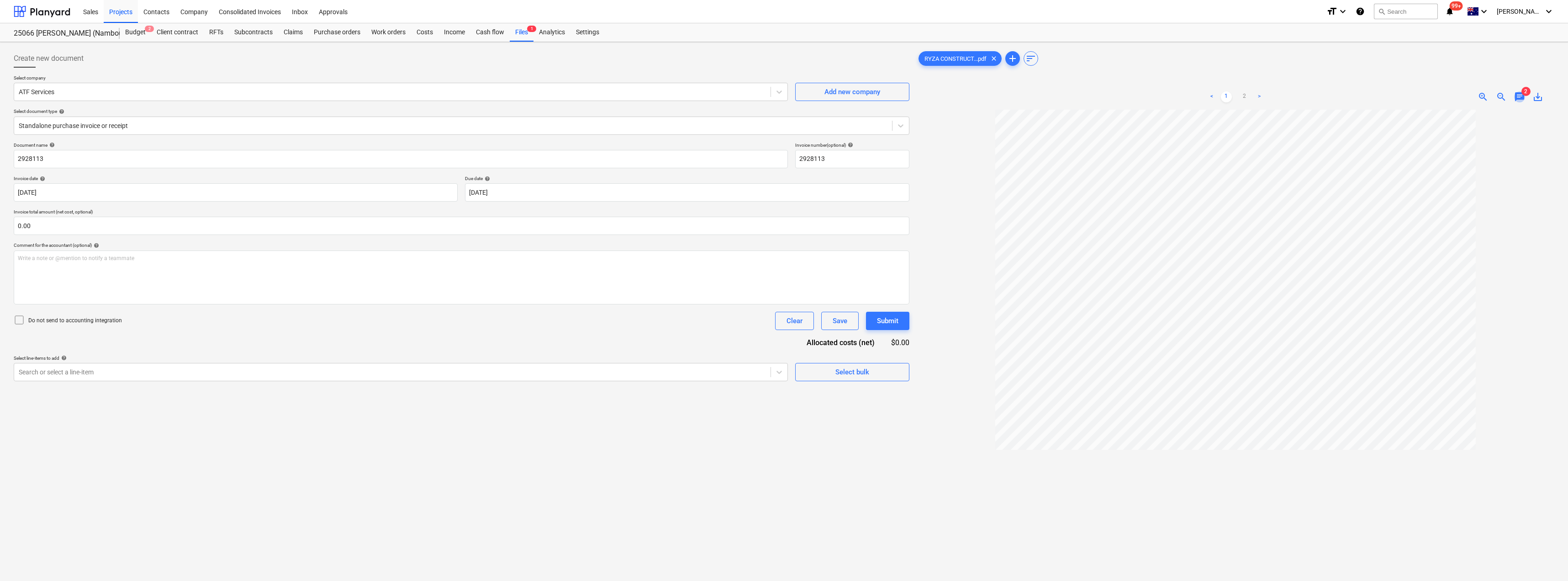
click at [1524, 96] on span "chat" at bounding box center [1519, 97] width 11 height 11
click at [299, 10] on div "Inbox" at bounding box center [299, 11] width 27 height 23
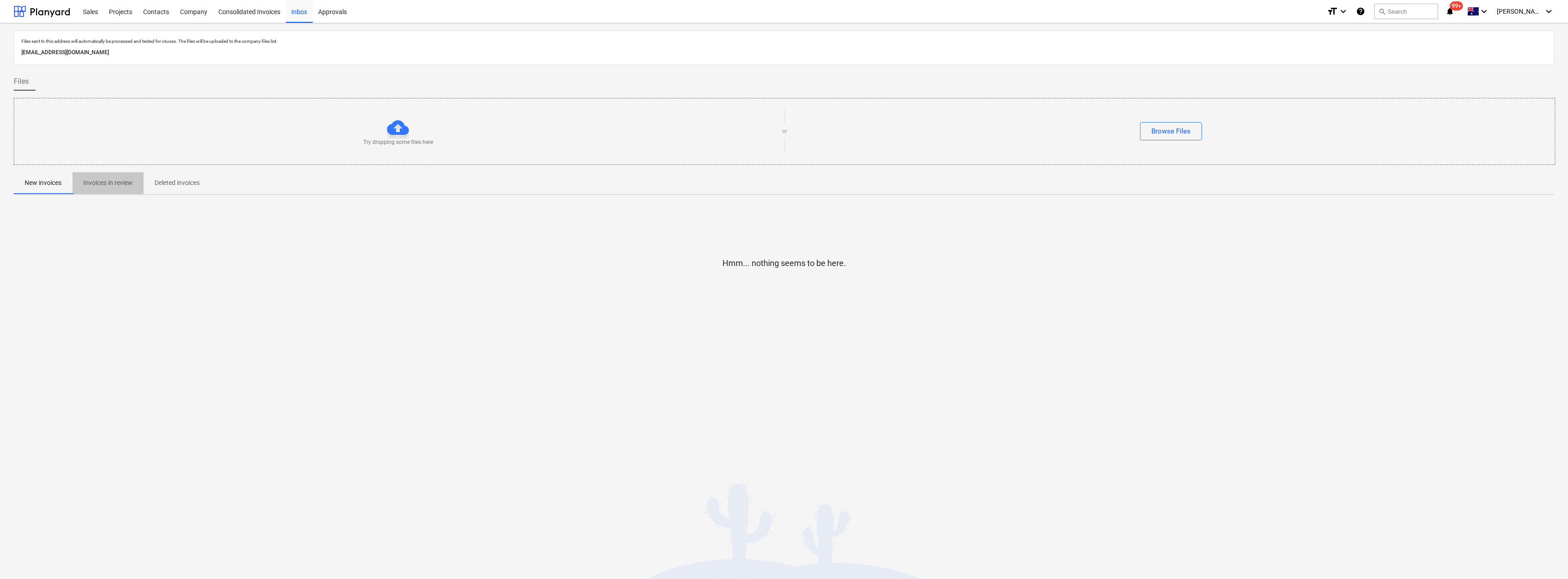
click at [94, 178] on p "Invoices in review" at bounding box center [108, 183] width 49 height 9
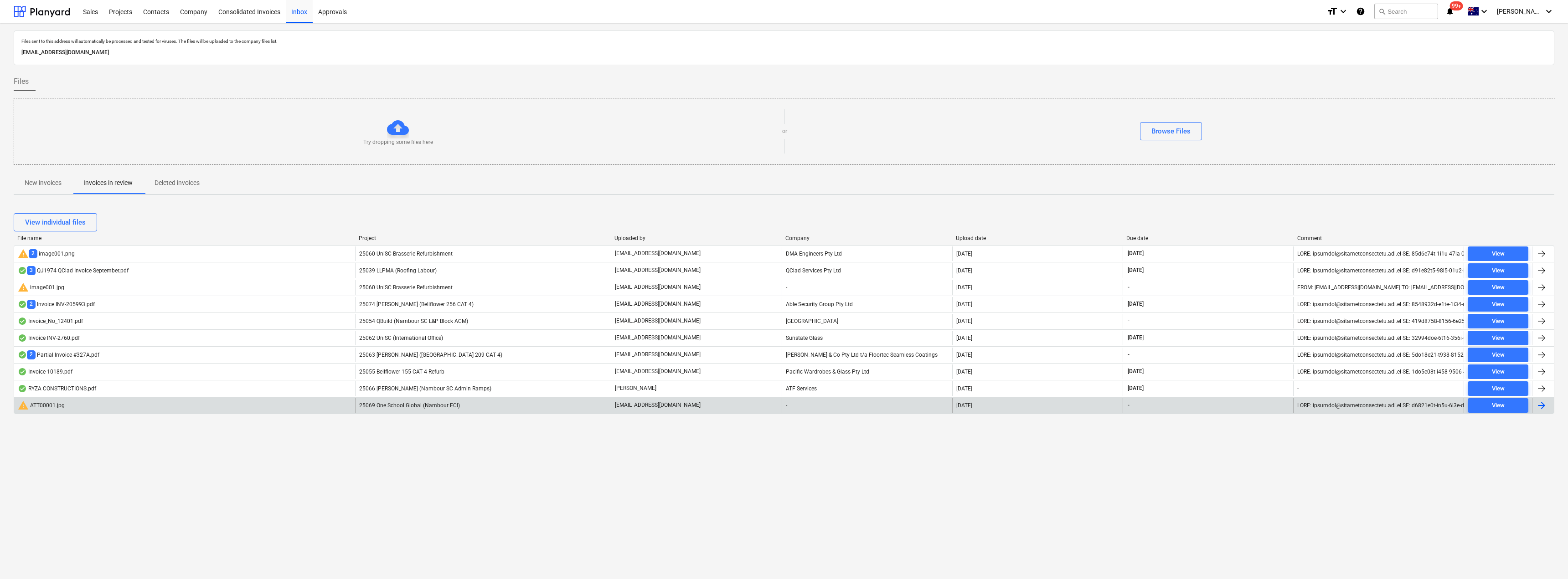
click at [443, 401] on div "25069 One School Global (Nambour ECI)" at bounding box center [483, 405] width 256 height 14
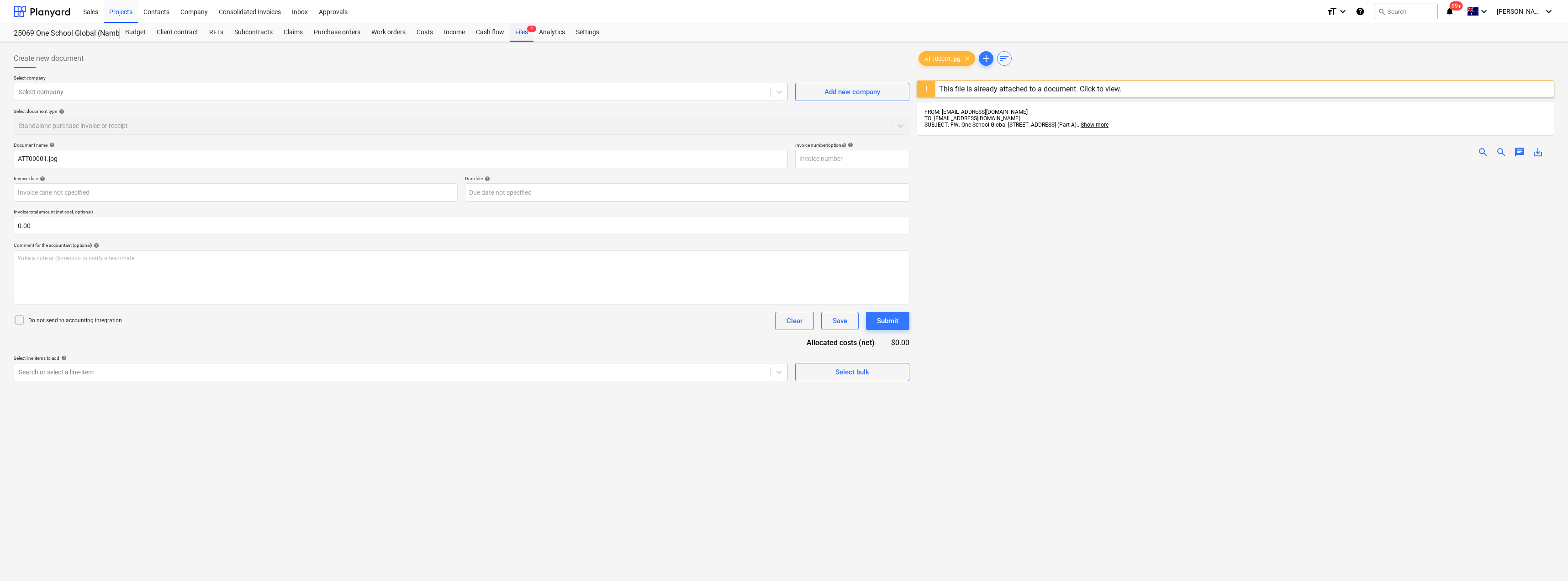
click at [520, 33] on div "Files 1" at bounding box center [521, 32] width 24 height 18
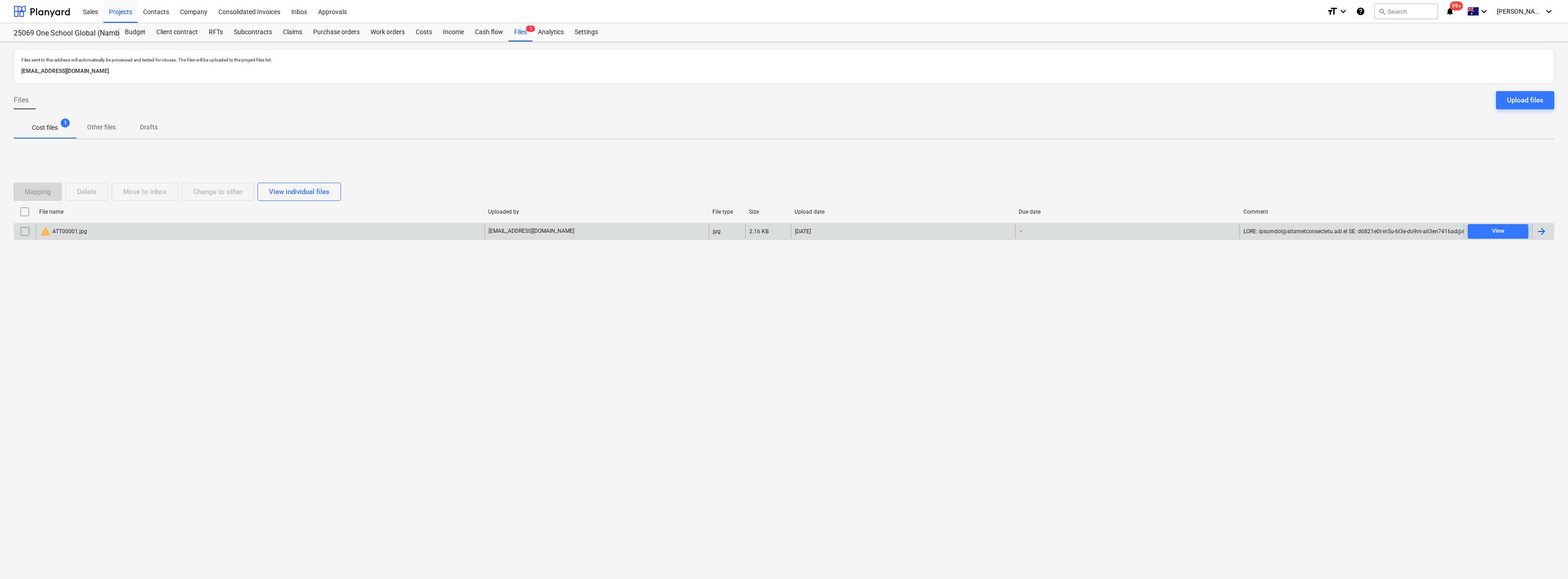
click at [25, 231] on input "checkbox" at bounding box center [25, 231] width 15 height 14
click at [83, 186] on div "Delete" at bounding box center [86, 191] width 20 height 12
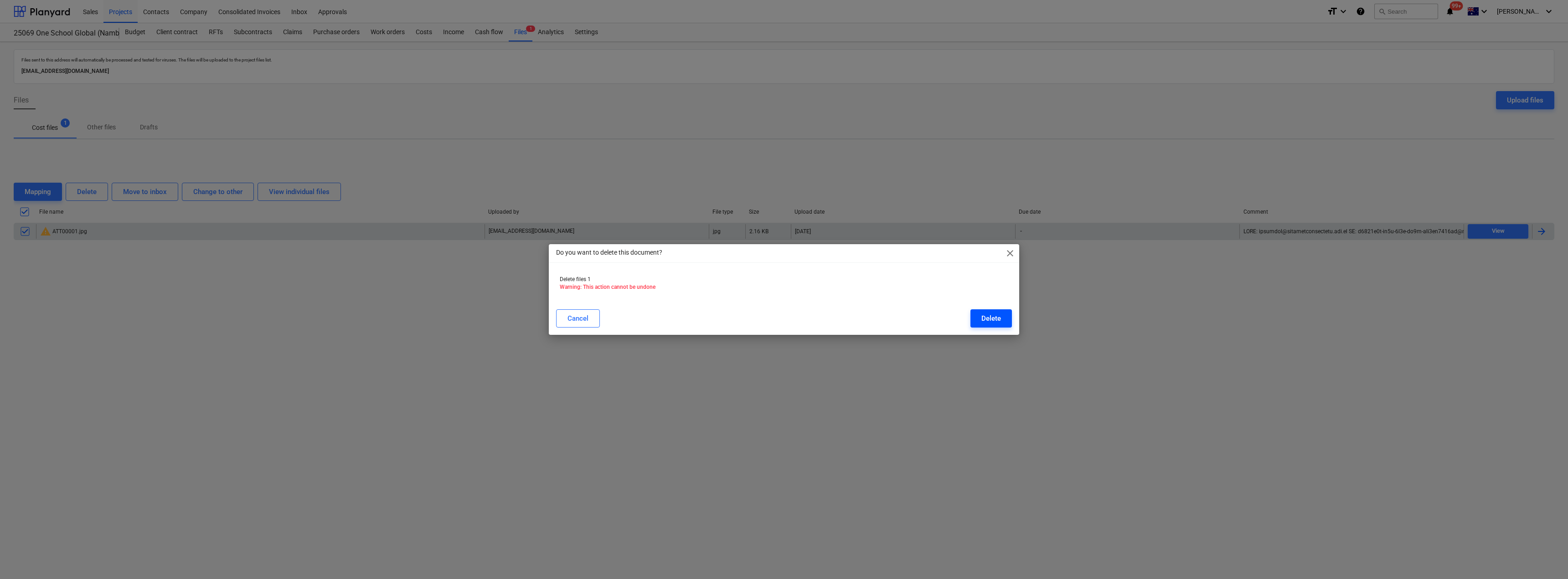
click at [989, 317] on div "Delete" at bounding box center [991, 318] width 20 height 12
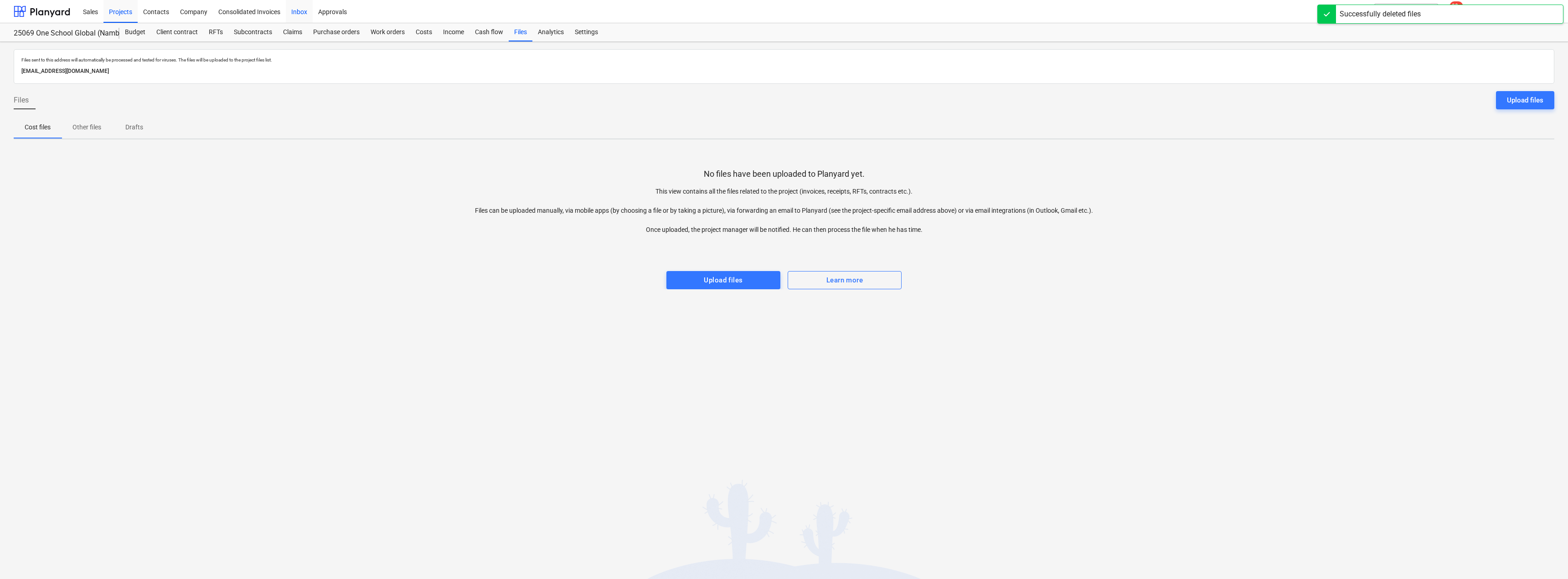
click at [307, 9] on div "Inbox" at bounding box center [299, 11] width 27 height 23
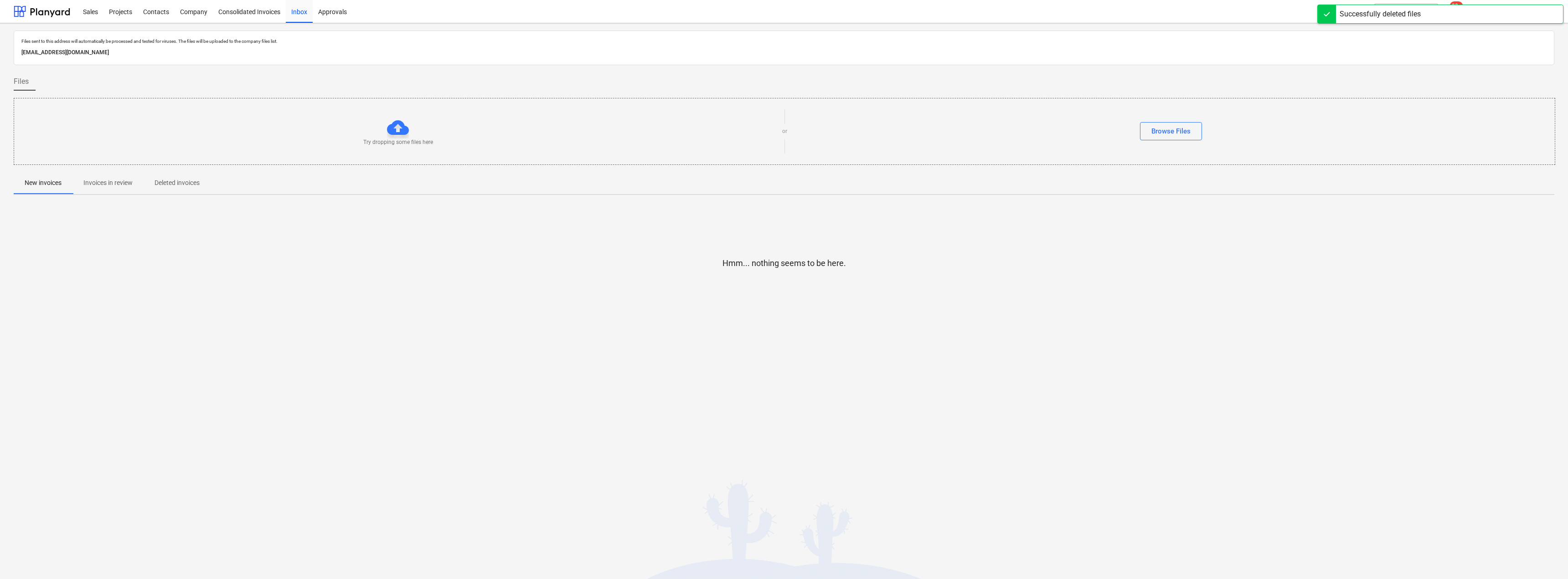
click at [125, 177] on span "Invoices in review" at bounding box center [108, 183] width 71 height 15
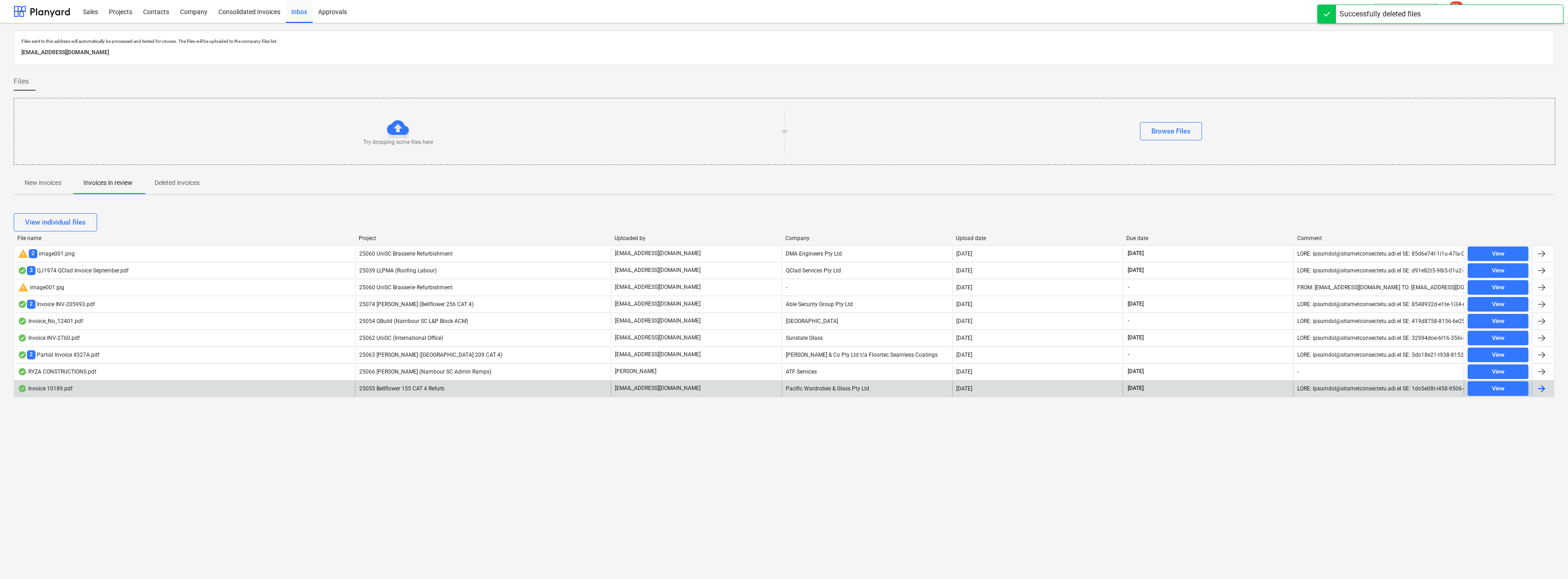
click at [700, 388] on p "[EMAIL_ADDRESS][DOMAIN_NAME]" at bounding box center [658, 388] width 86 height 8
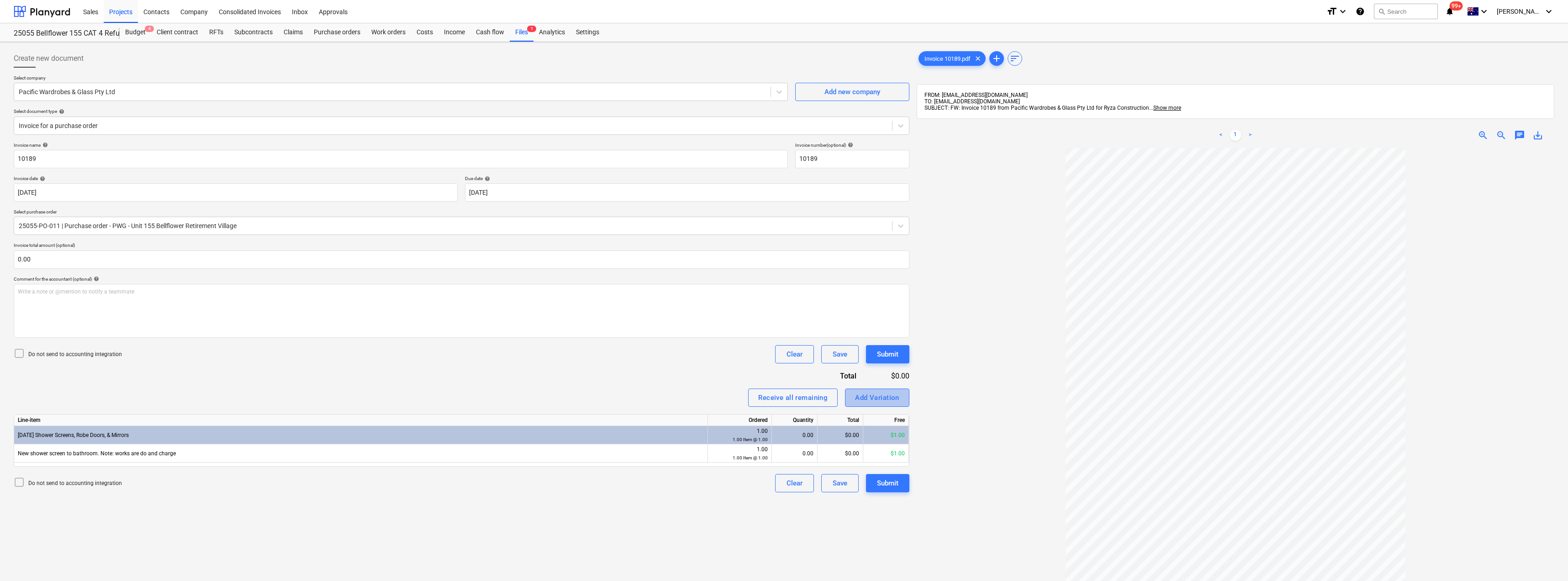
click at [885, 393] on div "Add Variation" at bounding box center [877, 398] width 44 height 12
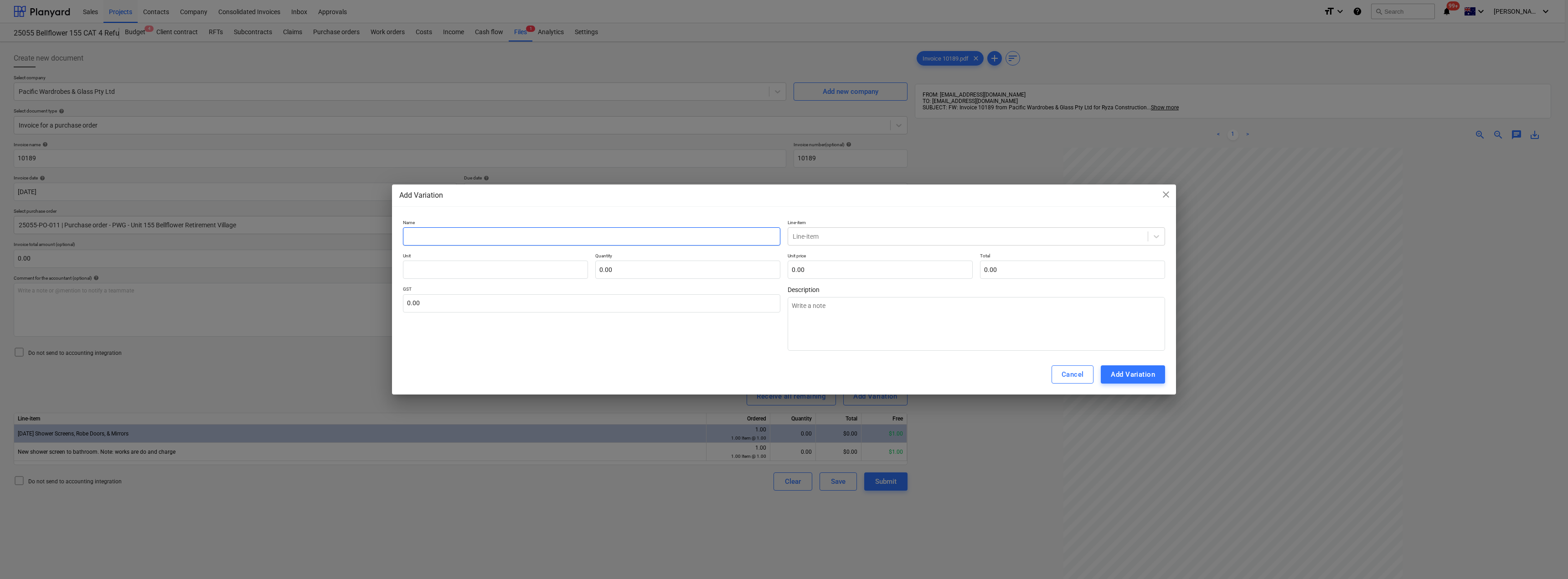
click at [466, 236] on input "text" at bounding box center [591, 236] width 377 height 18
drag, startPoint x: 1105, startPoint y: 189, endPoint x: 920, endPoint y: 191, distance: 185.0
click at [920, 191] on div "Add Variation close Name Line-item Line-item Unit Quantity 0.00 Unit price 0.00…" at bounding box center [783, 289] width 784 height 210
click at [1166, 193] on span "close" at bounding box center [1165, 194] width 11 height 11
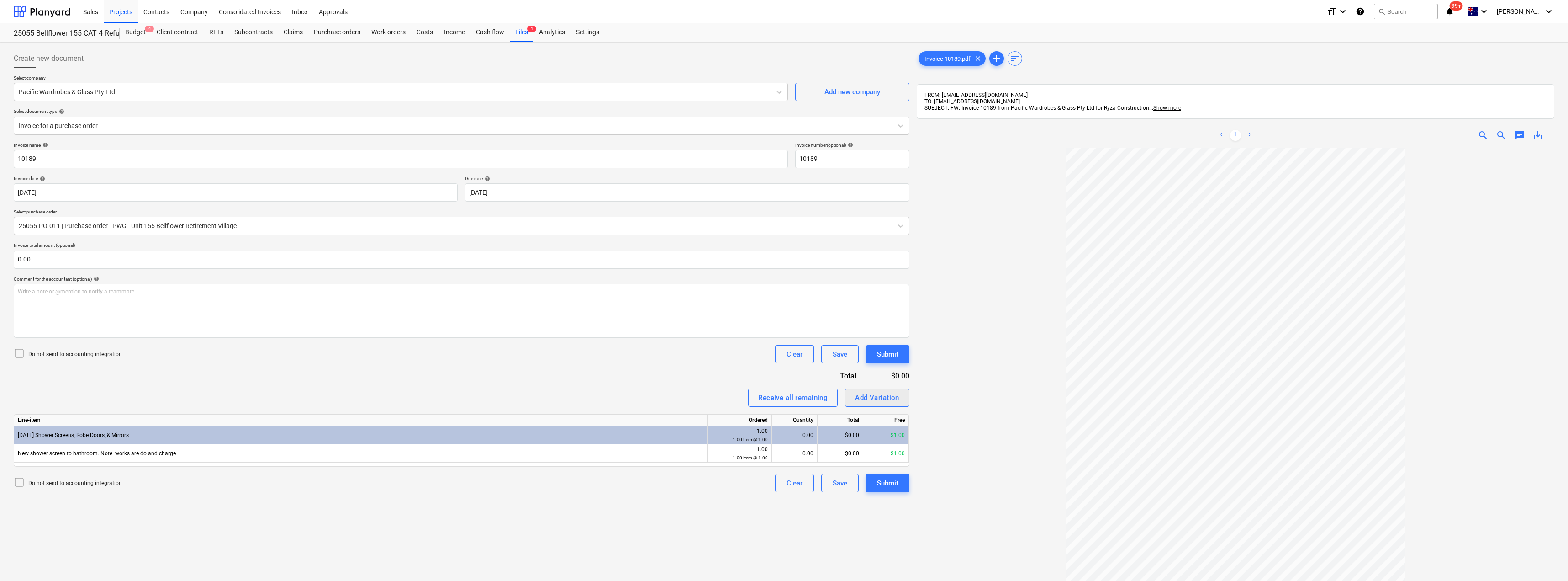
click at [885, 394] on div "Add Variation" at bounding box center [877, 398] width 44 height 12
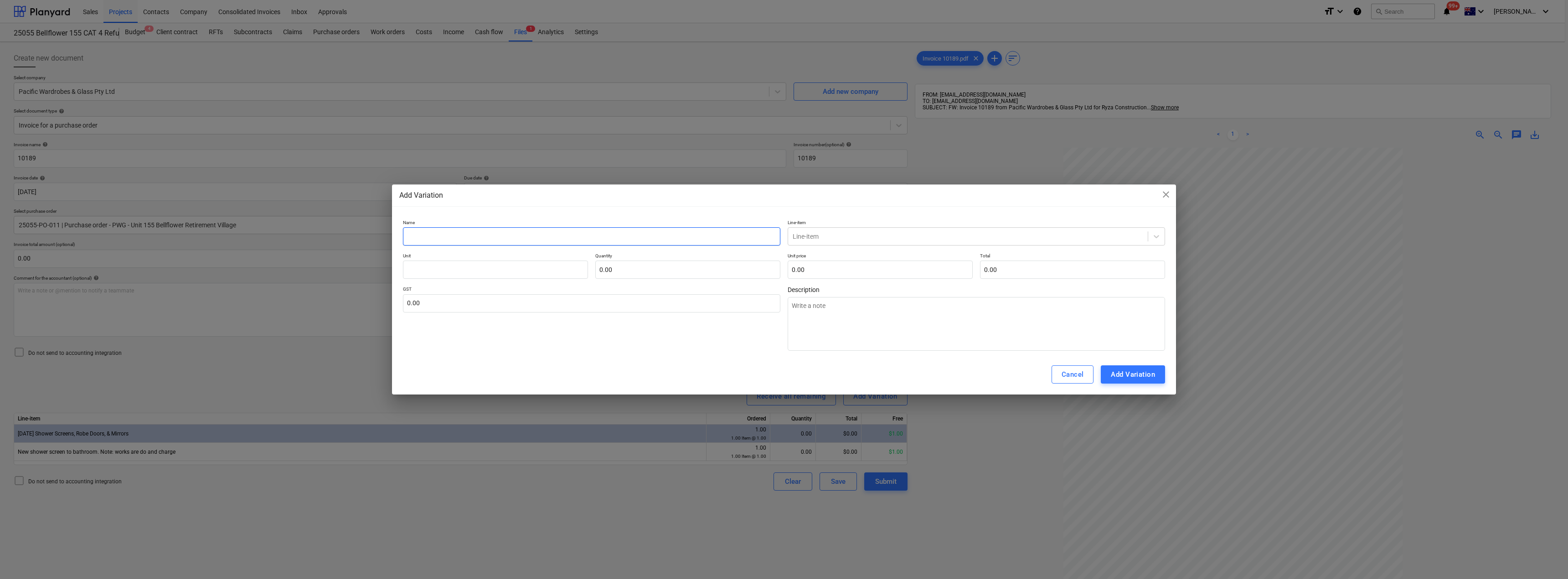
click at [548, 230] on input "text" at bounding box center [591, 236] width 377 height 18
drag, startPoint x: 521, startPoint y: 233, endPoint x: 347, endPoint y: 231, distance: 174.0
click at [356, 229] on div "Add Variation close Name Shower Screen Line-item Line-item Unit Quantity 0.00 U…" at bounding box center [784, 289] width 1568 height 579
click at [860, 314] on textarea at bounding box center [976, 324] width 377 height 54
paste textarea "Shower Screen"
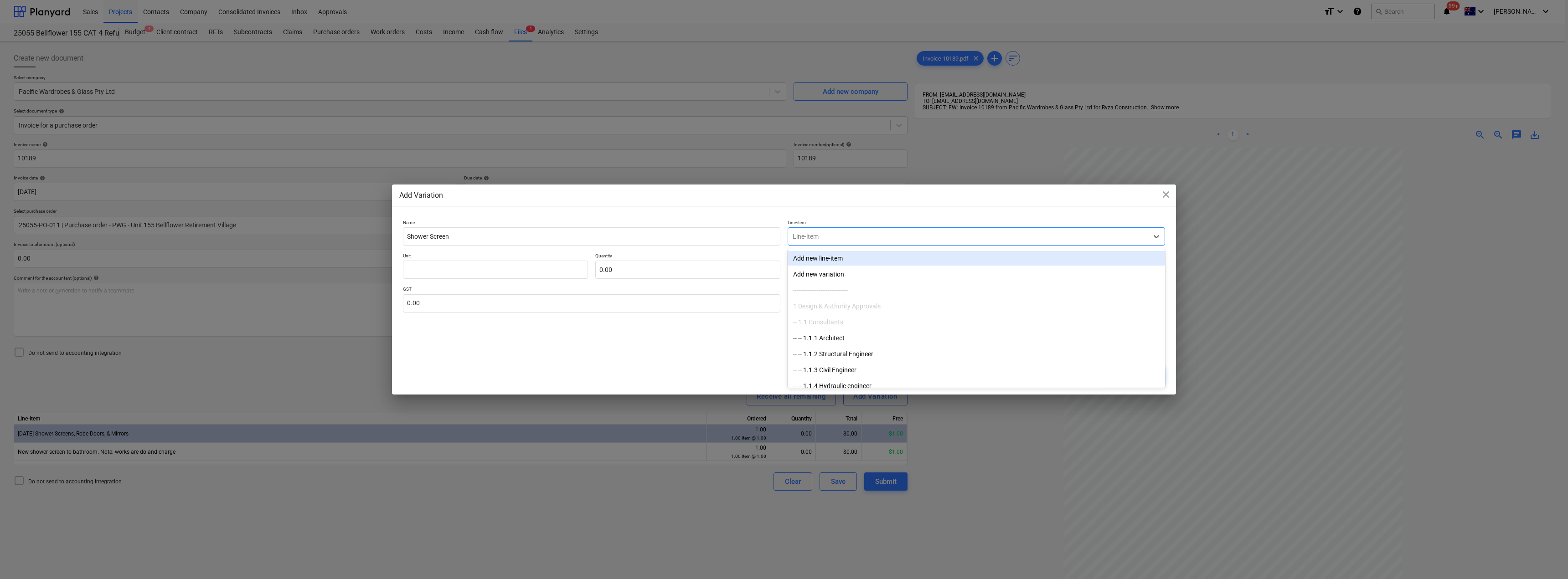
click at [828, 236] on div at bounding box center [967, 236] width 350 height 9
click at [858, 255] on div "-- -- [DATE] Shower Screens, Robe Doors, & Mirrors" at bounding box center [976, 258] width 377 height 14
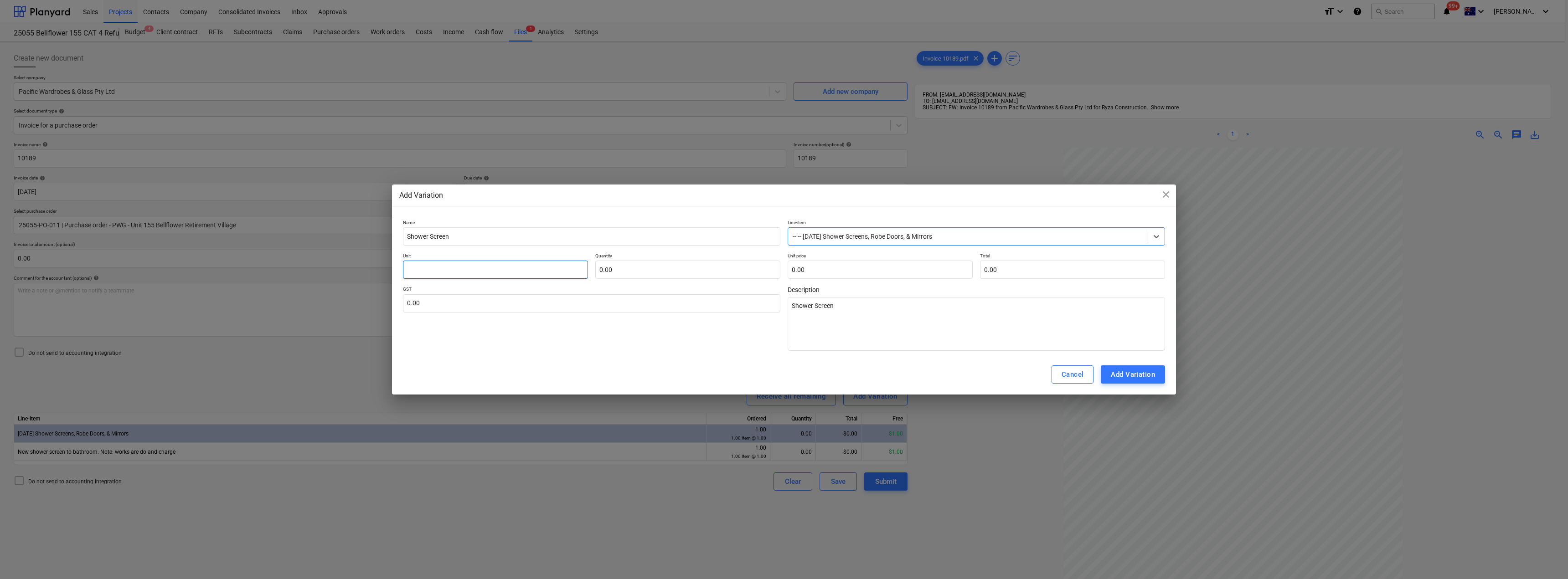
click at [508, 265] on input "text" at bounding box center [495, 269] width 185 height 18
click at [470, 300] on input "text" at bounding box center [591, 303] width 377 height 18
click at [1127, 375] on div "Add Variation" at bounding box center [1132, 374] width 44 height 12
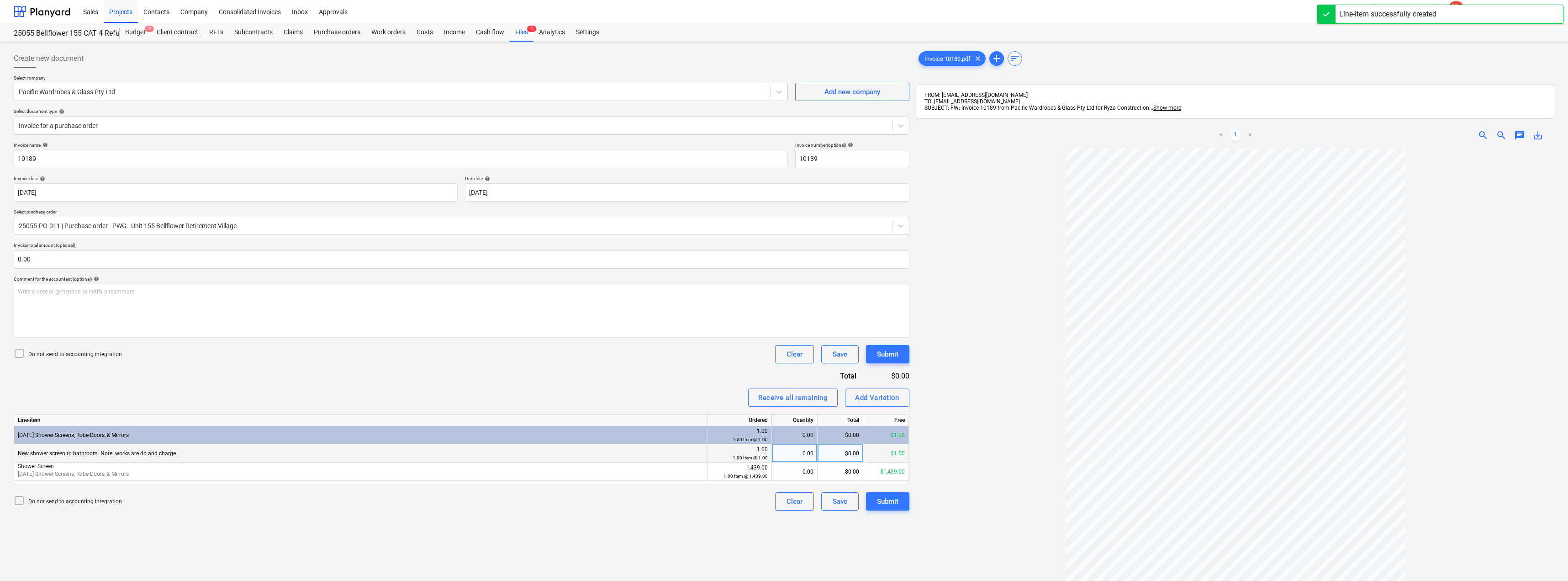
click at [803, 454] on div "0.00" at bounding box center [795, 453] width 38 height 18
click at [800, 473] on div "0.00" at bounding box center [795, 471] width 38 height 18
click at [1026, 409] on div at bounding box center [1235, 425] width 638 height 555
click at [880, 508] on button "Submit" at bounding box center [888, 501] width 44 height 18
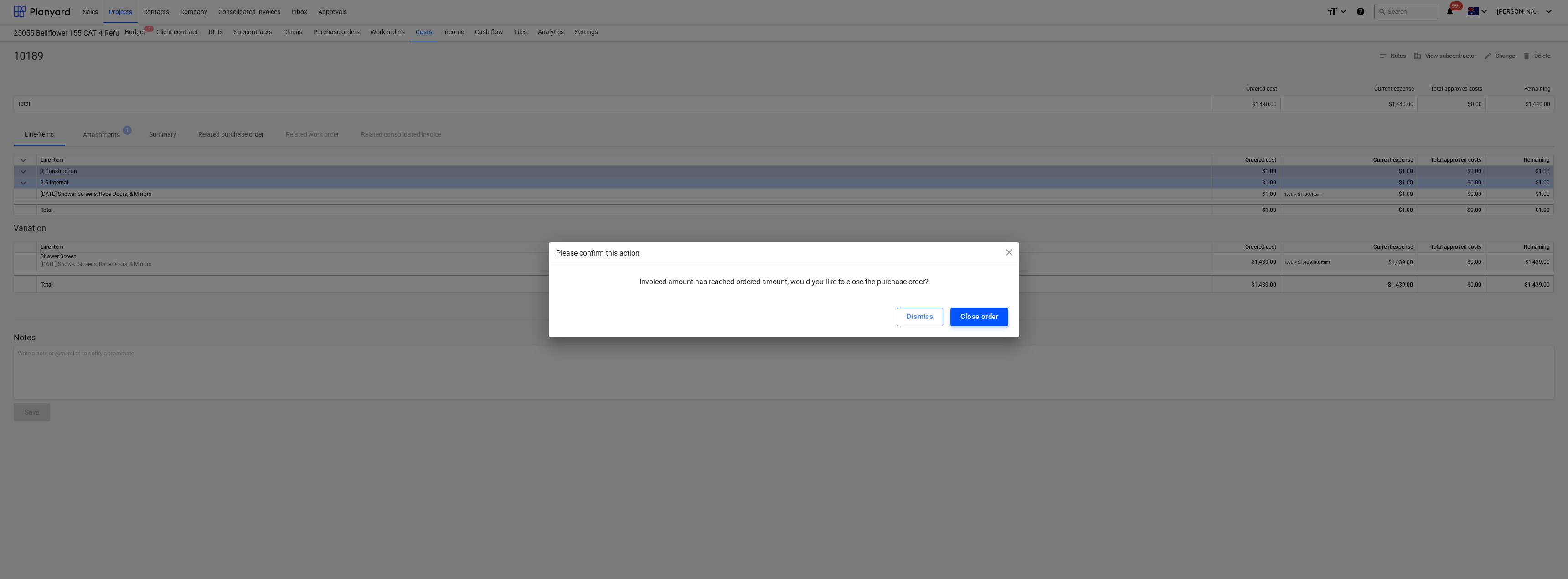
click at [971, 317] on div "Close order" at bounding box center [979, 317] width 38 height 12
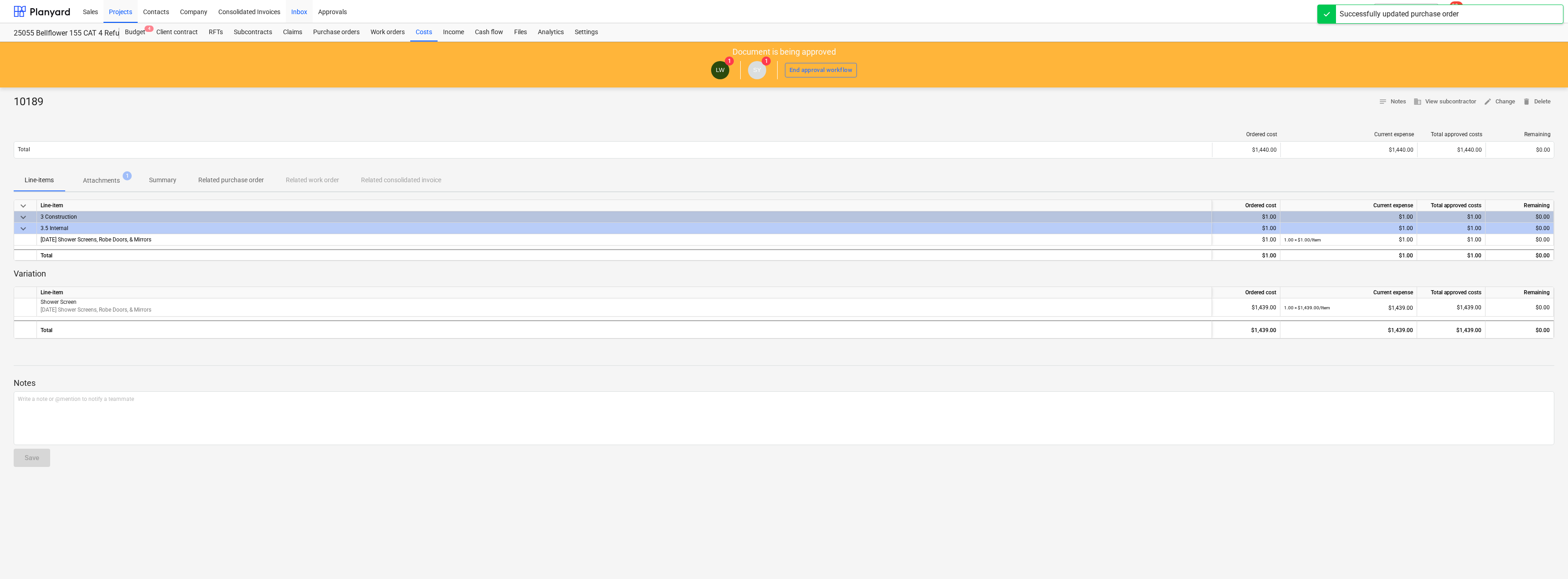
click at [299, 15] on div "Inbox" at bounding box center [299, 11] width 27 height 23
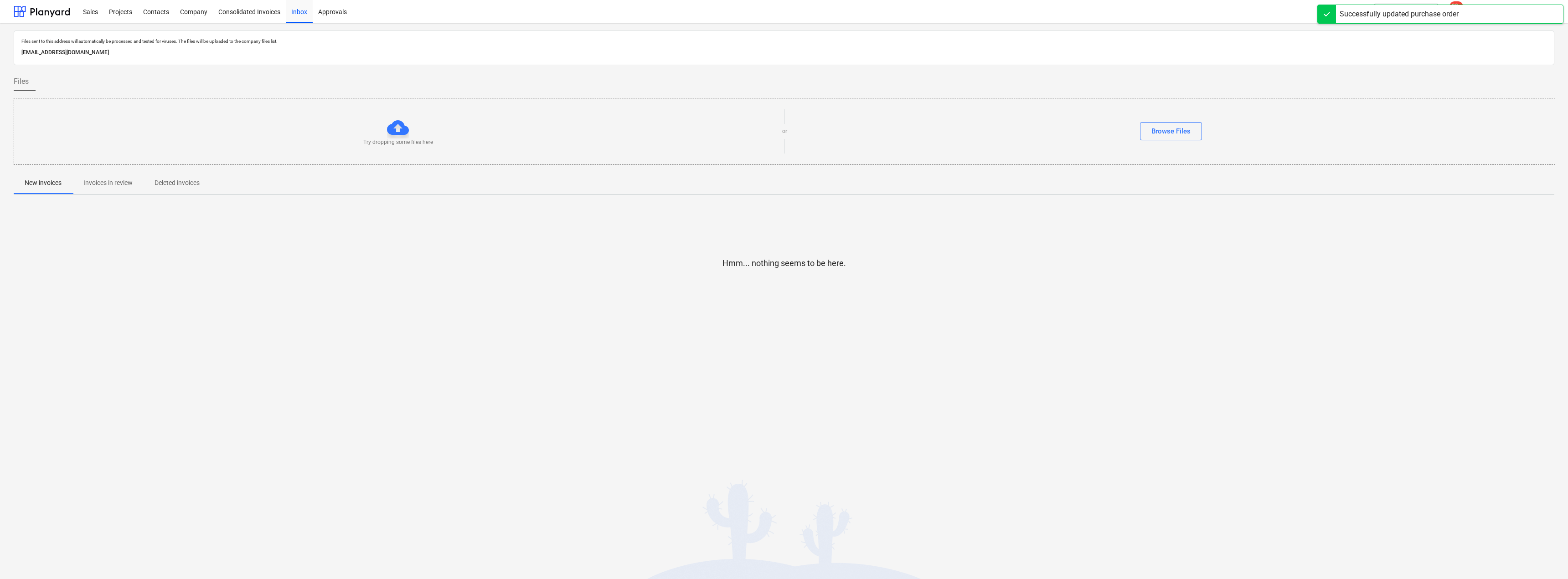
click at [120, 177] on span "Invoices in review" at bounding box center [108, 183] width 71 height 15
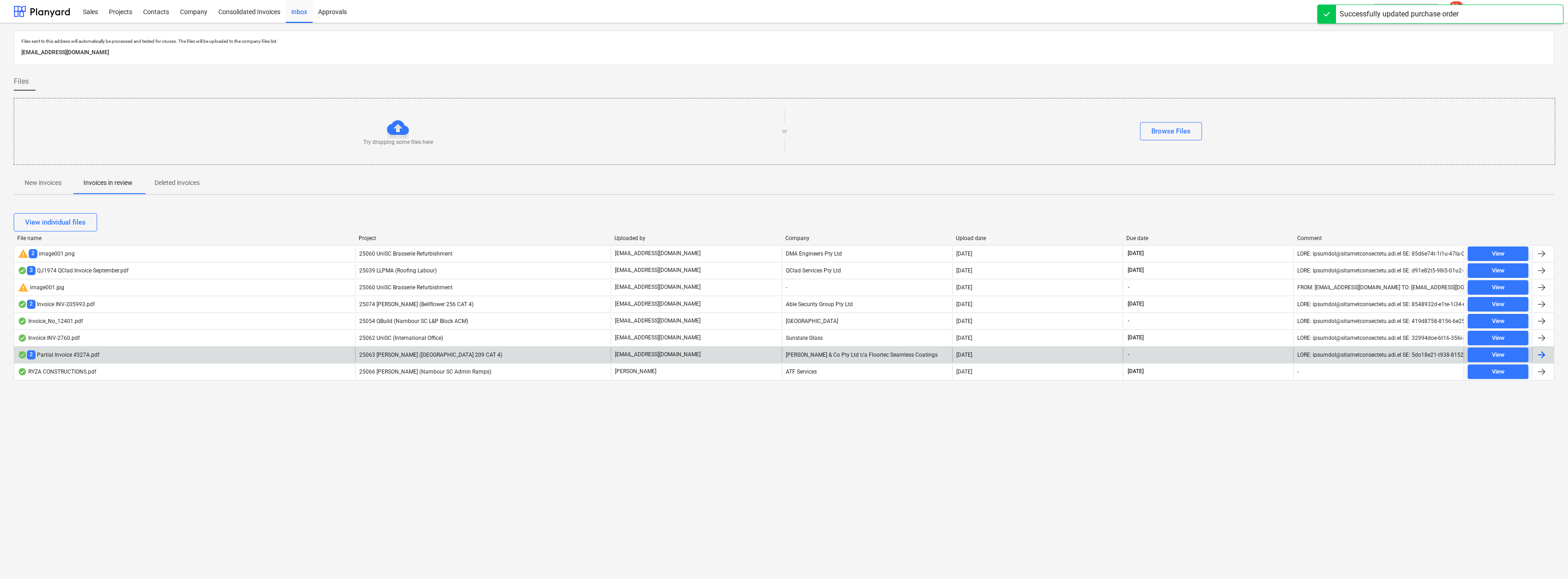
click at [667, 349] on div "[EMAIL_ADDRESS][DOMAIN_NAME]" at bounding box center [696, 354] width 170 height 14
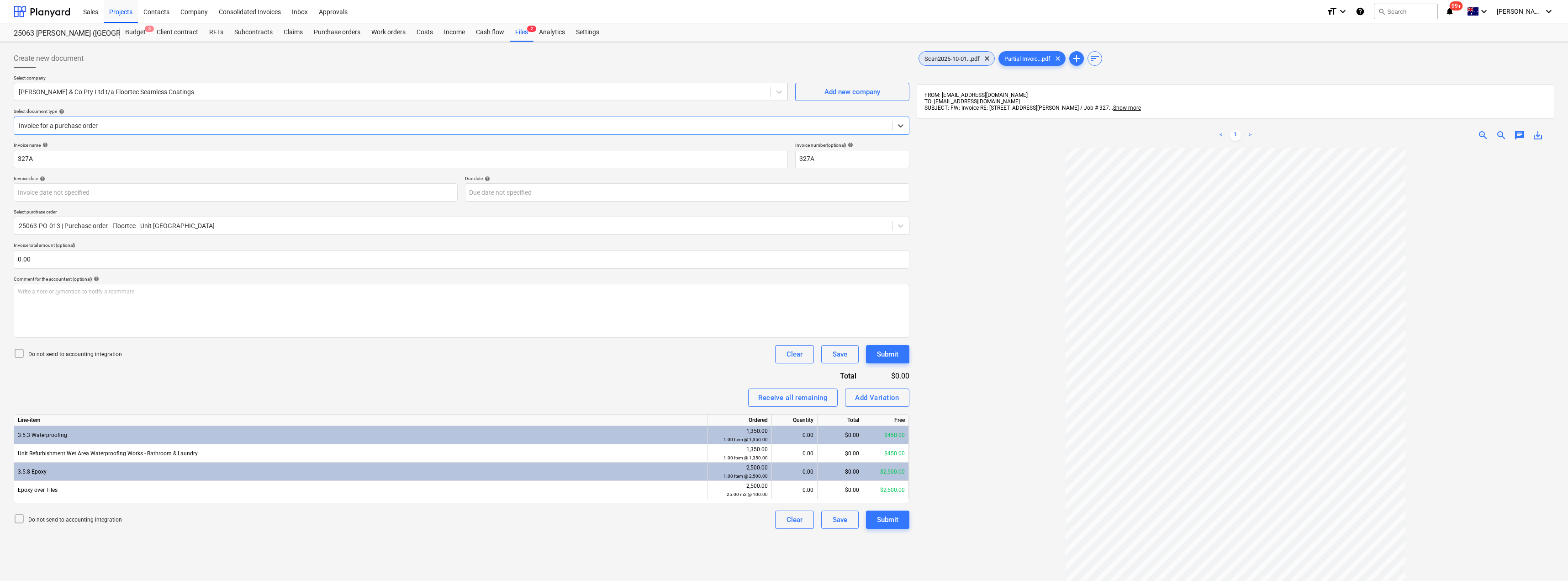
click at [949, 55] on span "Scan2025-10-01...pdf" at bounding box center [952, 58] width 66 height 7
click at [1022, 57] on span "Partial Invoic...pdf" at bounding box center [1027, 58] width 57 height 7
click at [944, 55] on span "Scan2025-10-01...pdf" at bounding box center [952, 58] width 66 height 7
click at [986, 57] on span "clear" at bounding box center [986, 58] width 11 height 11
click at [954, 56] on span "Partial Invoic...pdf" at bounding box center [947, 58] width 57 height 7
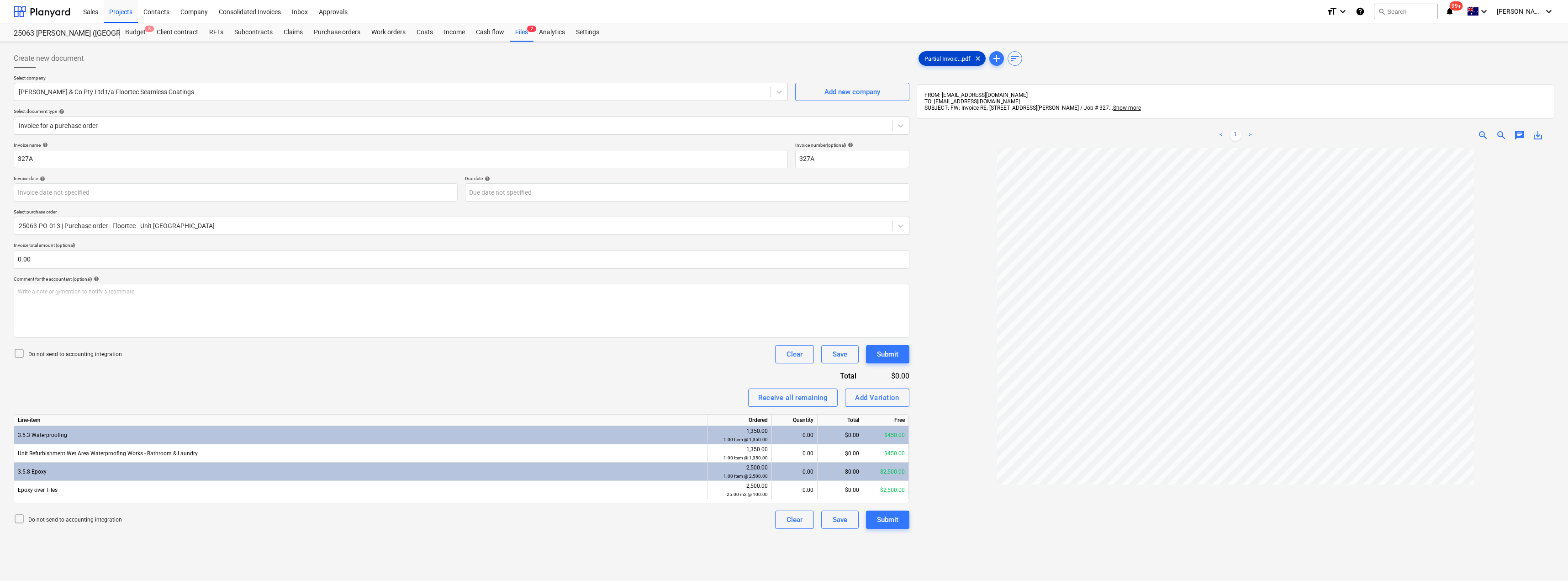
click at [943, 59] on span "Partial Invoic...pdf" at bounding box center [947, 58] width 57 height 7
click at [301, 12] on div "Inbox" at bounding box center [299, 11] width 27 height 23
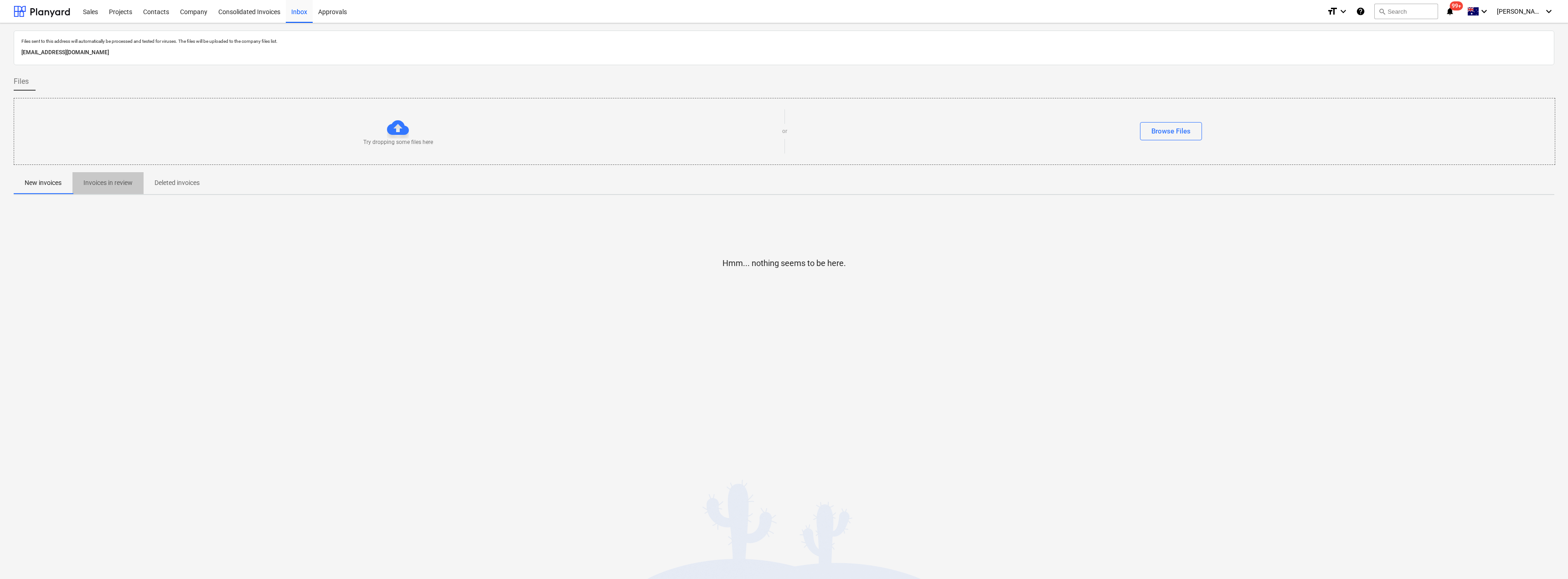
click at [108, 183] on p "Invoices in review" at bounding box center [108, 183] width 49 height 9
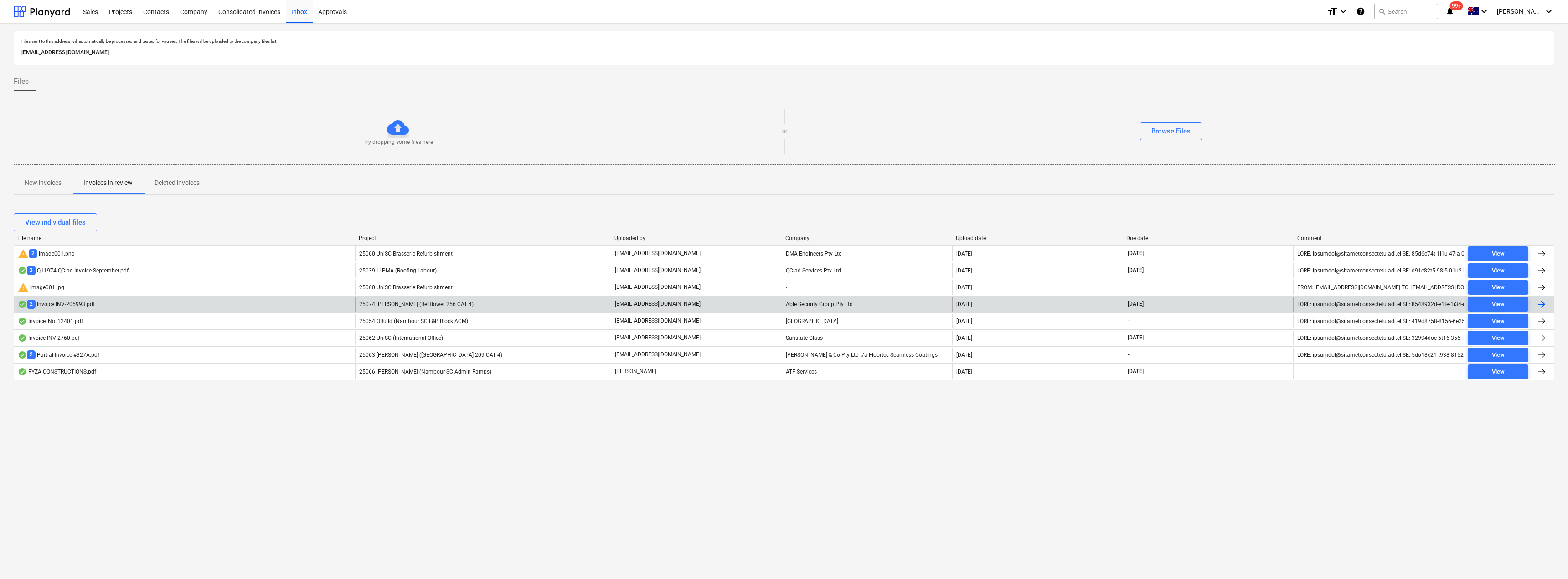
click at [482, 301] on div "25074 [PERSON_NAME] (Bellflower 256 CAT 4)" at bounding box center [483, 304] width 256 height 14
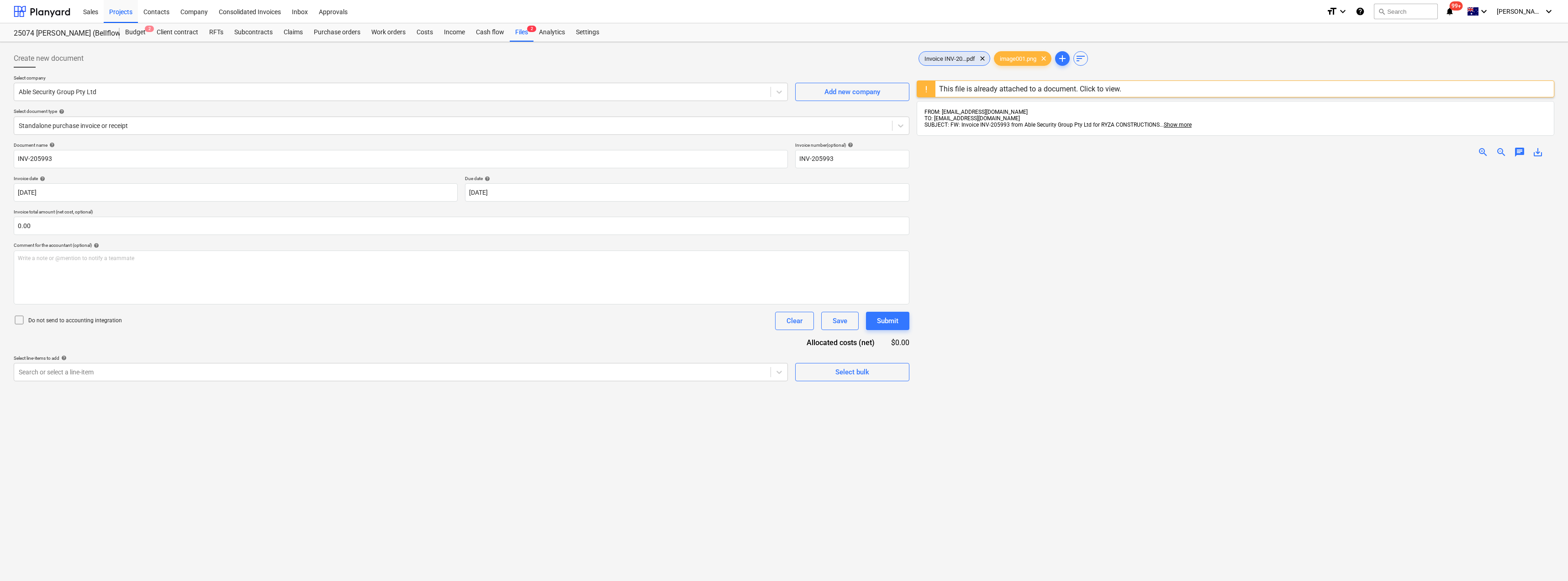
click at [941, 56] on span "Invoice INV-20...pdf" at bounding box center [949, 58] width 62 height 7
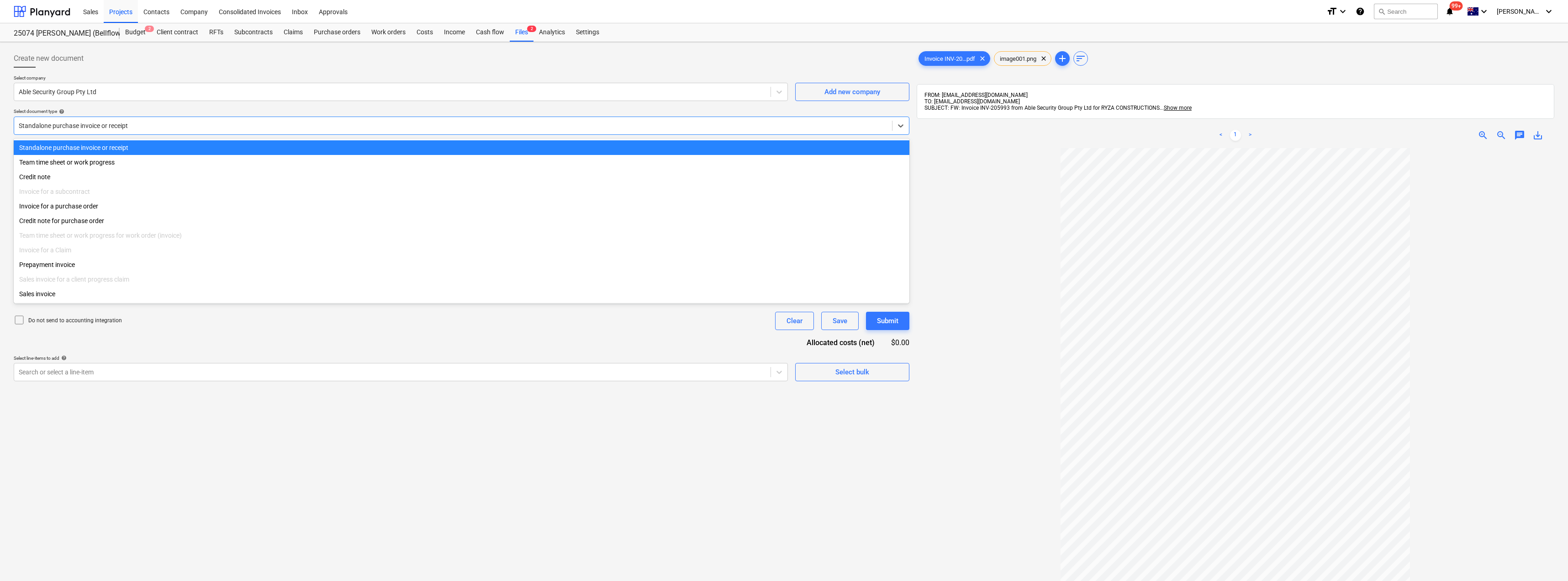
click at [73, 125] on div at bounding box center [453, 126] width 869 height 9
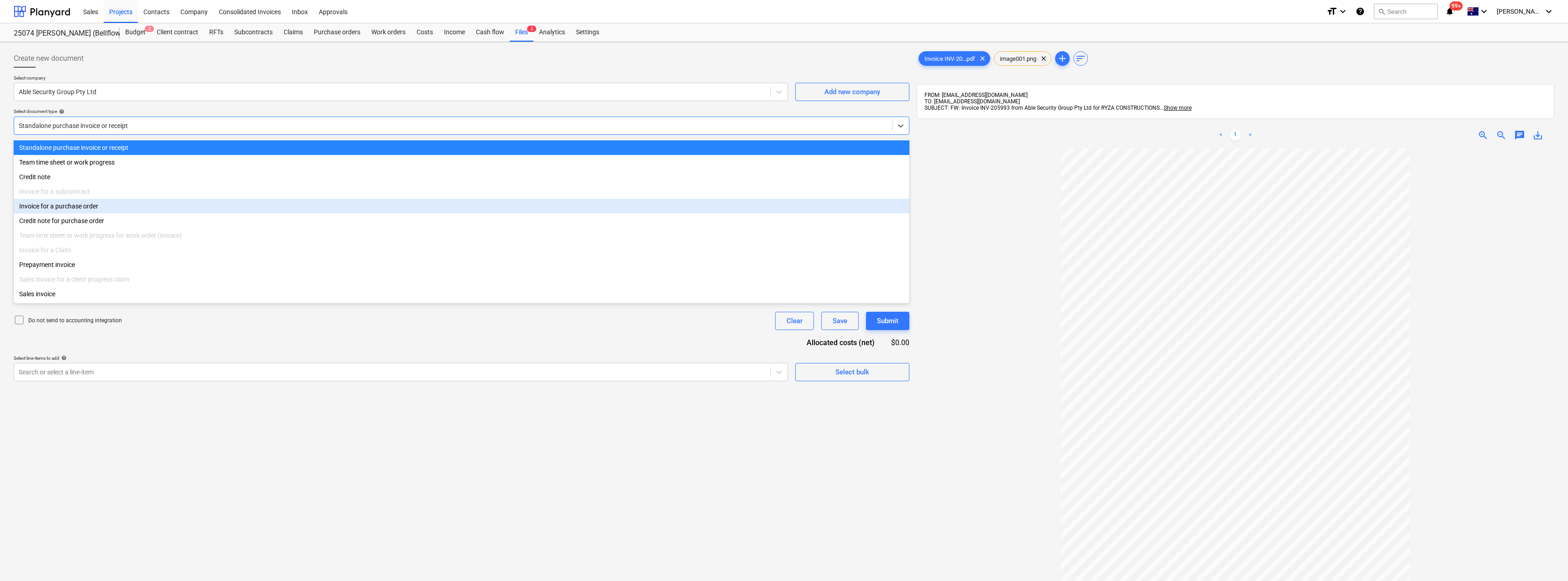
click at [81, 209] on div "Invoice for a purchase order" at bounding box center [462, 206] width 896 height 15
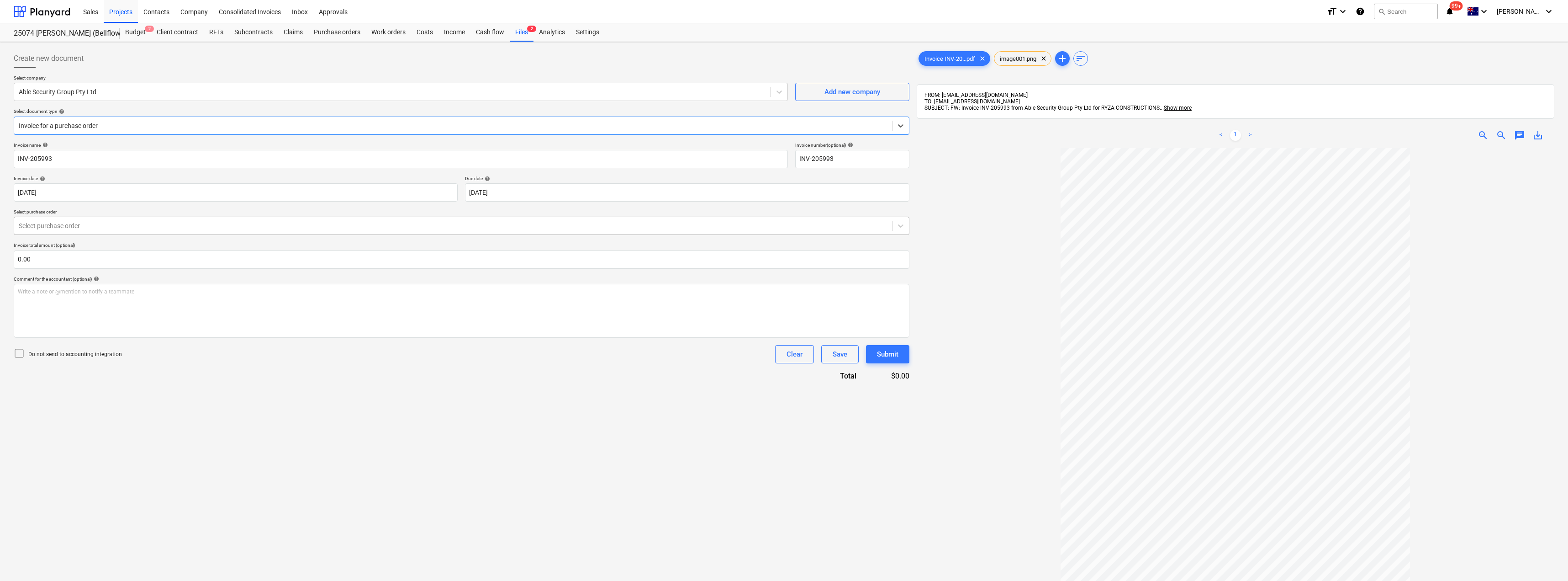
click at [84, 225] on div at bounding box center [453, 225] width 869 height 9
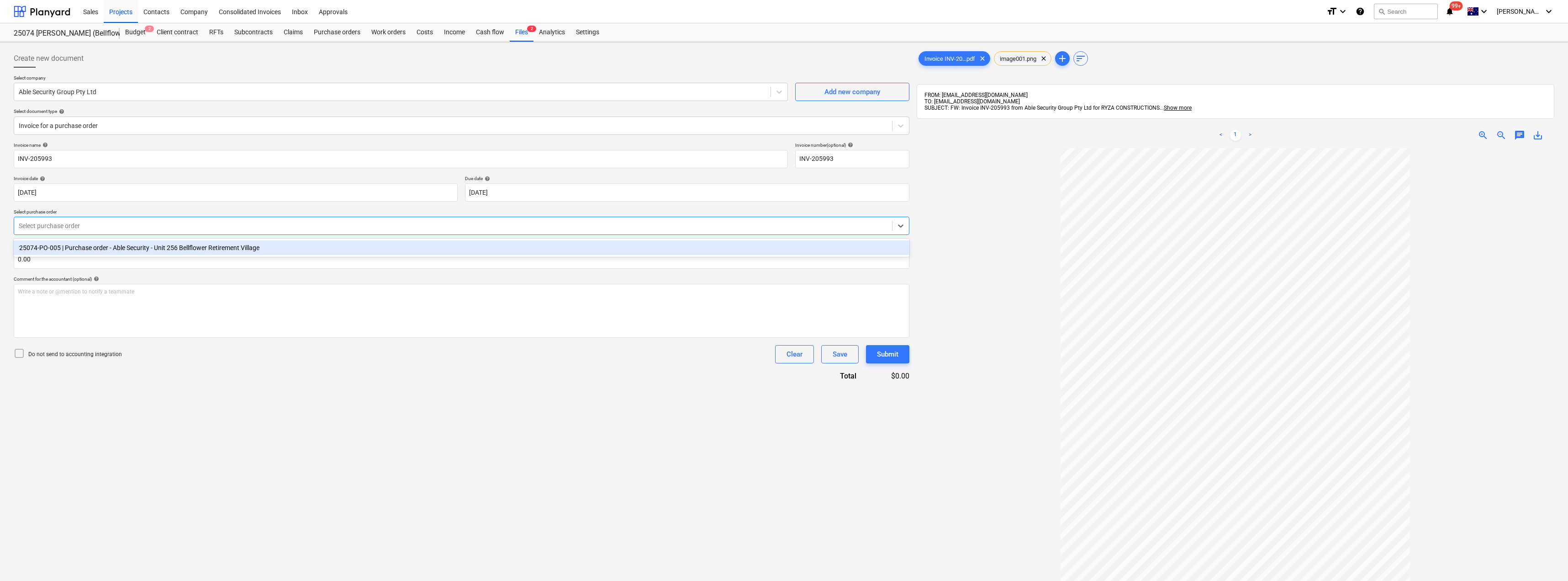
click at [97, 255] on div "25074-PO-005 | Purchase order - Able Security - Unit 256 Bellflower Retirement …" at bounding box center [462, 248] width 896 height 15
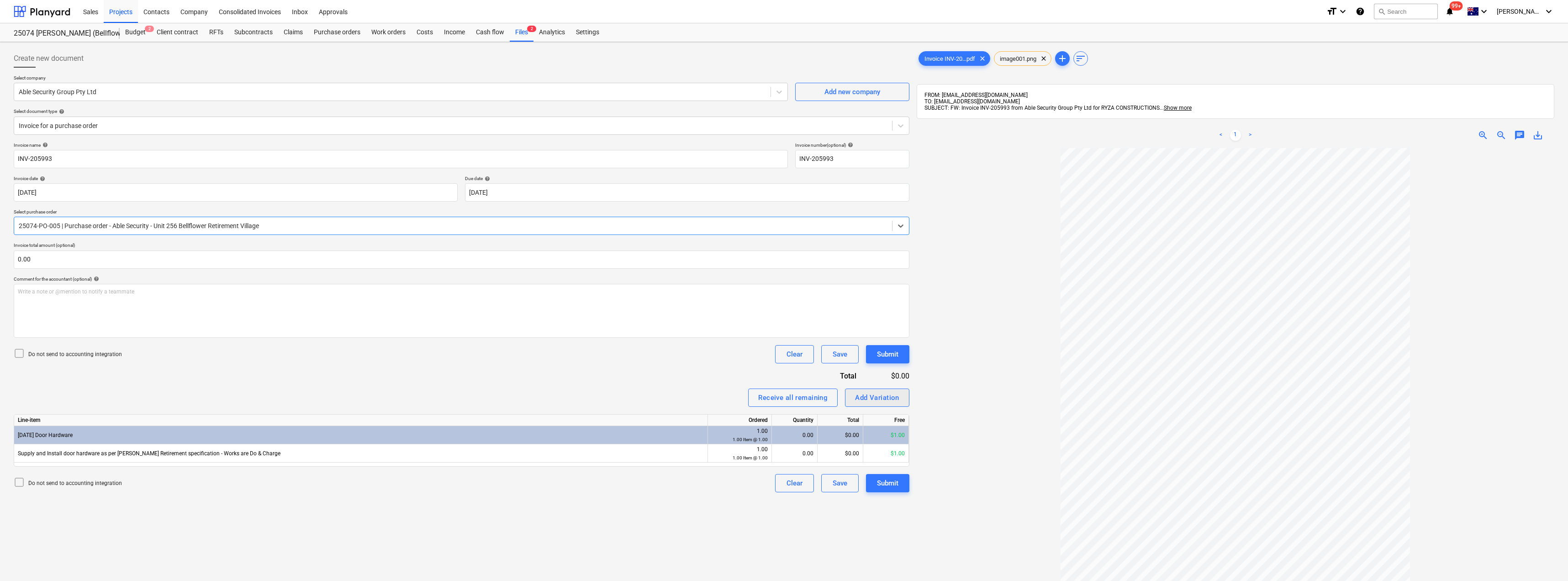
click at [896, 396] on div "Add Variation" at bounding box center [877, 398] width 44 height 12
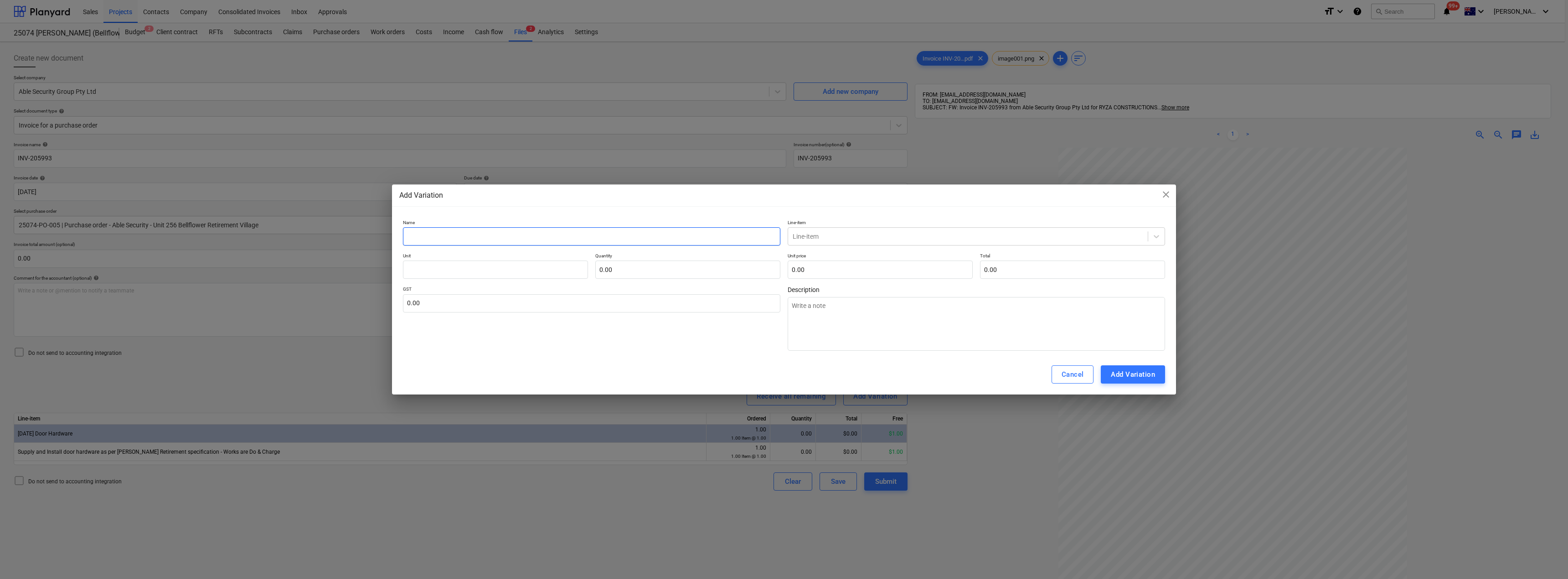
click at [577, 232] on input "text" at bounding box center [591, 236] width 377 height 18
drag, startPoint x: 466, startPoint y: 237, endPoint x: 363, endPoint y: 222, distance: 104.1
click at [363, 222] on div "Add Variation close Name Door Hardware Line-item Line-item Unit Quantity 0.00 U…" at bounding box center [784, 289] width 1568 height 579
click at [863, 314] on textarea at bounding box center [976, 324] width 377 height 54
paste textarea "Door Hardware"
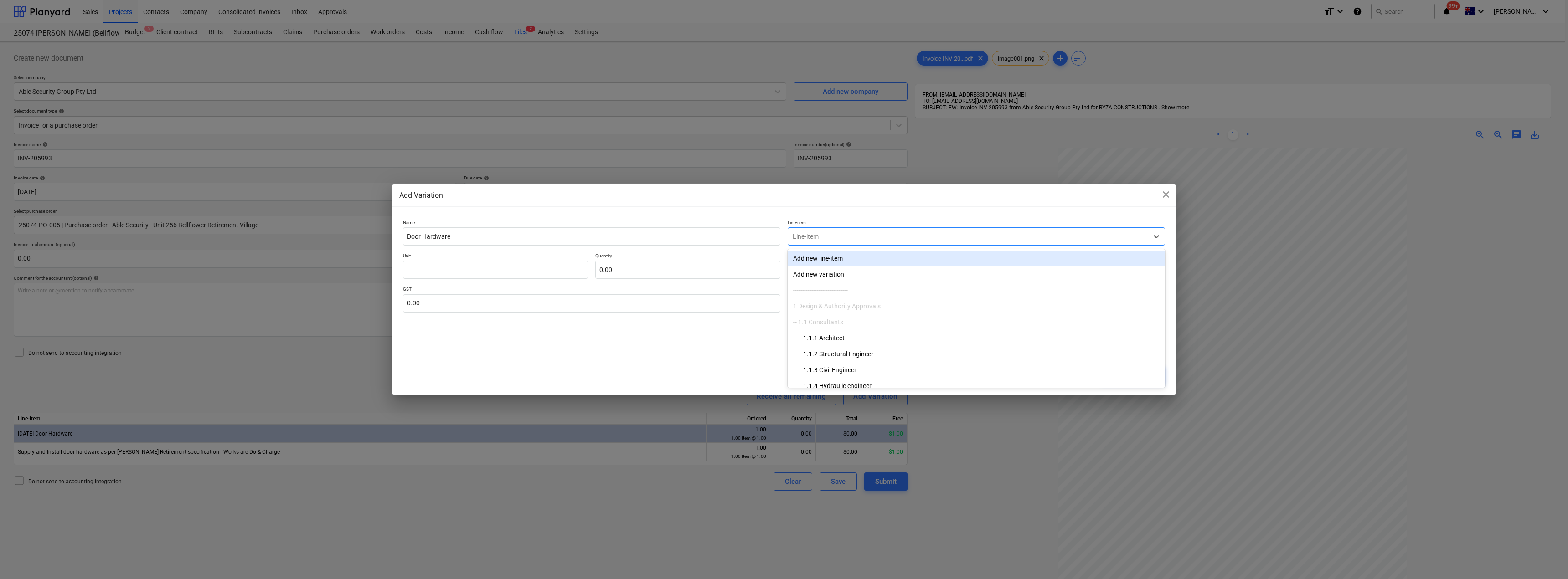
click at [828, 239] on div at bounding box center [967, 236] width 350 height 9
click at [865, 254] on div "-- -- [DATE] Door Hardware" at bounding box center [976, 258] width 377 height 14
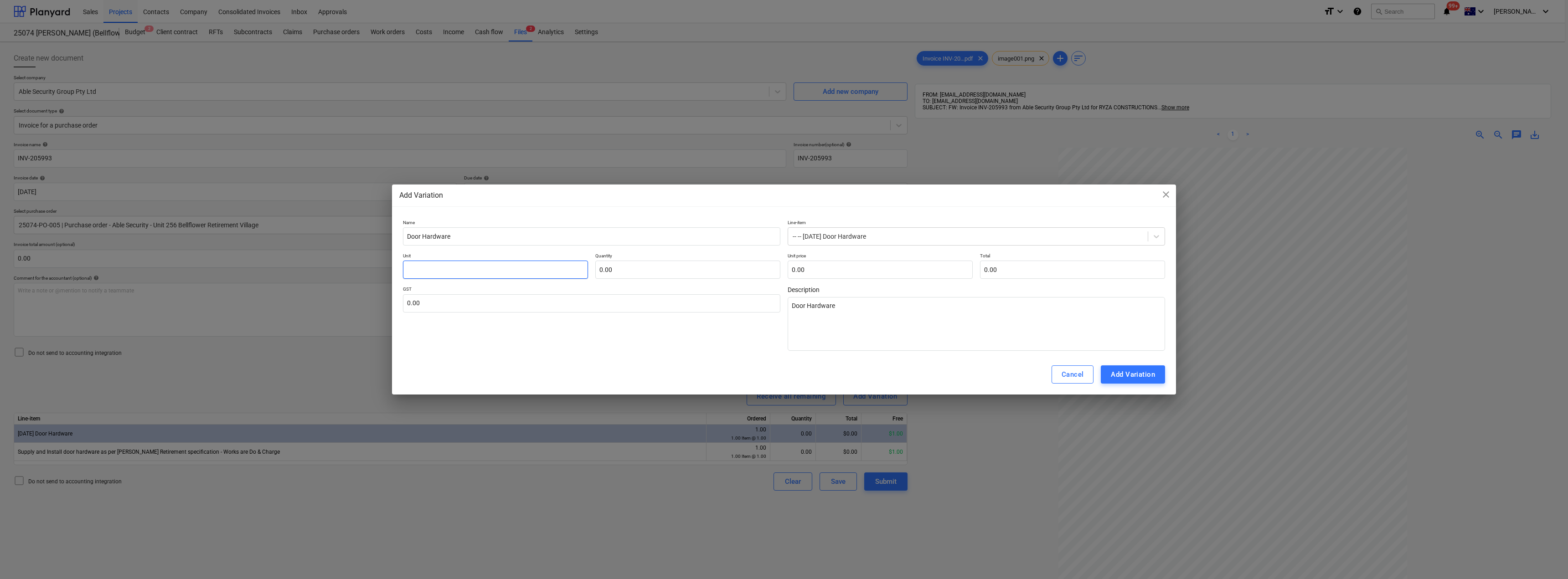
click at [486, 273] on input "text" at bounding box center [495, 269] width 185 height 18
click at [462, 308] on input "text" at bounding box center [591, 303] width 377 height 18
click at [1137, 375] on div "Add Variation" at bounding box center [1132, 374] width 44 height 12
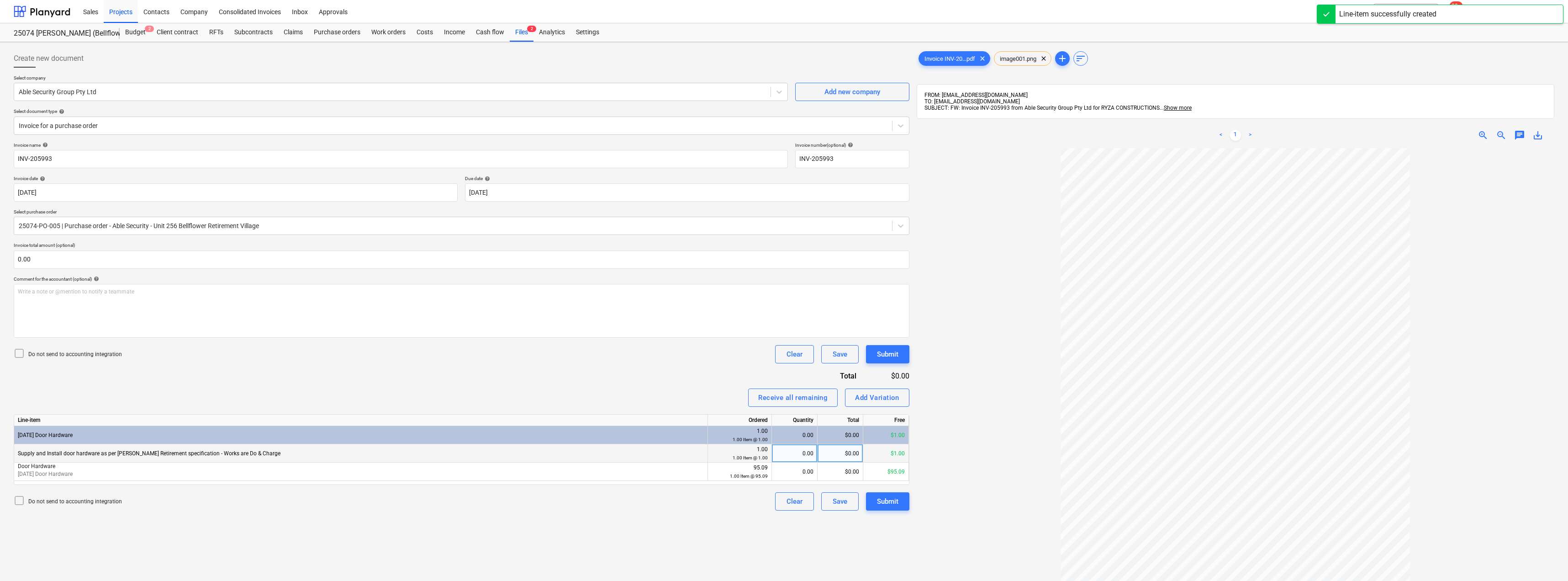
click at [805, 451] on div "0.00" at bounding box center [795, 453] width 38 height 18
click at [805, 476] on div "0.00" at bounding box center [795, 471] width 38 height 18
click at [885, 500] on div "Submit" at bounding box center [888, 501] width 22 height 12
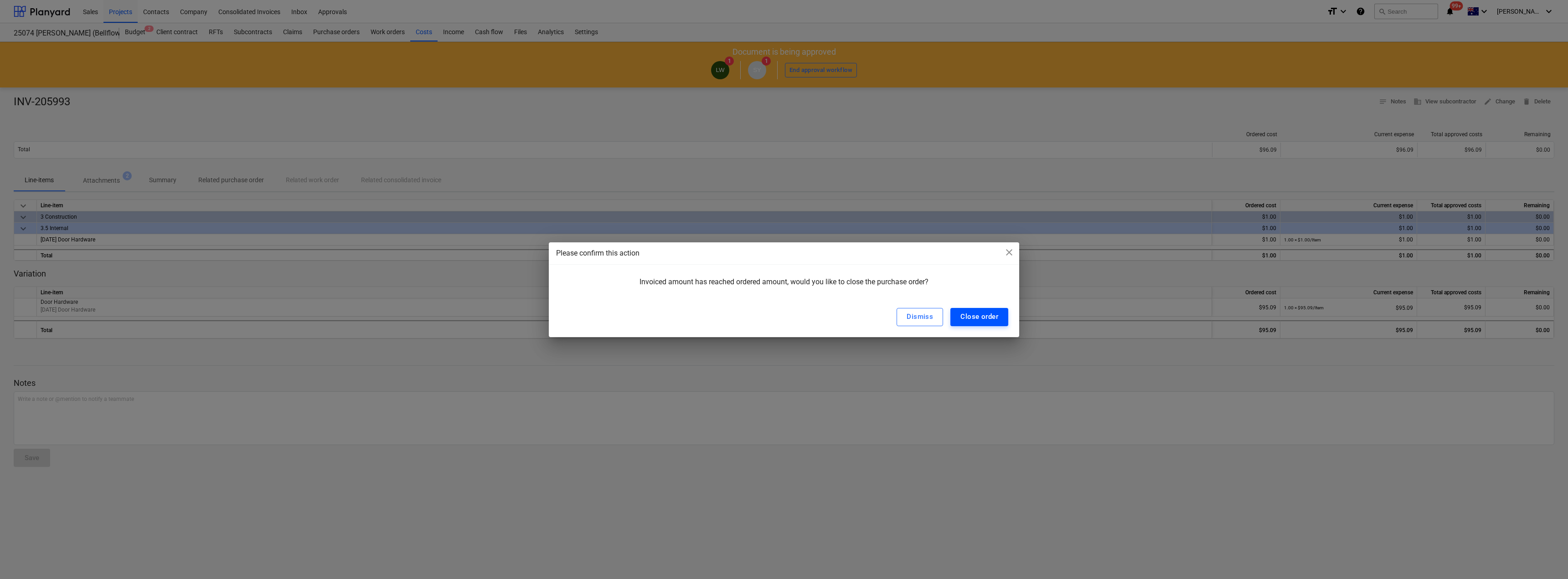
click at [981, 317] on div "Close order" at bounding box center [979, 317] width 38 height 12
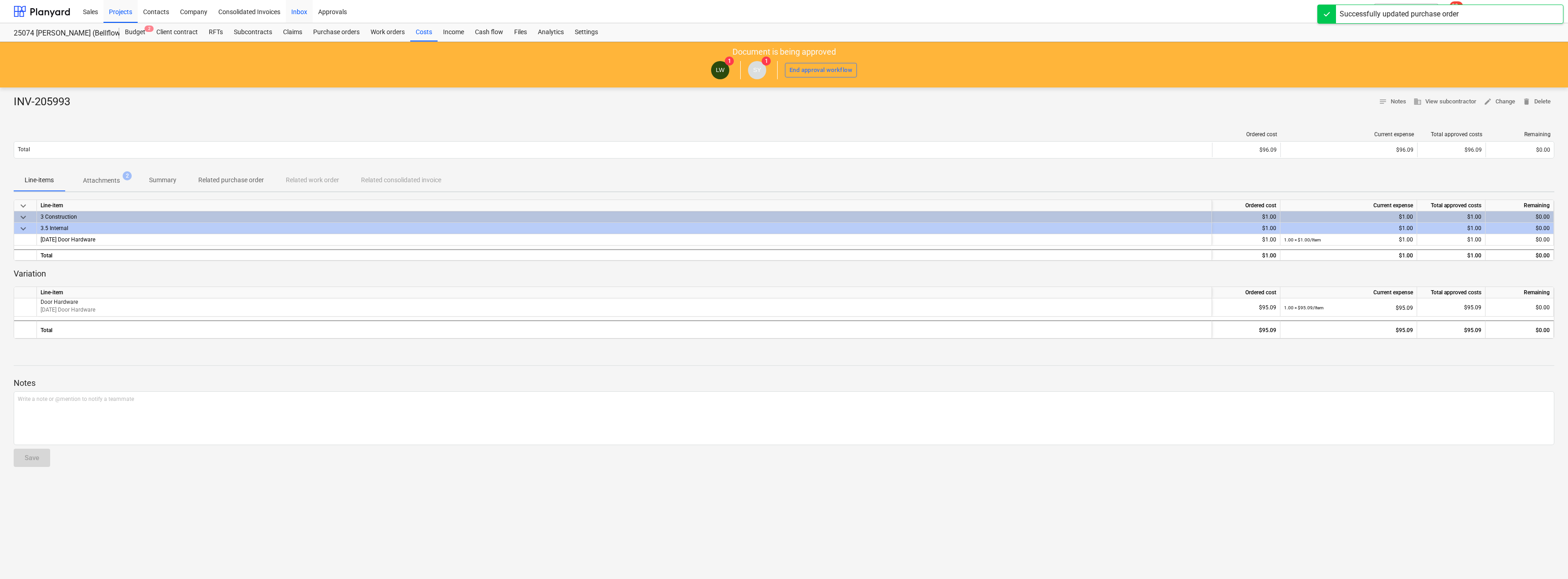
click at [295, 12] on div "Inbox" at bounding box center [299, 11] width 27 height 23
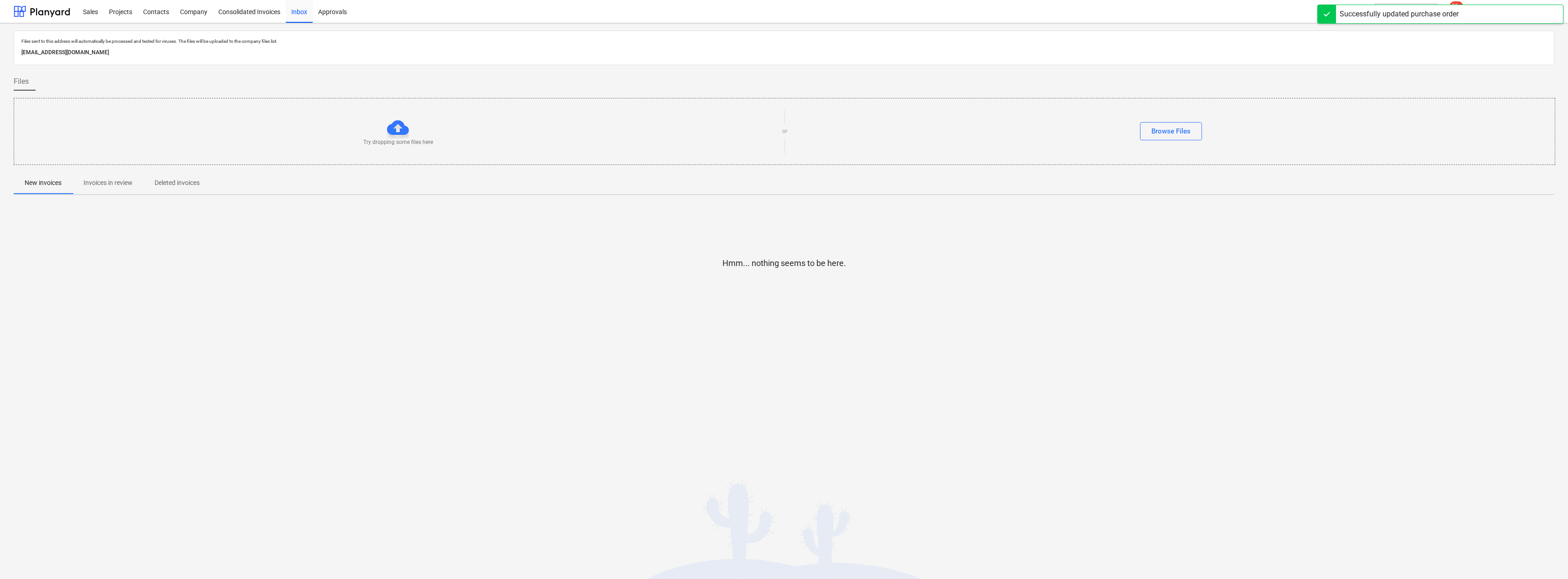
click at [113, 182] on p "Invoices in review" at bounding box center [108, 183] width 49 height 9
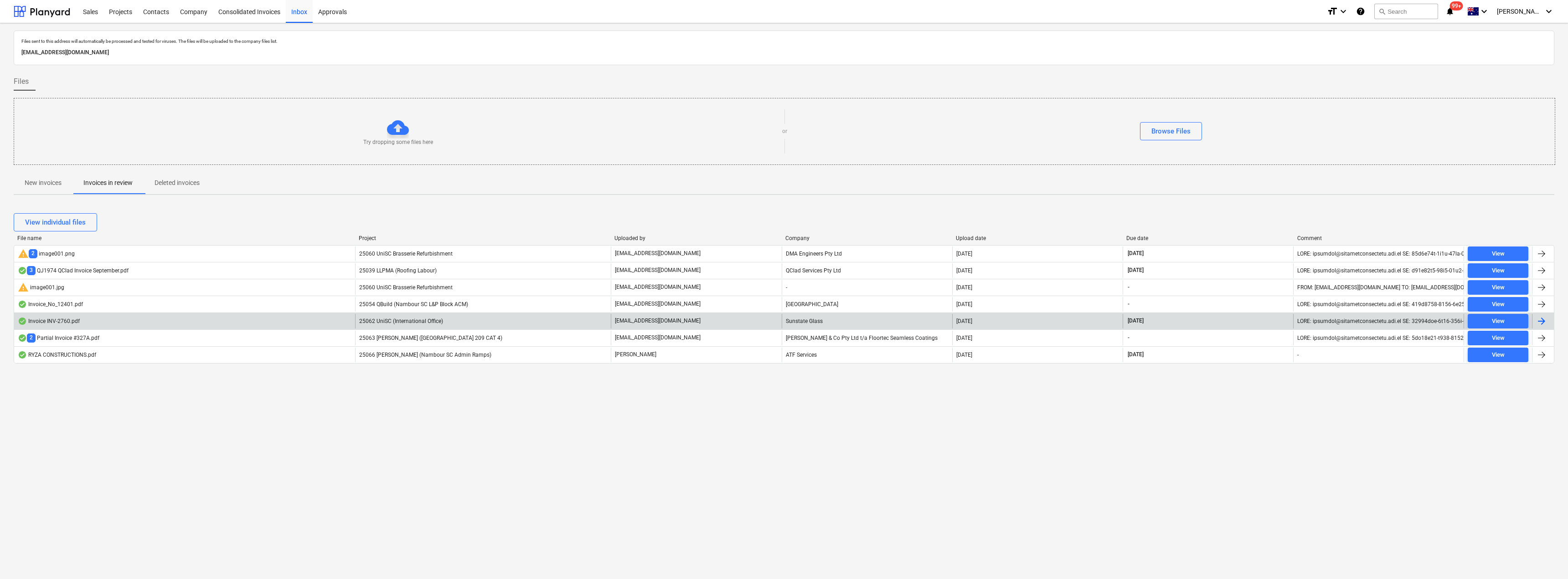
click at [825, 315] on div "Sunstate Glass" at bounding box center [867, 321] width 170 height 14
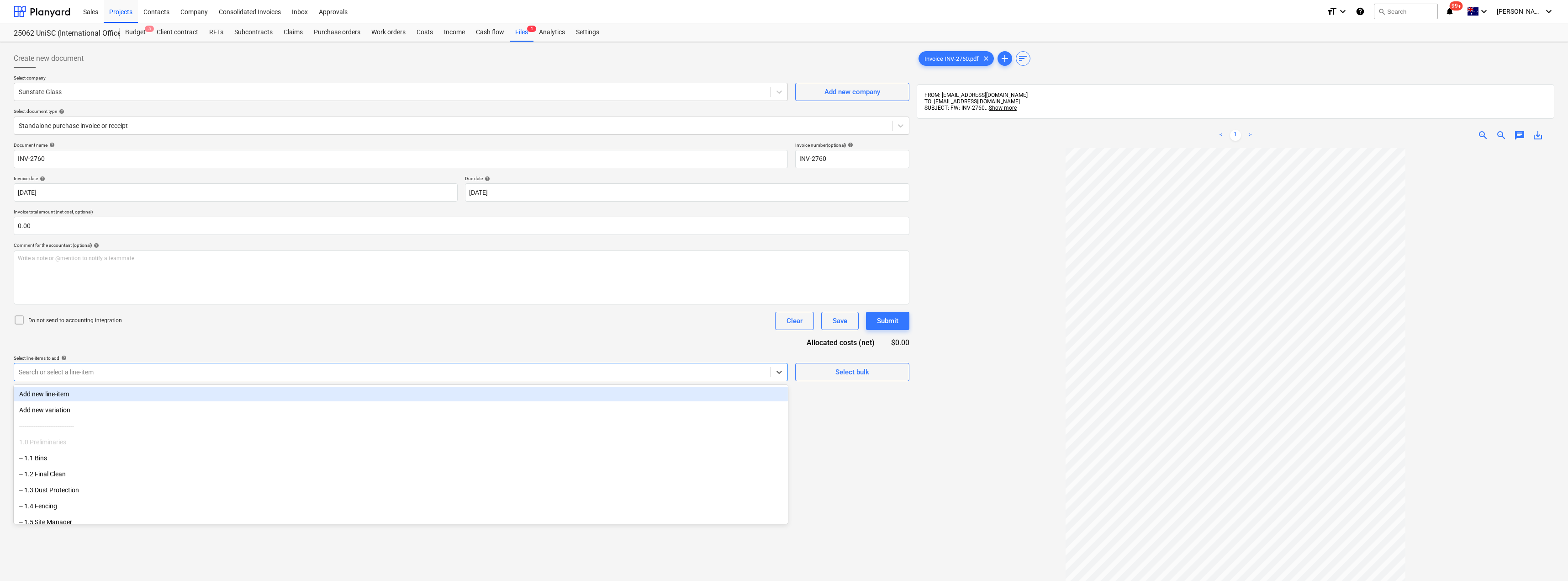
click at [105, 369] on div at bounding box center [393, 372] width 747 height 9
click at [73, 123] on div at bounding box center [453, 126] width 869 height 9
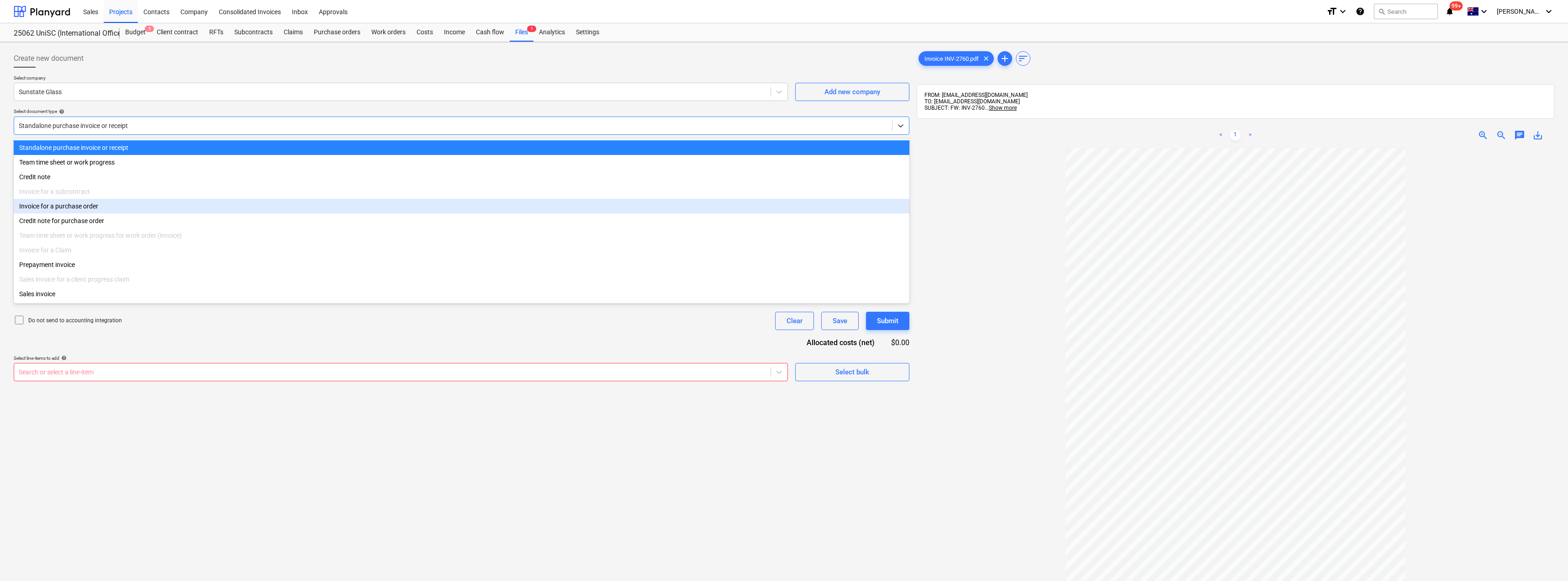
click at [67, 211] on div "Invoice for a purchase order" at bounding box center [462, 206] width 896 height 15
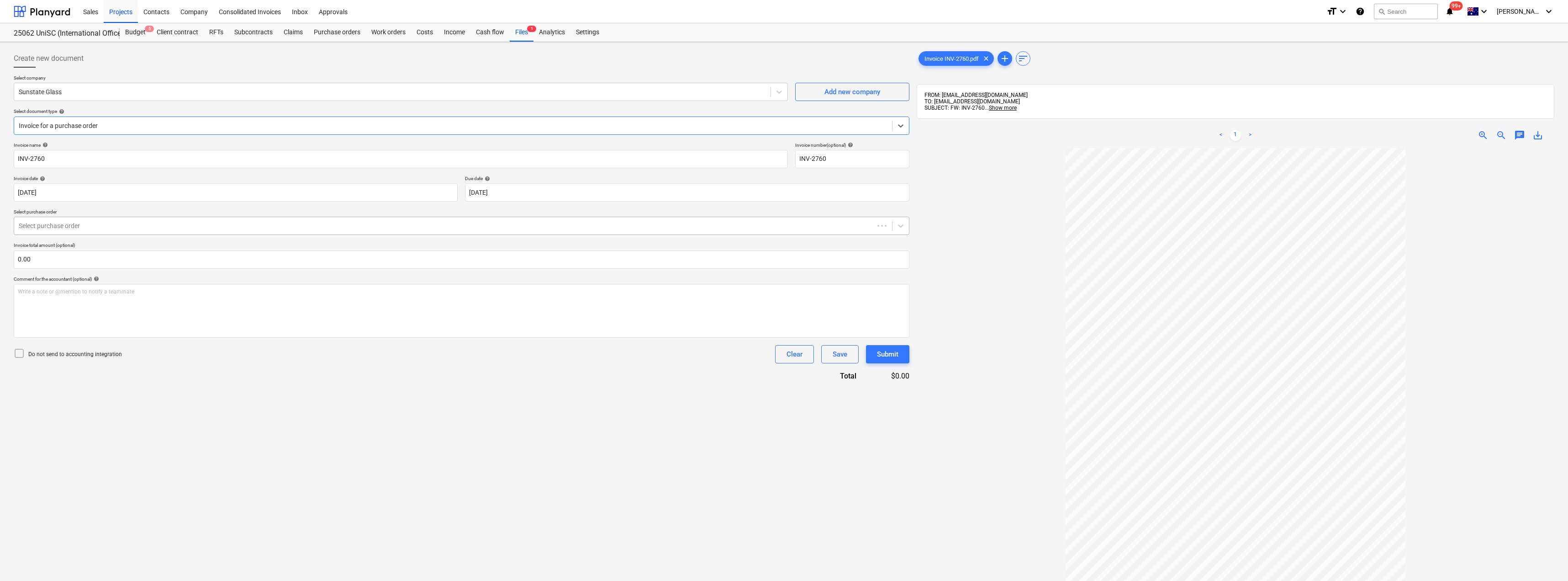
click at [81, 222] on div at bounding box center [444, 225] width 851 height 9
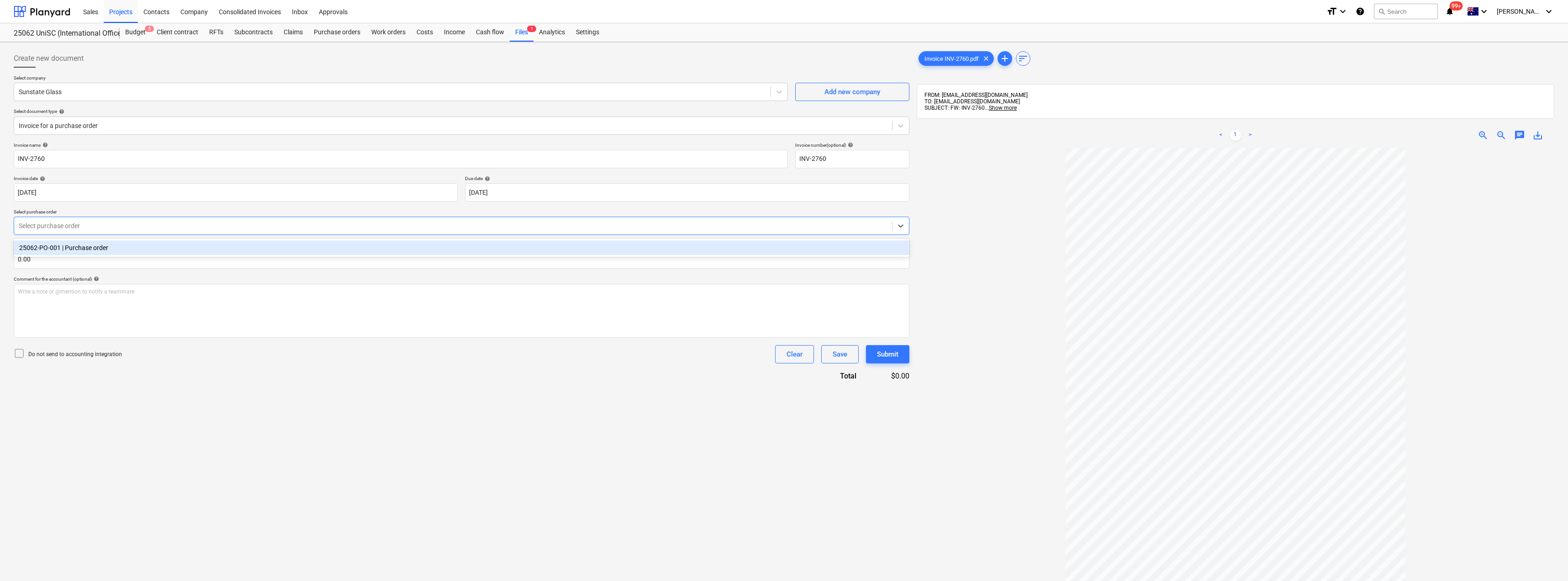
click at [91, 247] on div "25062-PO-001 | Purchase order" at bounding box center [462, 248] width 896 height 15
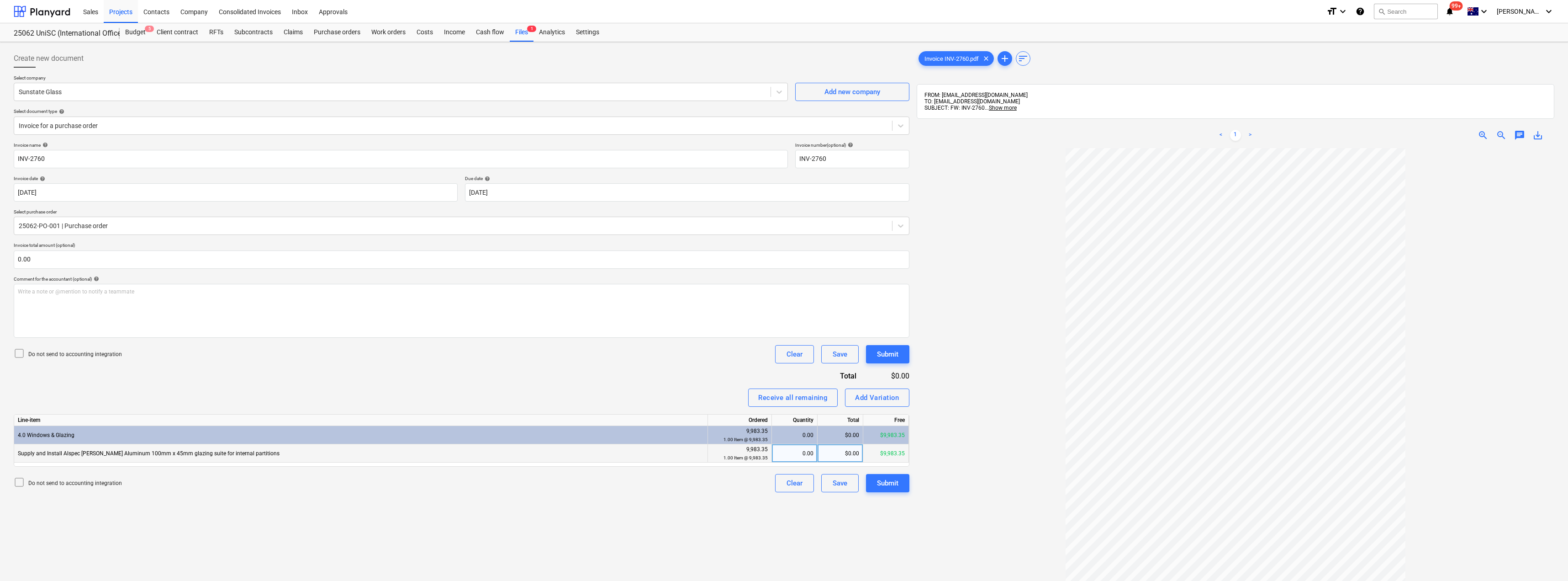
click at [803, 457] on div "0.00" at bounding box center [795, 453] width 38 height 18
click at [670, 407] on div "Invoice name help INV-2760 Invoice number (optional) help INV-2760 Invoice date…" at bounding box center [462, 316] width 896 height 350
click at [884, 482] on div "Submit" at bounding box center [888, 483] width 22 height 12
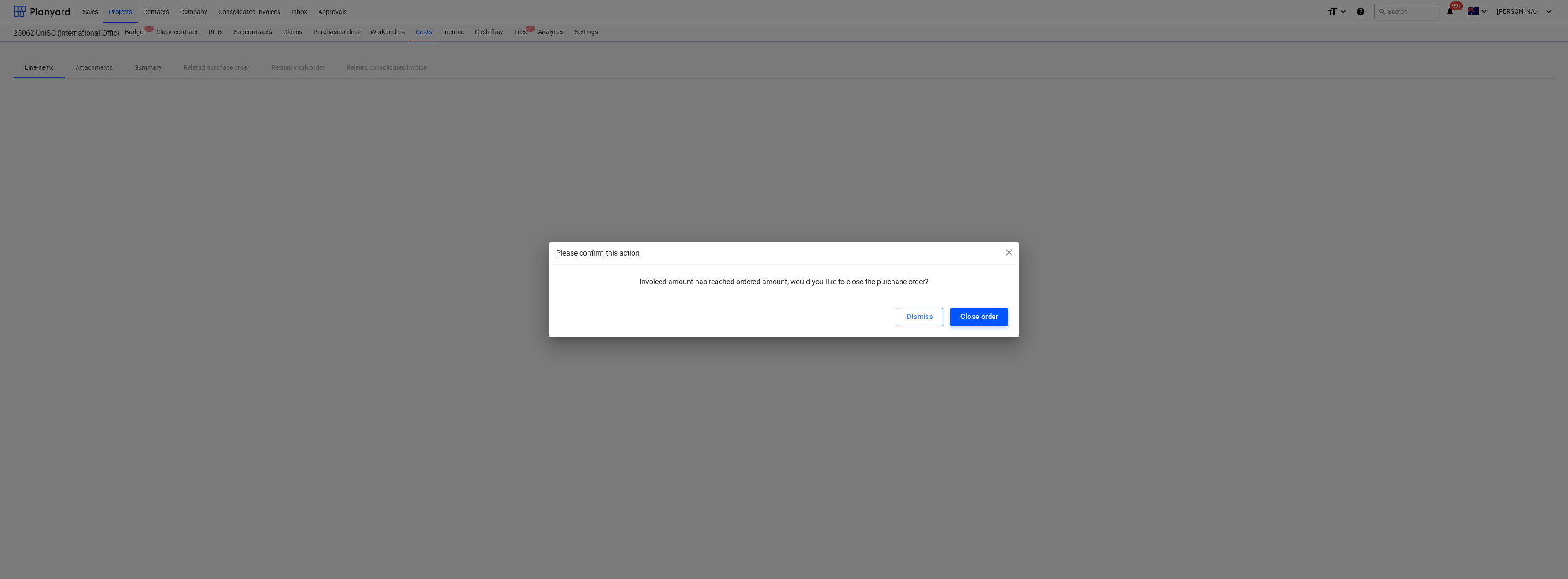
click at [967, 312] on div "Close order" at bounding box center [979, 317] width 38 height 12
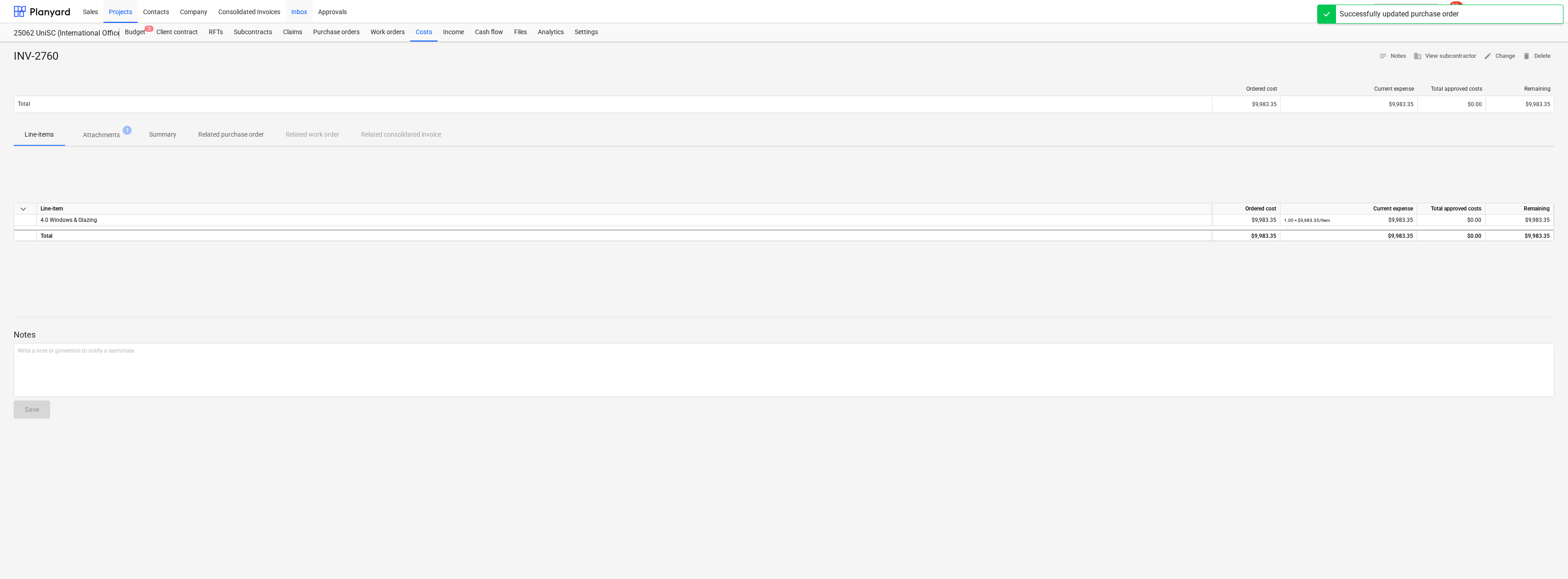
click at [300, 7] on div "Inbox" at bounding box center [299, 11] width 27 height 23
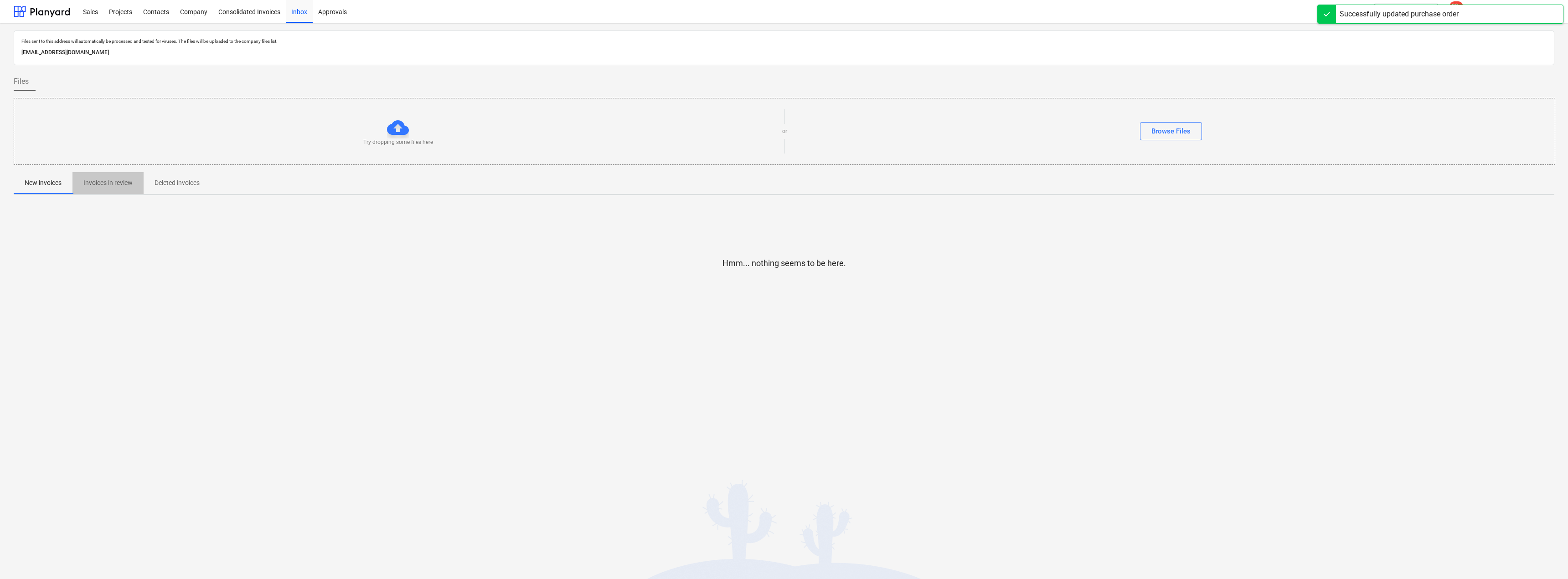
click at [110, 183] on p "Invoices in review" at bounding box center [108, 183] width 49 height 9
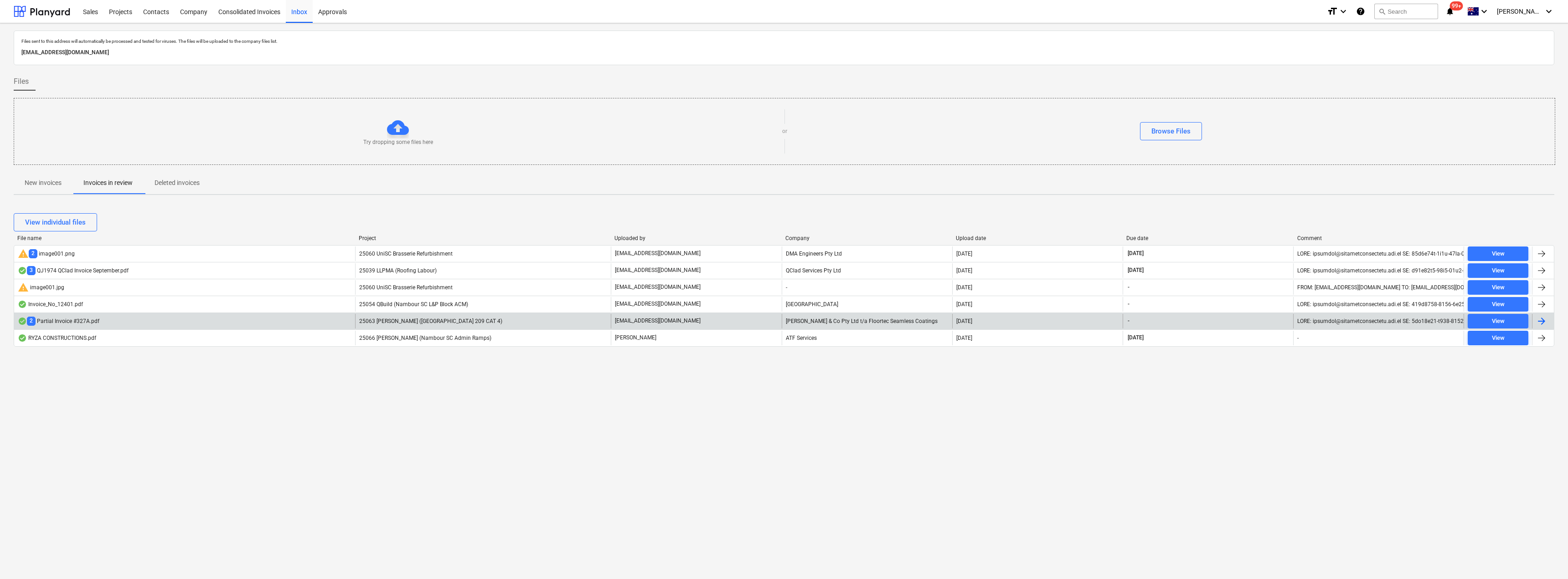
click at [700, 317] on p "[EMAIL_ADDRESS][DOMAIN_NAME]" at bounding box center [658, 320] width 86 height 8
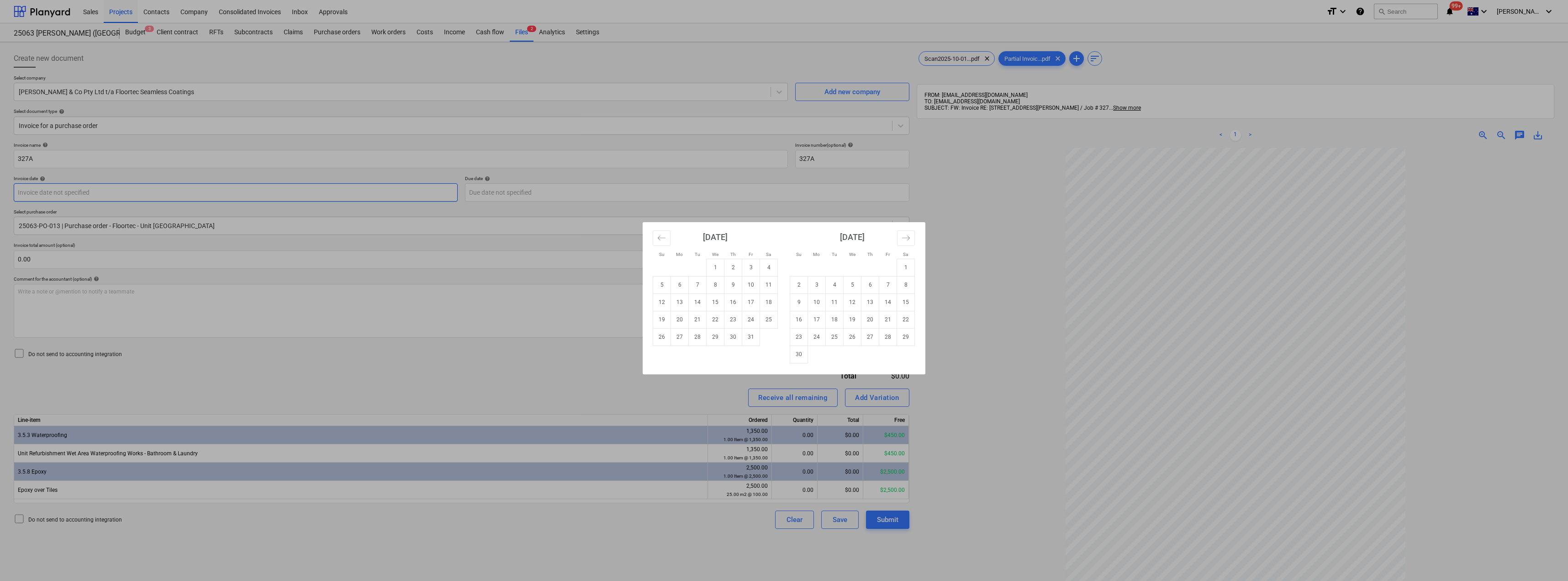
click at [103, 193] on body "Sales Projects Contacts Company Consolidated Invoices Inbox Approvals format_si…" at bounding box center [784, 290] width 1568 height 581
click at [711, 265] on td "1" at bounding box center [715, 268] width 18 height 17
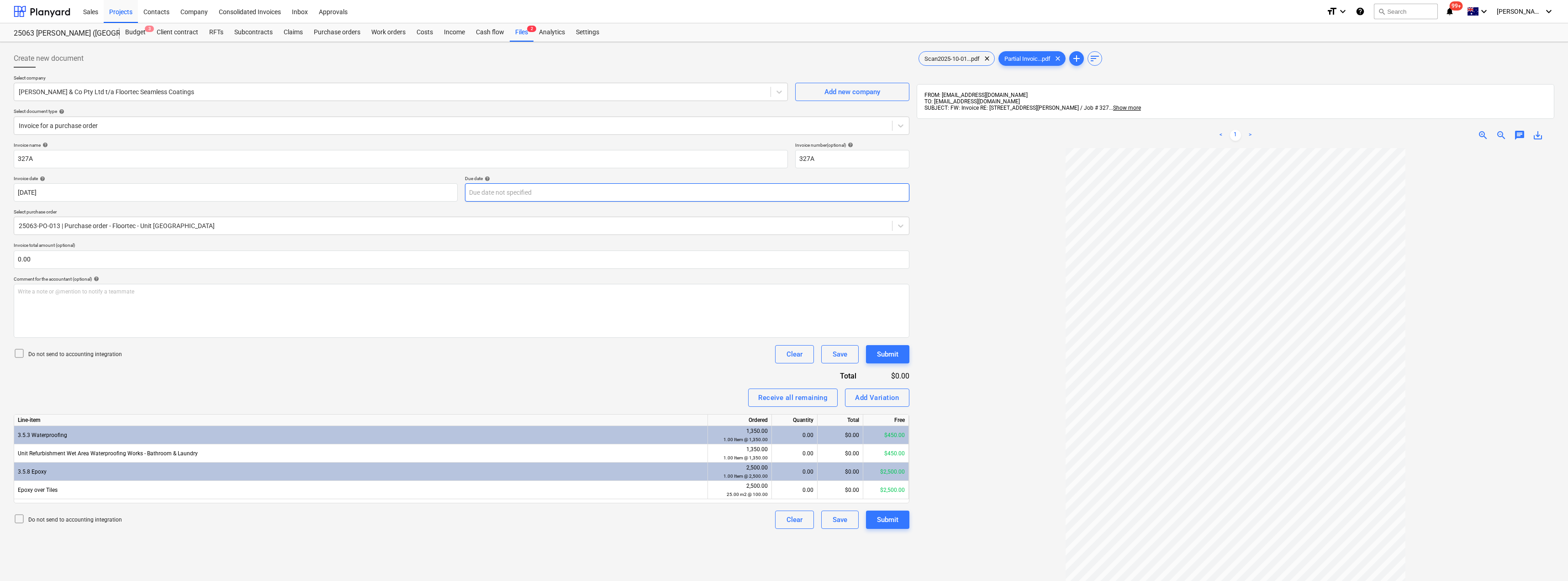
click at [545, 191] on body "Sales Projects Contacts Company Consolidated Invoices Inbox Approvals format_si…" at bounding box center [784, 290] width 1568 height 581
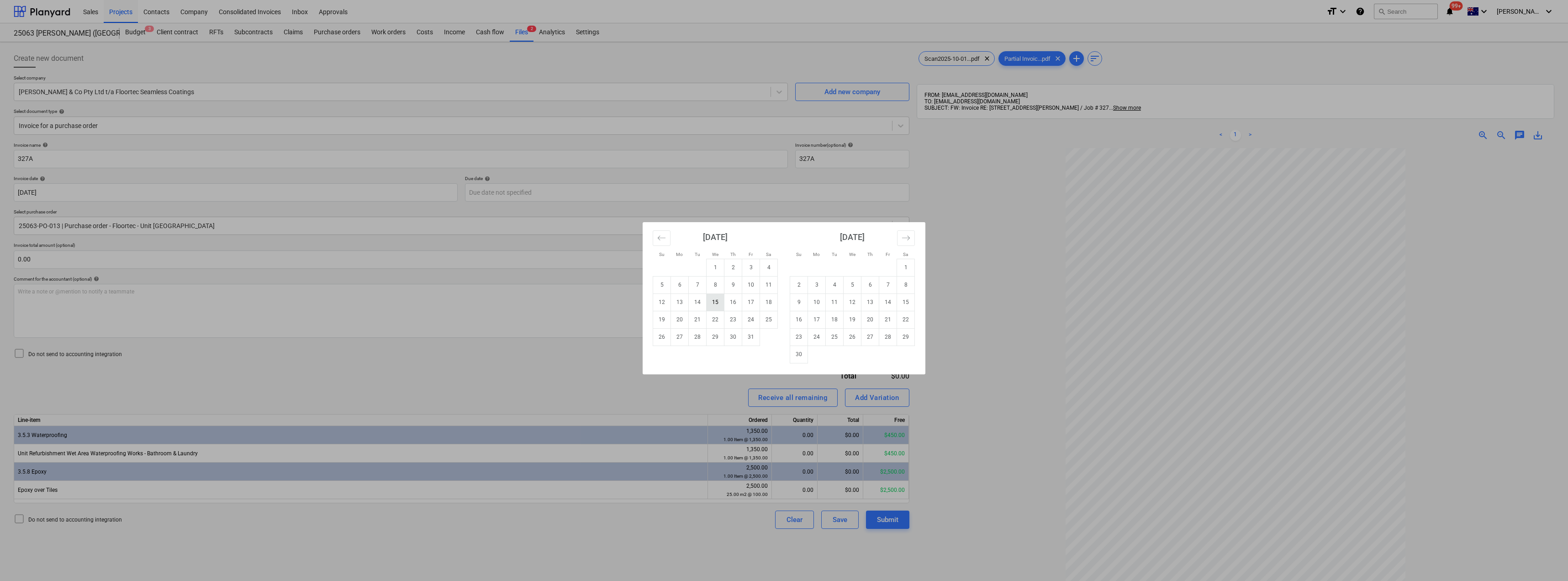
click at [717, 298] on td "15" at bounding box center [715, 302] width 18 height 17
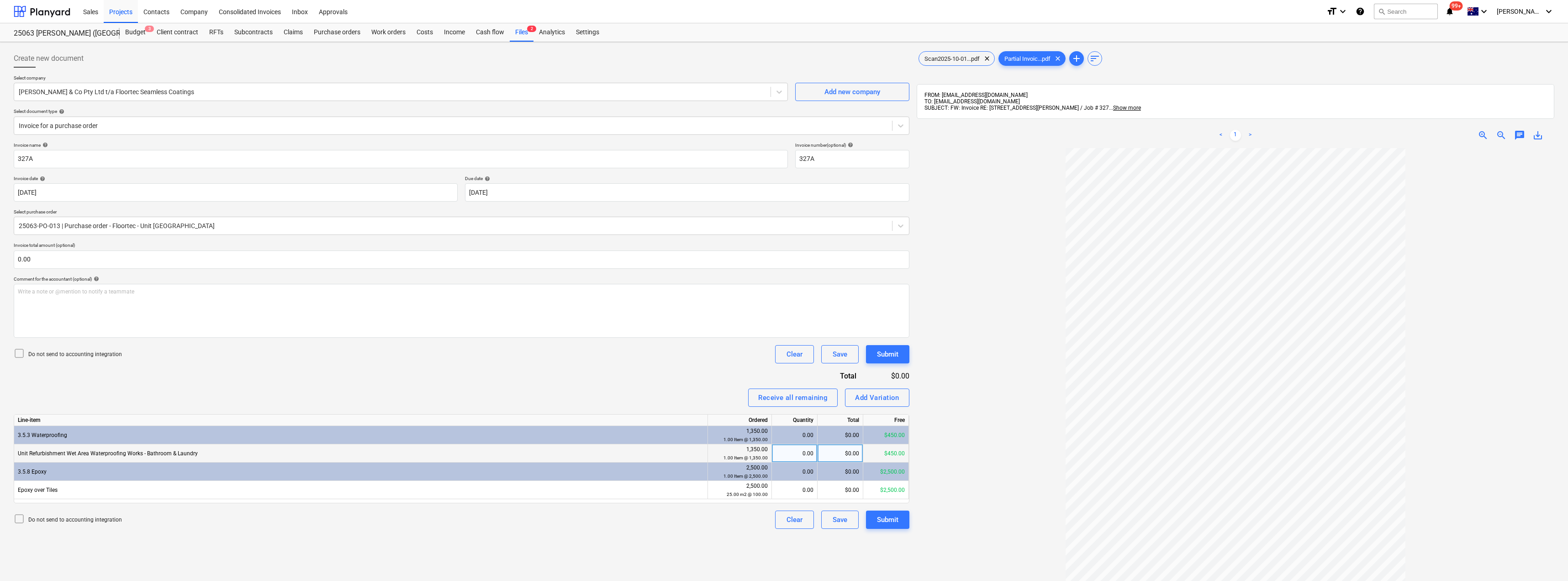
click at [799, 457] on div "0.00" at bounding box center [795, 453] width 38 height 18
click at [702, 394] on div "Receive all remaining Add Variation" at bounding box center [462, 397] width 896 height 18
click at [844, 494] on div "$0.00" at bounding box center [840, 489] width 46 height 18
click at [725, 404] on div "Receive all remaining Add Variation" at bounding box center [462, 397] width 896 height 18
click at [813, 489] on div "0.01" at bounding box center [795, 489] width 38 height 18
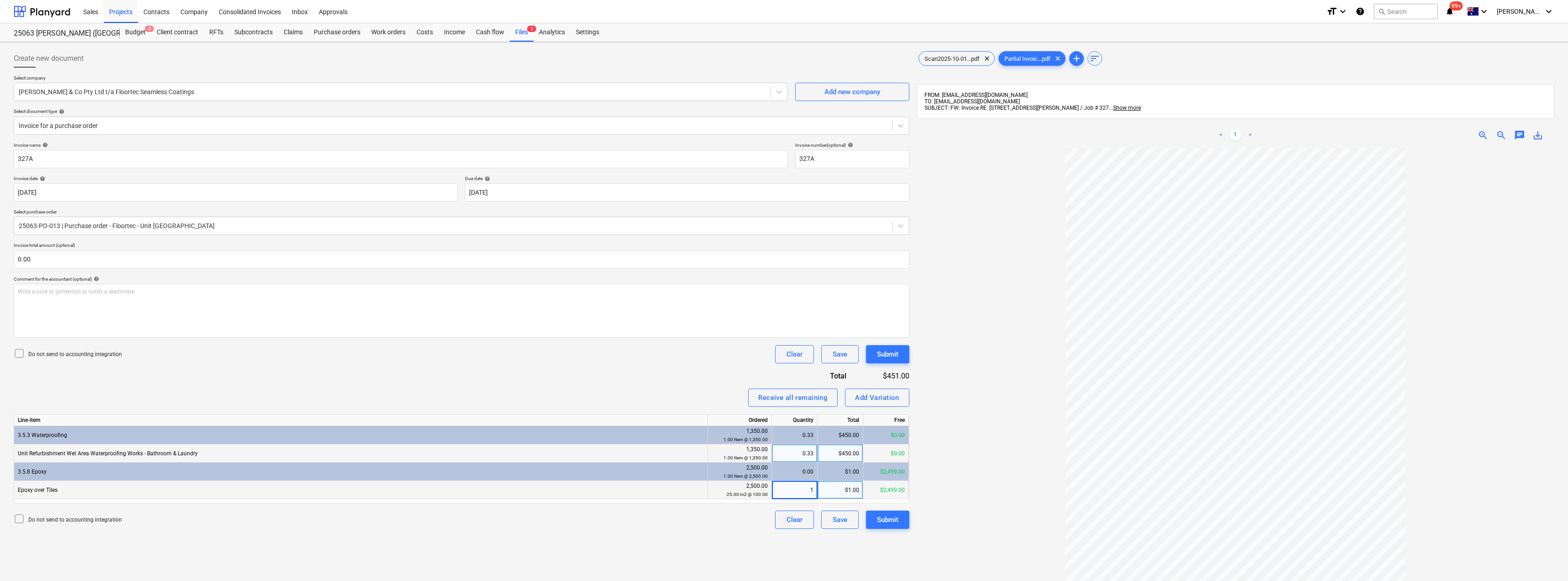
click at [674, 367] on div "Invoice name help 327A Invoice number (optional) help 327A Invoice date help [D…" at bounding box center [462, 335] width 896 height 387
click at [795, 454] on div "0.33" at bounding box center [795, 453] width 38 height 18
click at [712, 370] on div "Invoice name help 327A Invoice number (optional) help 327A Invoice date help [D…" at bounding box center [462, 335] width 896 height 387
click at [692, 372] on div "Invoice name help 327A Invoice number (optional) help 327A Invoice date help [D…" at bounding box center [462, 335] width 896 height 387
click at [304, 15] on div "Inbox" at bounding box center [299, 11] width 27 height 23
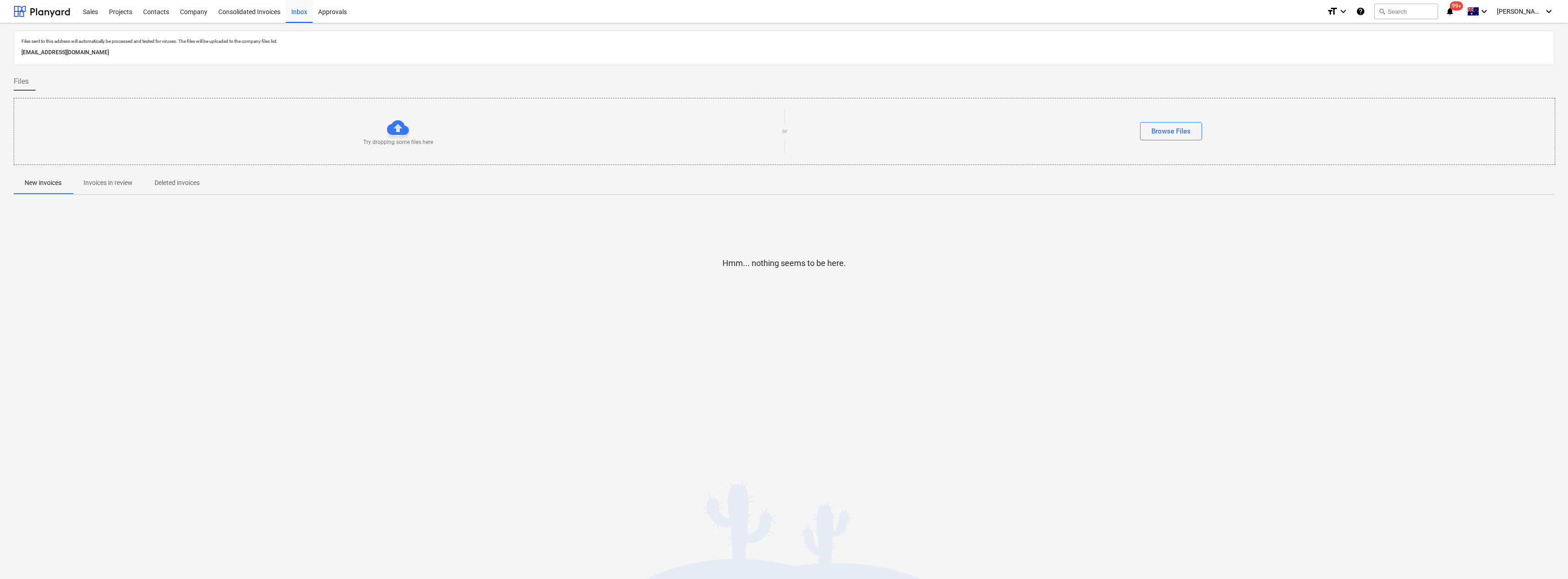
click at [96, 187] on p "Invoices in review" at bounding box center [108, 183] width 49 height 9
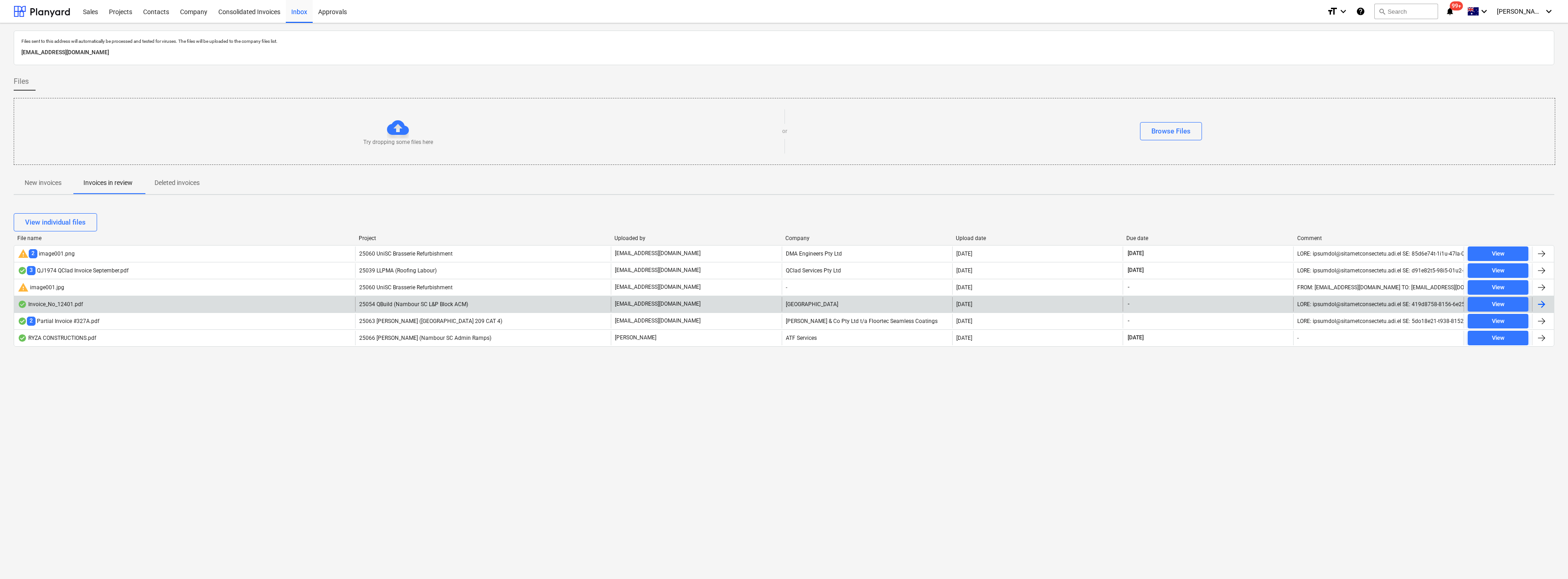
click at [496, 303] on div "25054 QBuild (Nambour SC L&P Block ACM)" at bounding box center [483, 304] width 256 height 14
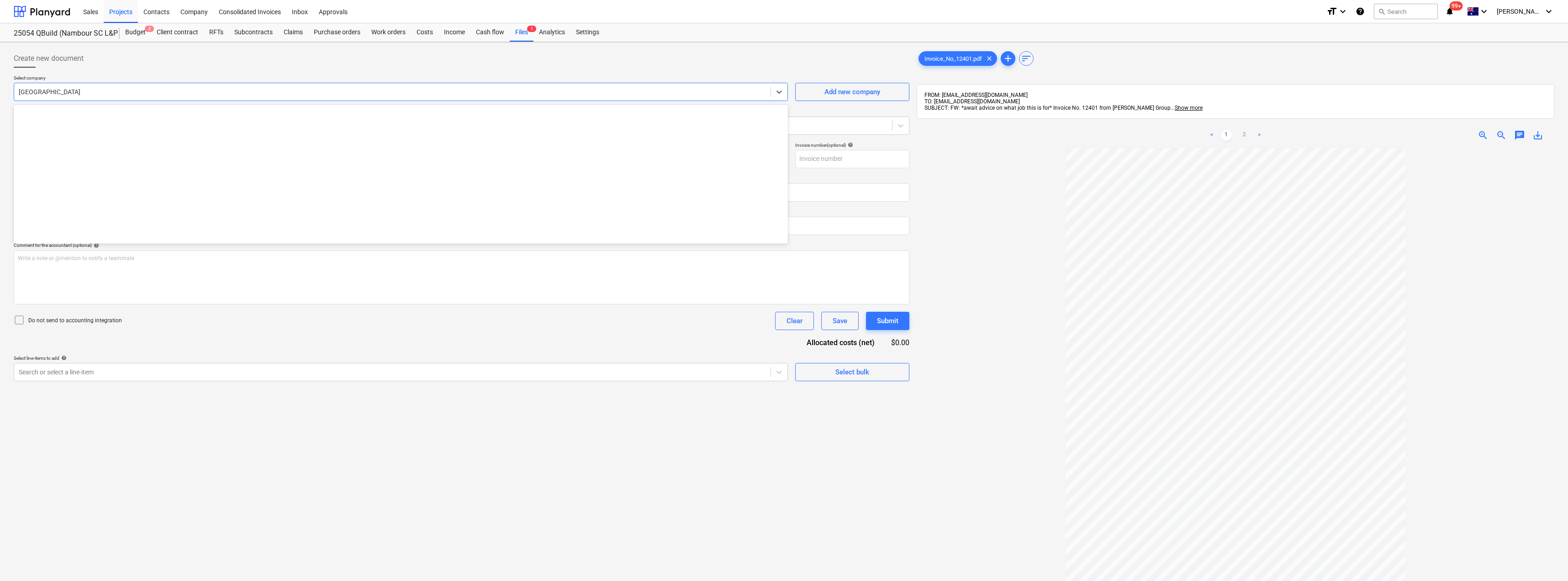
click at [118, 86] on div "[GEOGRAPHIC_DATA]" at bounding box center [392, 92] width 757 height 13
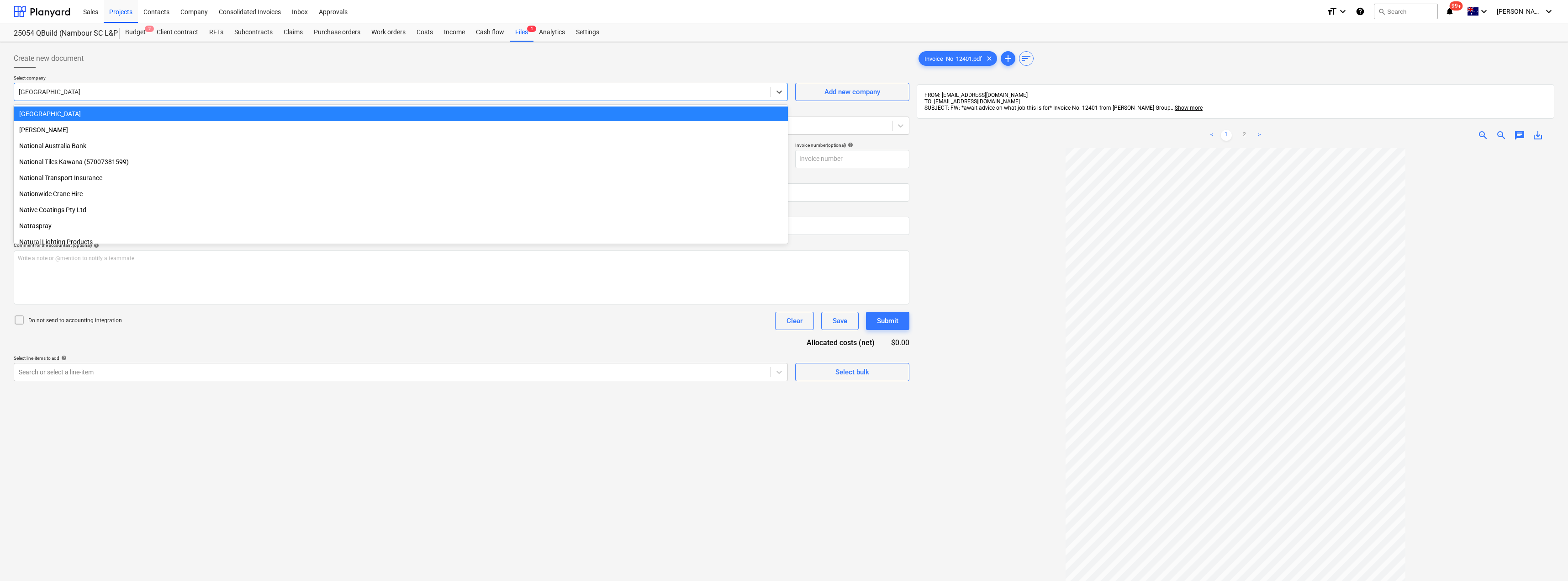
scroll to position [5252, 0]
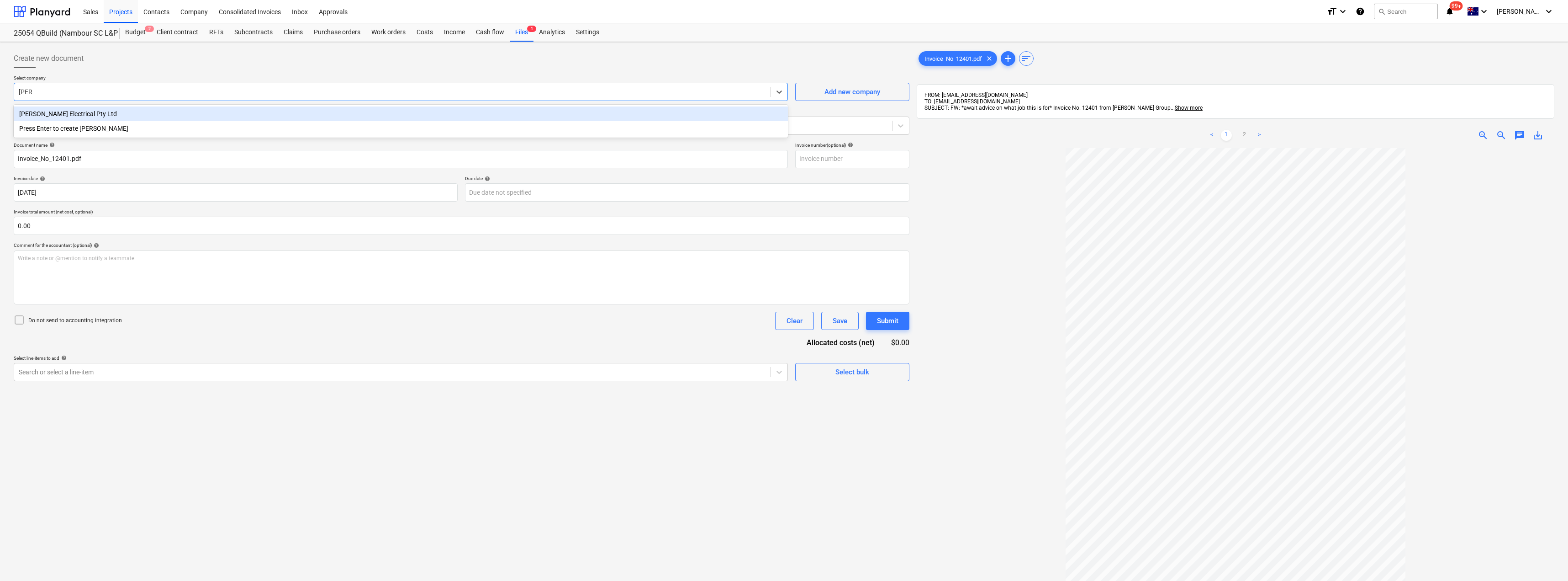
click at [61, 119] on div "[PERSON_NAME] Electrical Pty Ltd" at bounding box center [401, 113] width 774 height 15
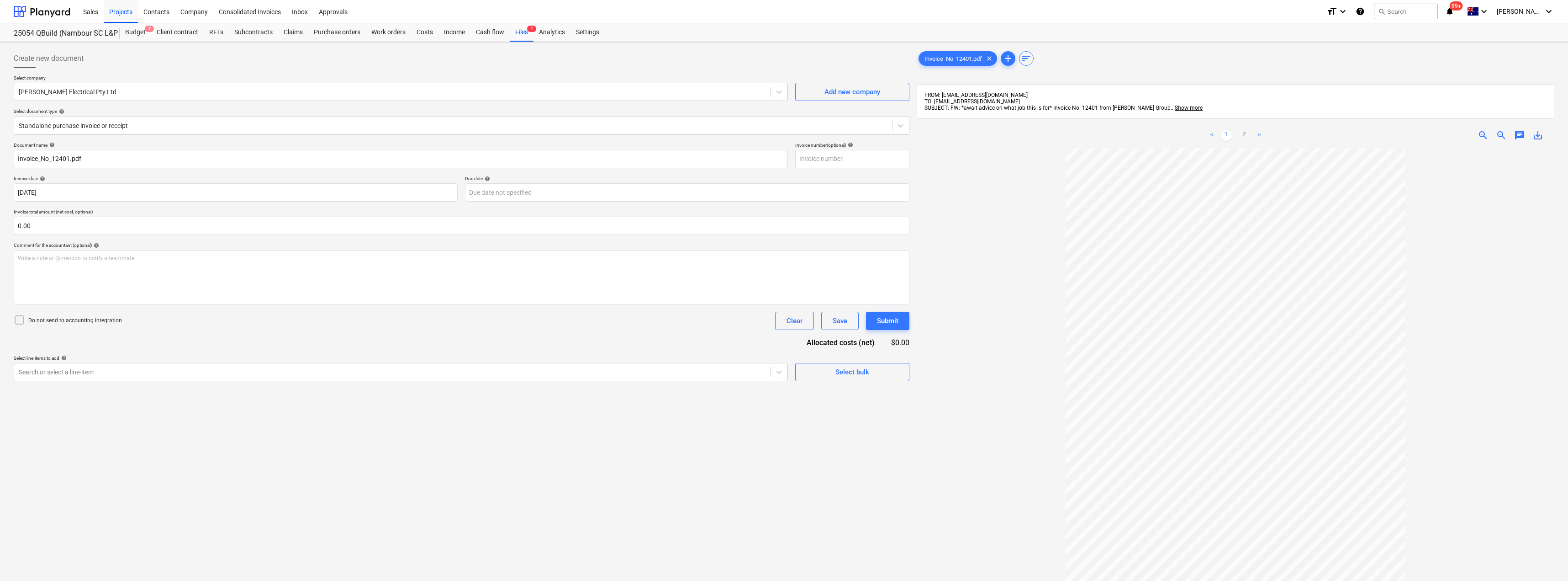
click at [134, 68] on div at bounding box center [462, 71] width 896 height 7
click at [140, 122] on div at bounding box center [453, 126] width 869 height 9
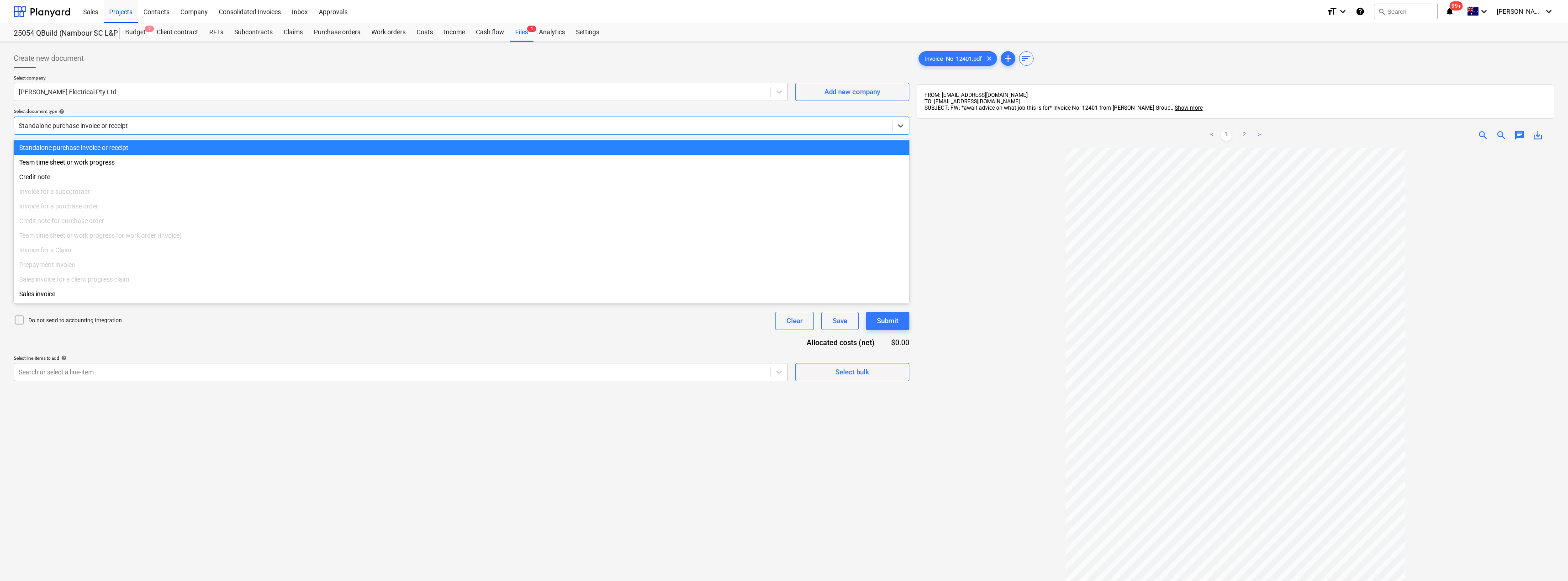
click at [140, 122] on div at bounding box center [453, 126] width 869 height 9
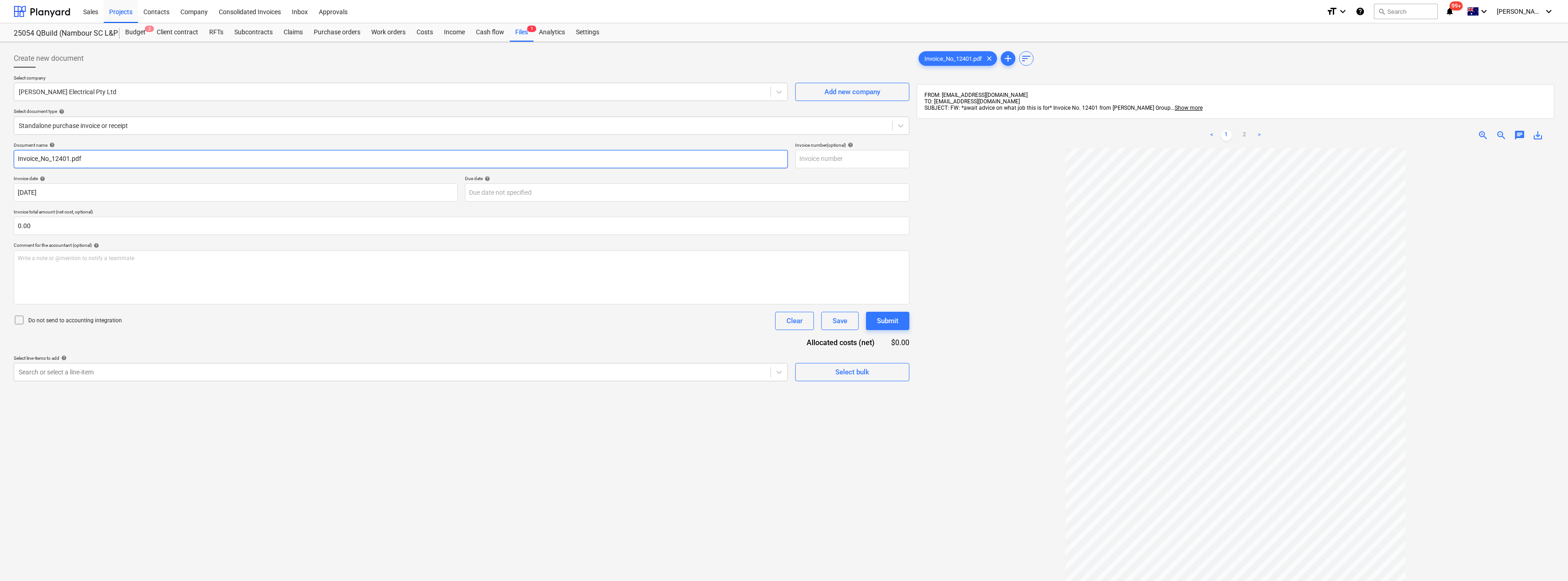
drag, startPoint x: 53, startPoint y: 158, endPoint x: 0, endPoint y: 147, distance: 54.1
click at [0, 147] on div "Create new document Select company [PERSON_NAME] Electrical Pty Ltd Add new com…" at bounding box center [784, 376] width 1568 height 668
click at [97, 159] on input "12401.pdf" at bounding box center [401, 159] width 774 height 18
drag, startPoint x: 113, startPoint y: 153, endPoint x: 0, endPoint y: 148, distance: 113.1
click at [0, 148] on div "Create new document Select company [PERSON_NAME] Electrical Pty Ltd Add new com…" at bounding box center [784, 376] width 1568 height 668
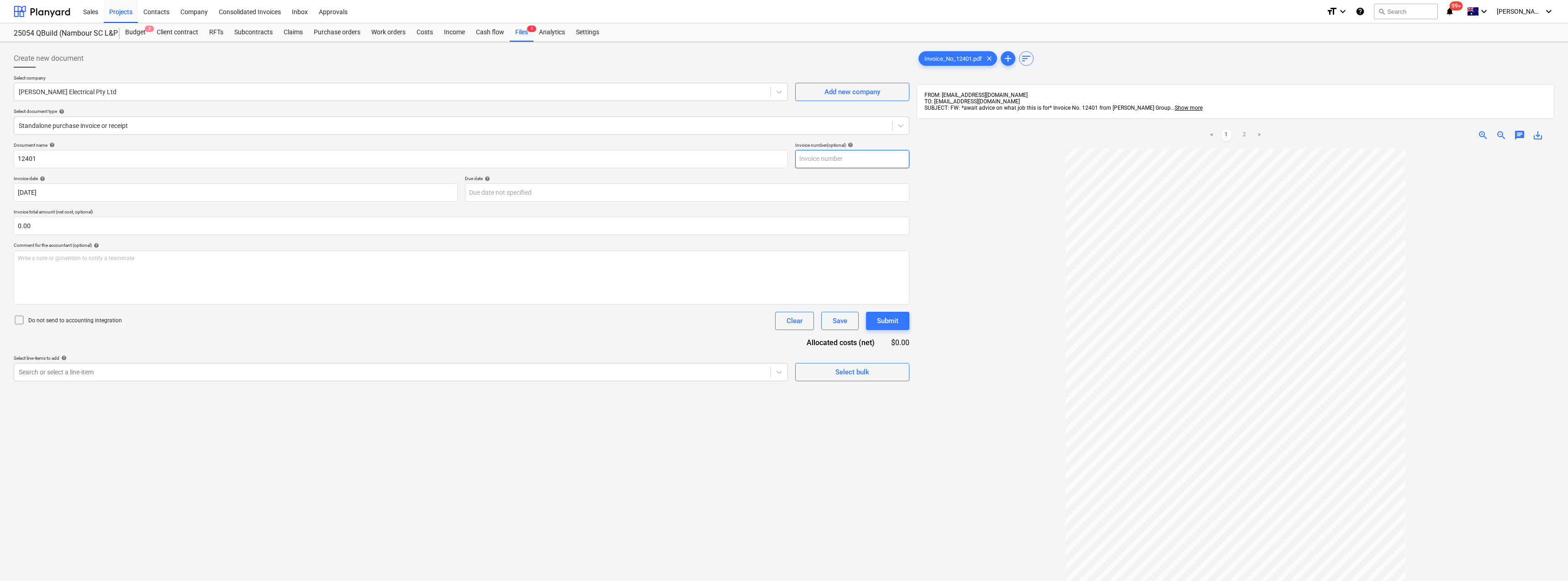
click at [848, 160] on input "text" at bounding box center [852, 159] width 114 height 18
paste input "12401"
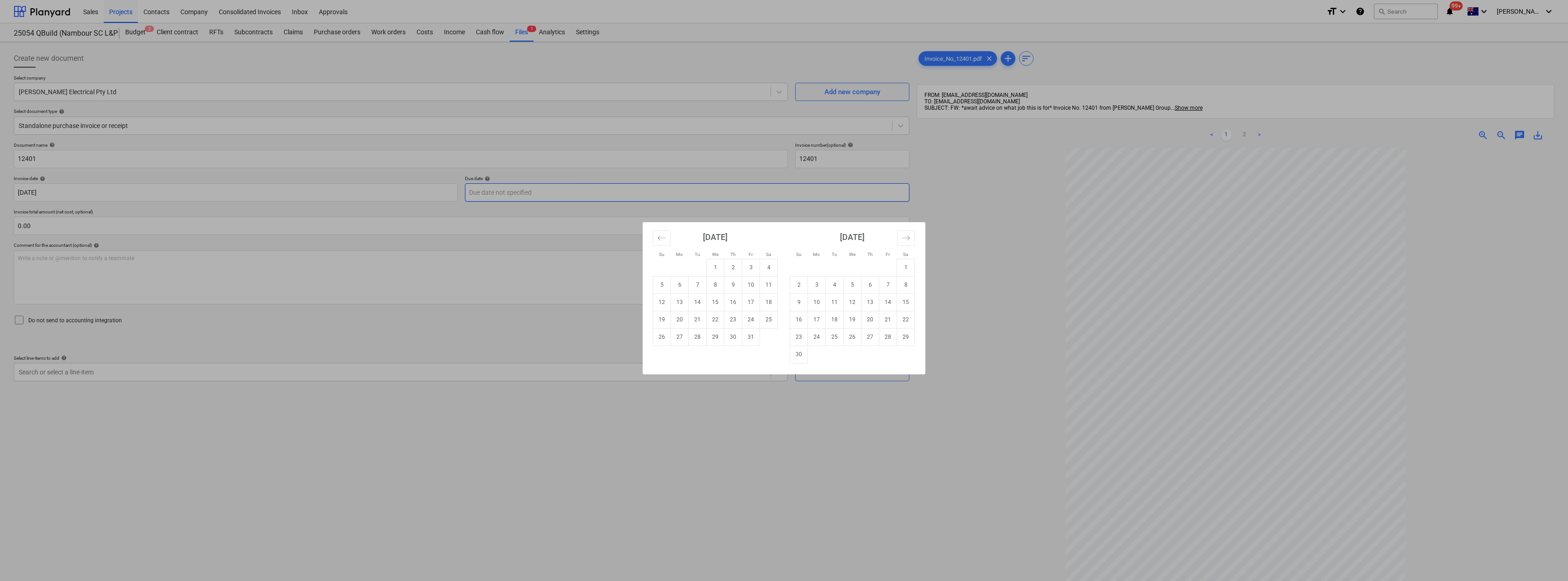
click at [574, 196] on body "Sales Projects Contacts Company Consolidated Invoices Inbox Approvals format_si…" at bounding box center [784, 290] width 1568 height 581
click at [736, 265] on td "2" at bounding box center [733, 268] width 18 height 17
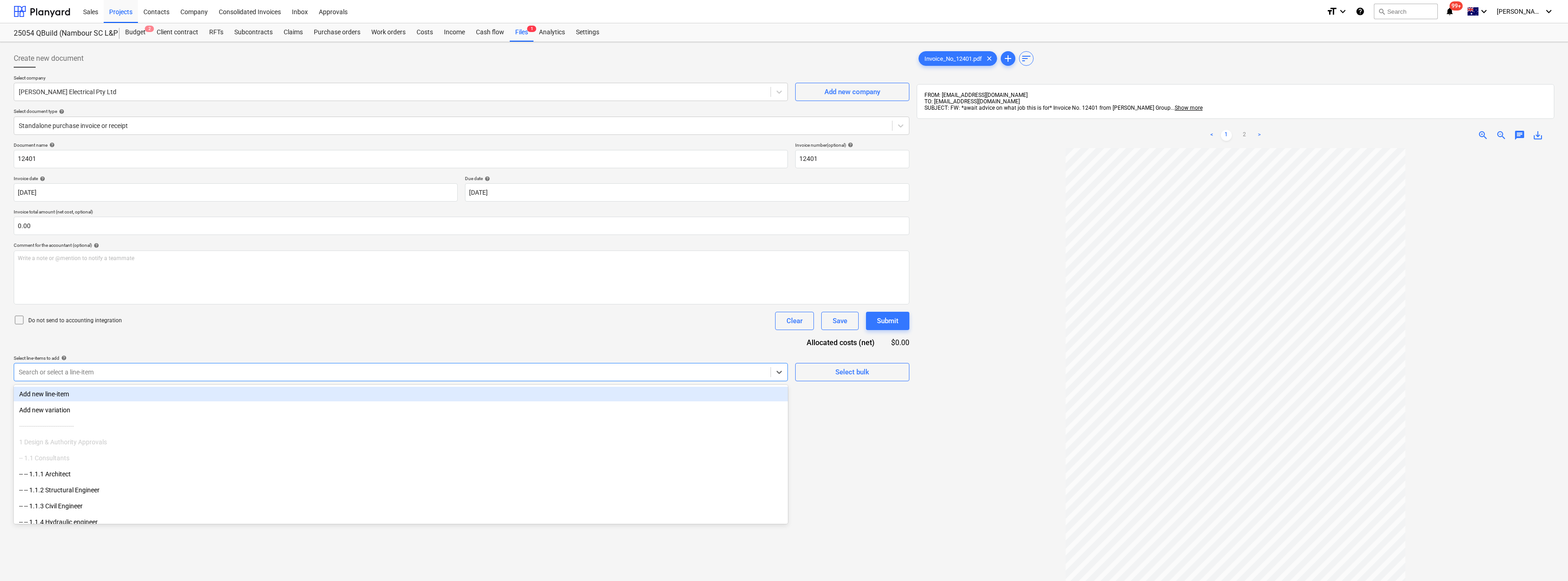
click at [155, 367] on div at bounding box center [393, 372] width 747 height 9
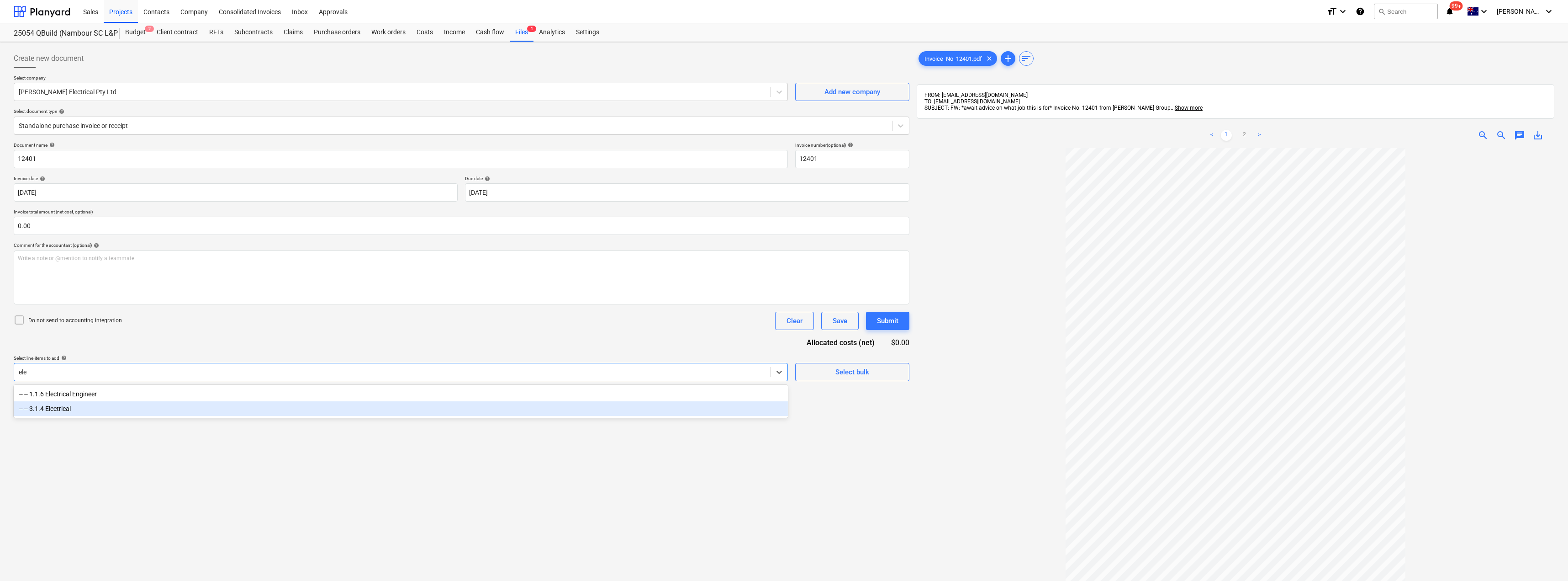
click at [101, 405] on div "-- -- 3.1.4 Electrical" at bounding box center [401, 409] width 774 height 15
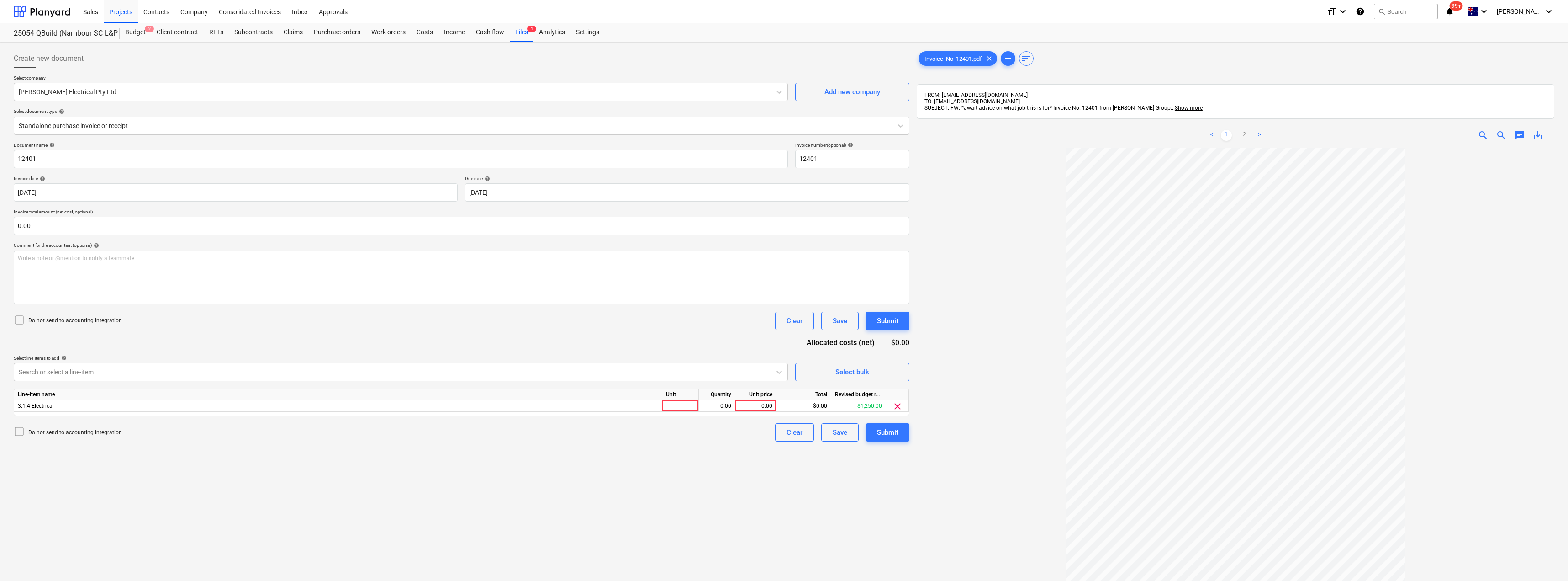
click at [154, 344] on div "Document name help 12401 Invoice number (optional) help 12401 Invoice date help…" at bounding box center [462, 292] width 896 height 300
click at [680, 404] on div at bounding box center [680, 406] width 36 height 12
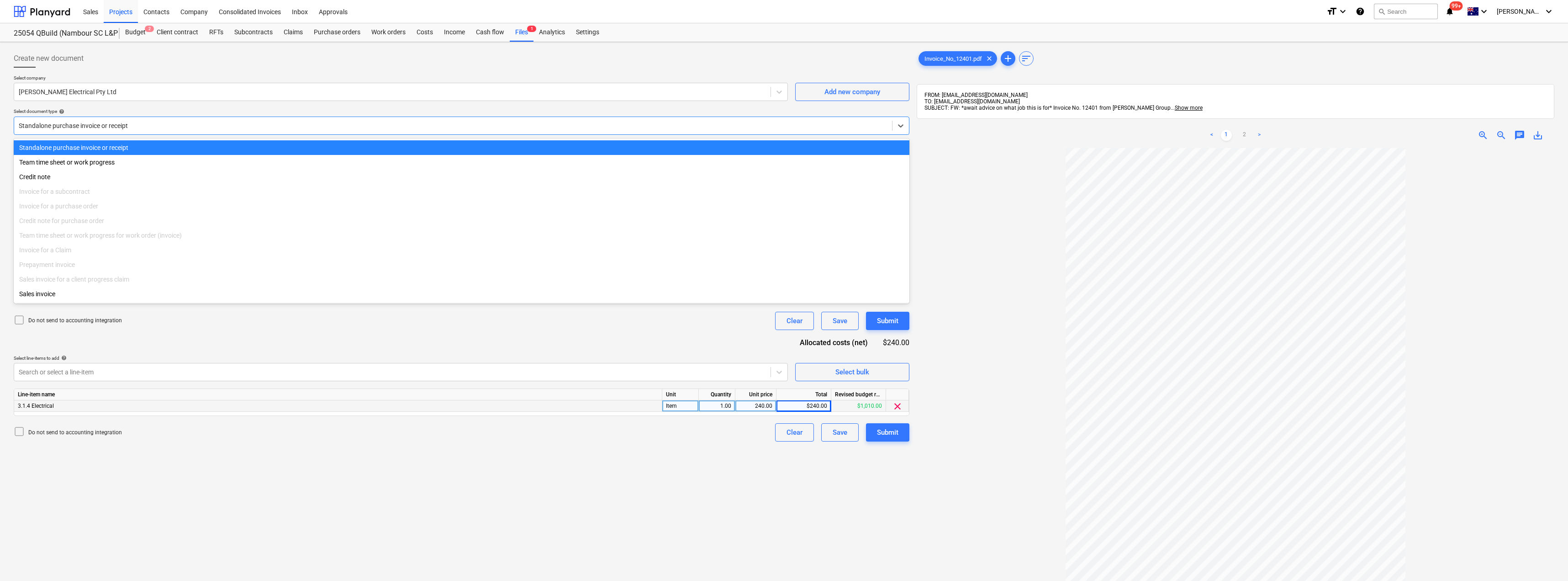
click at [84, 126] on div at bounding box center [453, 126] width 869 height 9
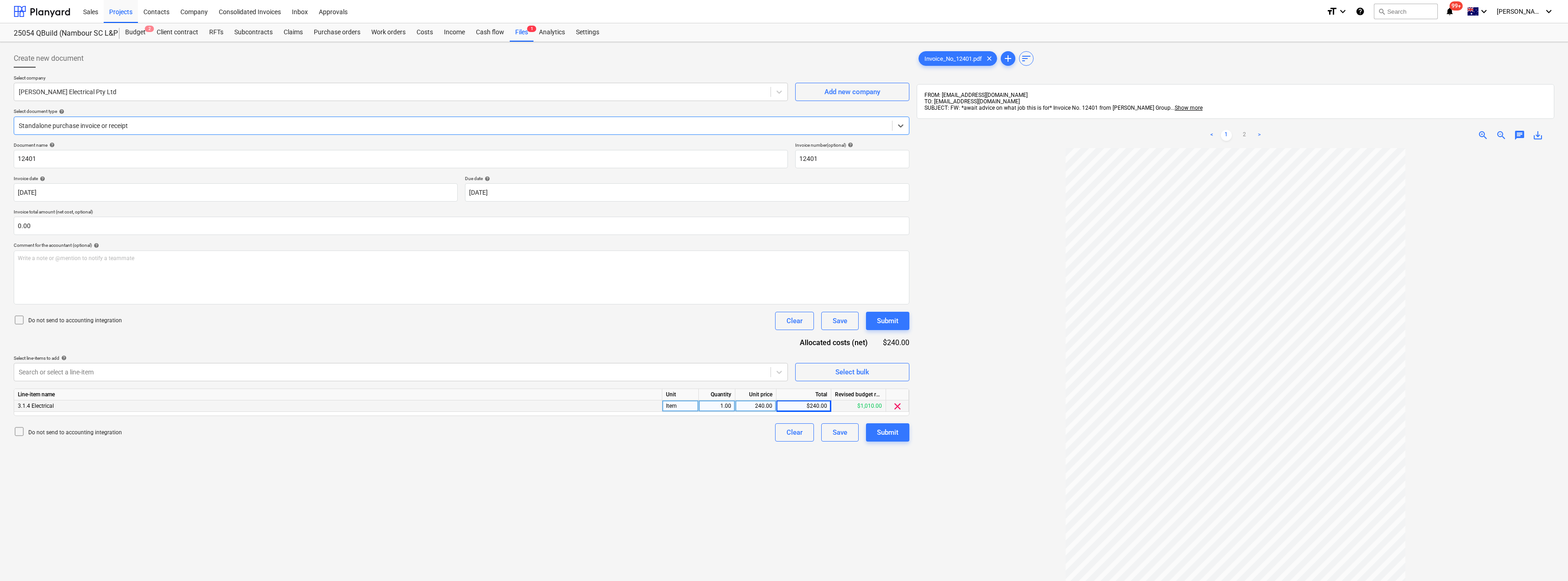
click at [84, 126] on div at bounding box center [453, 126] width 869 height 9
drag, startPoint x: 880, startPoint y: 431, endPoint x: 877, endPoint y: 489, distance: 58.1
click at [877, 489] on div "Create new document Select company [PERSON_NAME] Electrical Pty Ltd Add new com…" at bounding box center [462, 376] width 903 height 661
click at [1245, 135] on link "2" at bounding box center [1245, 135] width 11 height 11
click at [887, 433] on div "Submit" at bounding box center [888, 432] width 22 height 12
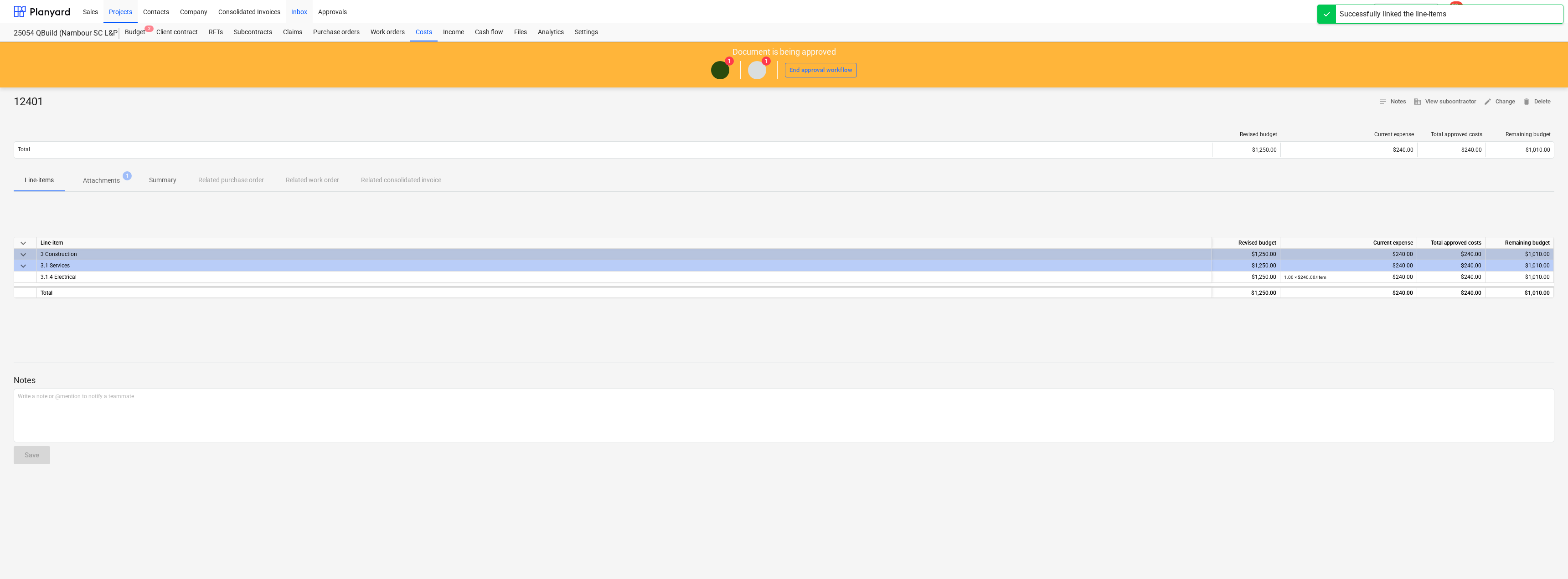
click at [299, 14] on div "Inbox" at bounding box center [299, 11] width 27 height 23
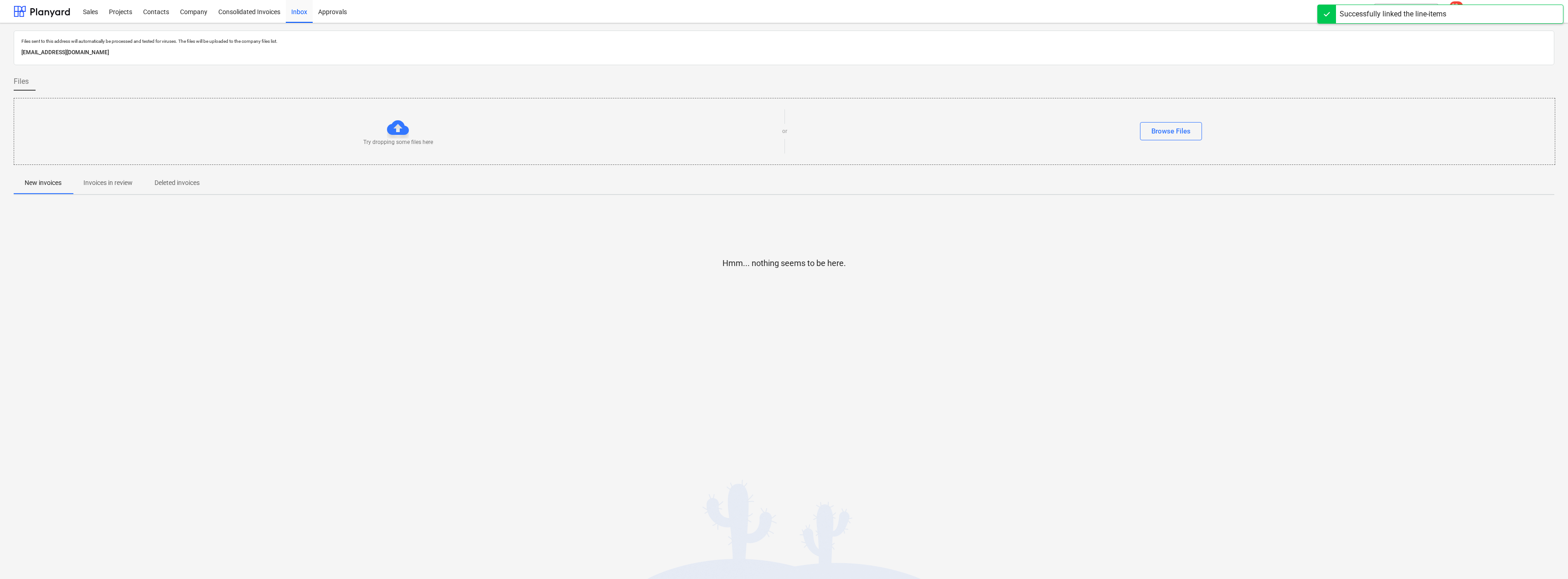
click at [118, 175] on button "Invoices in review" at bounding box center [108, 183] width 71 height 22
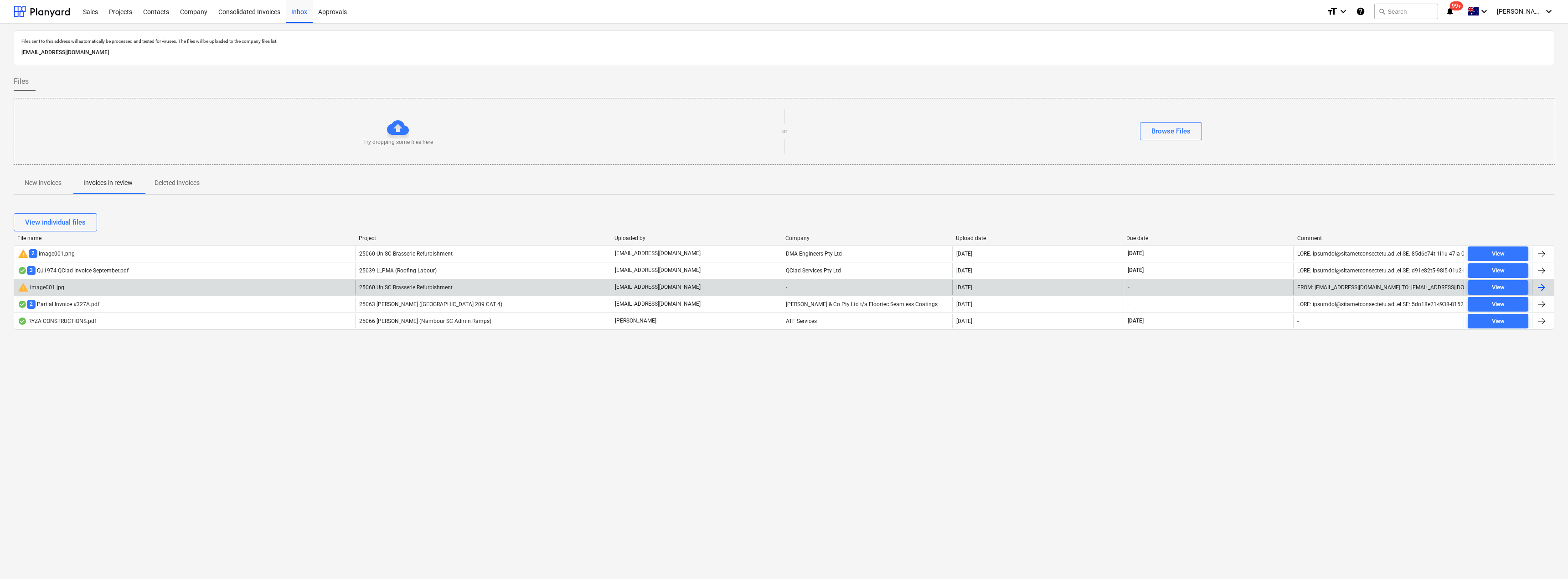
click at [666, 281] on div "[EMAIL_ADDRESS][DOMAIN_NAME]" at bounding box center [696, 287] width 170 height 14
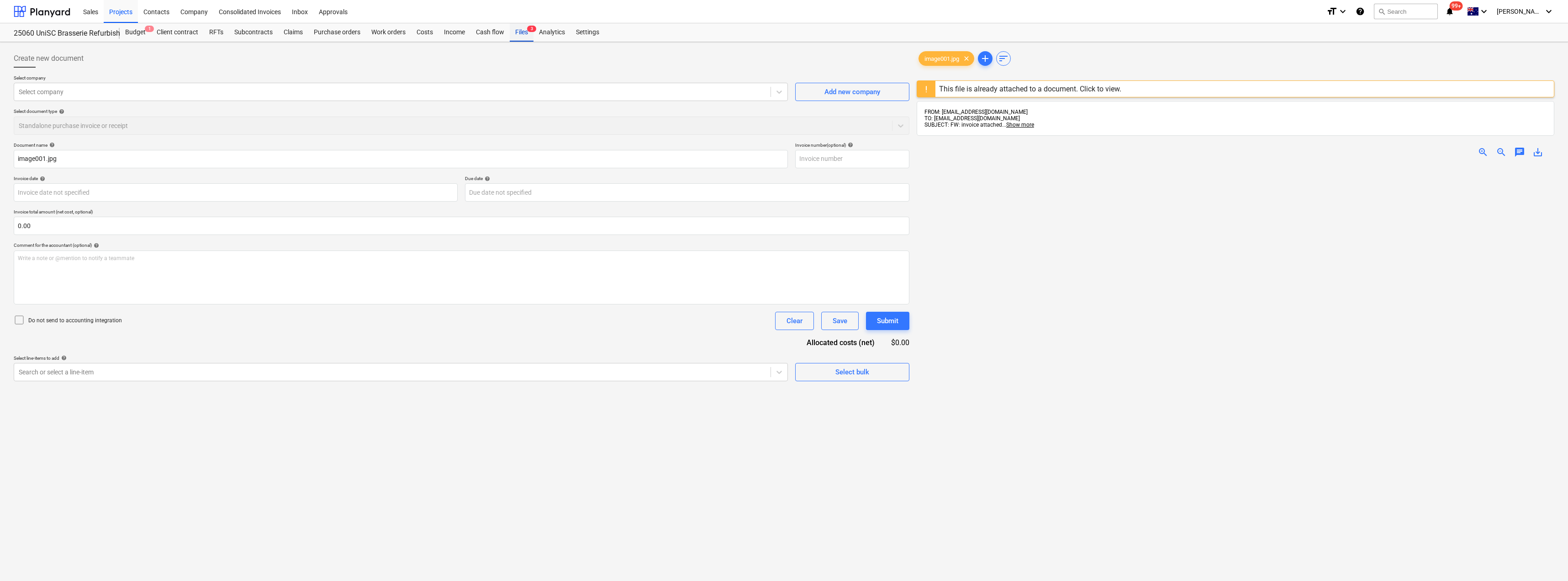
click at [522, 35] on div "Files 3" at bounding box center [521, 32] width 24 height 18
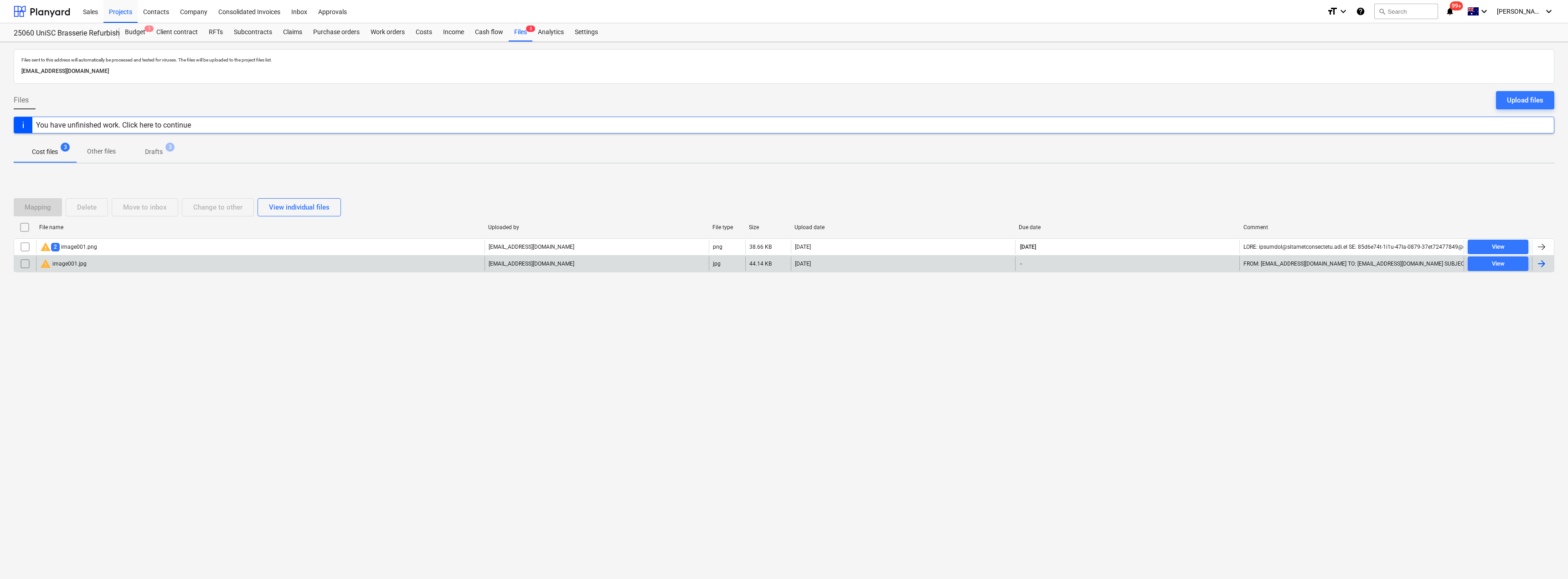
click at [22, 259] on input "checkbox" at bounding box center [25, 264] width 15 height 14
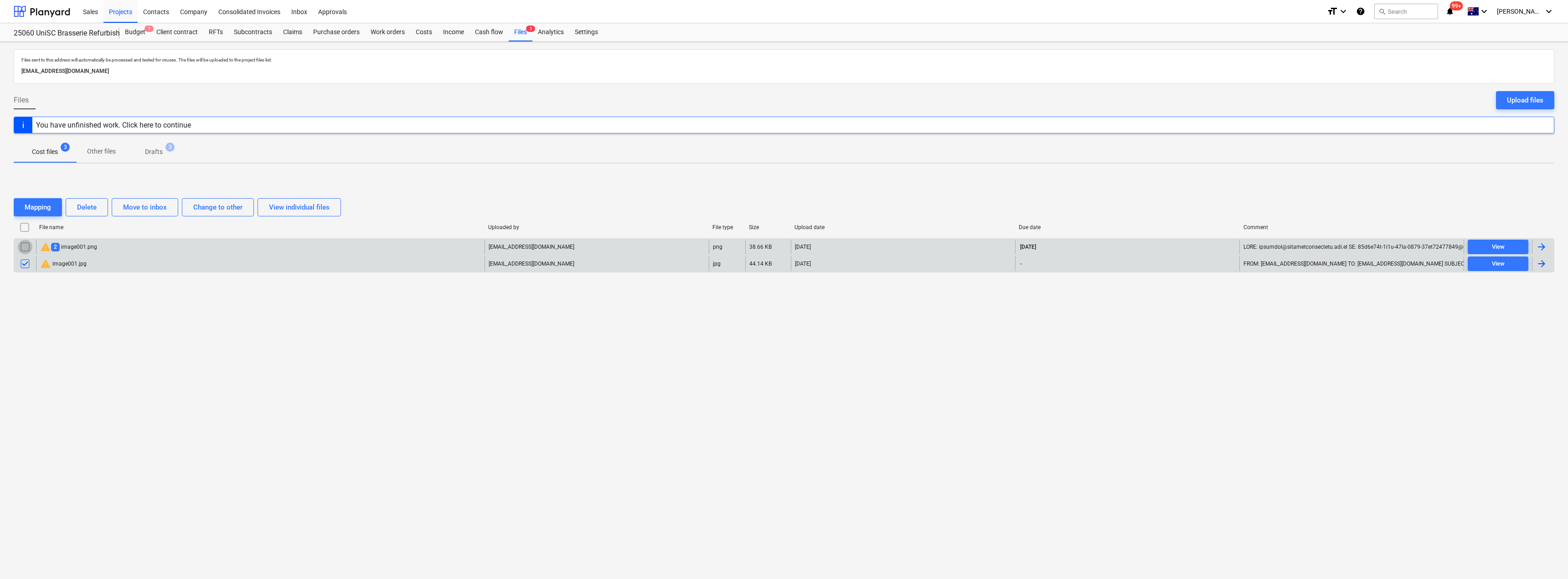
click at [25, 243] on input "checkbox" at bounding box center [25, 247] width 15 height 14
click at [90, 209] on div "Delete" at bounding box center [86, 207] width 20 height 12
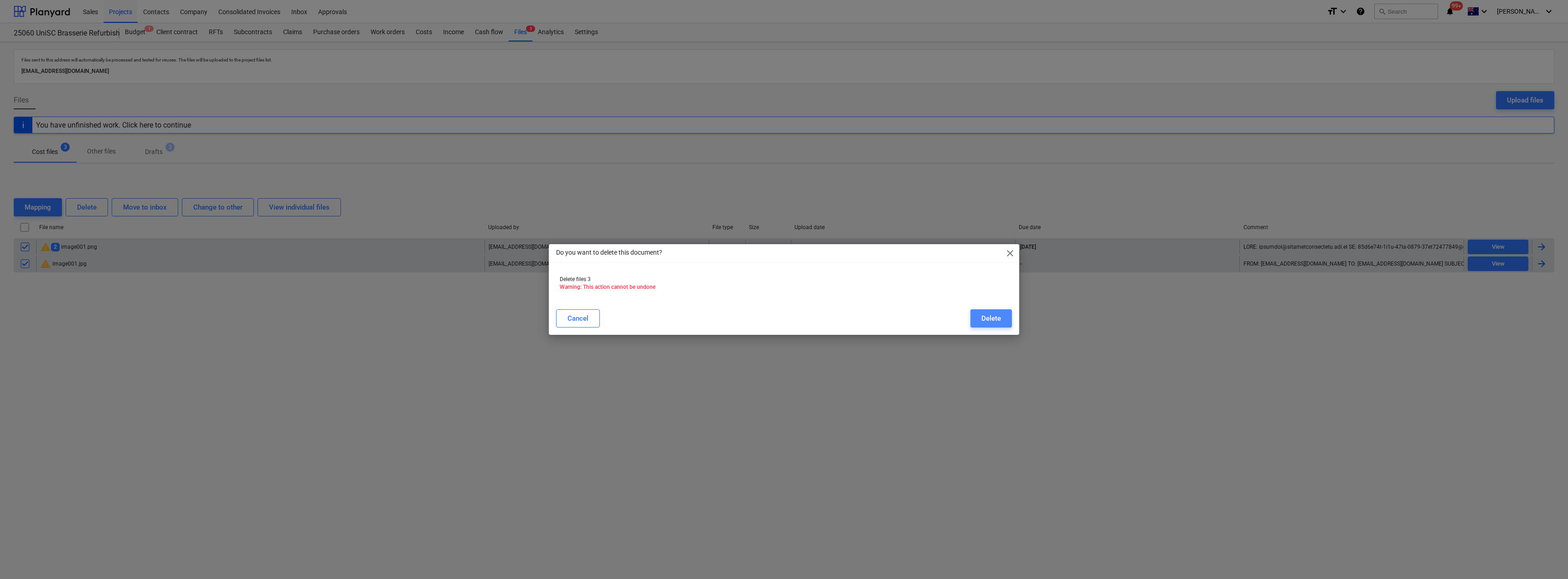
click at [984, 319] on div "Delete" at bounding box center [991, 318] width 20 height 12
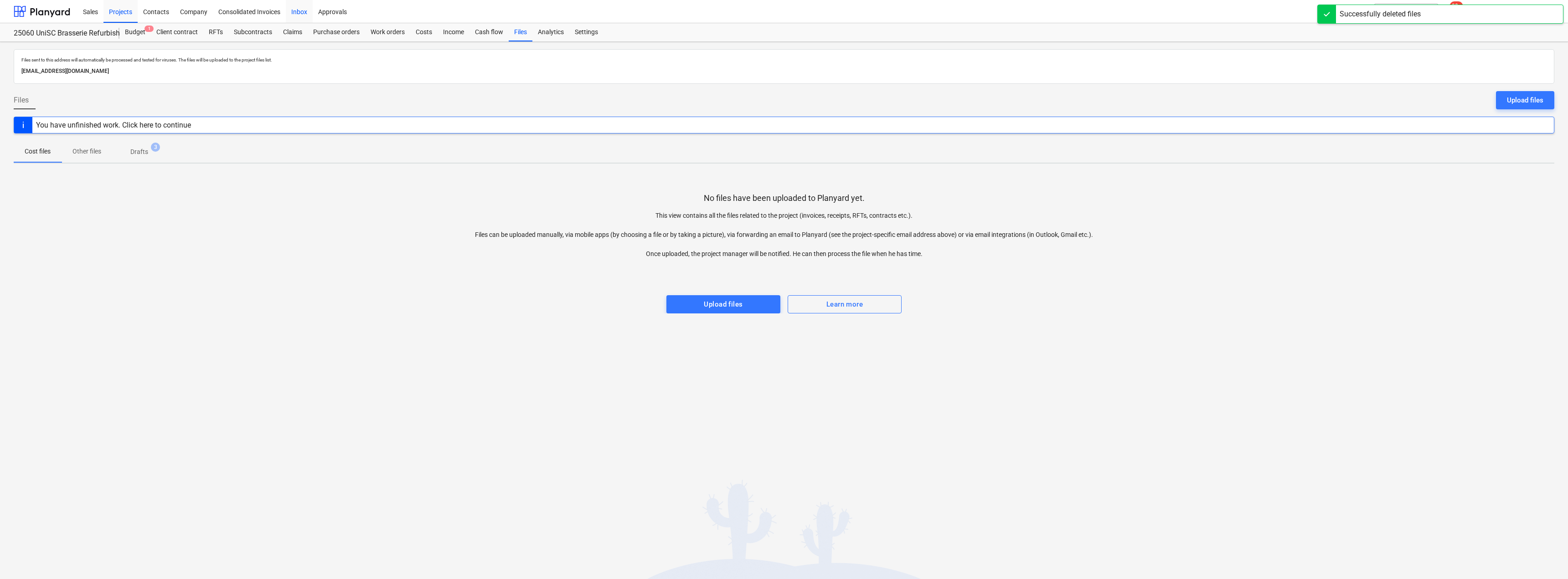
click at [300, 4] on div "Inbox" at bounding box center [299, 11] width 27 height 23
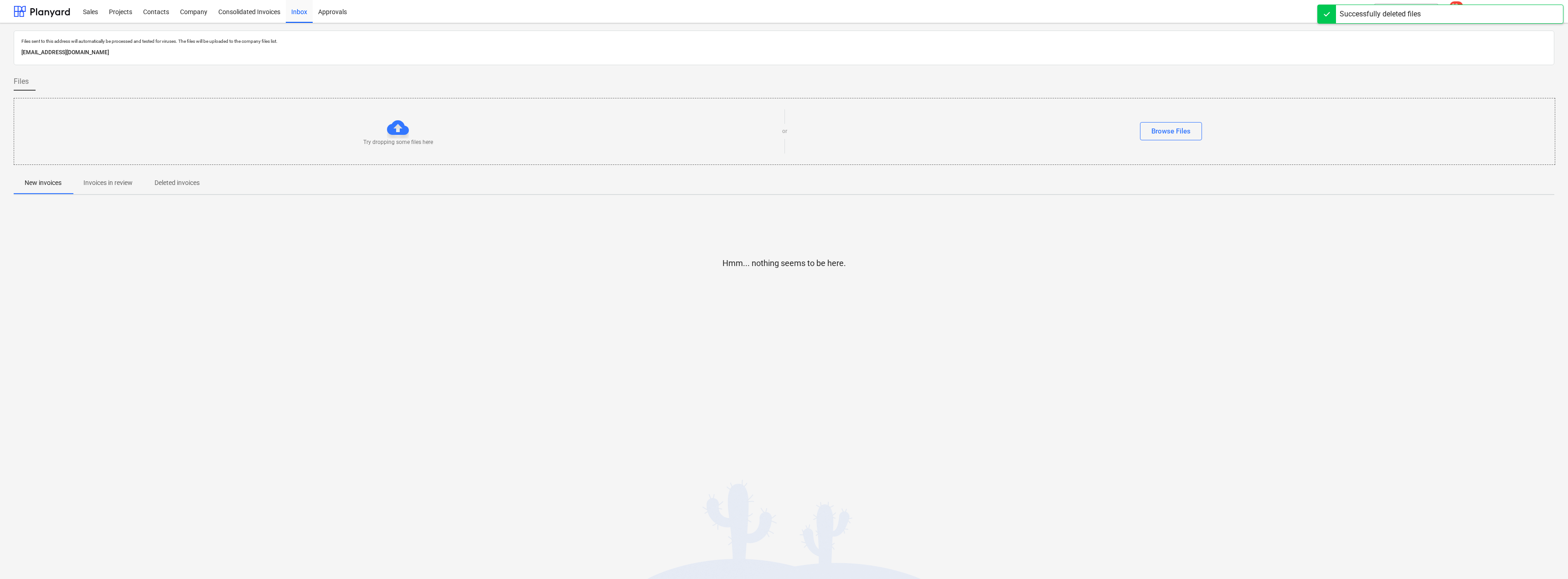
click at [101, 183] on p "Invoices in review" at bounding box center [108, 183] width 49 height 9
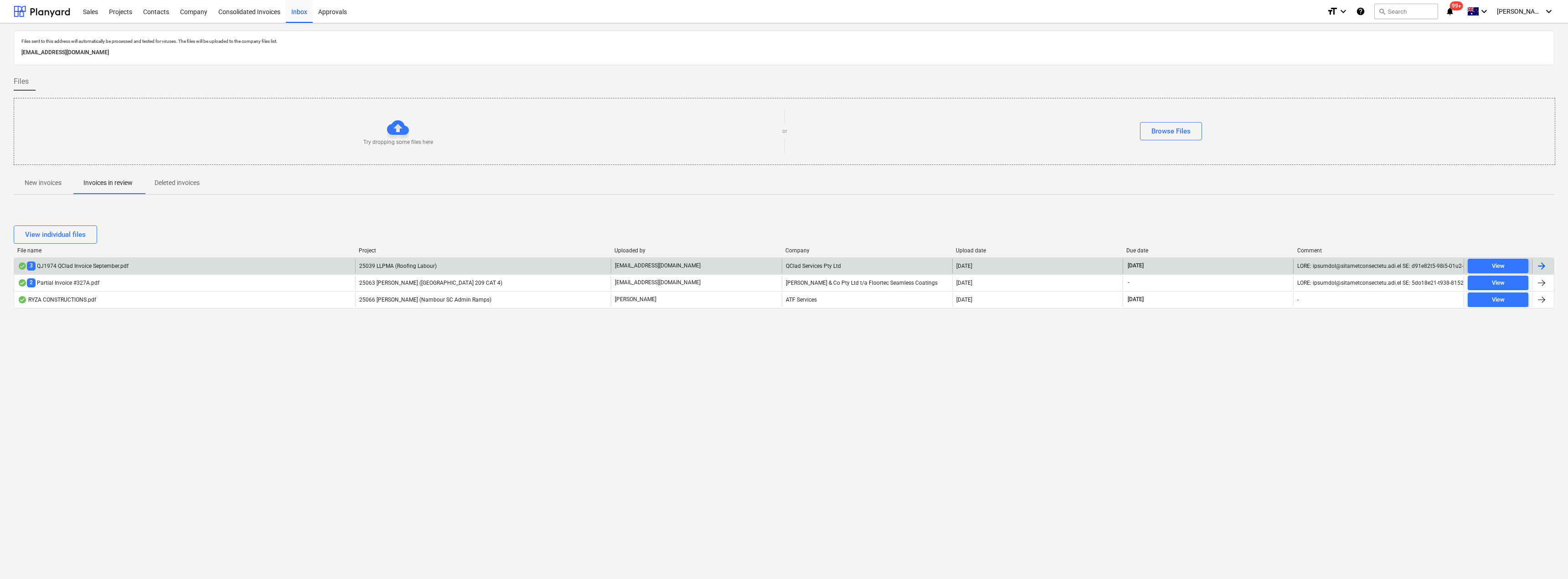
click at [663, 267] on p "[EMAIL_ADDRESS][DOMAIN_NAME]" at bounding box center [658, 265] width 86 height 8
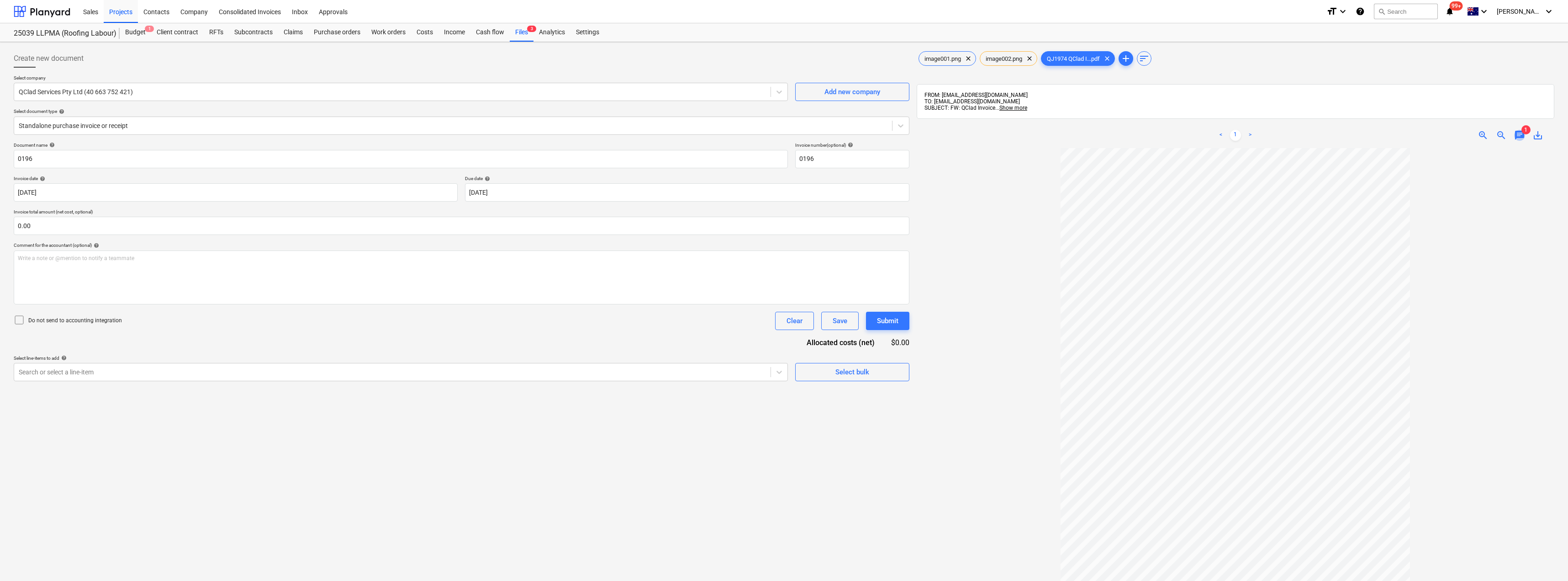
click at [1521, 137] on span "chat" at bounding box center [1519, 135] width 11 height 11
click at [302, 17] on div "Inbox" at bounding box center [299, 11] width 27 height 23
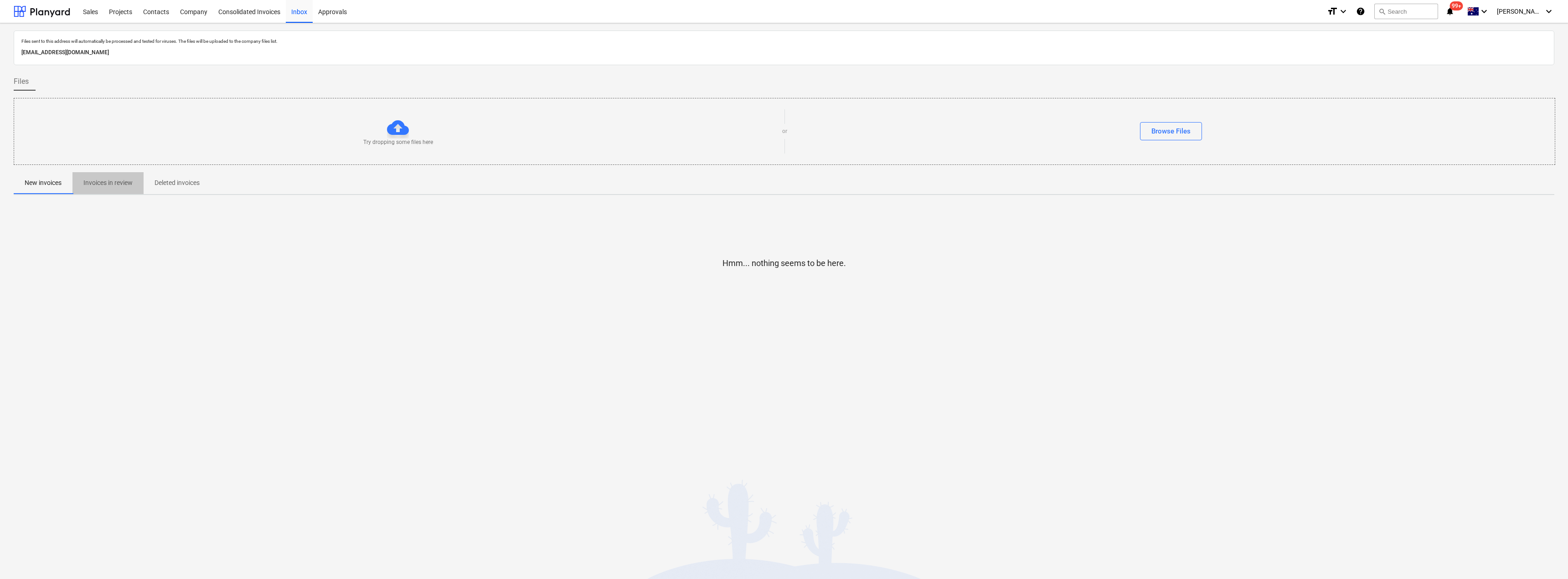
click at [122, 184] on p "Invoices in review" at bounding box center [108, 183] width 49 height 9
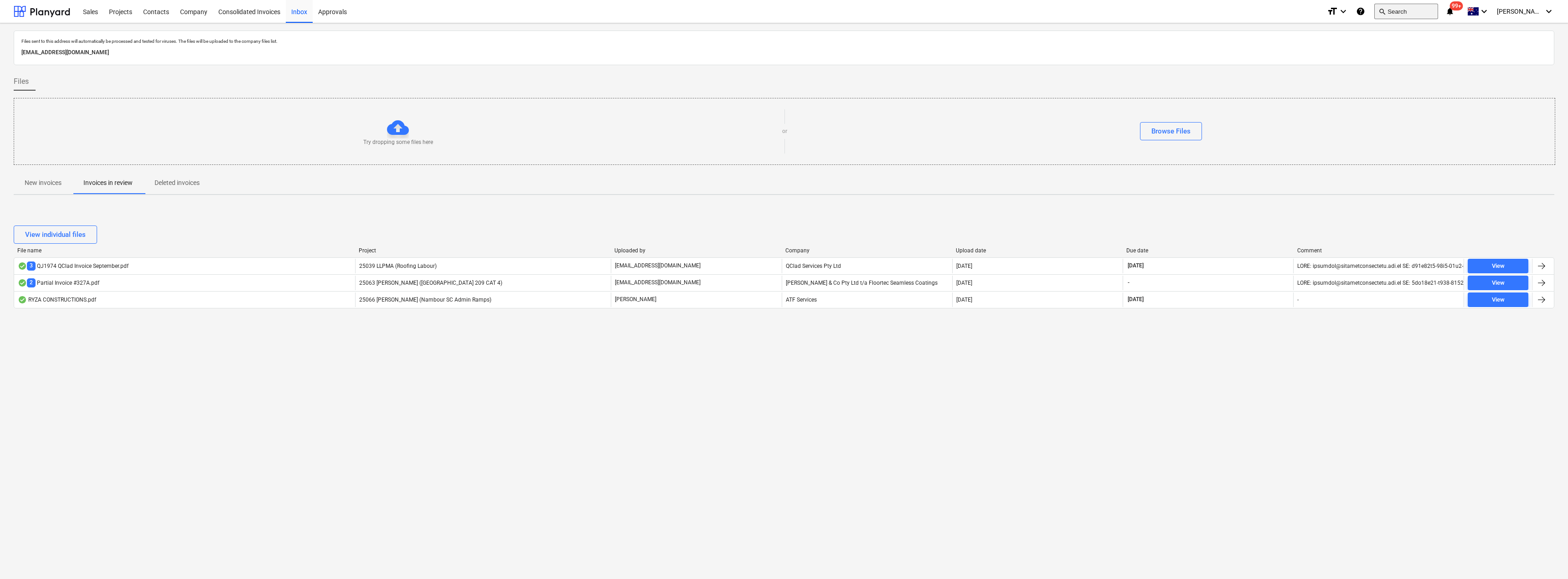
click at [1434, 10] on button "search Search" at bounding box center [1406, 11] width 64 height 15
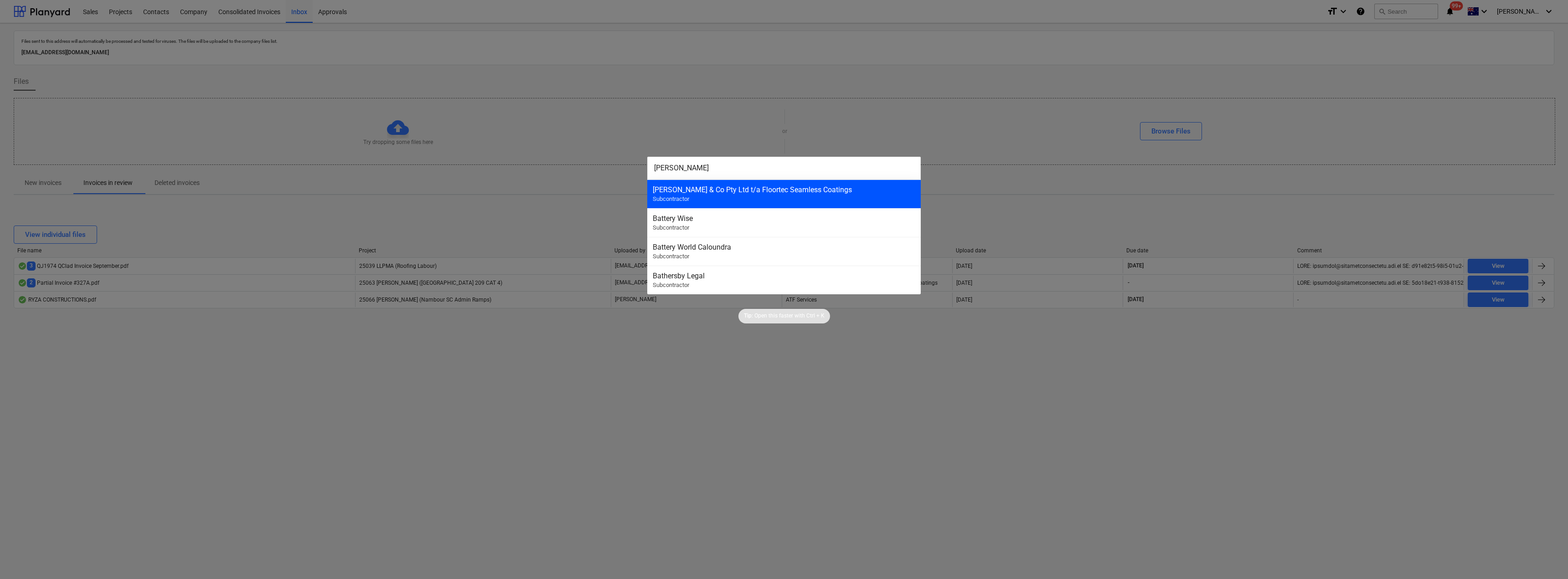
click at [817, 191] on div "[PERSON_NAME] & Co Pty Ltd t/a Floortec Seamless Coatings" at bounding box center [784, 190] width 263 height 9
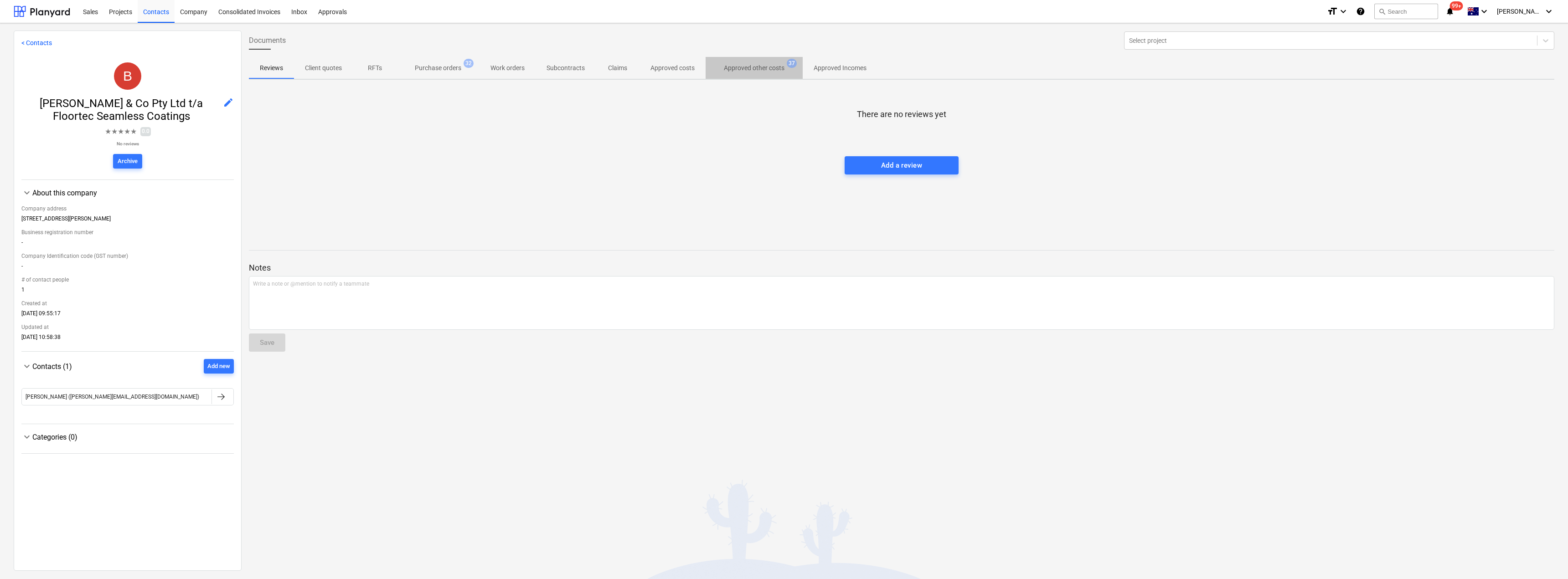
click at [745, 68] on p "Approved other costs" at bounding box center [754, 67] width 61 height 9
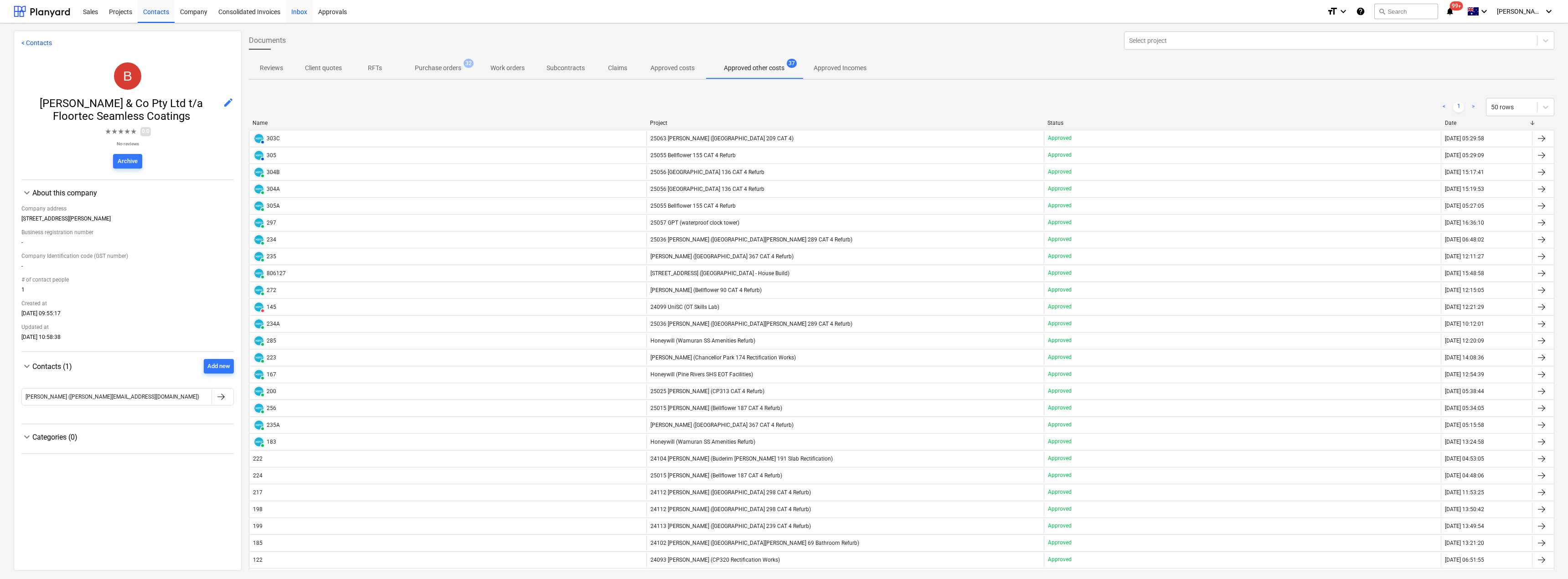
click at [299, 11] on div "Inbox" at bounding box center [299, 11] width 27 height 23
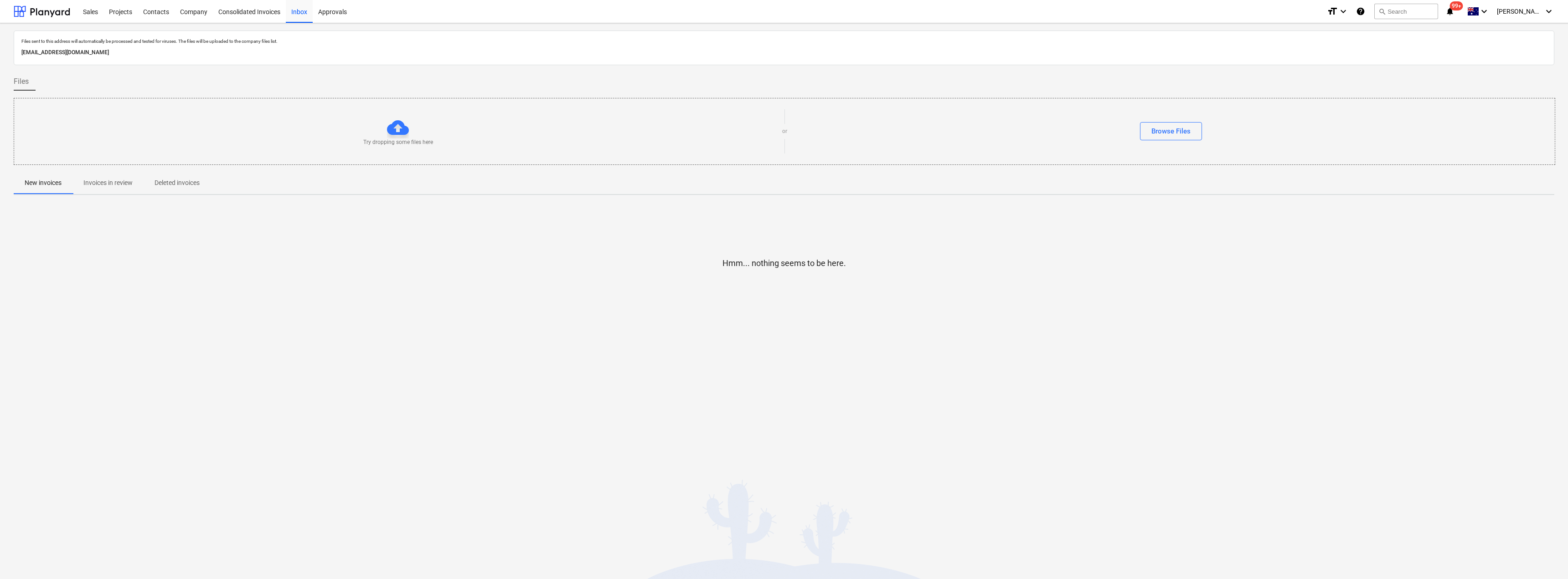
click at [115, 180] on p "Invoices in review" at bounding box center [108, 183] width 49 height 9
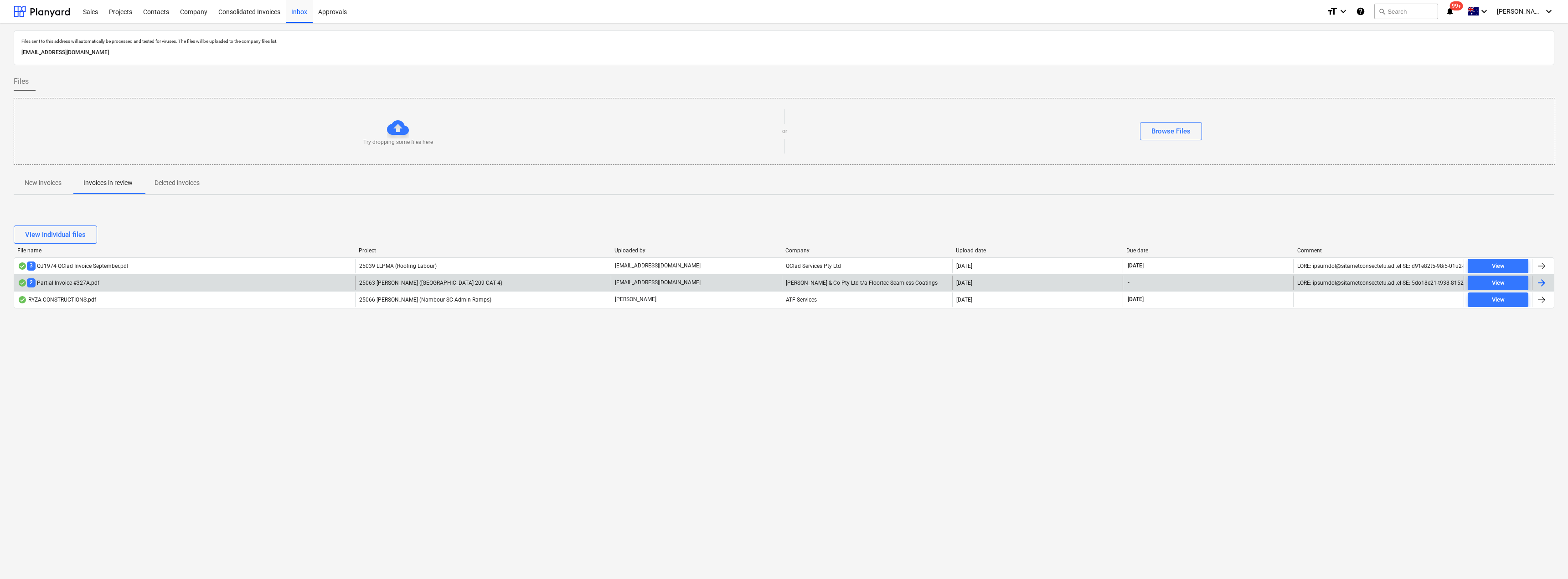
click at [661, 281] on p "[EMAIL_ADDRESS][DOMAIN_NAME]" at bounding box center [658, 283] width 86 height 8
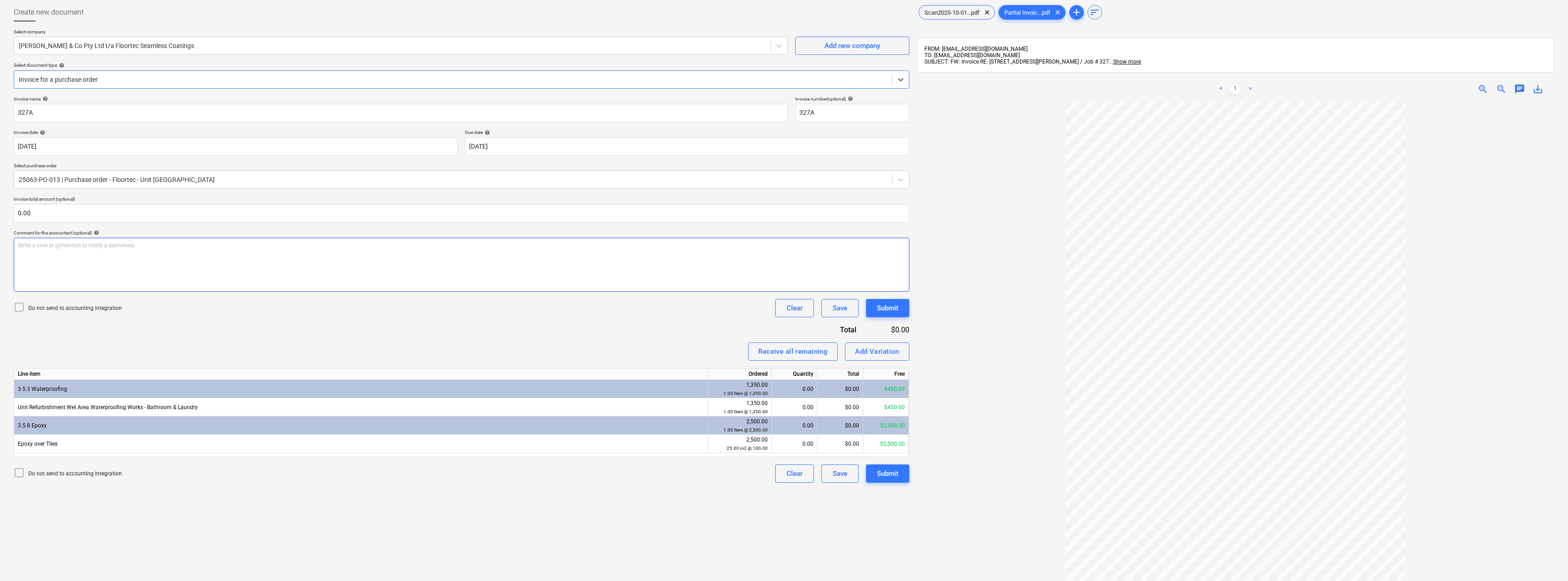
scroll to position [92, 0]
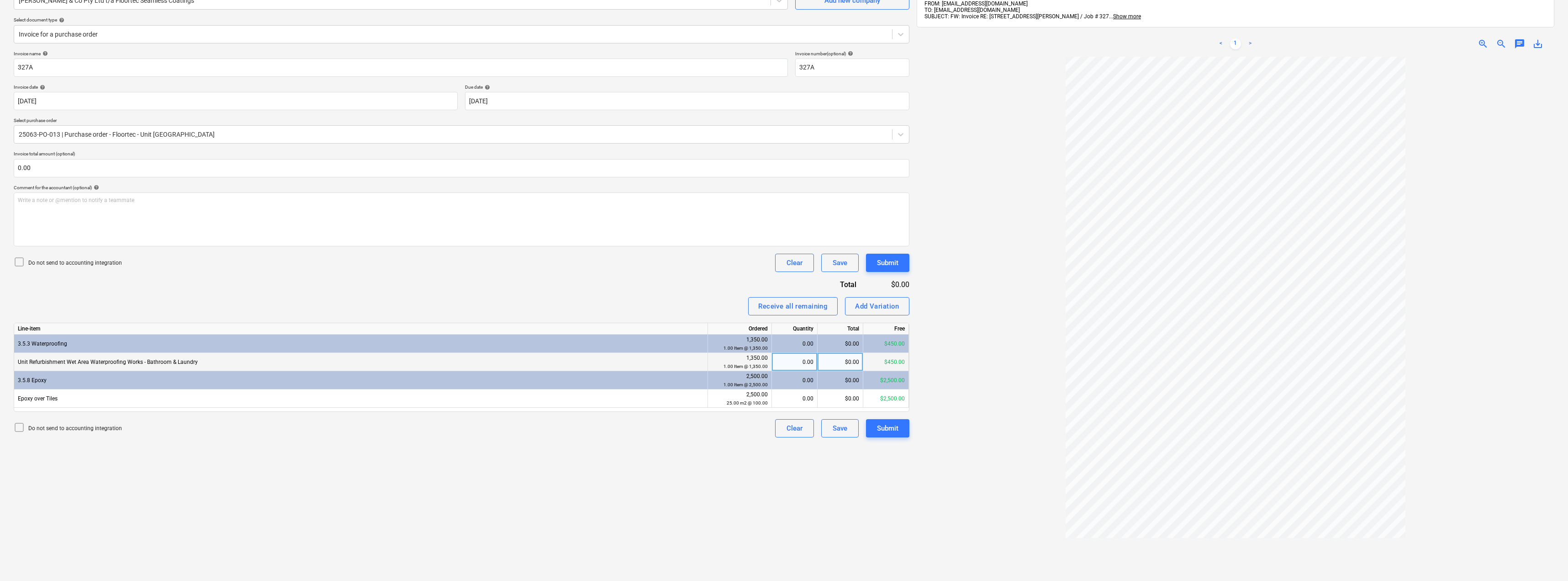
click at [800, 364] on div "0.00" at bounding box center [795, 361] width 38 height 18
click at [674, 284] on div "Invoice name help 327A Invoice number (optional) help 327A Invoice date help [D…" at bounding box center [462, 244] width 896 height 387
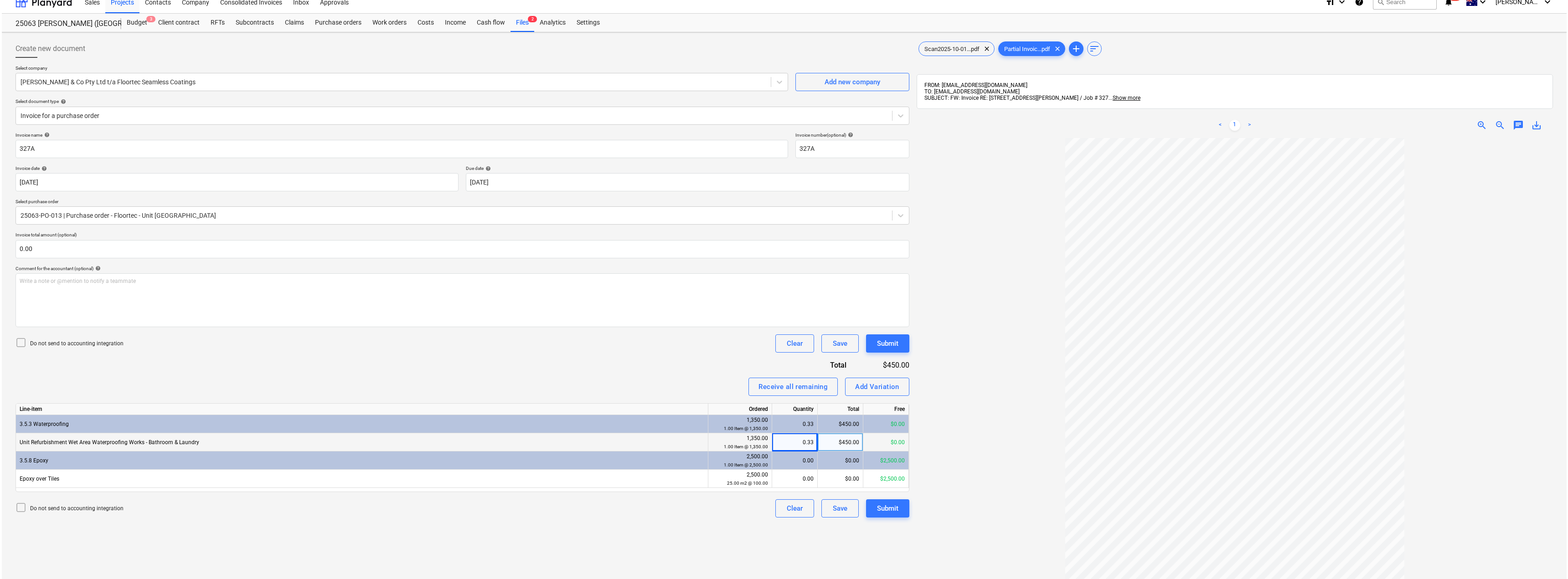
scroll to position [0, 0]
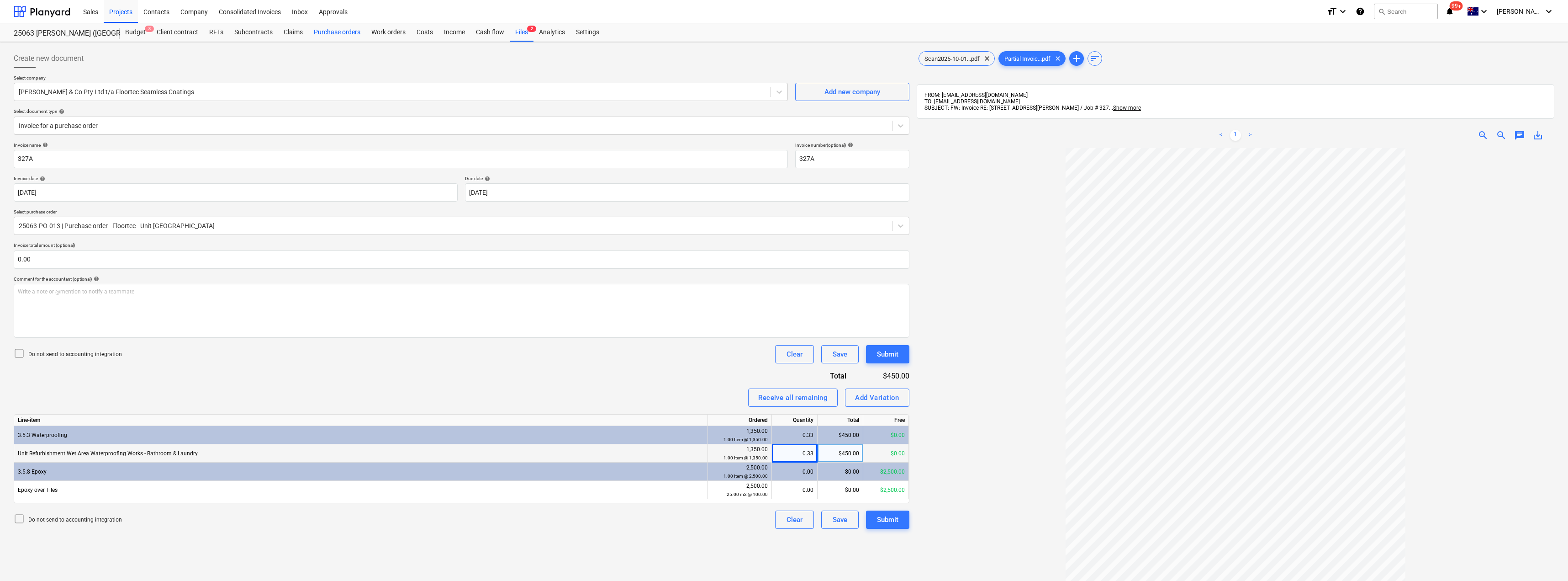
click at [342, 29] on div "Purchase orders" at bounding box center [337, 32] width 57 height 18
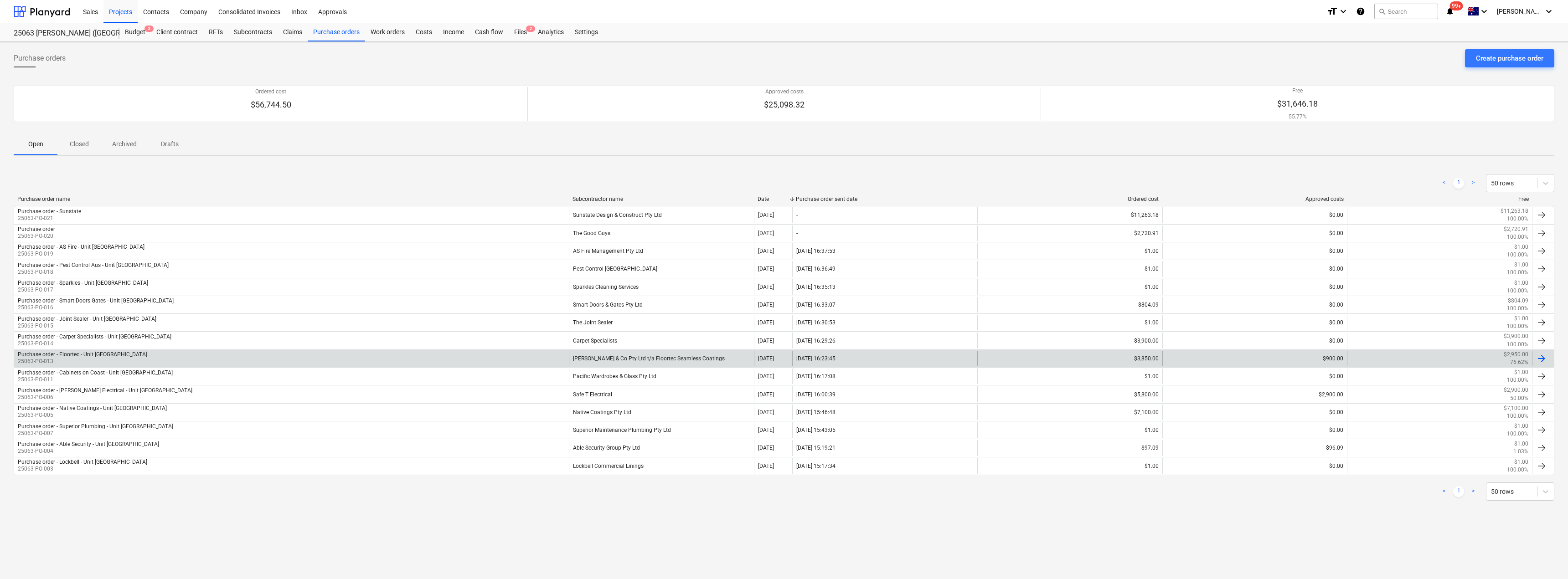
click at [626, 359] on div "[PERSON_NAME] & Co Pty Ltd t/a Floortec Seamless Coatings" at bounding box center [661, 358] width 185 height 15
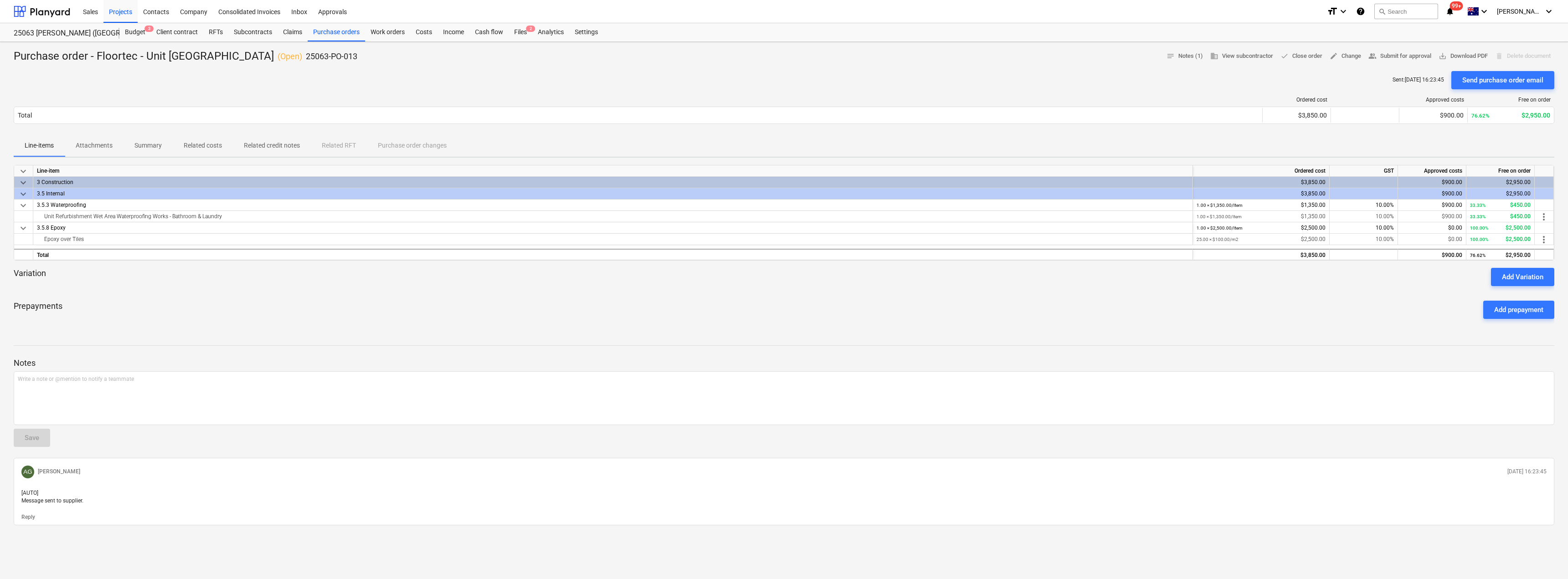
click at [94, 145] on p "Attachments" at bounding box center [94, 145] width 37 height 9
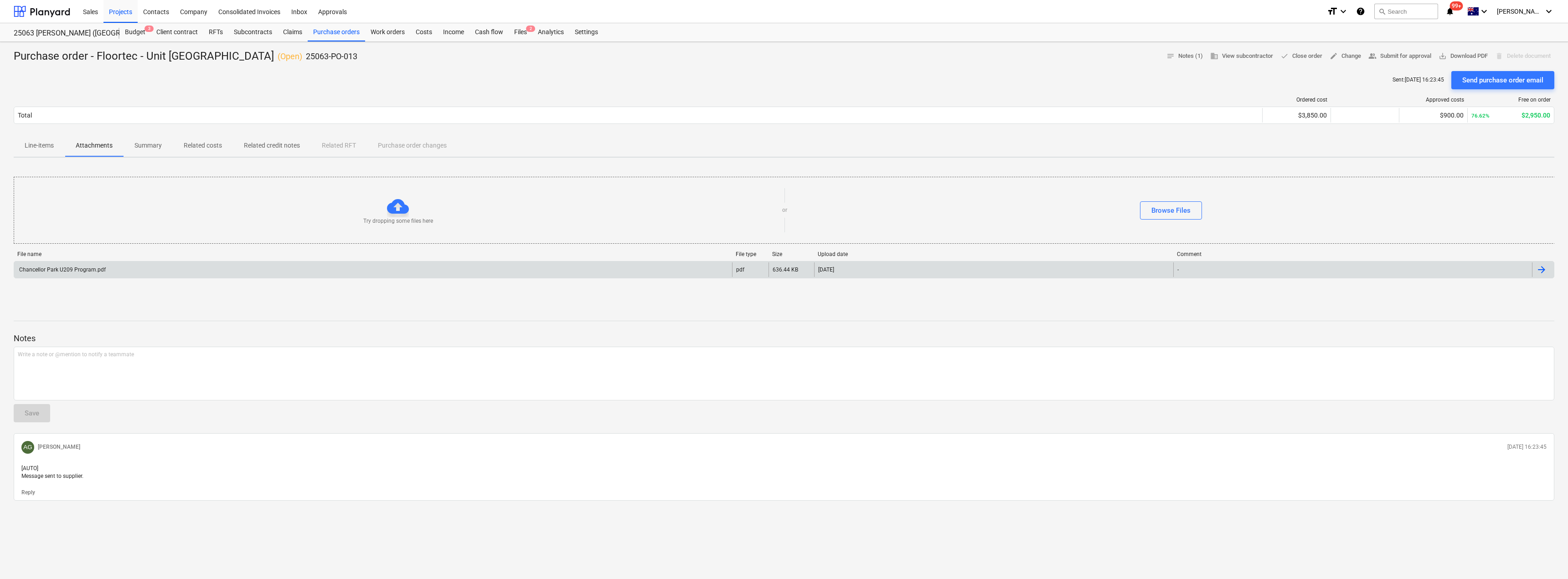
click at [100, 267] on div "Chancellor Park U209 Program.pdf" at bounding box center [62, 270] width 88 height 7
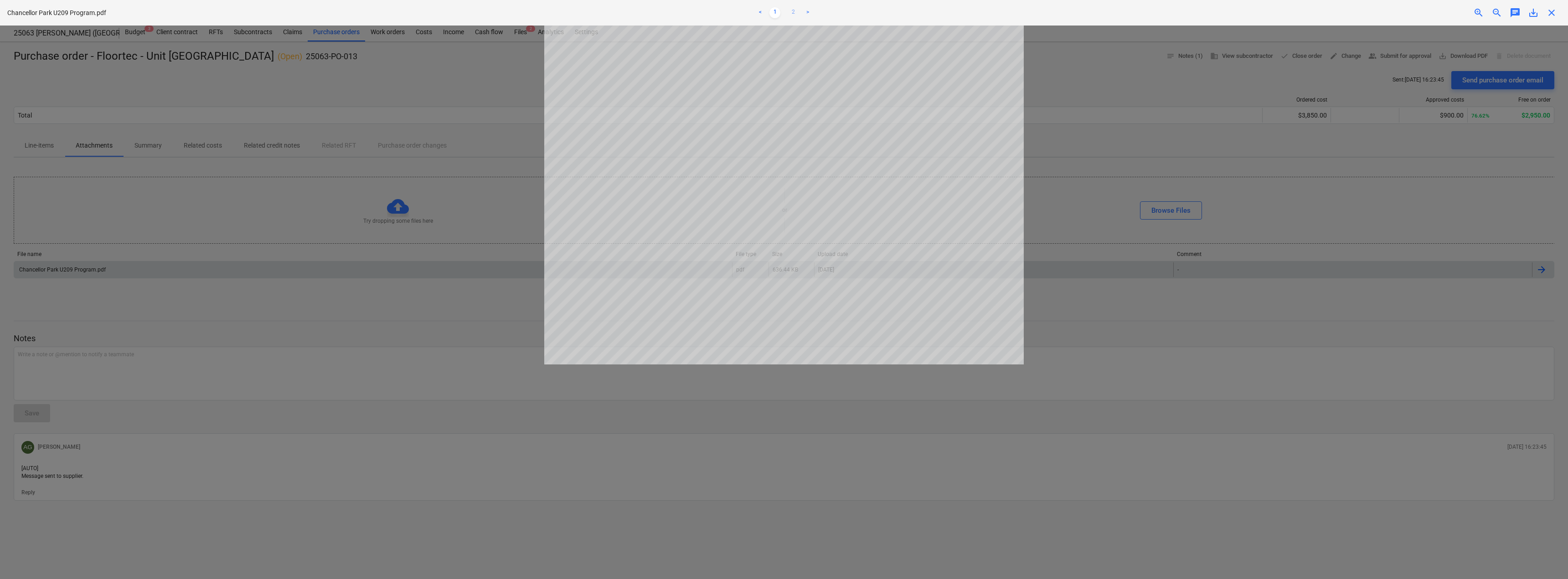
click at [793, 11] on link "2" at bounding box center [793, 12] width 11 height 11
click at [1554, 13] on span "close" at bounding box center [1551, 12] width 11 height 11
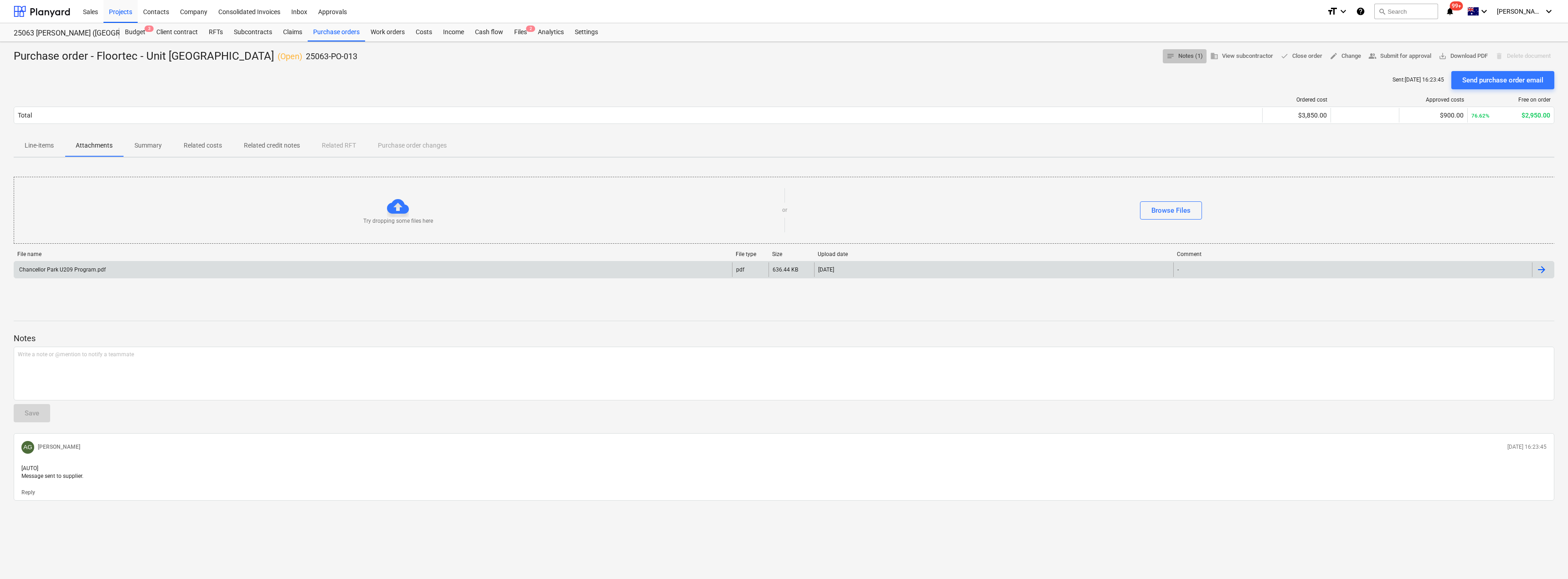
click at [1184, 57] on span "notes Notes (1)" at bounding box center [1184, 56] width 36 height 10
click at [143, 141] on p "Summary" at bounding box center [148, 145] width 28 height 9
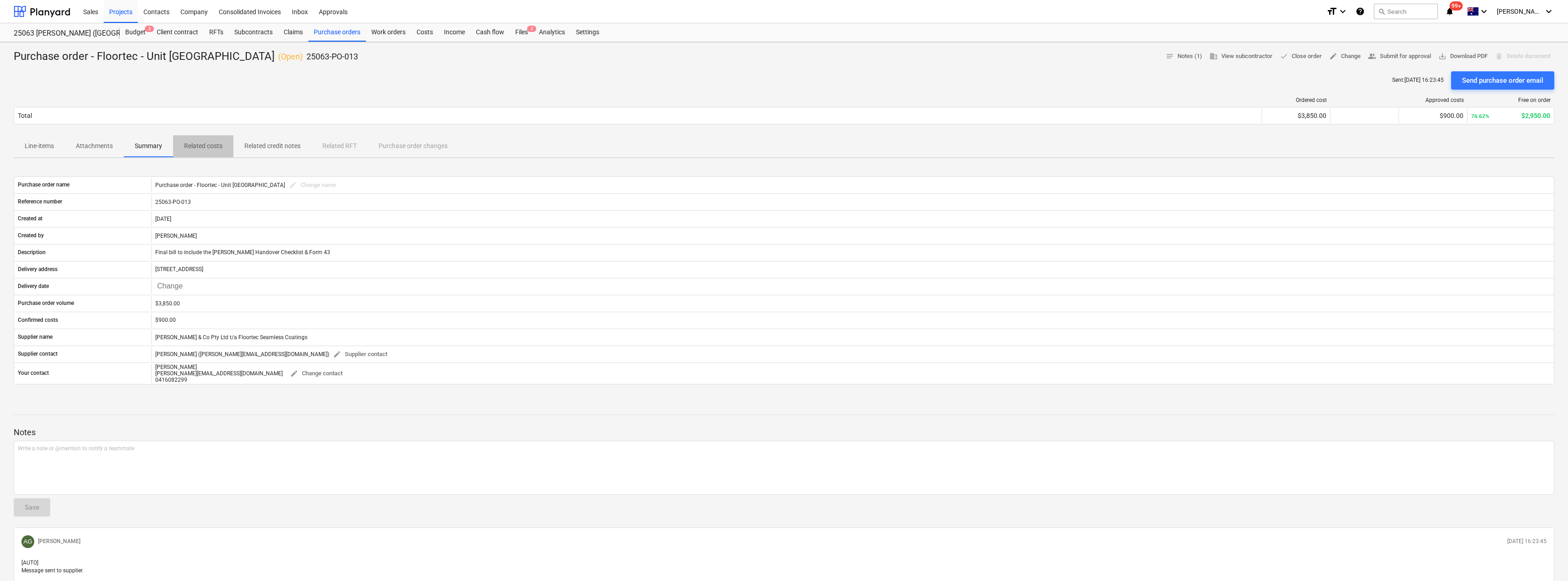
click at [214, 145] on p "Related costs" at bounding box center [203, 145] width 39 height 9
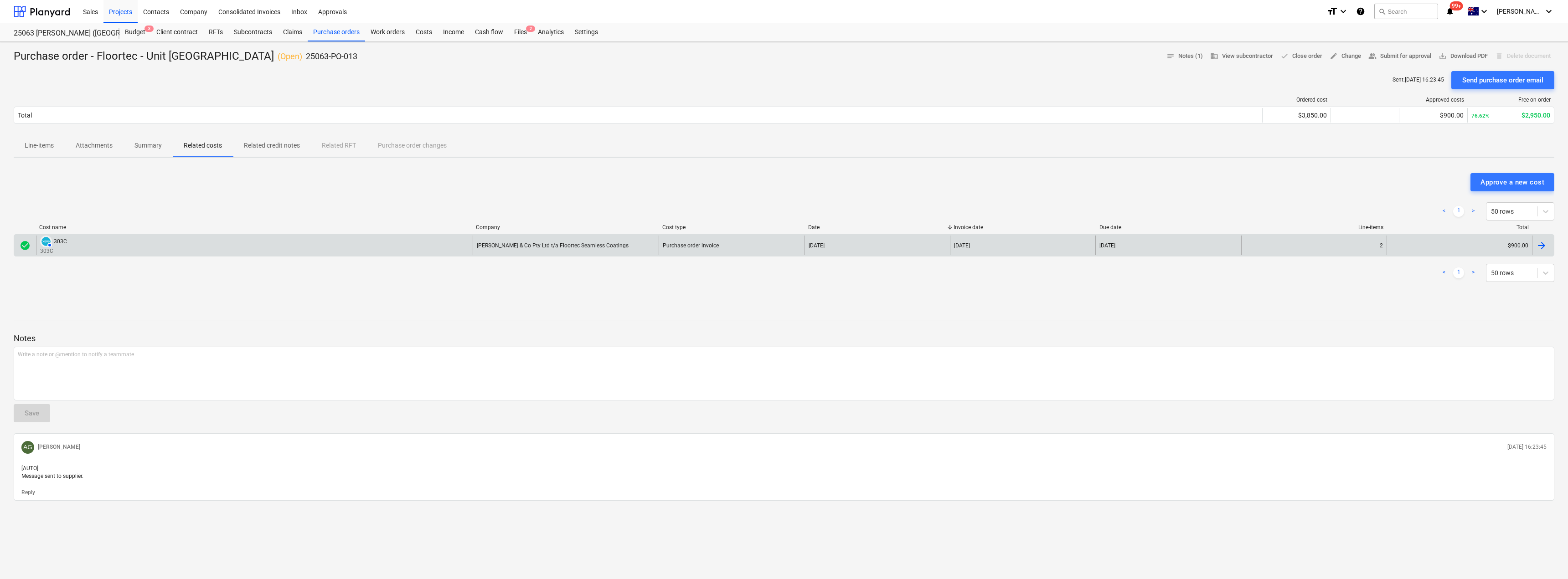
click at [84, 241] on div "AUTHORISED 303C 303C" at bounding box center [255, 245] width 437 height 20
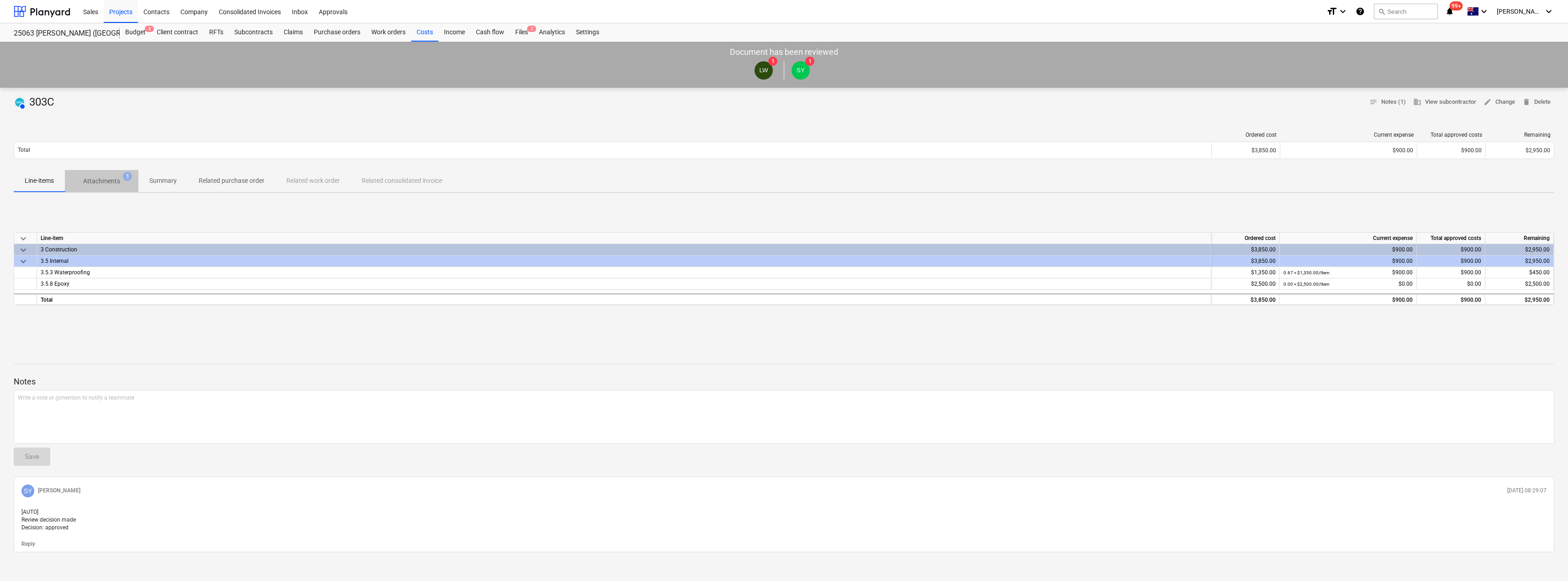
click at [105, 176] on span "Attachments 1" at bounding box center [101, 181] width 73 height 17
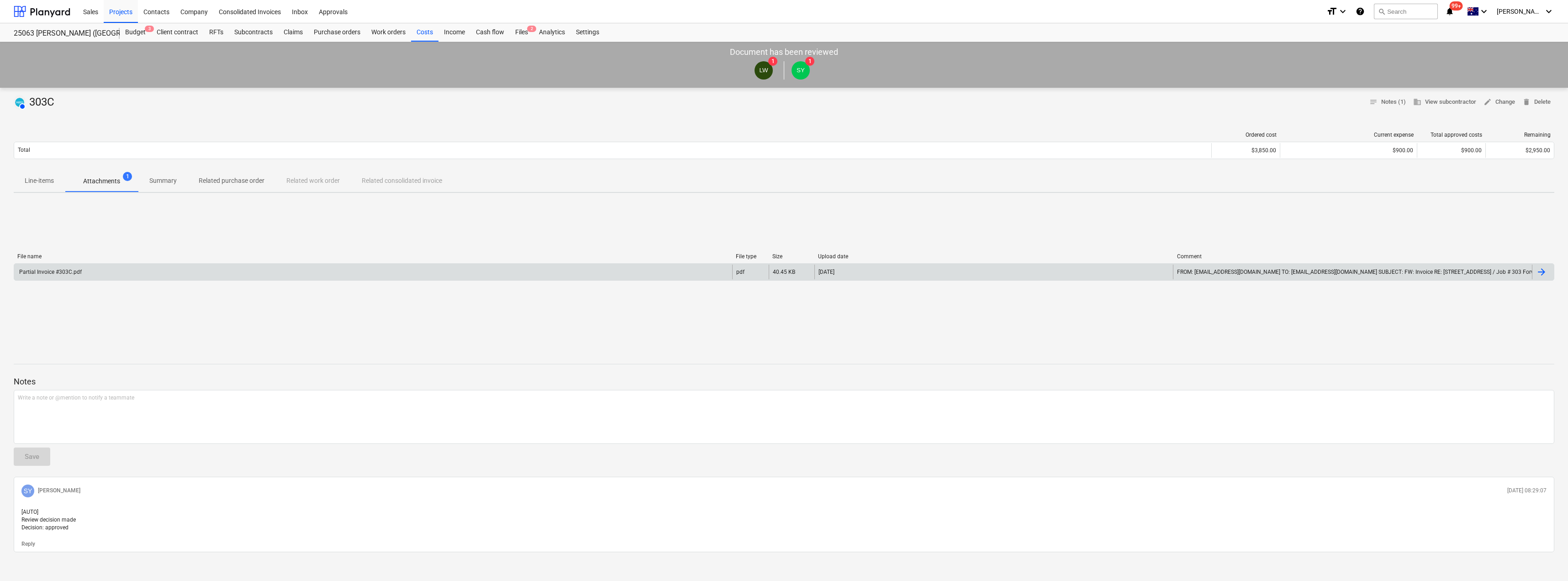
click at [87, 273] on div "Partial Invoice #303C.pdf" at bounding box center [373, 272] width 718 height 15
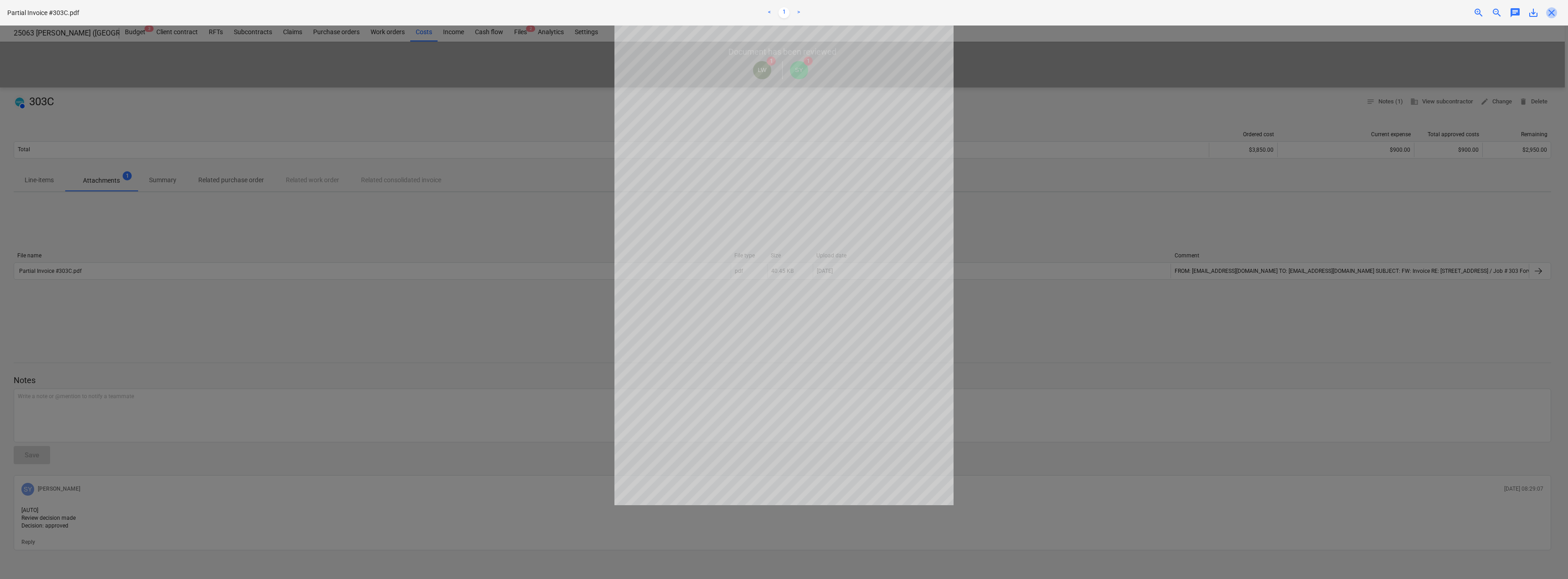
click at [1552, 14] on span "close" at bounding box center [1551, 12] width 11 height 11
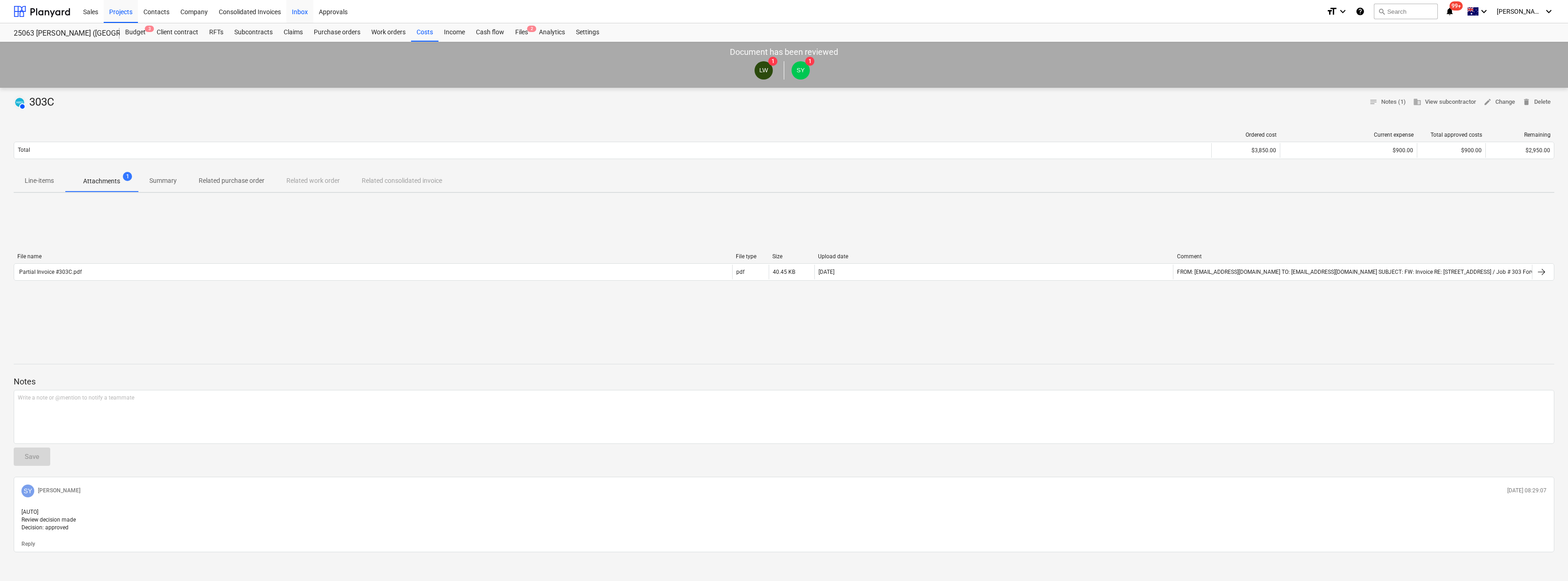
click at [304, 10] on div "Inbox" at bounding box center [299, 11] width 27 height 23
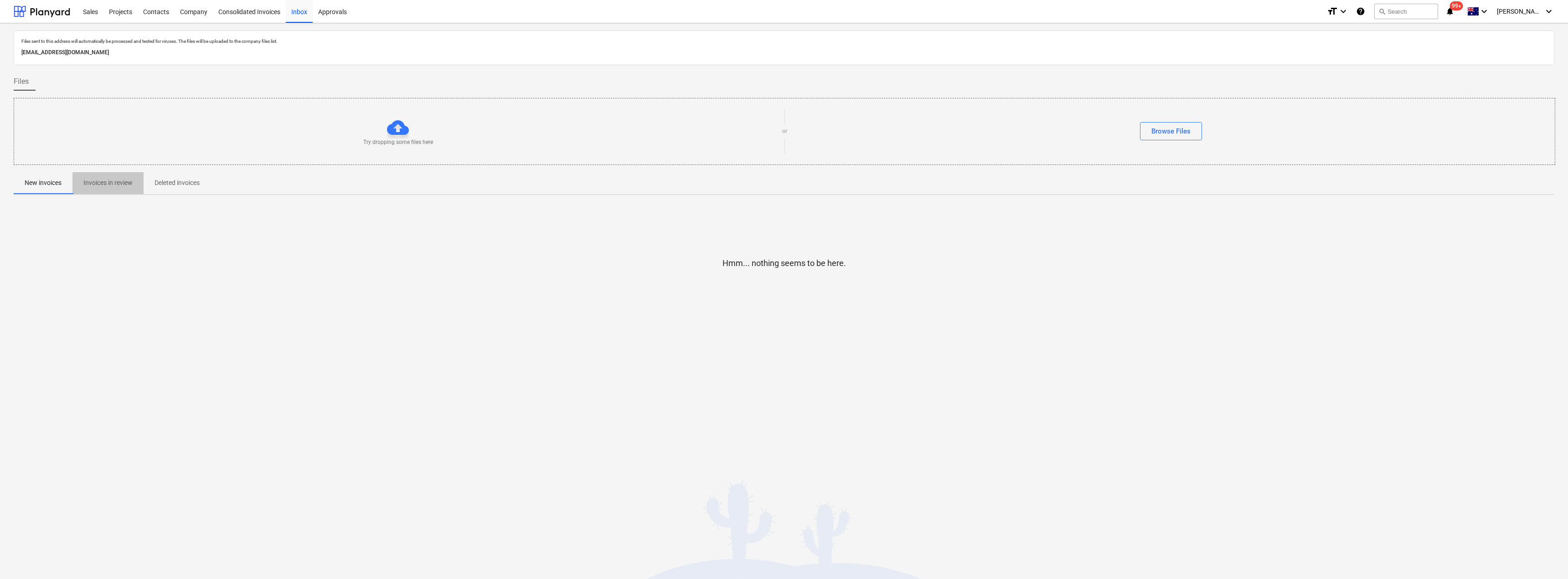
click at [118, 180] on p "Invoices in review" at bounding box center [108, 183] width 49 height 9
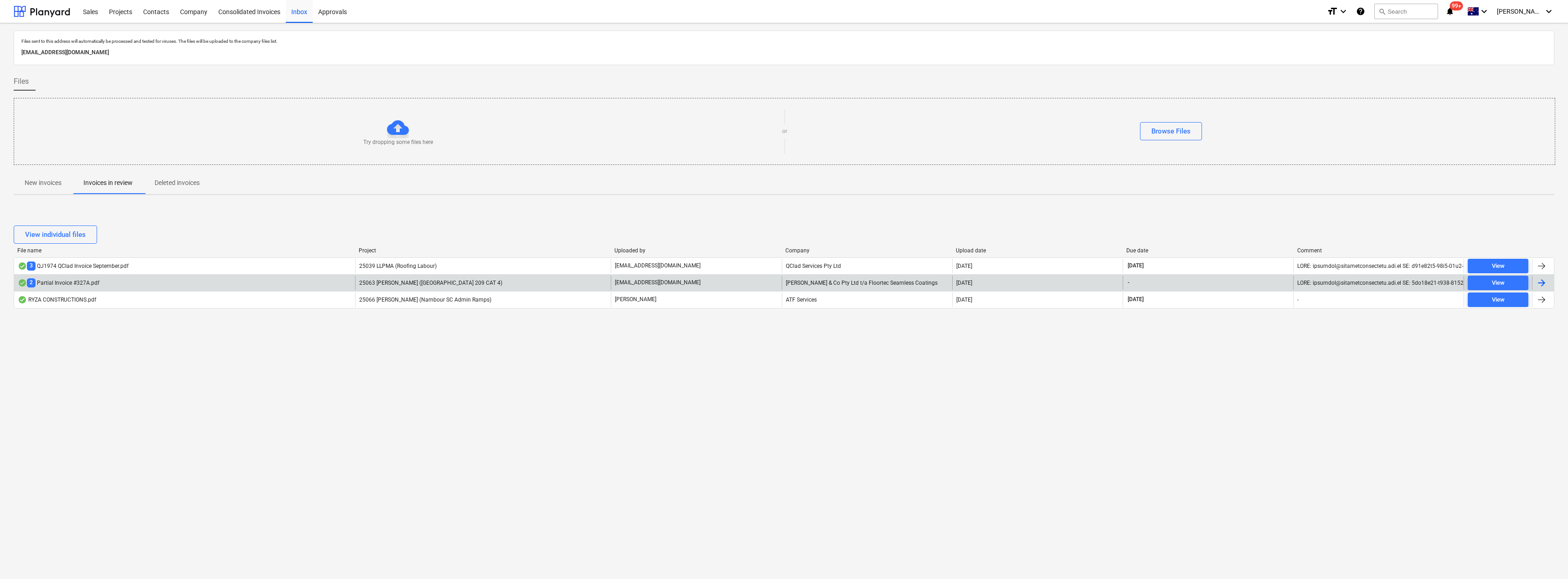
click at [478, 283] on div "25063 [PERSON_NAME] ([GEOGRAPHIC_DATA] 209 CAT 4)" at bounding box center [483, 283] width 256 height 14
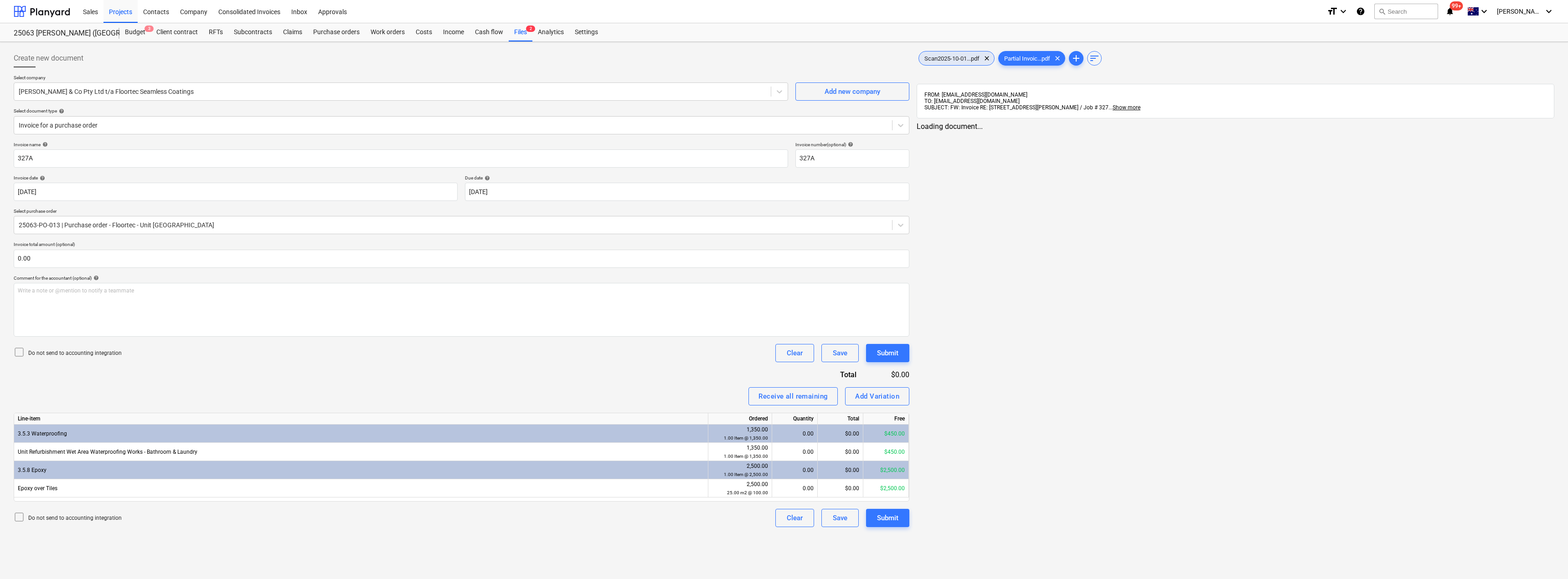
click at [957, 59] on span "Scan2025-10-01...pdf" at bounding box center [952, 58] width 66 height 7
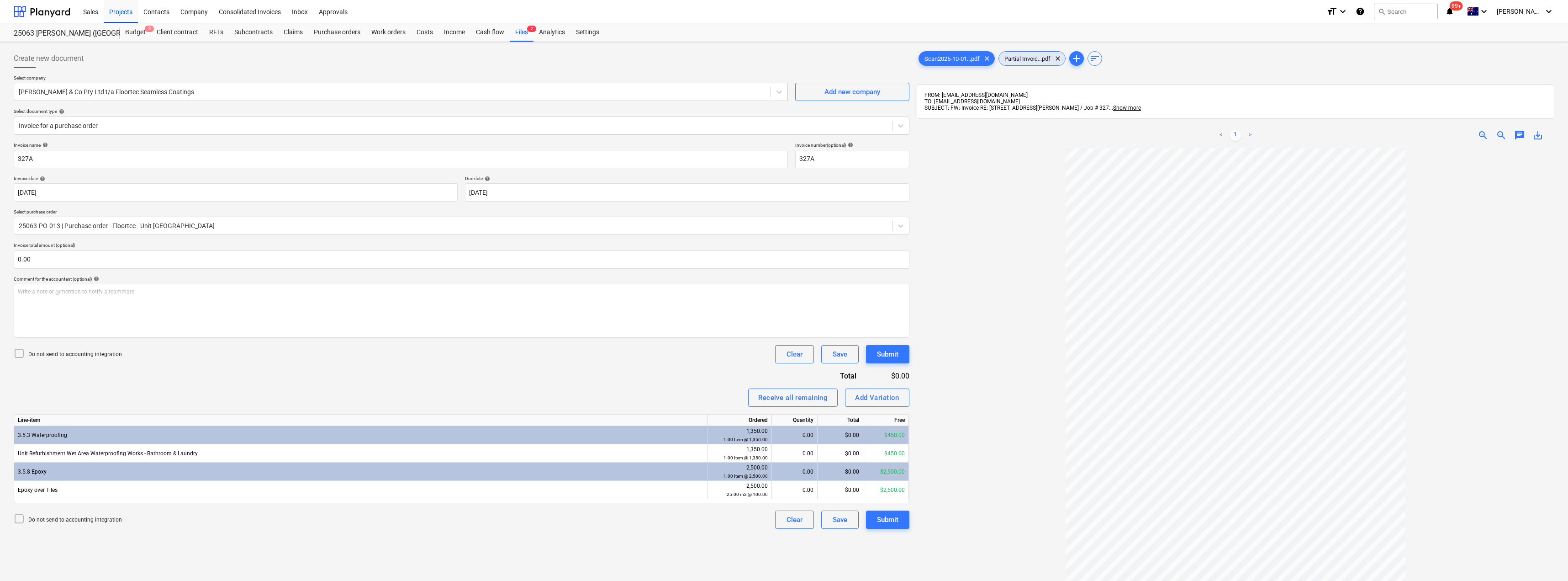
click at [1027, 57] on span "Partial Invoic...pdf" at bounding box center [1027, 58] width 57 height 7
click at [1520, 131] on span "chat" at bounding box center [1519, 135] width 11 height 11
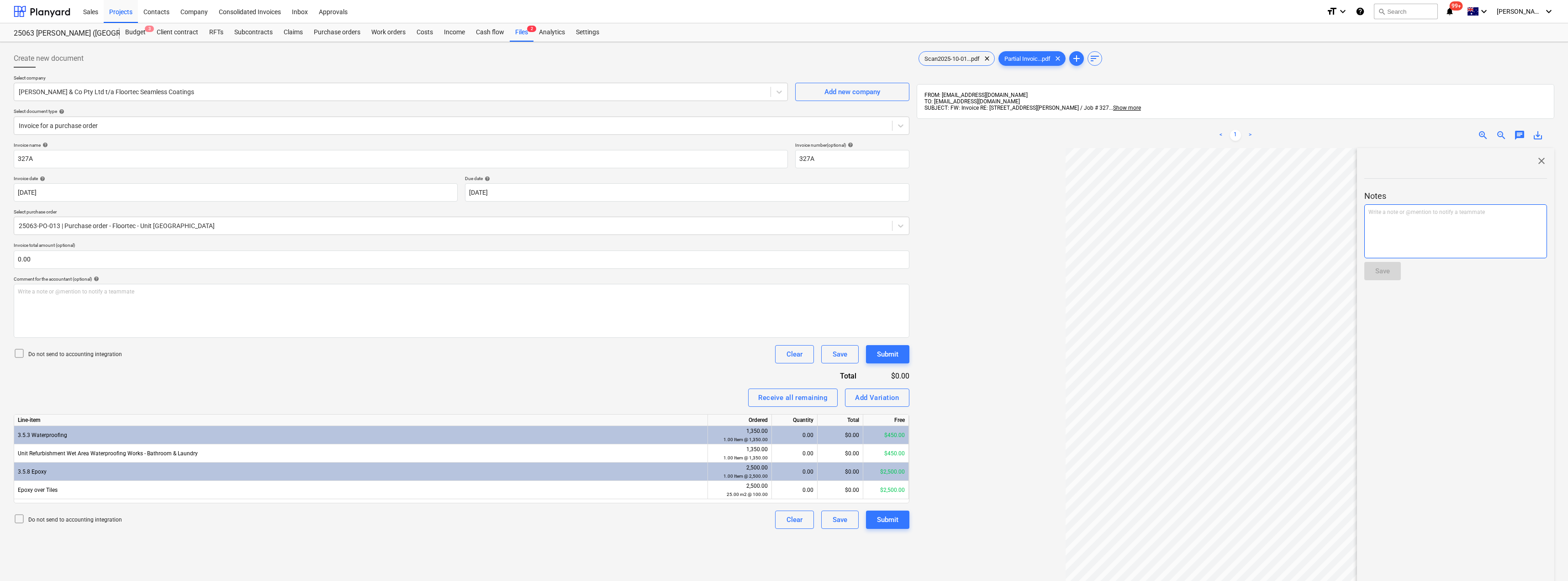
click at [1389, 223] on div "Write a note or @mention to notify a teammate [PERSON_NAME]" at bounding box center [1455, 231] width 182 height 54
click at [806, 457] on div "0.00" at bounding box center [795, 453] width 38 height 18
click at [808, 487] on div "0.00" at bounding box center [795, 489] width 38 height 18
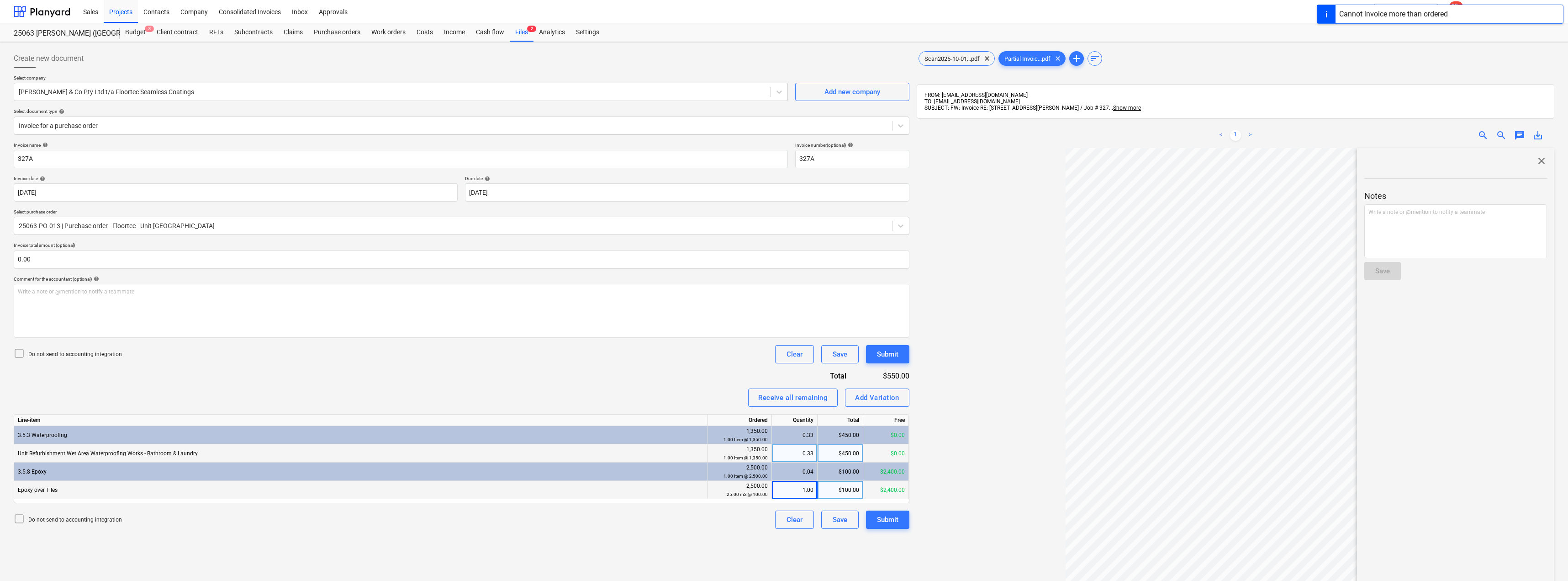
click at [717, 393] on div "Receive all remaining Add Variation" at bounding box center [462, 397] width 896 height 18
click at [794, 489] on div "1.00" at bounding box center [795, 489] width 38 height 18
click at [693, 390] on div "Receive all remaining Add Variation" at bounding box center [462, 397] width 896 height 18
click at [802, 493] on div "25.00" at bounding box center [795, 489] width 38 height 18
click at [700, 390] on div "Receive all remaining Add Variation" at bounding box center [462, 397] width 896 height 18
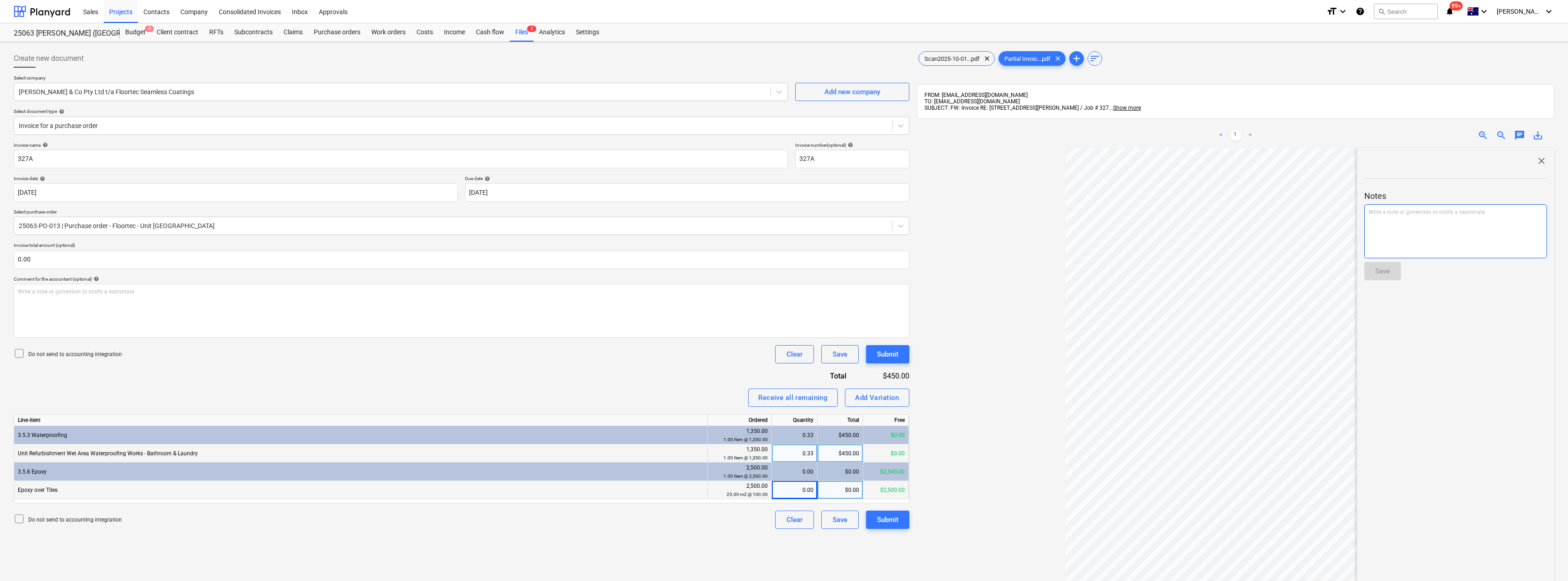
click at [1420, 218] on div "Write a note or @mention to notify a teammate [PERSON_NAME]" at bounding box center [1455, 231] width 182 height 54
click at [1407, 210] on span "Only $450 remainign for waterproofing." at bounding box center [1418, 212] width 97 height 7
click at [1486, 211] on p "Only $450 remaining for waterproofing." at bounding box center [1456, 212] width 174 height 8
click at [1536, 212] on p "Only $450 remaining for waterproofing. There was a second invoice with same PO …" at bounding box center [1456, 216] width 174 height 15
click at [1385, 273] on div "Save" at bounding box center [1383, 271] width 15 height 12
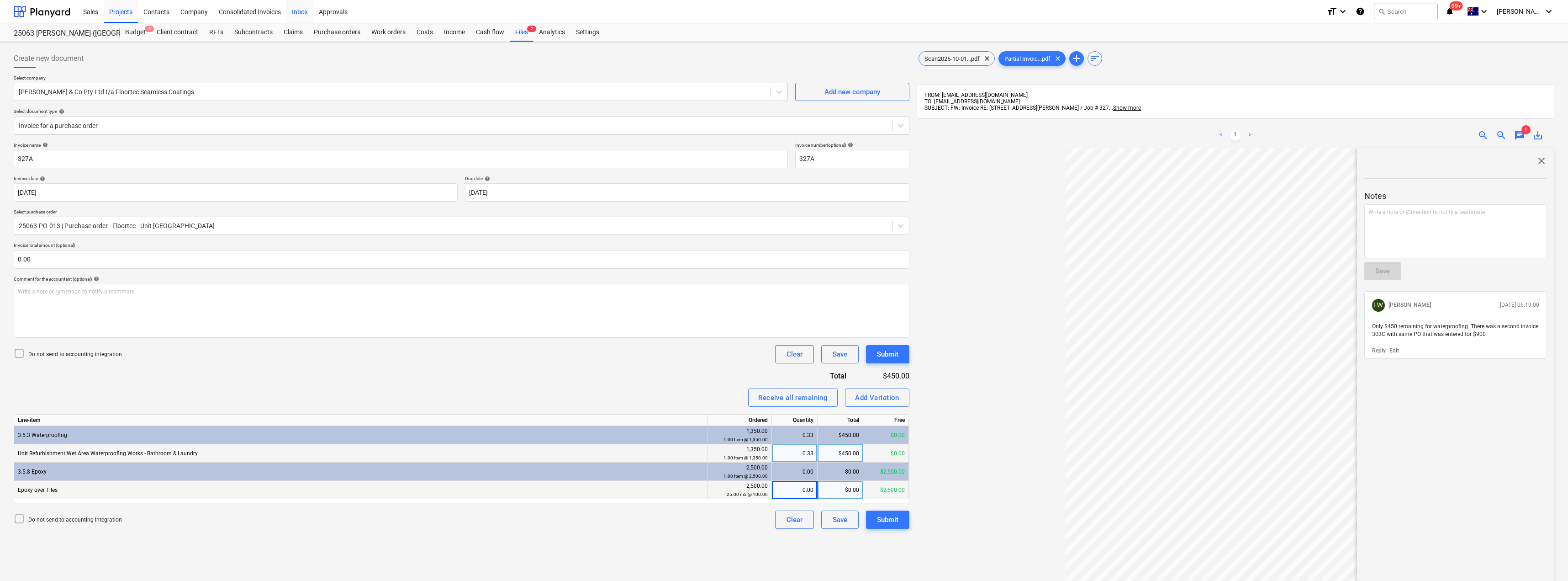
click at [298, 15] on div "Inbox" at bounding box center [299, 11] width 27 height 23
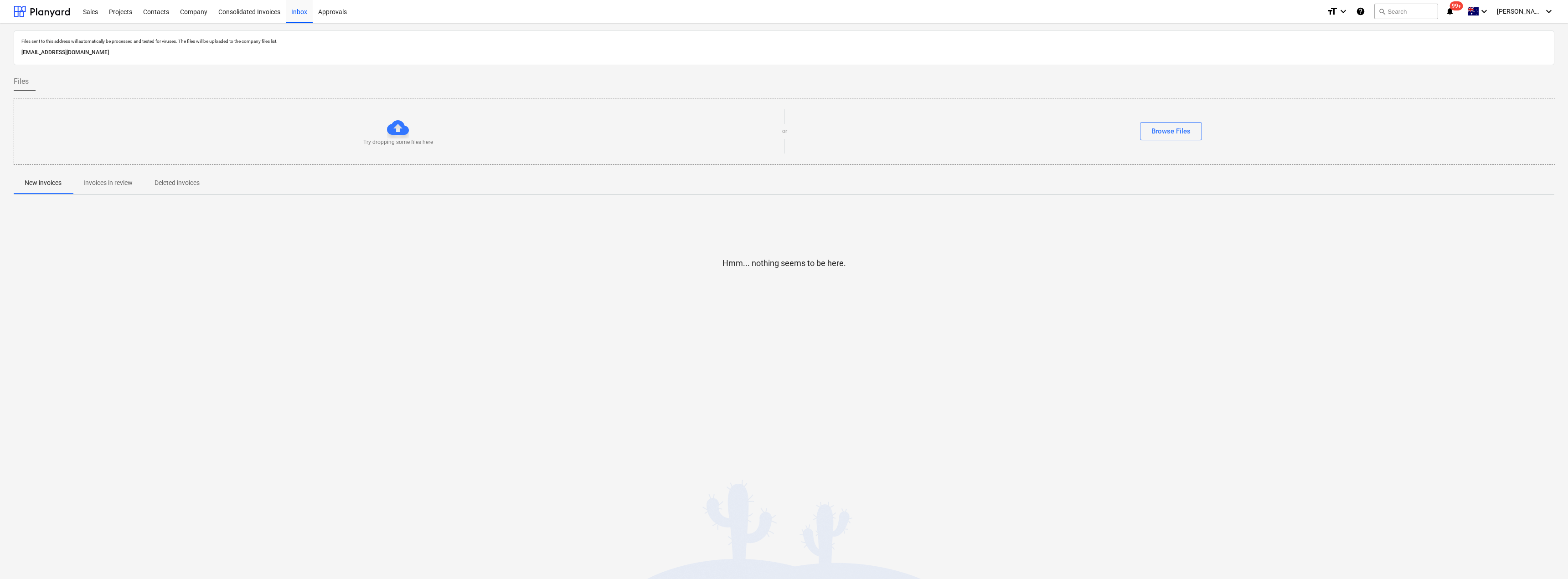
click at [109, 187] on p "Invoices in review" at bounding box center [108, 183] width 49 height 9
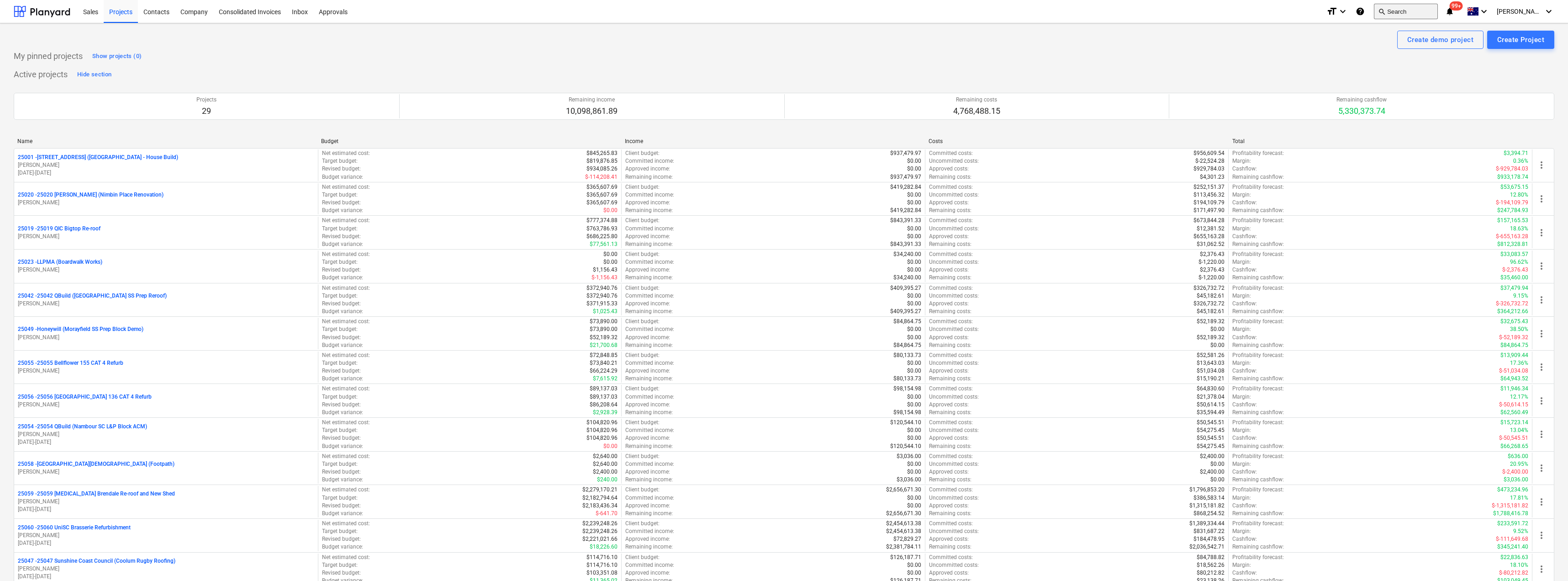
click at [1386, 9] on span "search" at bounding box center [1382, 12] width 7 height 7
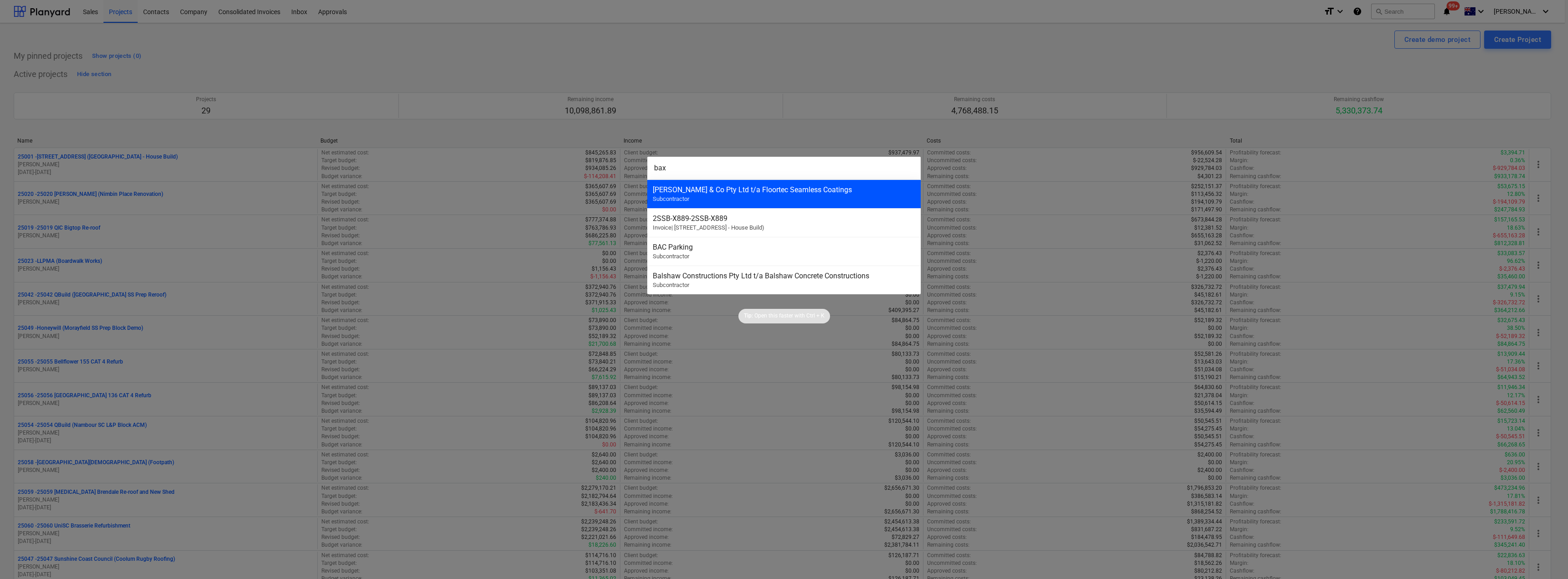
type input "bax"
click at [740, 193] on div "[PERSON_NAME] & Co Pty Ltd t/a Floortec Seamless Coatings" at bounding box center [784, 190] width 263 height 9
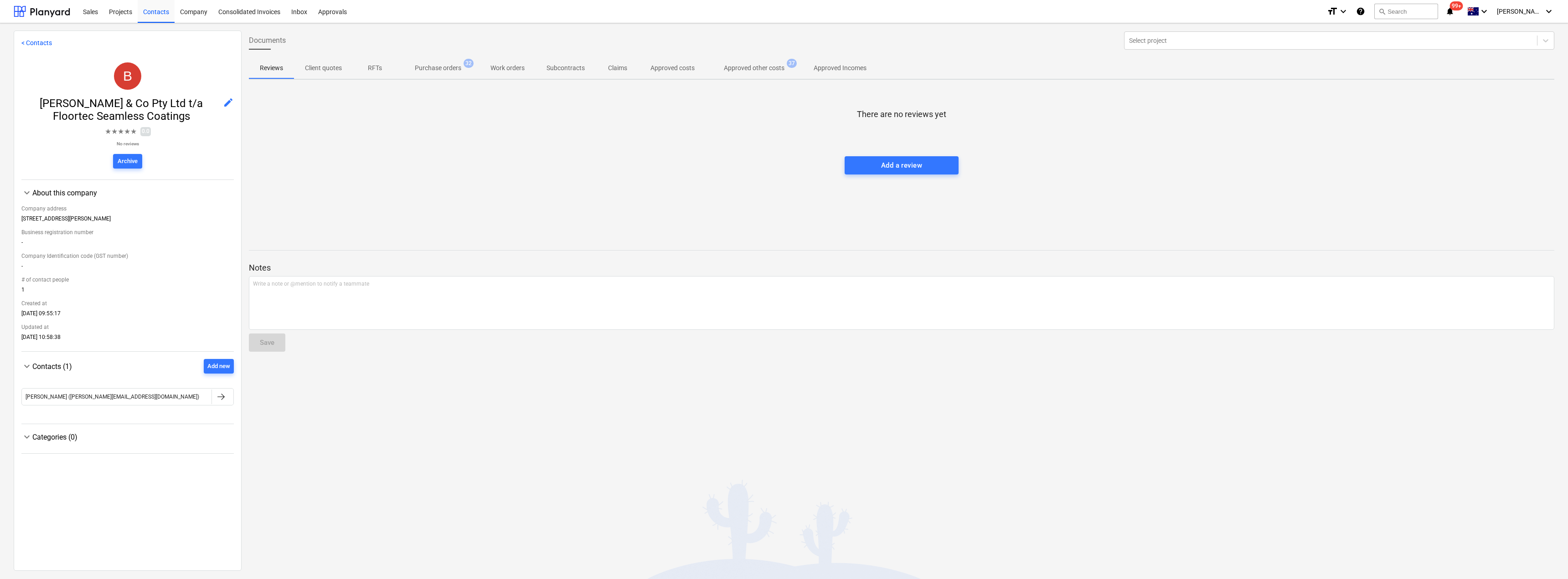
click at [453, 72] on p "Purchase orders" at bounding box center [438, 67] width 46 height 9
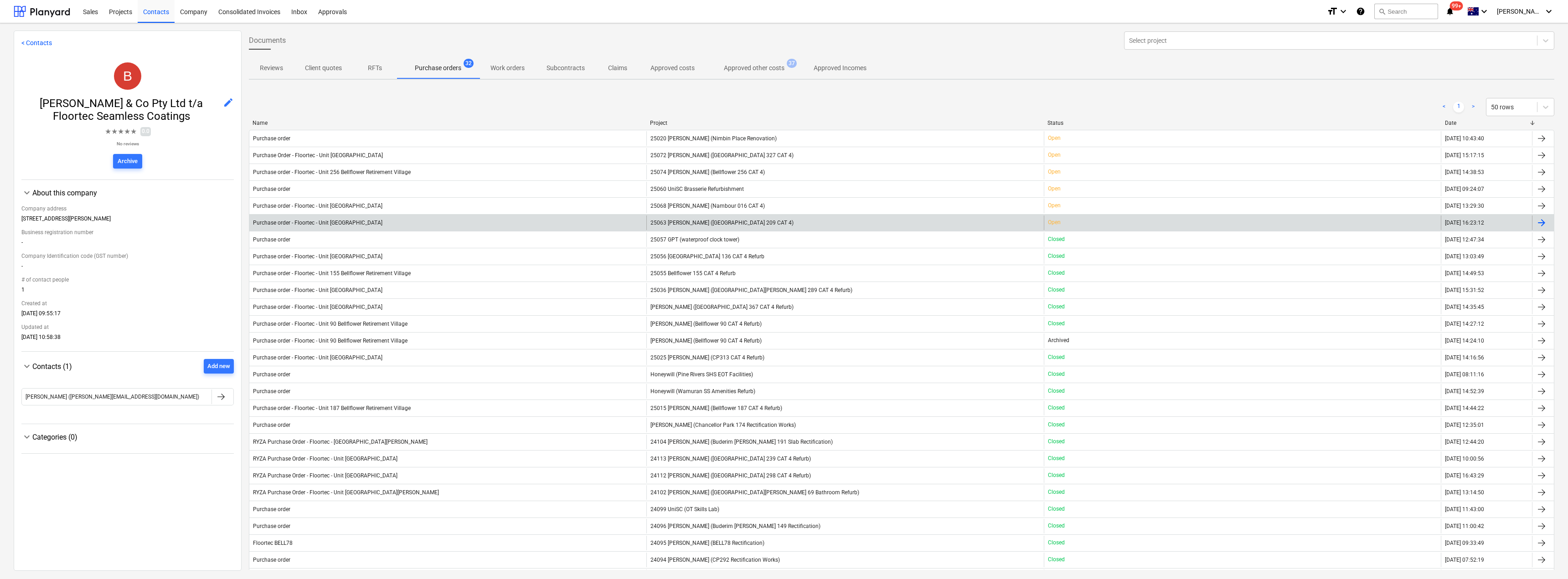
click at [583, 219] on div "Purchase order - Floortec - Unit [GEOGRAPHIC_DATA]" at bounding box center [447, 222] width 397 height 14
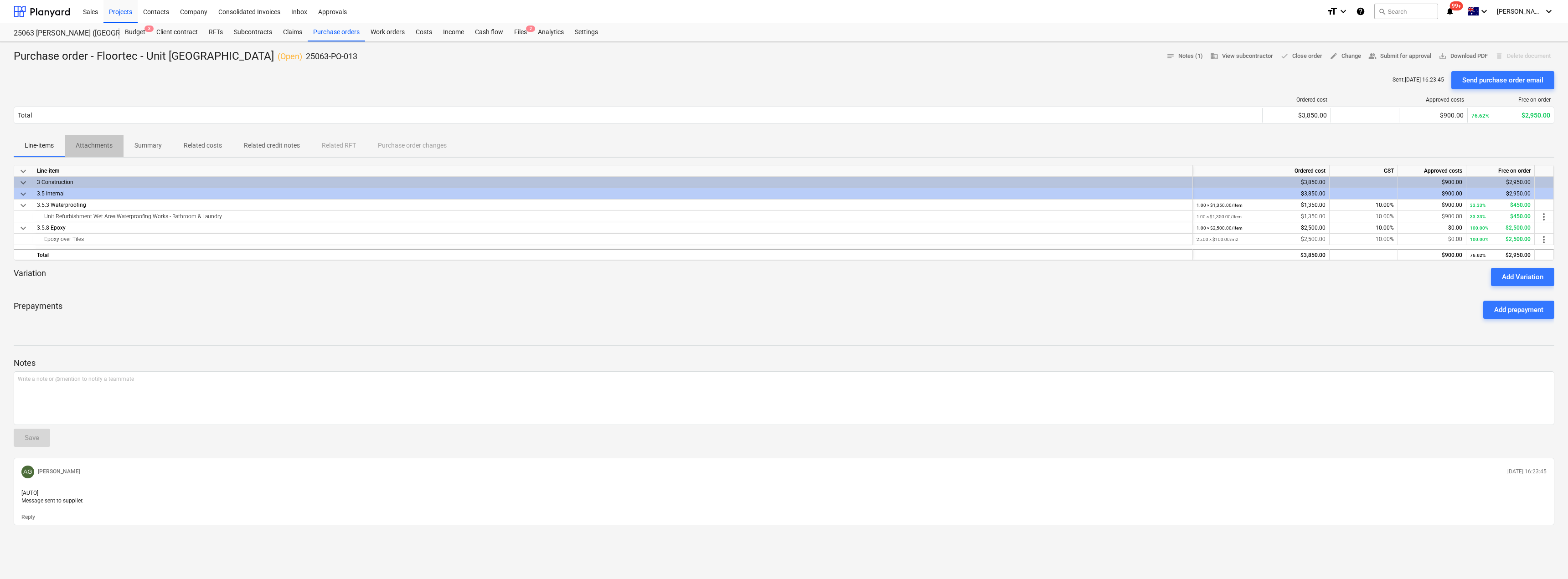
click at [104, 146] on p "Attachments" at bounding box center [94, 145] width 37 height 9
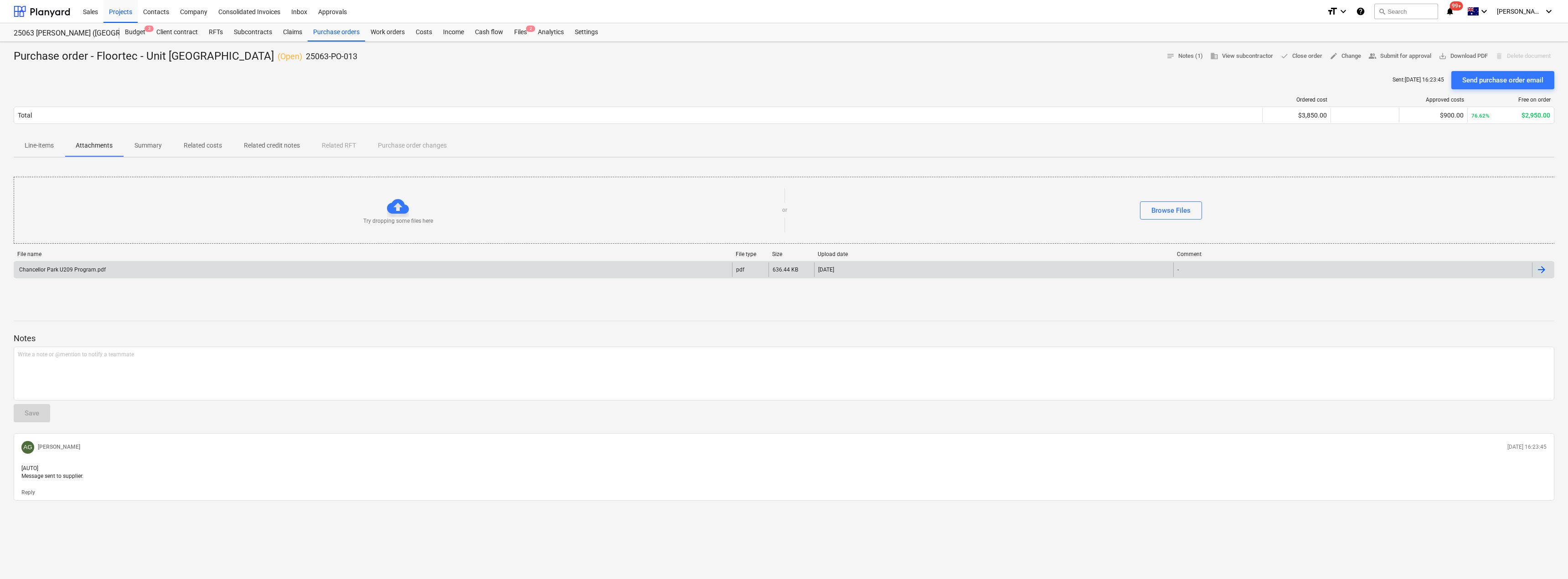
click at [96, 267] on div "Chancellor Park U209 Program.pdf" at bounding box center [62, 270] width 88 height 7
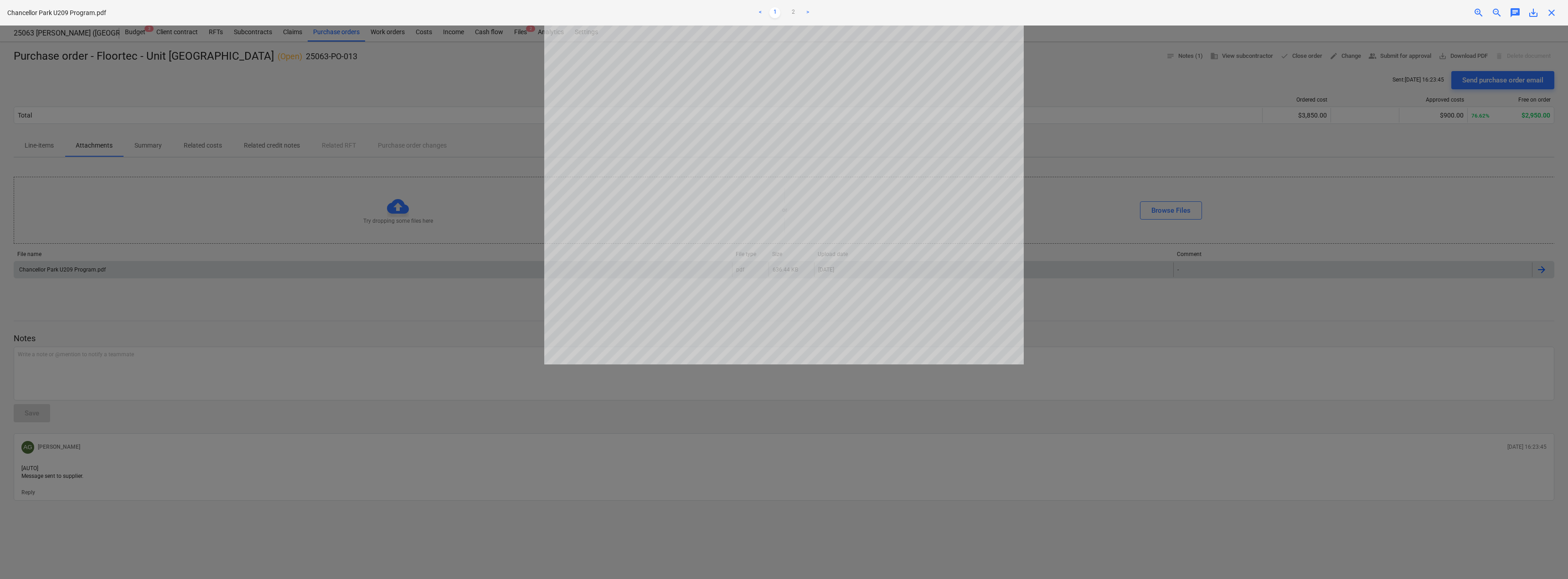
click at [1550, 13] on span "close" at bounding box center [1551, 12] width 11 height 11
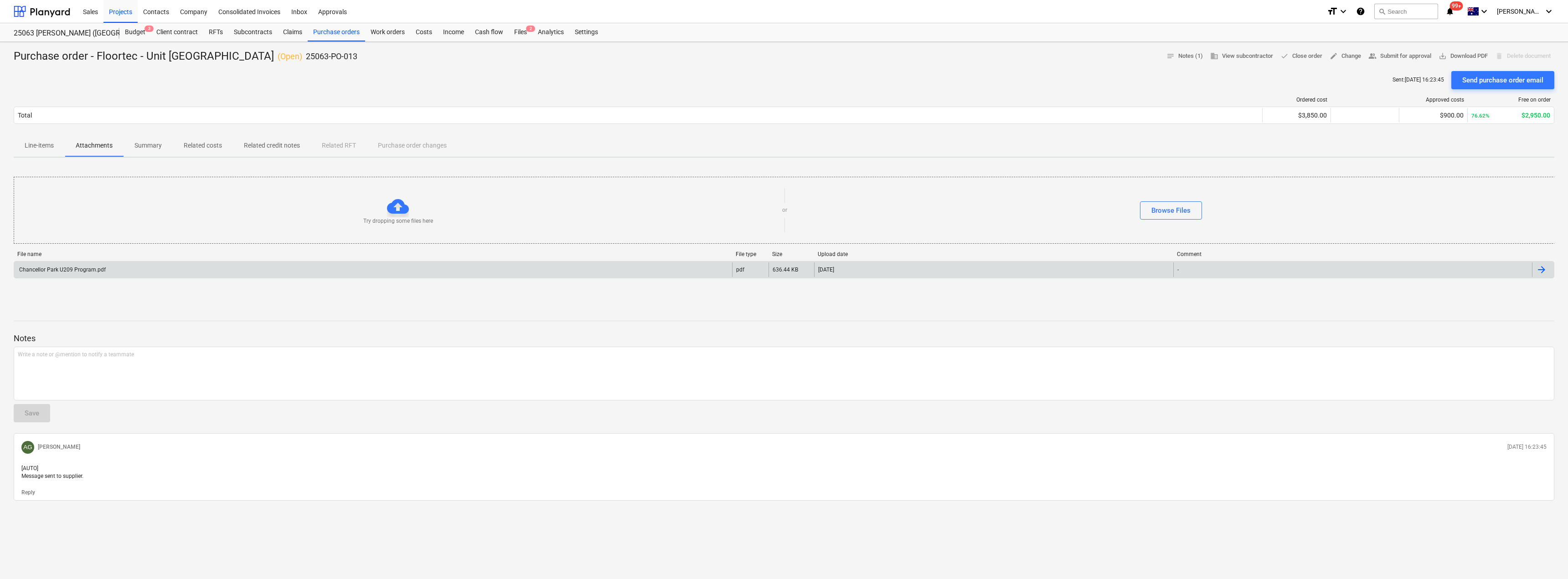
click at [215, 145] on p "Related costs" at bounding box center [202, 145] width 38 height 9
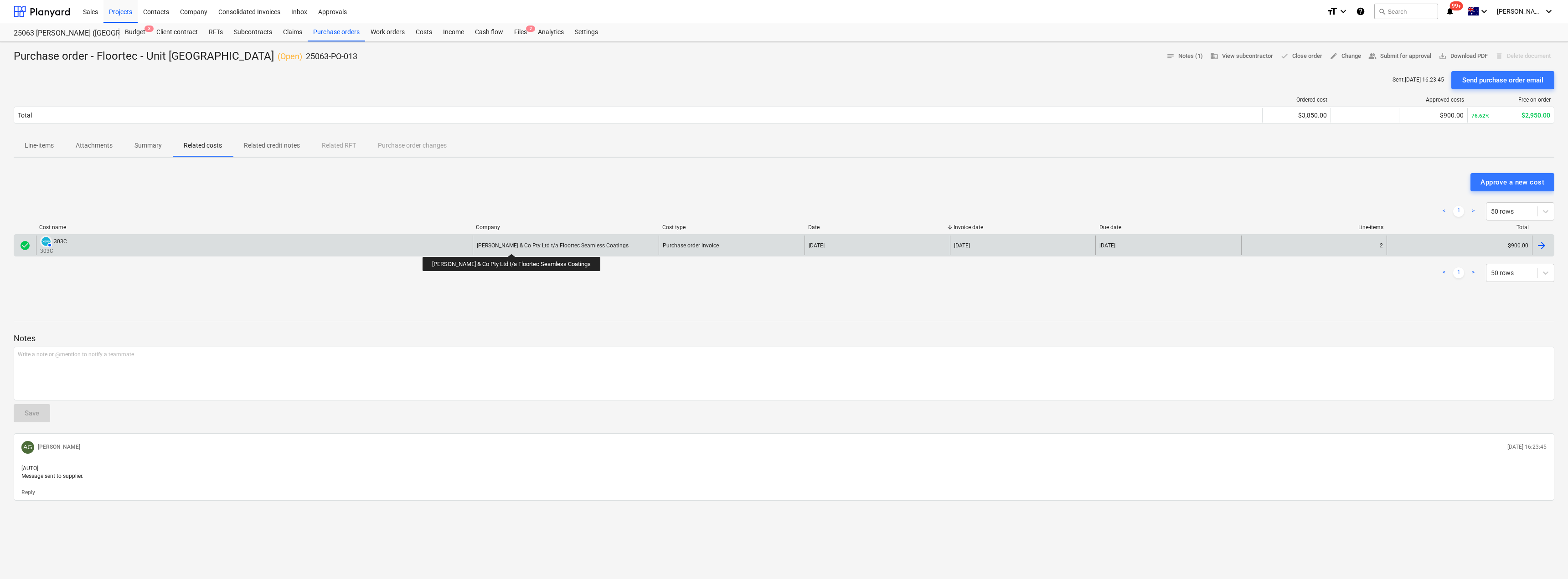
click at [508, 246] on div "[PERSON_NAME] & Co Pty Ltd t/a Floortec Seamless Coatings" at bounding box center [552, 245] width 152 height 7
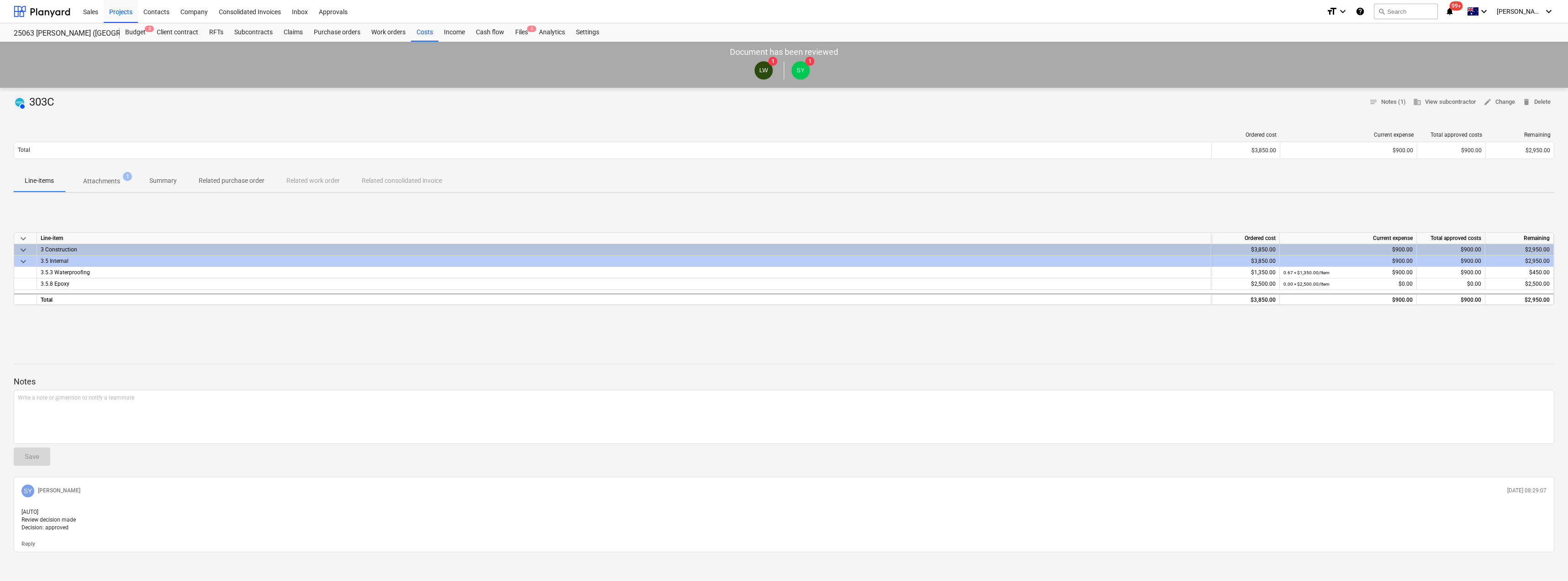
click at [113, 184] on p "Attachments" at bounding box center [101, 181] width 37 height 9
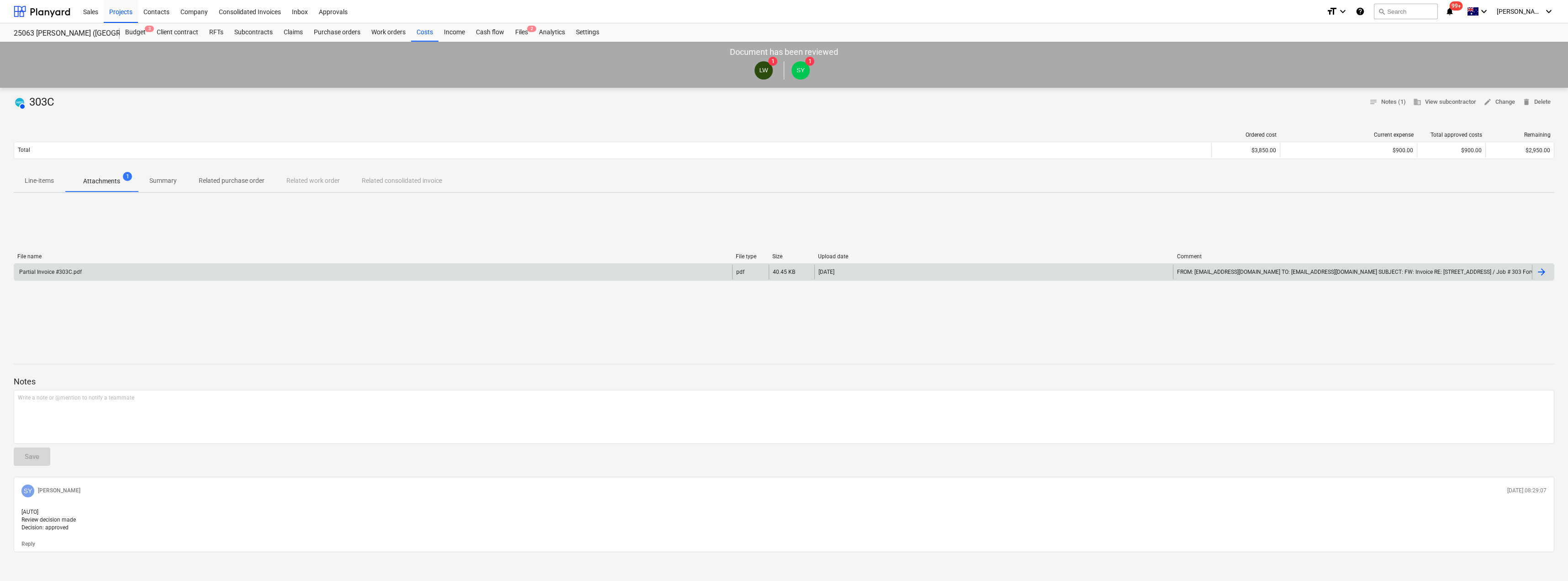
click at [99, 273] on div "Partial Invoice #303C.pdf" at bounding box center [373, 272] width 718 height 15
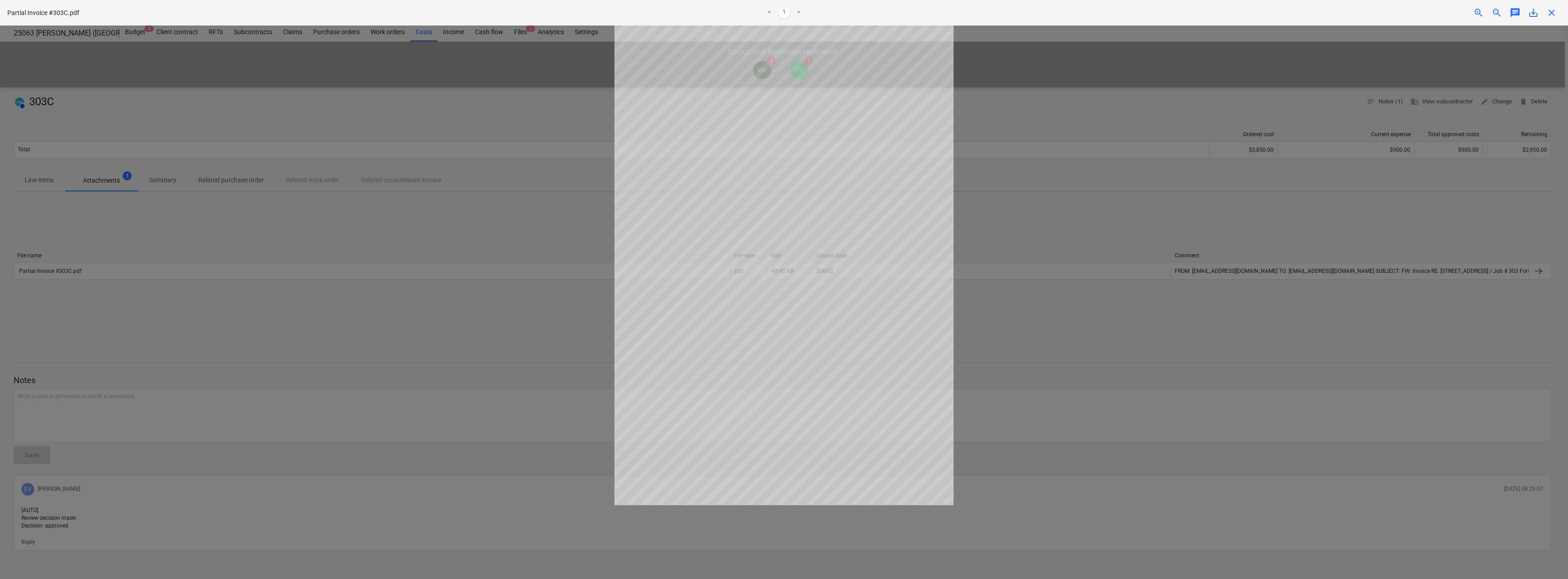
click at [1551, 14] on span "close" at bounding box center [1551, 12] width 11 height 11
